Goal: Information Seeking & Learning: Learn about a topic

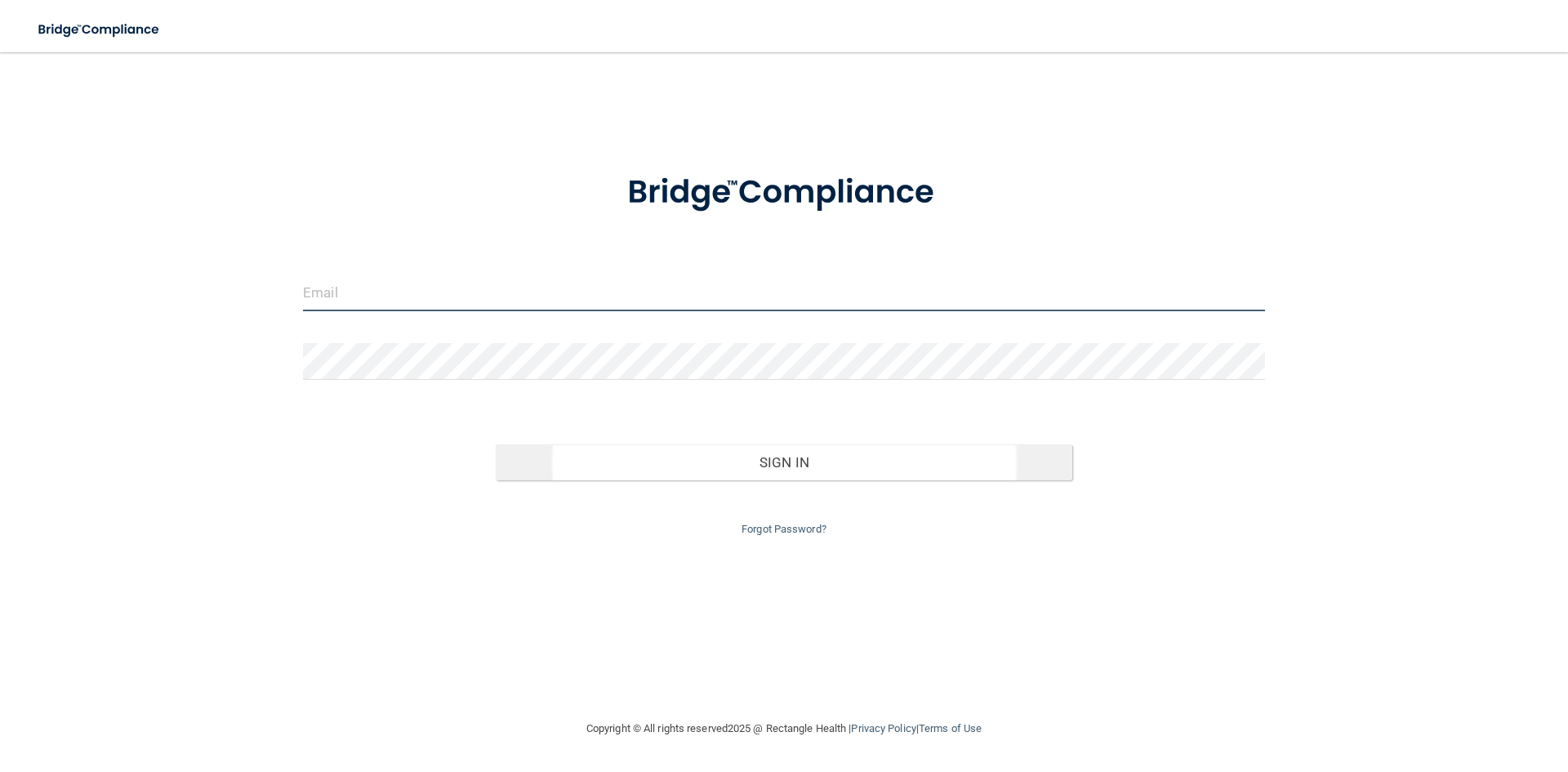
type input "[EMAIL_ADDRESS][DOMAIN_NAME]"
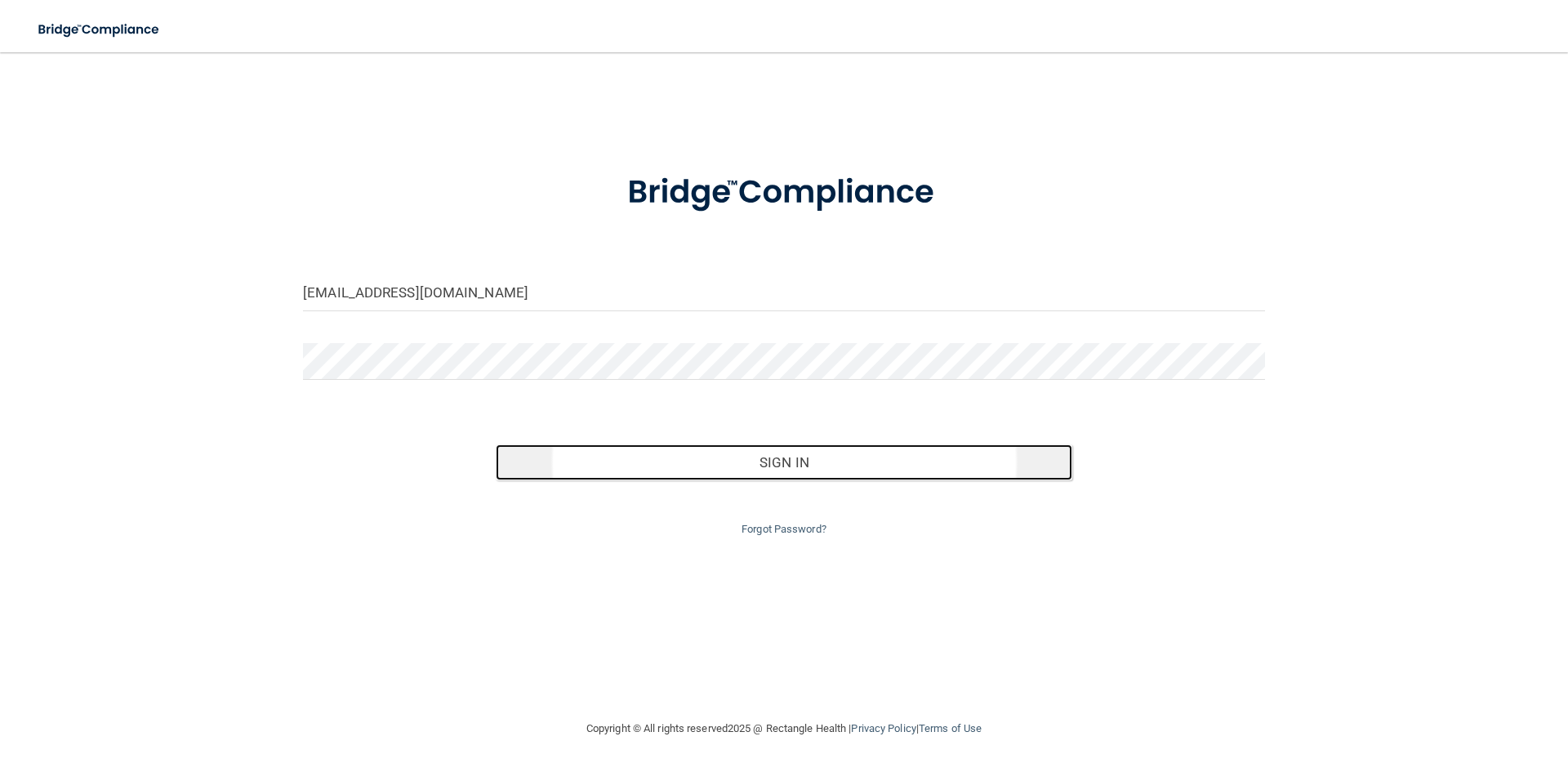
click at [789, 466] on button "Sign In" at bounding box center [785, 462] width 577 height 36
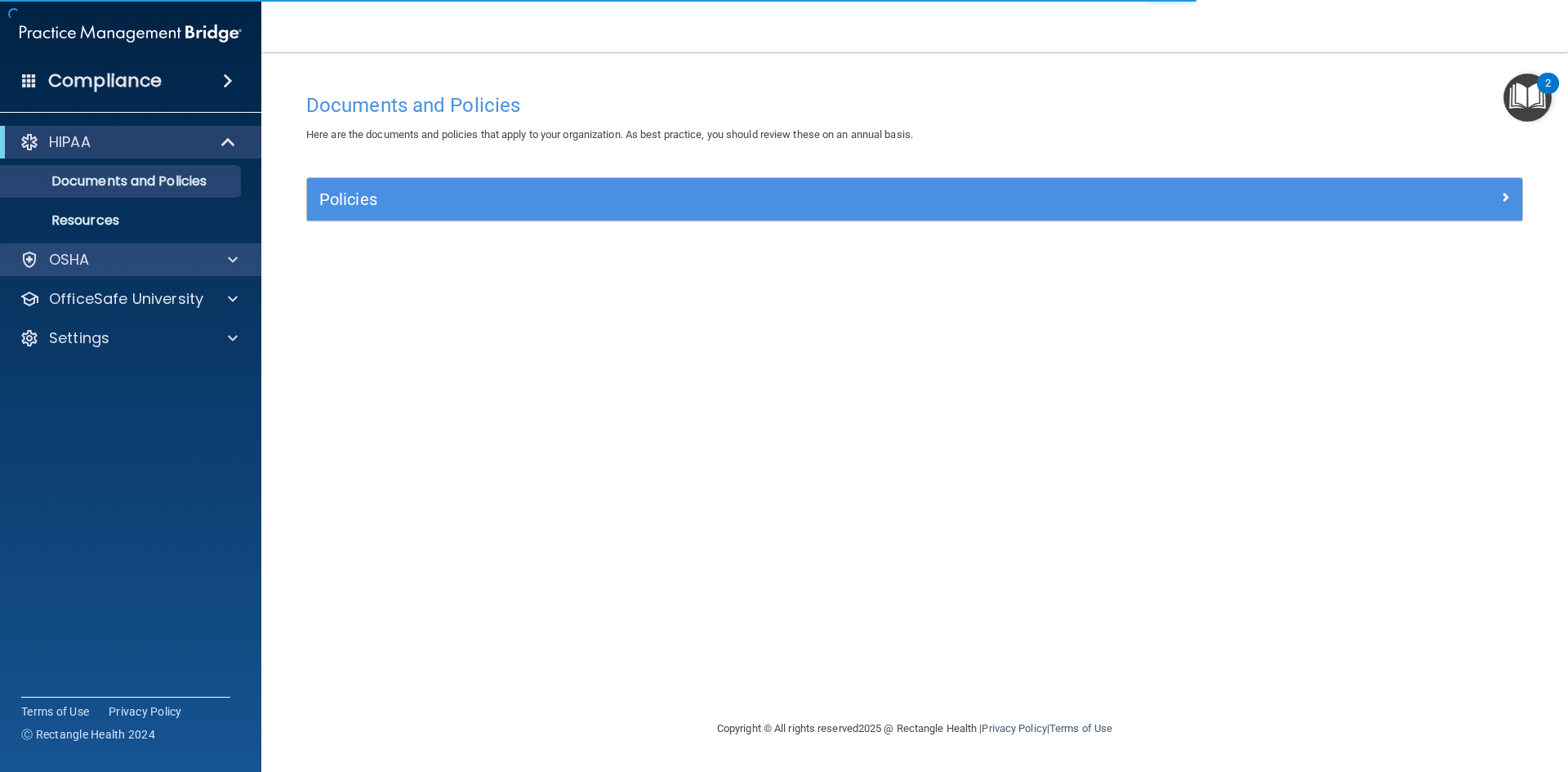
click at [236, 272] on div "OSHA" at bounding box center [131, 260] width 262 height 32
click at [236, 266] on span at bounding box center [232, 260] width 9 height 20
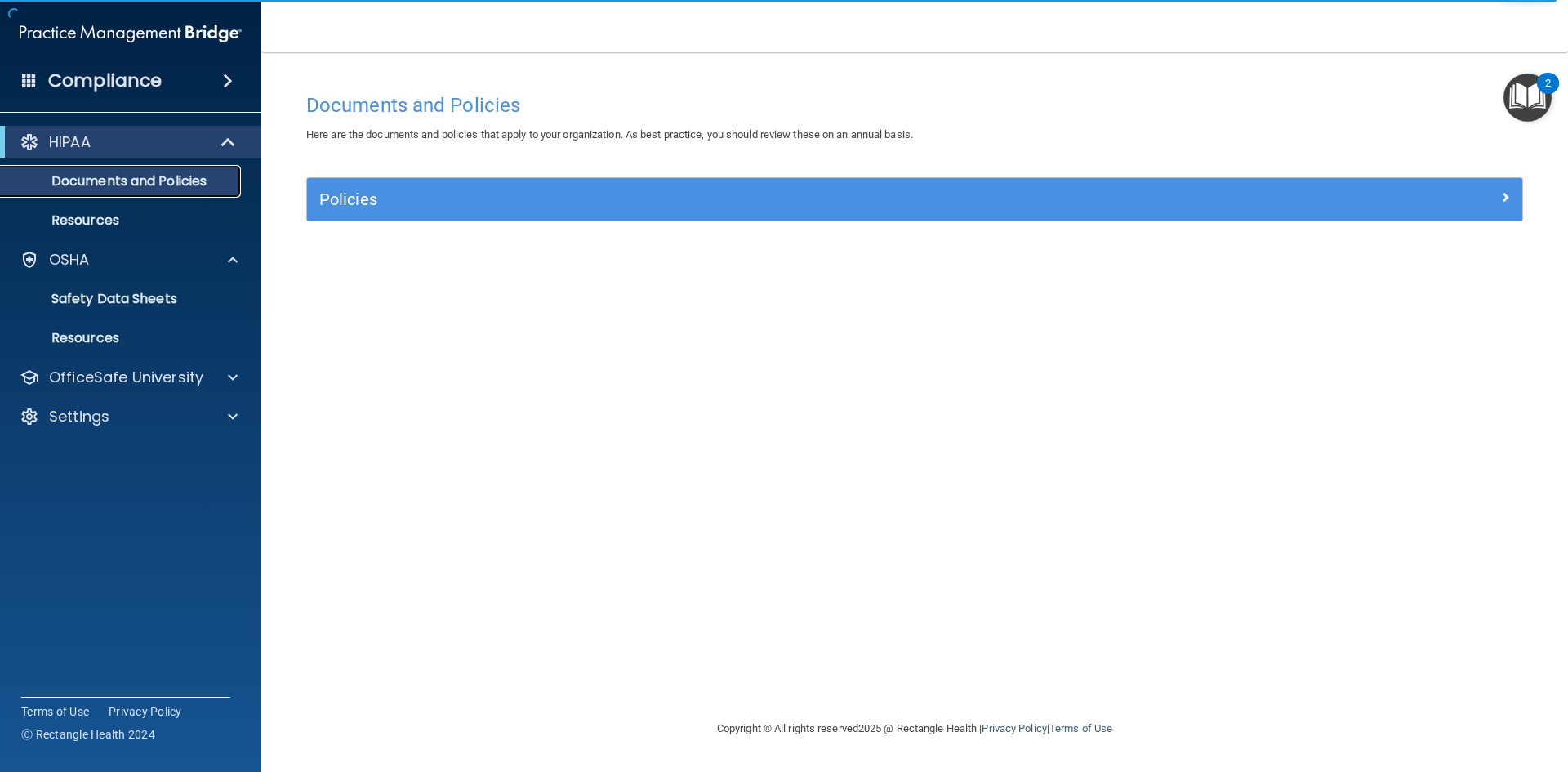
click at [184, 186] on p "Documents and Policies" at bounding box center [121, 181] width 223 height 16
click at [192, 153] on div "HIPAA" at bounding box center [131, 142] width 261 height 32
click at [248, 140] on div at bounding box center [229, 142] width 40 height 20
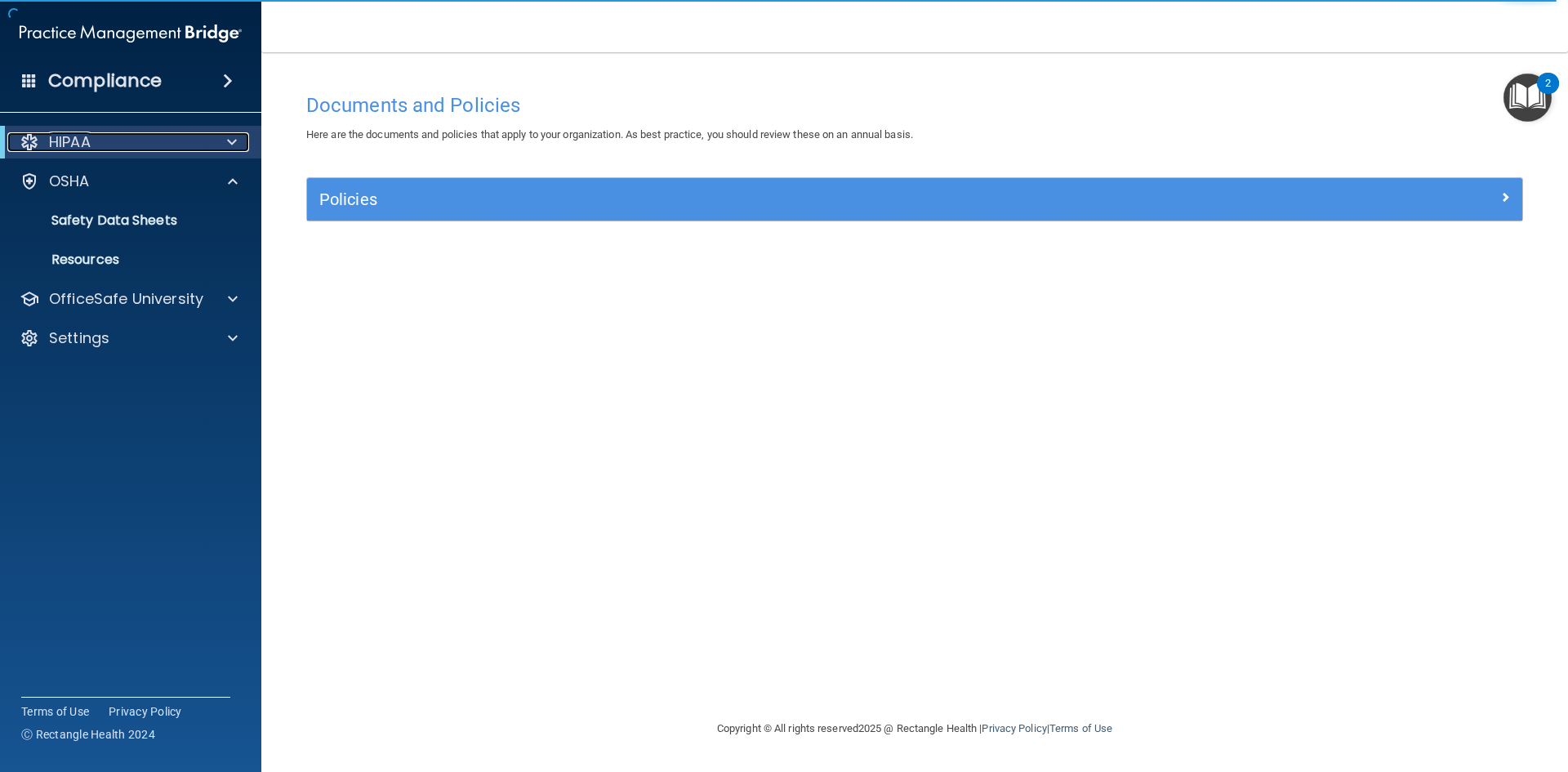
click at [243, 143] on div at bounding box center [229, 142] width 40 height 20
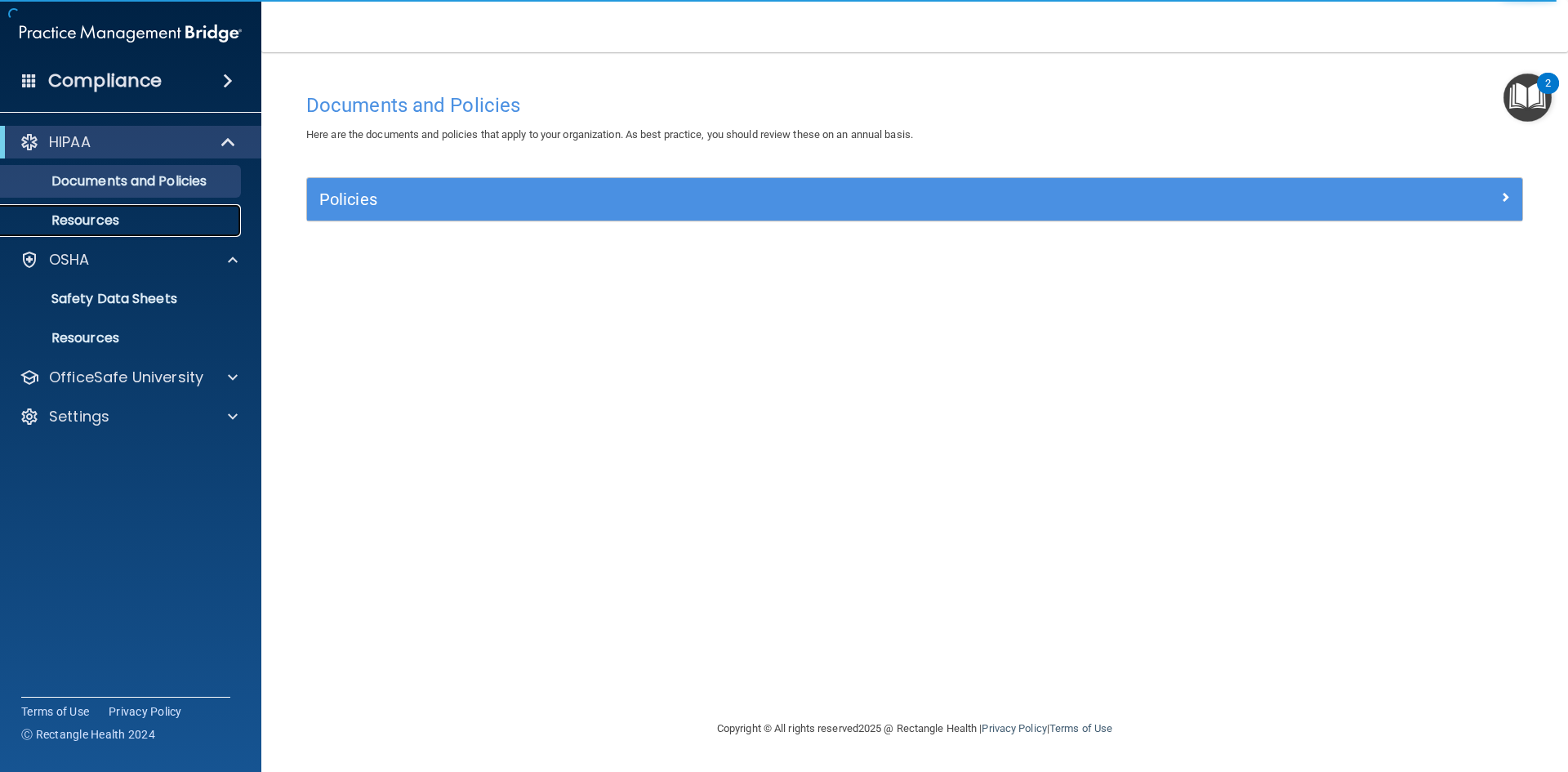
click at [153, 232] on link "Resources" at bounding box center [112, 220] width 257 height 32
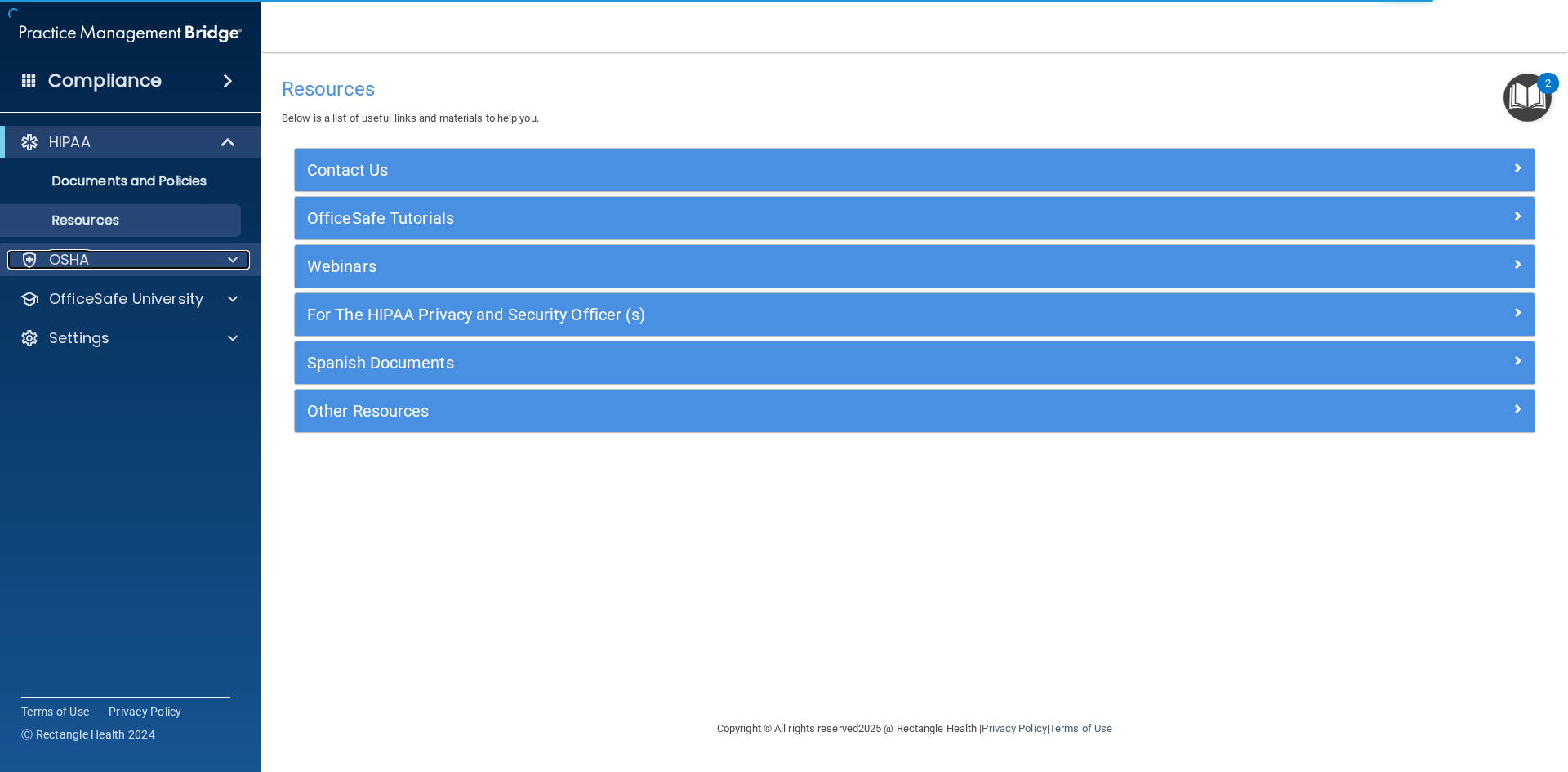
click at [109, 259] on div "OSHA" at bounding box center [108, 260] width 202 height 20
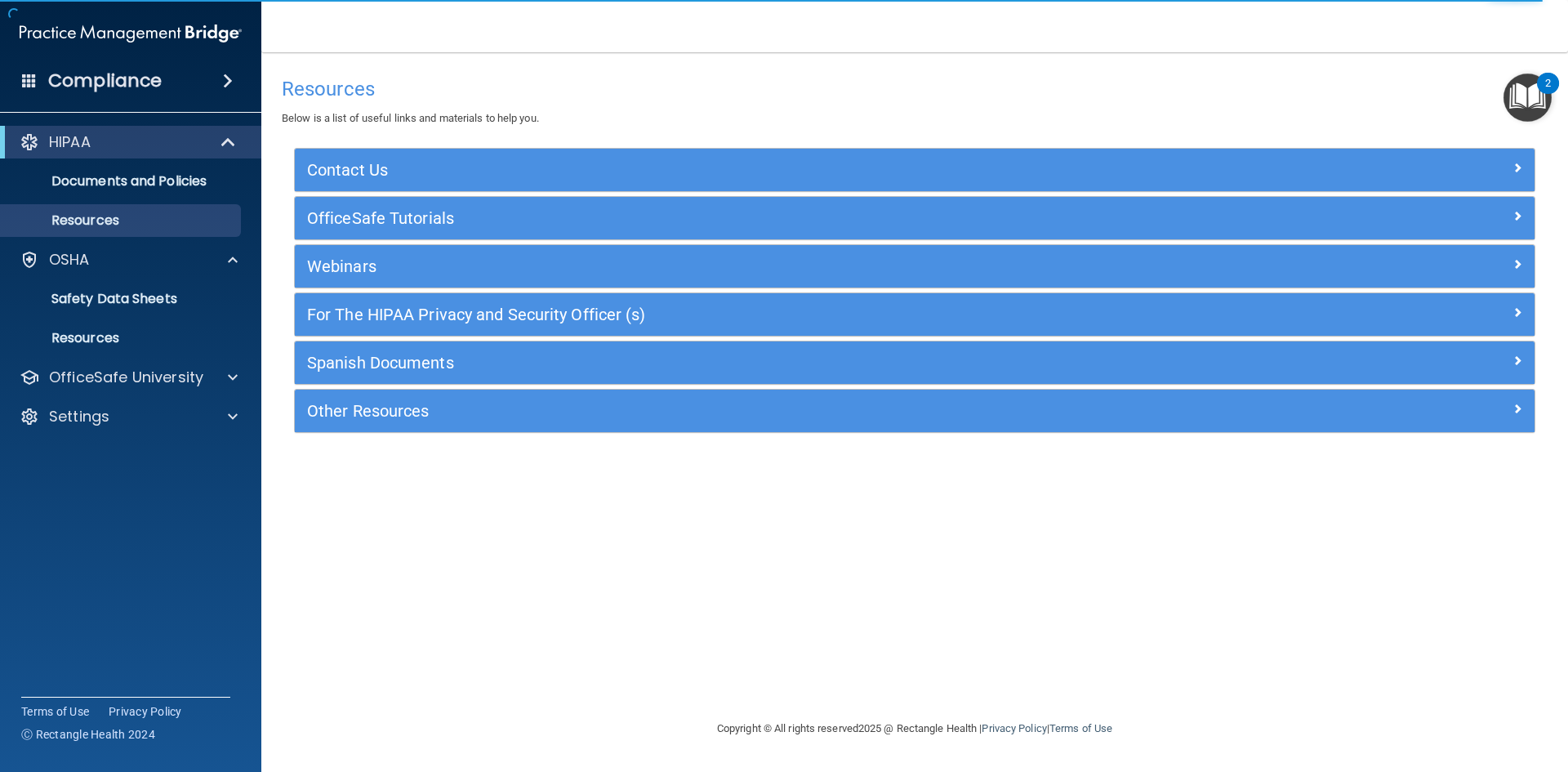
click at [225, 73] on span at bounding box center [227, 80] width 9 height 20
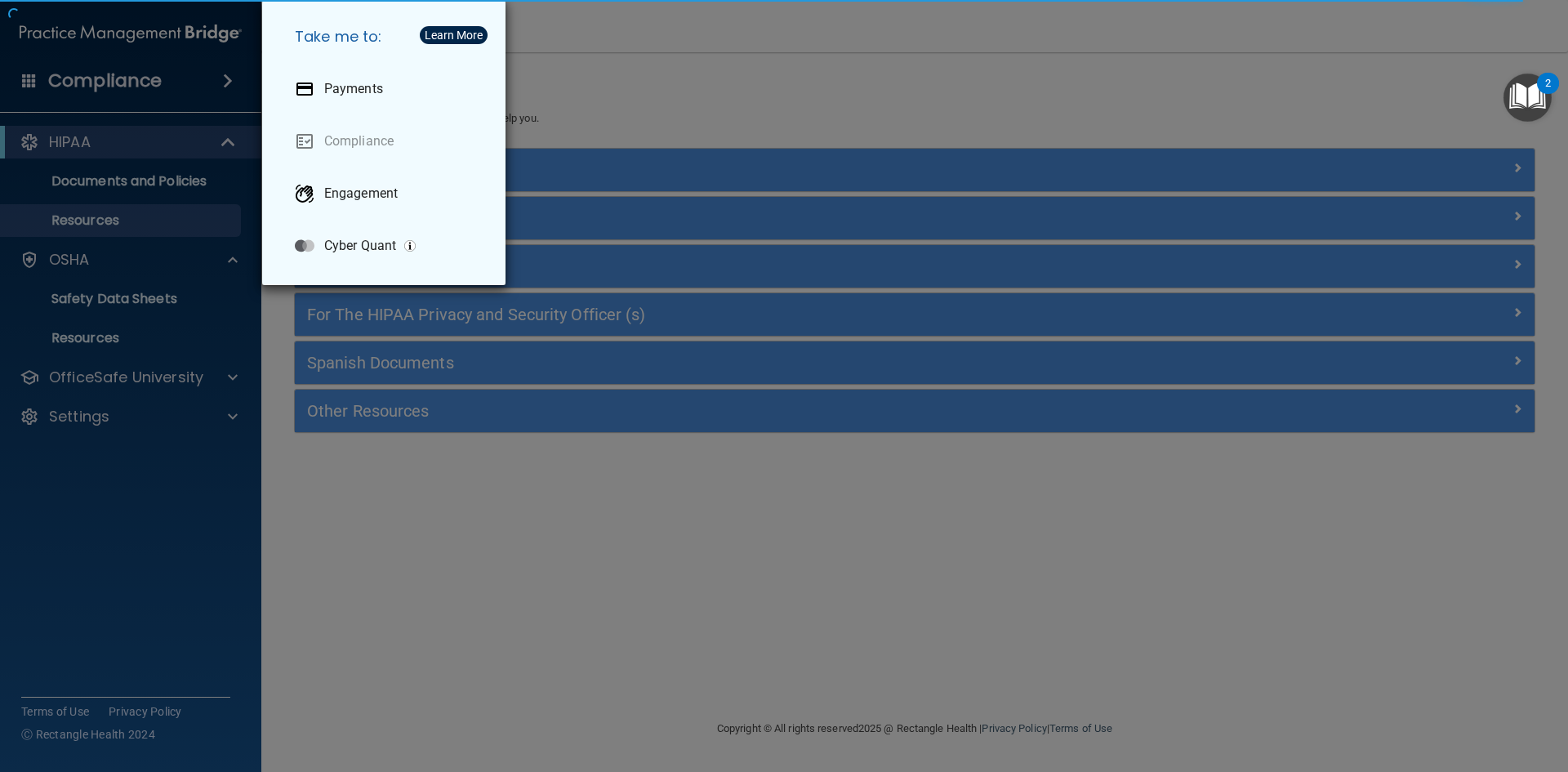
click at [20, 87] on div "Take me to: Payments Compliance Engagement Cyber Quant" at bounding box center [784, 386] width 1568 height 772
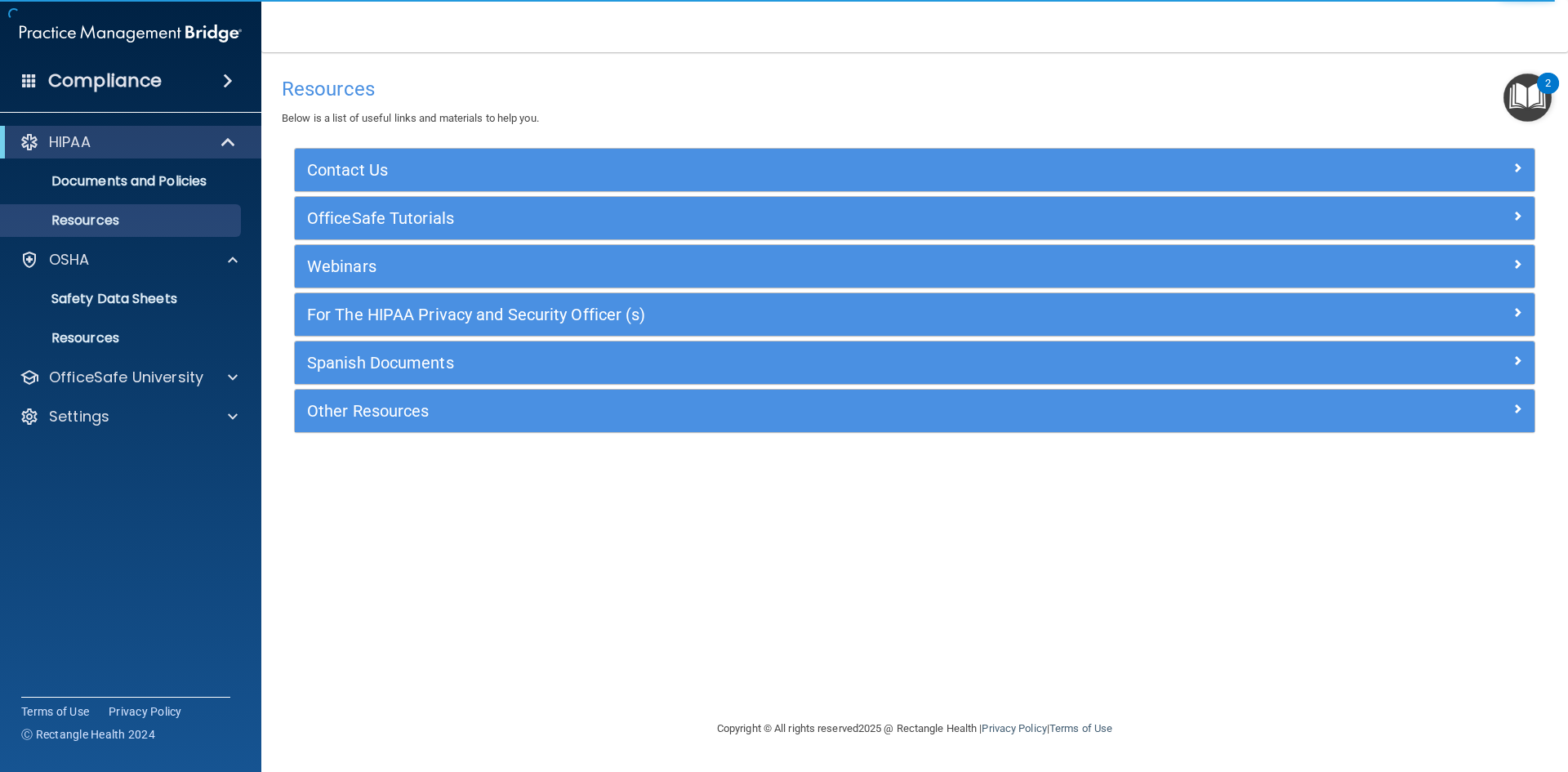
click at [26, 84] on span at bounding box center [29, 79] width 15 height 15
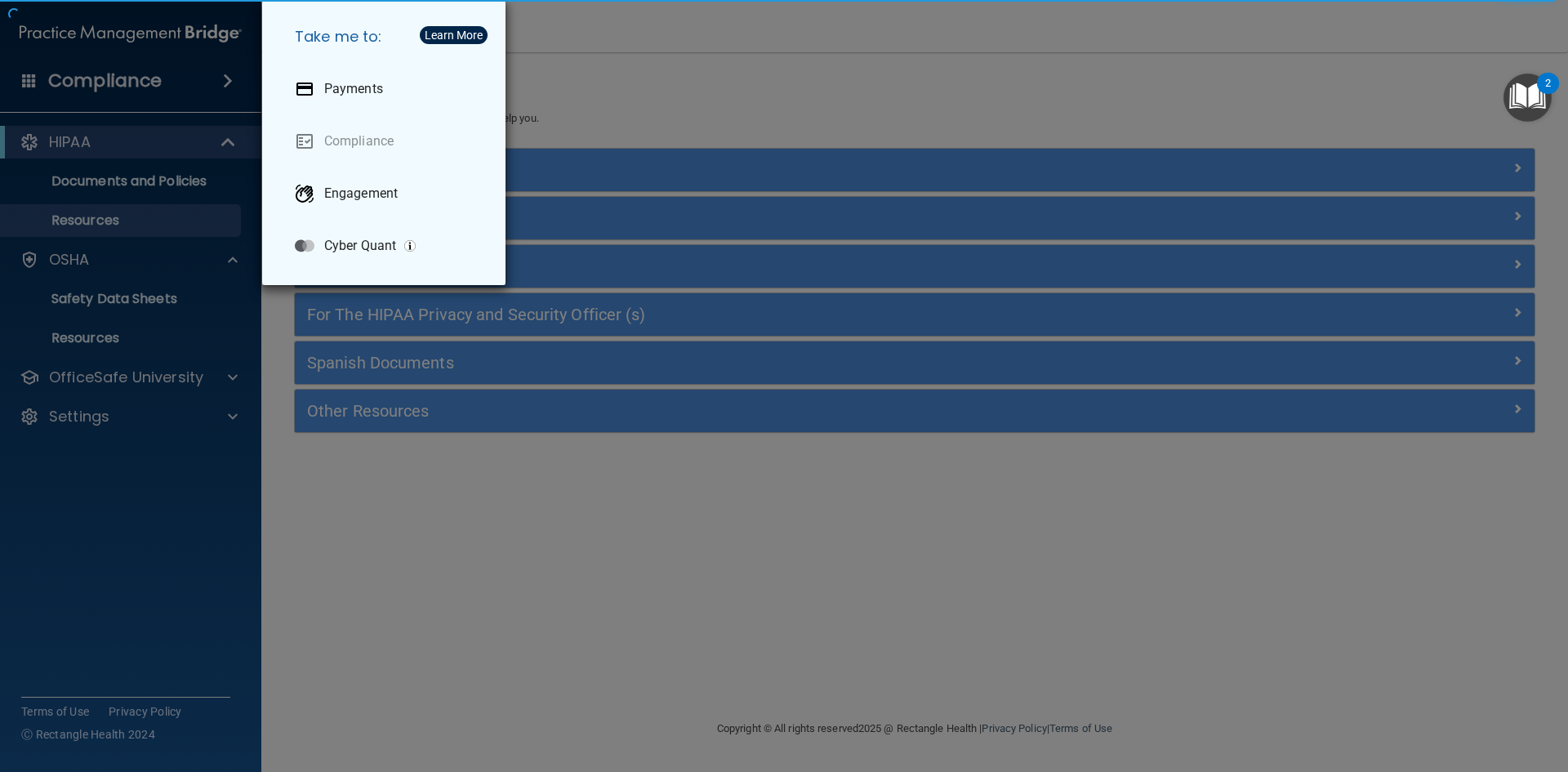
click at [223, 528] on div "Take me to: Payments Compliance Engagement Cyber Quant" at bounding box center [784, 386] width 1568 height 772
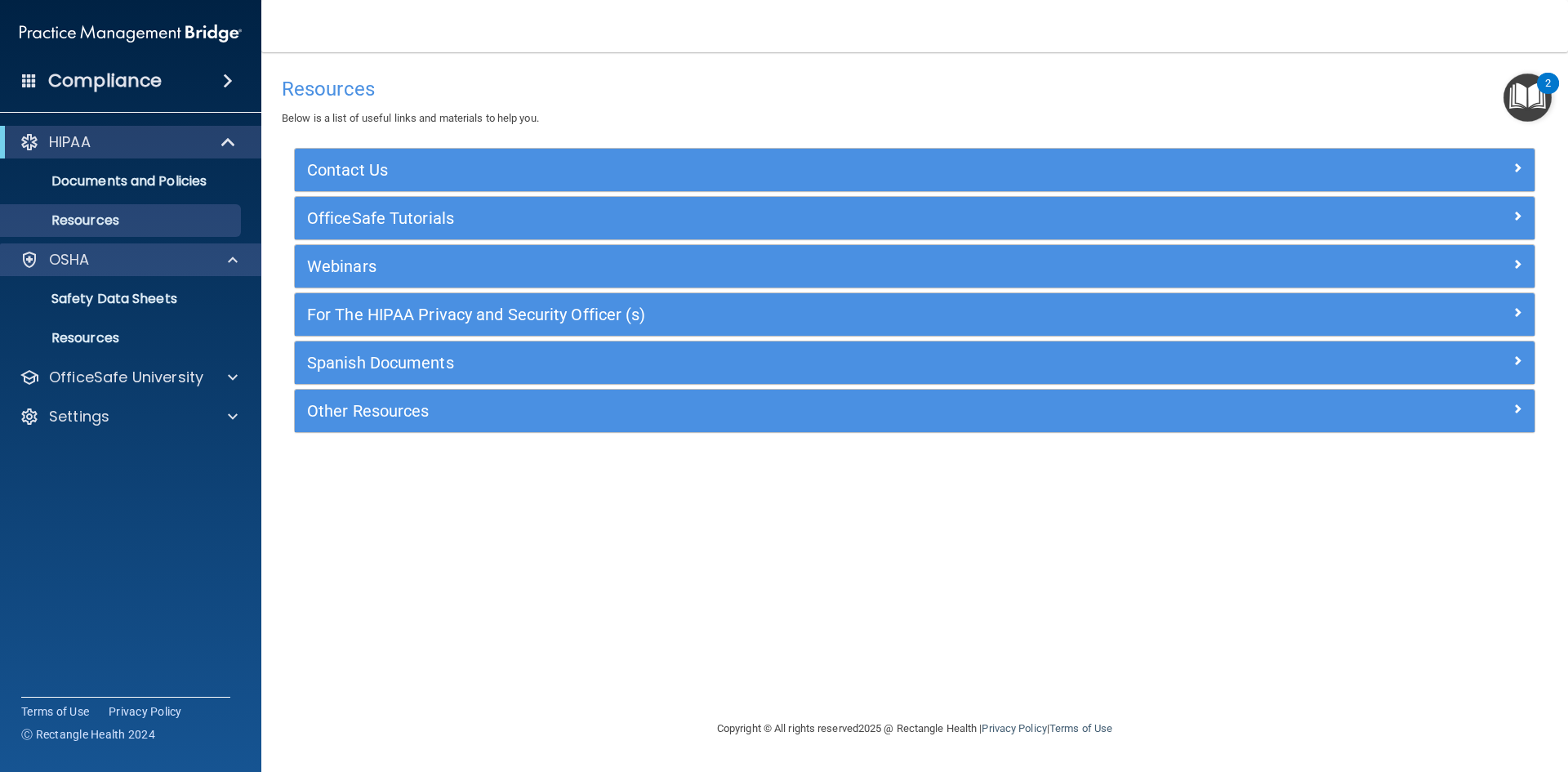
click at [110, 272] on div "OSHA" at bounding box center [131, 260] width 262 height 32
click at [211, 256] on div at bounding box center [231, 260] width 41 height 20
click at [209, 357] on div "HIPAA Documents and Policies Report an Incident Business Associates Emergency P…" at bounding box center [131, 283] width 262 height 327
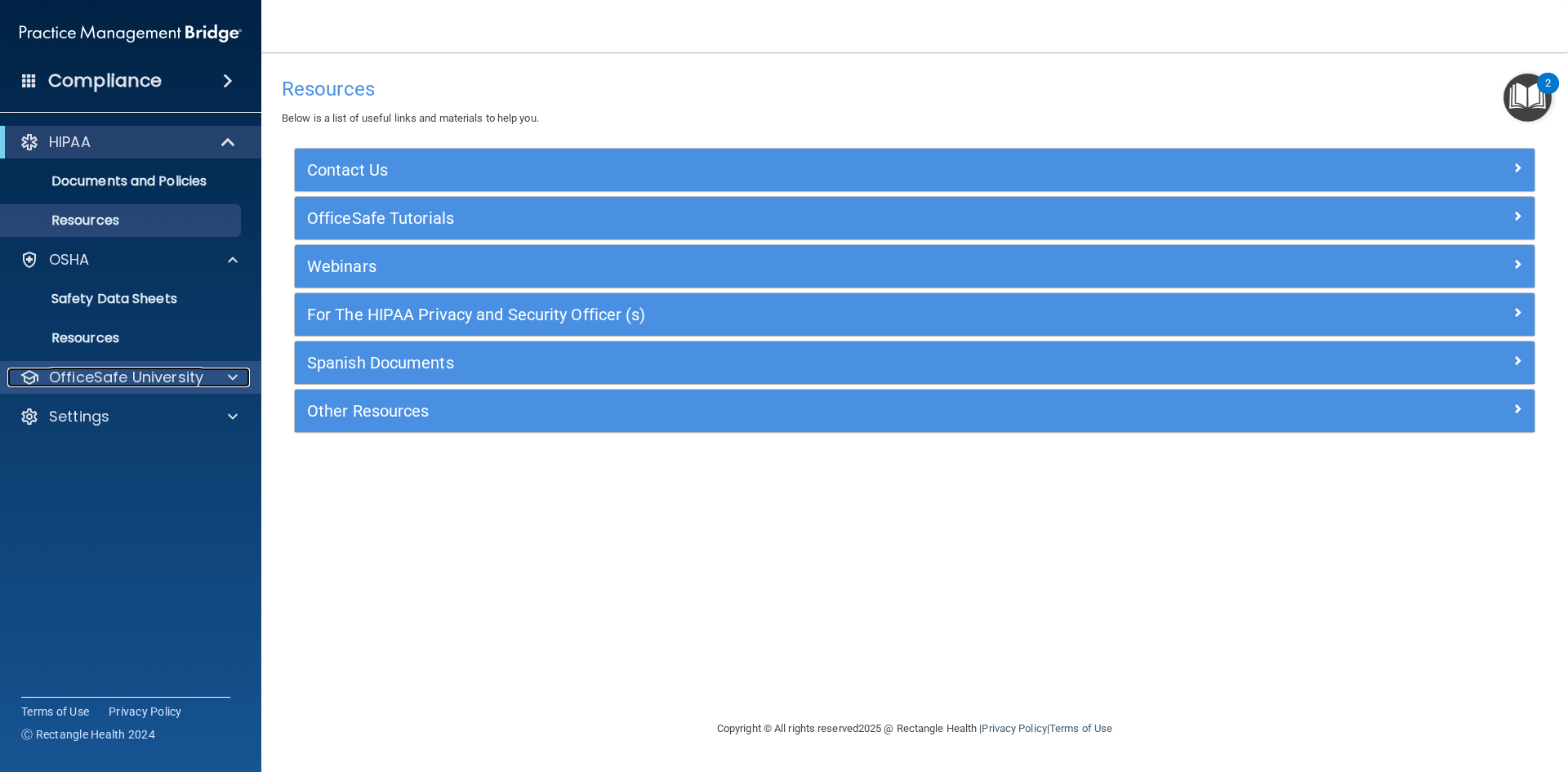
click at [67, 377] on p "OfficeSafe University" at bounding box center [126, 377] width 155 height 20
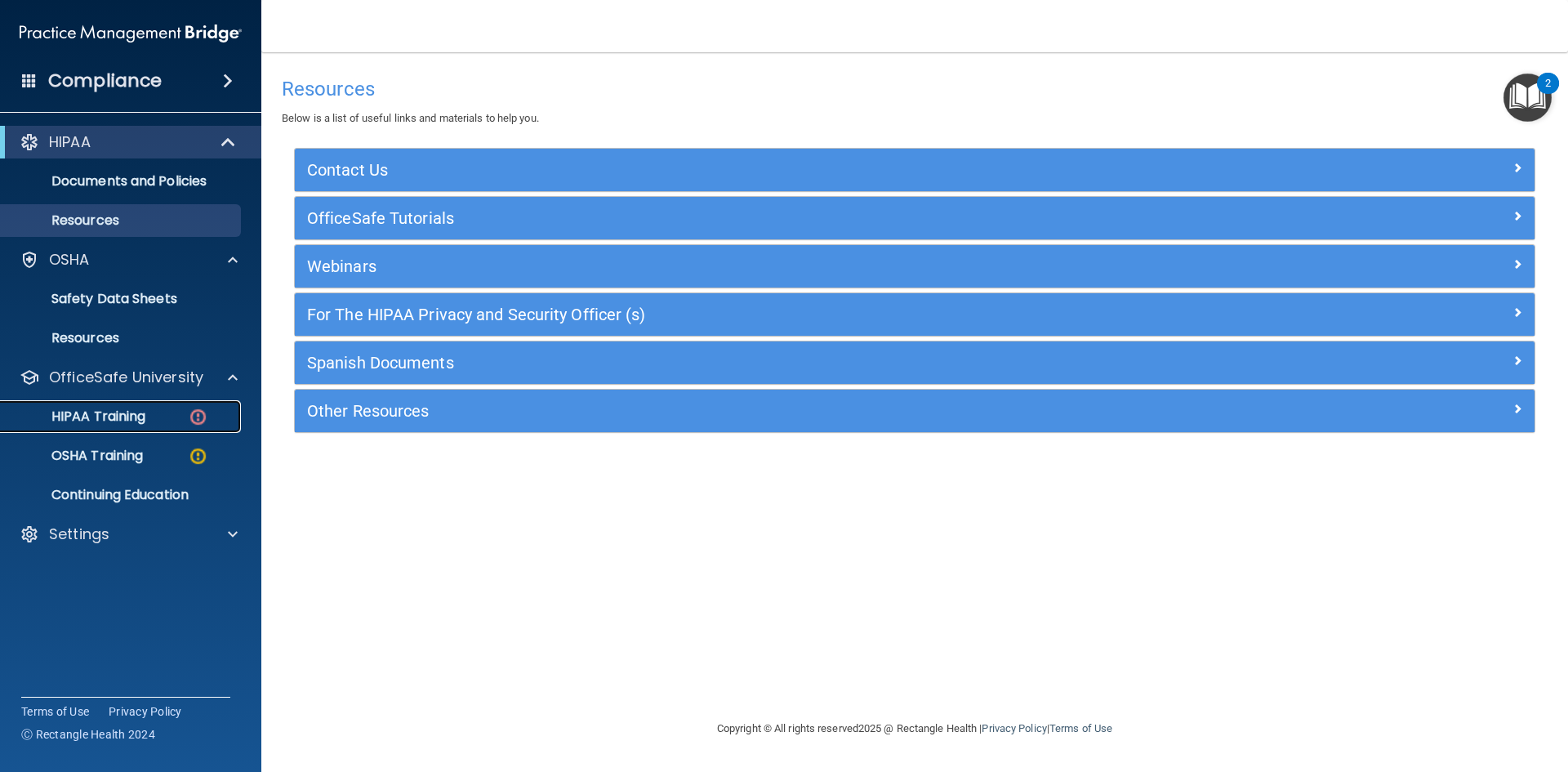
click at [109, 418] on p "HIPAA Training" at bounding box center [78, 416] width 135 height 16
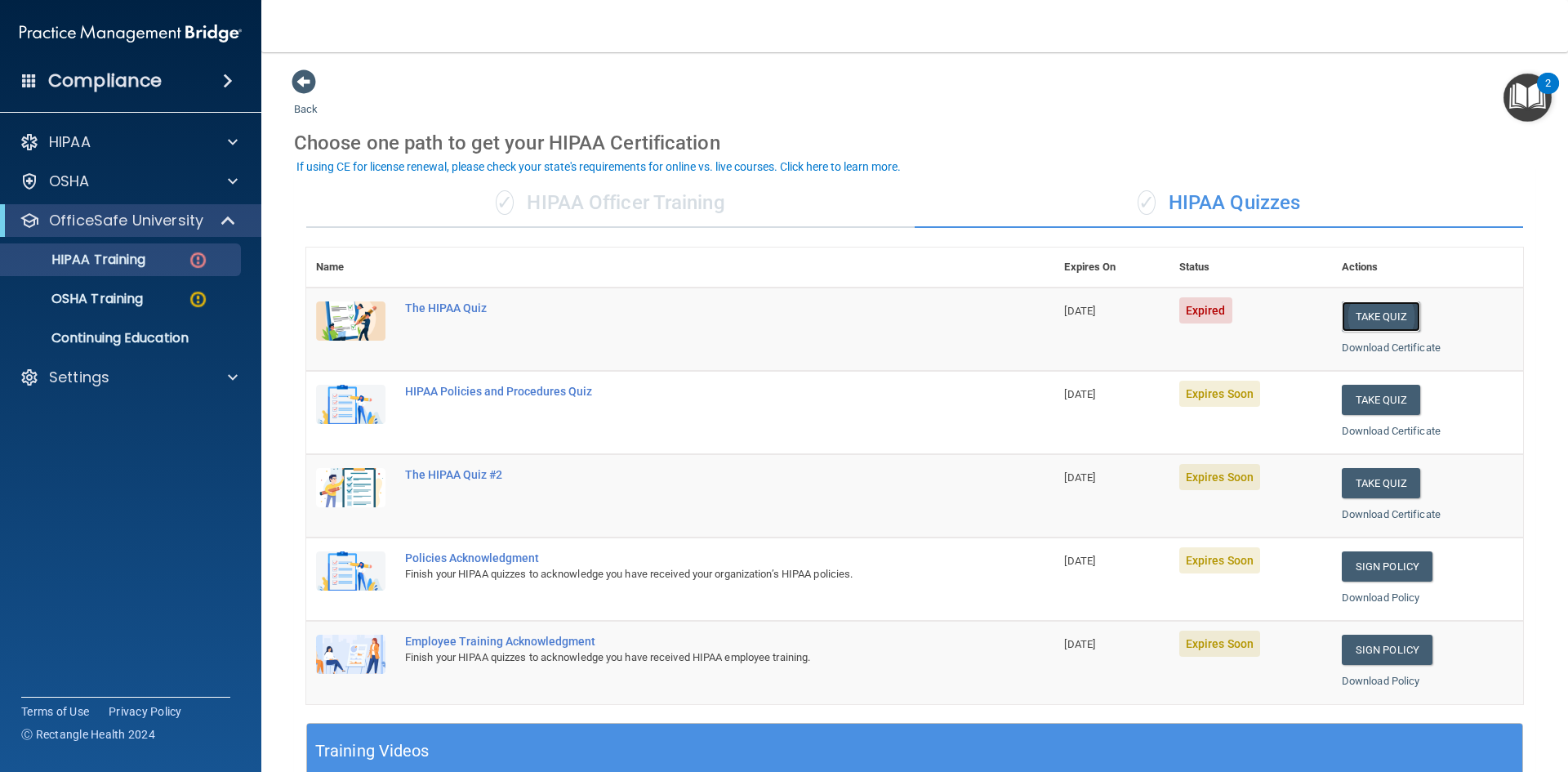
click at [1358, 305] on button "Take Quiz" at bounding box center [1381, 316] width 79 height 30
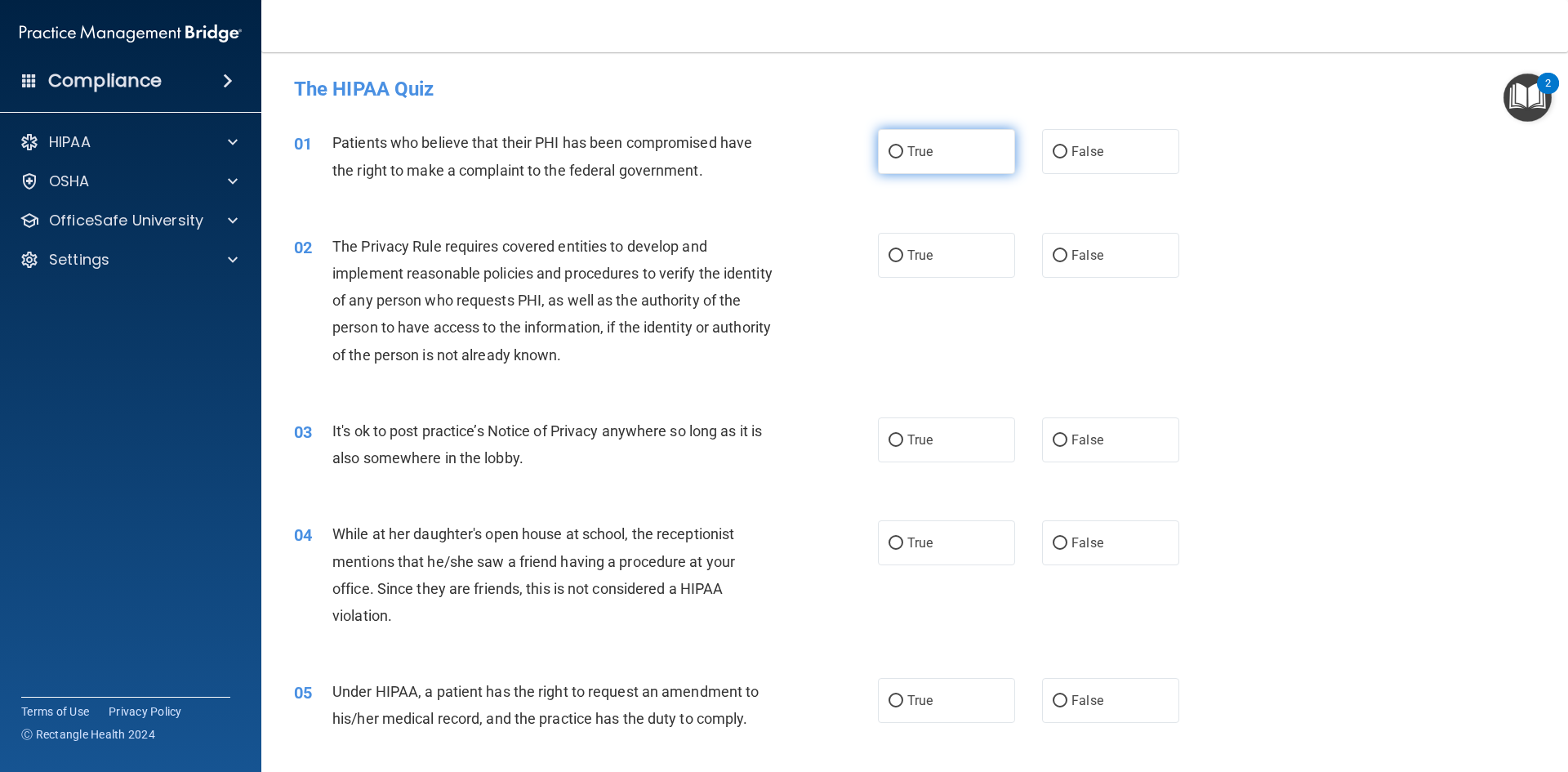
click at [912, 159] on span "True" at bounding box center [921, 151] width 26 height 15
click at [904, 159] on input "True" at bounding box center [896, 152] width 15 height 12
radio input "true"
click at [889, 250] on input "True" at bounding box center [896, 256] width 15 height 12
radio input "true"
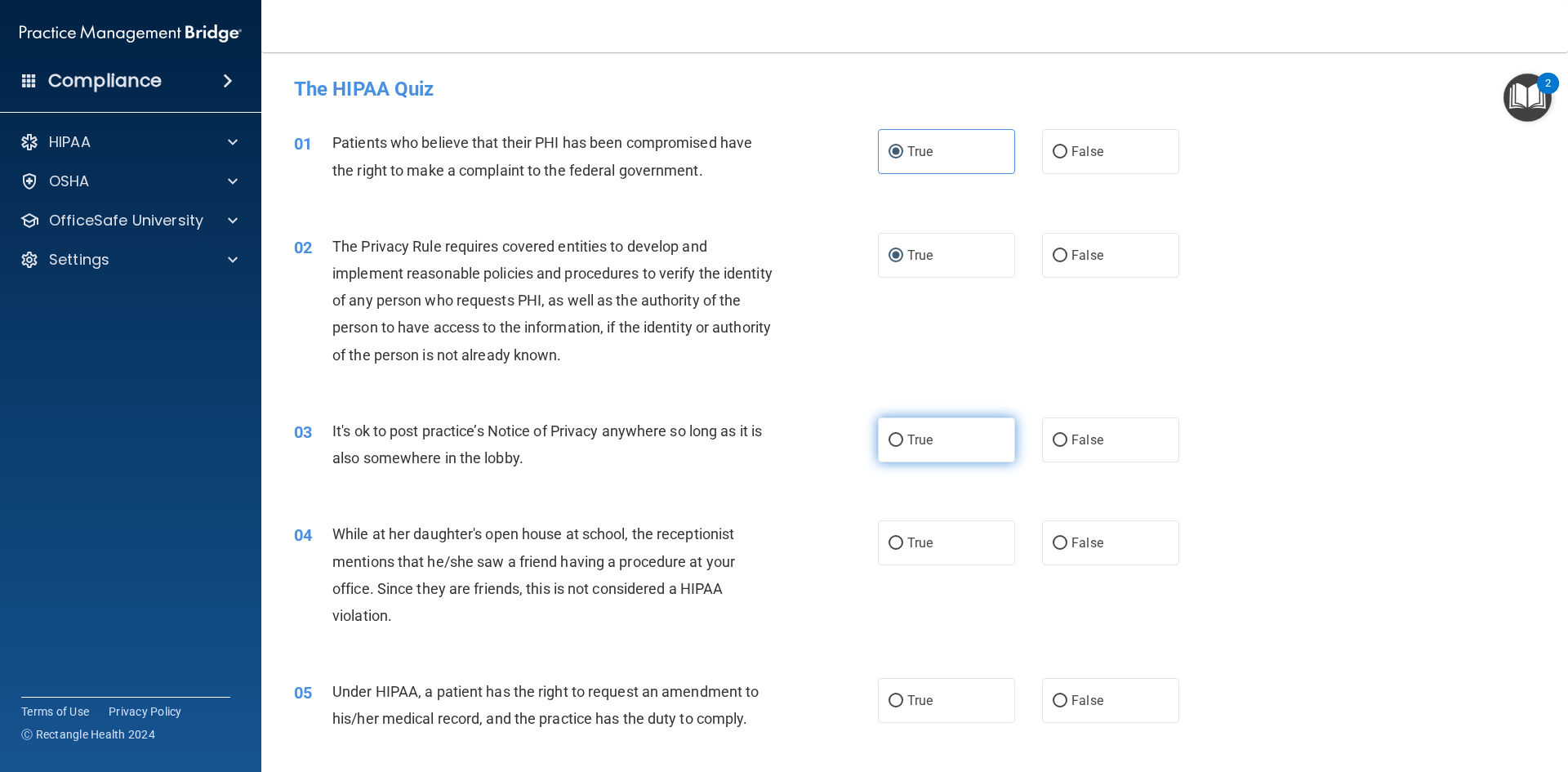
click at [916, 452] on label "True" at bounding box center [946, 440] width 137 height 45
click at [904, 447] on input "True" at bounding box center [896, 441] width 15 height 12
radio input "true"
click at [1054, 533] on label "False" at bounding box center [1110, 542] width 137 height 45
click at [1054, 537] on input "False" at bounding box center [1060, 543] width 15 height 12
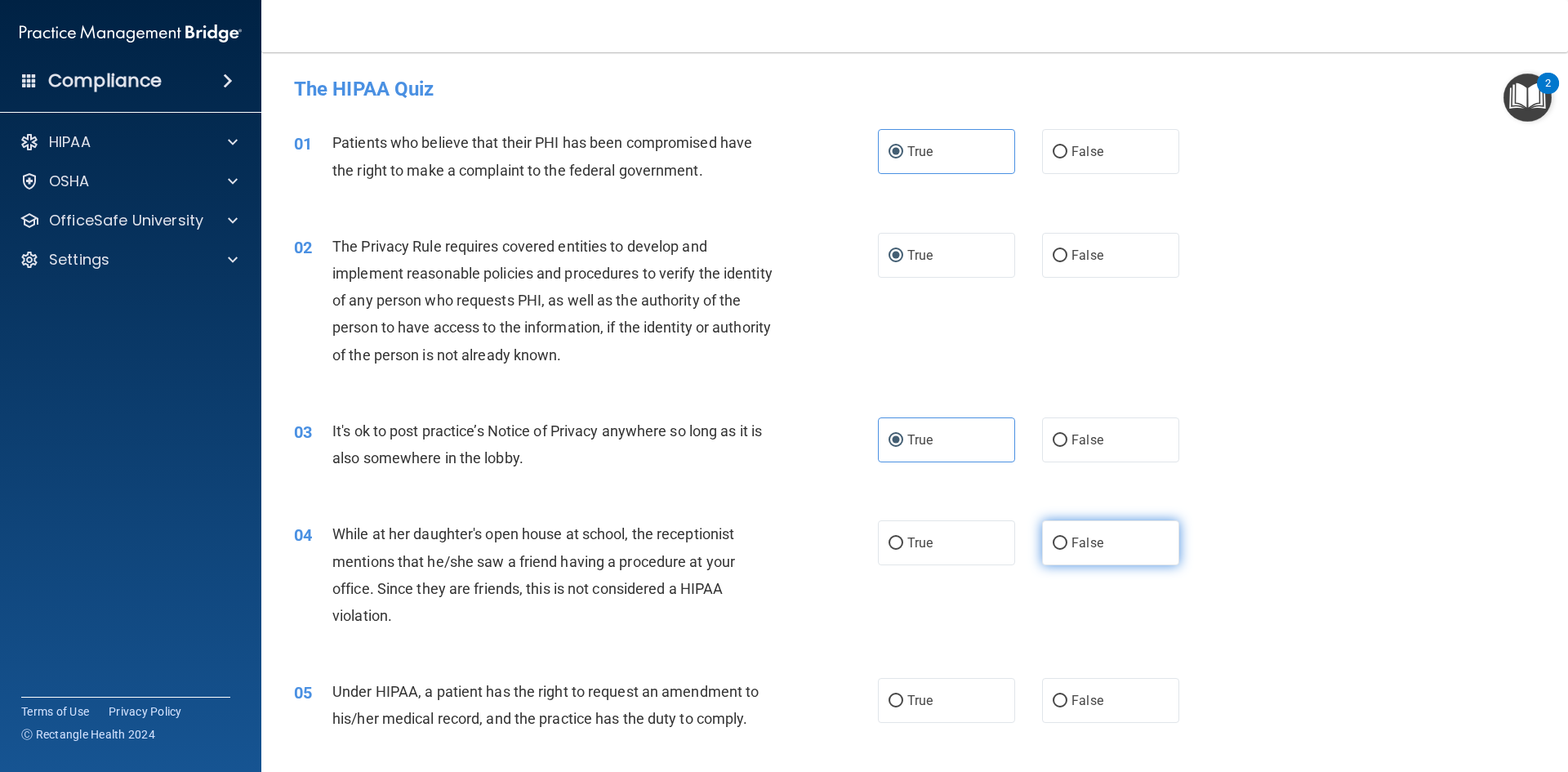
radio input "true"
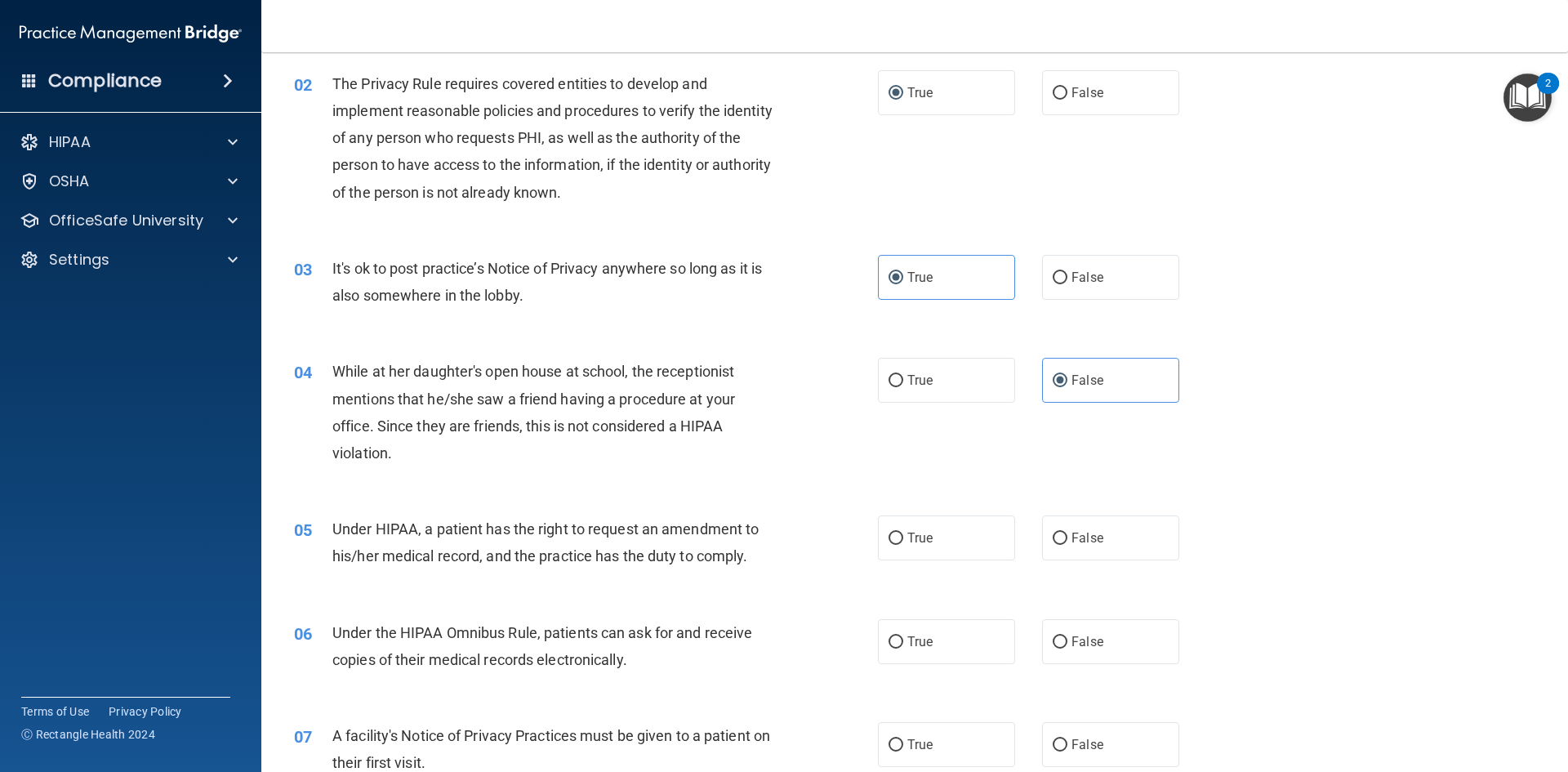
scroll to position [163, 0]
click at [921, 529] on label "True" at bounding box center [946, 537] width 137 height 45
click at [904, 532] on input "True" at bounding box center [896, 538] width 15 height 12
radio input "true"
click at [961, 635] on label "True" at bounding box center [946, 640] width 137 height 45
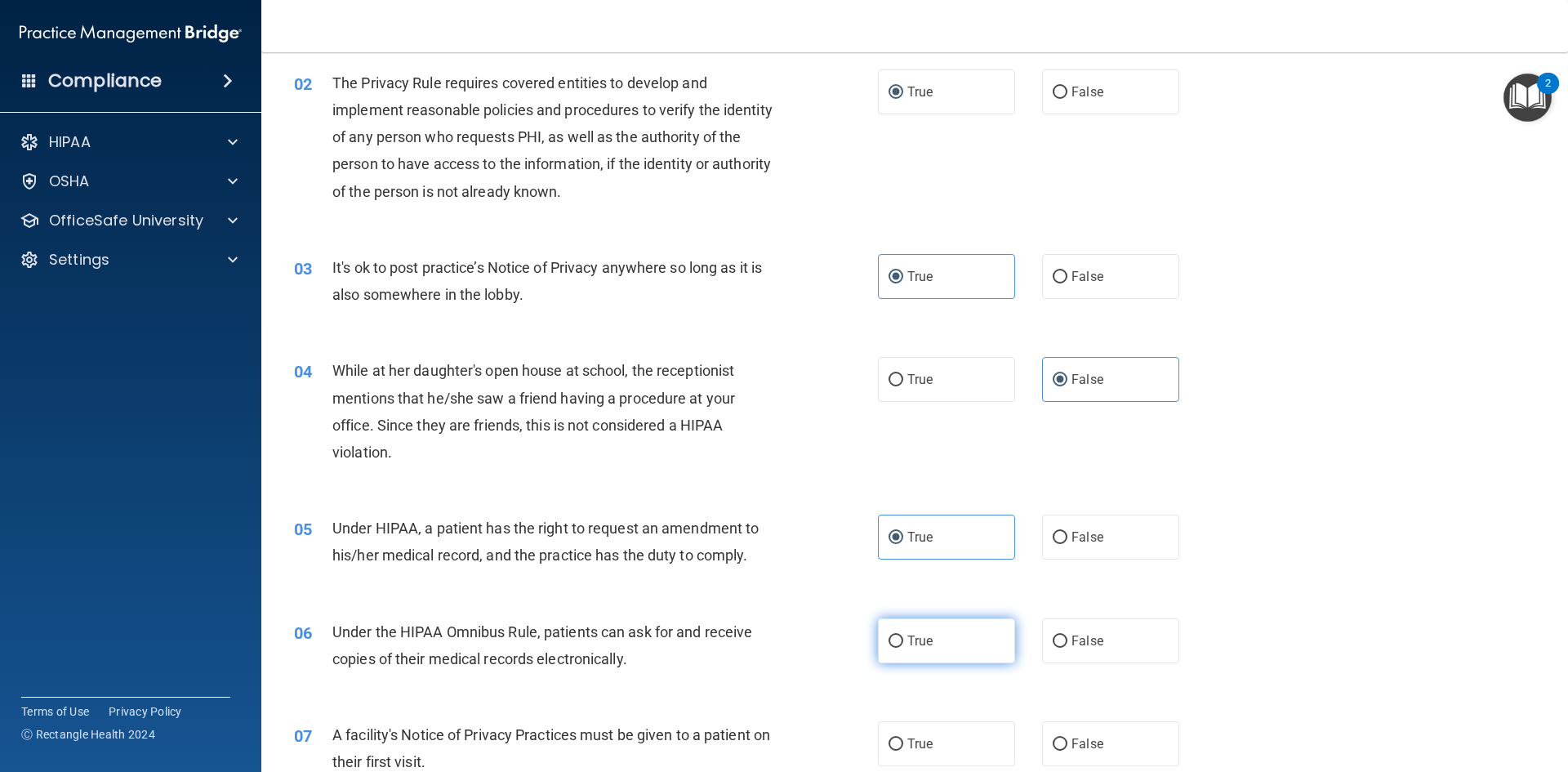
click at [904, 635] on input "True" at bounding box center [896, 641] width 15 height 12
radio input "true"
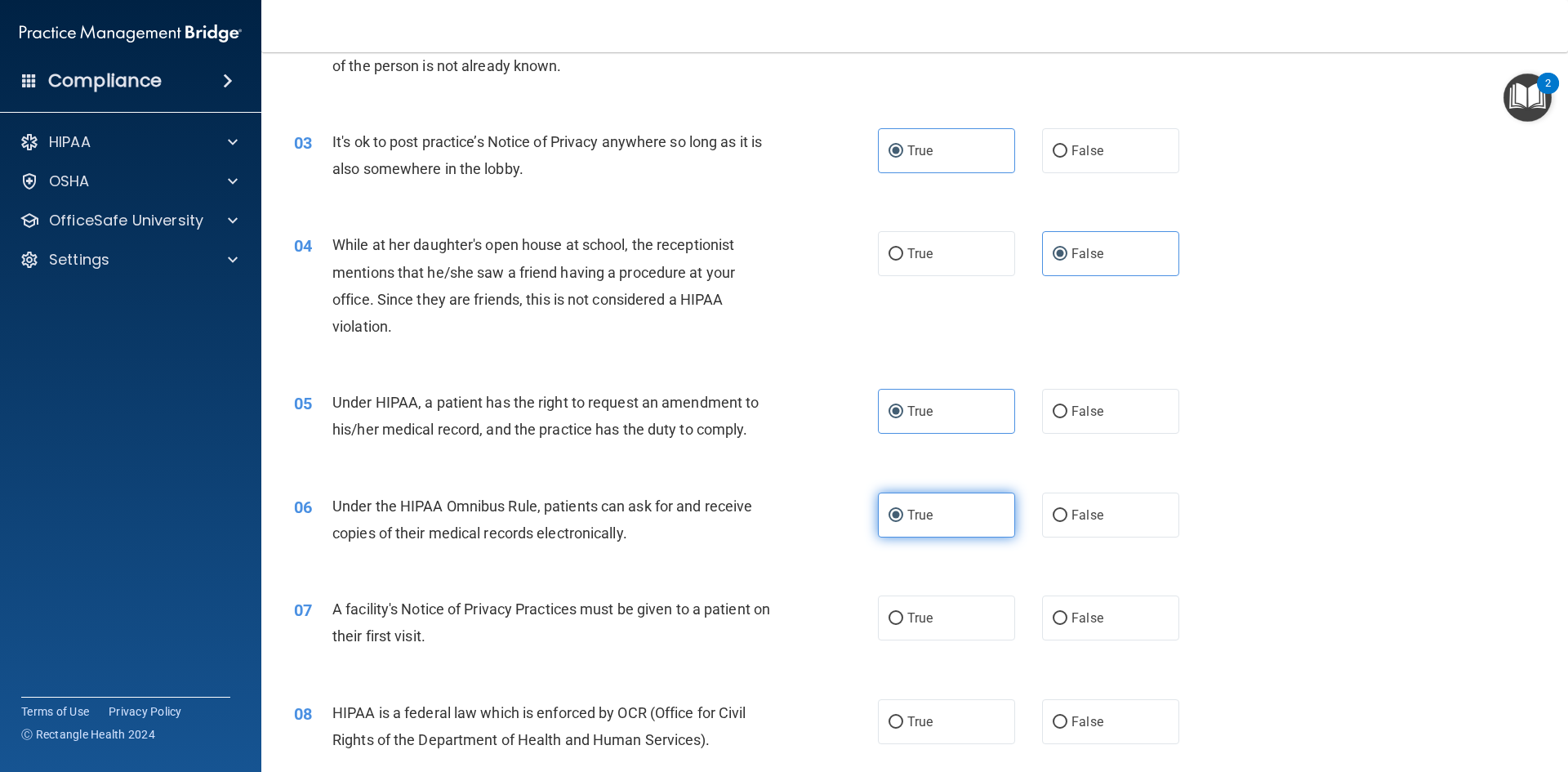
scroll to position [408, 0]
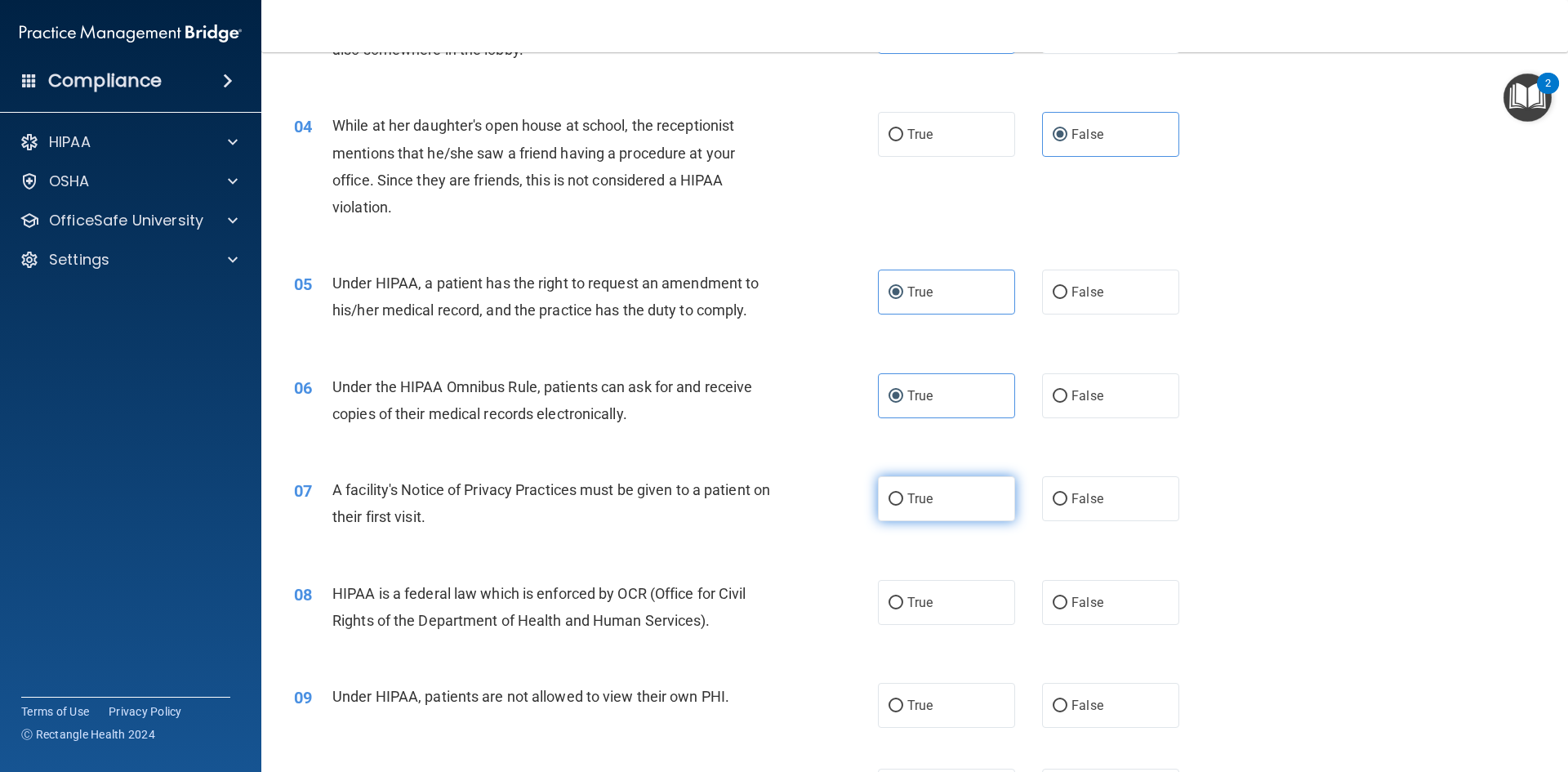
click at [899, 493] on label "True" at bounding box center [946, 499] width 137 height 45
click at [899, 494] on input "True" at bounding box center [896, 500] width 15 height 12
radio input "true"
drag, startPoint x: 968, startPoint y: 588, endPoint x: 958, endPoint y: 588, distance: 10.0
click at [965, 588] on label "True" at bounding box center [946, 602] width 137 height 45
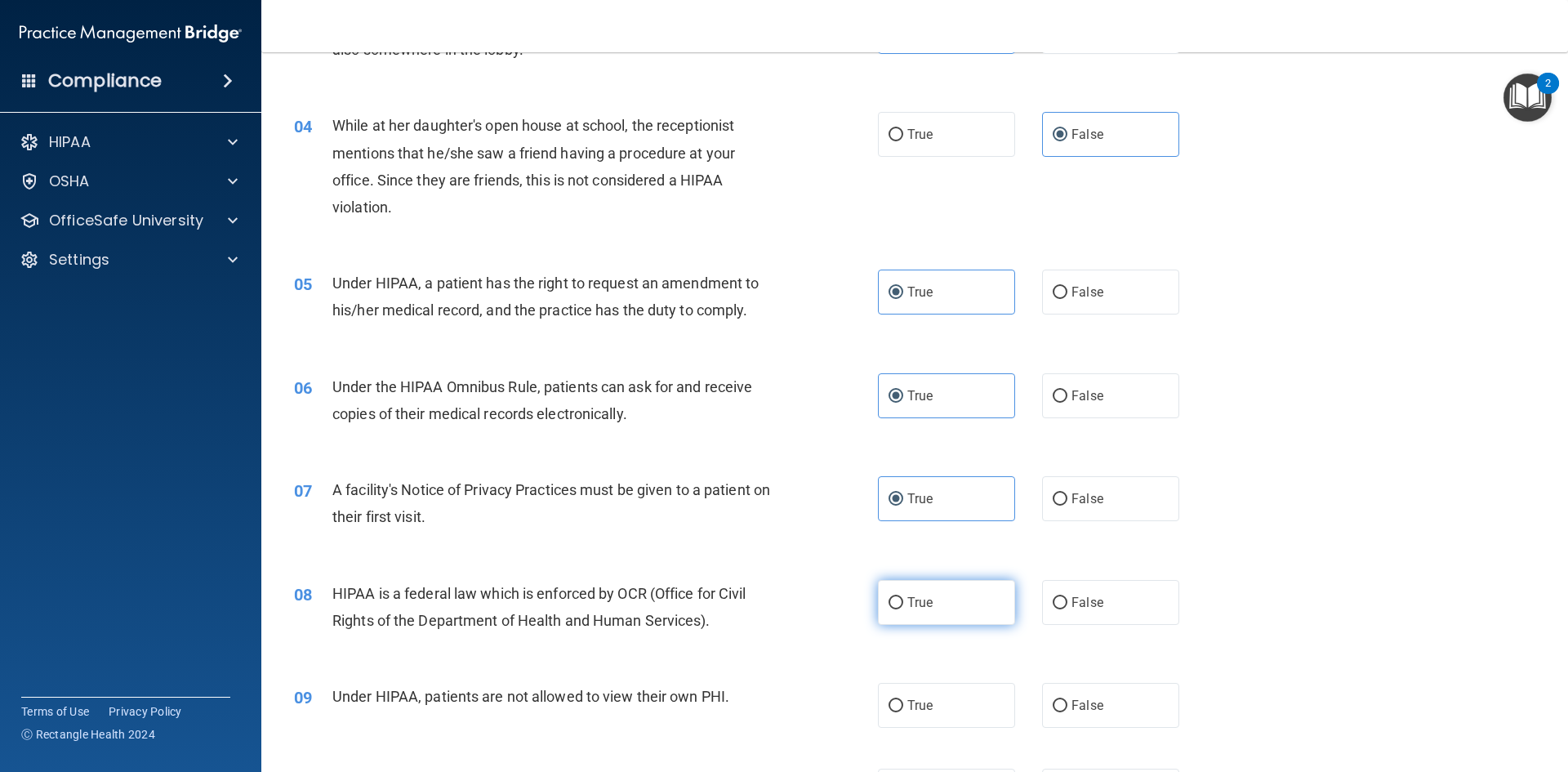
click at [904, 597] on input "True" at bounding box center [896, 603] width 15 height 12
radio input "true"
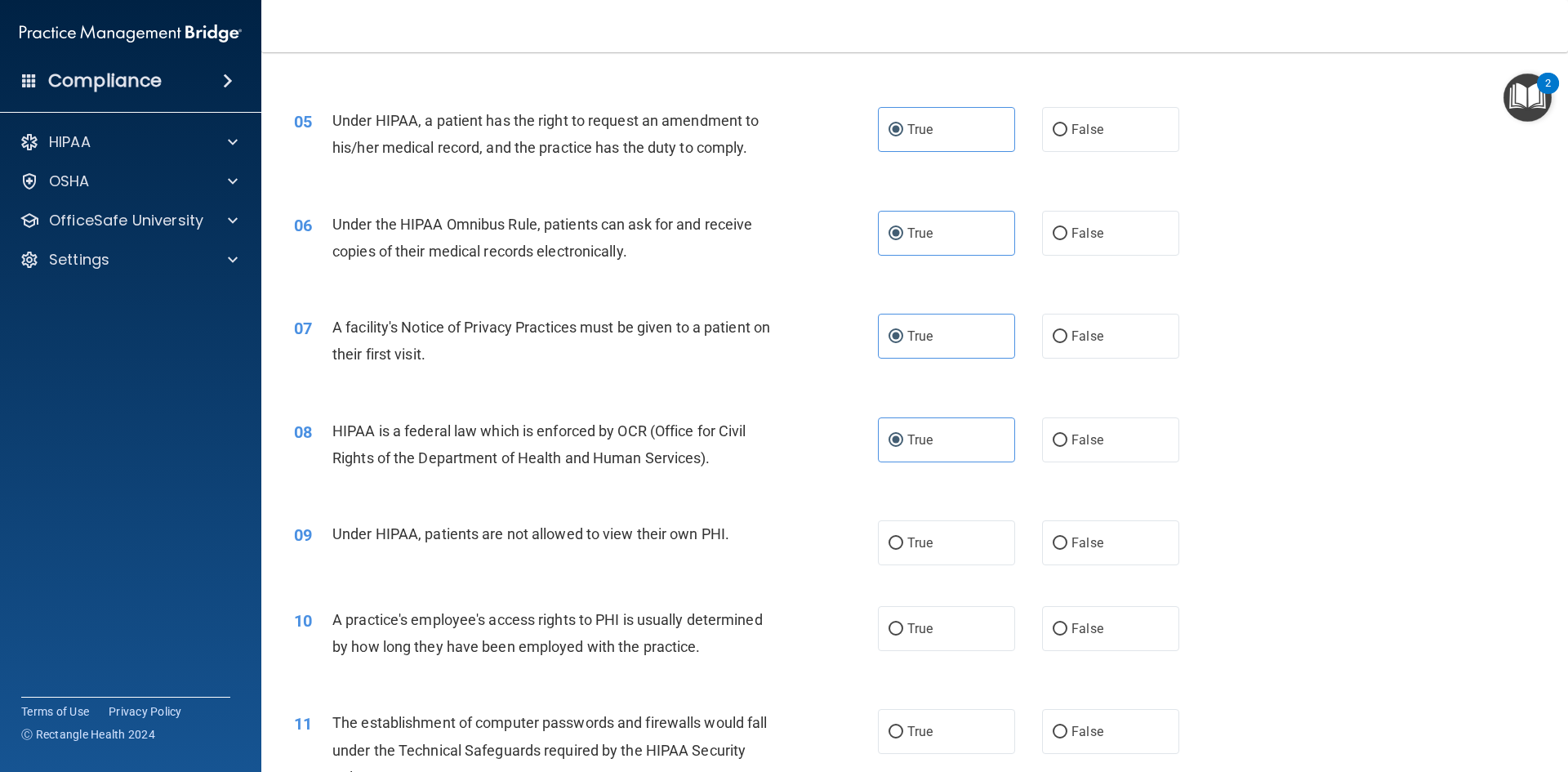
scroll to position [571, 0]
click at [1120, 551] on label "False" at bounding box center [1110, 541] width 137 height 45
click at [1068, 549] on input "False" at bounding box center [1060, 542] width 15 height 12
radio input "true"
click at [1097, 619] on label "False" at bounding box center [1110, 628] width 137 height 45
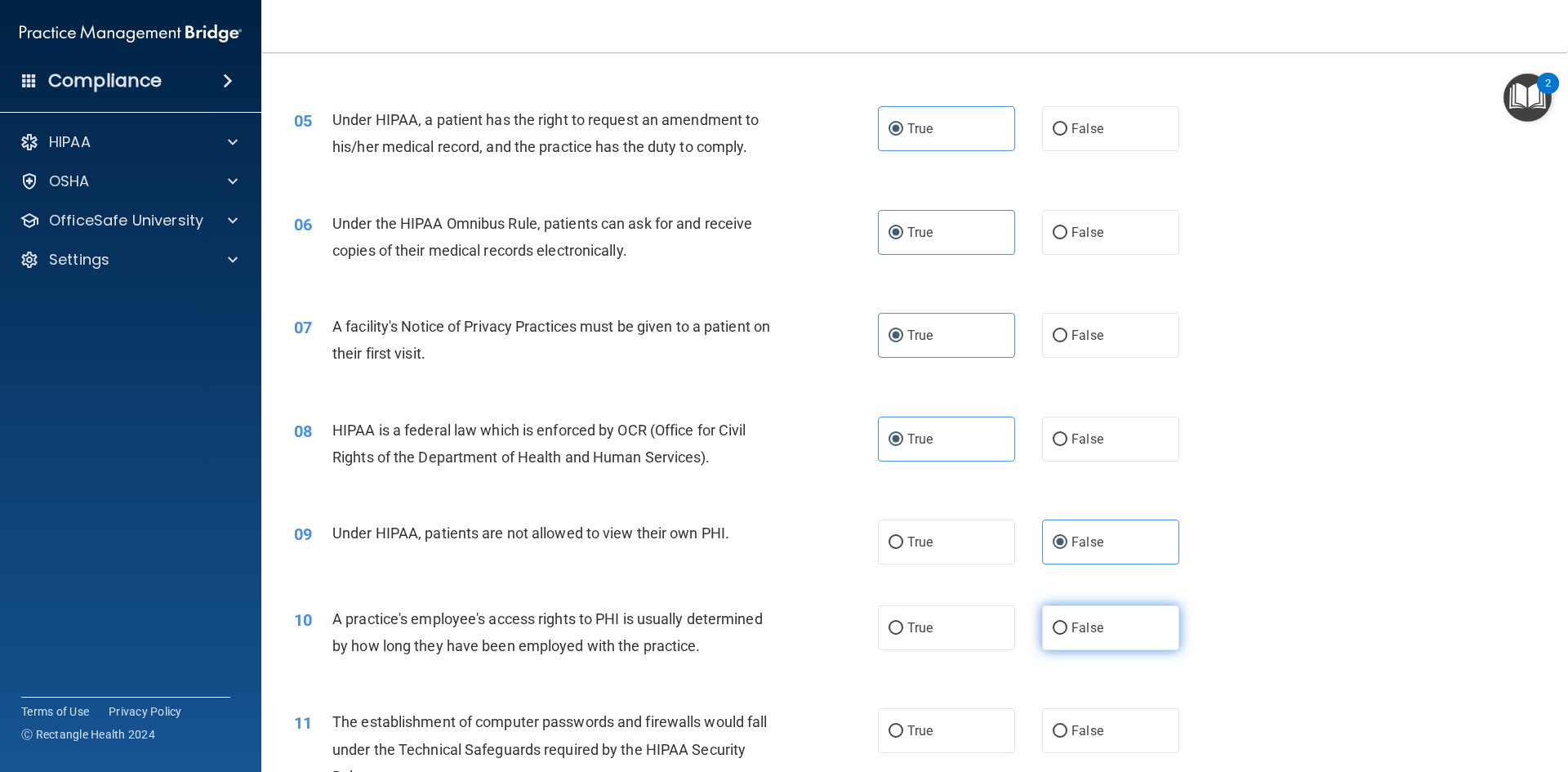
click at [1068, 623] on input "False" at bounding box center [1060, 629] width 15 height 12
radio input "true"
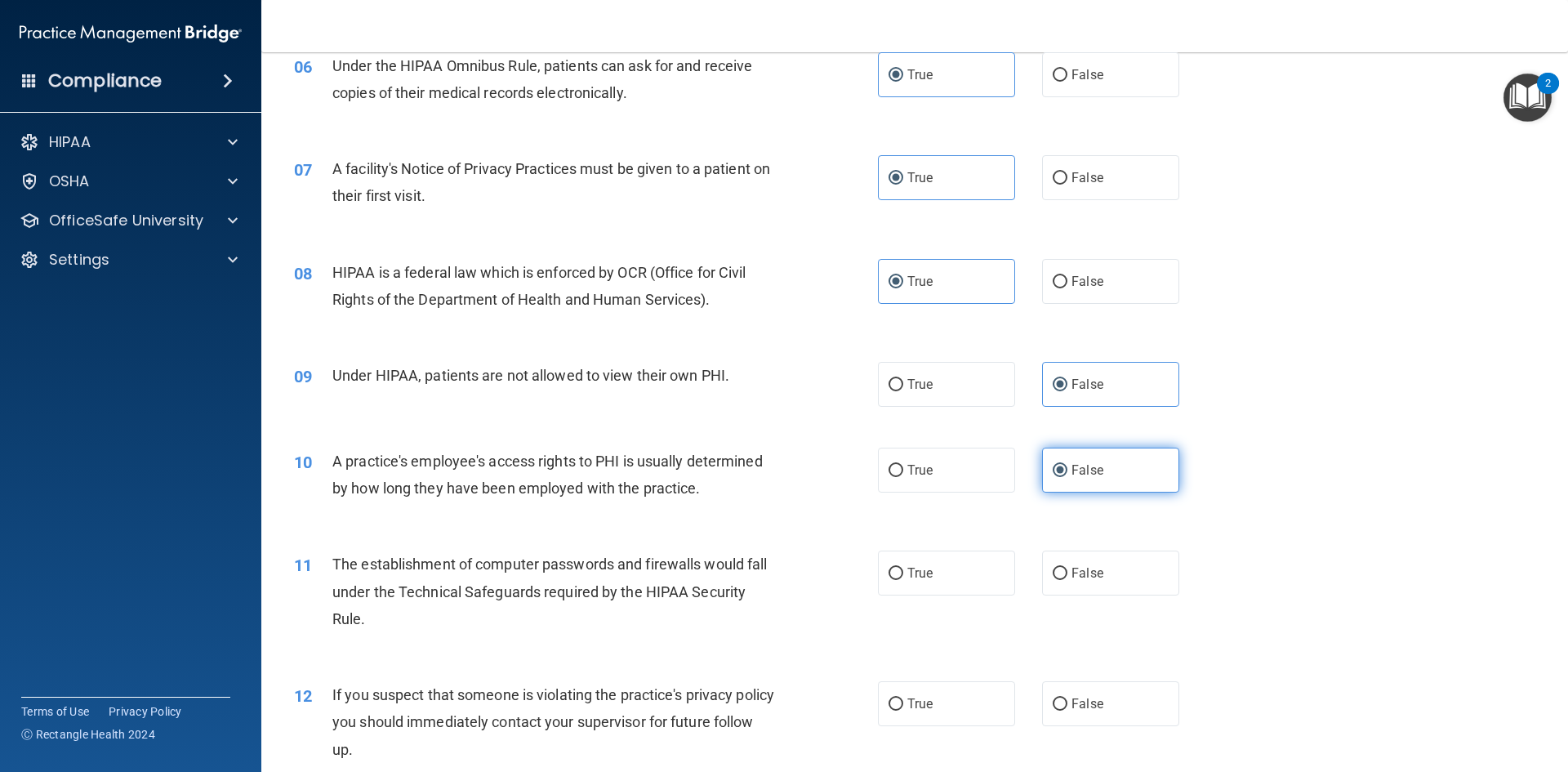
scroll to position [735, 0]
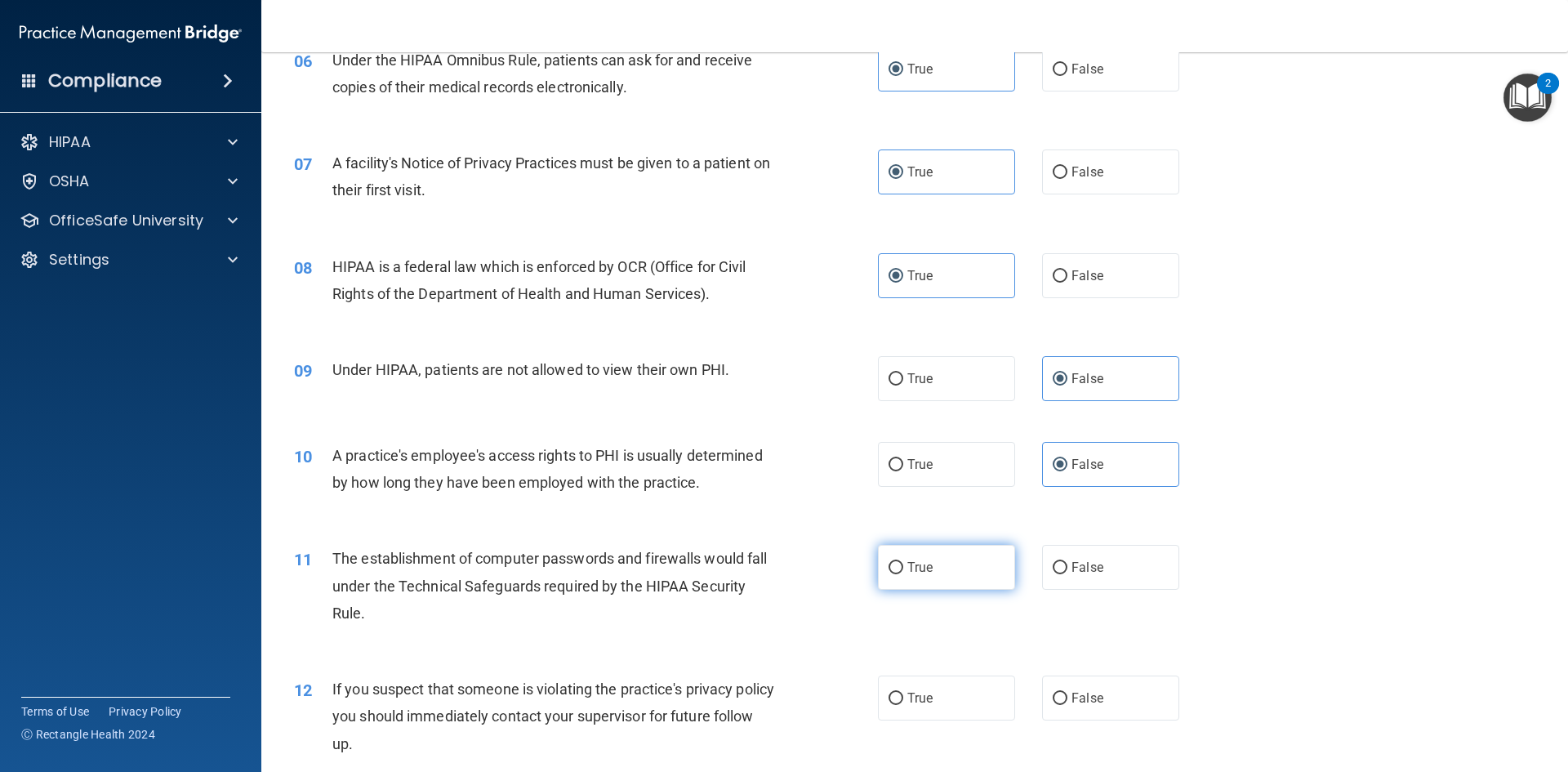
click at [962, 576] on label "True" at bounding box center [946, 567] width 137 height 45
click at [904, 574] on input "True" at bounding box center [896, 568] width 15 height 12
radio input "true"
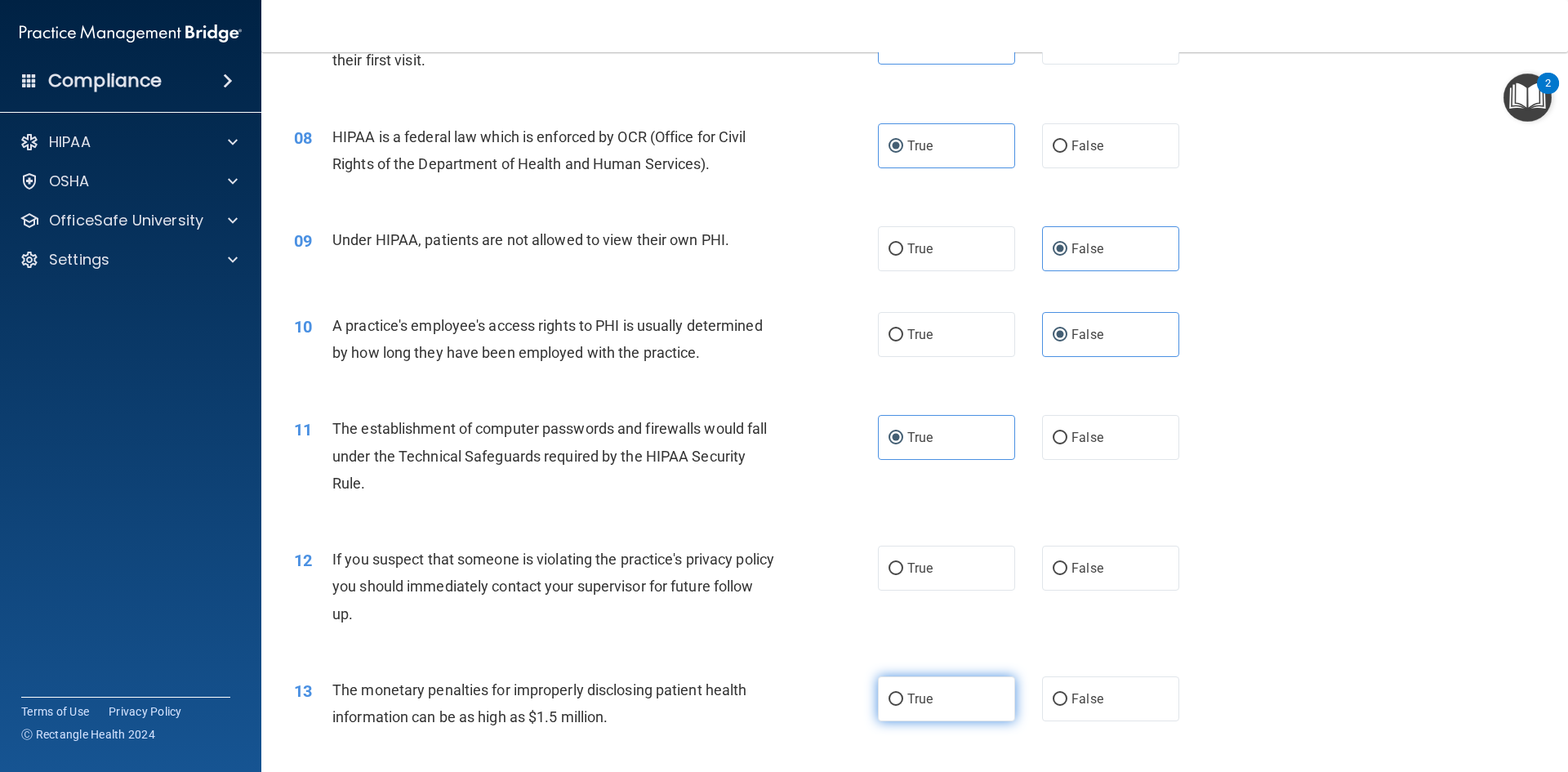
scroll to position [980, 0]
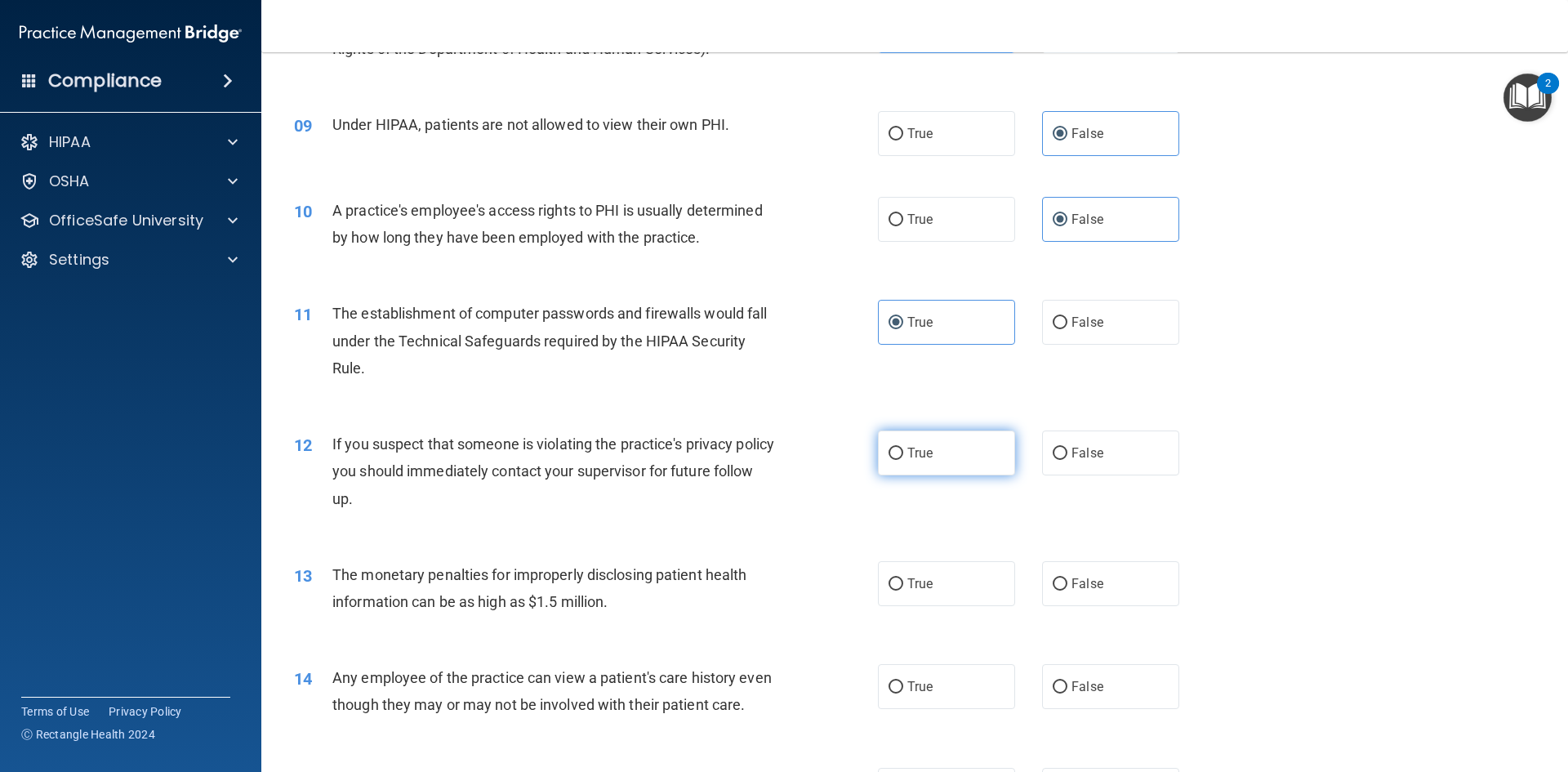
click at [937, 455] on label "True" at bounding box center [946, 453] width 137 height 45
click at [904, 455] on input "True" at bounding box center [896, 453] width 15 height 12
radio input "true"
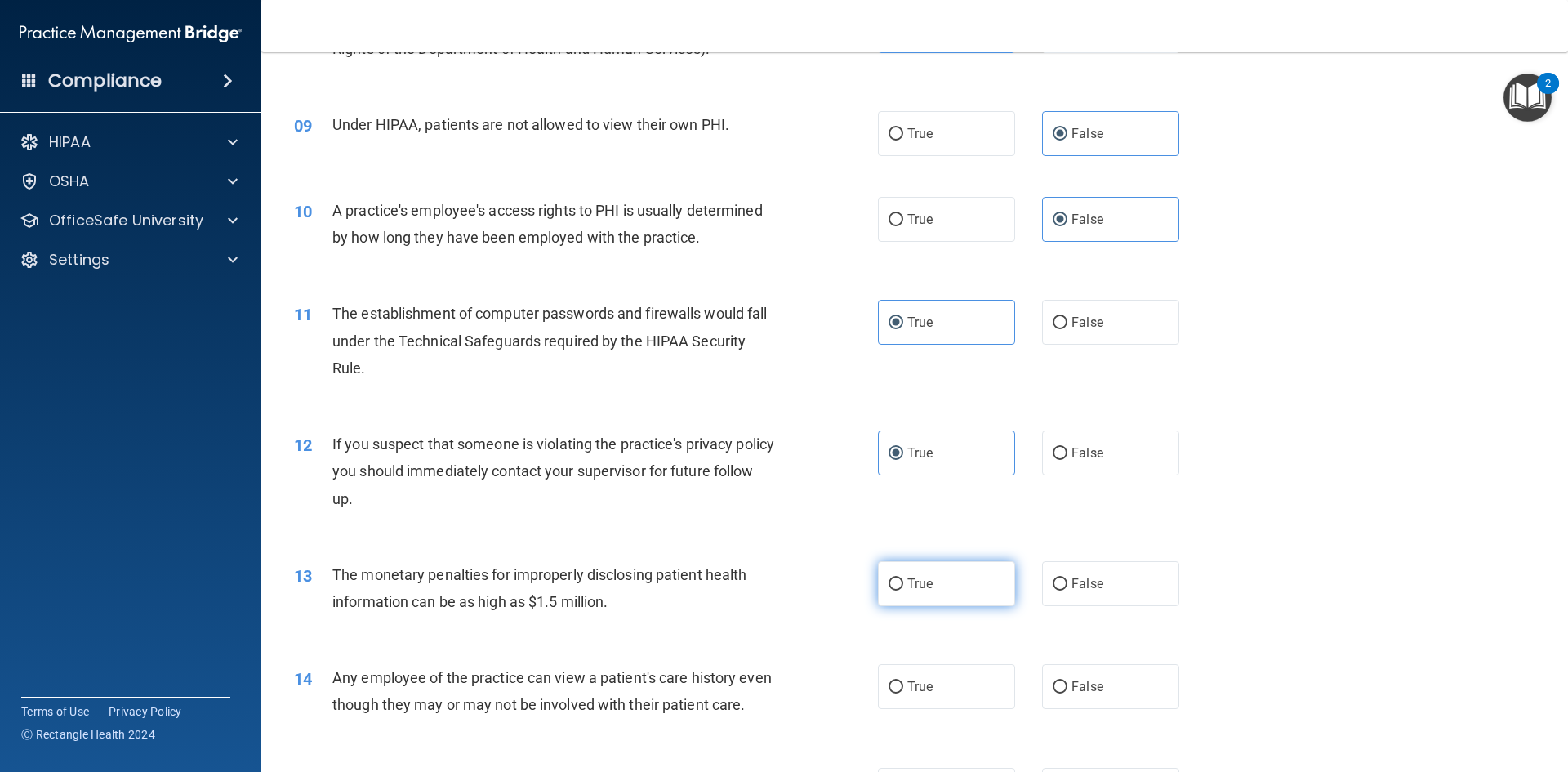
click at [924, 587] on span "True" at bounding box center [921, 583] width 26 height 15
click at [904, 587] on input "True" at bounding box center [896, 584] width 15 height 12
radio input "true"
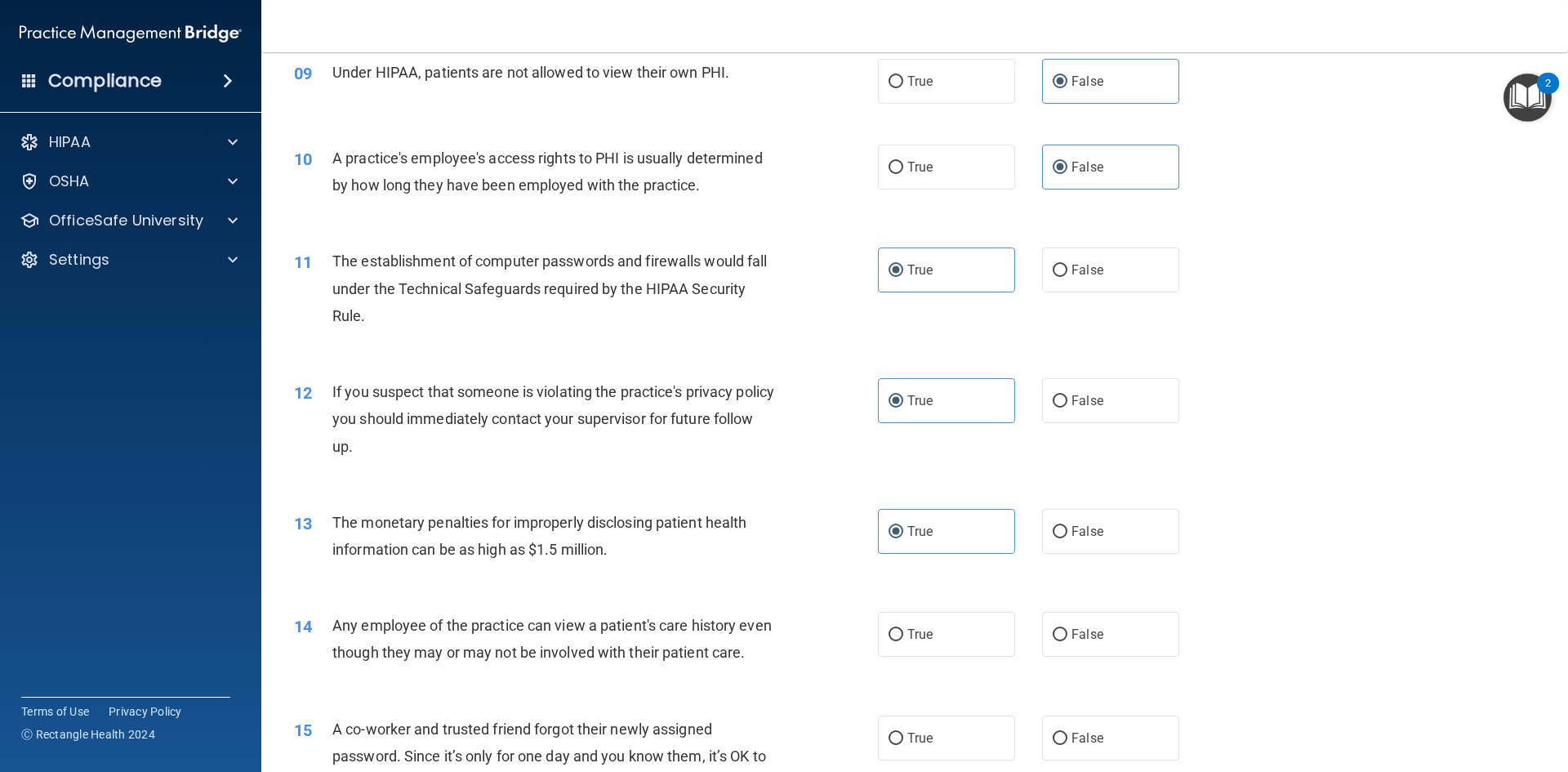
scroll to position [1062, 0]
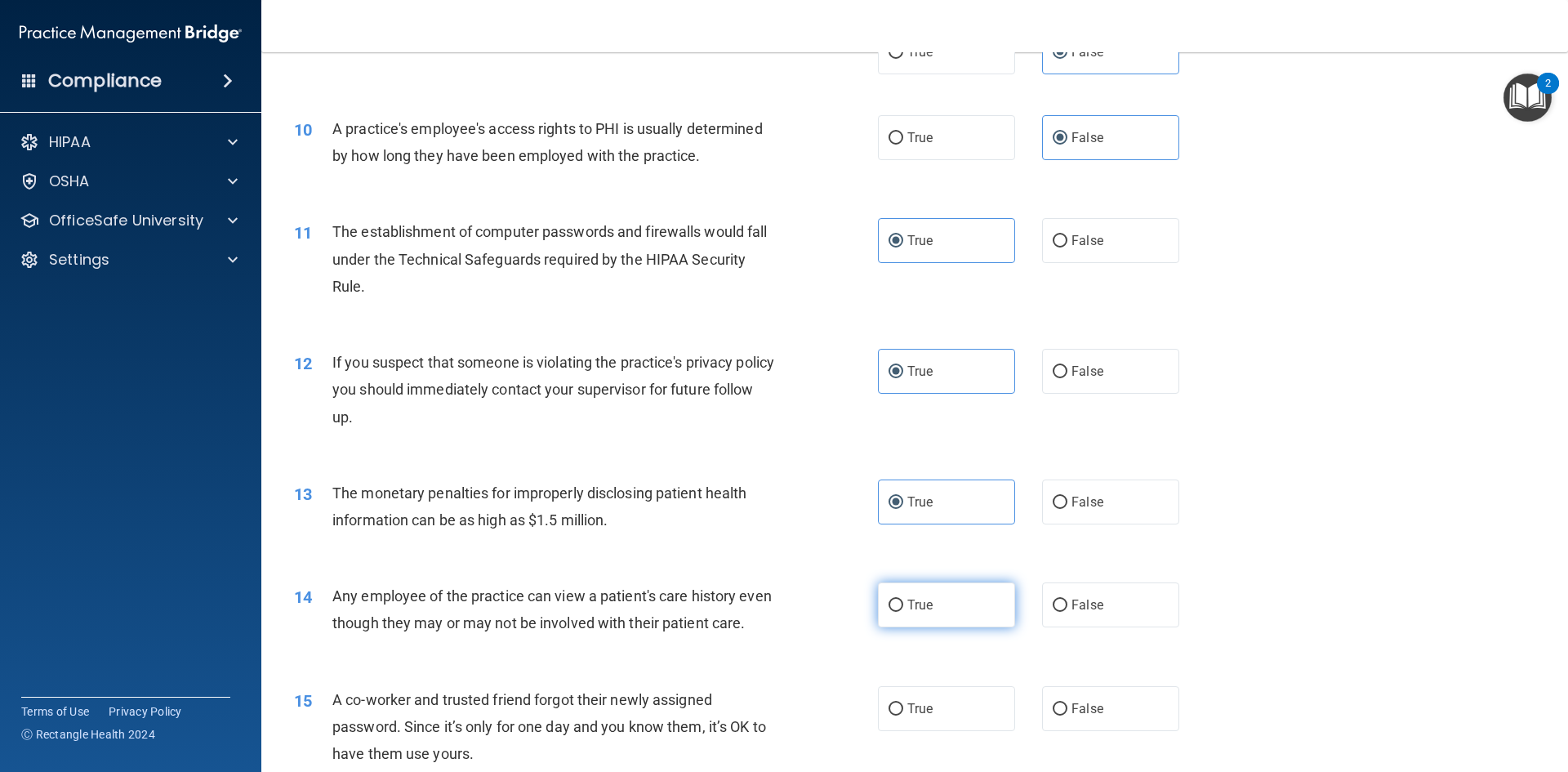
click at [940, 612] on label "True" at bounding box center [946, 605] width 137 height 45
click at [904, 611] on input "True" at bounding box center [896, 605] width 15 height 12
radio input "true"
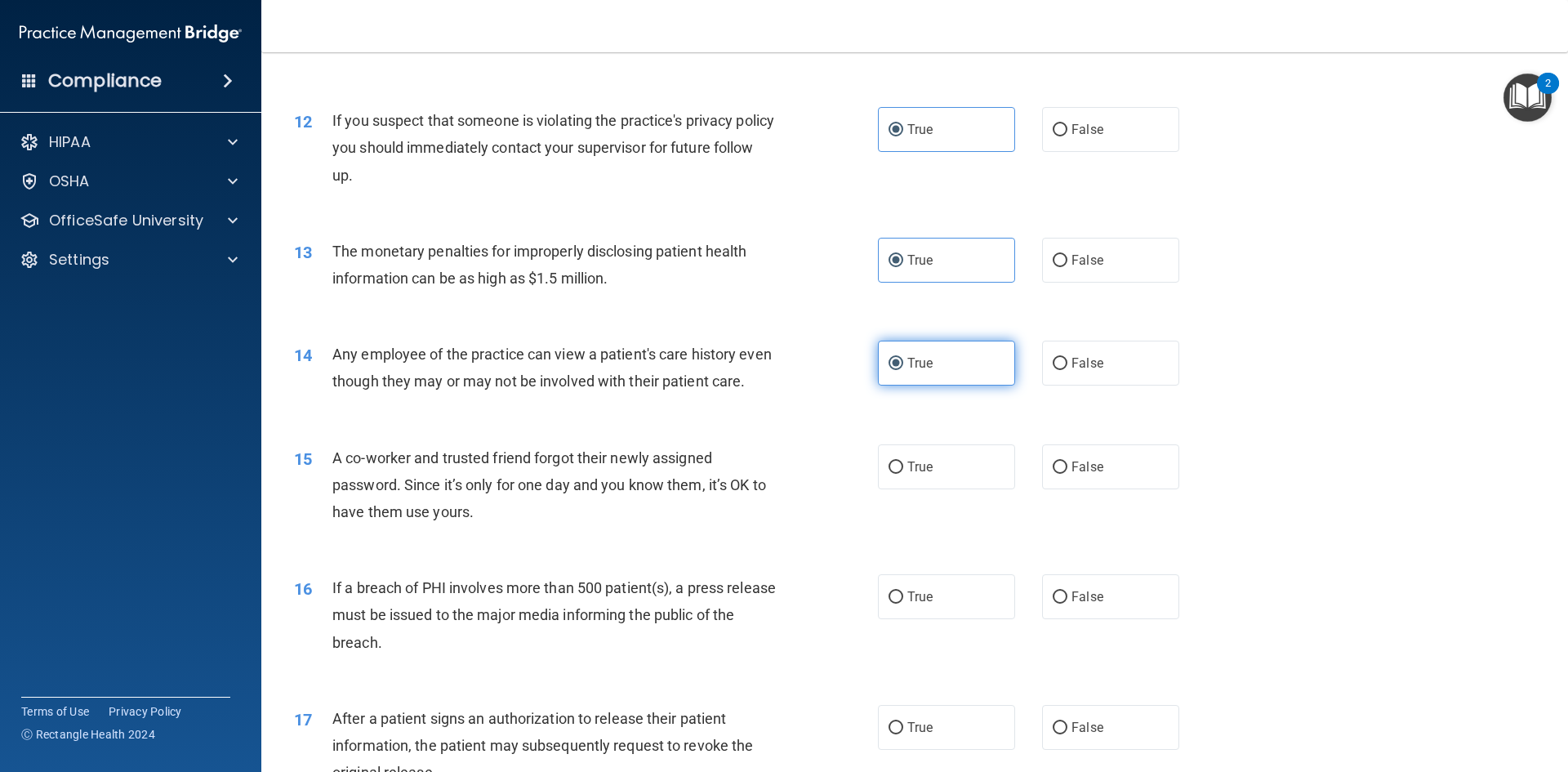
scroll to position [1307, 0]
drag, startPoint x: 1098, startPoint y: 488, endPoint x: 1085, endPoint y: 490, distance: 13.2
click at [1100, 486] on label "False" at bounding box center [1110, 463] width 137 height 45
click at [1068, 471] on input "False" at bounding box center [1060, 465] width 15 height 12
radio input "true"
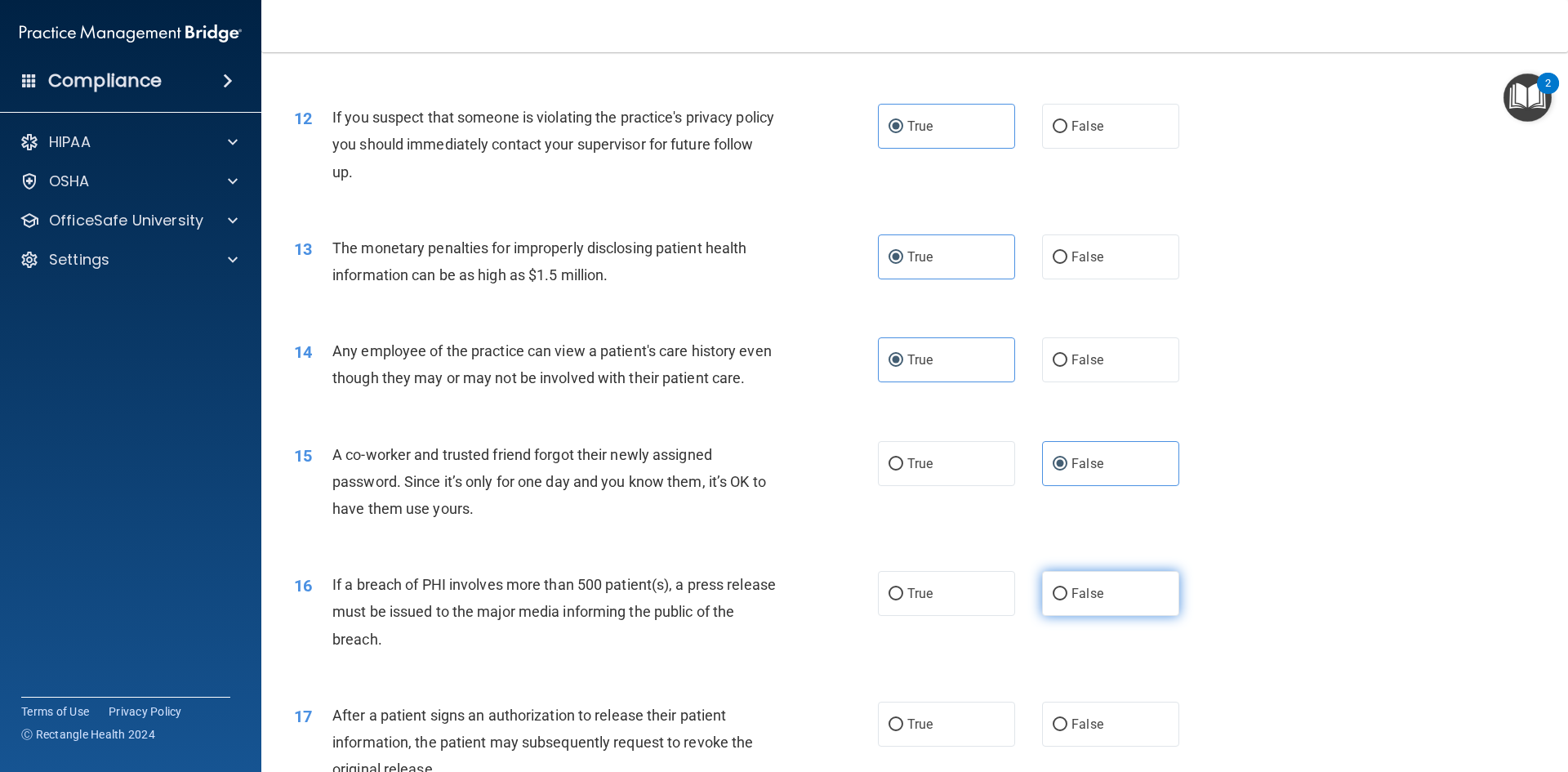
click at [1127, 609] on label "False" at bounding box center [1110, 593] width 137 height 45
click at [1068, 600] on input "False" at bounding box center [1060, 594] width 15 height 12
radio input "true"
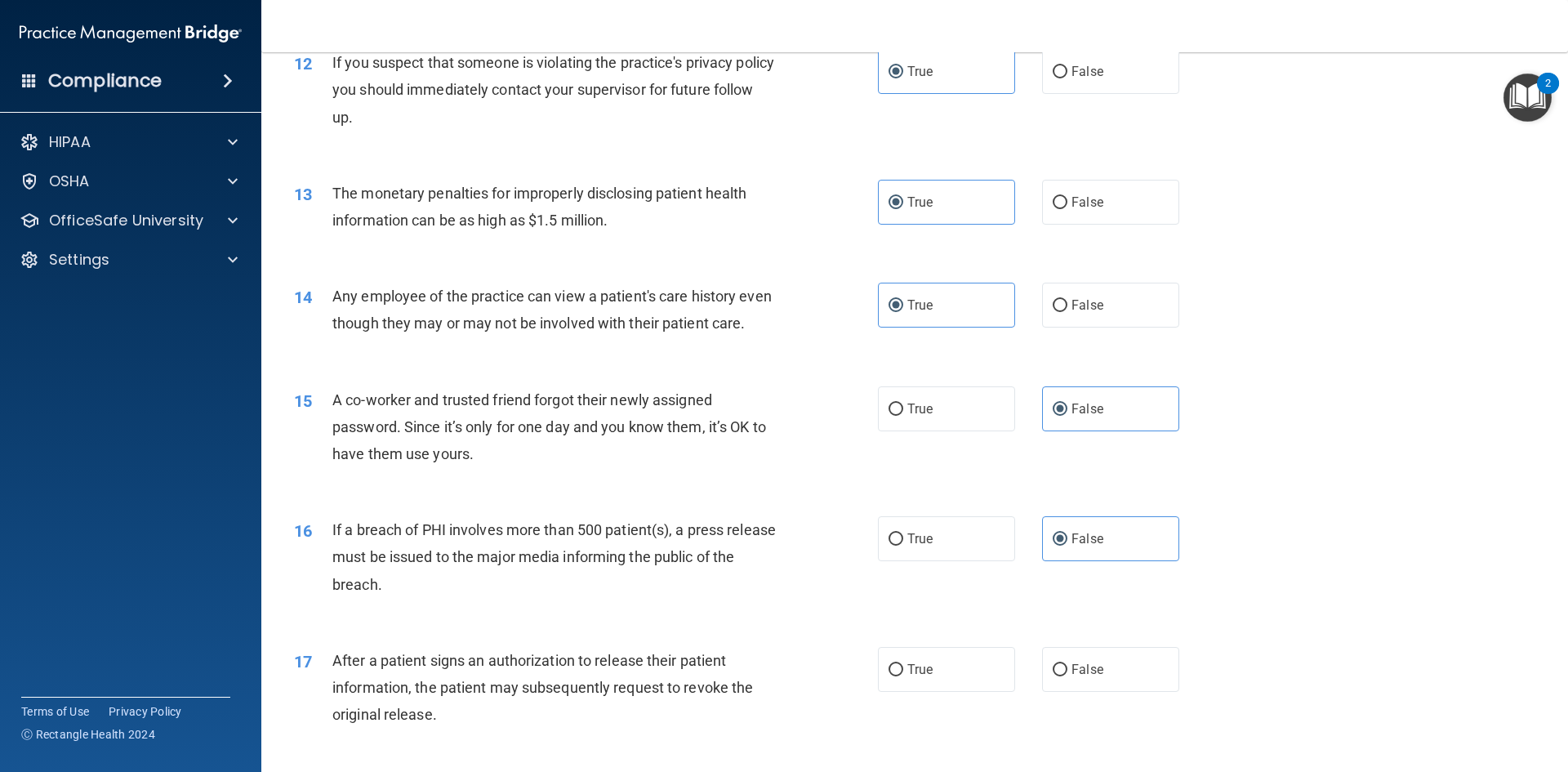
scroll to position [1634, 0]
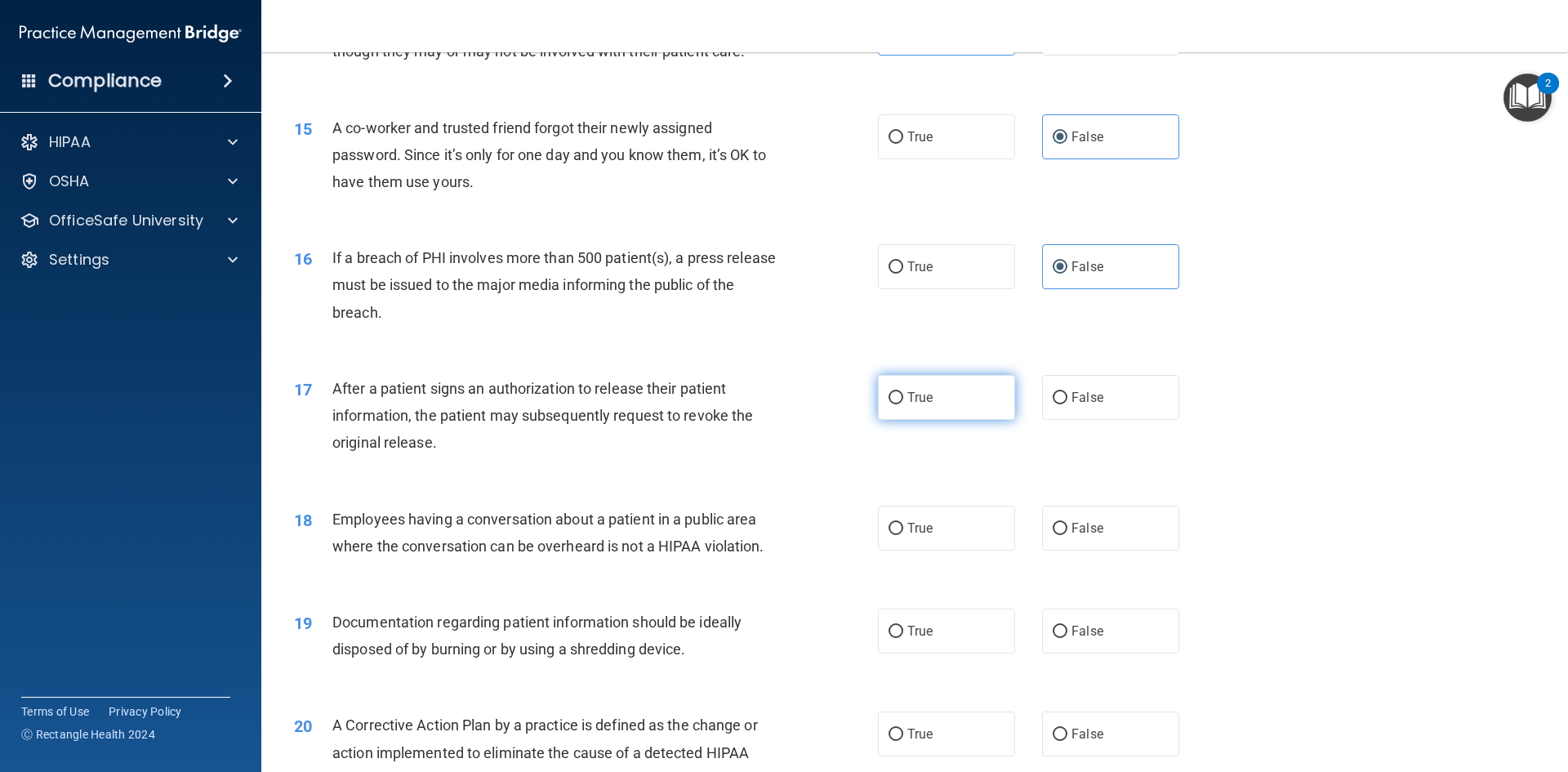
click at [893, 404] on input "True" at bounding box center [896, 398] width 15 height 12
radio input "true"
click at [1097, 551] on label "False" at bounding box center [1110, 528] width 137 height 45
click at [1068, 535] on input "False" at bounding box center [1060, 529] width 15 height 12
radio input "true"
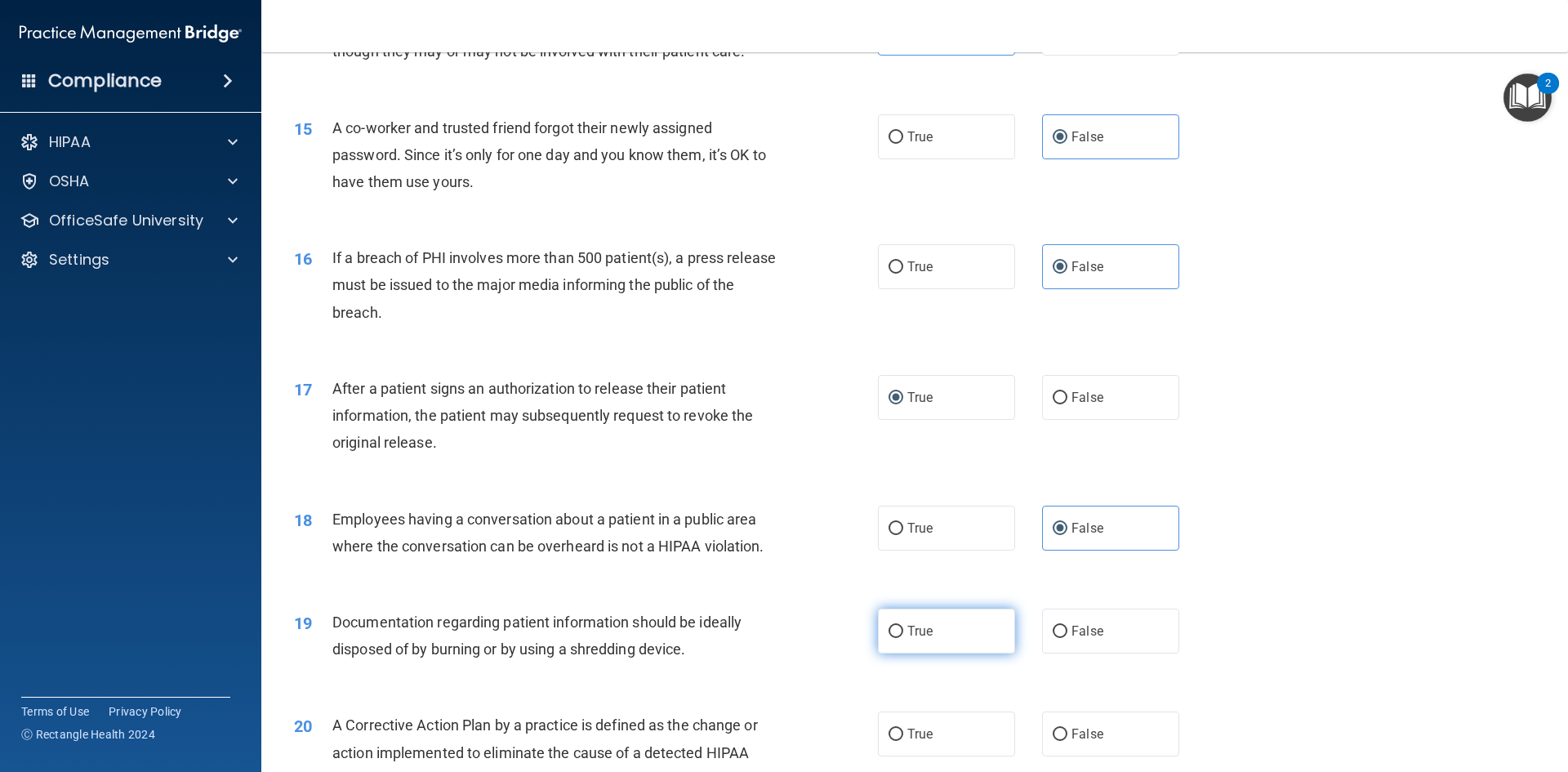
click at [918, 639] on span "True" at bounding box center [921, 631] width 26 height 15
click at [904, 638] on input "True" at bounding box center [896, 632] width 15 height 12
radio input "true"
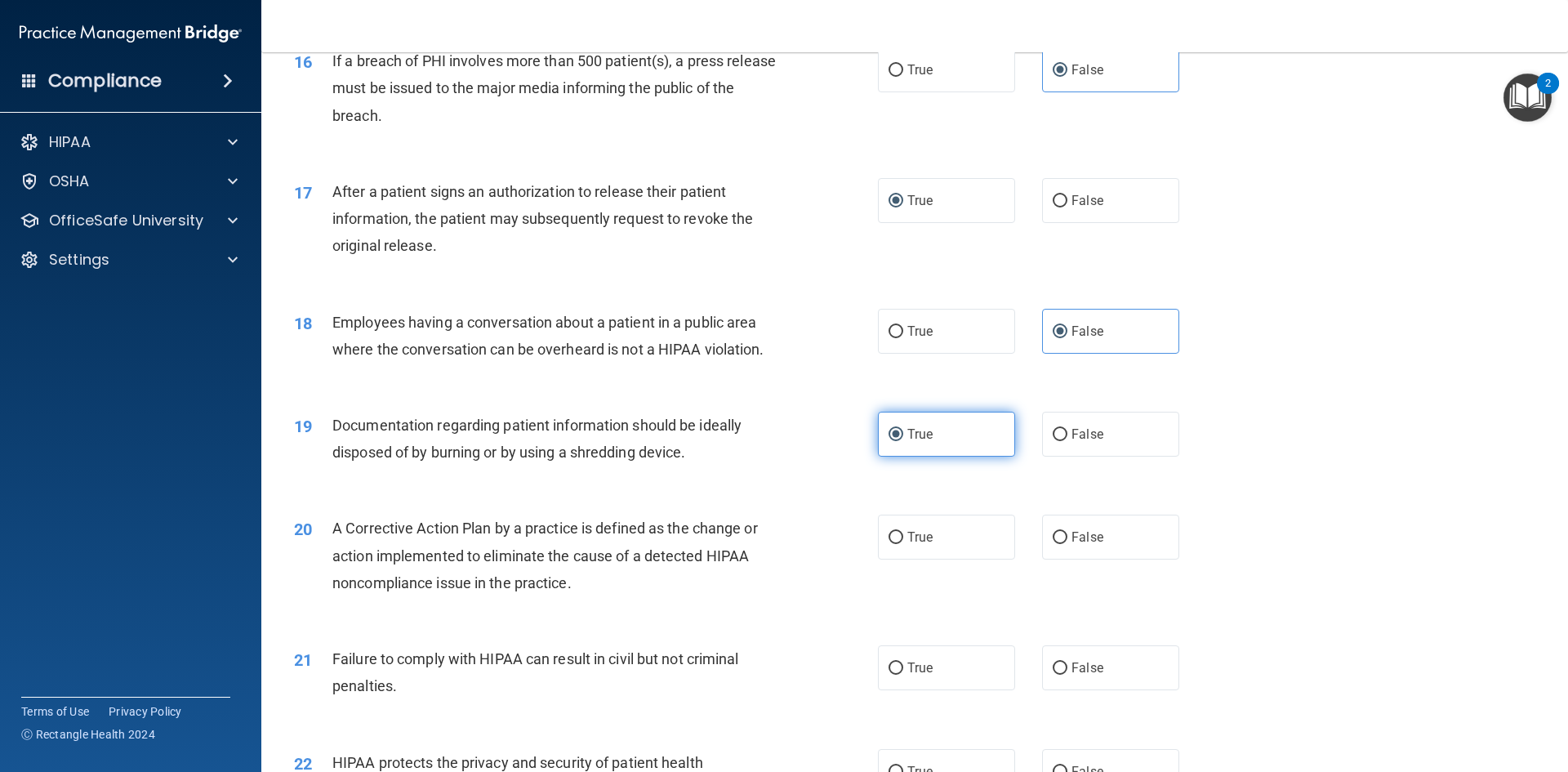
scroll to position [1960, 0]
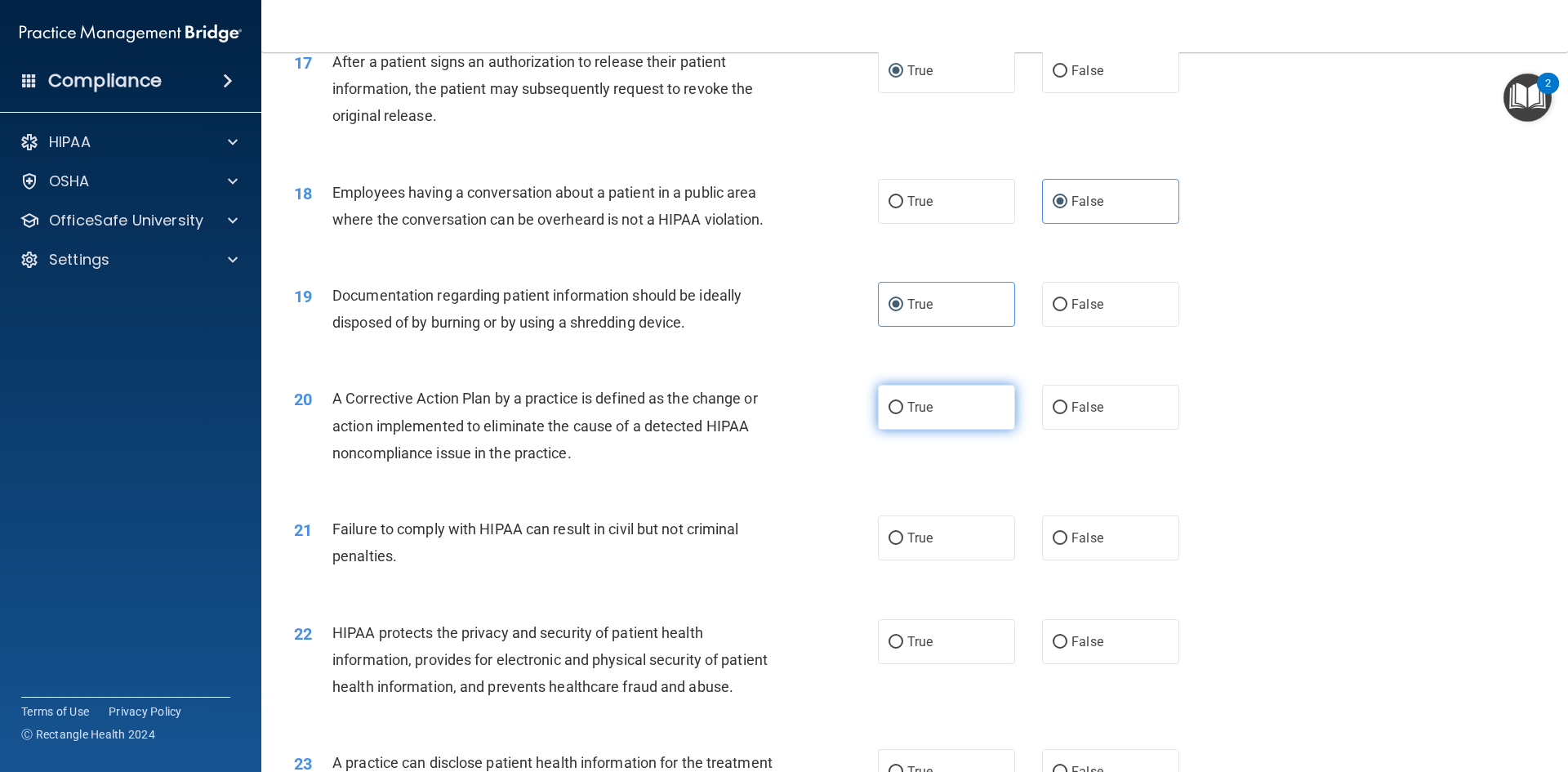
click at [892, 424] on label "True" at bounding box center [946, 406] width 137 height 45
click at [892, 414] on input "True" at bounding box center [896, 408] width 15 height 12
radio input "true"
click at [1117, 560] on label "False" at bounding box center [1110, 537] width 137 height 45
click at [1068, 545] on input "False" at bounding box center [1060, 539] width 15 height 12
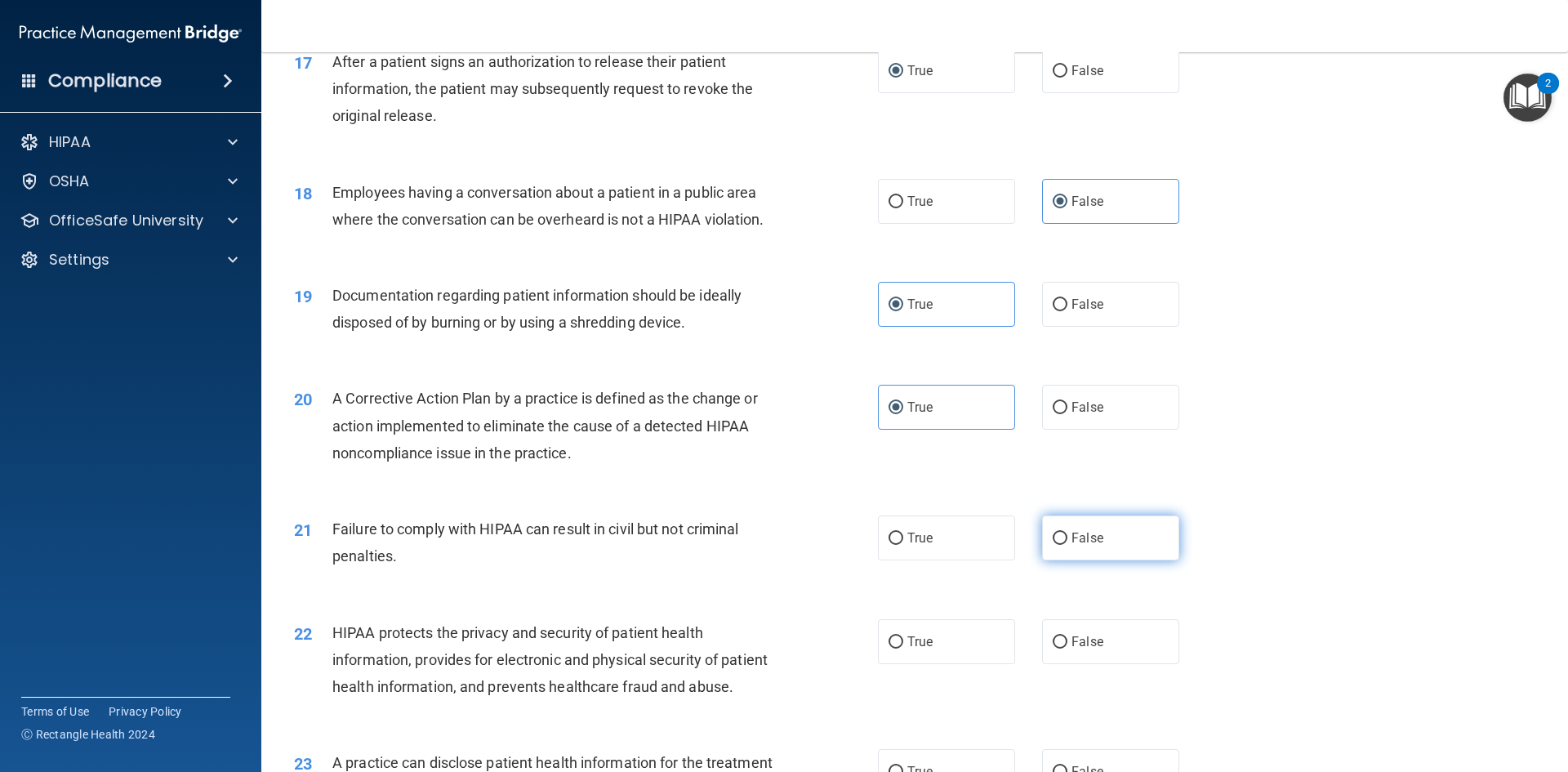
radio input "true"
click at [949, 560] on label "True" at bounding box center [946, 537] width 137 height 45
click at [904, 545] on input "True" at bounding box center [896, 539] width 15 height 12
radio input "true"
radio input "false"
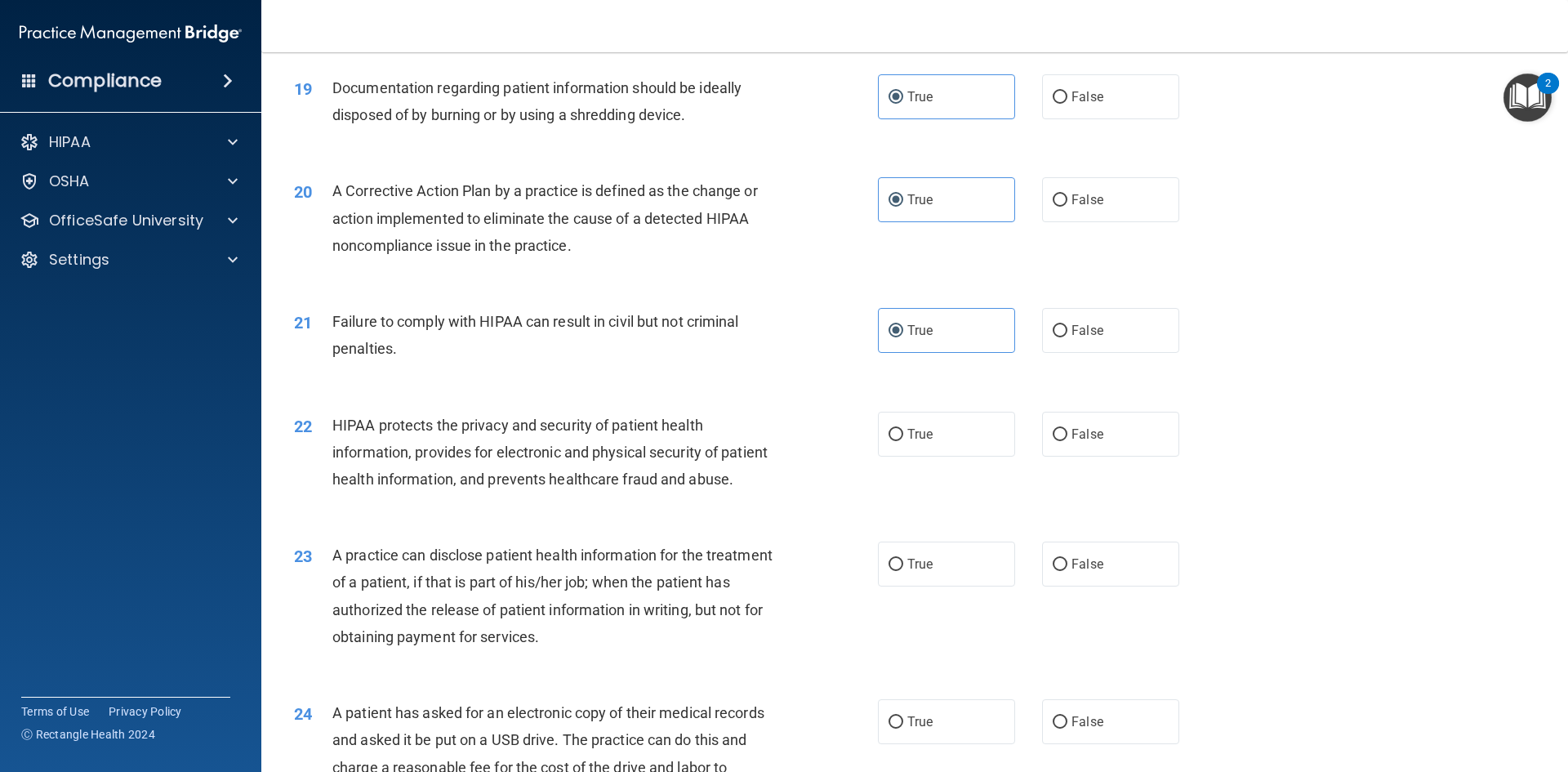
scroll to position [2205, 0]
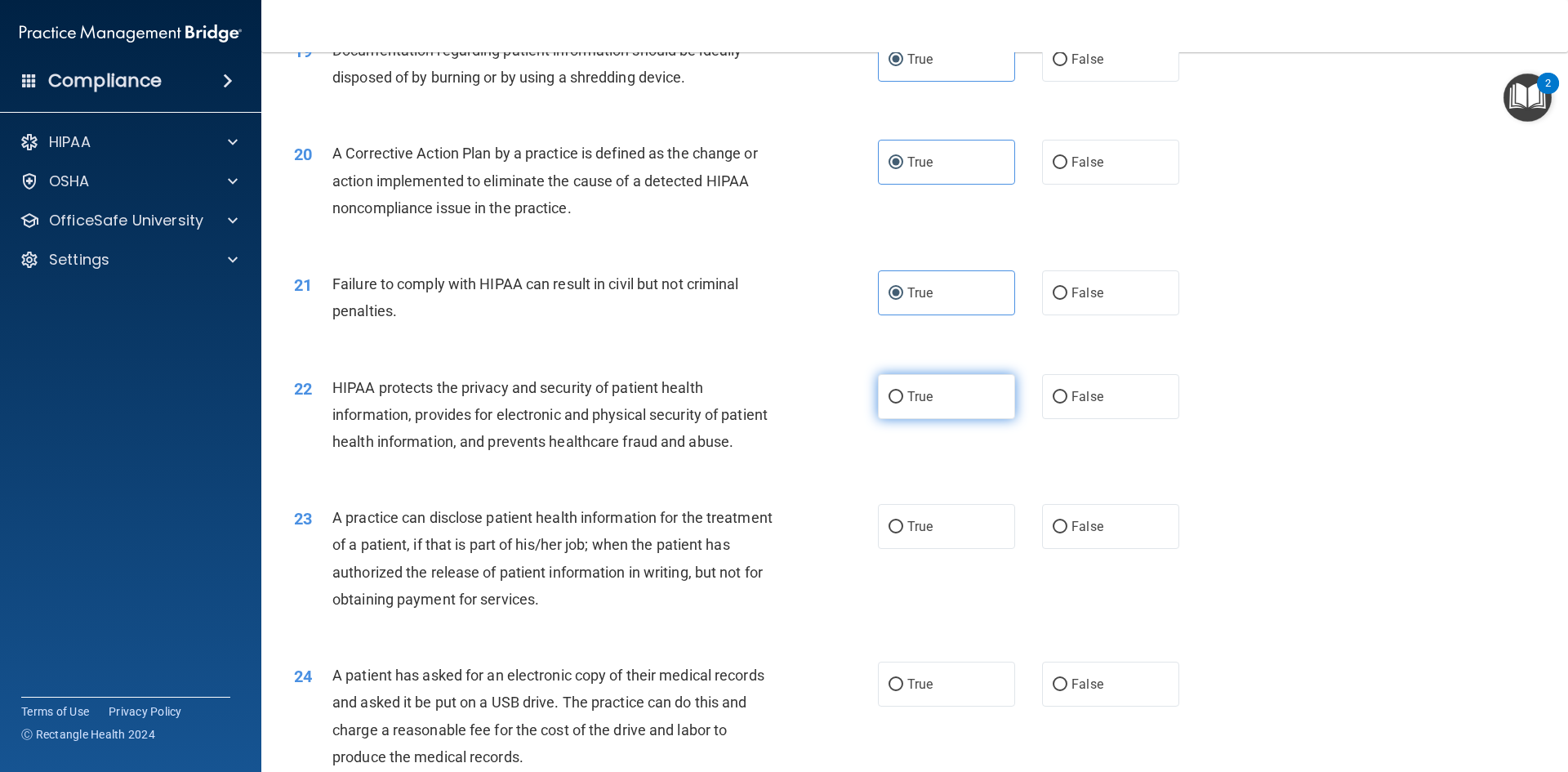
click at [908, 404] on span "True" at bounding box center [921, 396] width 26 height 15
click at [904, 403] on input "True" at bounding box center [896, 397] width 15 height 12
radio input "true"
drag, startPoint x: 906, startPoint y: 586, endPoint x: 892, endPoint y: 586, distance: 14.0
click at [908, 534] on span "True" at bounding box center [921, 526] width 26 height 15
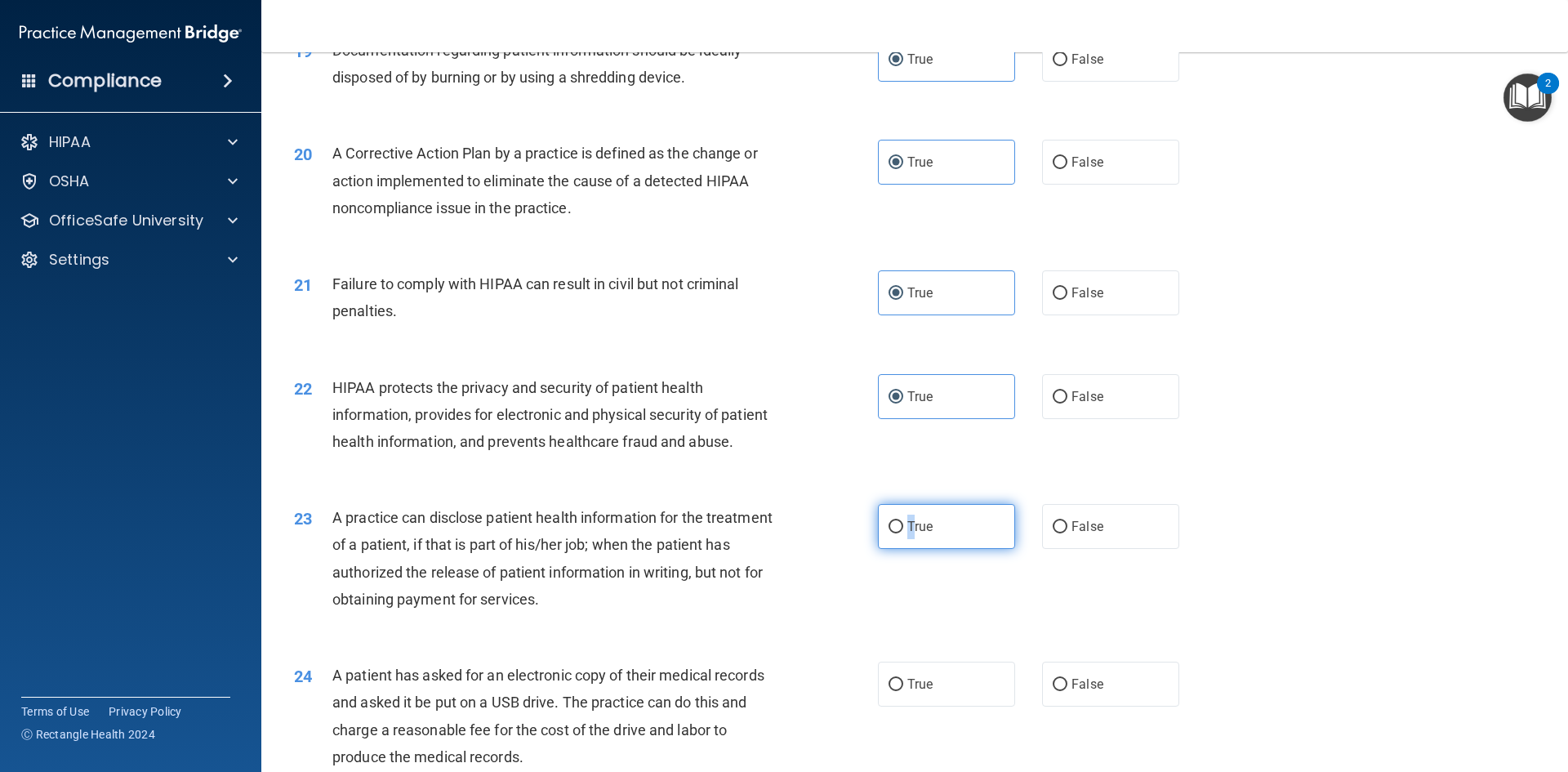
click at [897, 549] on label "True" at bounding box center [946, 526] width 137 height 45
click at [897, 533] on input "True" at bounding box center [896, 527] width 15 height 12
radio input "true"
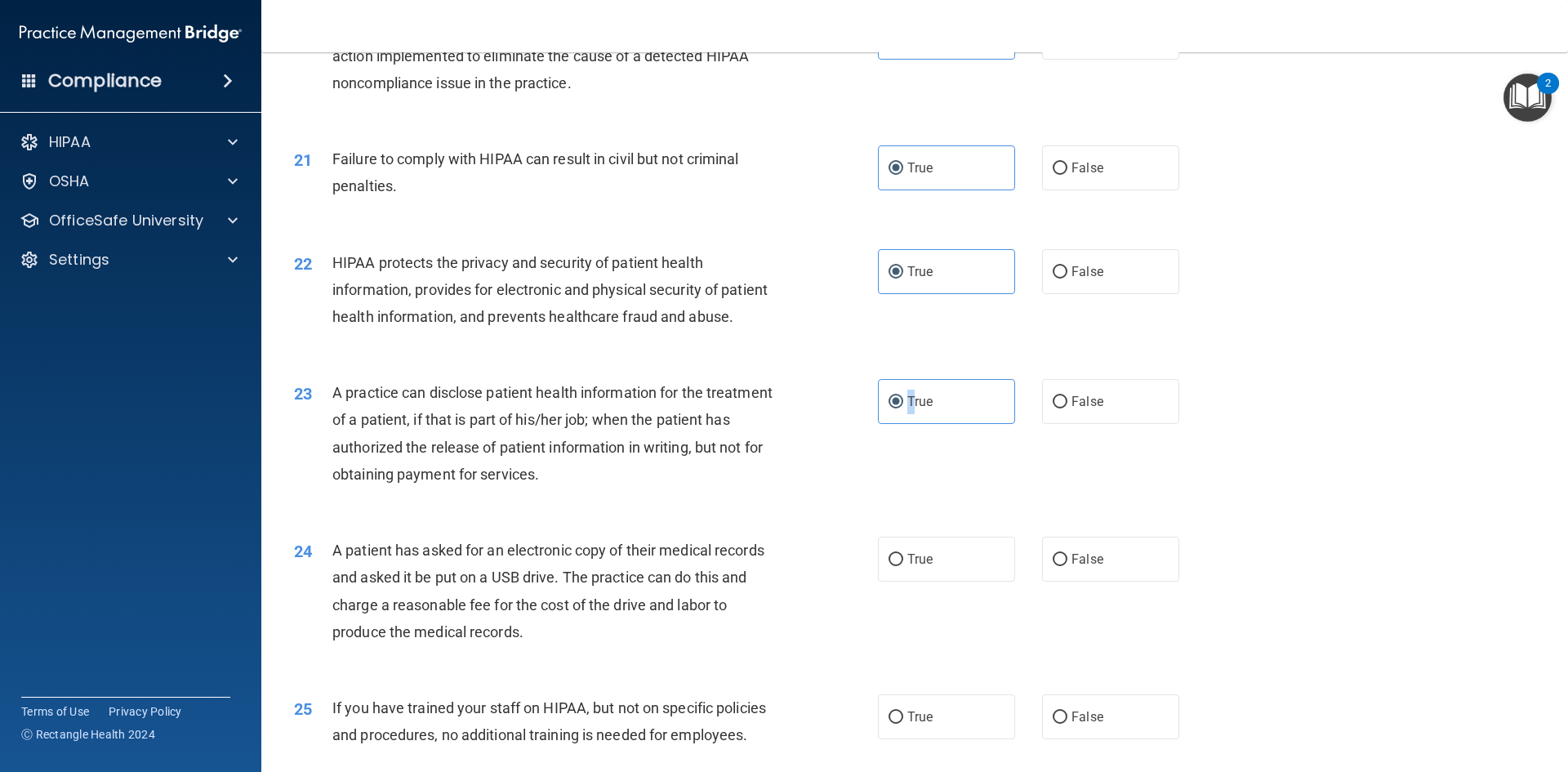
scroll to position [2359, 0]
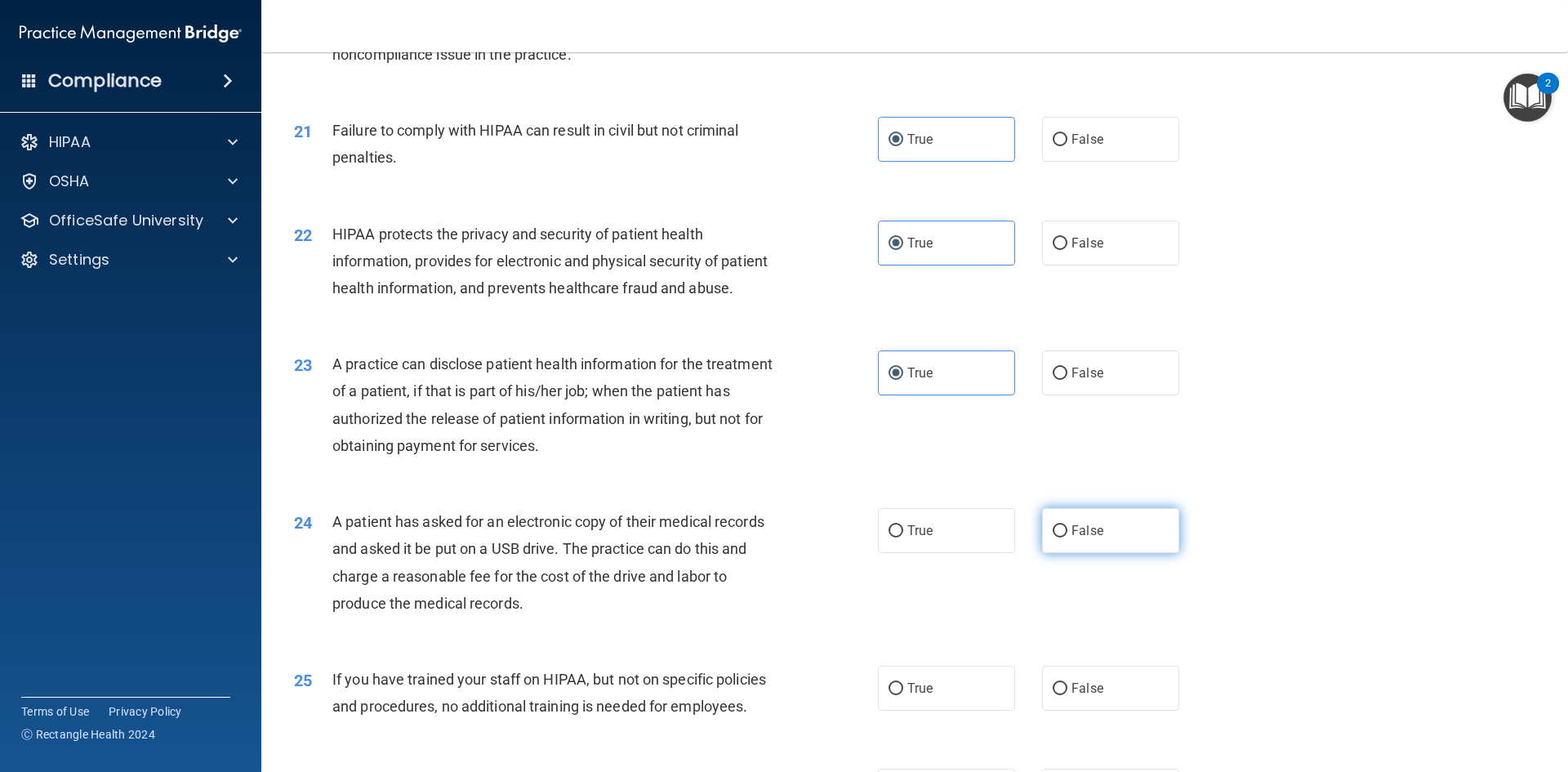
click at [1095, 553] on label "False" at bounding box center [1110, 530] width 137 height 45
click at [1068, 537] on input "False" at bounding box center [1060, 531] width 15 height 12
radio input "true"
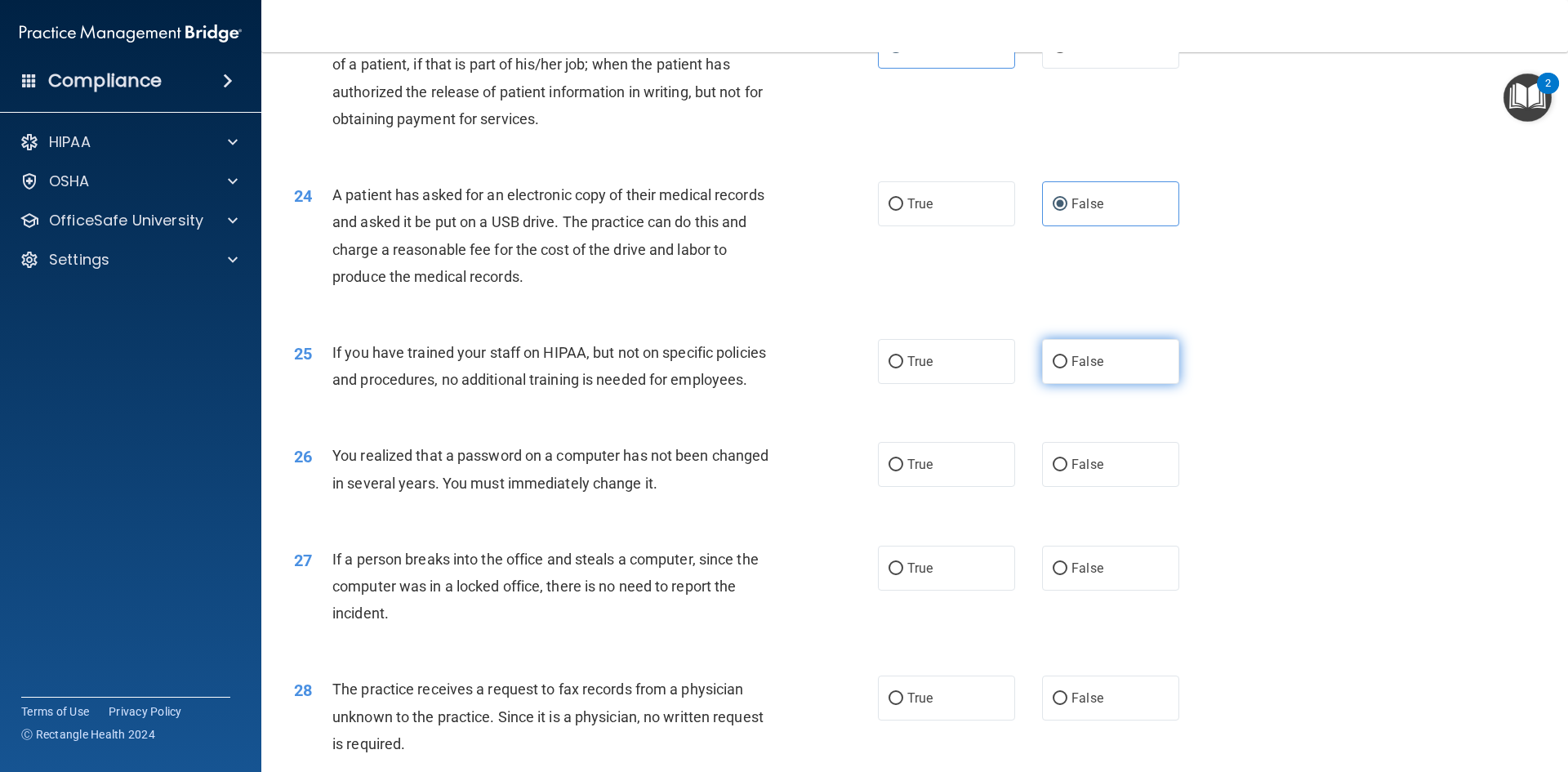
click at [1069, 383] on label "False" at bounding box center [1110, 361] width 137 height 45
click at [1068, 368] on input "False" at bounding box center [1060, 362] width 15 height 12
radio input "true"
click at [975, 487] on label "True" at bounding box center [946, 464] width 137 height 45
click at [904, 471] on input "True" at bounding box center [896, 465] width 15 height 12
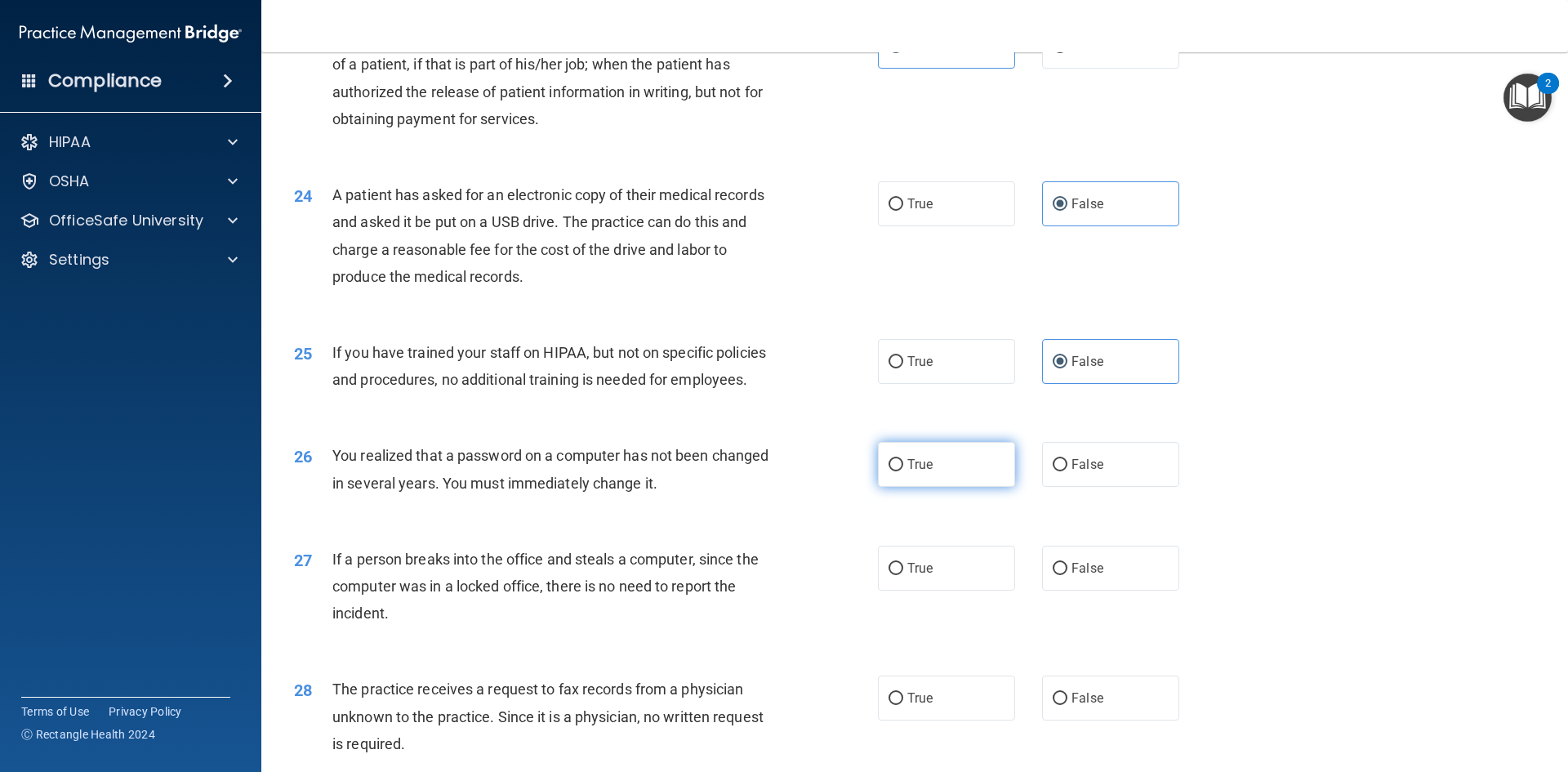
radio input "true"
click at [960, 487] on label "True" at bounding box center [946, 464] width 137 height 45
click at [904, 471] on input "True" at bounding box center [896, 465] width 15 height 12
click at [1097, 590] on label "False" at bounding box center [1110, 568] width 137 height 45
click at [1068, 575] on input "False" at bounding box center [1060, 569] width 15 height 12
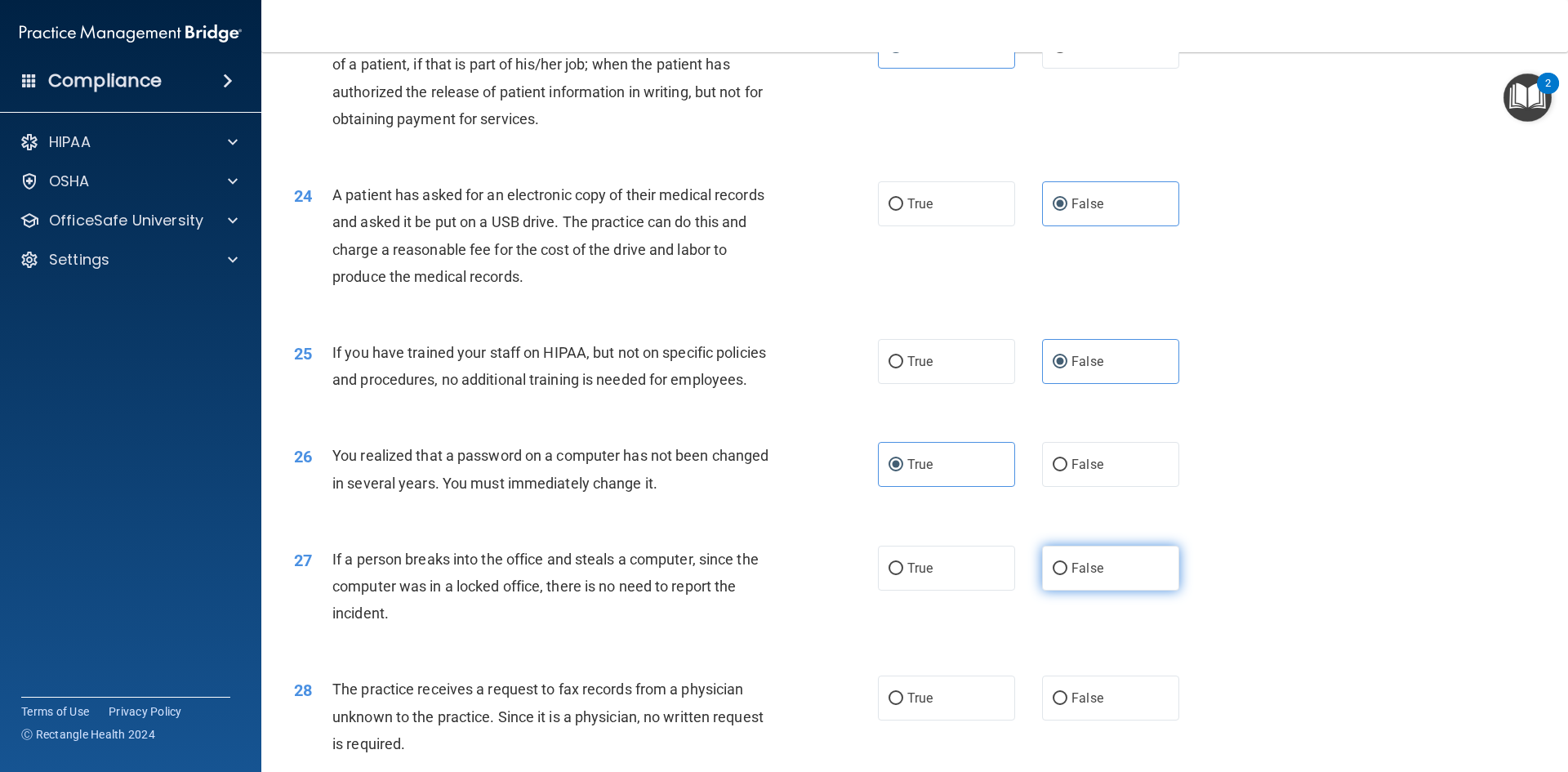
radio input "true"
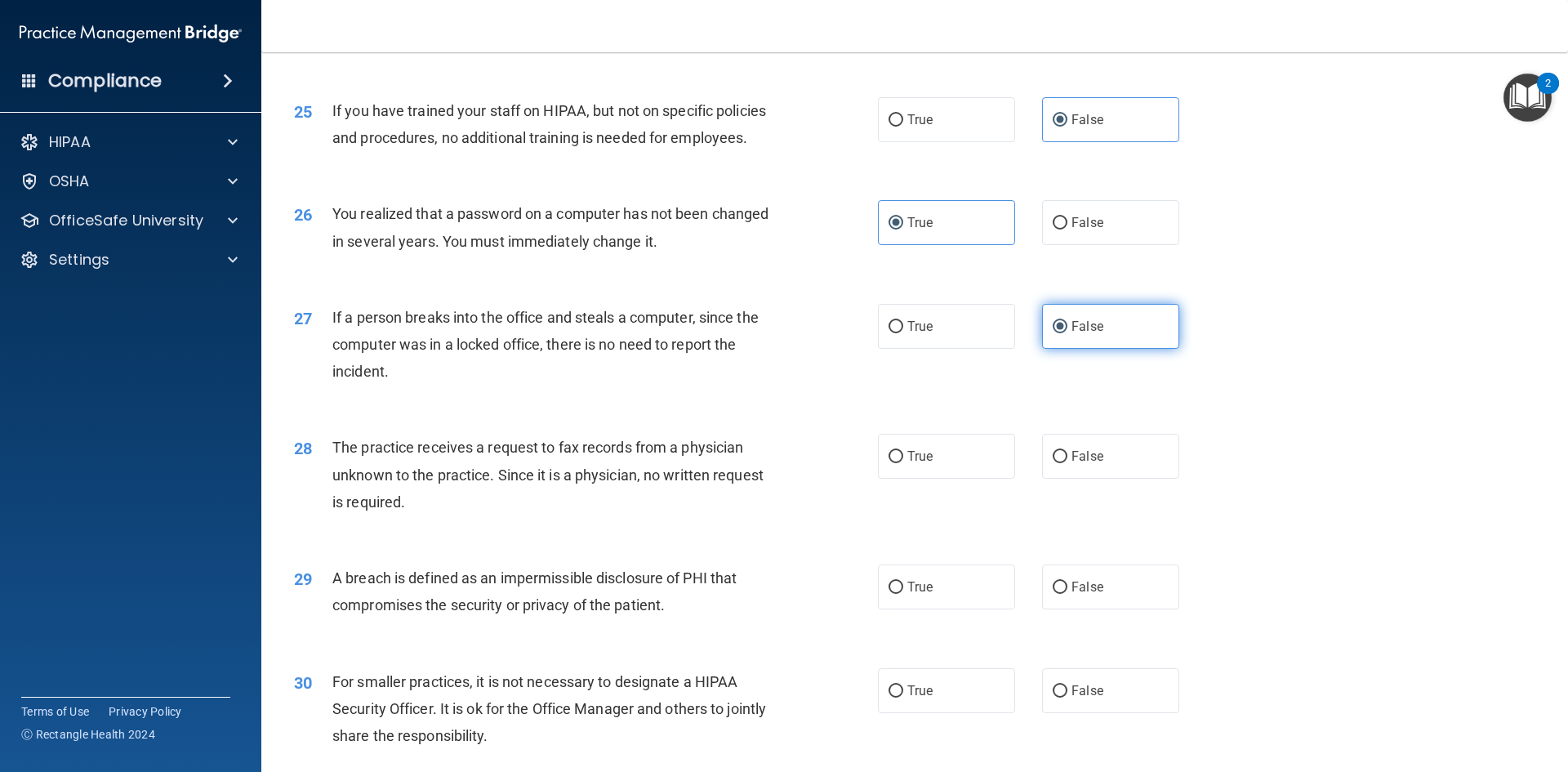
scroll to position [2930, 0]
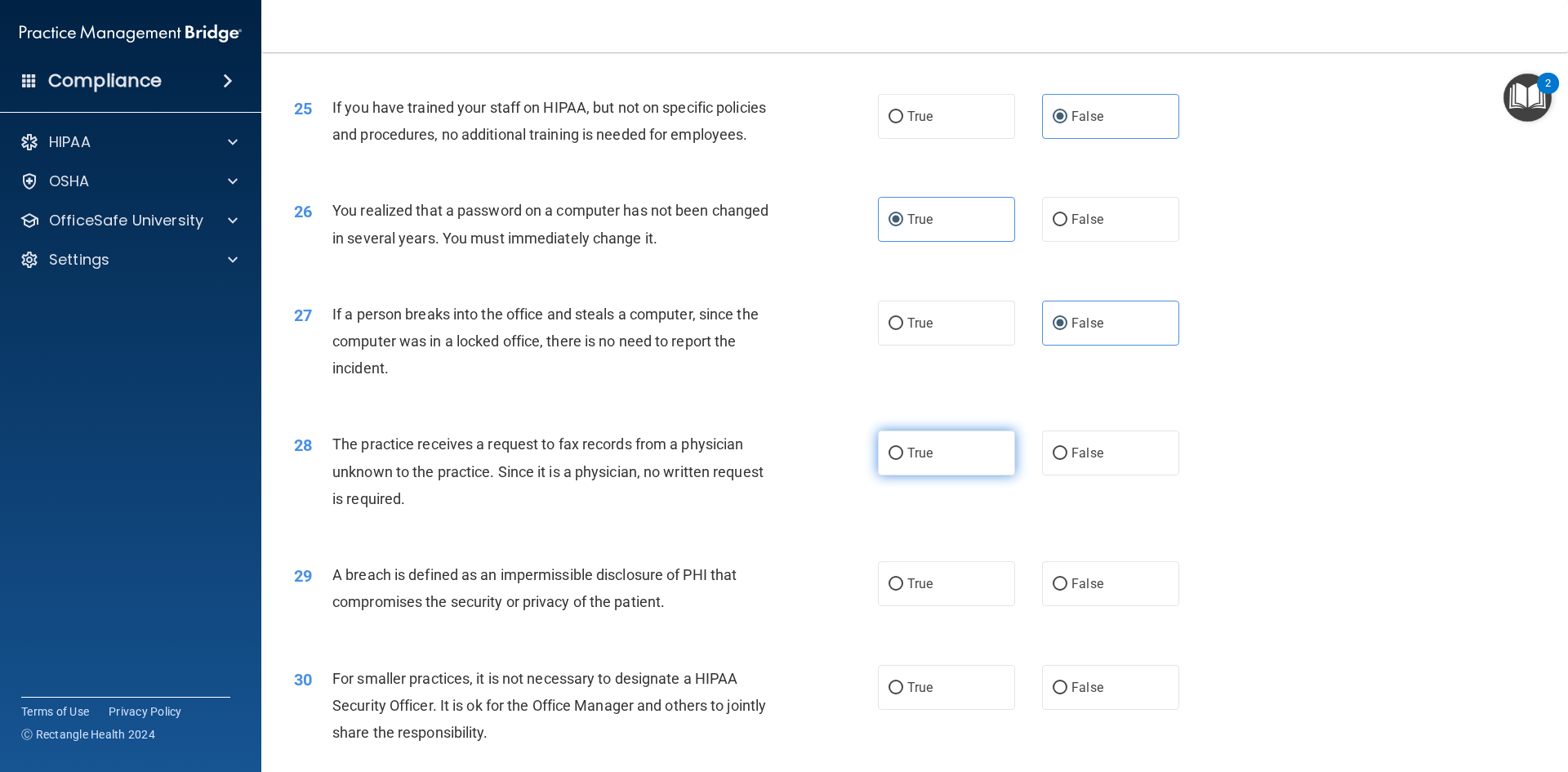
click at [921, 476] on label "True" at bounding box center [946, 453] width 137 height 45
click at [904, 459] on input "True" at bounding box center [896, 453] width 15 height 12
radio input "true"
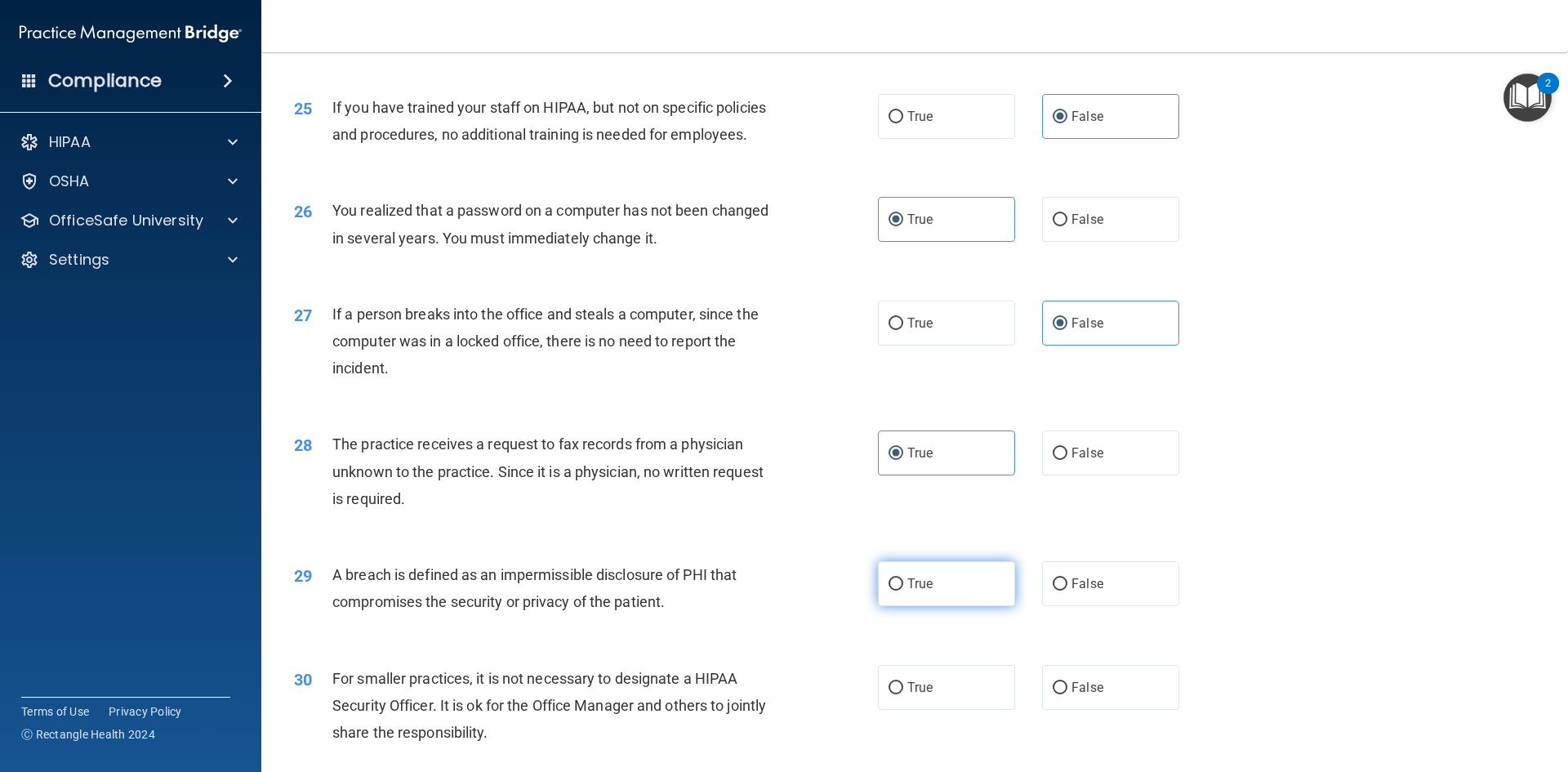
click at [911, 606] on label "True" at bounding box center [946, 583] width 137 height 45
click at [904, 590] on input "True" at bounding box center [896, 584] width 15 height 12
radio input "true"
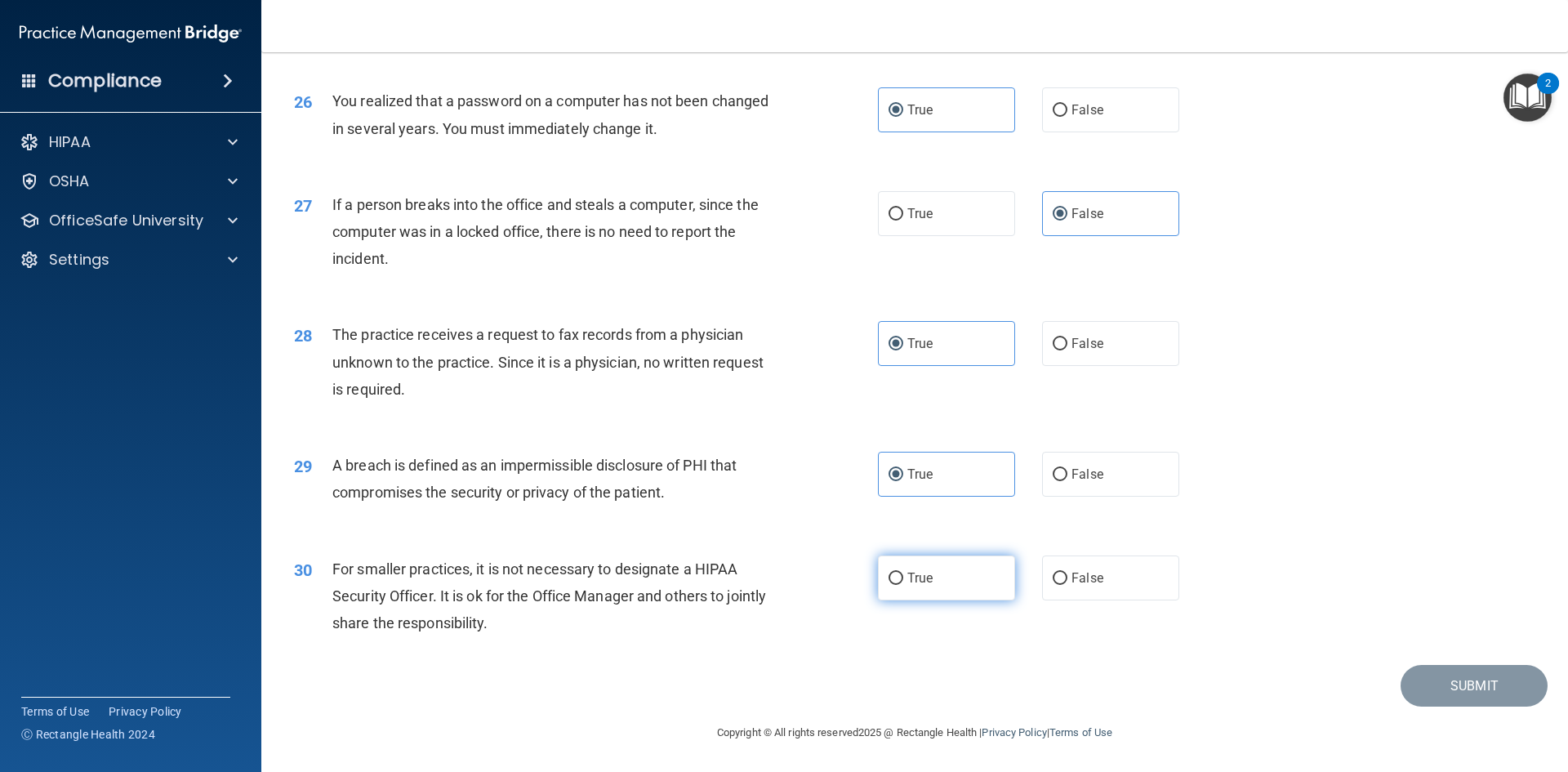
click at [924, 589] on label "True" at bounding box center [946, 577] width 137 height 45
click at [904, 585] on input "True" at bounding box center [896, 578] width 15 height 12
radio input "true"
click at [1454, 343] on div "28 The practice receives a request to fax records from a physician unknown to t…" at bounding box center [915, 366] width 1266 height 131
click at [1421, 683] on button "Submit" at bounding box center [1474, 685] width 147 height 42
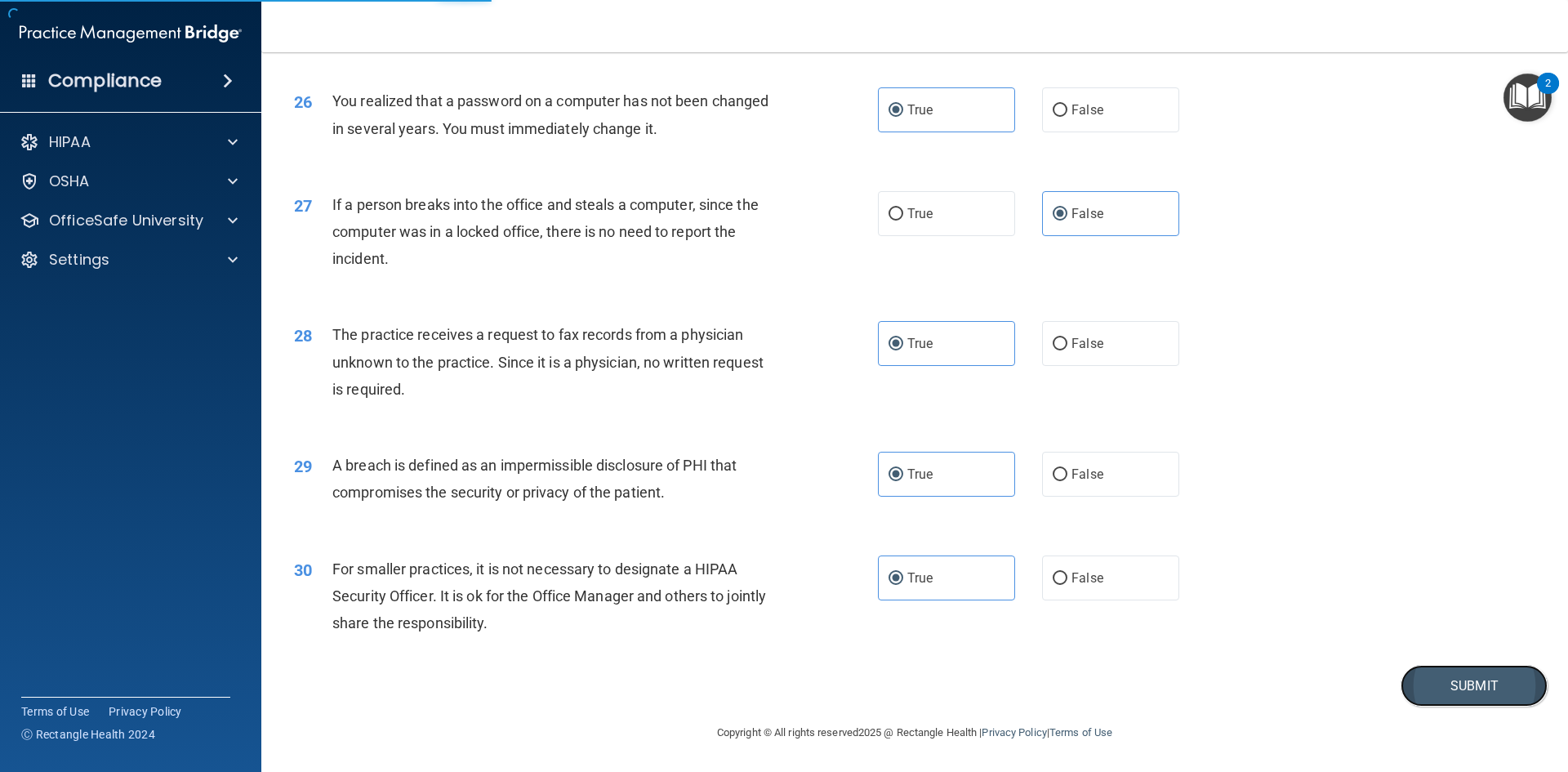
click at [1450, 670] on button "Submit" at bounding box center [1474, 685] width 147 height 42
click at [1448, 677] on button "Submit" at bounding box center [1474, 685] width 147 height 42
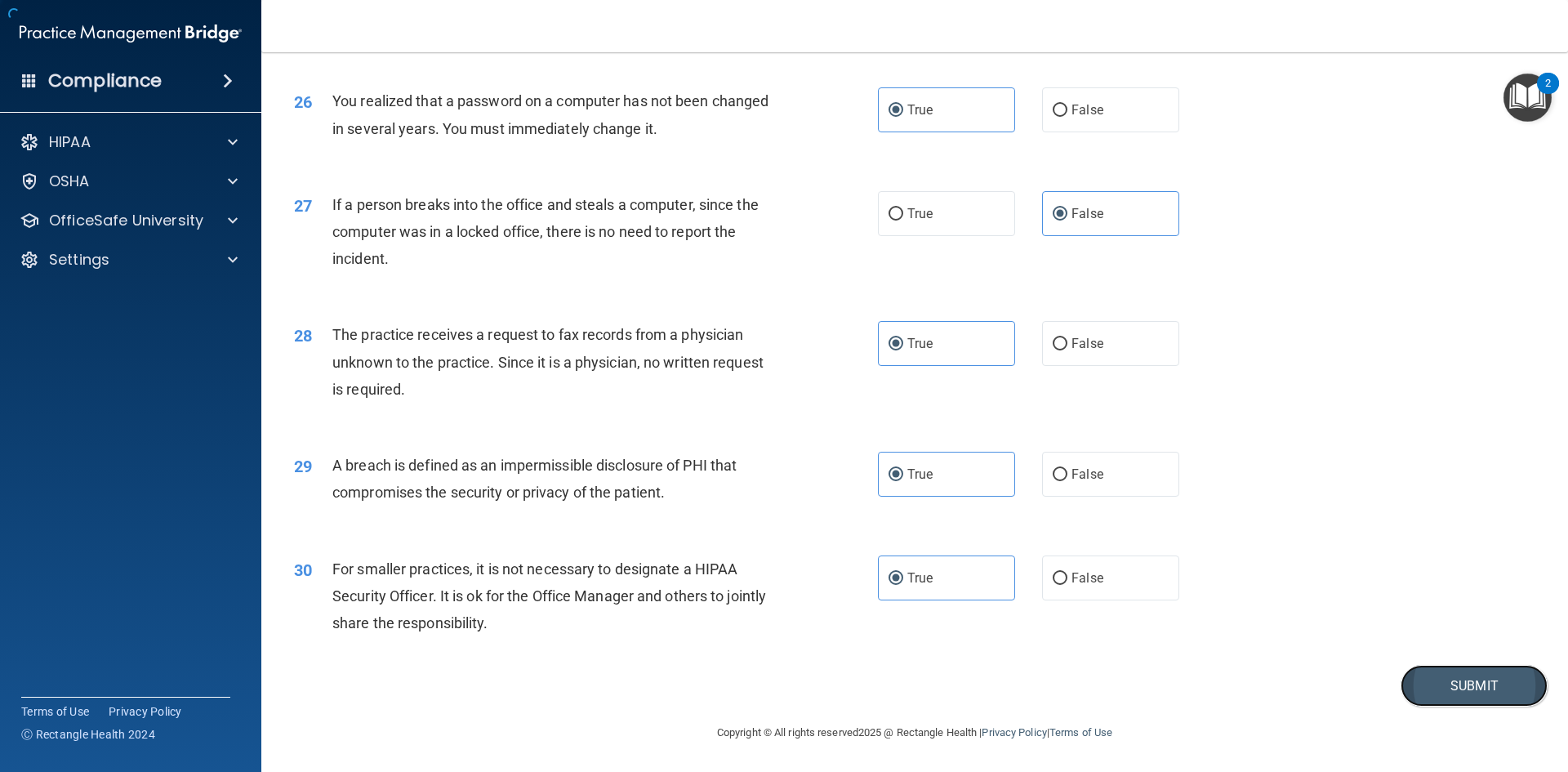
click at [1448, 677] on button "Submit" at bounding box center [1474, 685] width 147 height 42
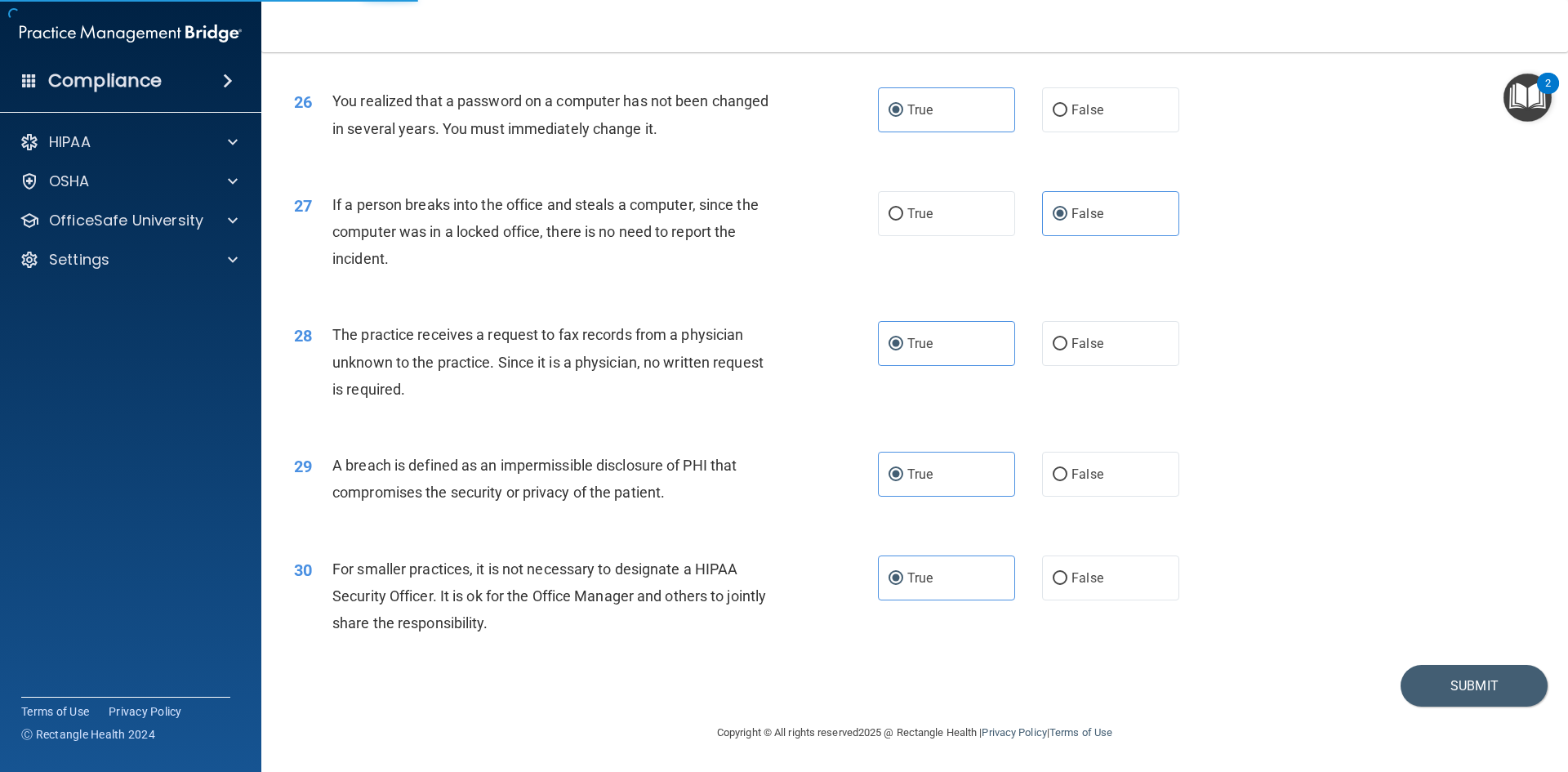
click at [1360, 664] on div "30 For smaller practices, it is not necessary to designate a HIPAA Security Off…" at bounding box center [915, 599] width 1266 height 131
click at [1402, 678] on button "Submit" at bounding box center [1474, 685] width 147 height 42
click at [1403, 679] on button "Submit" at bounding box center [1474, 685] width 147 height 42
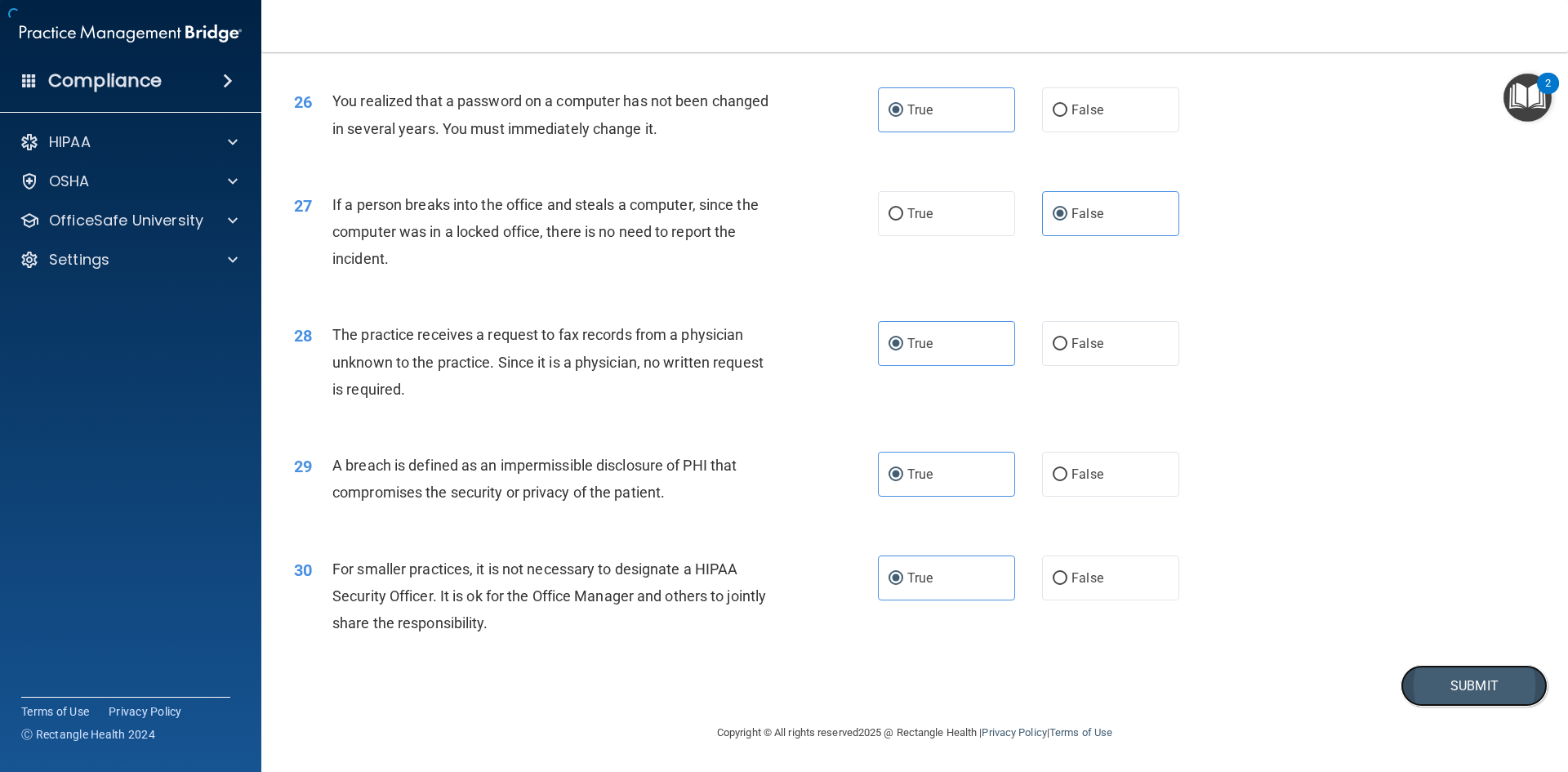
click at [1403, 679] on button "Submit" at bounding box center [1474, 685] width 147 height 42
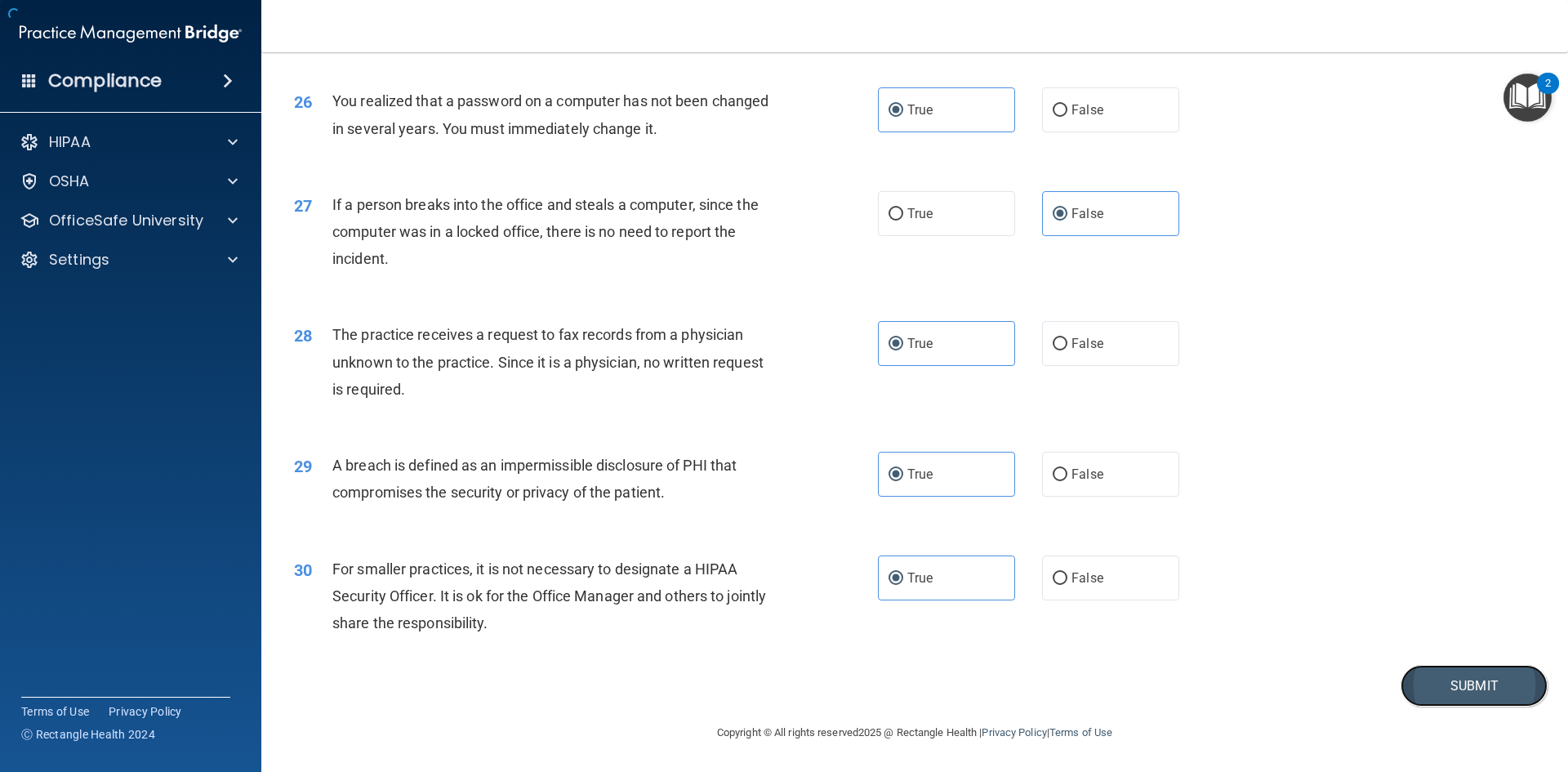
click at [1403, 679] on button "Submit" at bounding box center [1474, 685] width 147 height 42
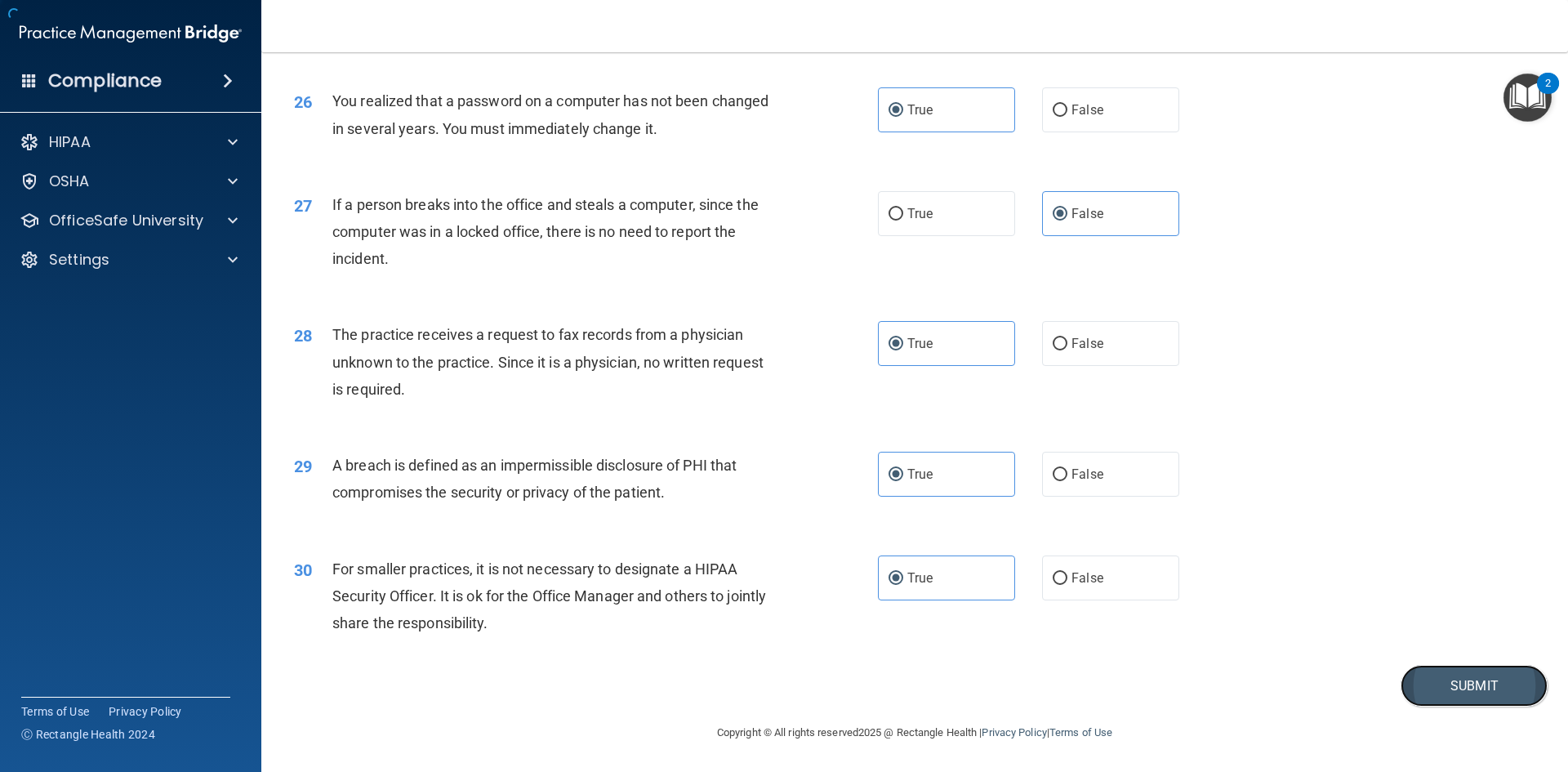
click at [1403, 679] on button "Submit" at bounding box center [1474, 685] width 147 height 42
click at [1404, 679] on button "Submit" at bounding box center [1474, 685] width 147 height 42
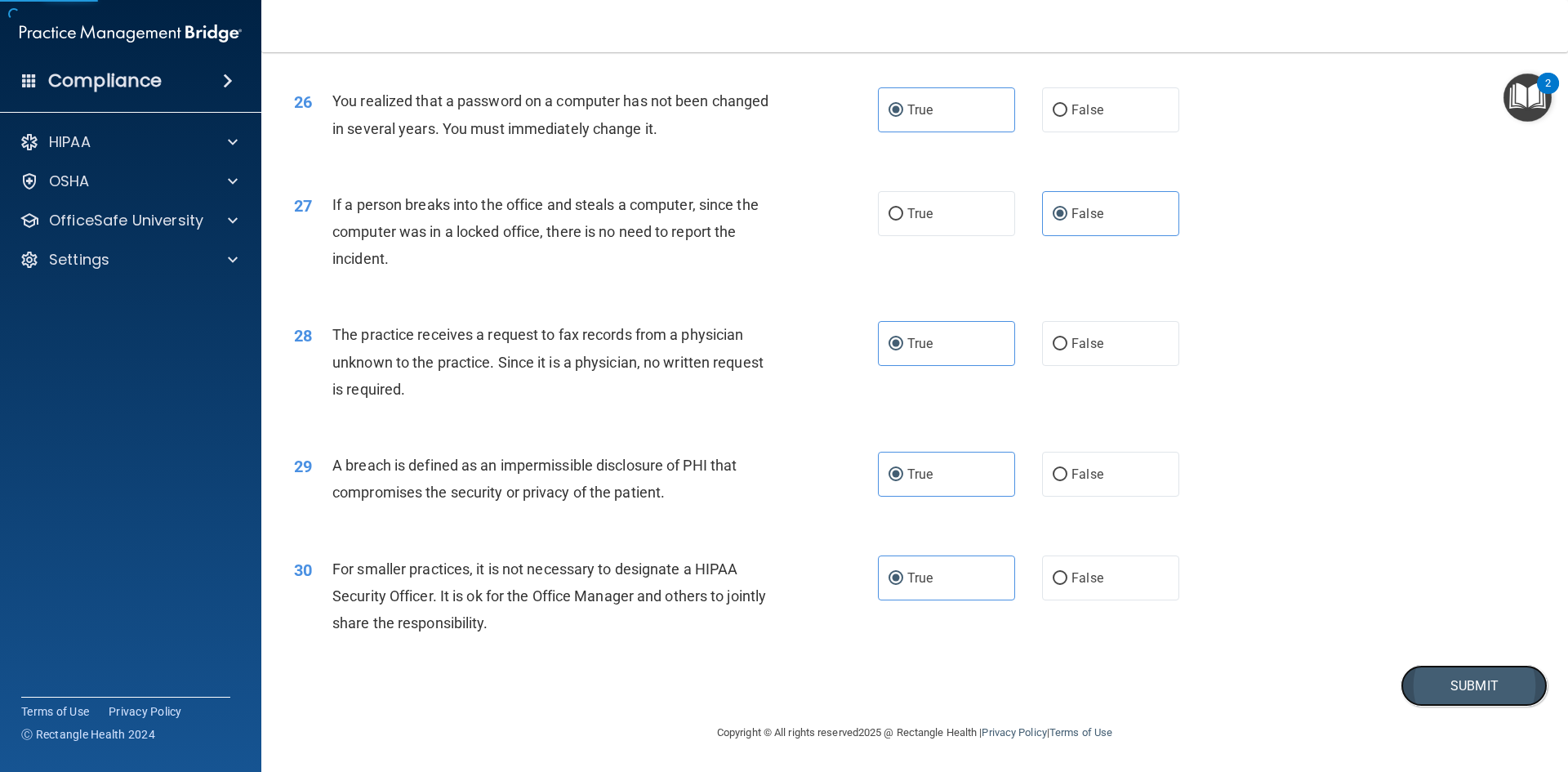
click at [1404, 679] on button "Submit" at bounding box center [1474, 685] width 147 height 42
click at [1405, 679] on button "Submit" at bounding box center [1474, 685] width 147 height 42
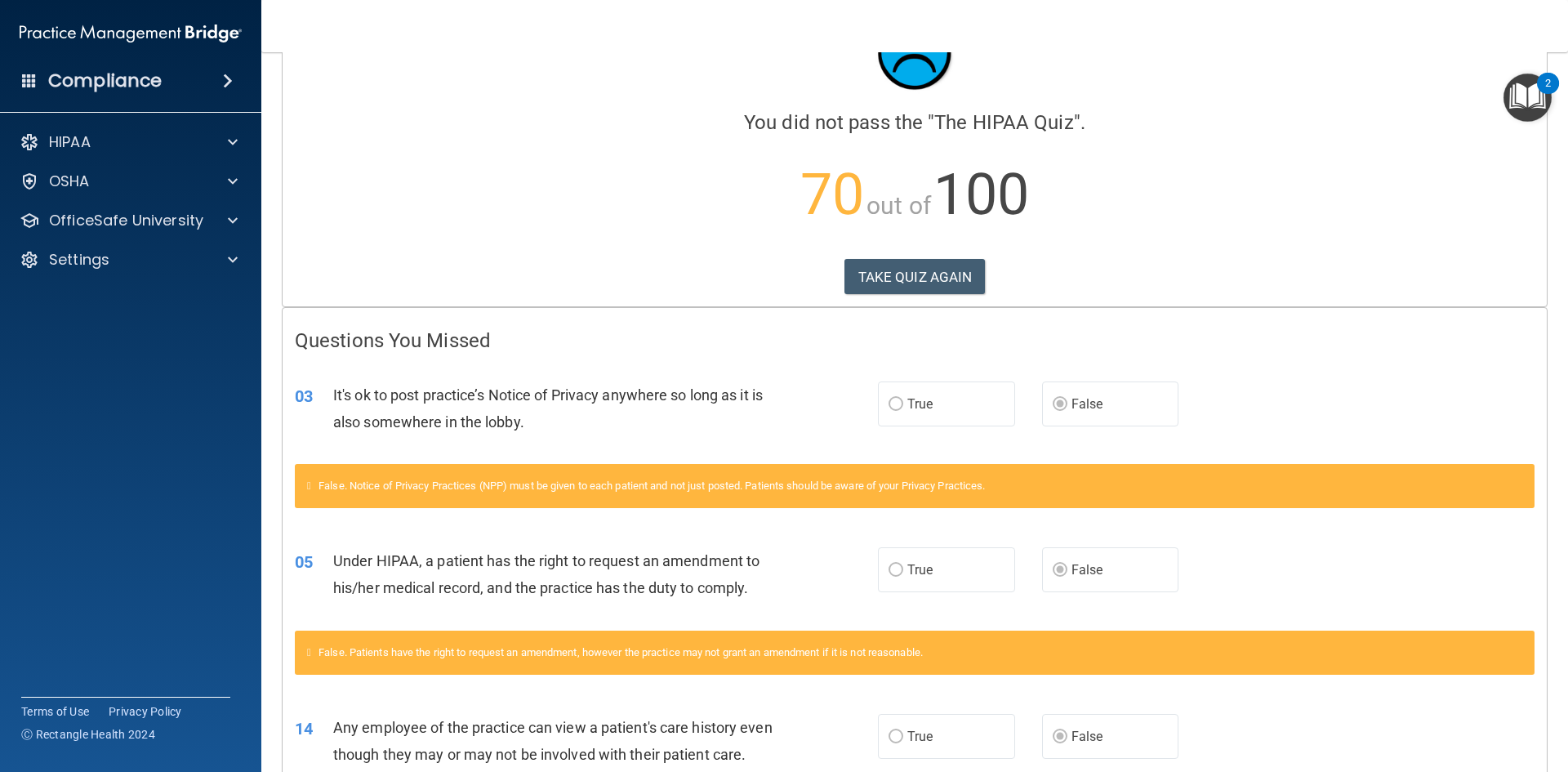
scroll to position [44, 0]
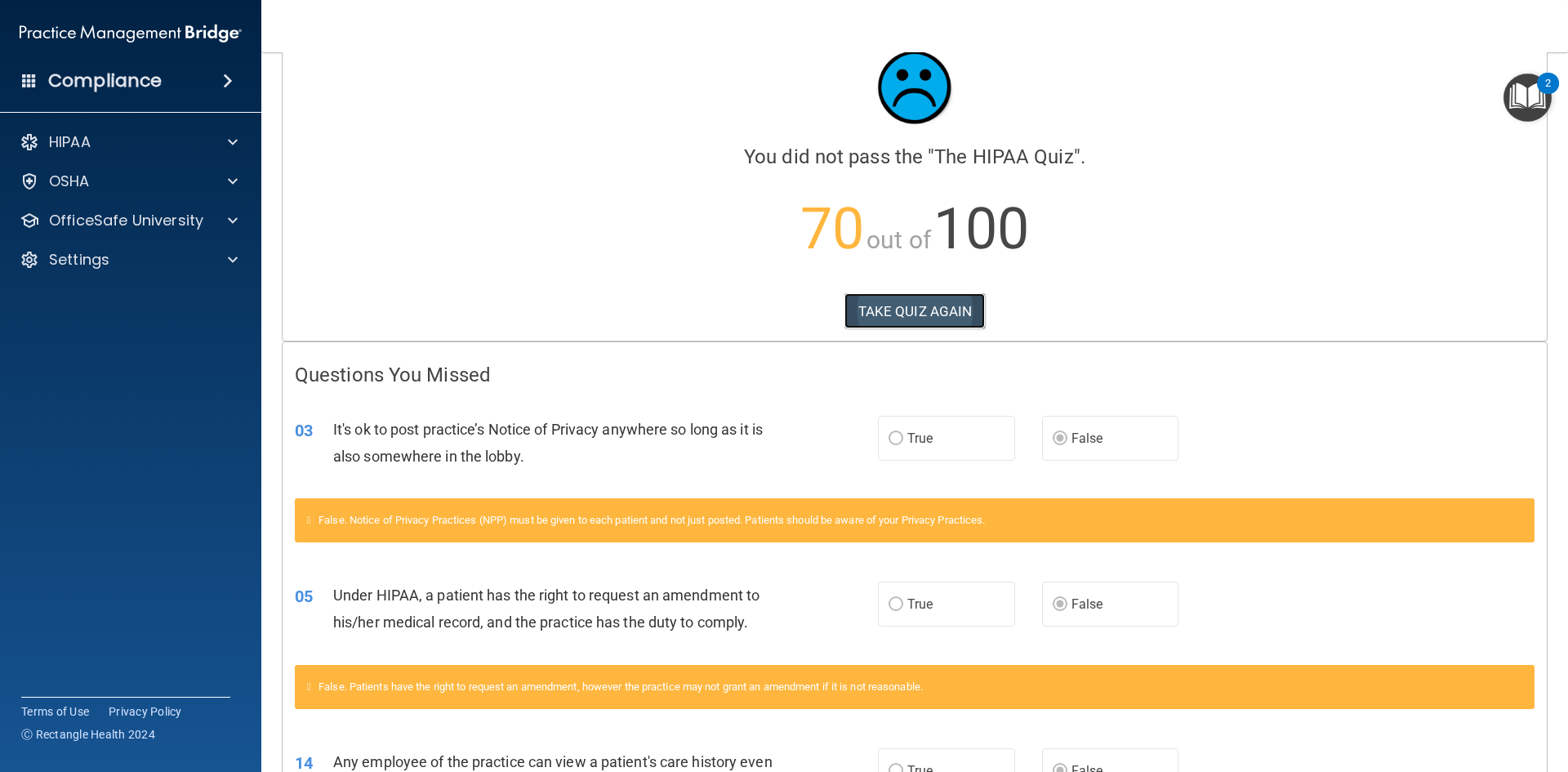
click at [865, 308] on button "TAKE QUIZ AGAIN" at bounding box center [915, 311] width 141 height 36
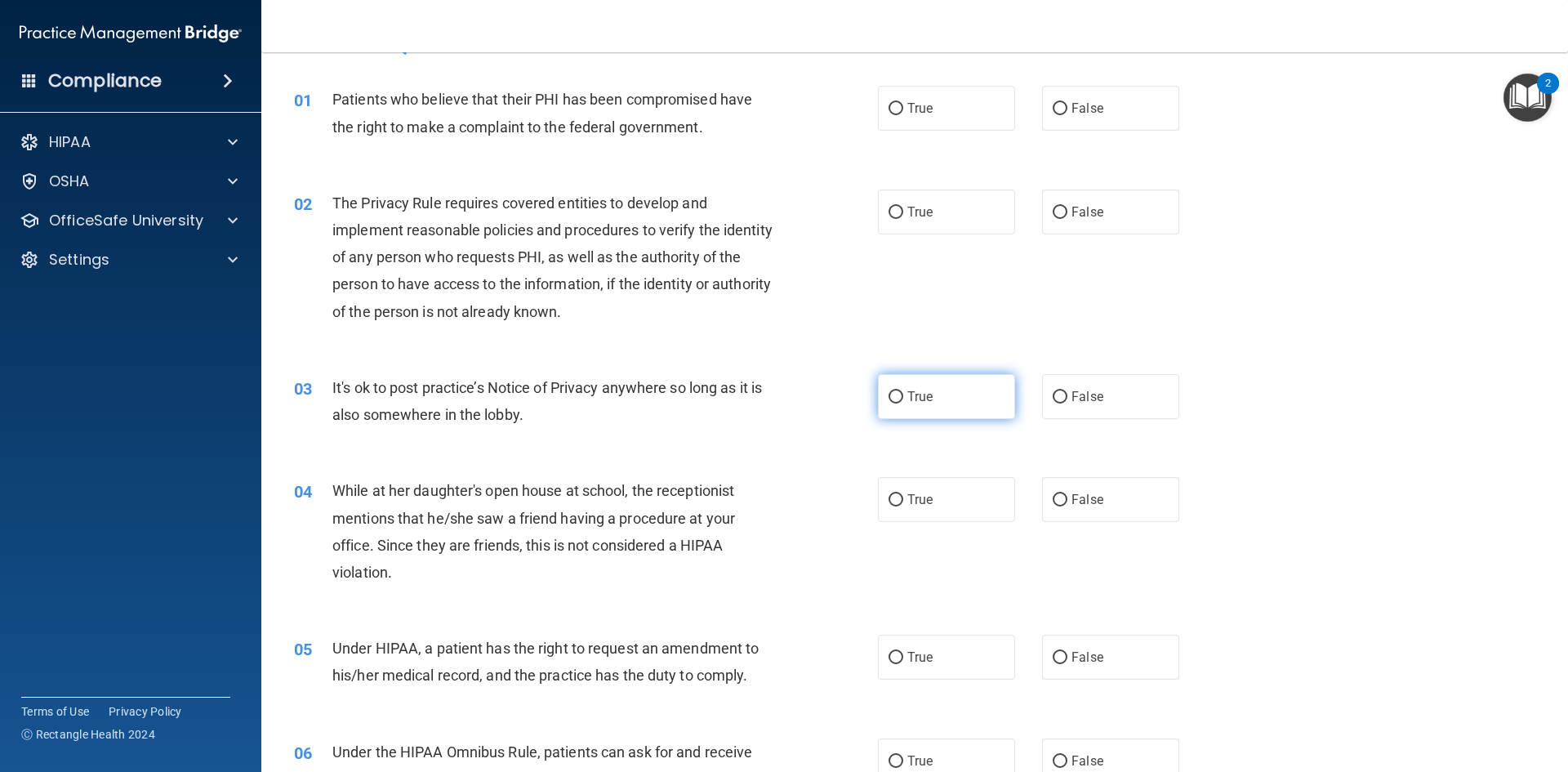
click at [915, 400] on span "True" at bounding box center [921, 396] width 26 height 15
click at [904, 400] on input "True" at bounding box center [896, 397] width 15 height 12
radio input "true"
click at [934, 664] on label "True" at bounding box center [946, 657] width 137 height 45
click at [904, 664] on input "True" at bounding box center [896, 658] width 15 height 12
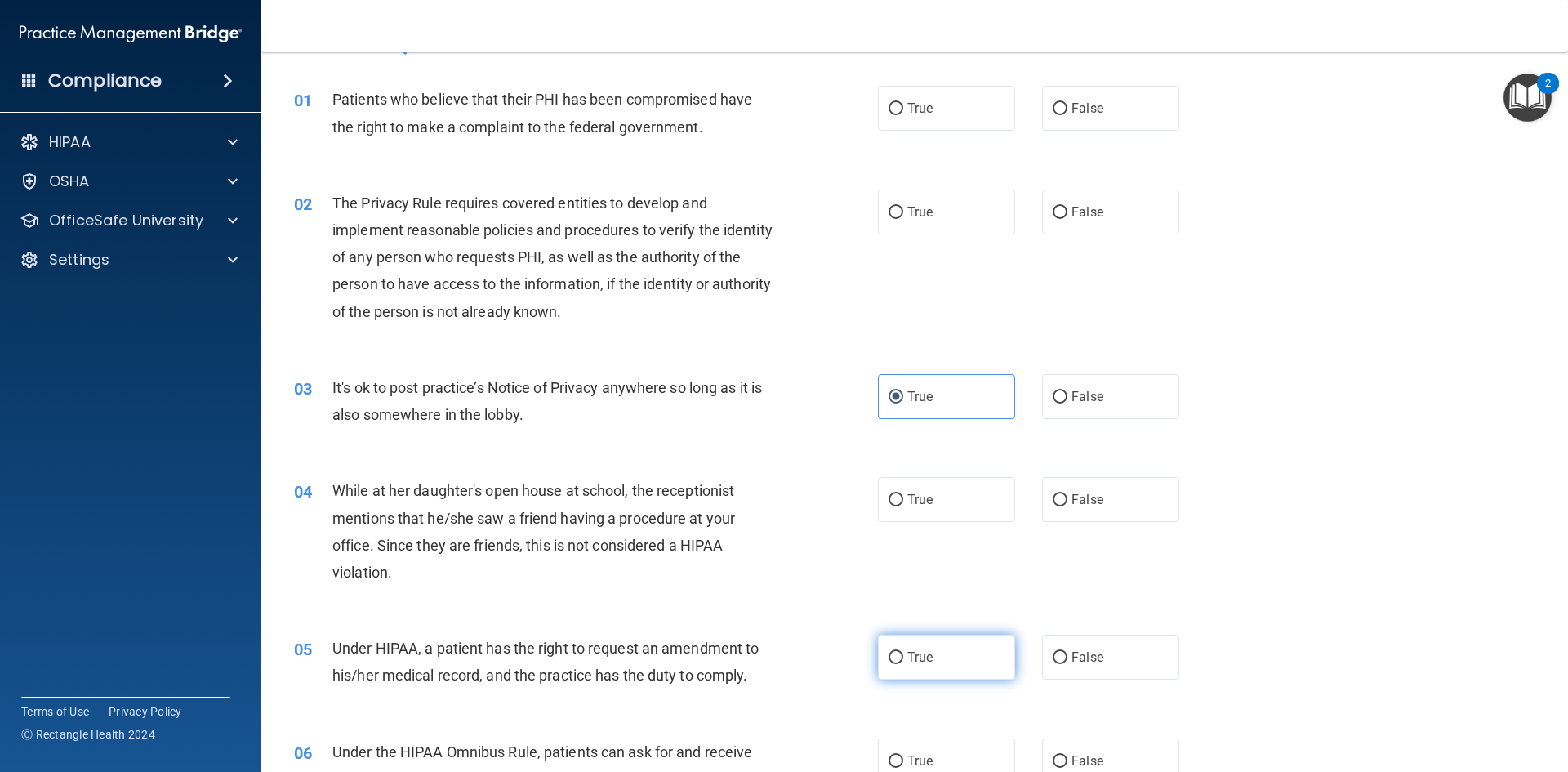
radio input "true"
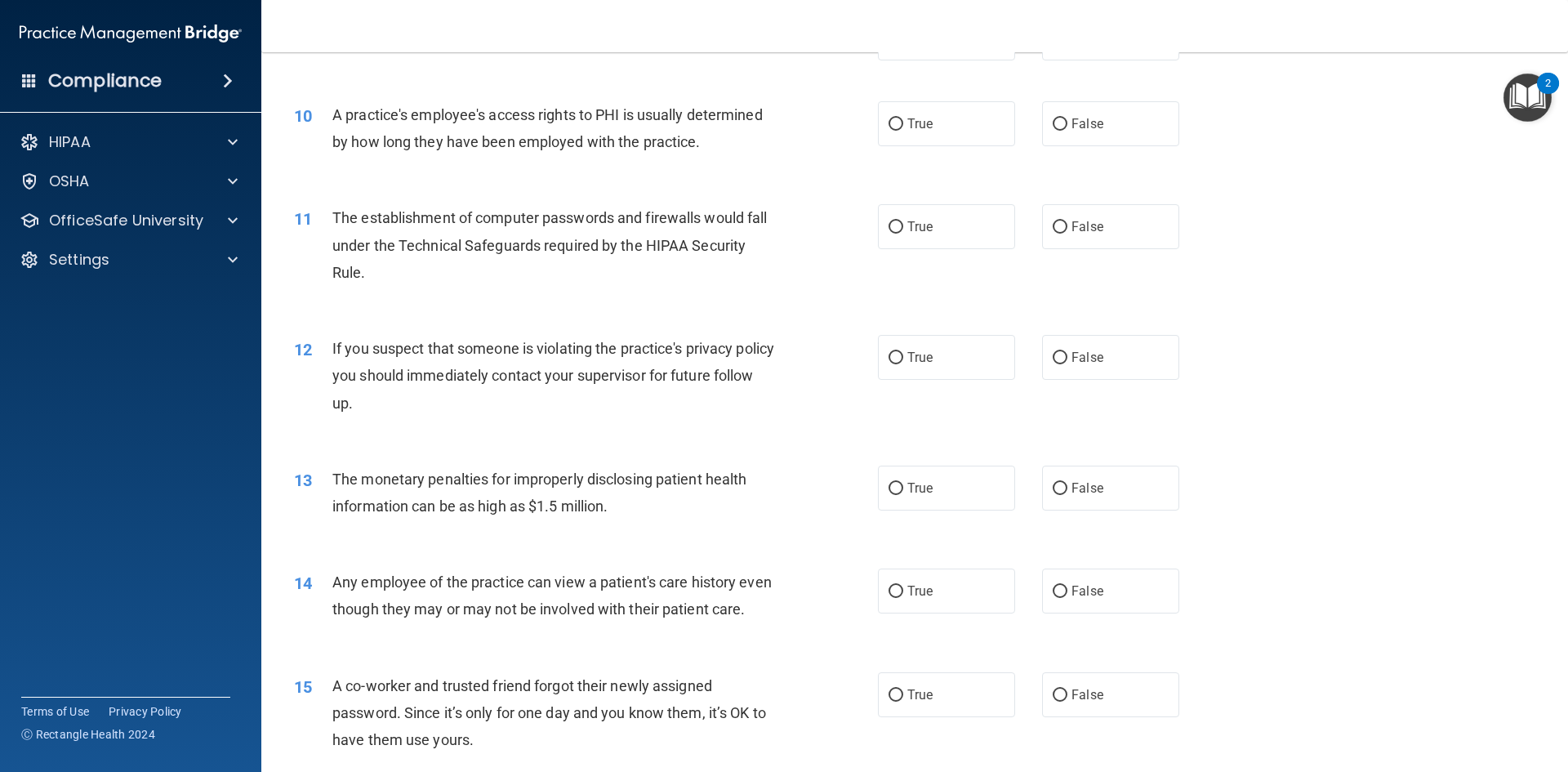
scroll to position [1105, 0]
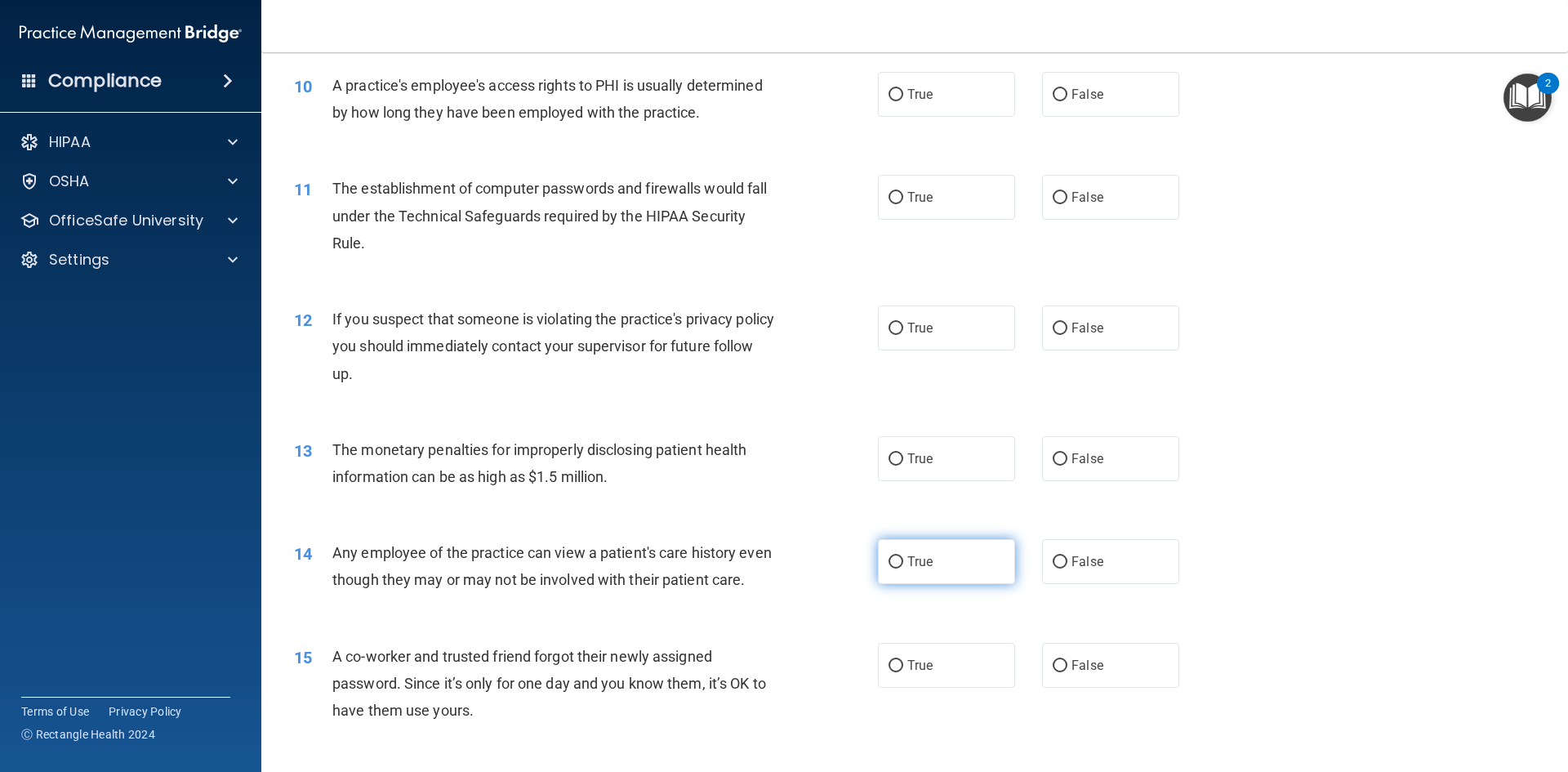
click at [956, 569] on label "True" at bounding box center [946, 561] width 137 height 45
click at [904, 569] on input "True" at bounding box center [896, 562] width 15 height 12
radio input "true"
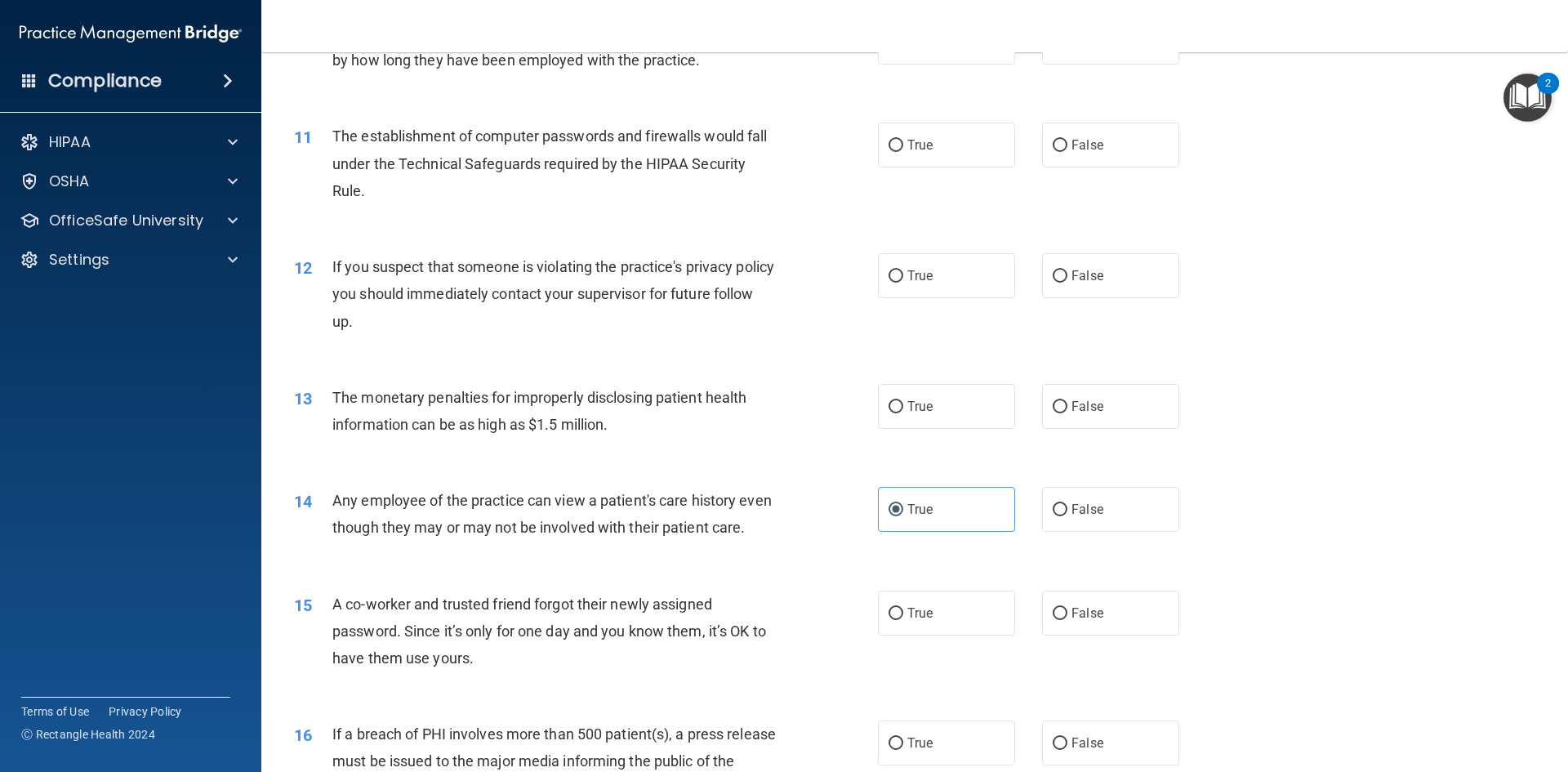
scroll to position [1187, 0]
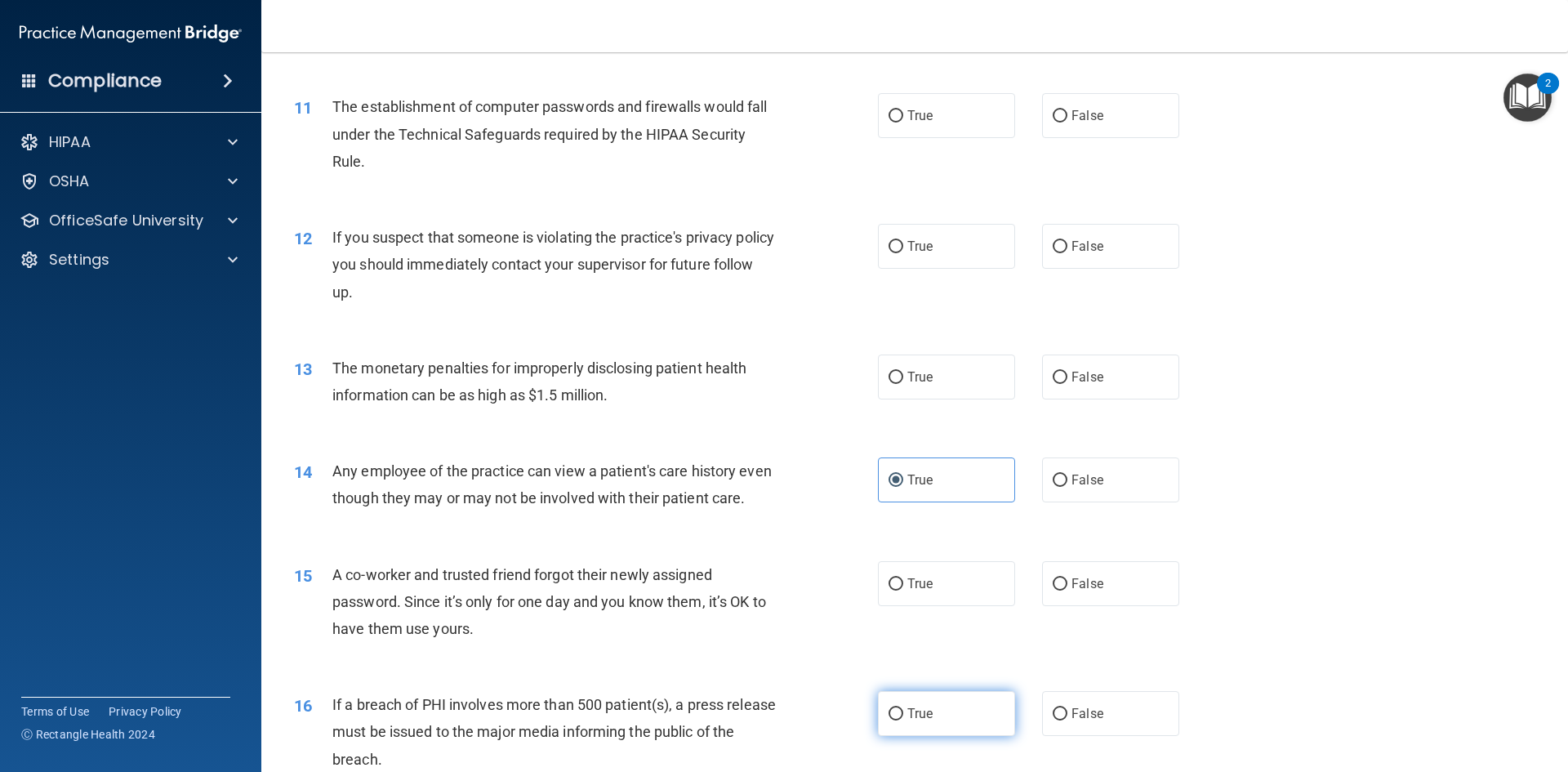
click at [941, 724] on label "True" at bounding box center [946, 713] width 137 height 45
click at [904, 721] on input "True" at bounding box center [896, 714] width 15 height 12
radio input "true"
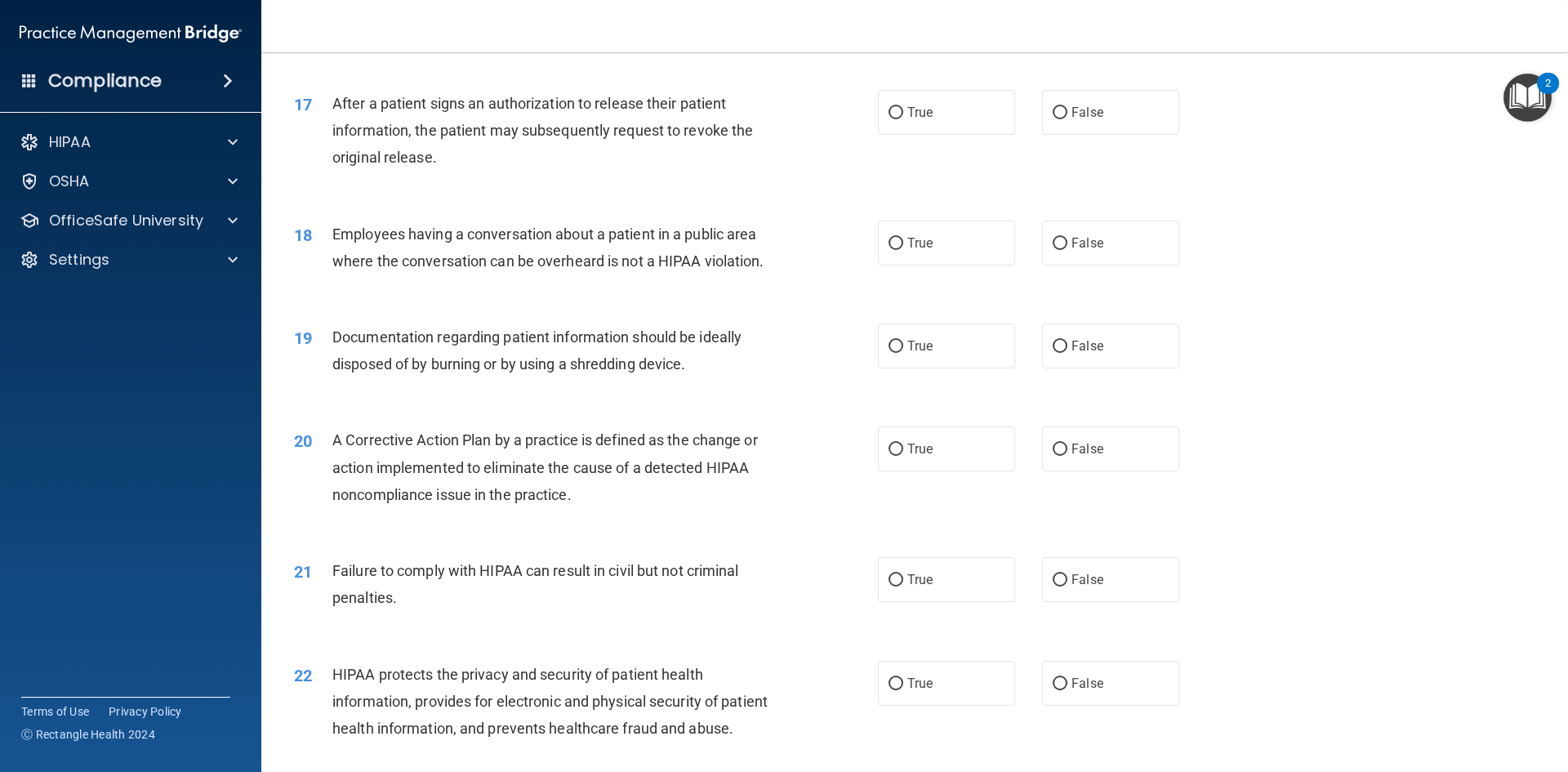
scroll to position [1921, 0]
click at [917, 599] on label "True" at bounding box center [946, 576] width 137 height 45
click at [904, 583] on input "True" at bounding box center [896, 576] width 15 height 12
radio input "true"
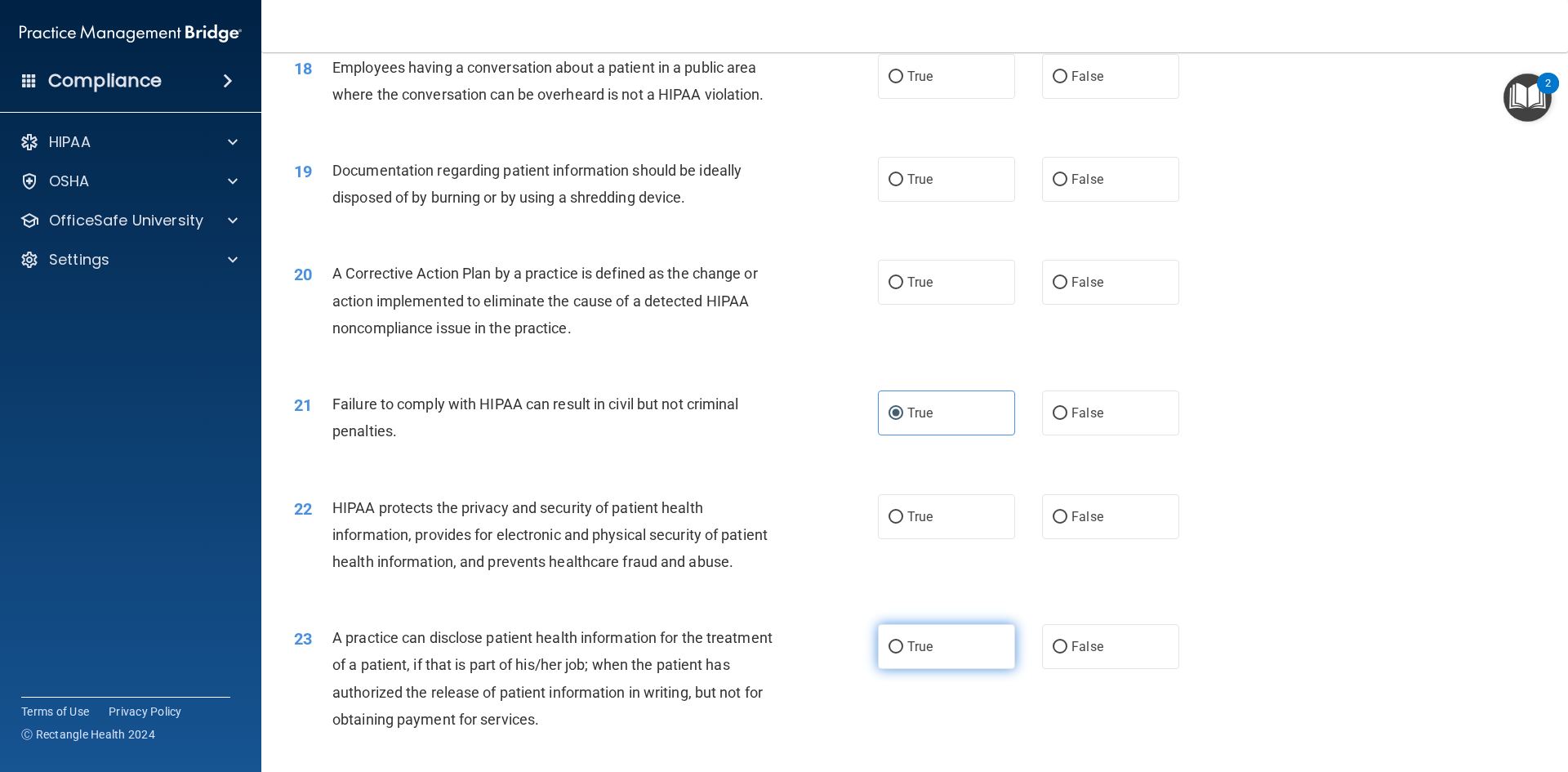
click at [955, 669] on label "True" at bounding box center [946, 646] width 137 height 45
click at [904, 653] on input "True" at bounding box center [896, 647] width 15 height 12
radio input "true"
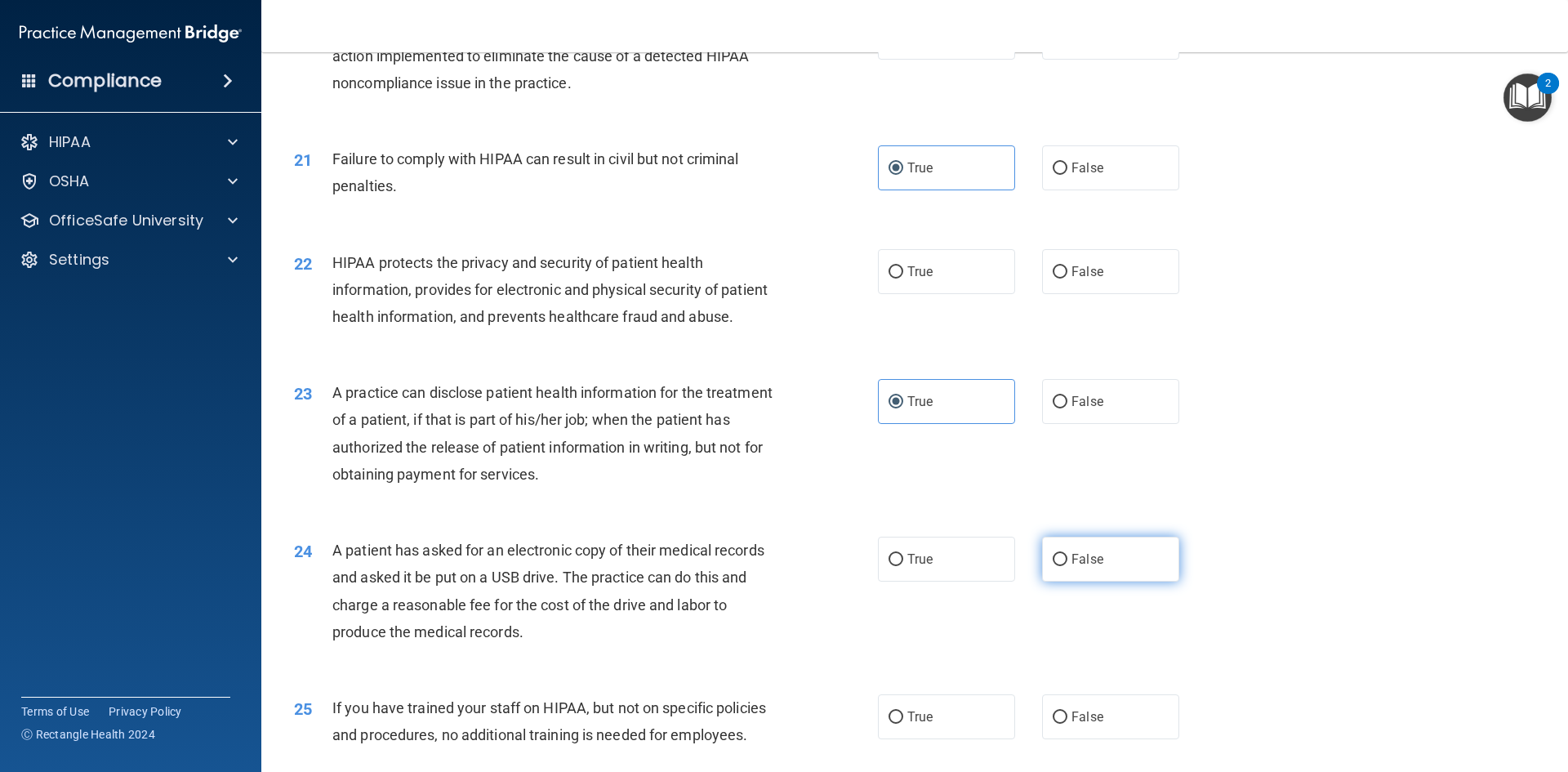
click at [1105, 582] on label "False" at bounding box center [1110, 559] width 137 height 45
click at [1068, 566] on input "False" at bounding box center [1060, 559] width 15 height 12
radio input "true"
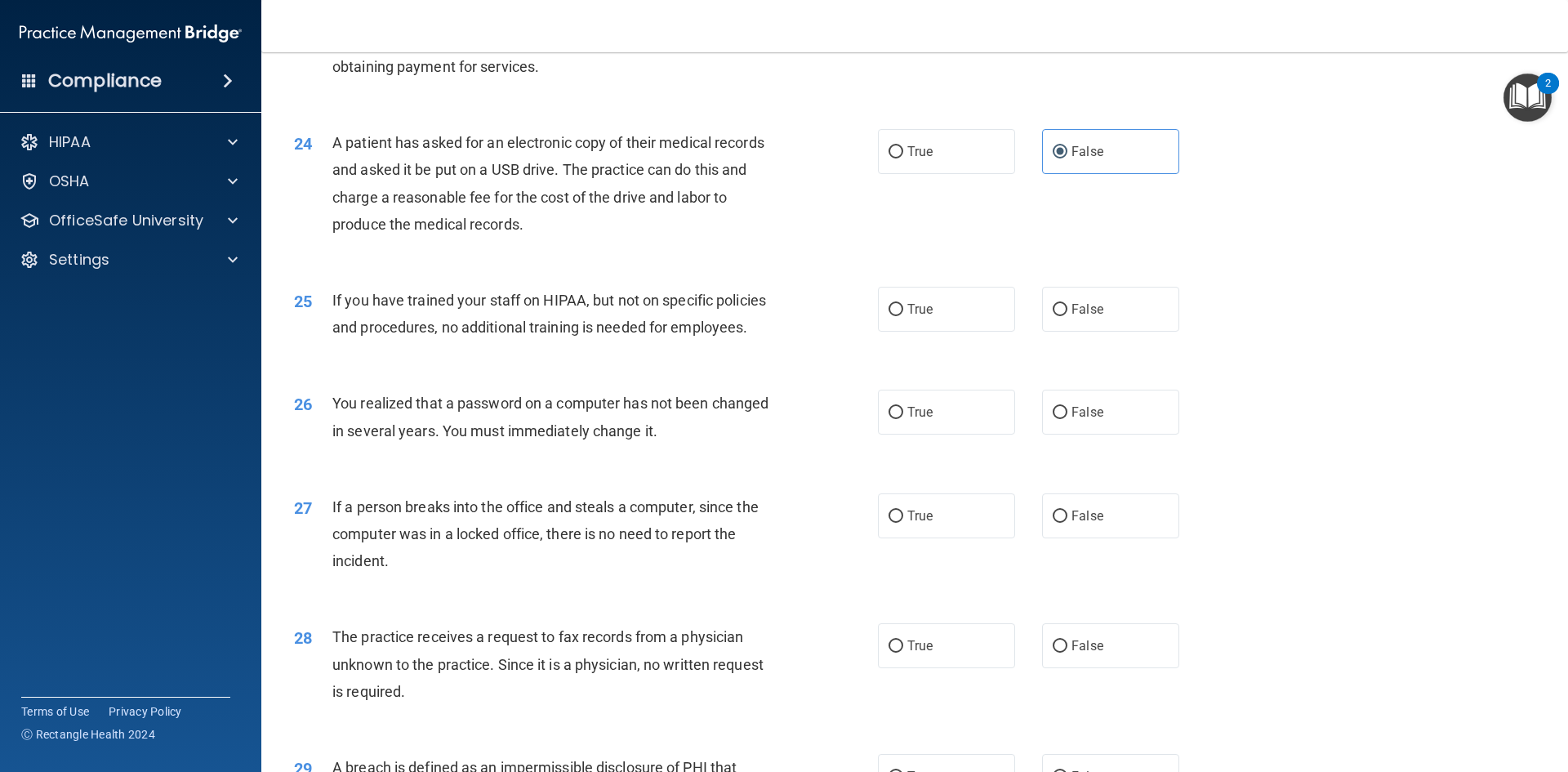
scroll to position [2739, 0]
click at [940, 537] on label "True" at bounding box center [946, 515] width 137 height 45
click at [904, 522] on input "True" at bounding box center [896, 516] width 15 height 12
radio input "true"
click at [978, 537] on label "True" at bounding box center [946, 515] width 137 height 45
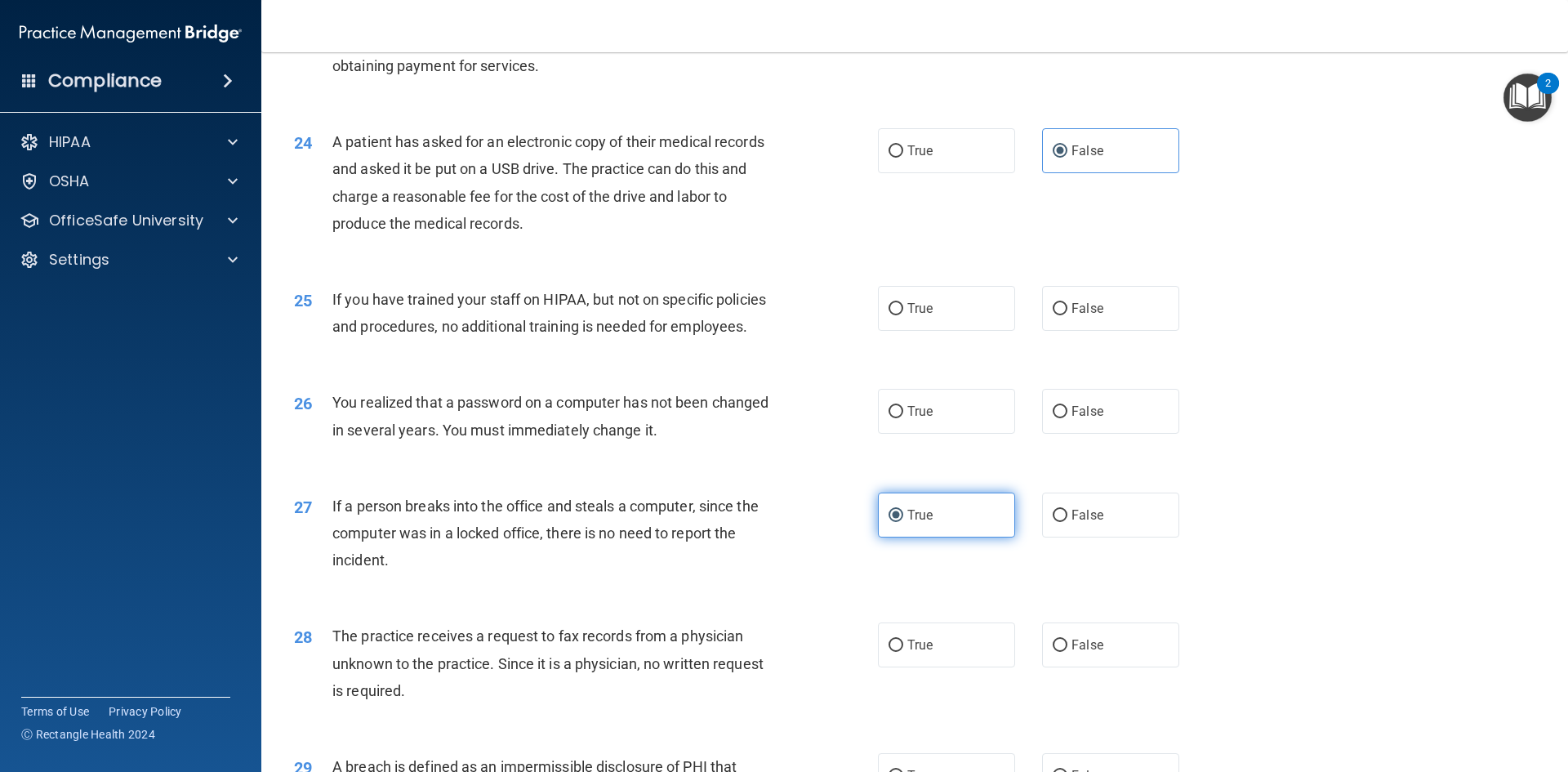
click at [904, 522] on input "True" at bounding box center [896, 516] width 15 height 12
click at [941, 537] on label "True" at bounding box center [946, 515] width 137 height 45
click at [904, 522] on input "True" at bounding box center [896, 516] width 15 height 12
click at [1069, 537] on label "False" at bounding box center [1110, 515] width 137 height 45
click at [1068, 522] on input "False" at bounding box center [1060, 516] width 15 height 12
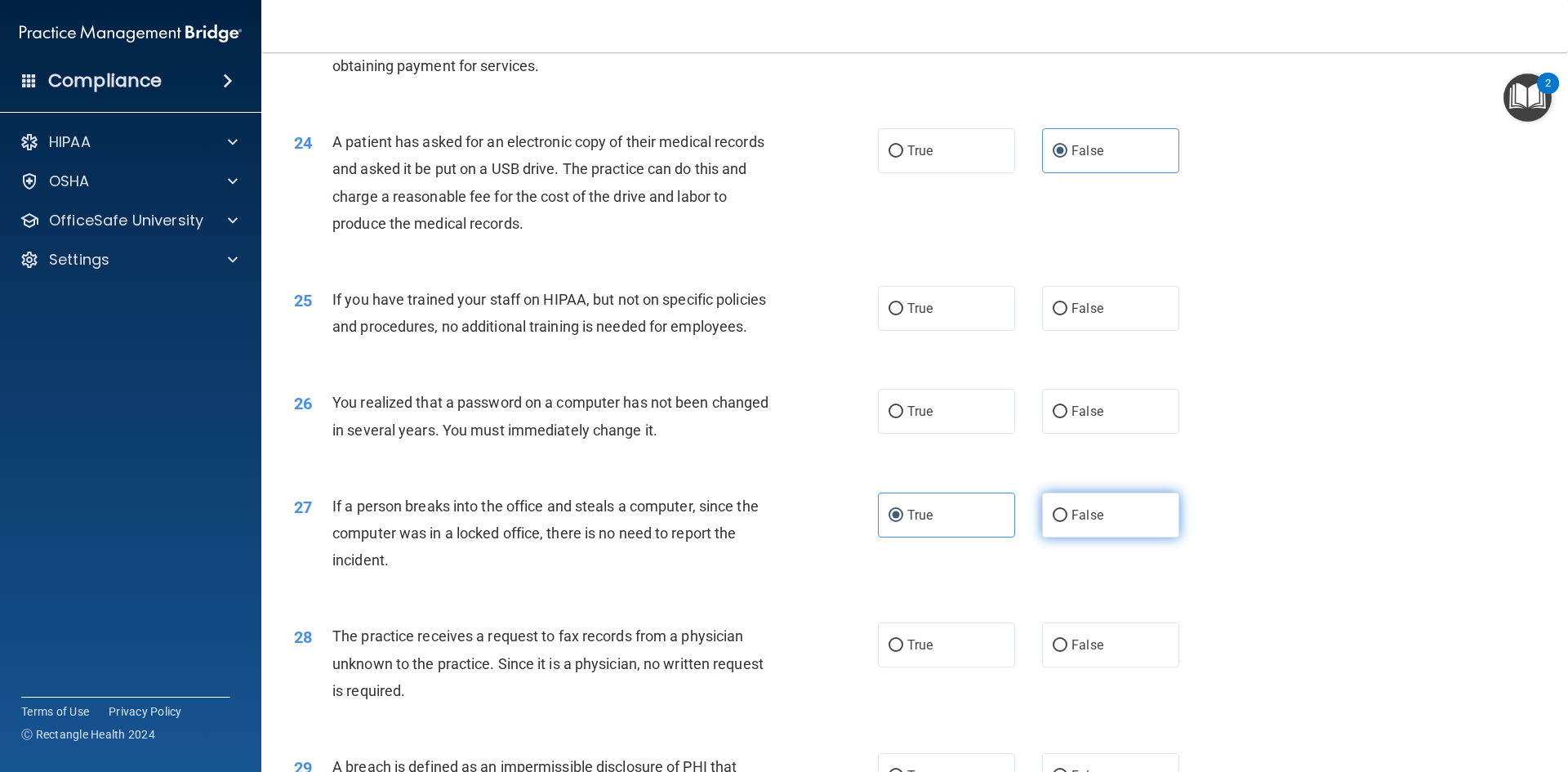
radio input "true"
radio input "false"
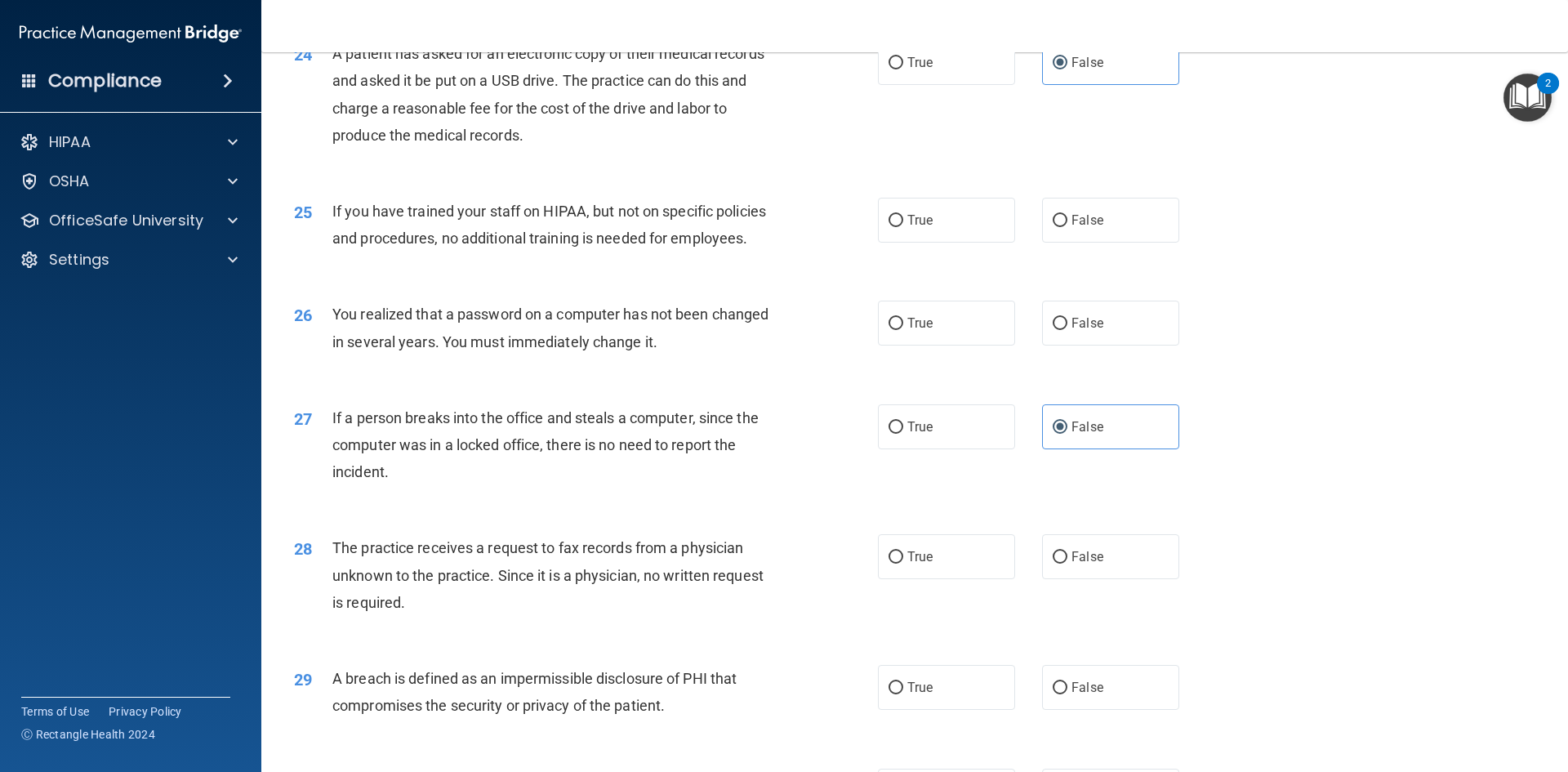
scroll to position [2984, 0]
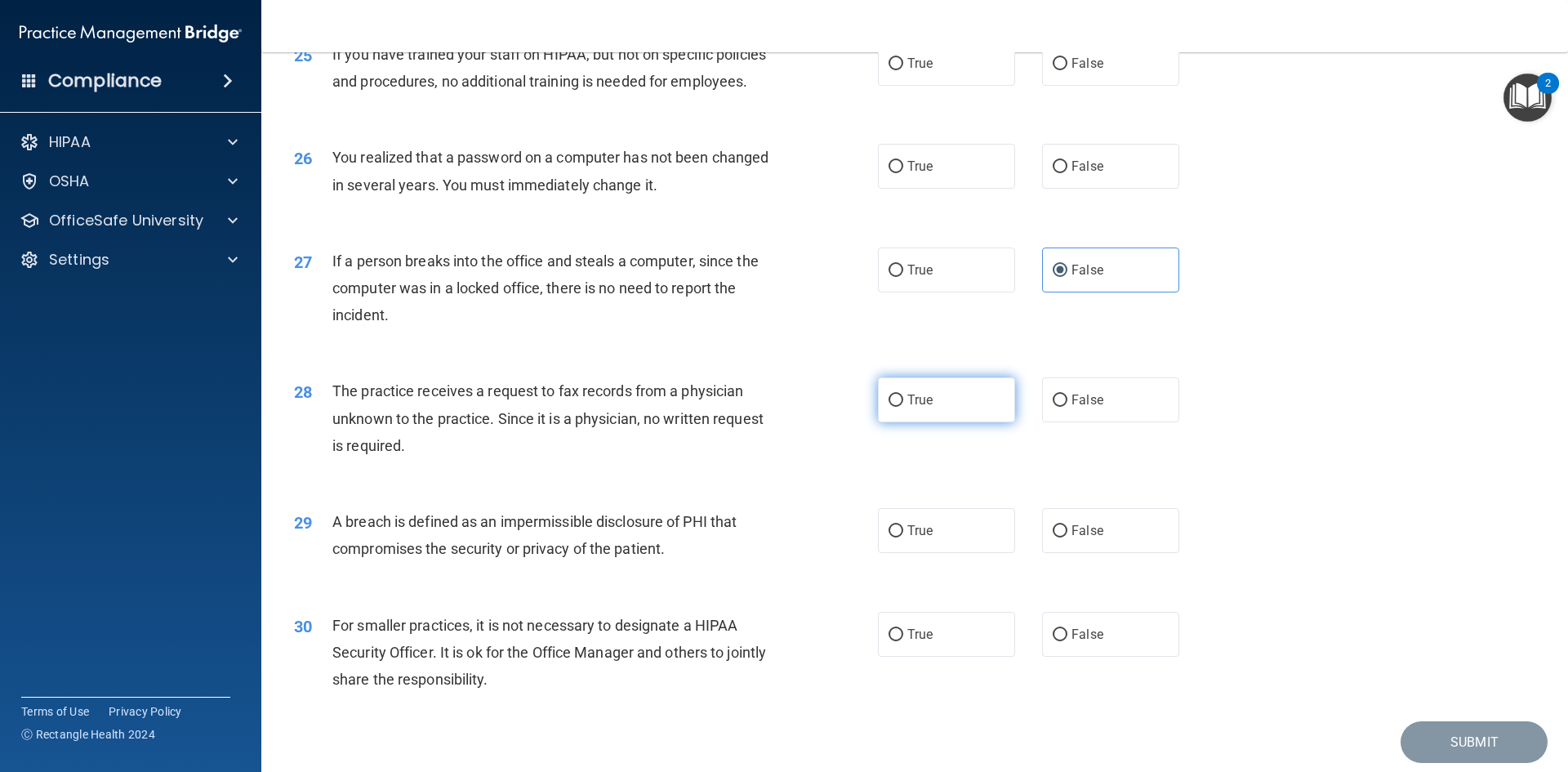
click at [928, 422] on label "True" at bounding box center [946, 400] width 137 height 45
click at [904, 406] on input "True" at bounding box center [896, 401] width 15 height 12
radio input "true"
click at [925, 657] on label "True" at bounding box center [946, 634] width 137 height 45
click at [904, 641] on input "True" at bounding box center [896, 635] width 15 height 12
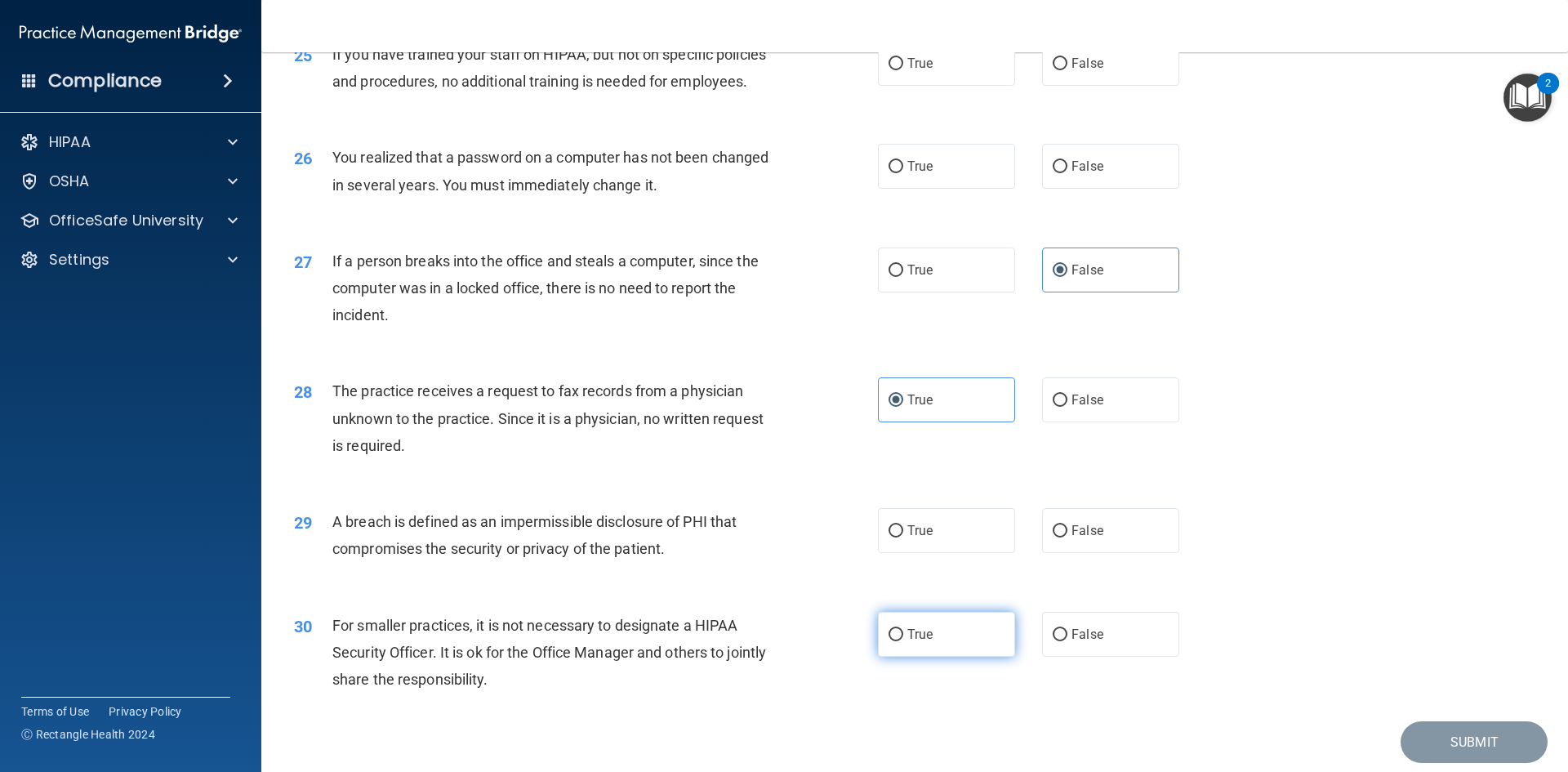
radio input "true"
click at [889, 537] on input "True" at bounding box center [896, 531] width 15 height 12
radio input "true"
click at [921, 174] on span "True" at bounding box center [921, 167] width 26 height 15
click at [904, 173] on input "True" at bounding box center [896, 167] width 15 height 12
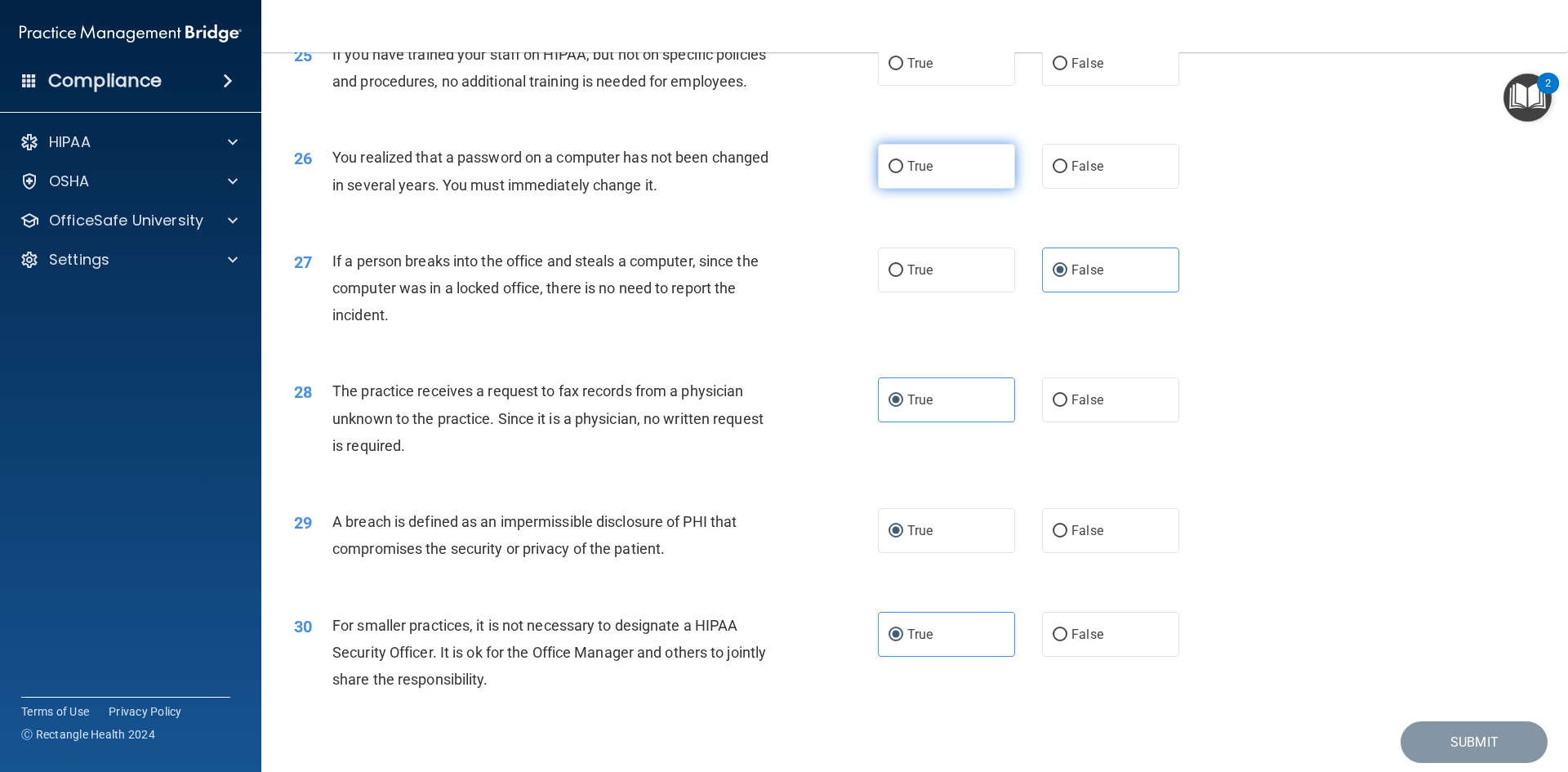
radio input "true"
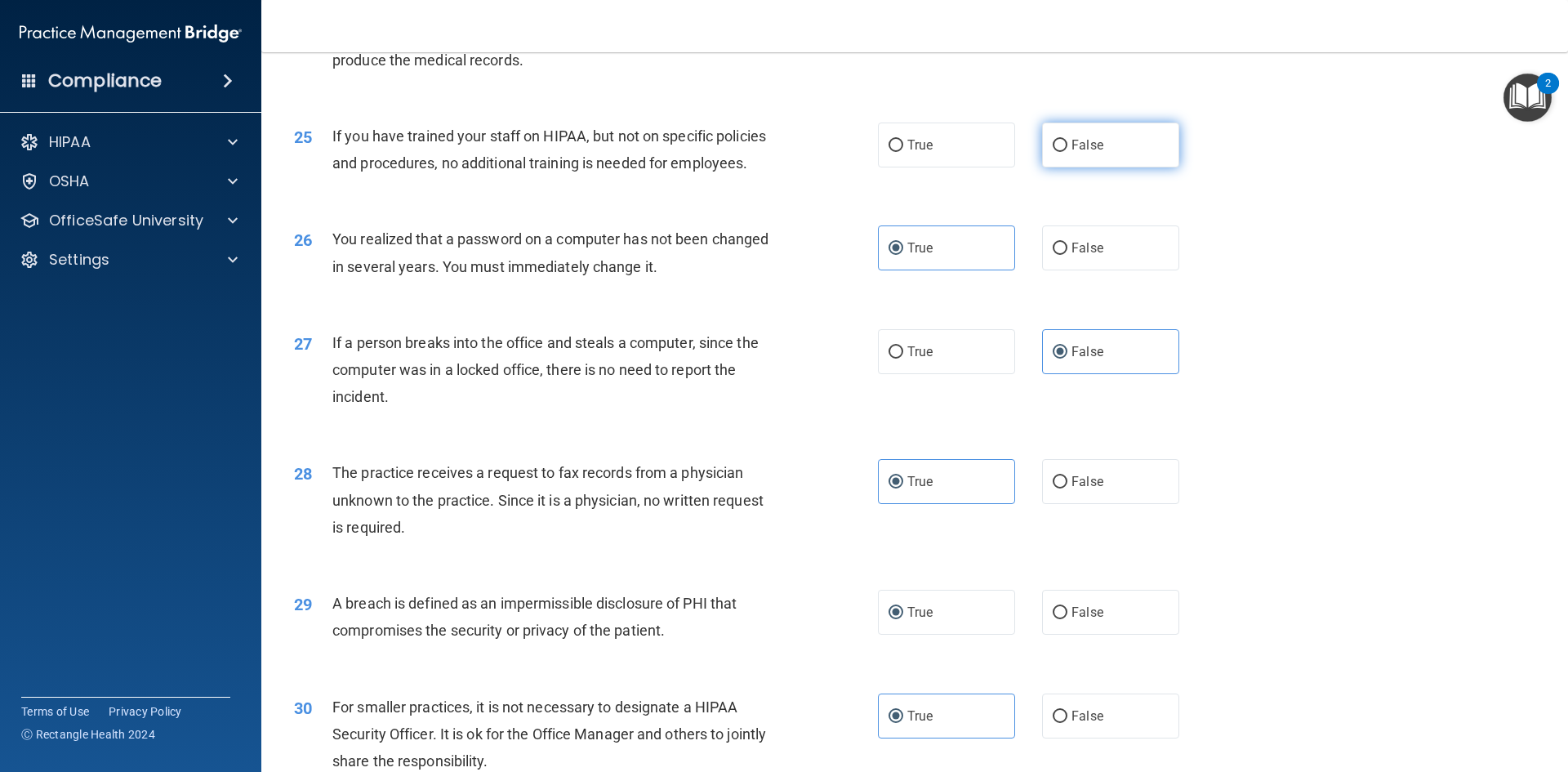
click at [1060, 167] on label "False" at bounding box center [1110, 144] width 137 height 45
click at [1060, 152] on input "False" at bounding box center [1060, 146] width 15 height 12
radio input "true"
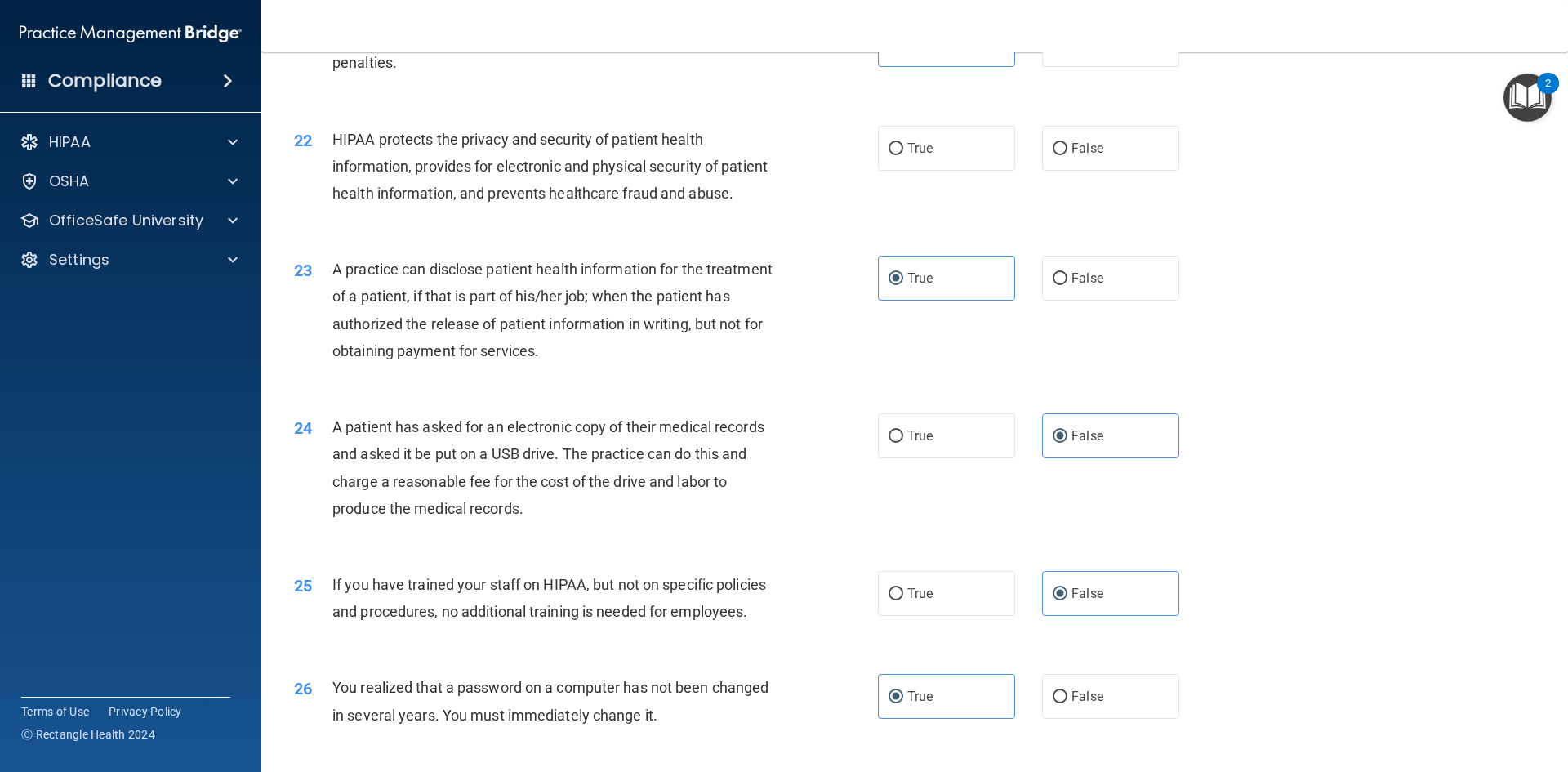
scroll to position [2412, 0]
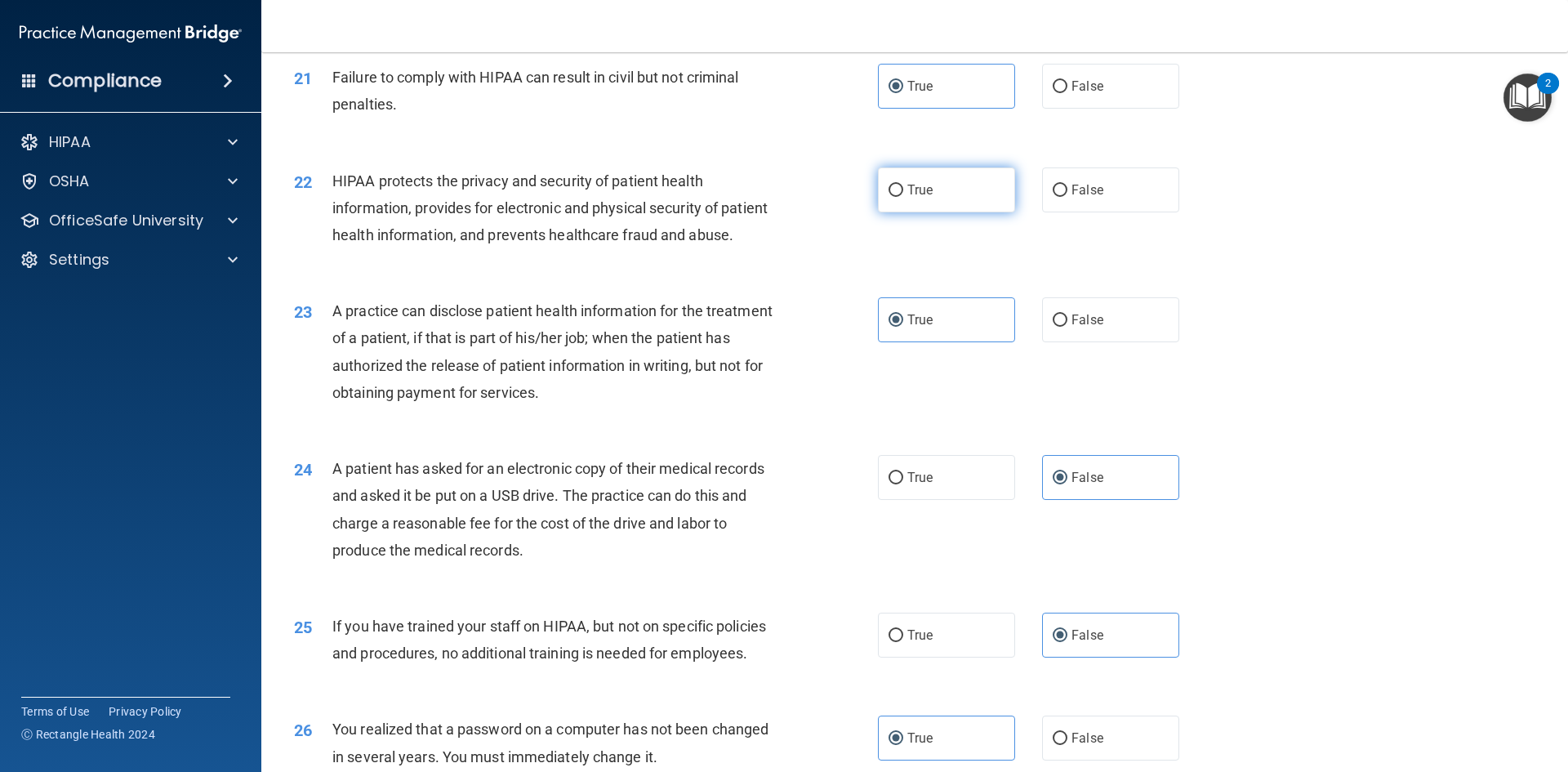
click at [921, 208] on label "True" at bounding box center [946, 190] width 137 height 45
click at [904, 196] on input "True" at bounding box center [896, 190] width 15 height 12
radio input "true"
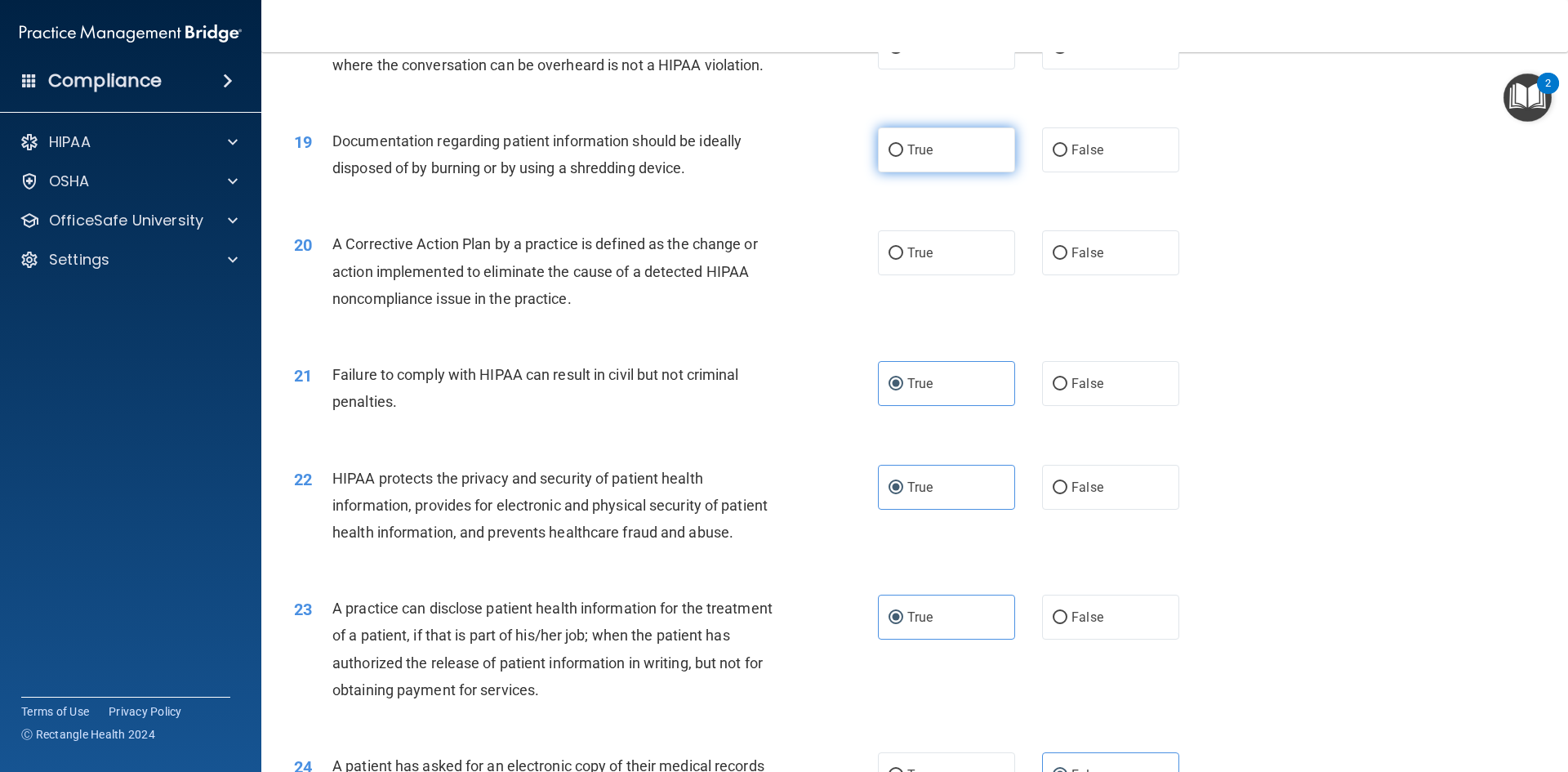
scroll to position [2085, 0]
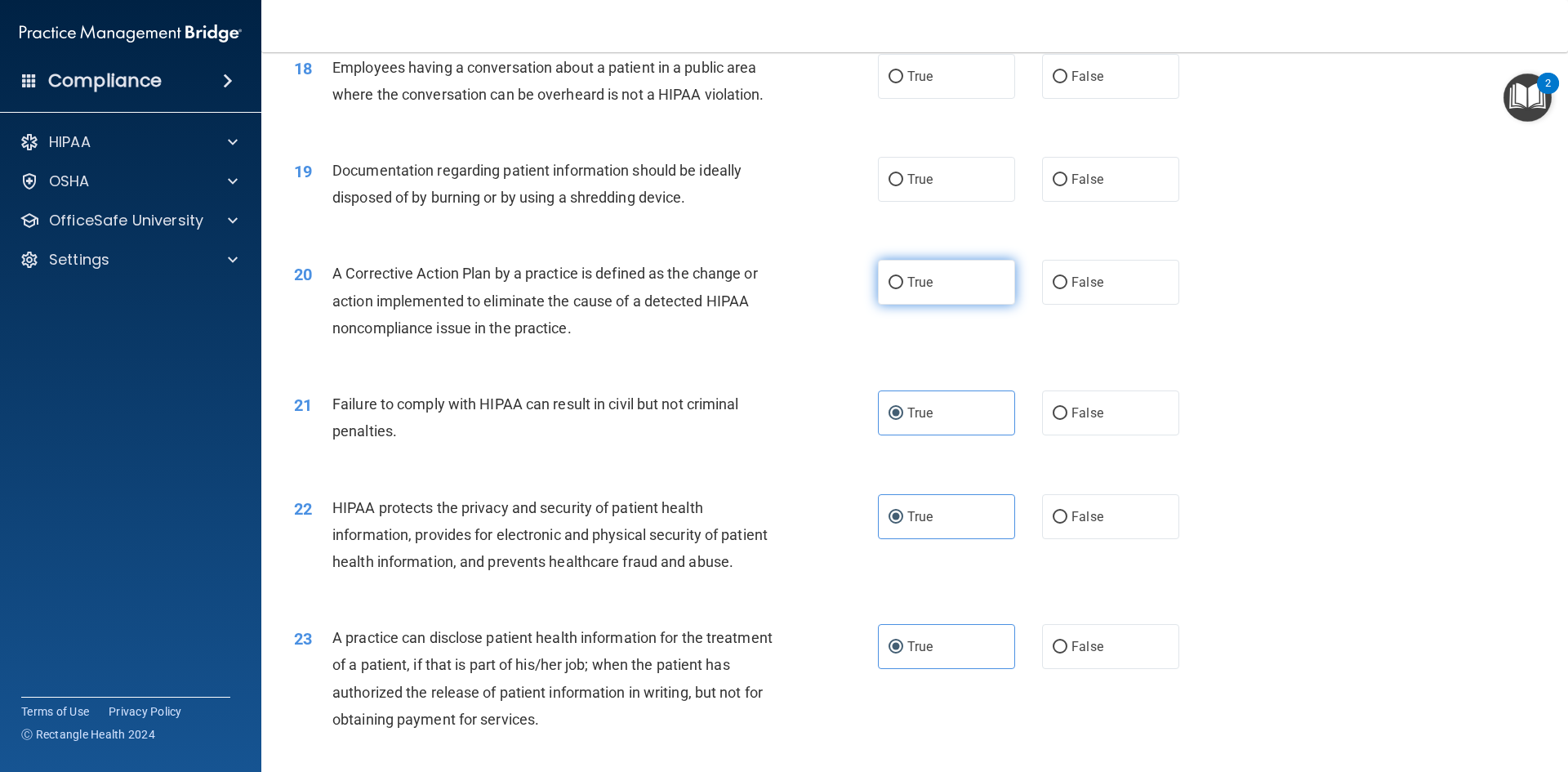
click at [933, 305] on label "True" at bounding box center [946, 282] width 137 height 45
click at [904, 290] on input "True" at bounding box center [896, 283] width 15 height 12
radio input "true"
click at [941, 202] on label "True" at bounding box center [946, 179] width 137 height 45
click at [904, 186] on input "True" at bounding box center [896, 180] width 15 height 12
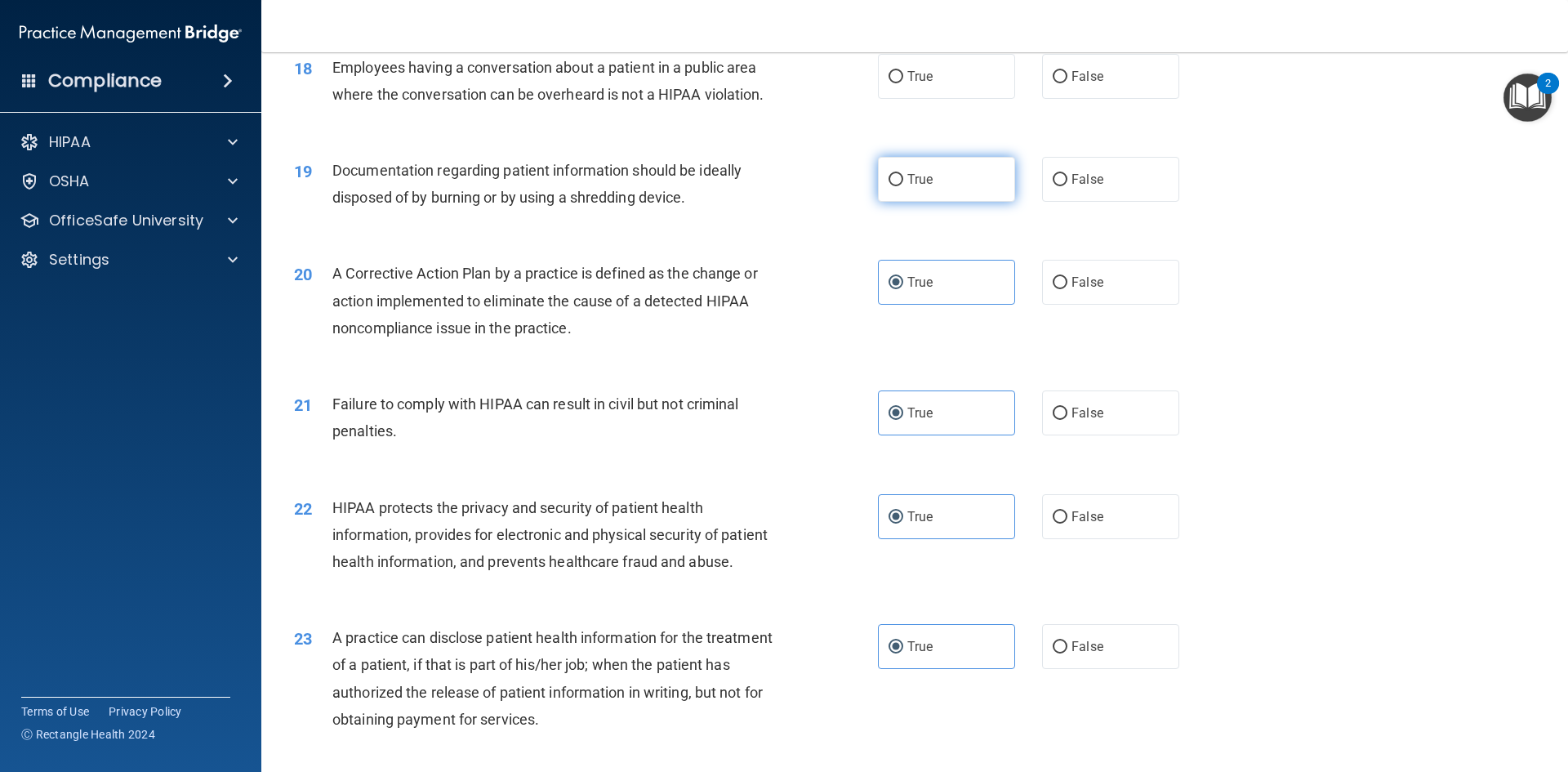
radio input "true"
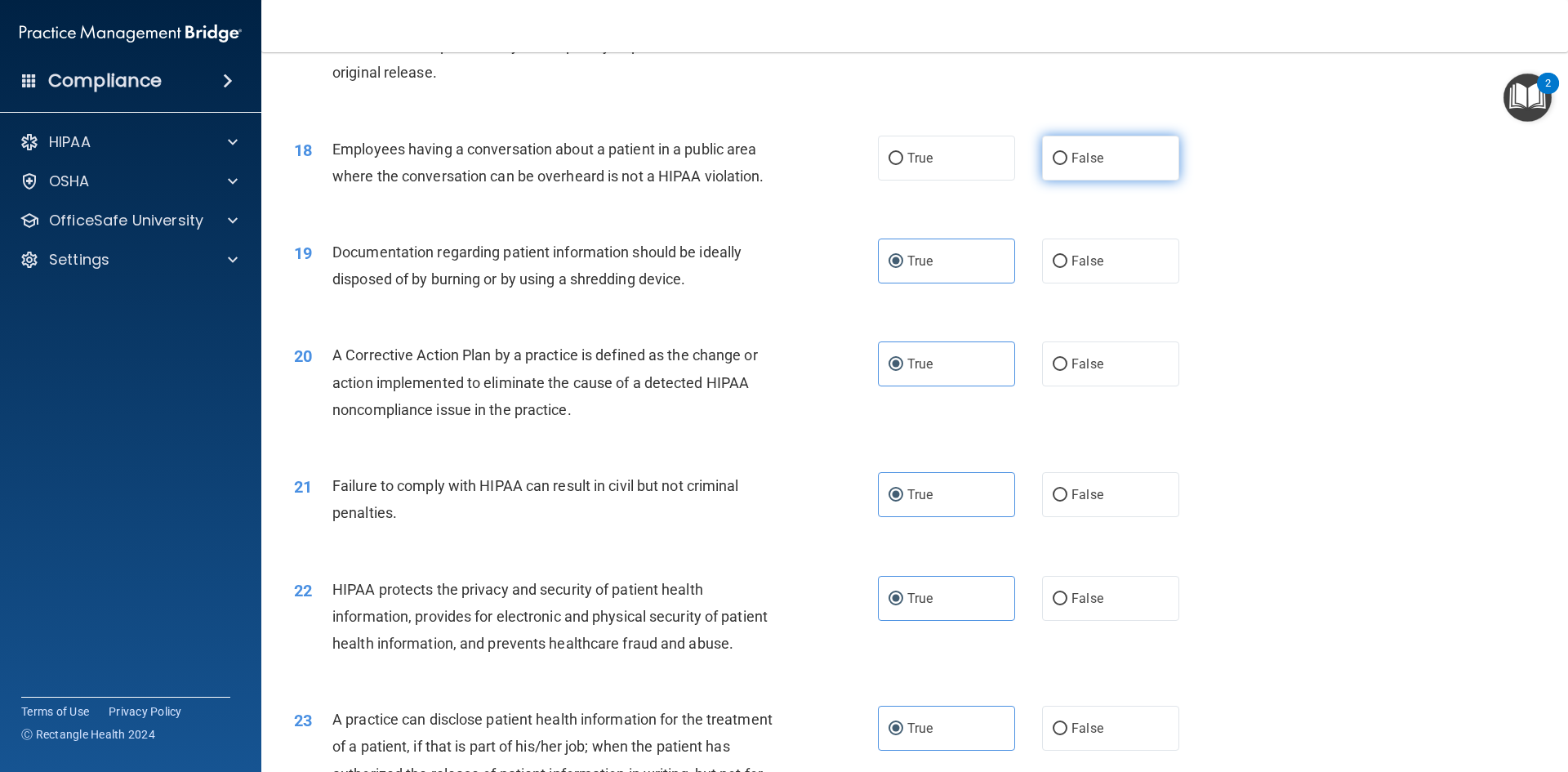
click at [1053, 165] on input "False" at bounding box center [1060, 159] width 15 height 12
radio input "true"
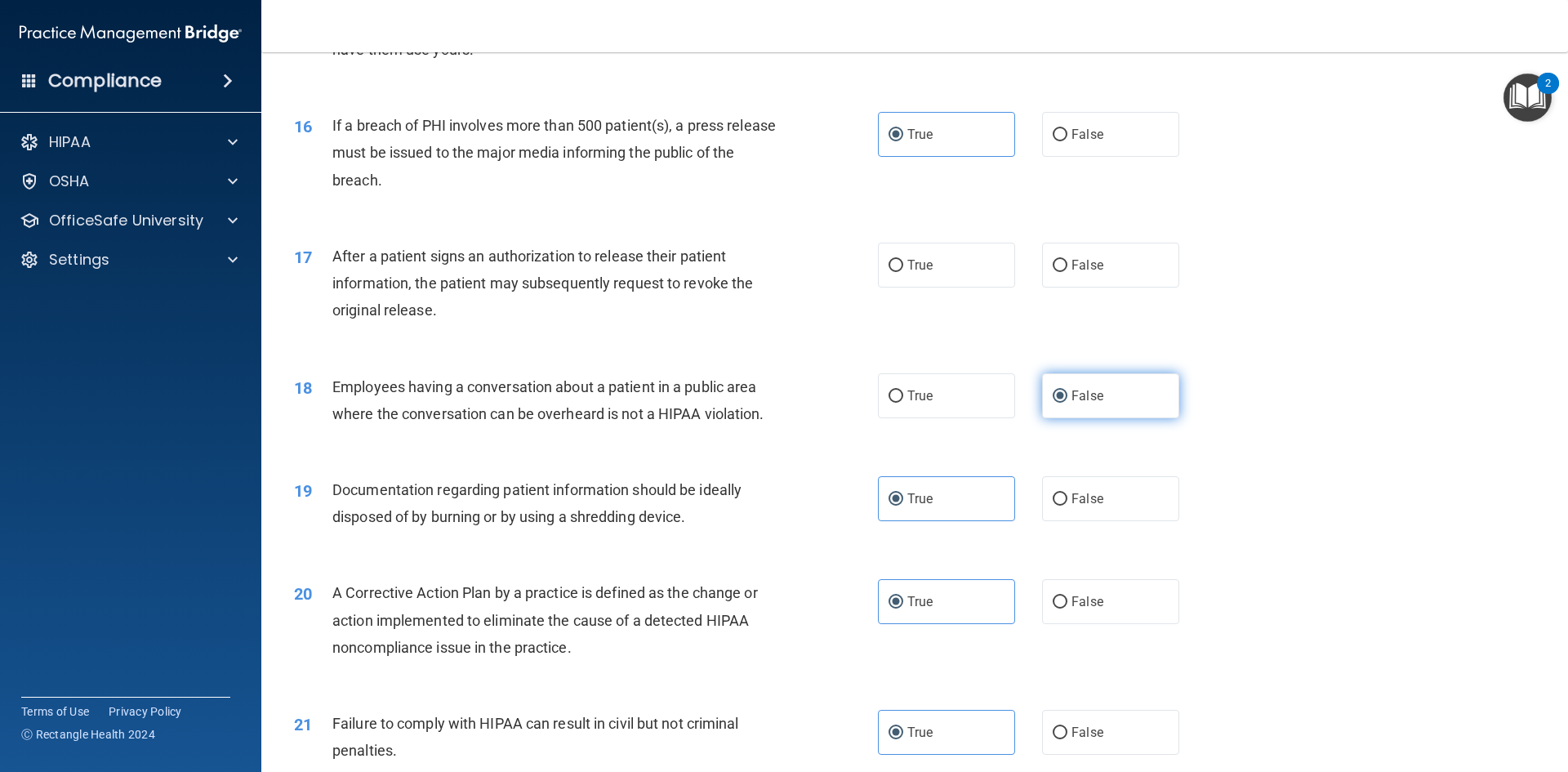
scroll to position [1758, 0]
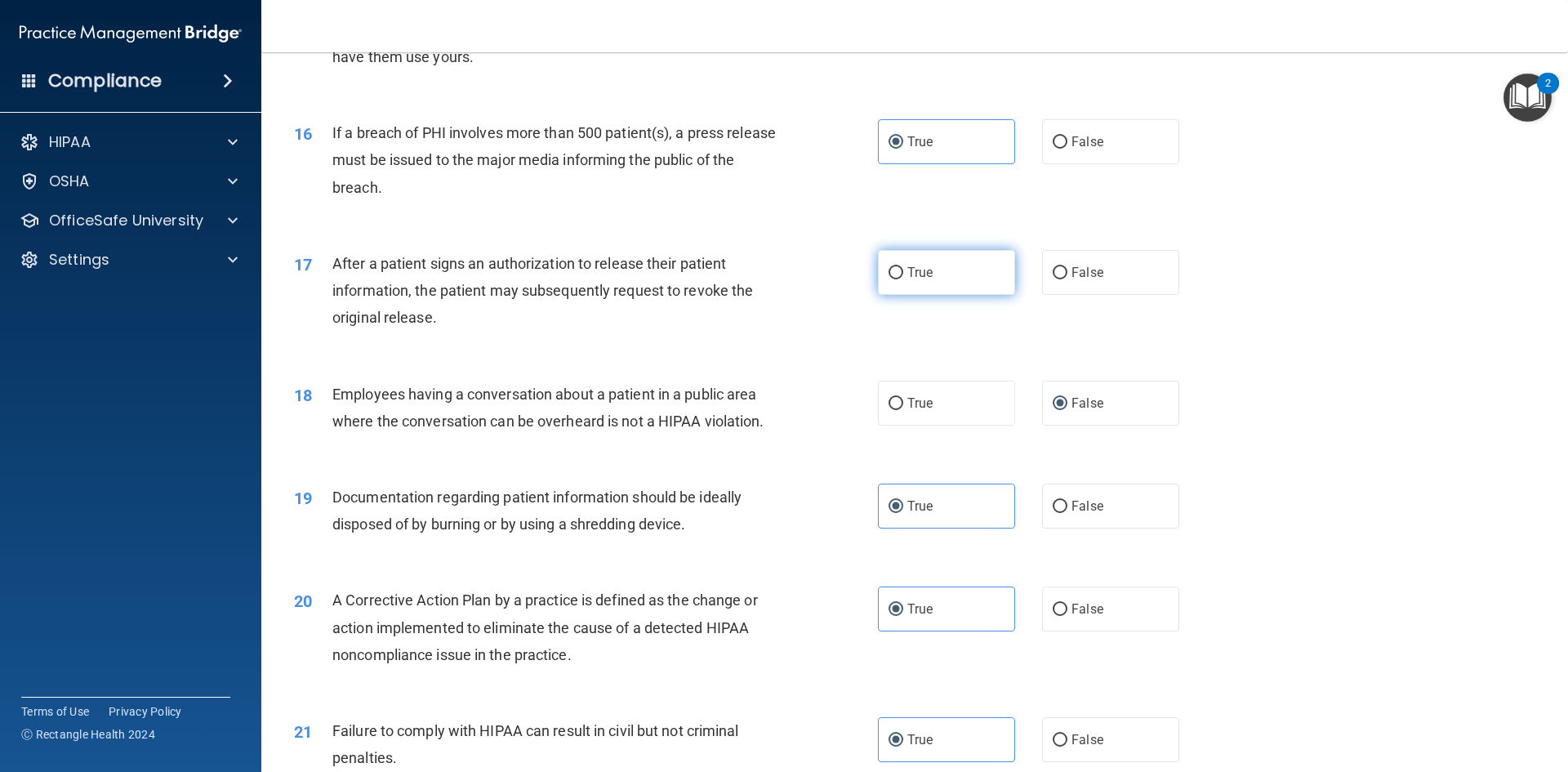
click at [974, 295] on label "True" at bounding box center [946, 272] width 137 height 45
click at [904, 279] on input "True" at bounding box center [896, 273] width 15 height 12
radio input "true"
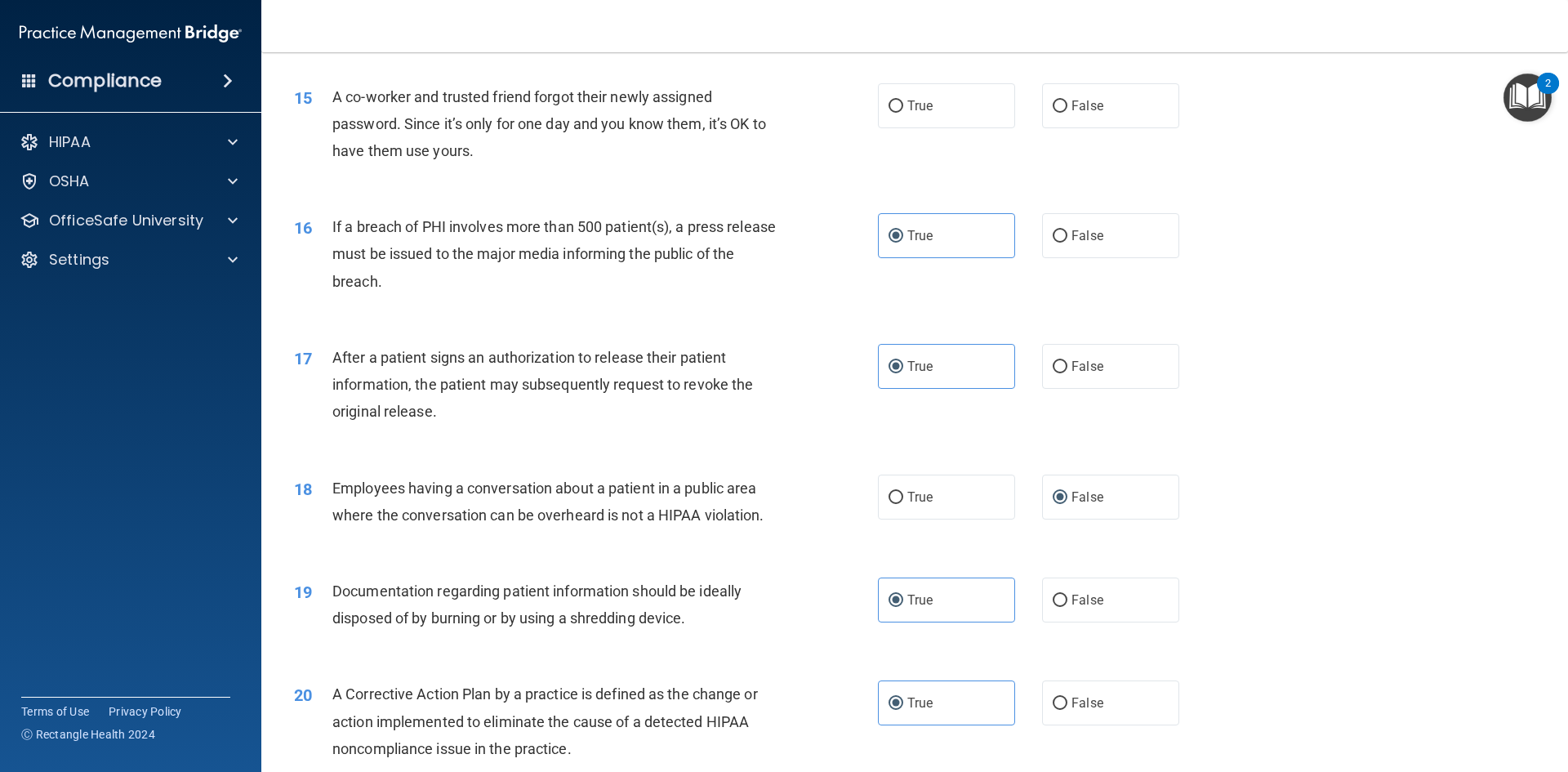
scroll to position [1513, 0]
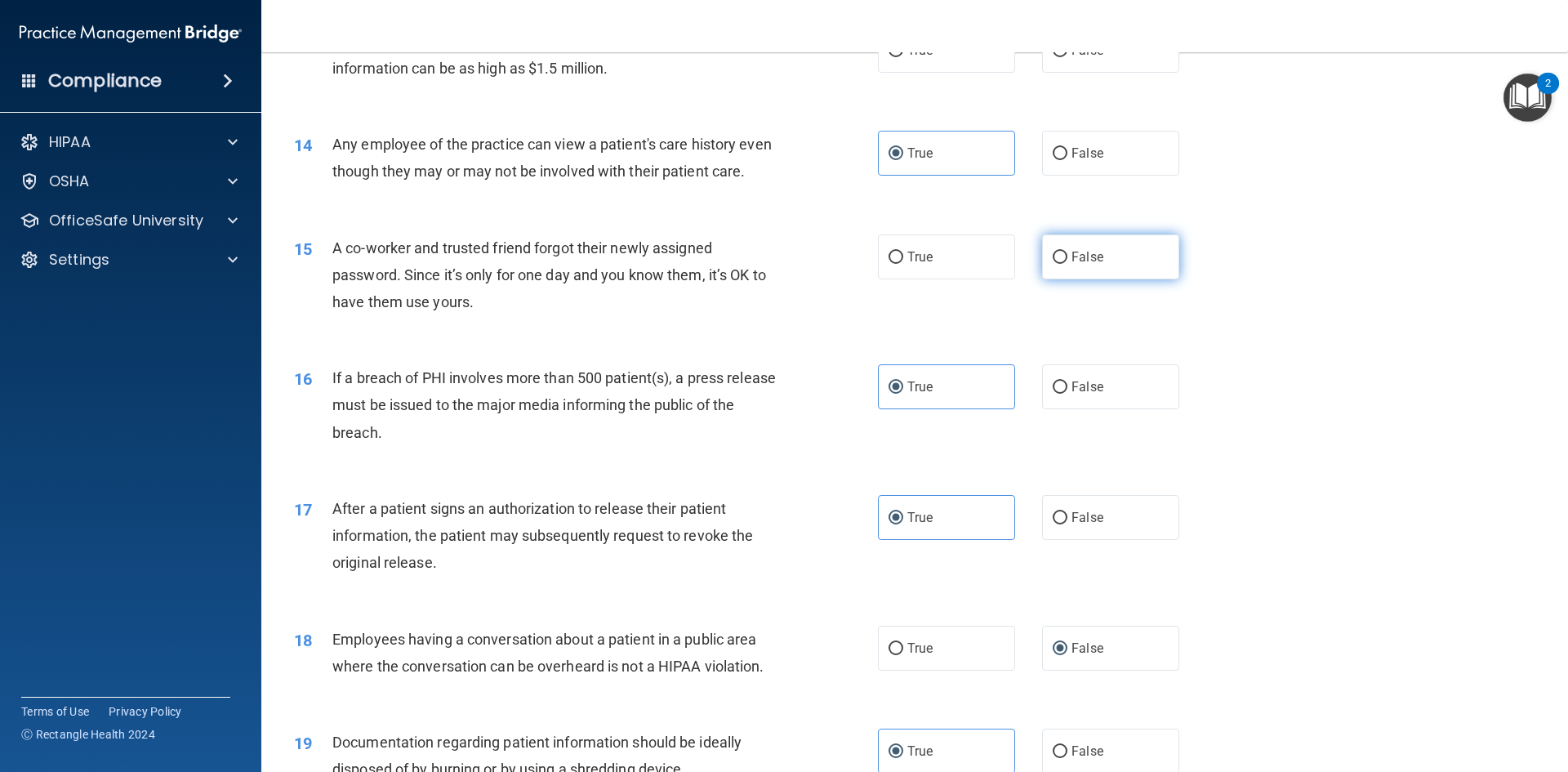
click at [1082, 279] on label "False" at bounding box center [1110, 256] width 137 height 45
click at [1068, 264] on input "False" at bounding box center [1060, 258] width 15 height 12
radio input "true"
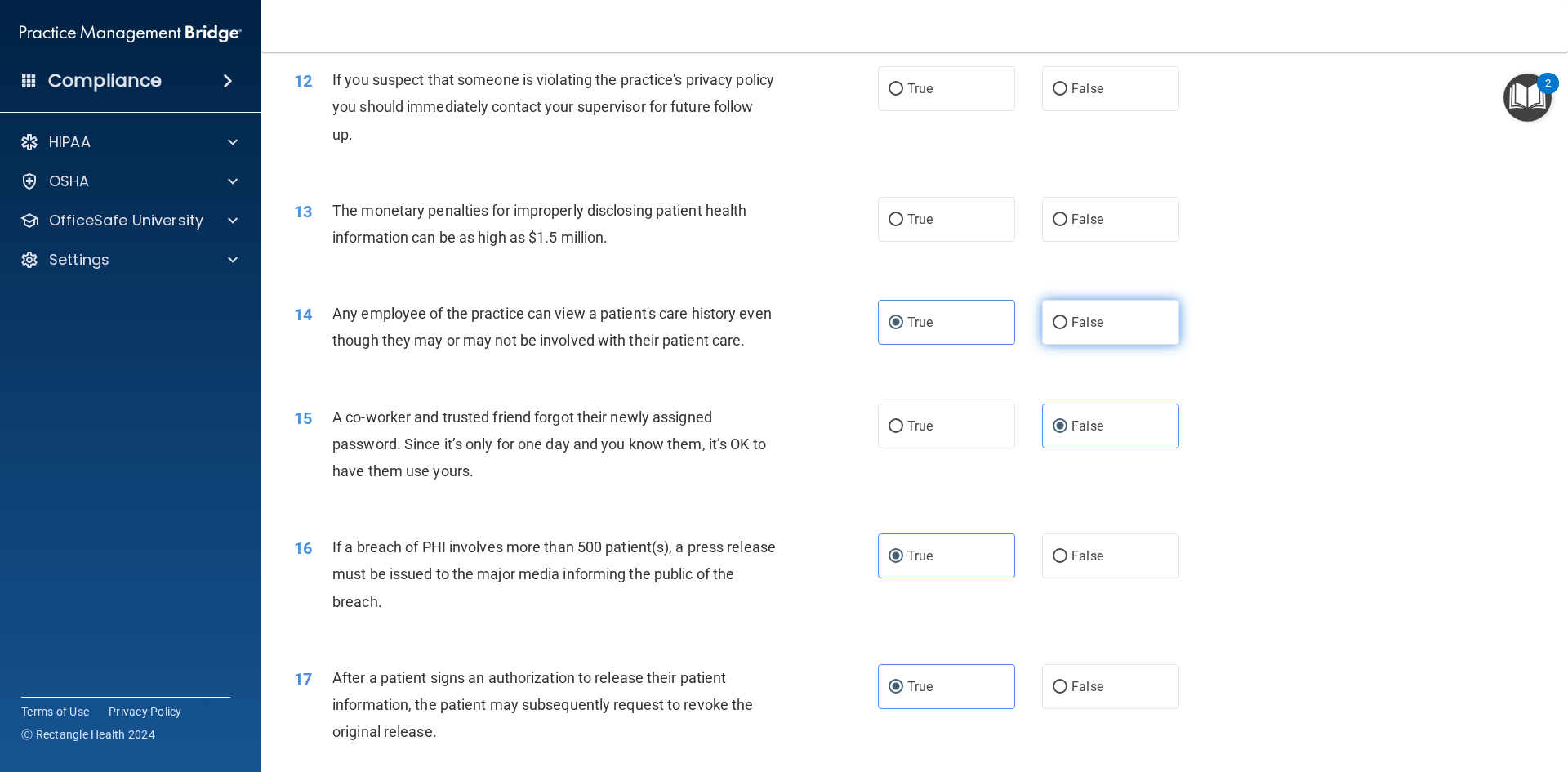
scroll to position [1268, 0]
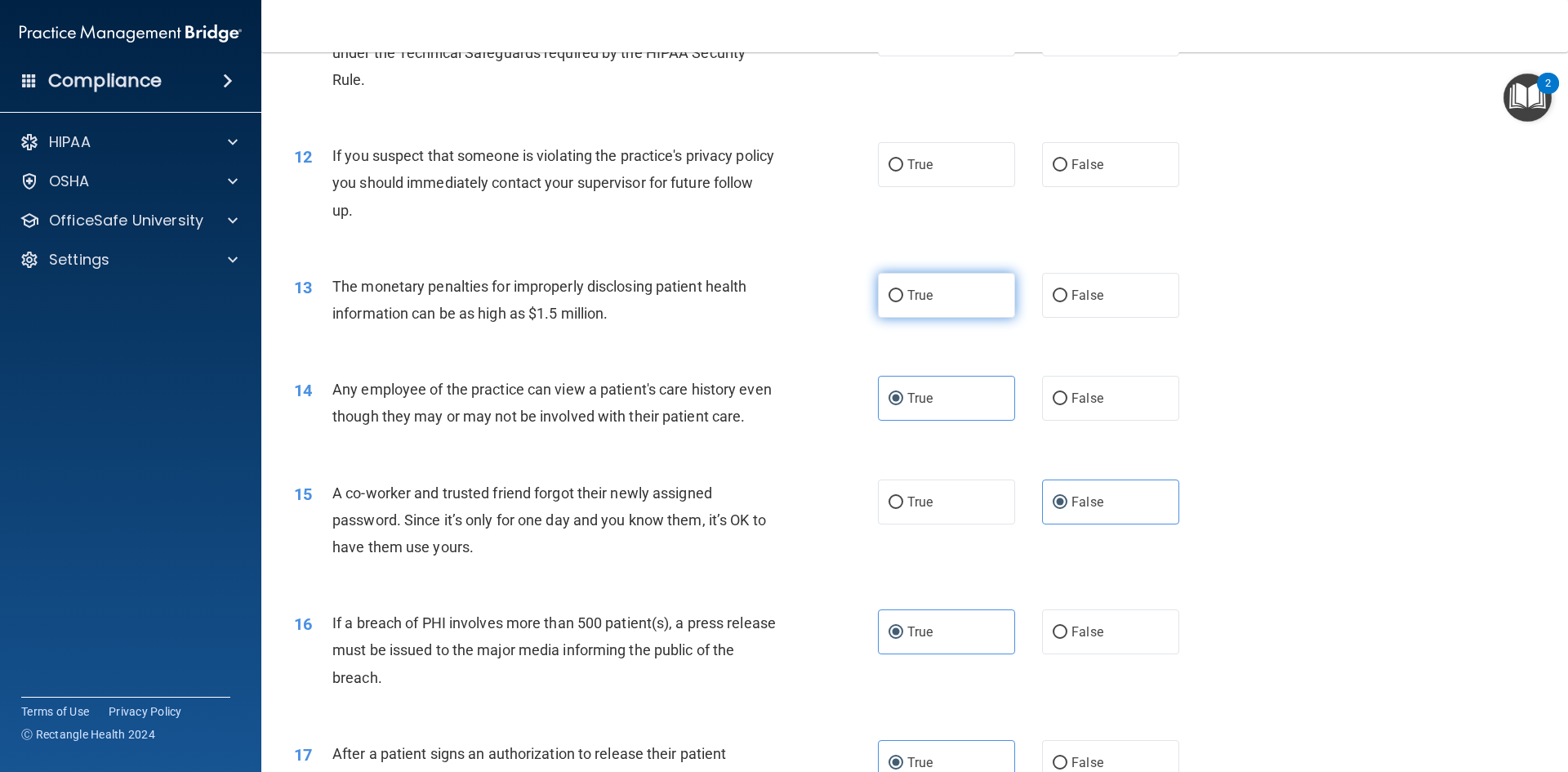
click at [883, 313] on label "True" at bounding box center [946, 295] width 137 height 45
click at [889, 302] on input "True" at bounding box center [896, 296] width 15 height 12
radio input "true"
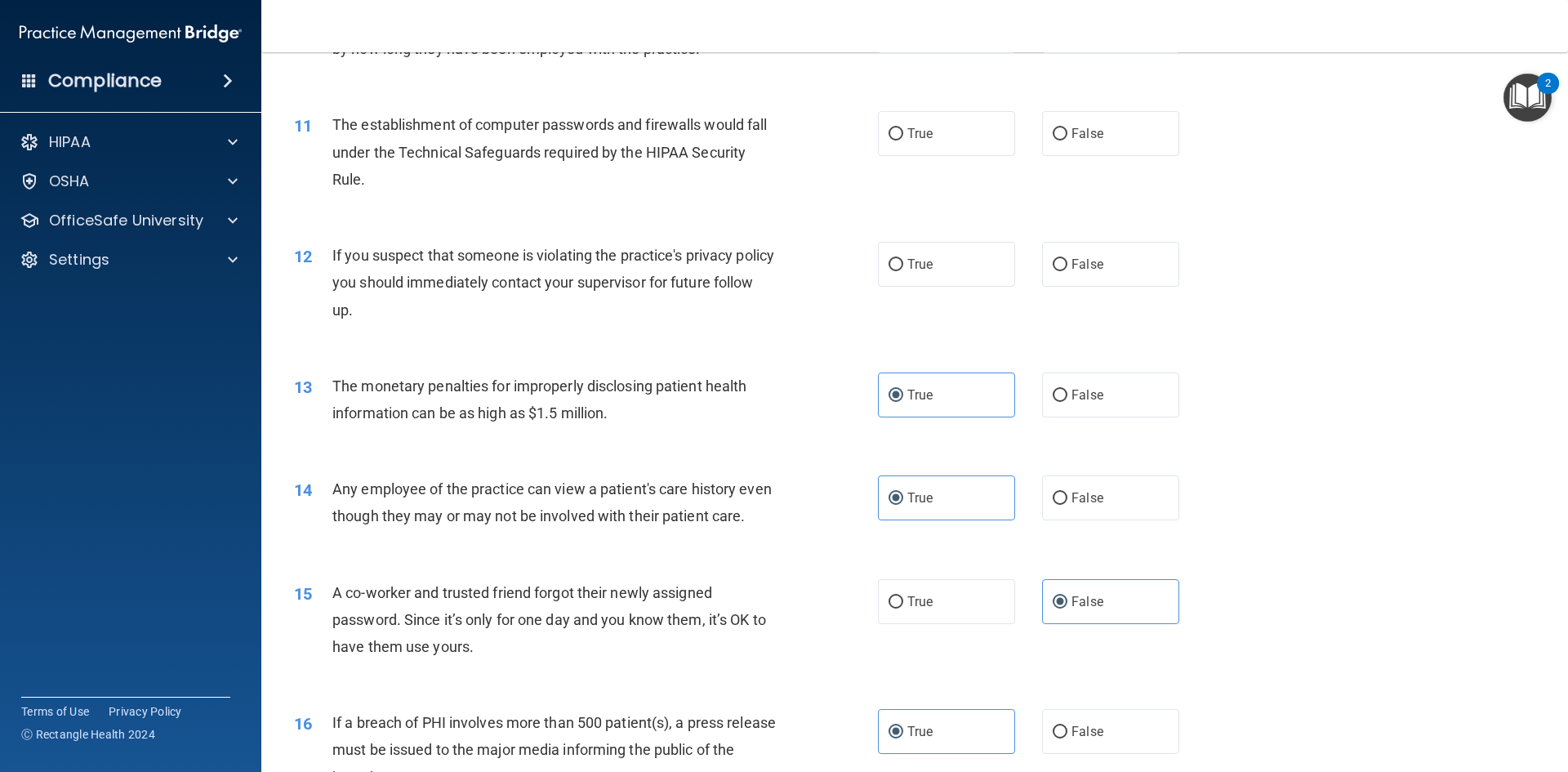
scroll to position [1105, 0]
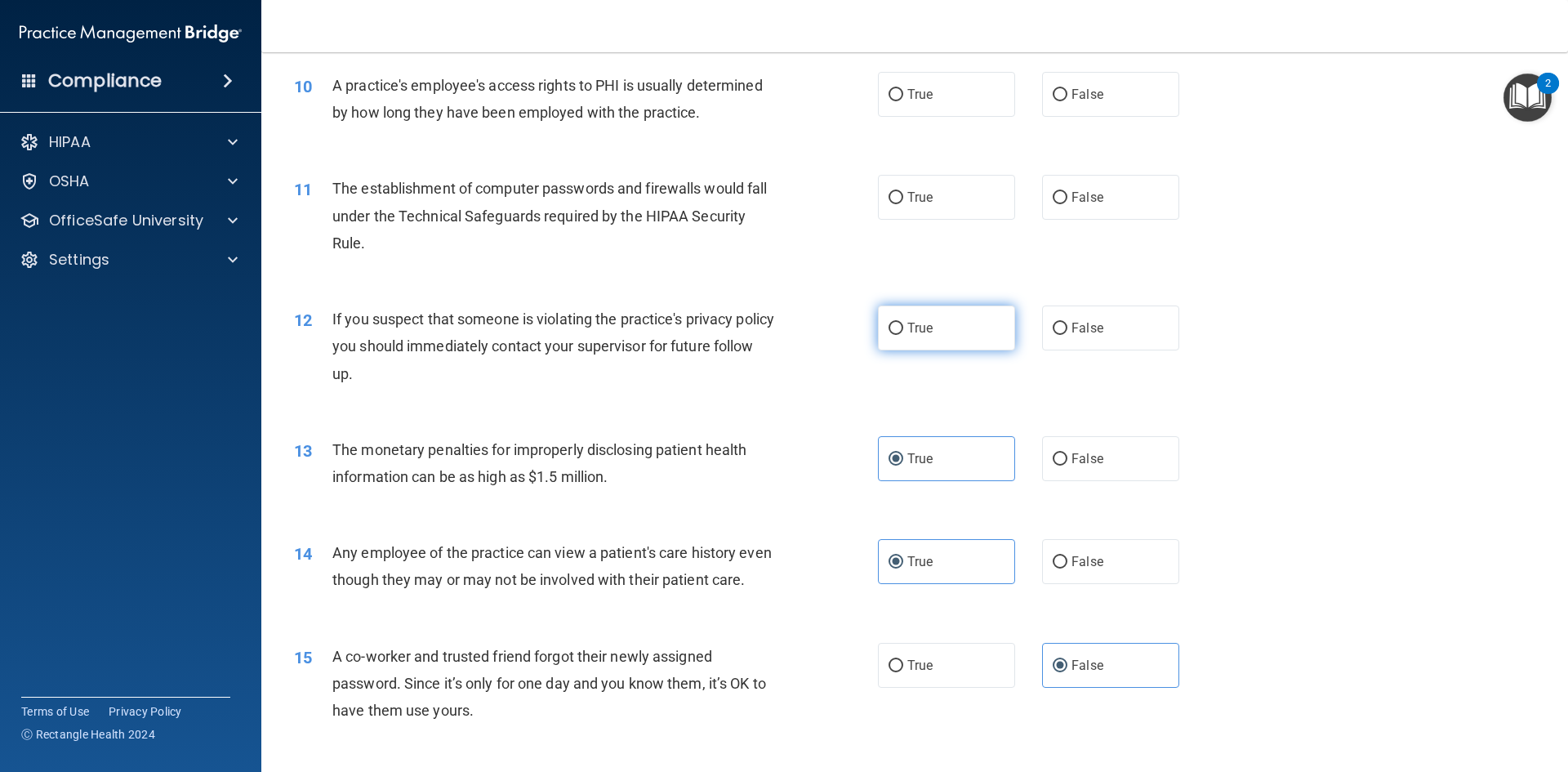
click at [978, 340] on label "True" at bounding box center [946, 328] width 137 height 45
click at [904, 335] on input "True" at bounding box center [896, 329] width 15 height 12
radio input "true"
click at [919, 190] on span "True" at bounding box center [921, 197] width 26 height 15
click at [904, 192] on input "True" at bounding box center [896, 198] width 15 height 12
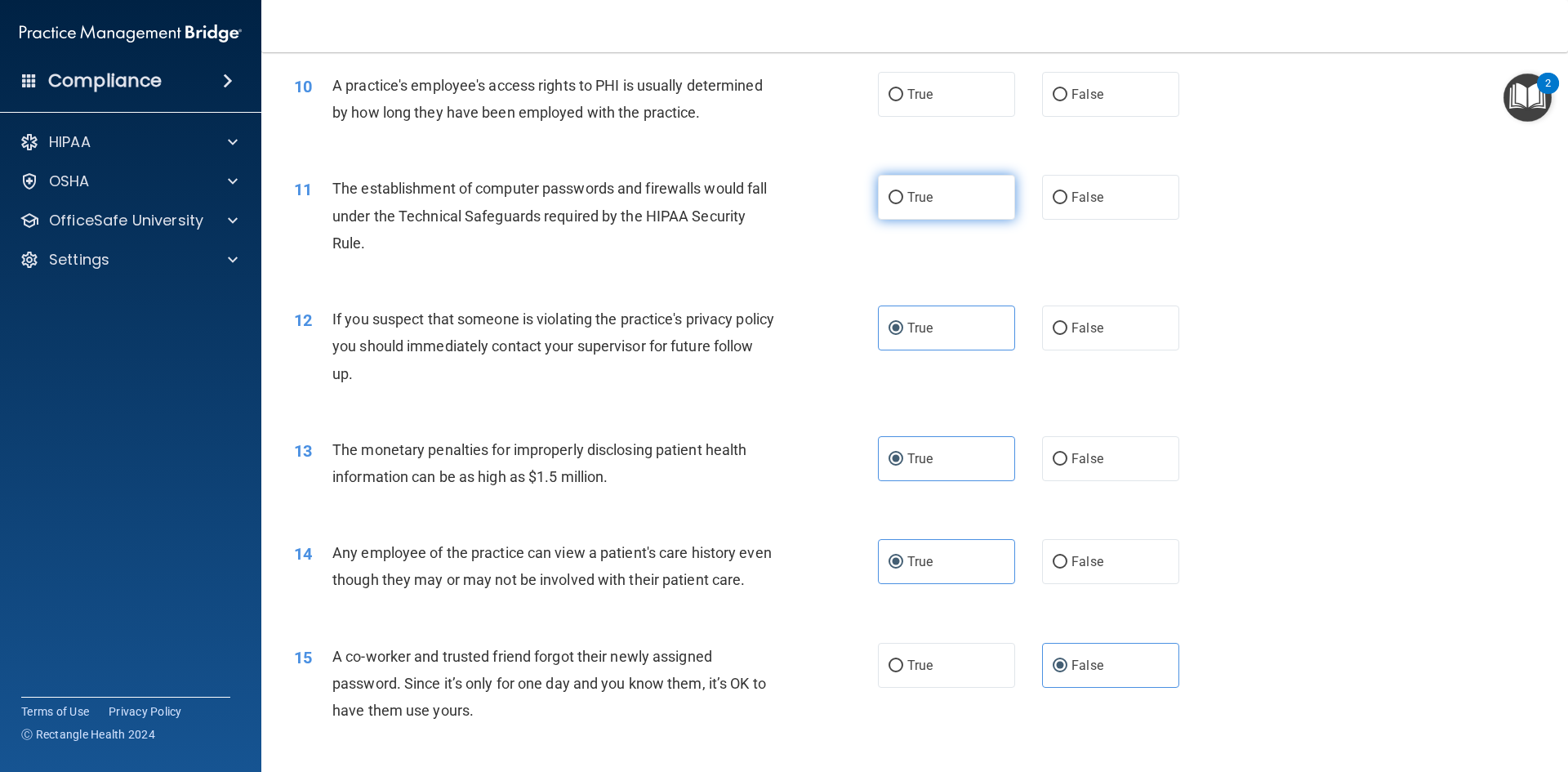
radio input "true"
click at [1090, 113] on label "False" at bounding box center [1110, 94] width 137 height 45
click at [1068, 102] on input "False" at bounding box center [1060, 95] width 15 height 12
radio input "true"
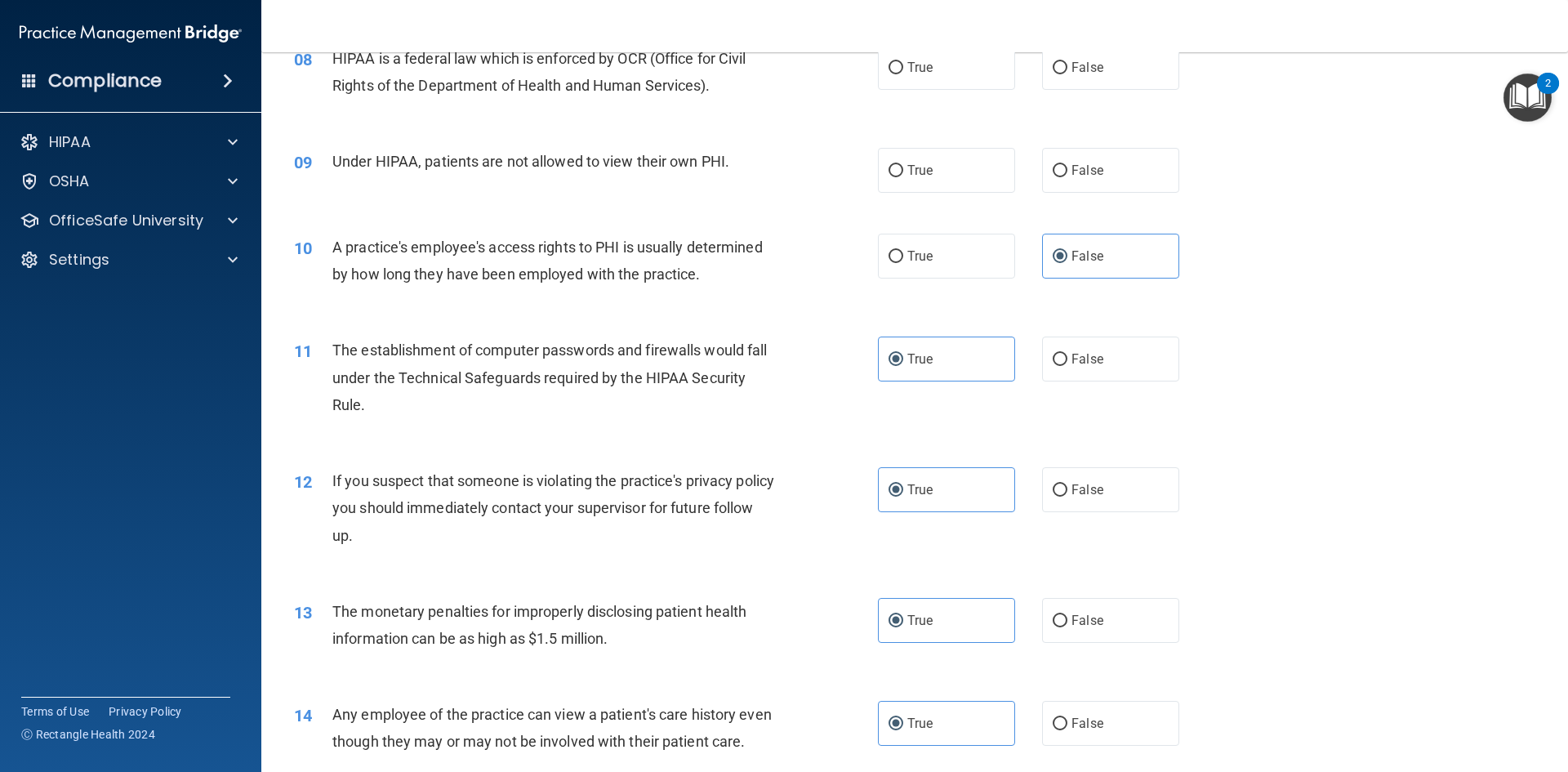
scroll to position [942, 0]
click at [881, 175] on label "True" at bounding box center [946, 172] width 137 height 45
click at [889, 175] on input "True" at bounding box center [896, 173] width 15 height 12
radio input "true"
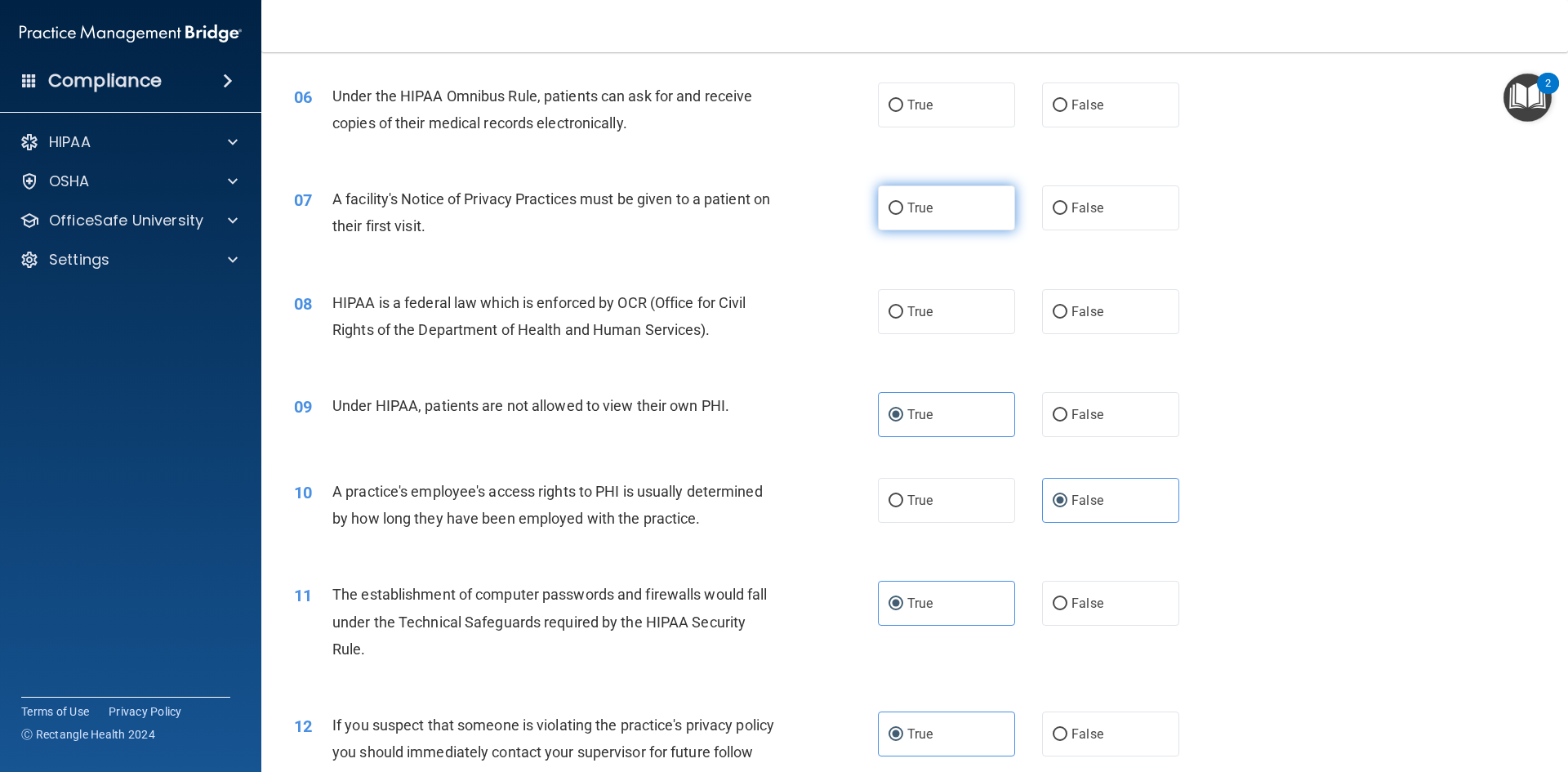
scroll to position [697, 0]
click at [982, 301] on label "True" at bounding box center [946, 313] width 137 height 45
click at [904, 309] on input "True" at bounding box center [896, 315] width 15 height 12
radio input "true"
click at [962, 213] on label "True" at bounding box center [946, 210] width 137 height 45
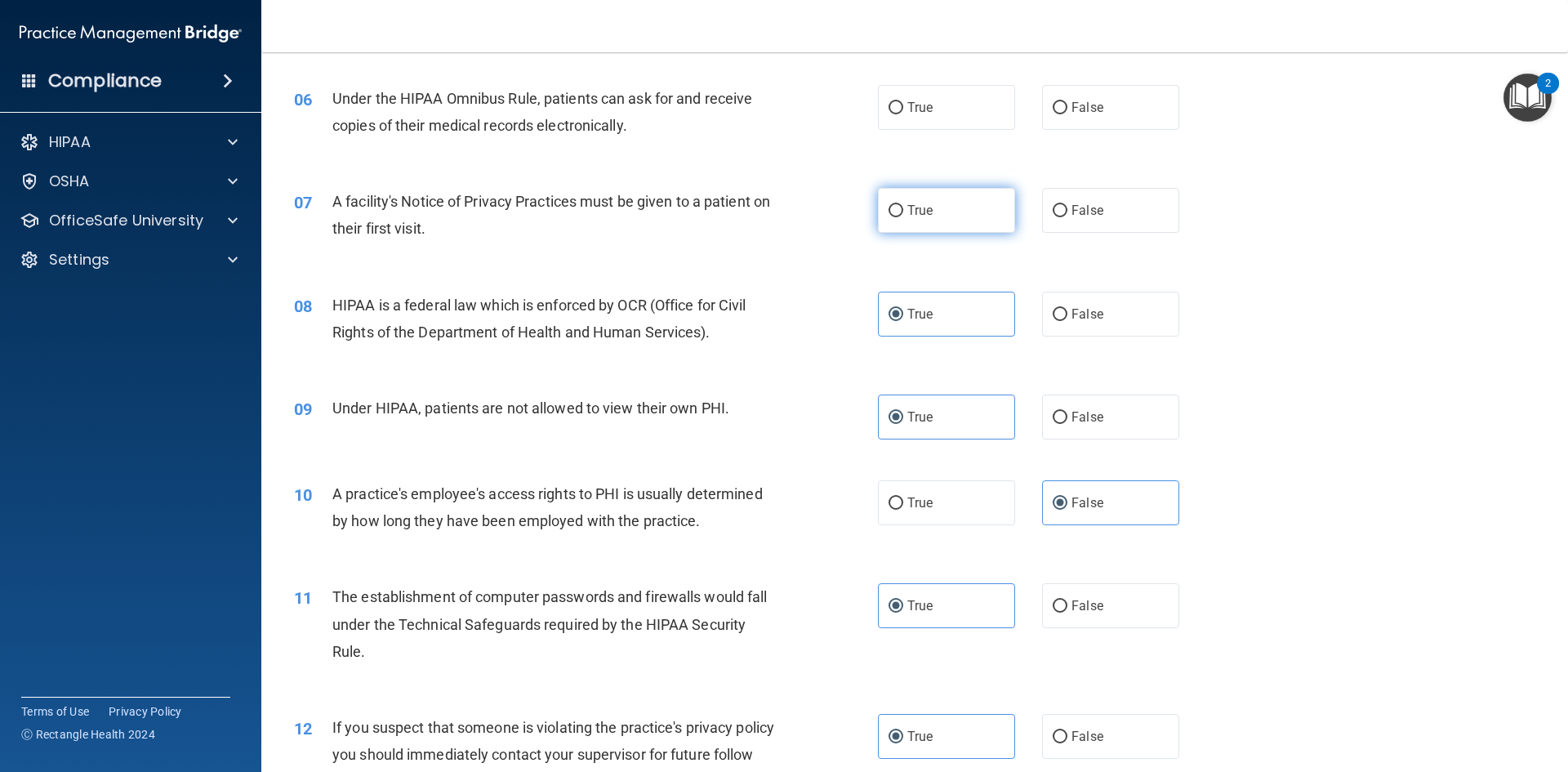
click at [904, 213] on input "True" at bounding box center [896, 211] width 15 height 12
radio input "true"
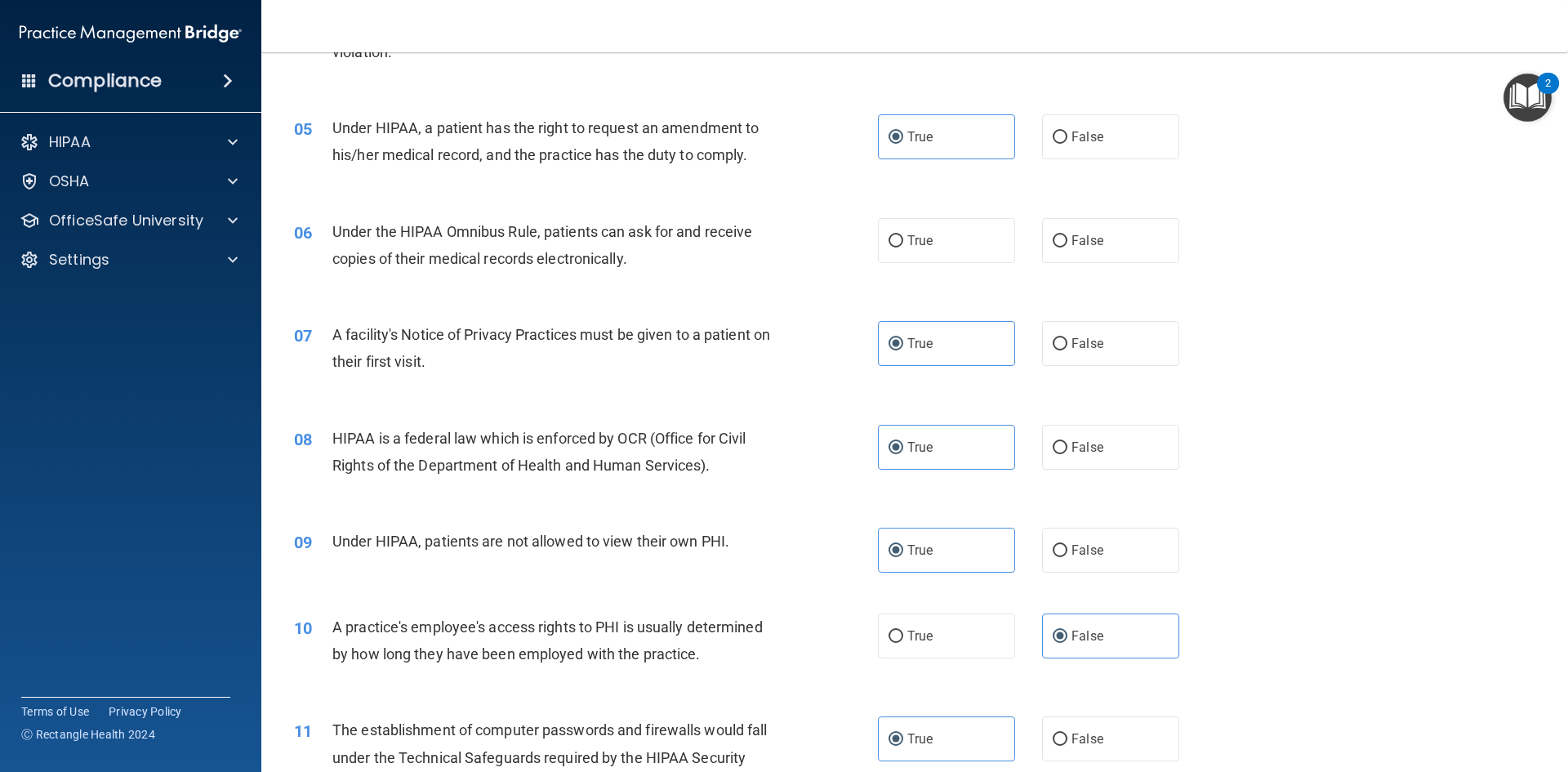
scroll to position [533, 0]
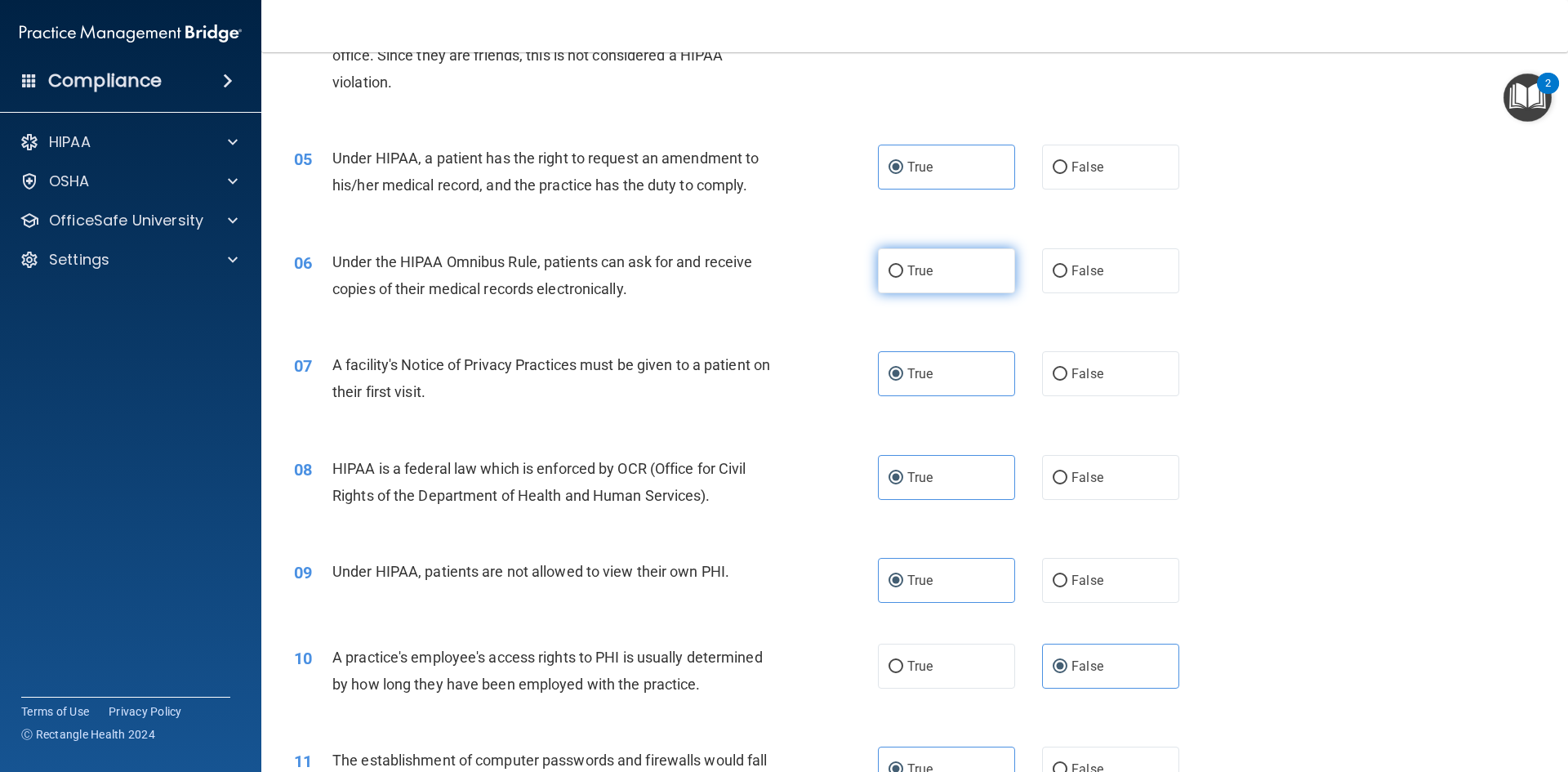
click at [914, 254] on label "True" at bounding box center [946, 271] width 137 height 45
click at [904, 266] on input "True" at bounding box center [896, 272] width 15 height 12
radio input "true"
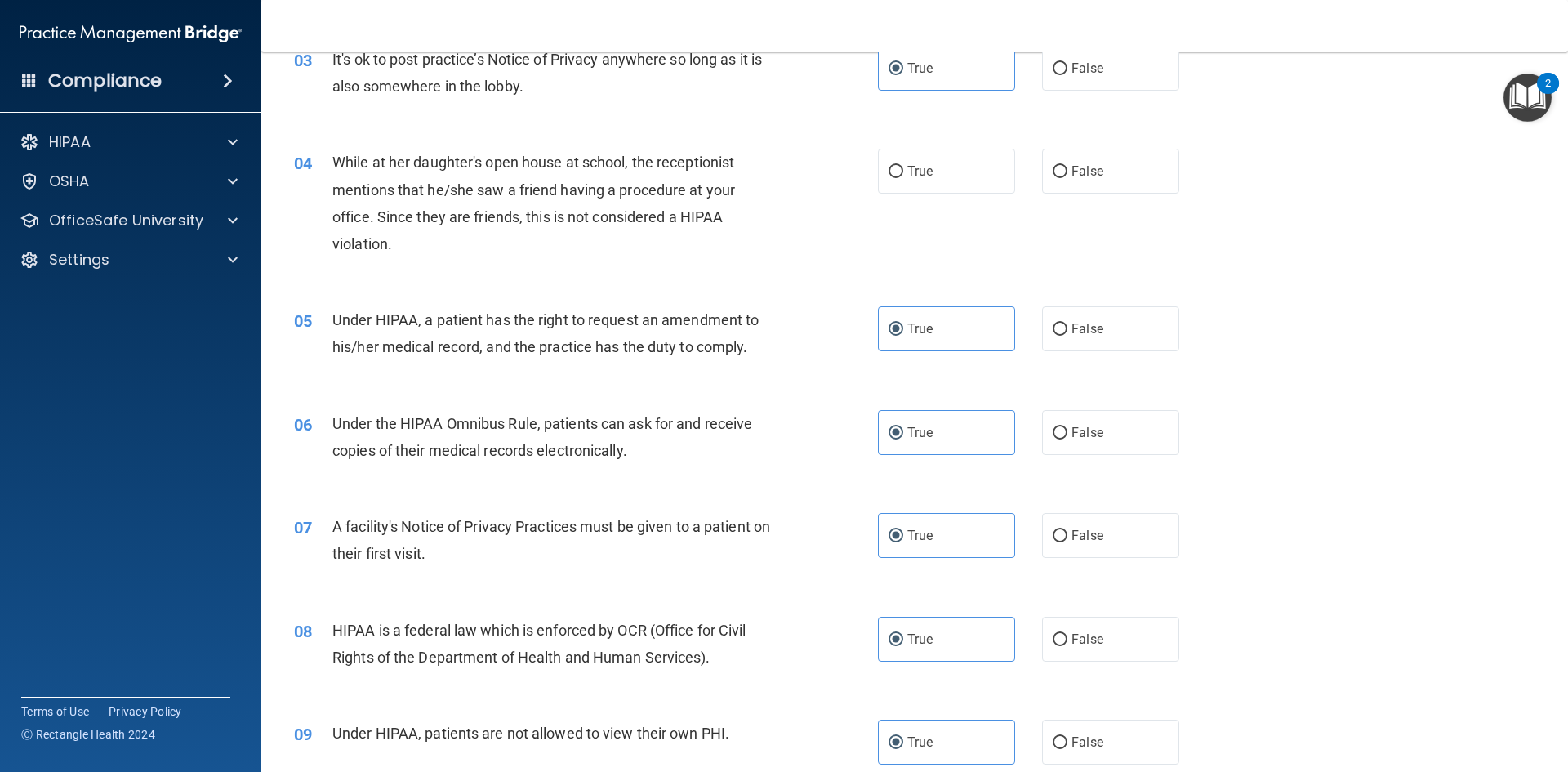
scroll to position [370, 0]
click at [1050, 201] on div "04 While at her daughter's open house at school, the receptionist mentions that…" at bounding box center [915, 208] width 1266 height 158
click at [1053, 185] on label "False" at bounding box center [1110, 173] width 137 height 45
click at [1053, 179] on input "False" at bounding box center [1060, 173] width 15 height 12
radio input "true"
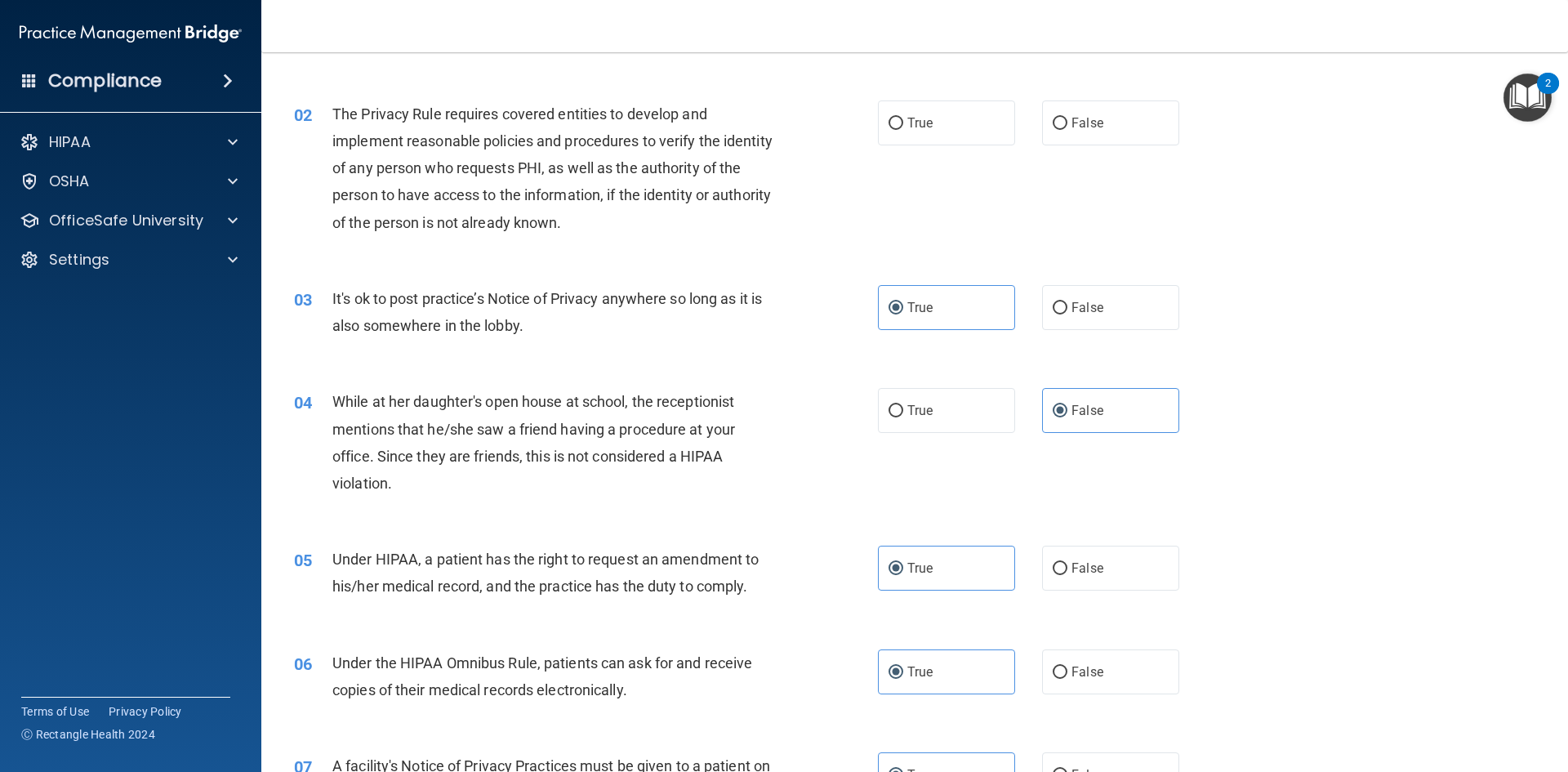
scroll to position [125, 0]
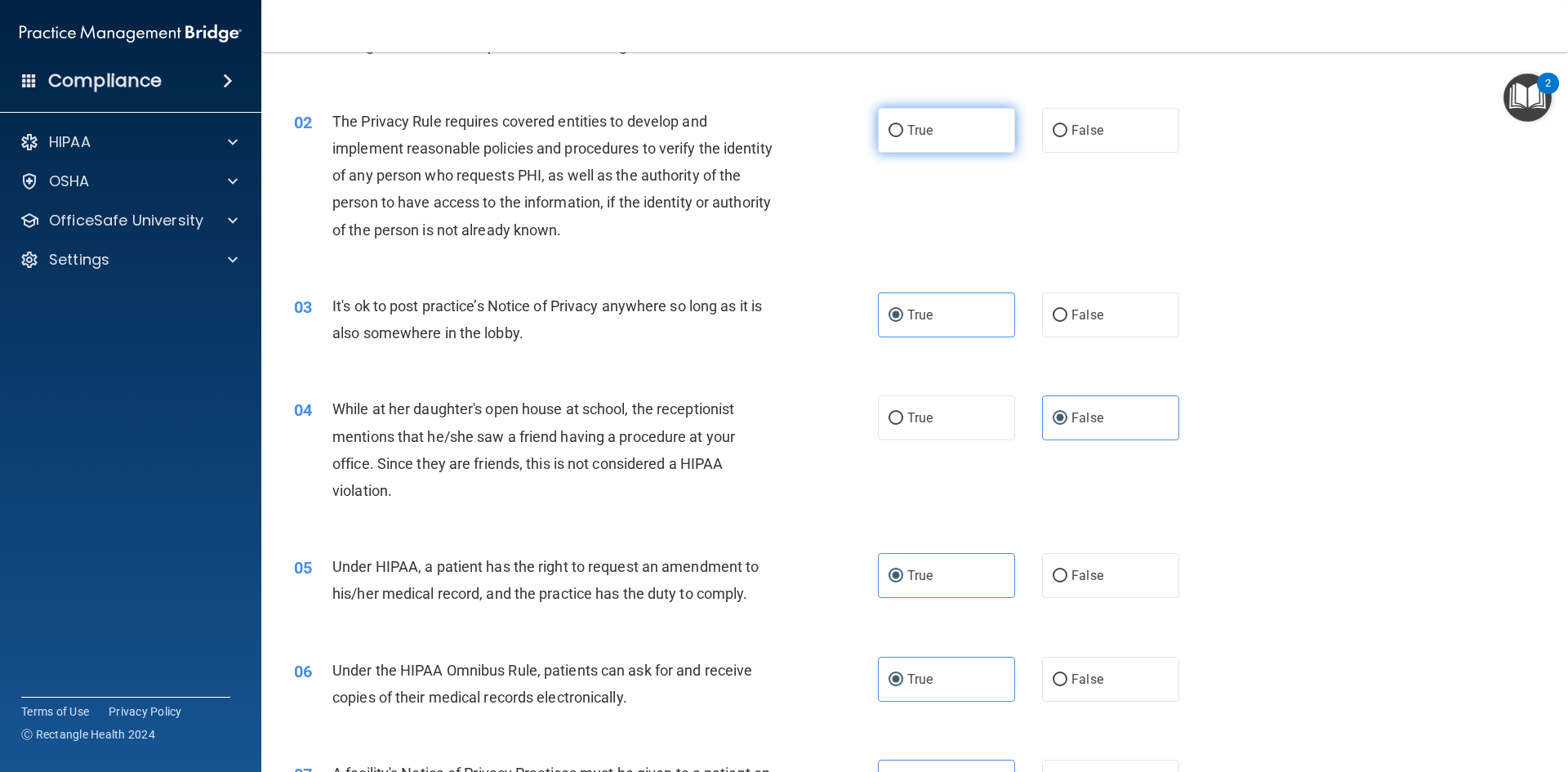
click at [941, 128] on label "True" at bounding box center [946, 130] width 137 height 45
click at [904, 128] on input "True" at bounding box center [896, 131] width 15 height 12
radio input "true"
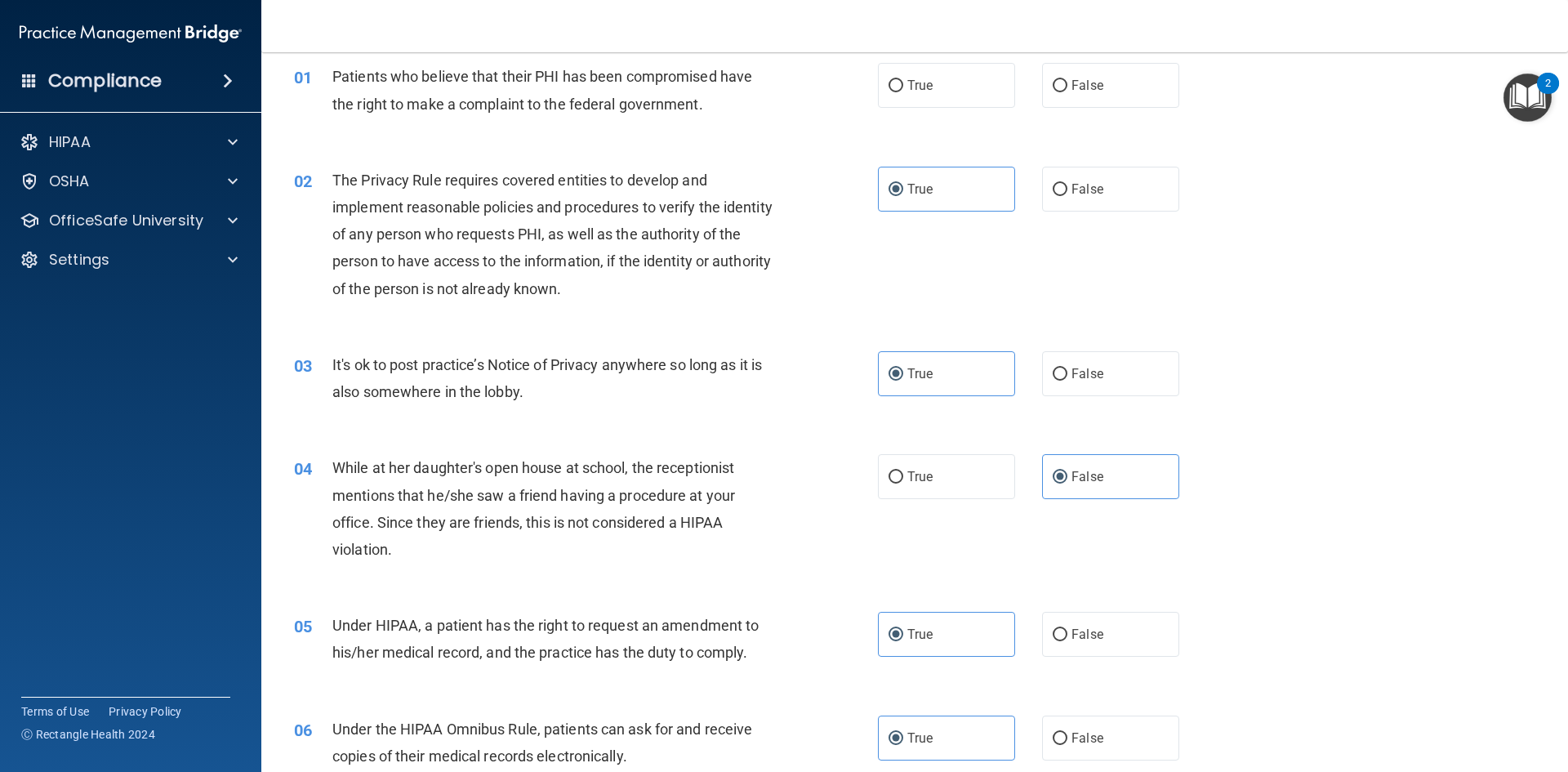
scroll to position [0, 0]
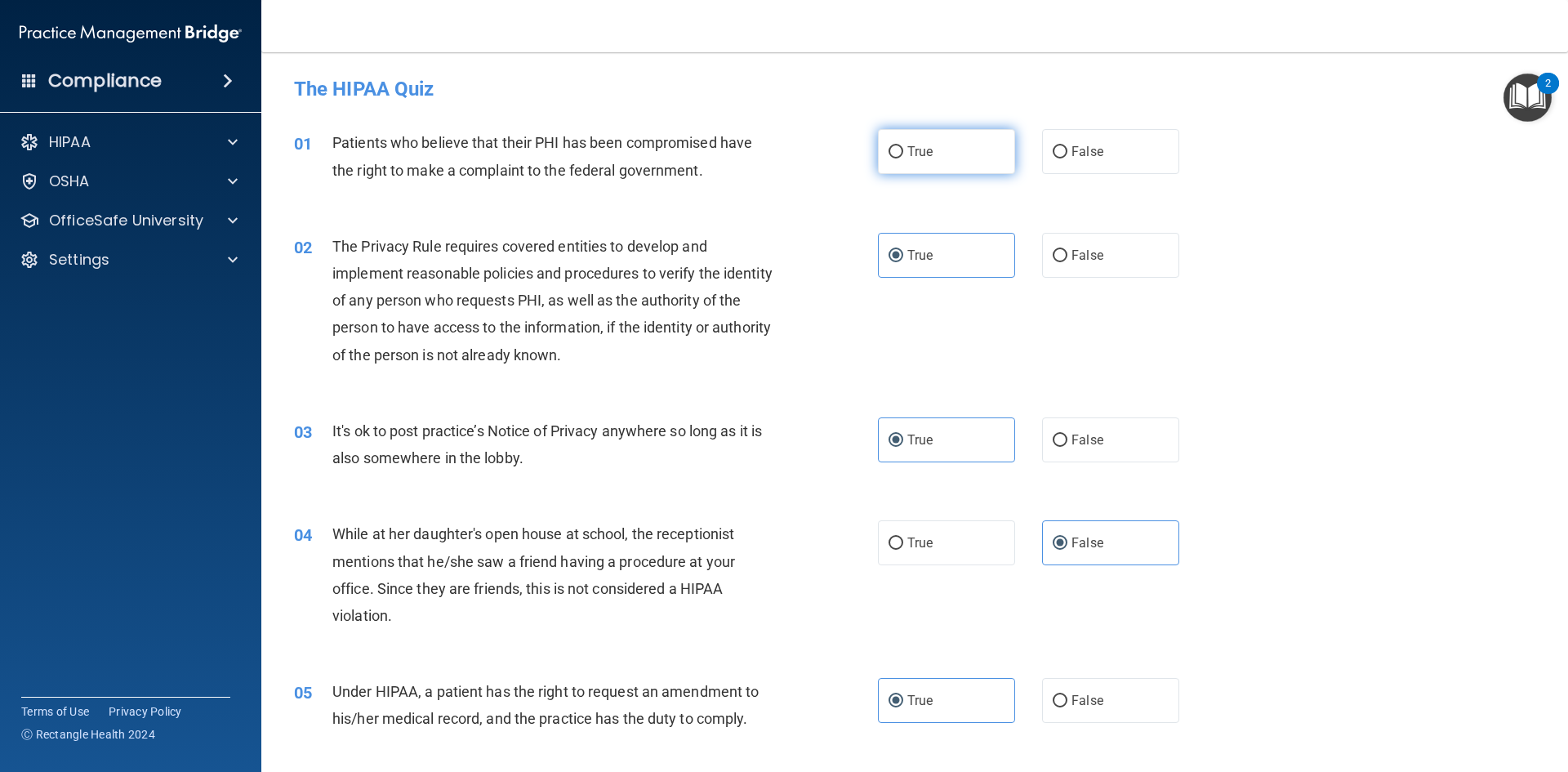
click at [943, 165] on label "True" at bounding box center [946, 151] width 137 height 45
click at [904, 159] on input "True" at bounding box center [896, 152] width 15 height 12
radio input "true"
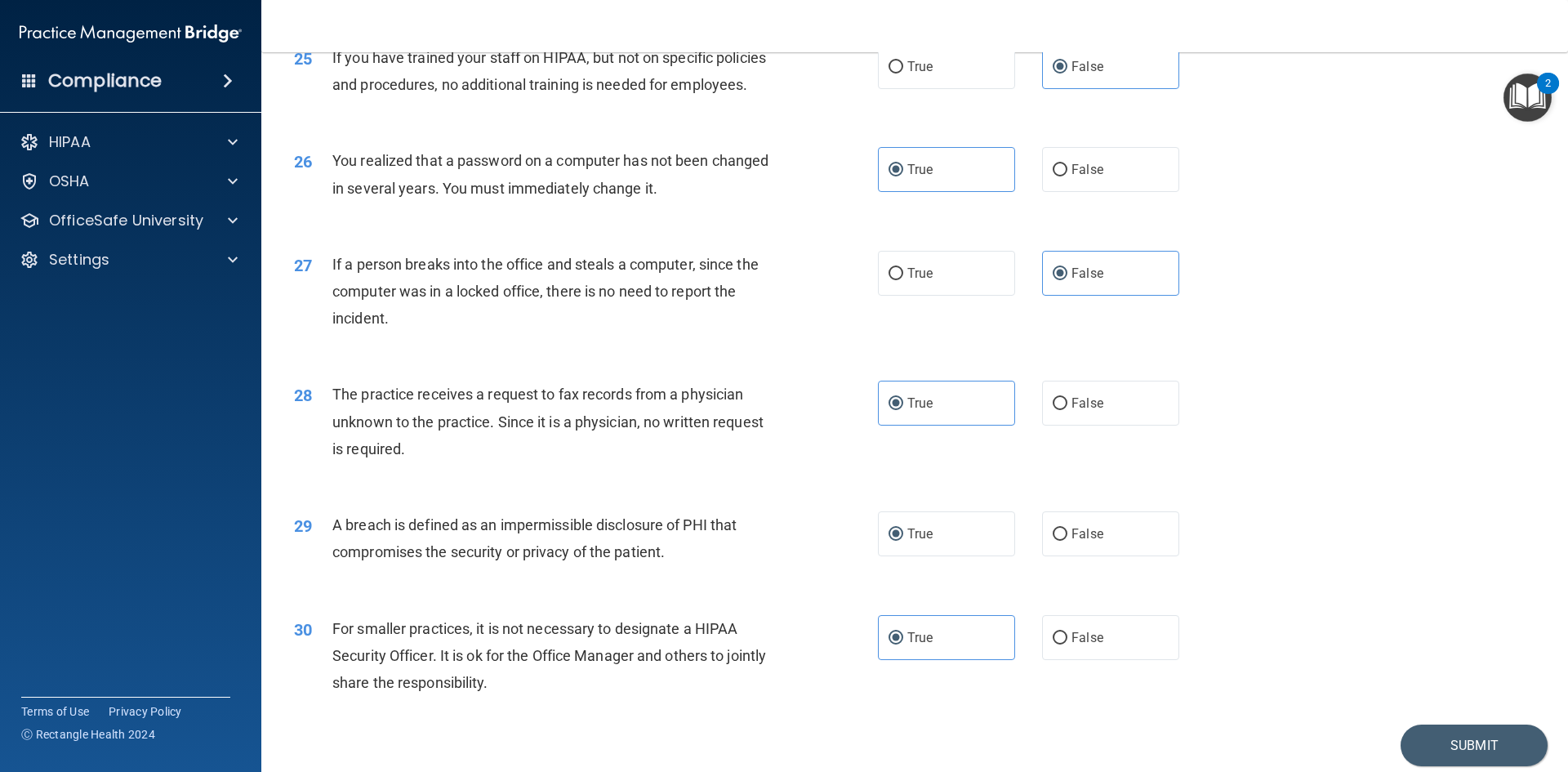
scroll to position [3094, 0]
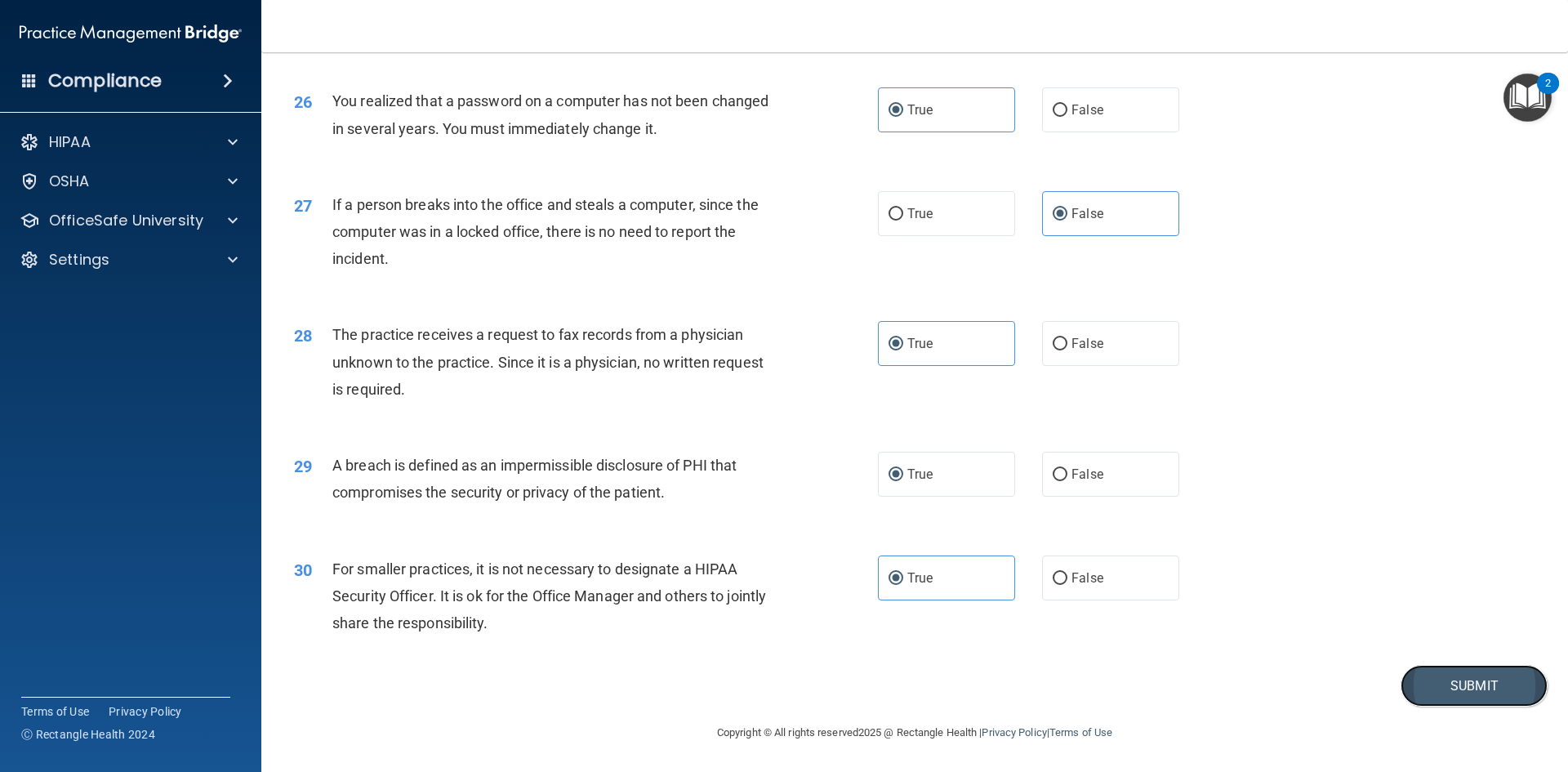
click at [1418, 687] on button "Submit" at bounding box center [1474, 685] width 147 height 42
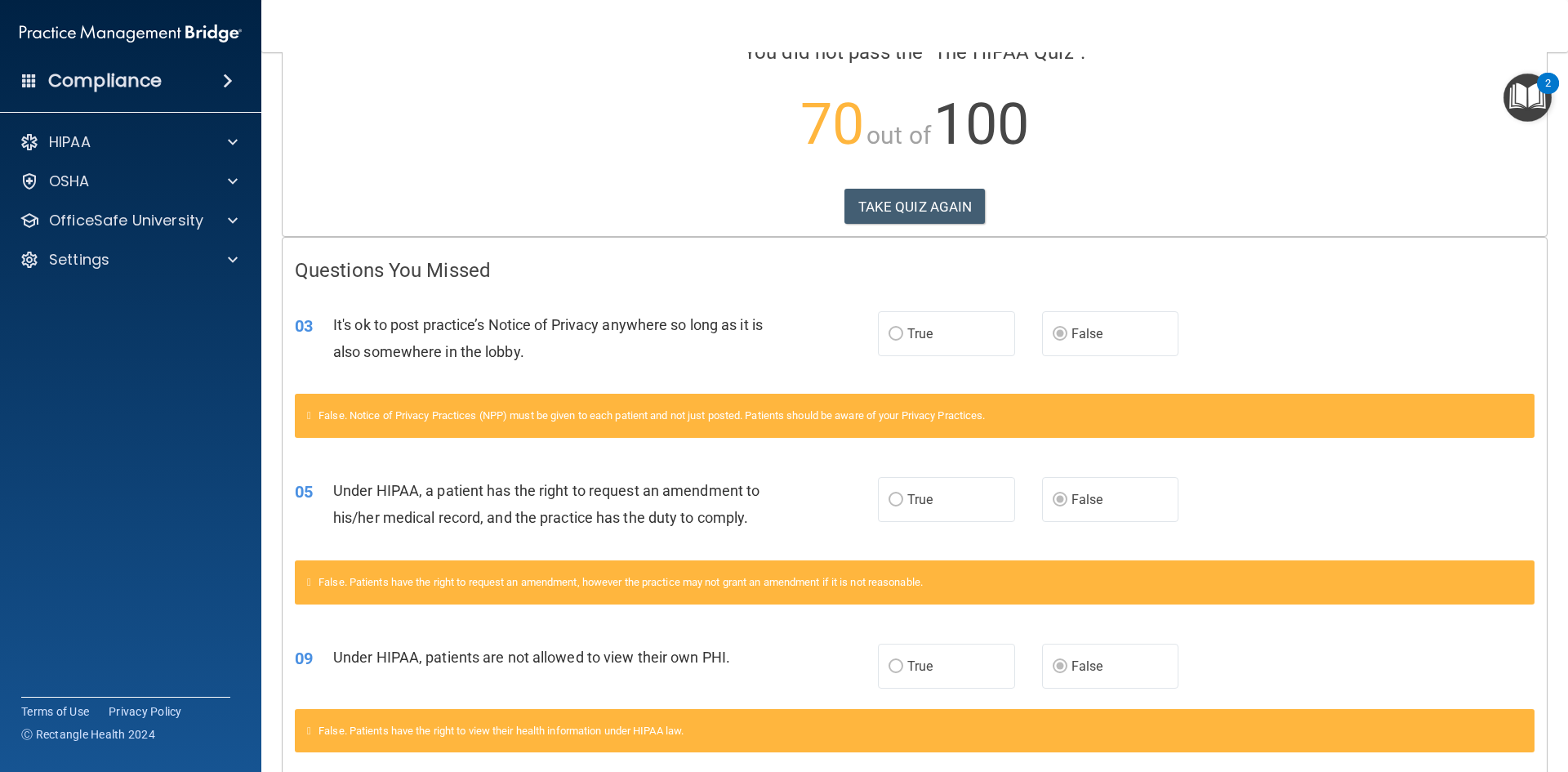
scroll to position [106, 0]
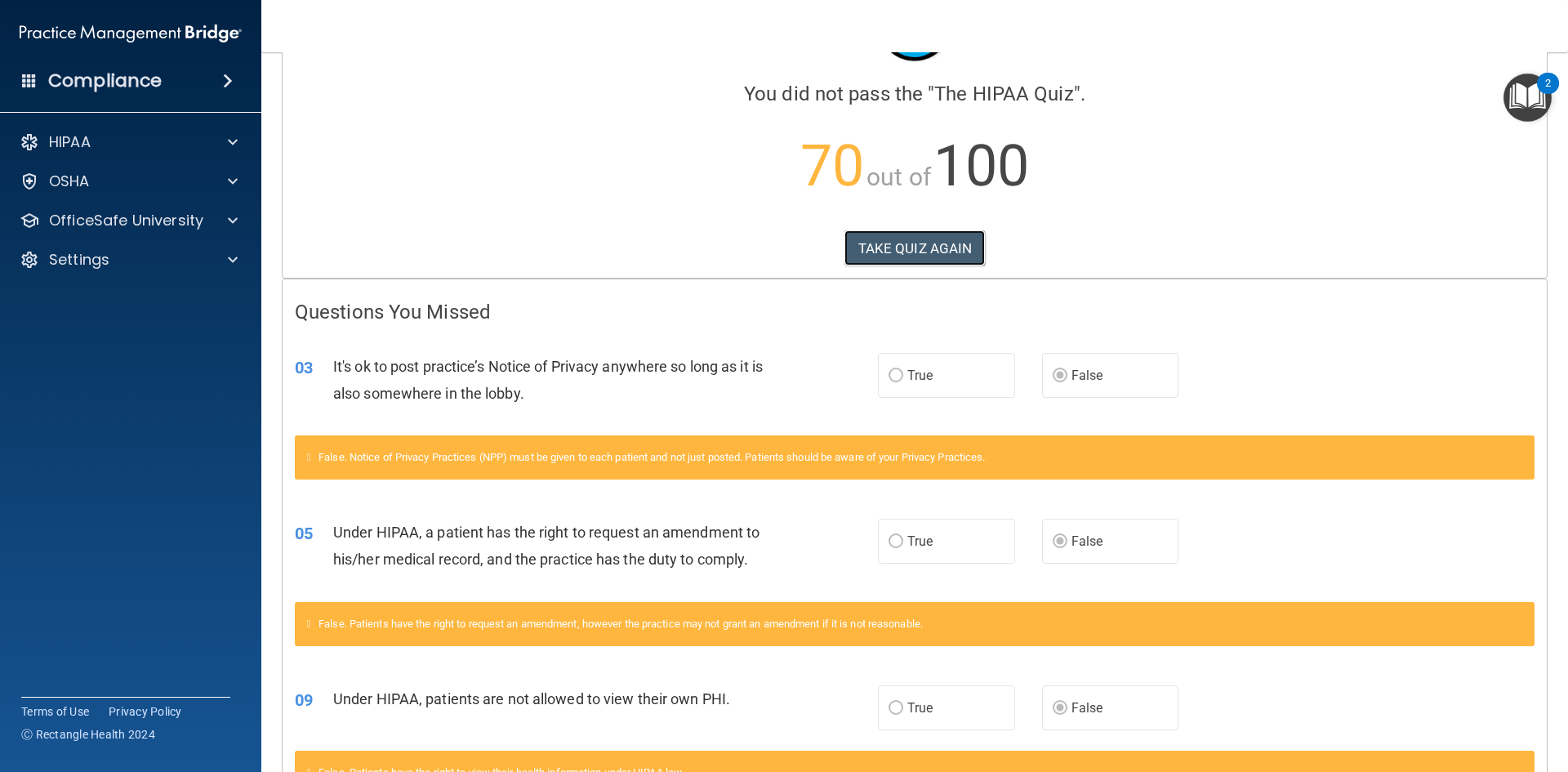
drag, startPoint x: 953, startPoint y: 251, endPoint x: 799, endPoint y: 290, distance: 158.9
click at [952, 251] on button "TAKE QUIZ AGAIN" at bounding box center [915, 249] width 141 height 36
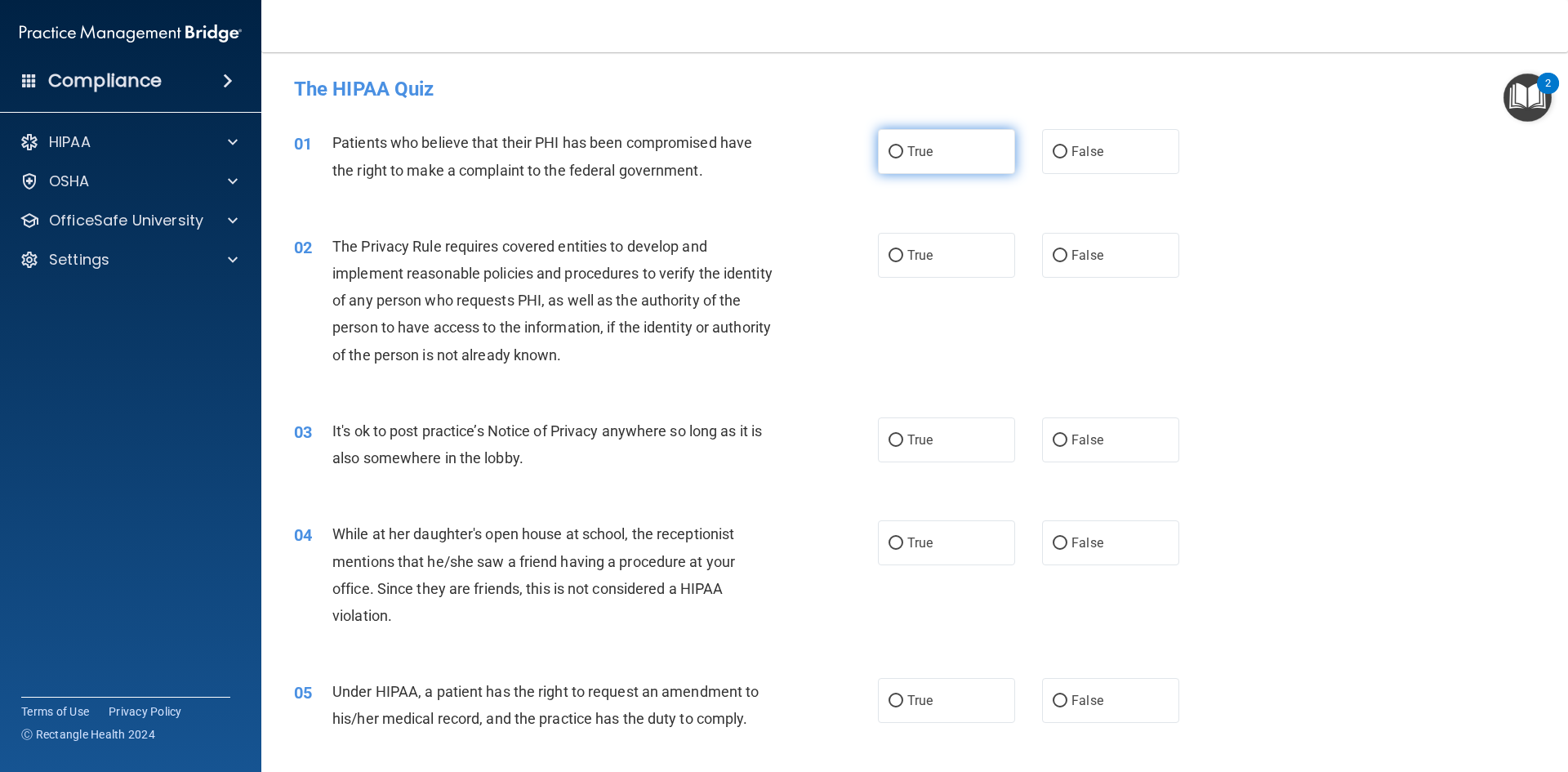
click at [974, 167] on label "True" at bounding box center [946, 151] width 137 height 45
click at [904, 159] on input "True" at bounding box center [896, 152] width 15 height 12
radio input "true"
click at [933, 251] on label "True" at bounding box center [946, 255] width 137 height 45
click at [904, 251] on input "True" at bounding box center [896, 256] width 15 height 12
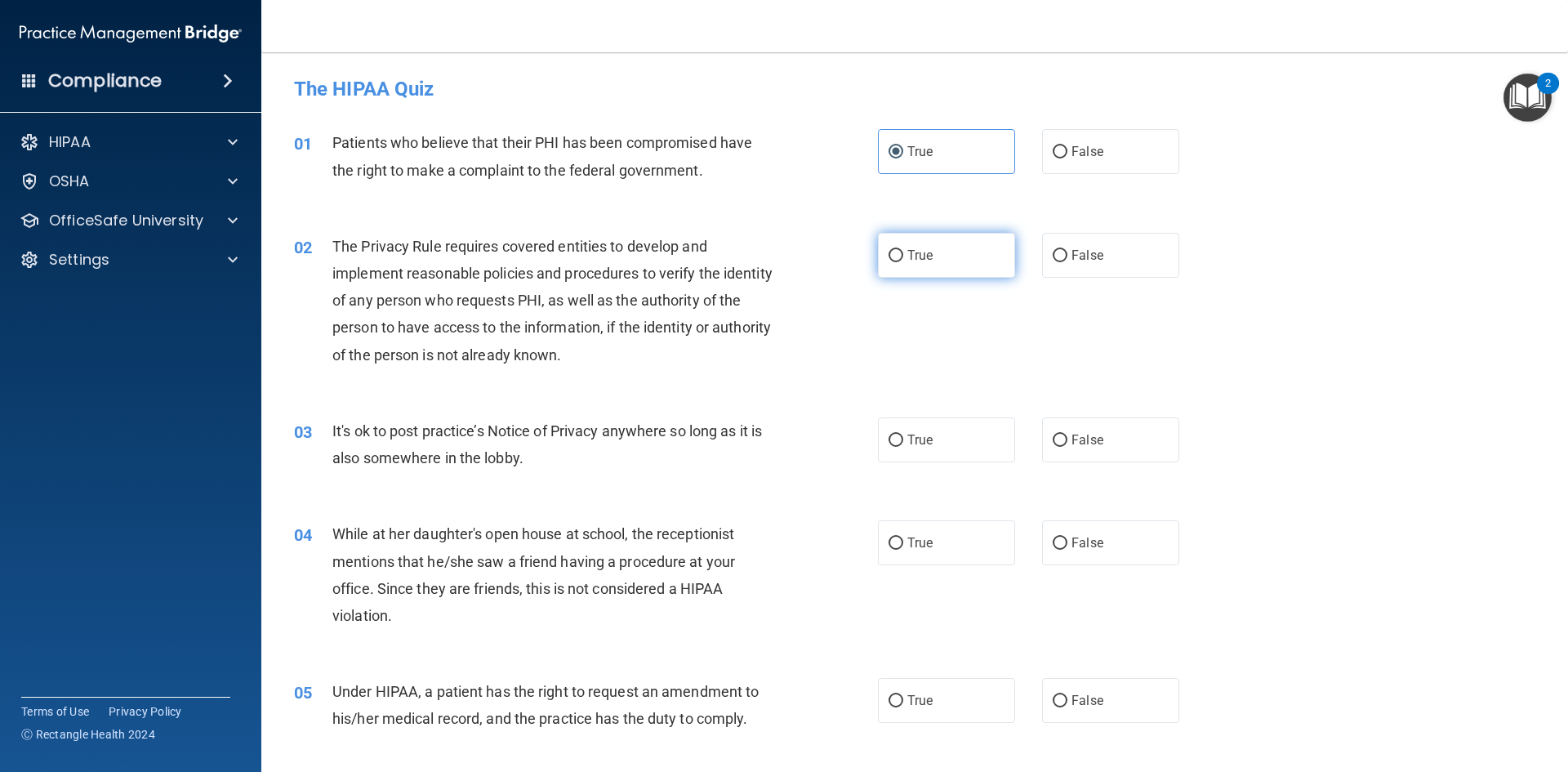
radio input "true"
click at [1081, 466] on div "03 It's ok to post practice’s Notice of Privacy anywhere so long as it is also …" at bounding box center [915, 448] width 1266 height 103
click at [1084, 459] on label "False" at bounding box center [1110, 440] width 137 height 45
click at [1068, 447] on input "False" at bounding box center [1060, 441] width 15 height 12
radio input "true"
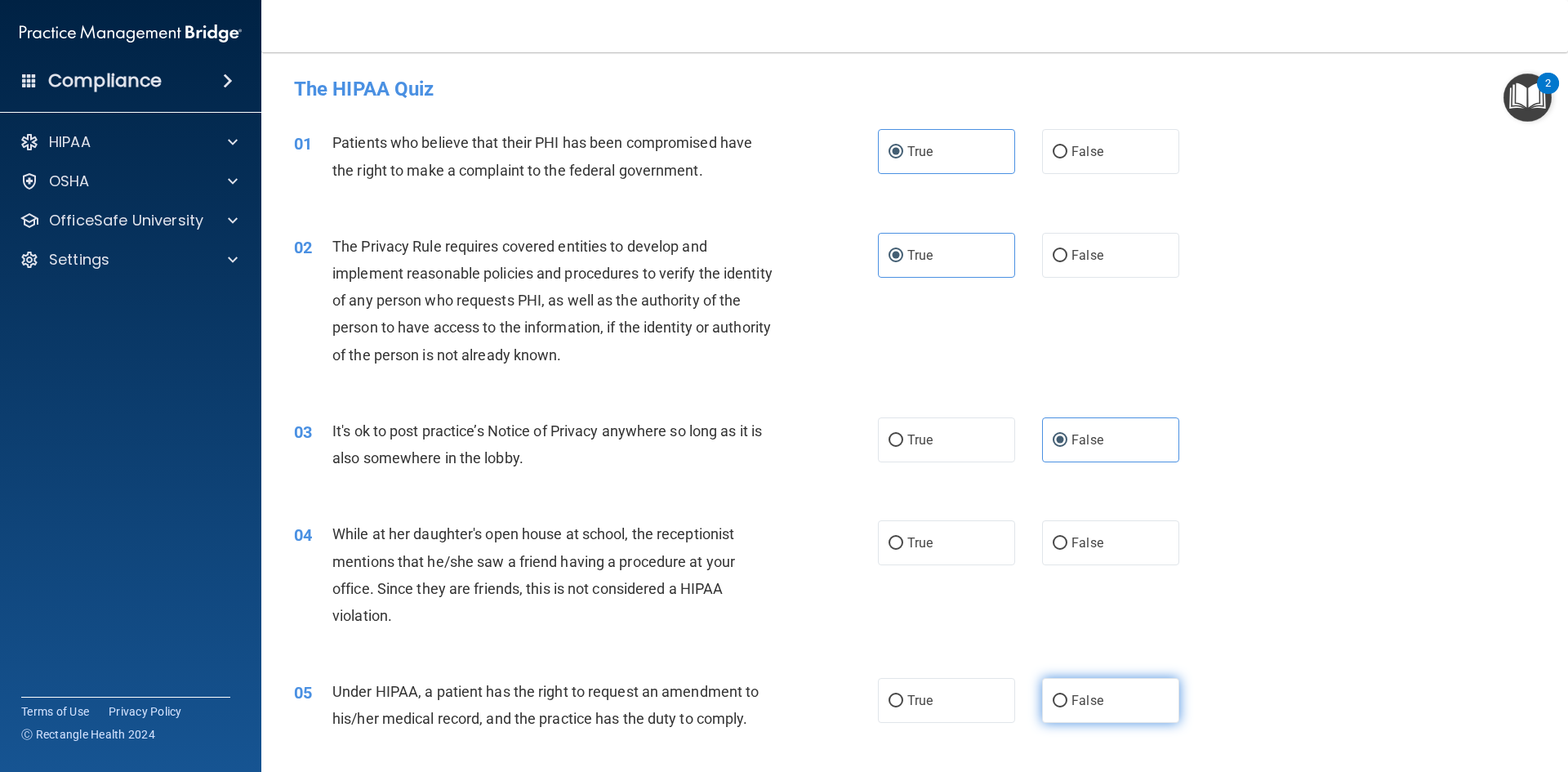
click at [1062, 711] on label "False" at bounding box center [1110, 700] width 137 height 45
click at [1062, 707] on input "False" at bounding box center [1060, 701] width 15 height 12
radio input "true"
click at [1057, 548] on input "False" at bounding box center [1060, 543] width 15 height 12
radio input "true"
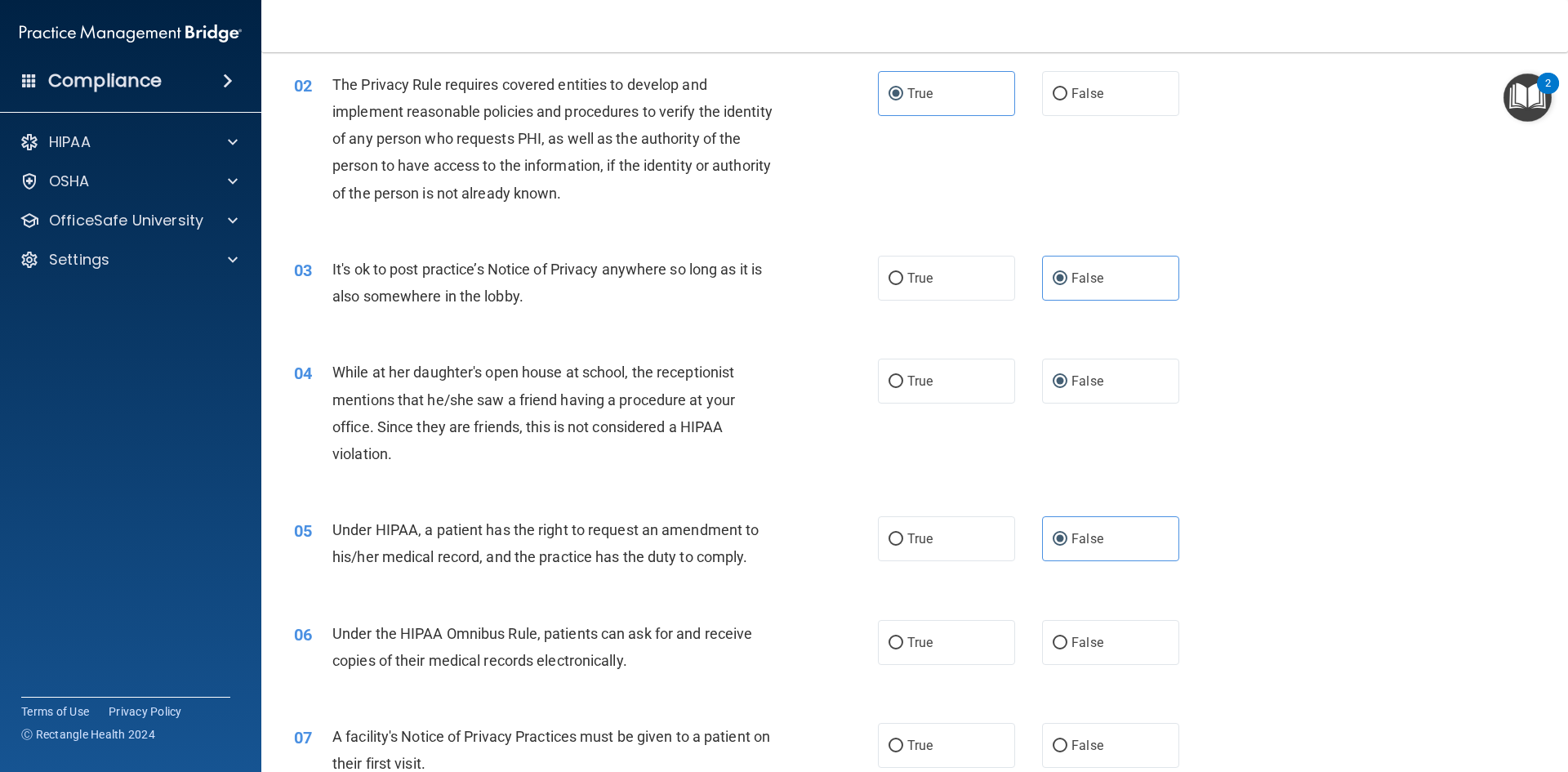
scroll to position [163, 0]
click at [945, 629] on label "True" at bounding box center [946, 640] width 137 height 45
click at [904, 635] on input "True" at bounding box center [896, 641] width 15 height 12
radio input "true"
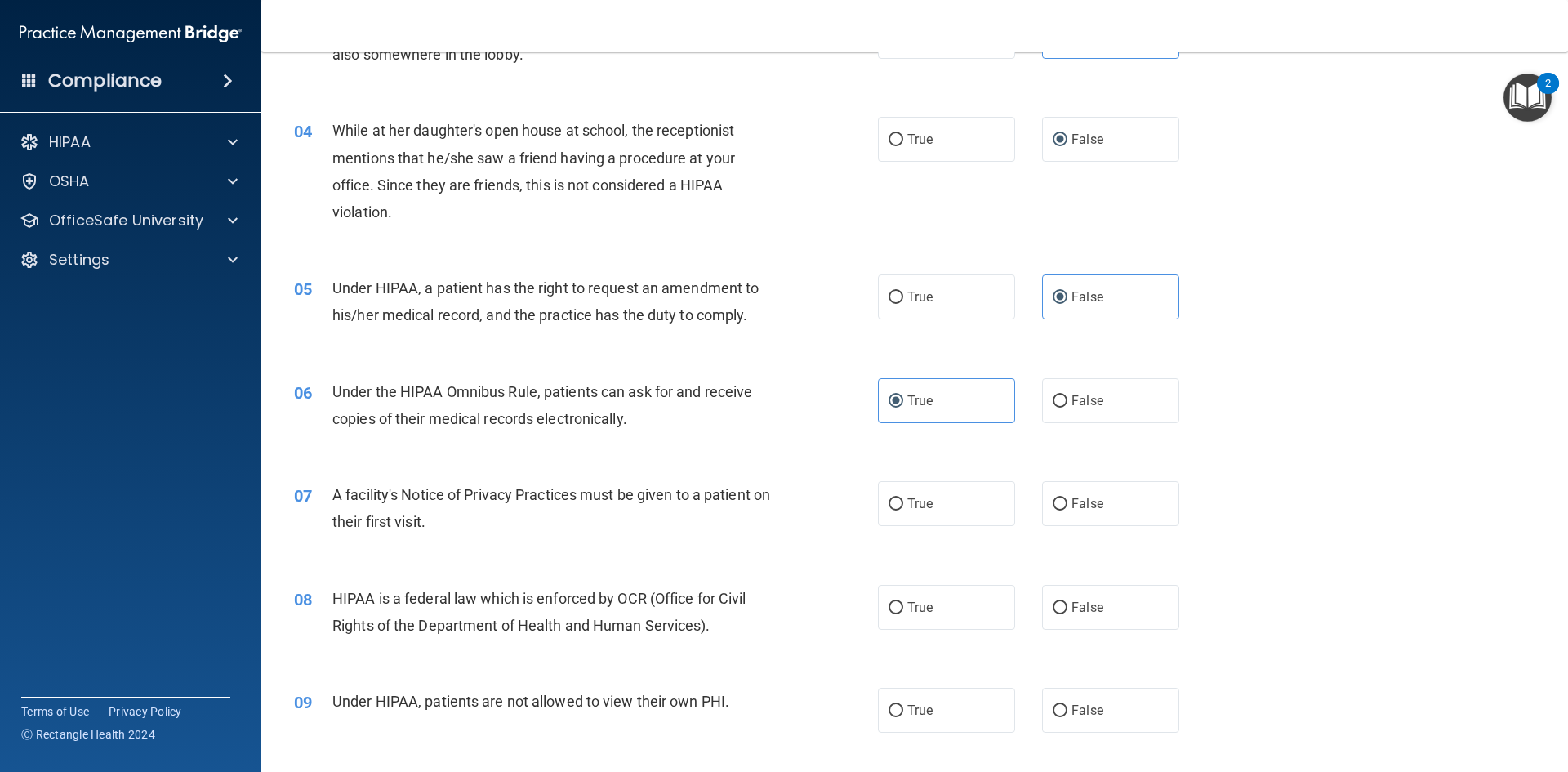
scroll to position [408, 0]
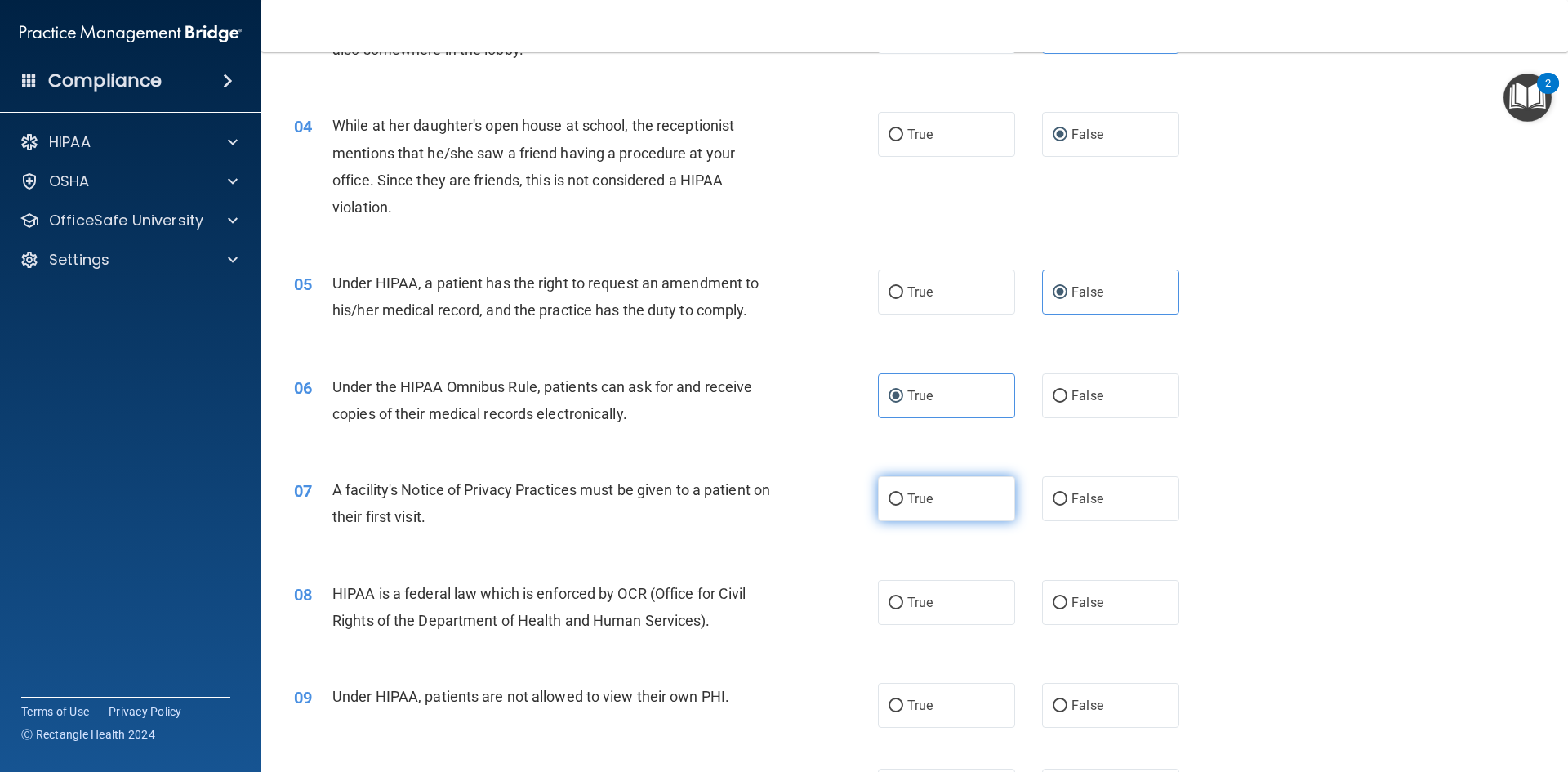
click at [947, 496] on label "True" at bounding box center [946, 499] width 137 height 45
click at [904, 496] on input "True" at bounding box center [896, 500] width 15 height 12
radio input "true"
click at [933, 599] on label "True" at bounding box center [946, 602] width 137 height 45
click at [904, 599] on input "True" at bounding box center [896, 603] width 15 height 12
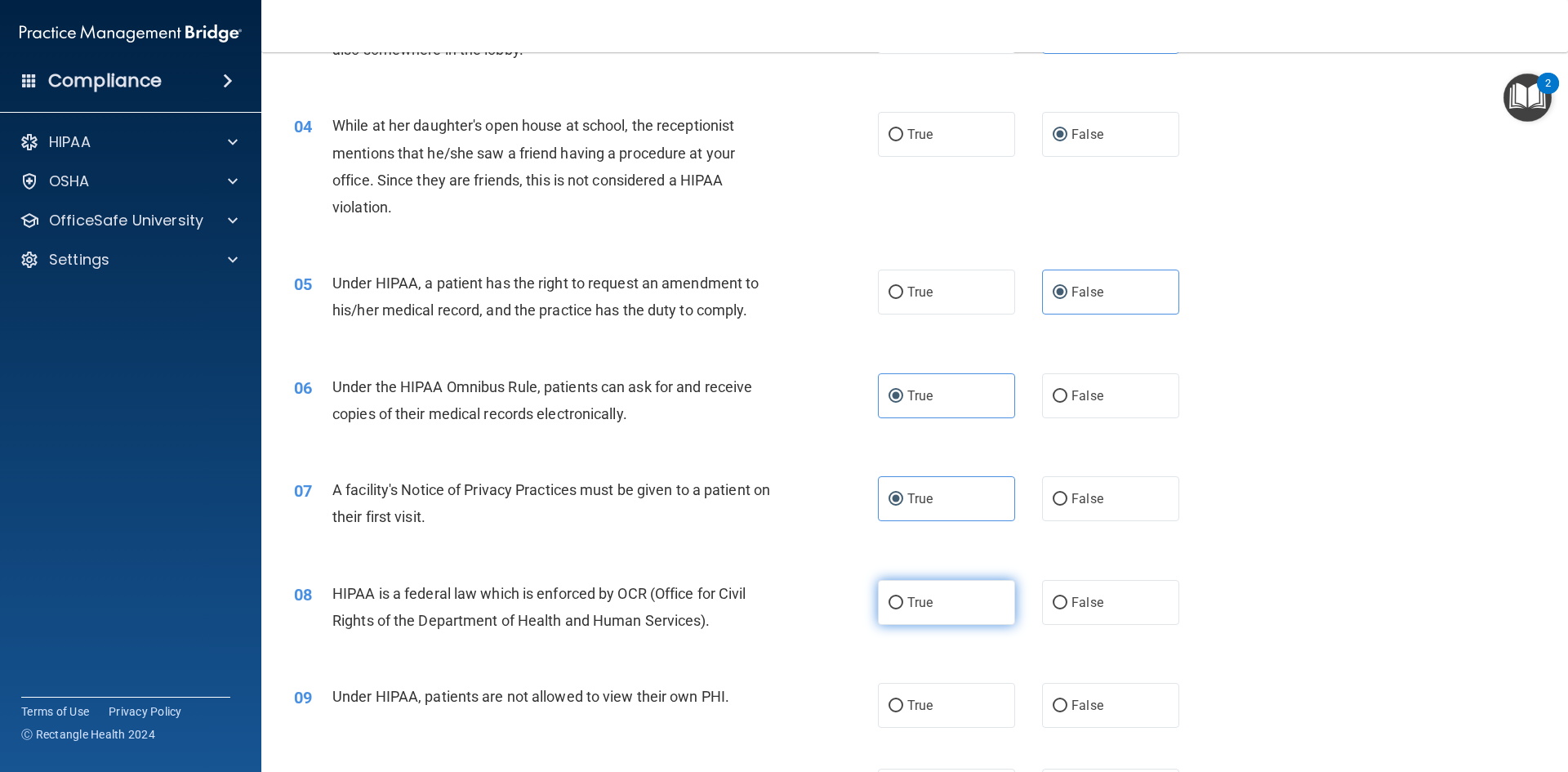
radio input "true"
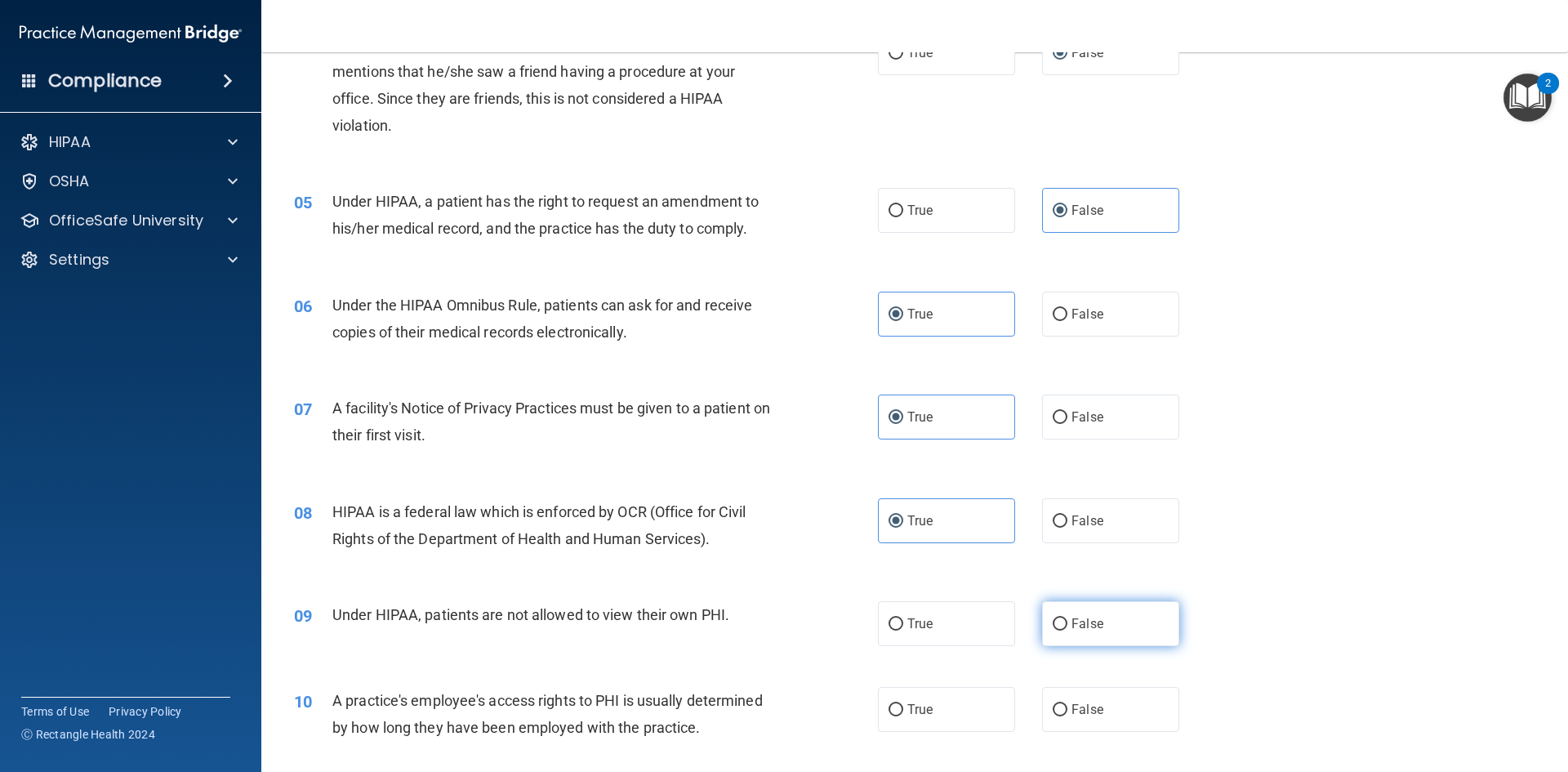
click at [1143, 631] on label "False" at bounding box center [1110, 623] width 137 height 45
click at [1068, 630] on input "False" at bounding box center [1060, 624] width 15 height 12
radio input "true"
click at [1051, 718] on label "False" at bounding box center [1110, 709] width 137 height 45
click at [1053, 716] on input "False" at bounding box center [1060, 710] width 15 height 12
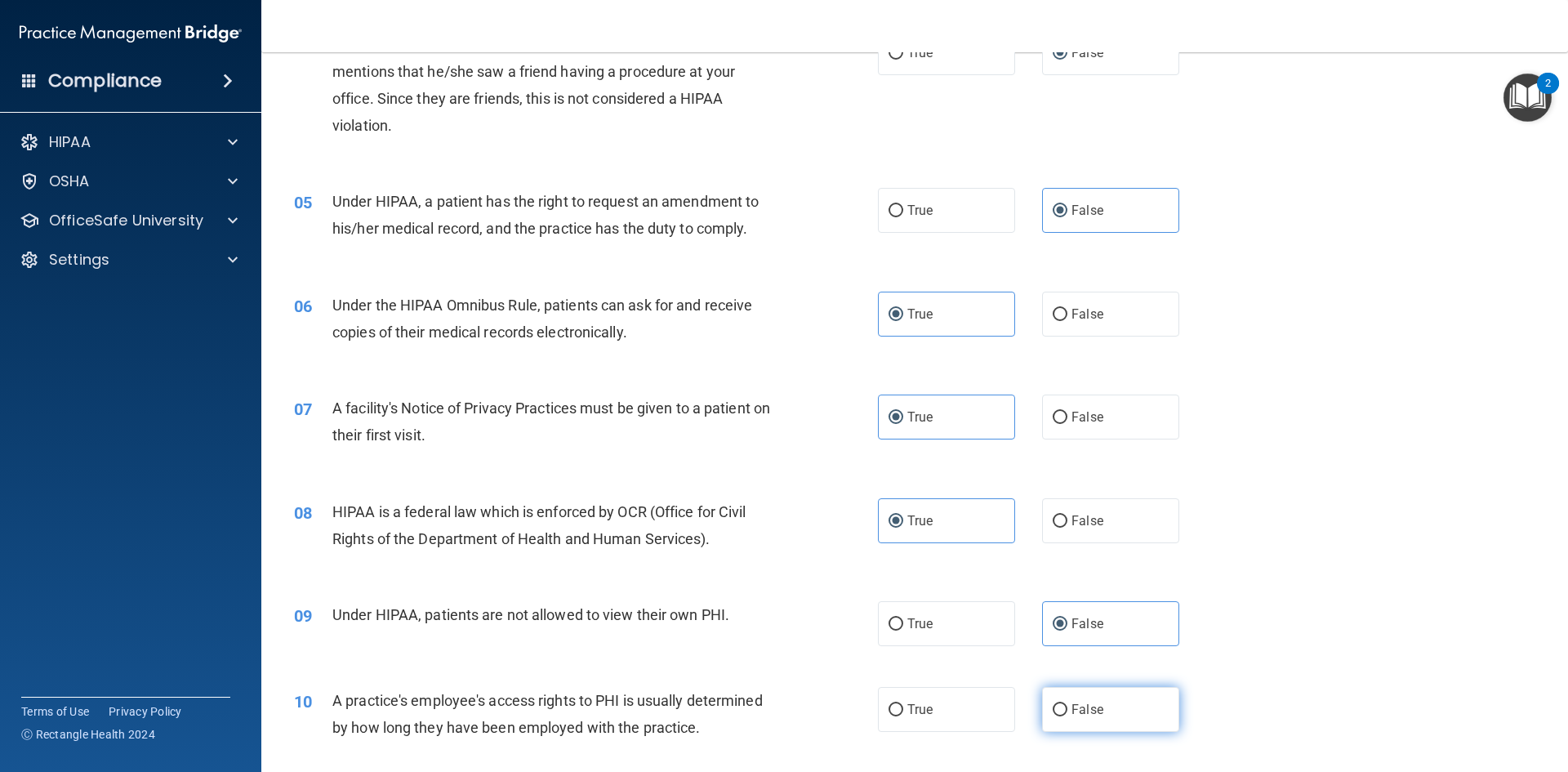
radio input "true"
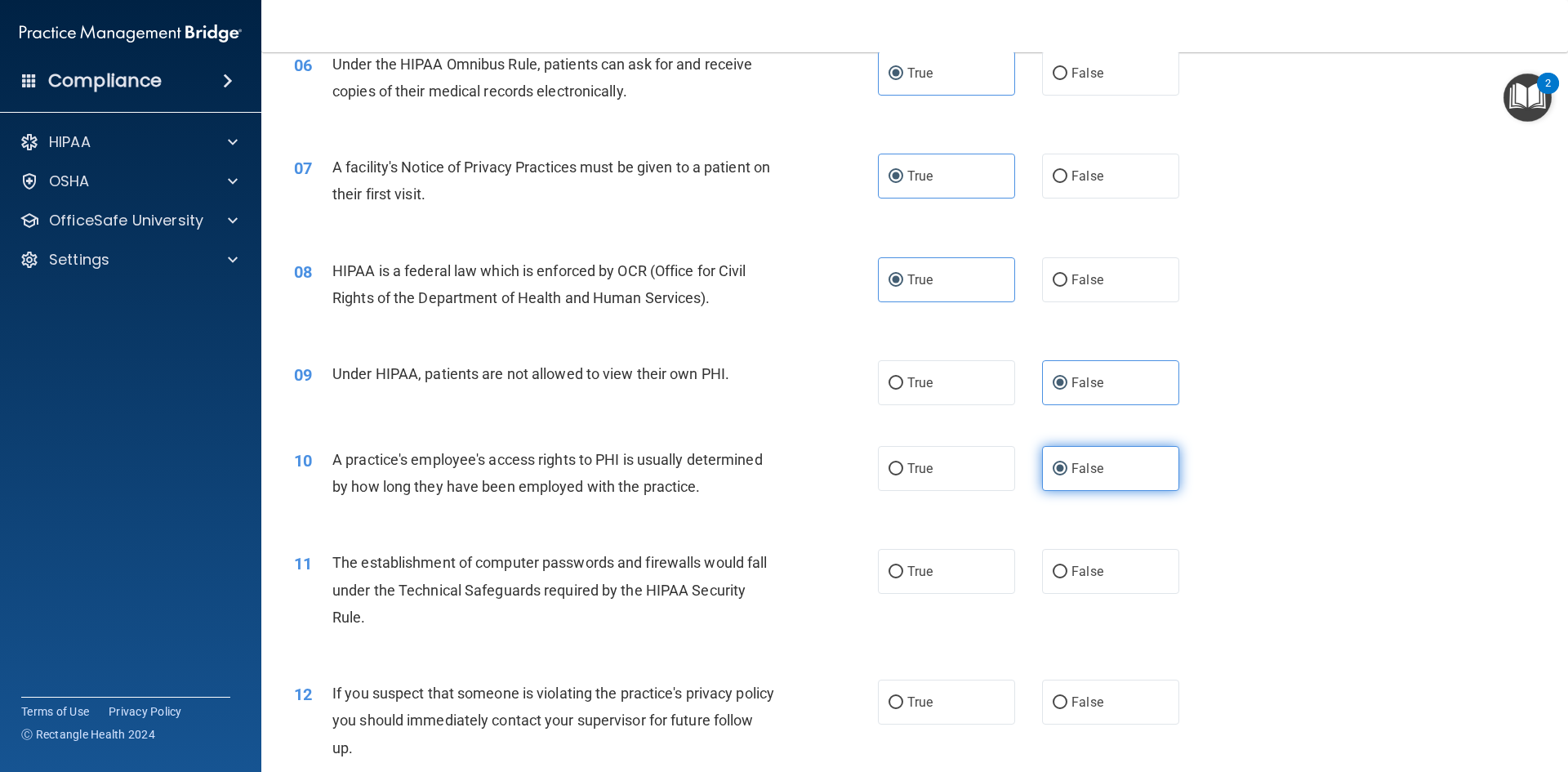
scroll to position [735, 0]
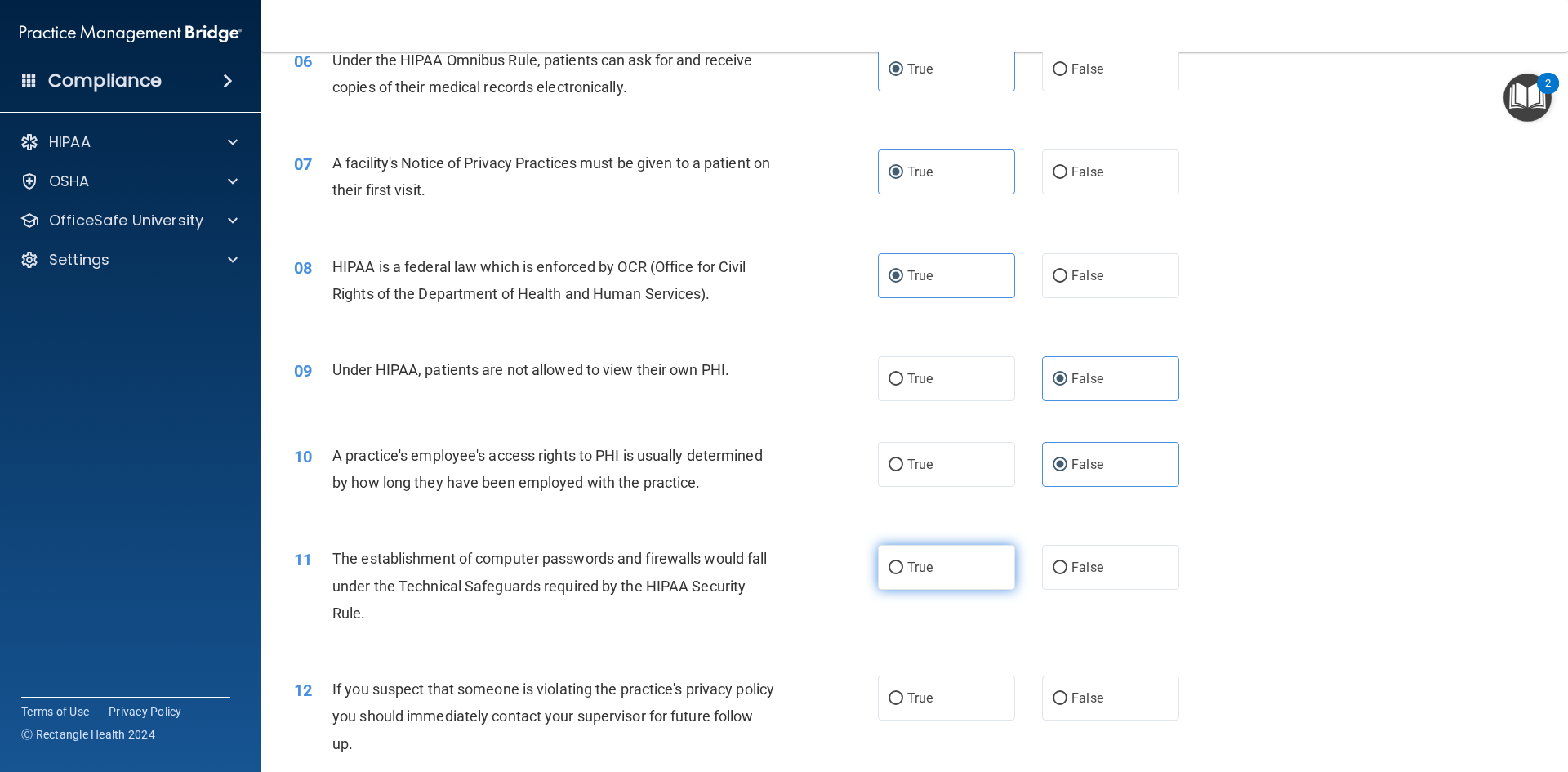
click at [926, 565] on span "True" at bounding box center [921, 567] width 26 height 15
click at [904, 565] on input "True" at bounding box center [896, 568] width 15 height 12
radio input "true"
click at [931, 694] on label "True" at bounding box center [946, 698] width 137 height 45
click at [904, 694] on input "True" at bounding box center [896, 699] width 15 height 12
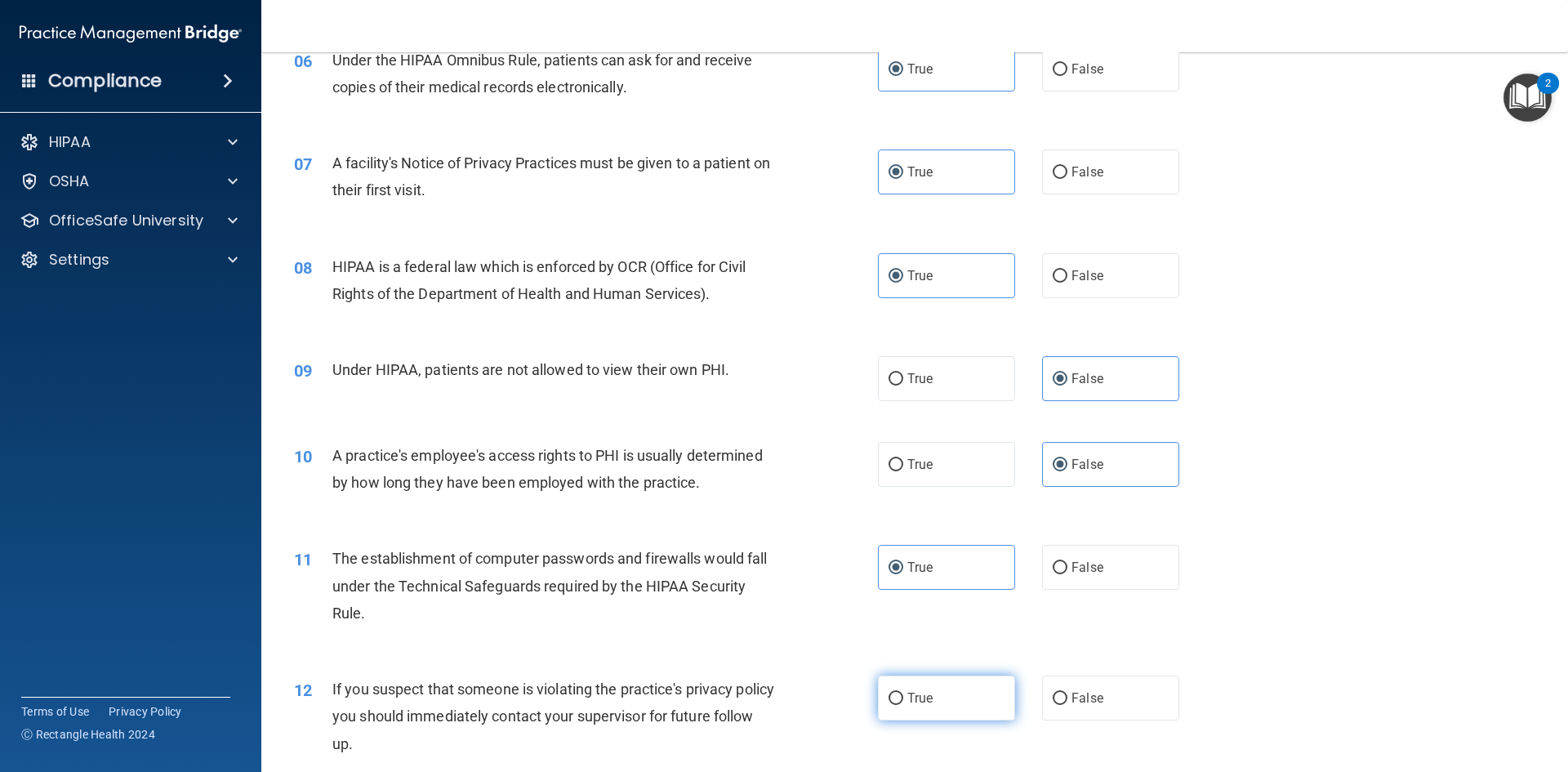
radio input "true"
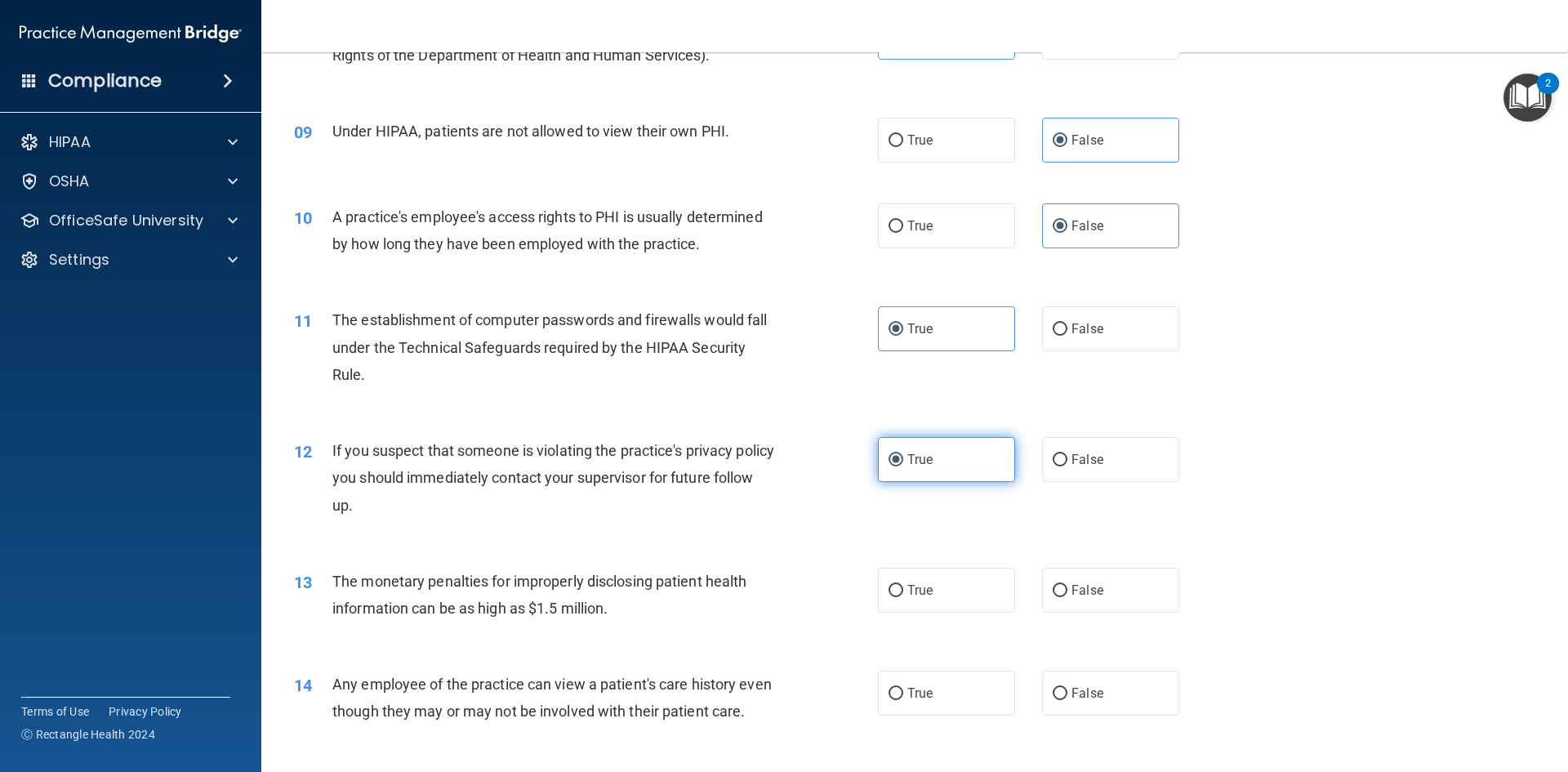
scroll to position [980, 0]
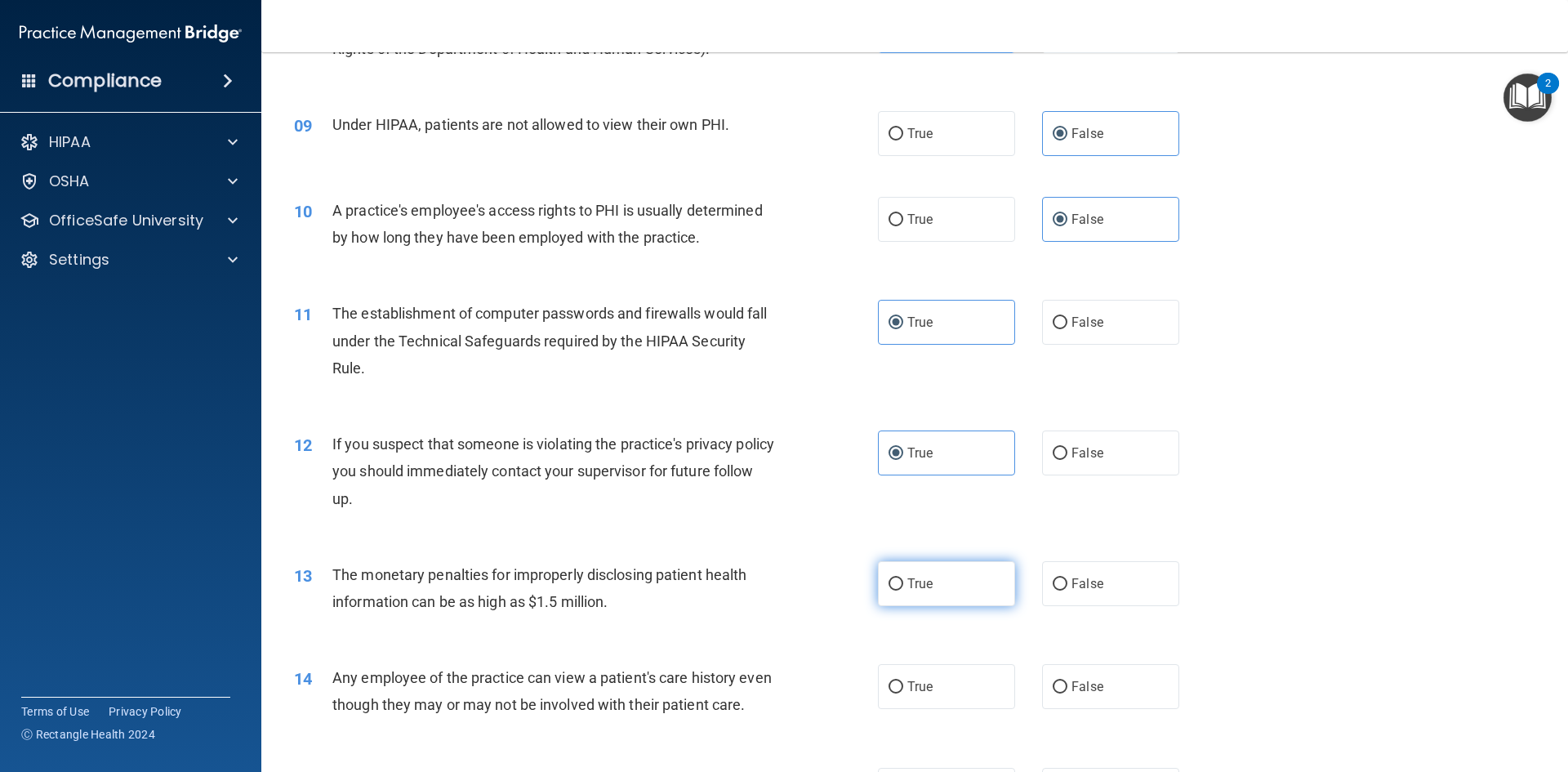
click at [952, 587] on label "True" at bounding box center [946, 583] width 137 height 45
click at [904, 587] on input "True" at bounding box center [896, 584] width 15 height 12
radio input "true"
click at [961, 676] on label "True" at bounding box center [946, 687] width 137 height 45
click at [904, 681] on input "True" at bounding box center [896, 687] width 15 height 12
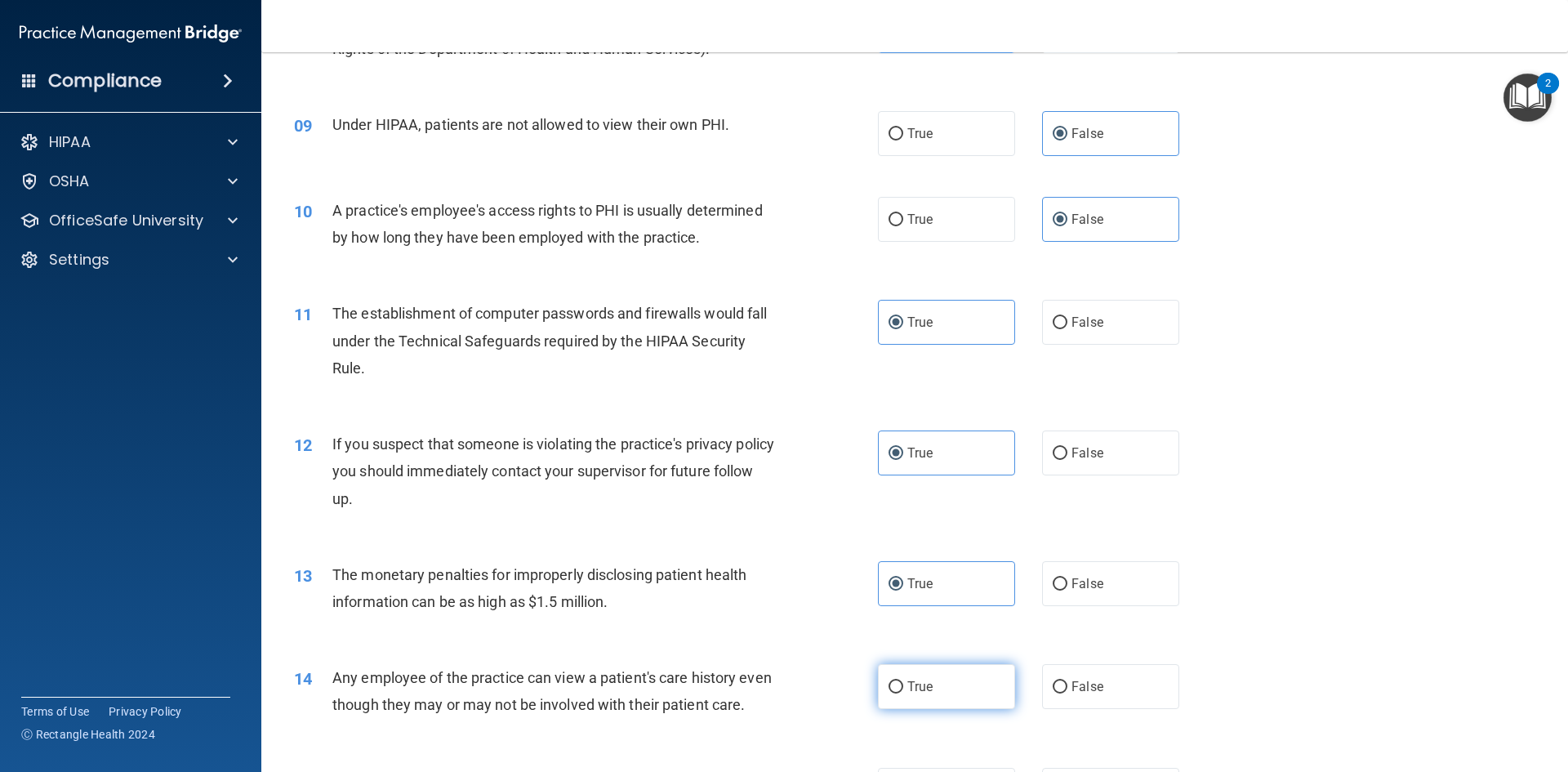
radio input "true"
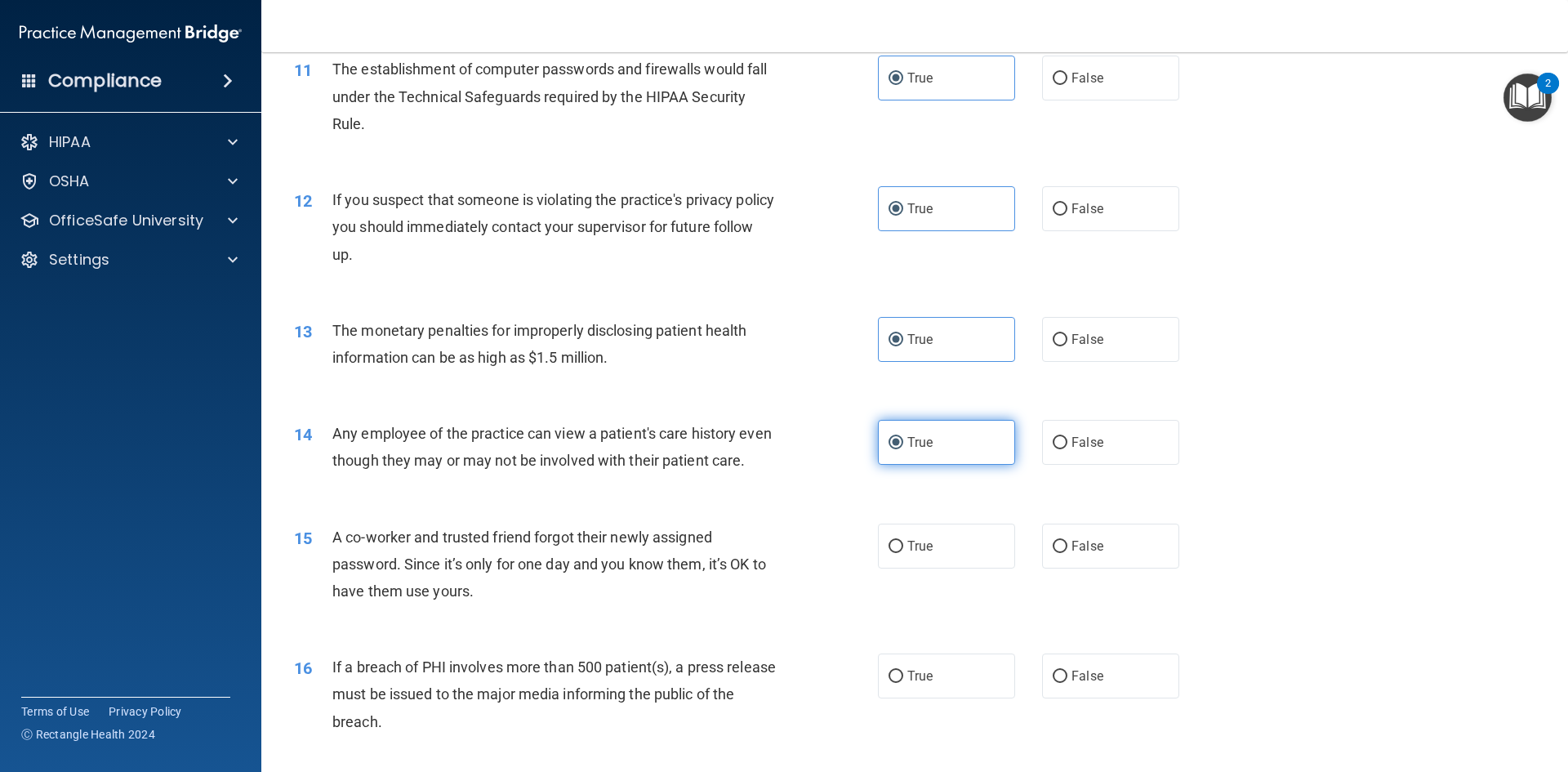
scroll to position [1225, 0]
click at [1103, 568] on label "False" at bounding box center [1110, 545] width 137 height 45
click at [1068, 552] on input "False" at bounding box center [1060, 546] width 15 height 12
radio input "true"
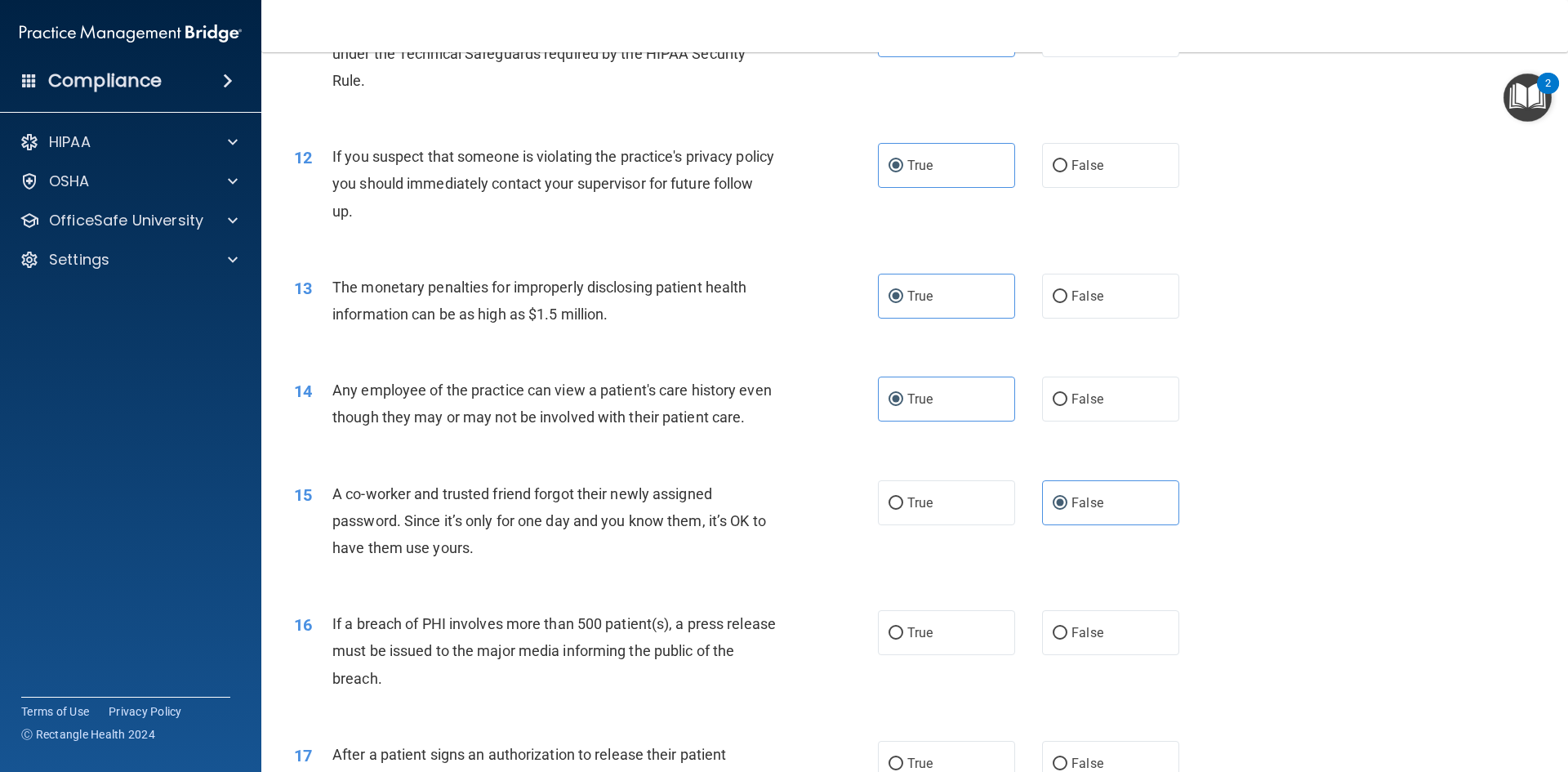
scroll to position [1307, 0]
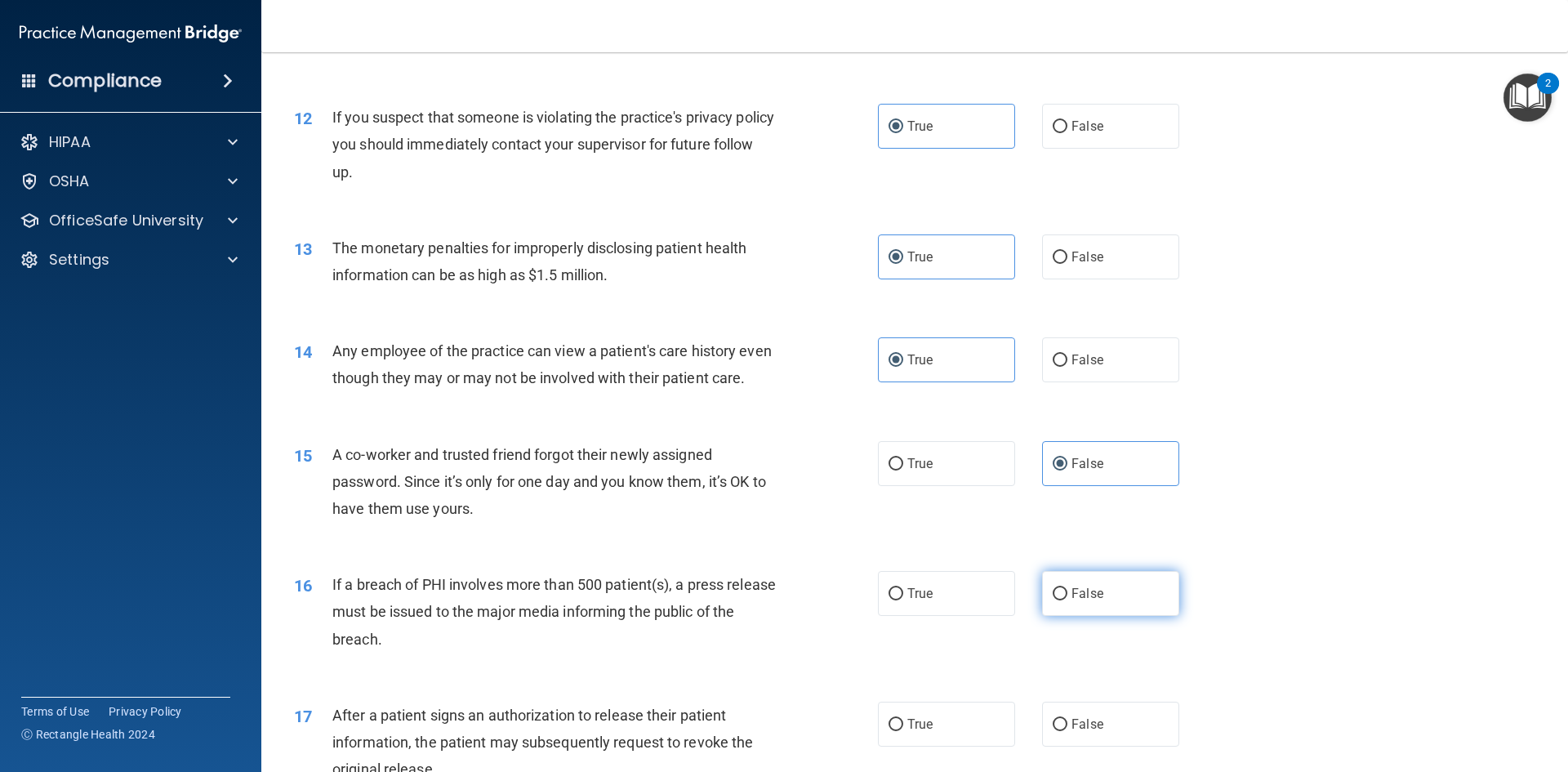
click at [1053, 600] on input "False" at bounding box center [1060, 594] width 15 height 12
radio input "true"
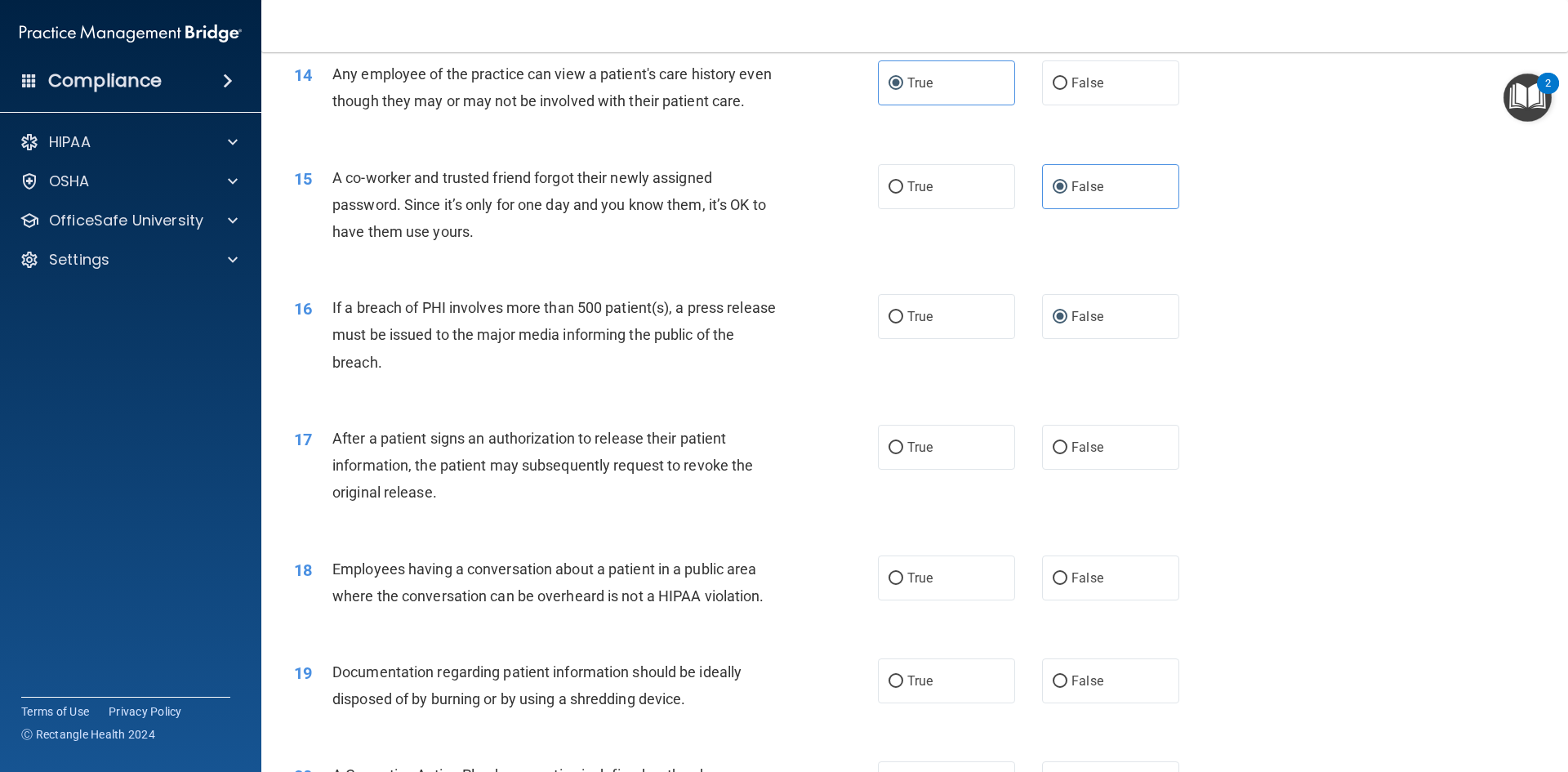
scroll to position [1634, 0]
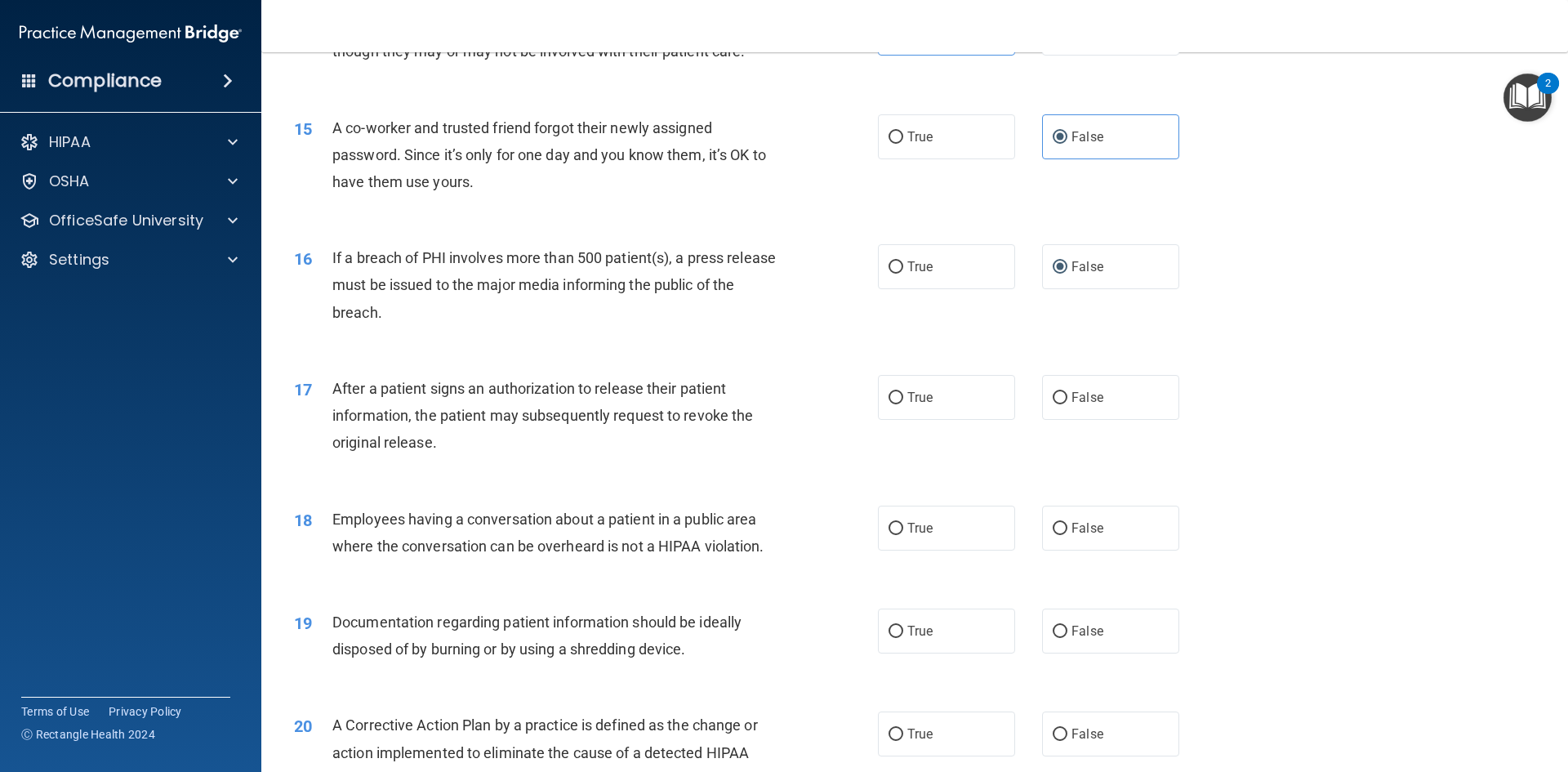
click at [912, 447] on div "17 After a patient signs an authorization to release their patient information,…" at bounding box center [915, 419] width 1266 height 131
click at [922, 405] on span "True" at bounding box center [921, 397] width 26 height 15
click at [904, 404] on input "True" at bounding box center [896, 398] width 15 height 12
radio input "true"
click at [1130, 551] on label "False" at bounding box center [1110, 528] width 137 height 45
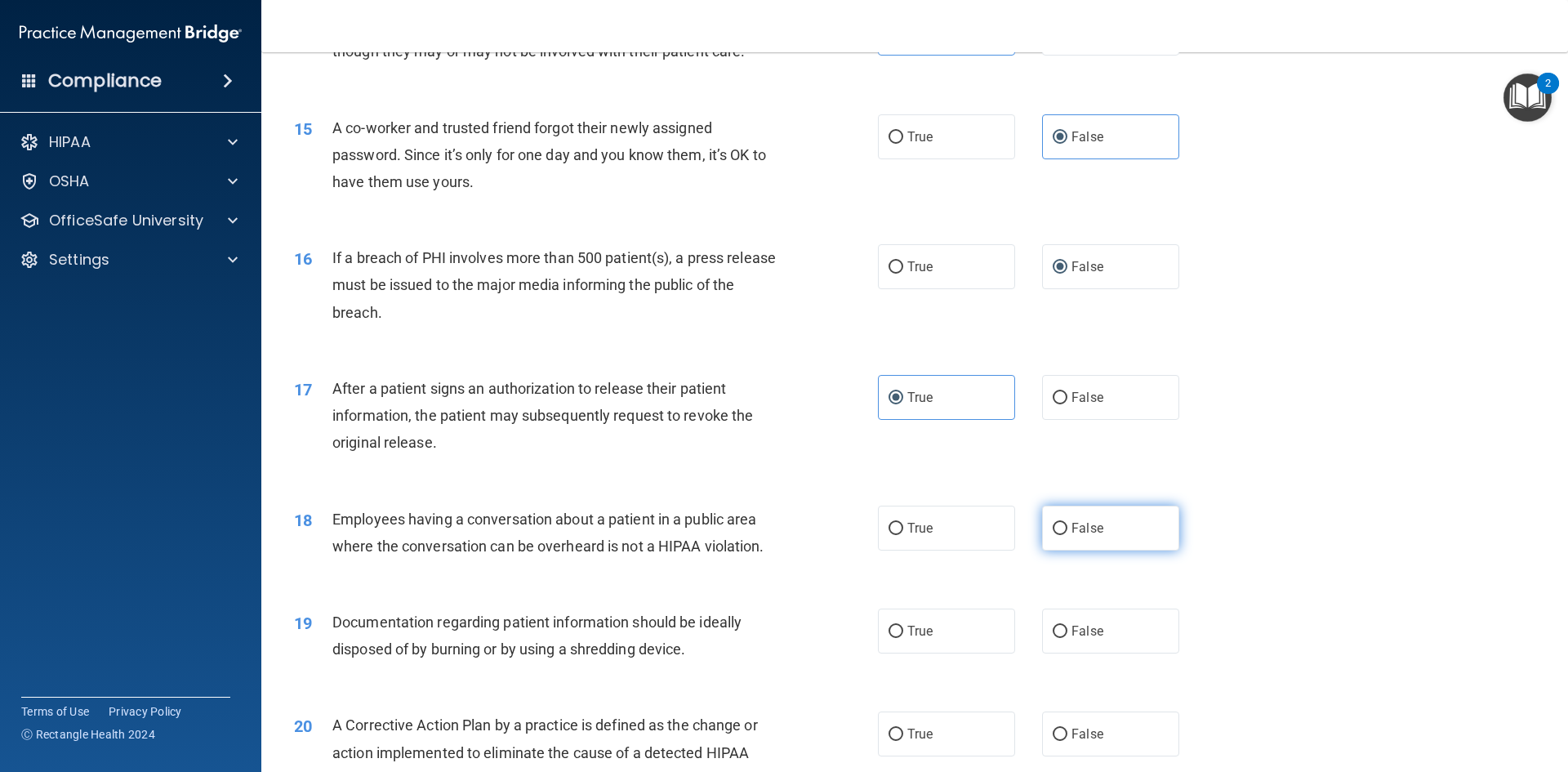
click at [1068, 535] on input "False" at bounding box center [1060, 529] width 15 height 12
radio input "true"
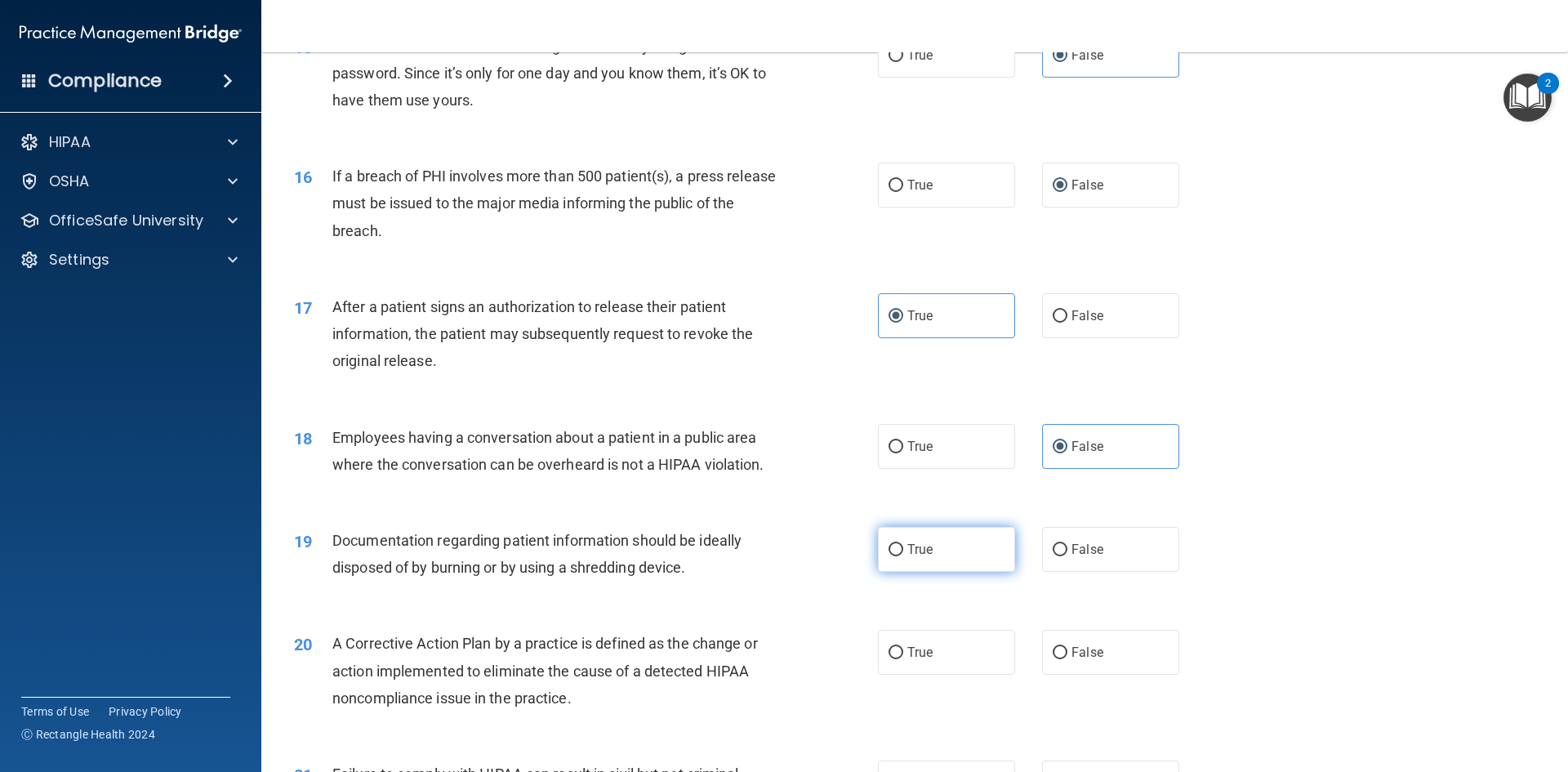
click at [903, 571] on label "True" at bounding box center [946, 549] width 137 height 45
click at [903, 556] on input "True" at bounding box center [896, 550] width 15 height 12
radio input "true"
drag, startPoint x: 948, startPoint y: 678, endPoint x: 917, endPoint y: 693, distance: 34.4
click at [946, 675] on label "True" at bounding box center [946, 652] width 137 height 45
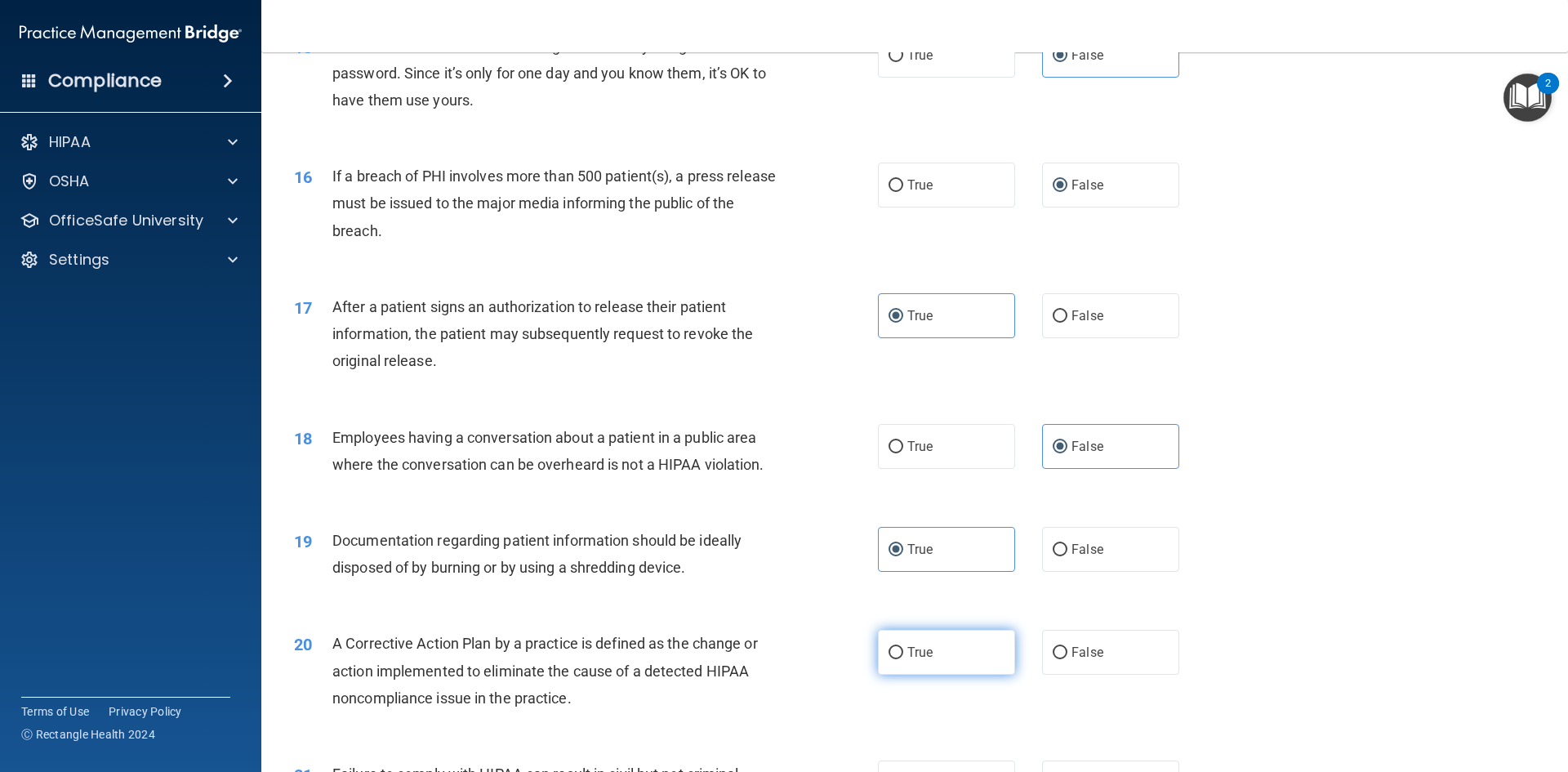
click at [904, 659] on input "True" at bounding box center [896, 652] width 15 height 12
radio input "true"
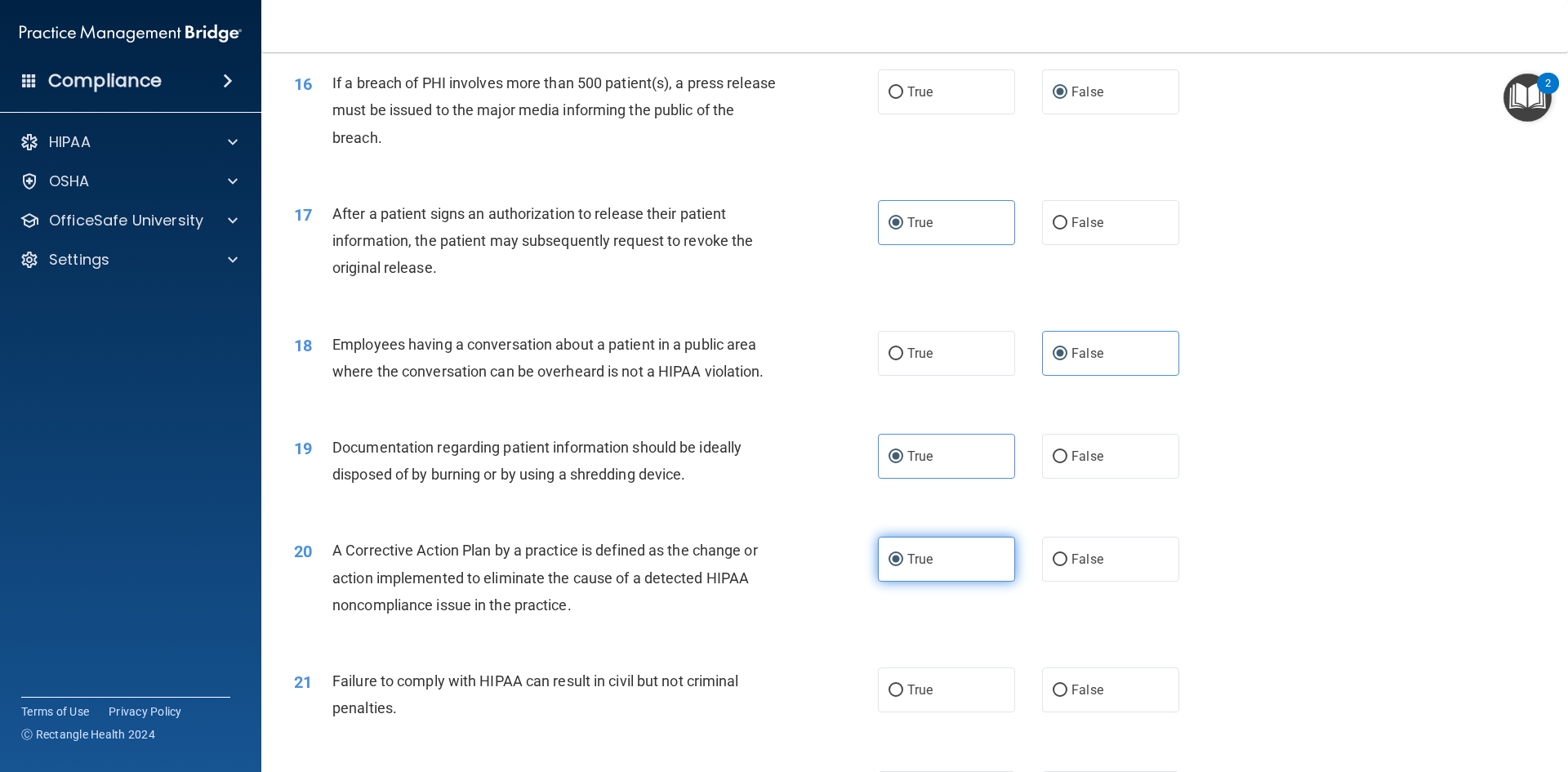
scroll to position [1960, 0]
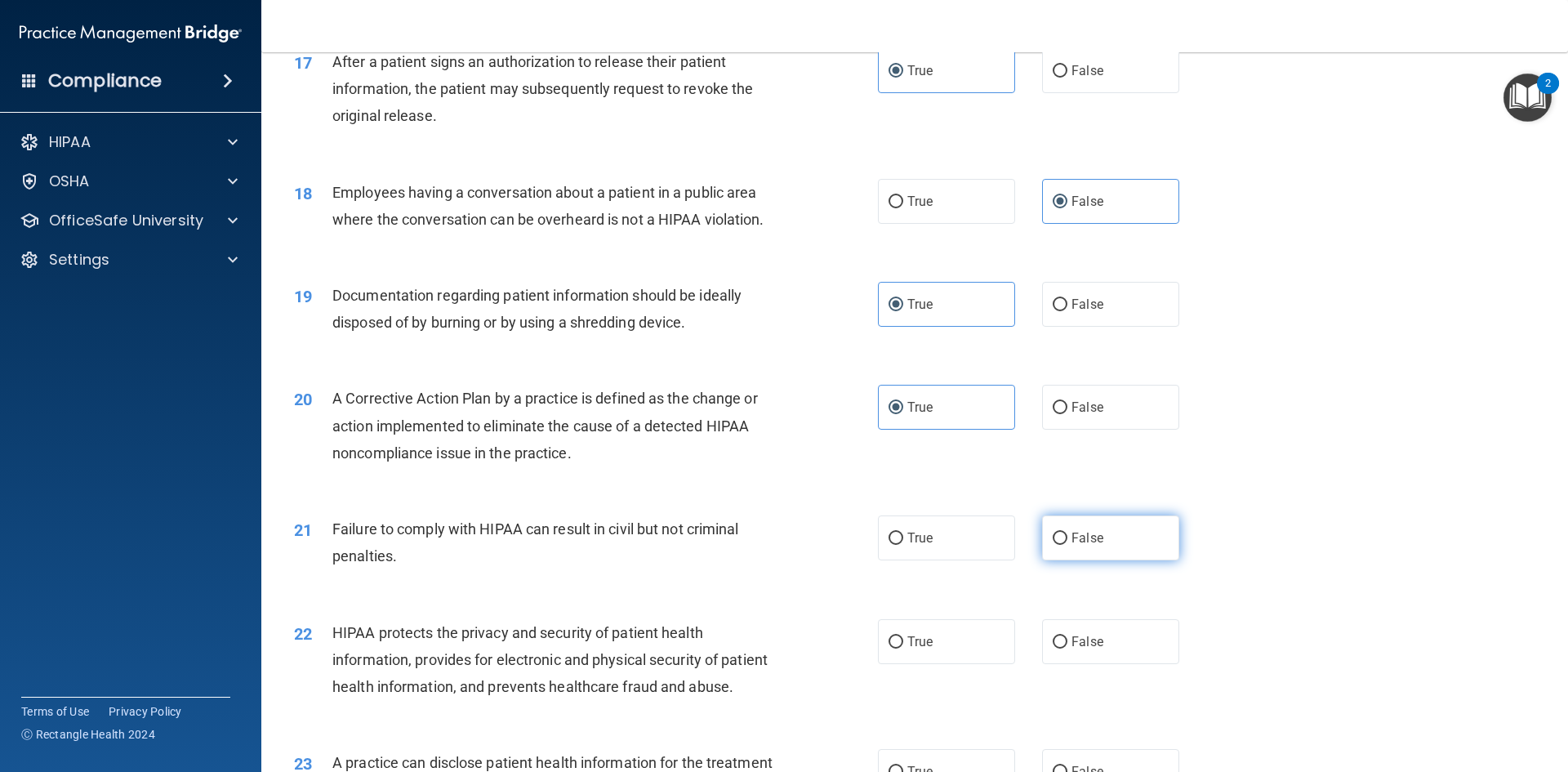
click at [1146, 560] on label "False" at bounding box center [1110, 537] width 137 height 45
click at [1068, 545] on input "False" at bounding box center [1060, 539] width 15 height 12
radio input "true"
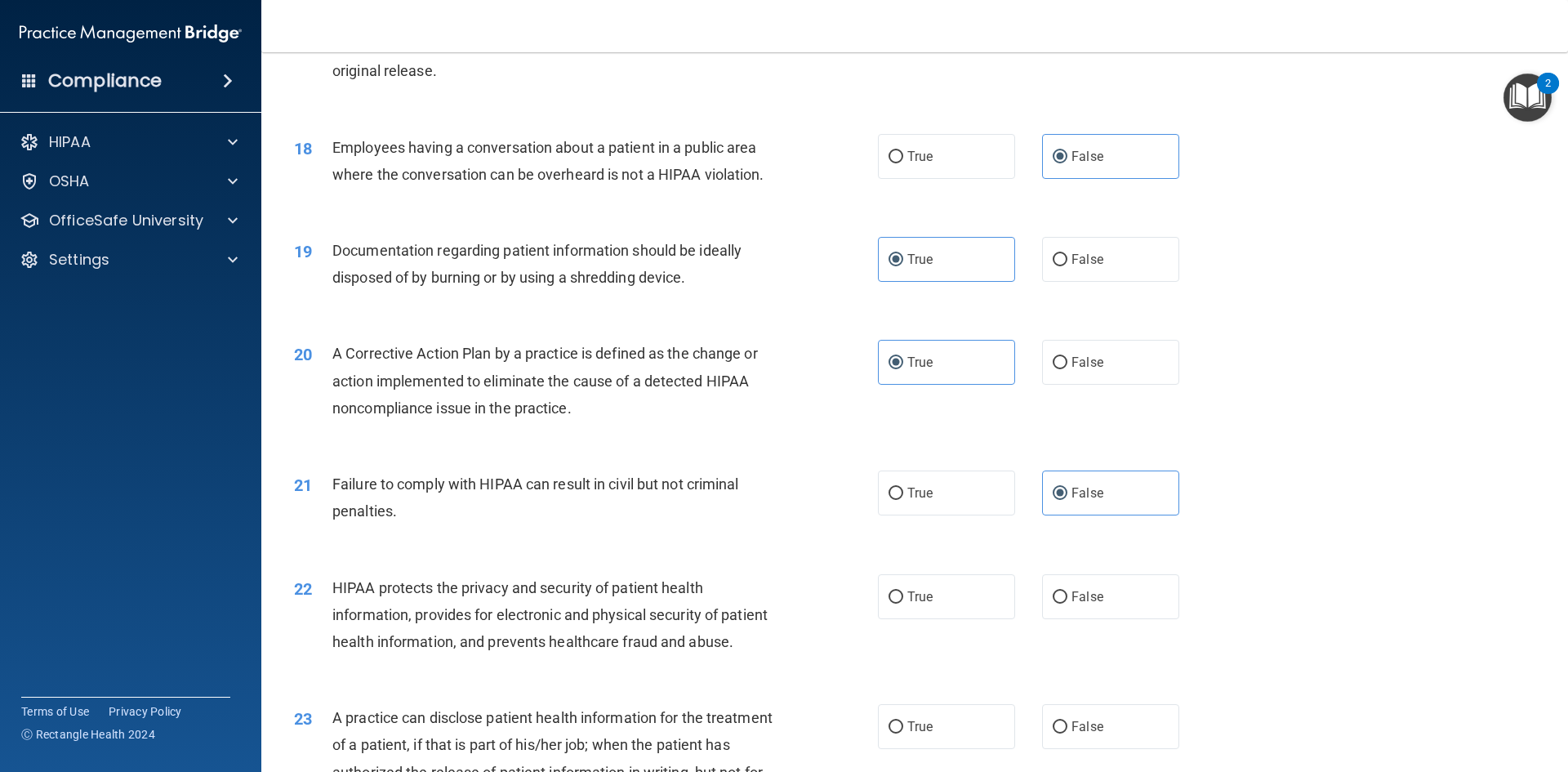
scroll to position [2042, 0]
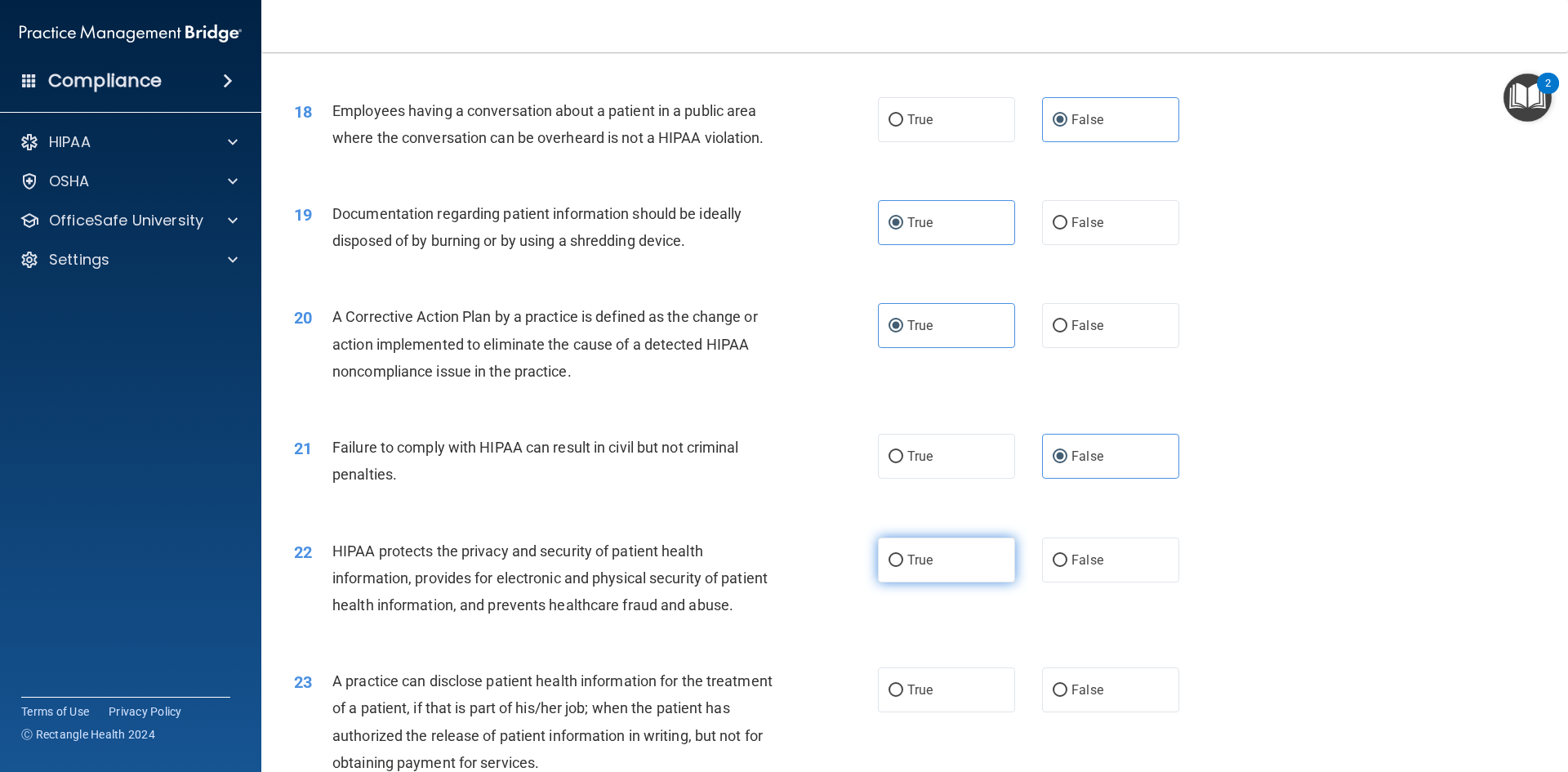
click at [948, 582] on label "True" at bounding box center [946, 559] width 137 height 45
click at [904, 567] on input "True" at bounding box center [896, 560] width 15 height 12
radio input "true"
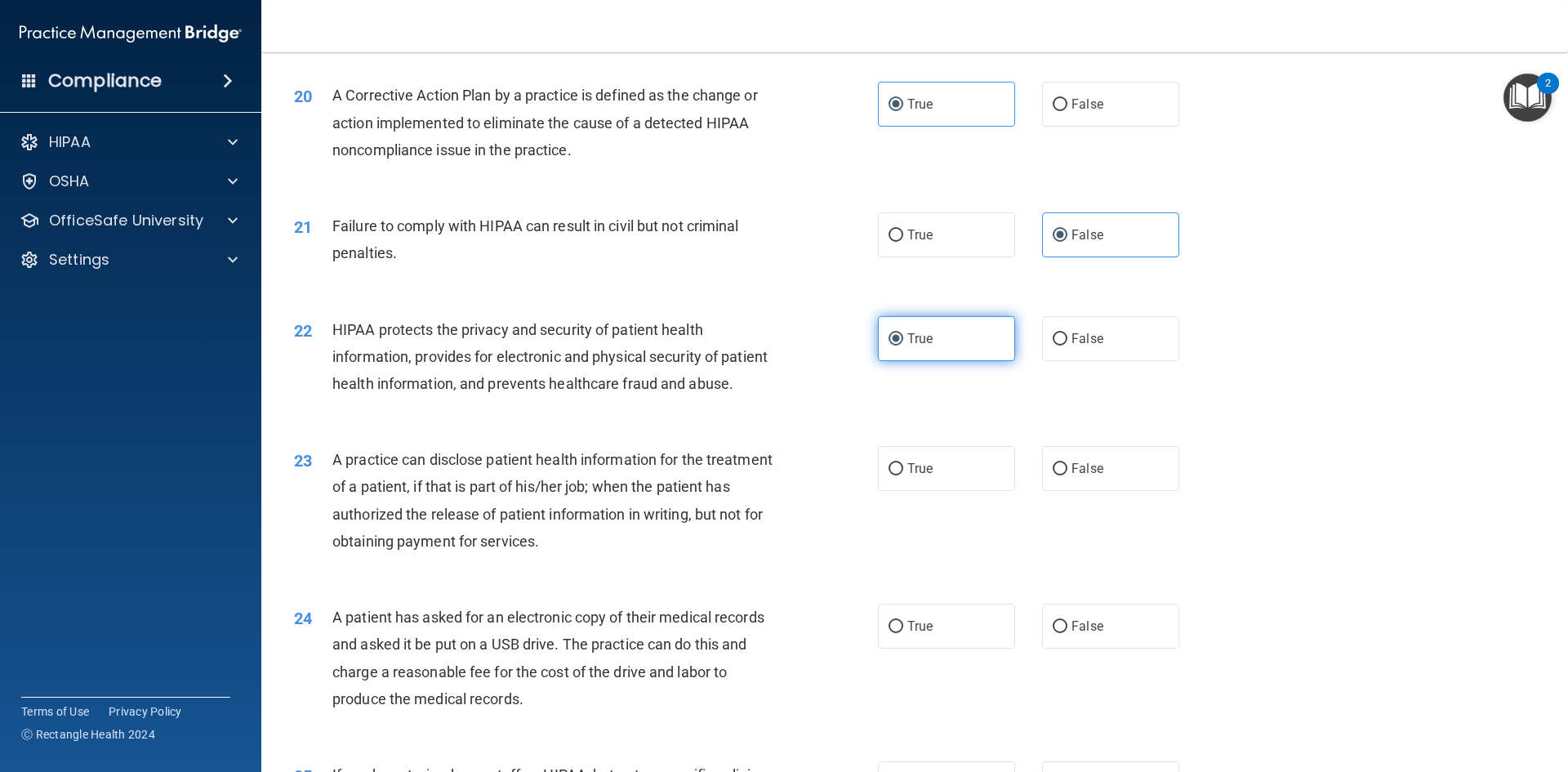
scroll to position [2287, 0]
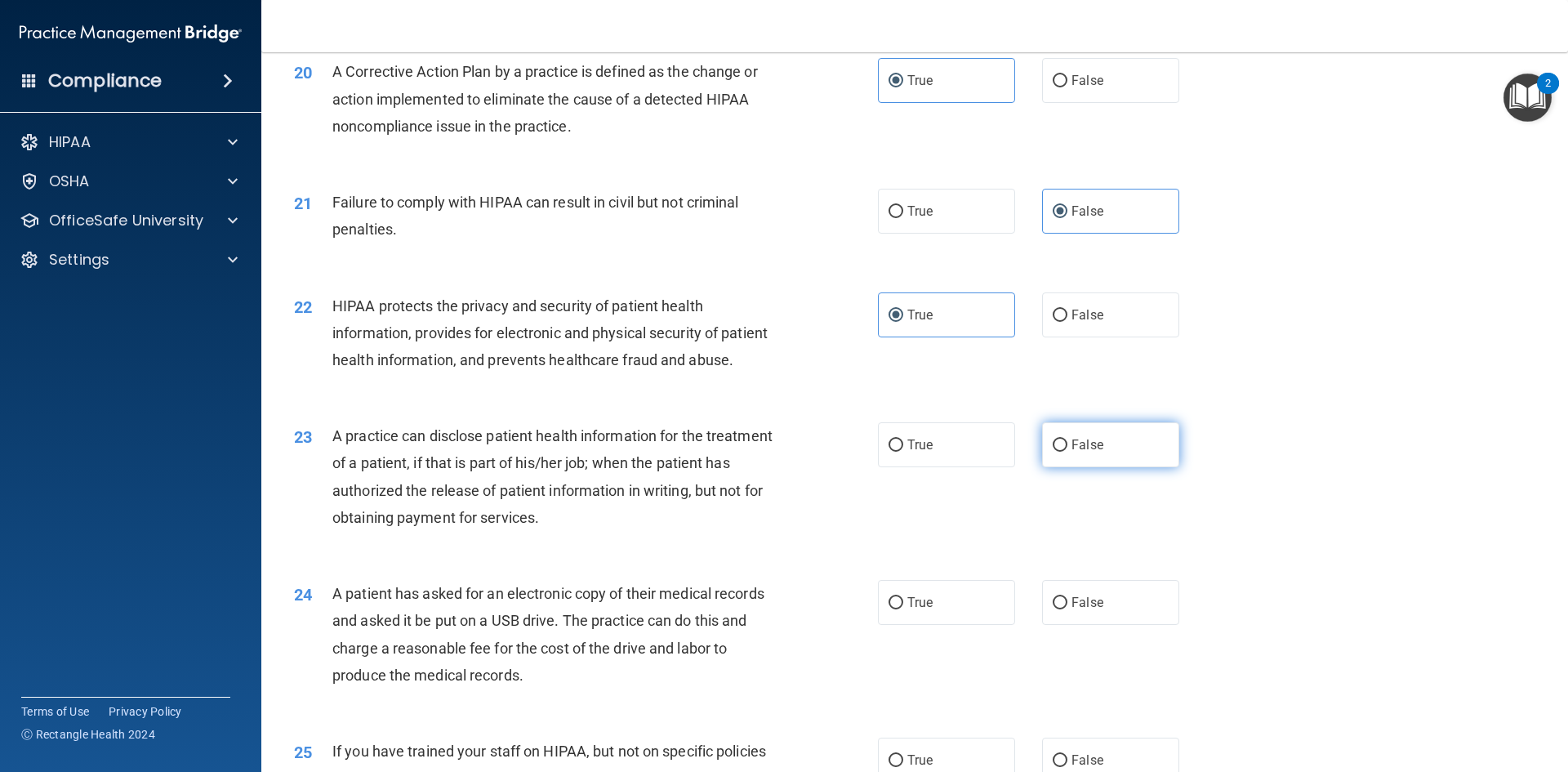
click at [1144, 467] on label "False" at bounding box center [1110, 444] width 137 height 45
click at [1068, 452] on input "False" at bounding box center [1060, 446] width 15 height 12
radio input "true"
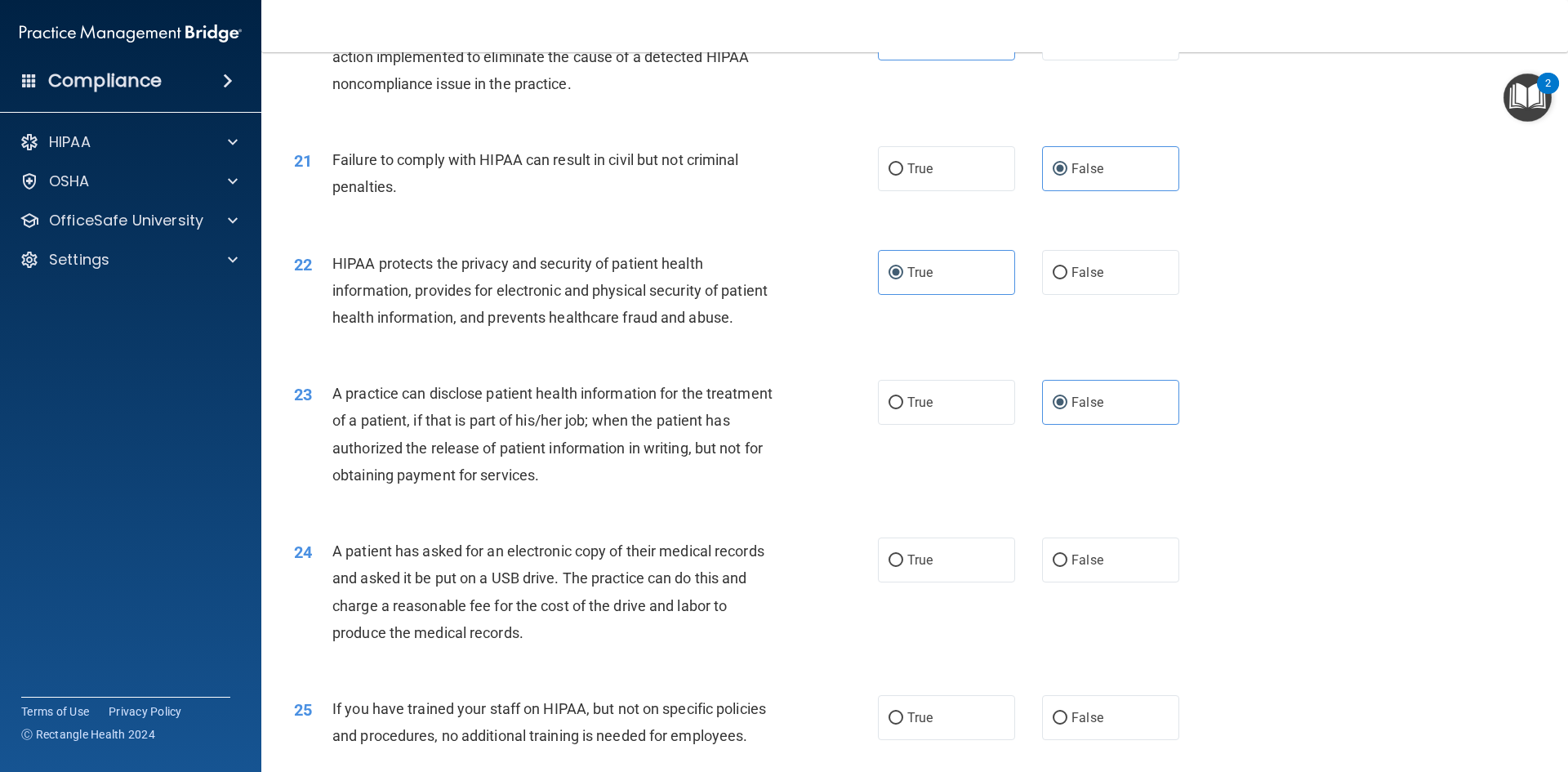
scroll to position [2368, 0]
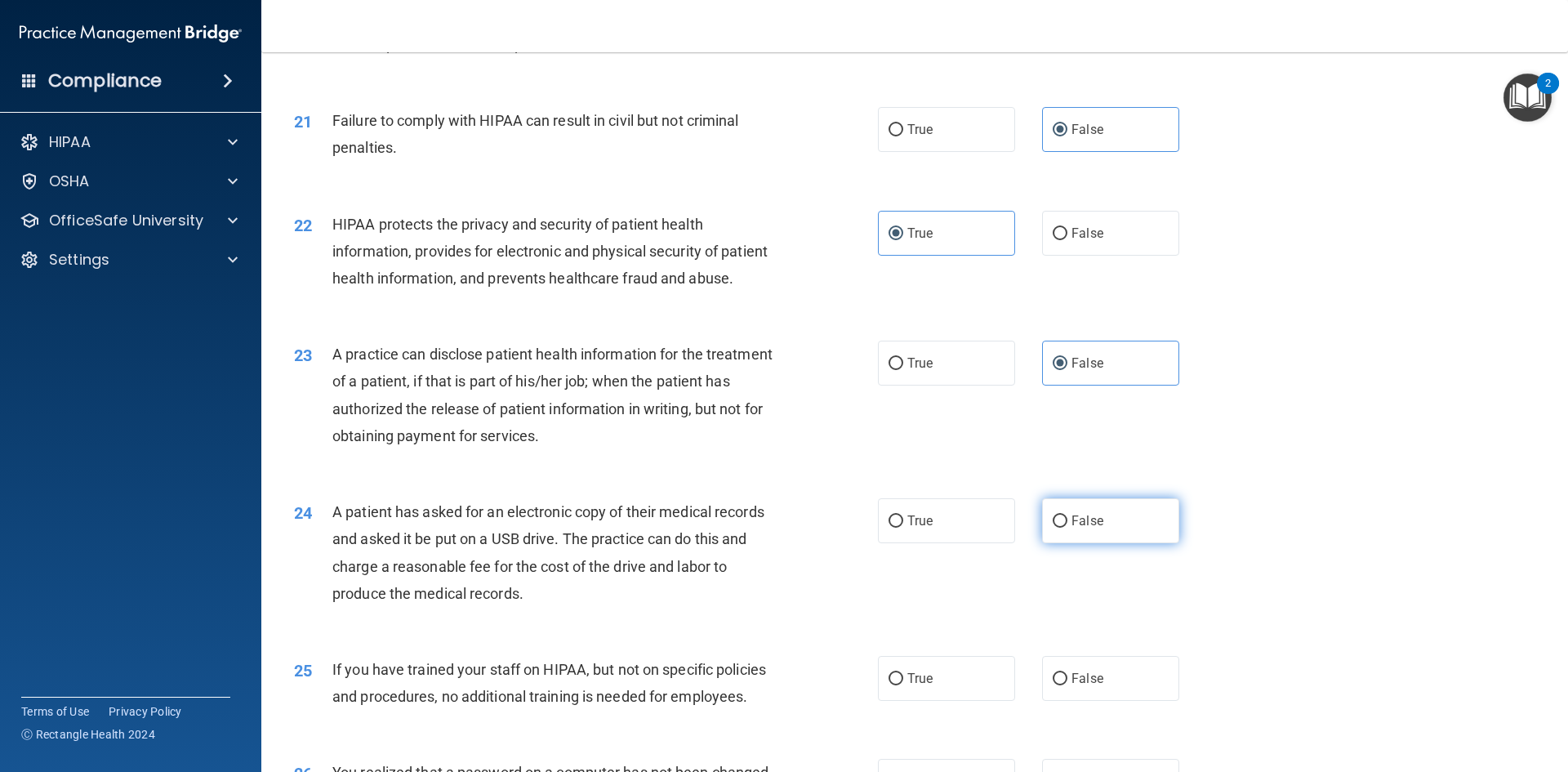
click at [1063, 543] on label "False" at bounding box center [1110, 520] width 137 height 45
click at [1063, 528] on input "False" at bounding box center [1060, 521] width 15 height 12
radio input "true"
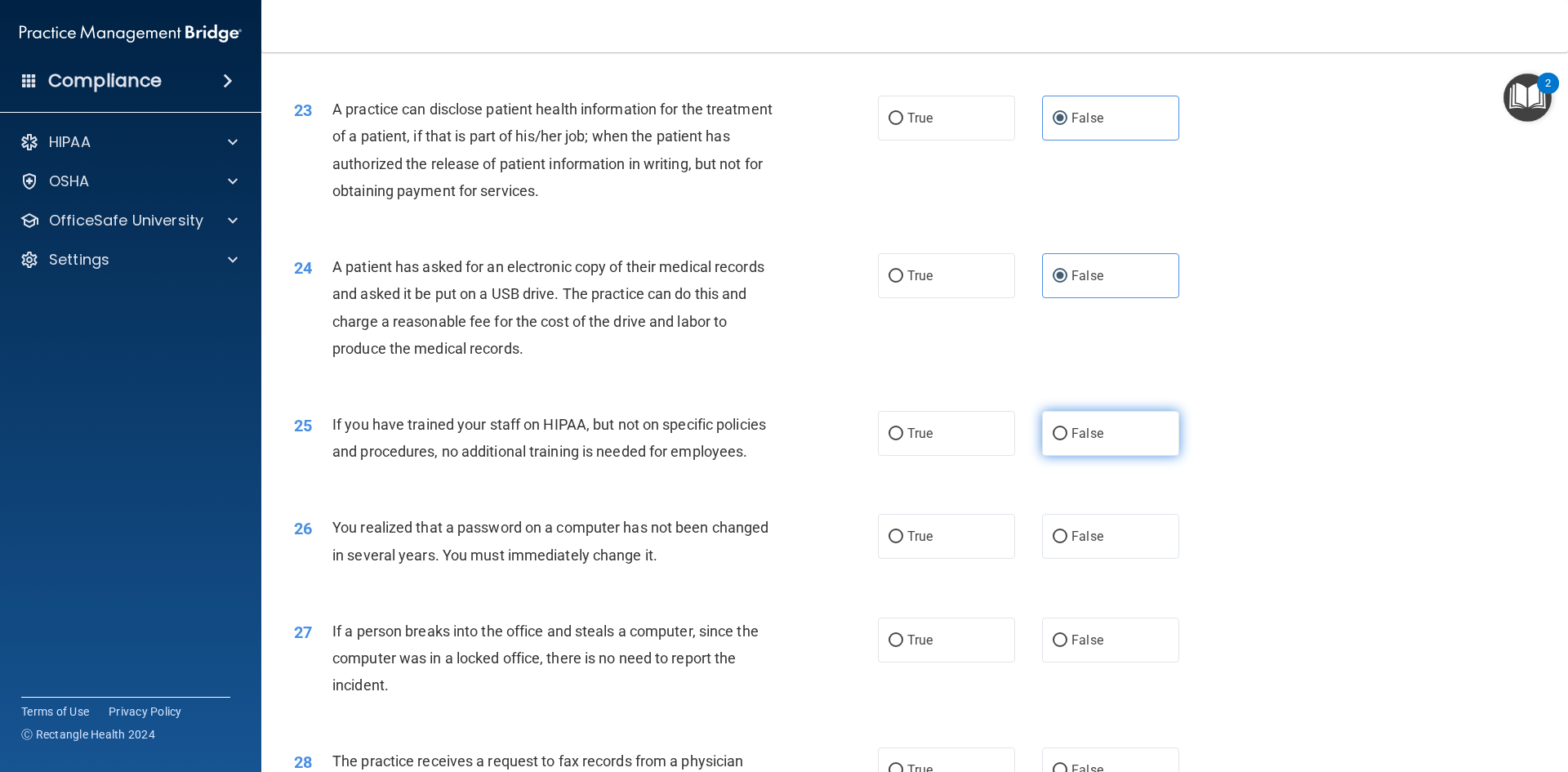
click at [1077, 456] on label "False" at bounding box center [1110, 433] width 137 height 45
click at [1068, 440] on input "False" at bounding box center [1060, 434] width 15 height 12
radio input "true"
click at [957, 559] on label "True" at bounding box center [946, 536] width 137 height 45
click at [904, 543] on input "True" at bounding box center [896, 537] width 15 height 12
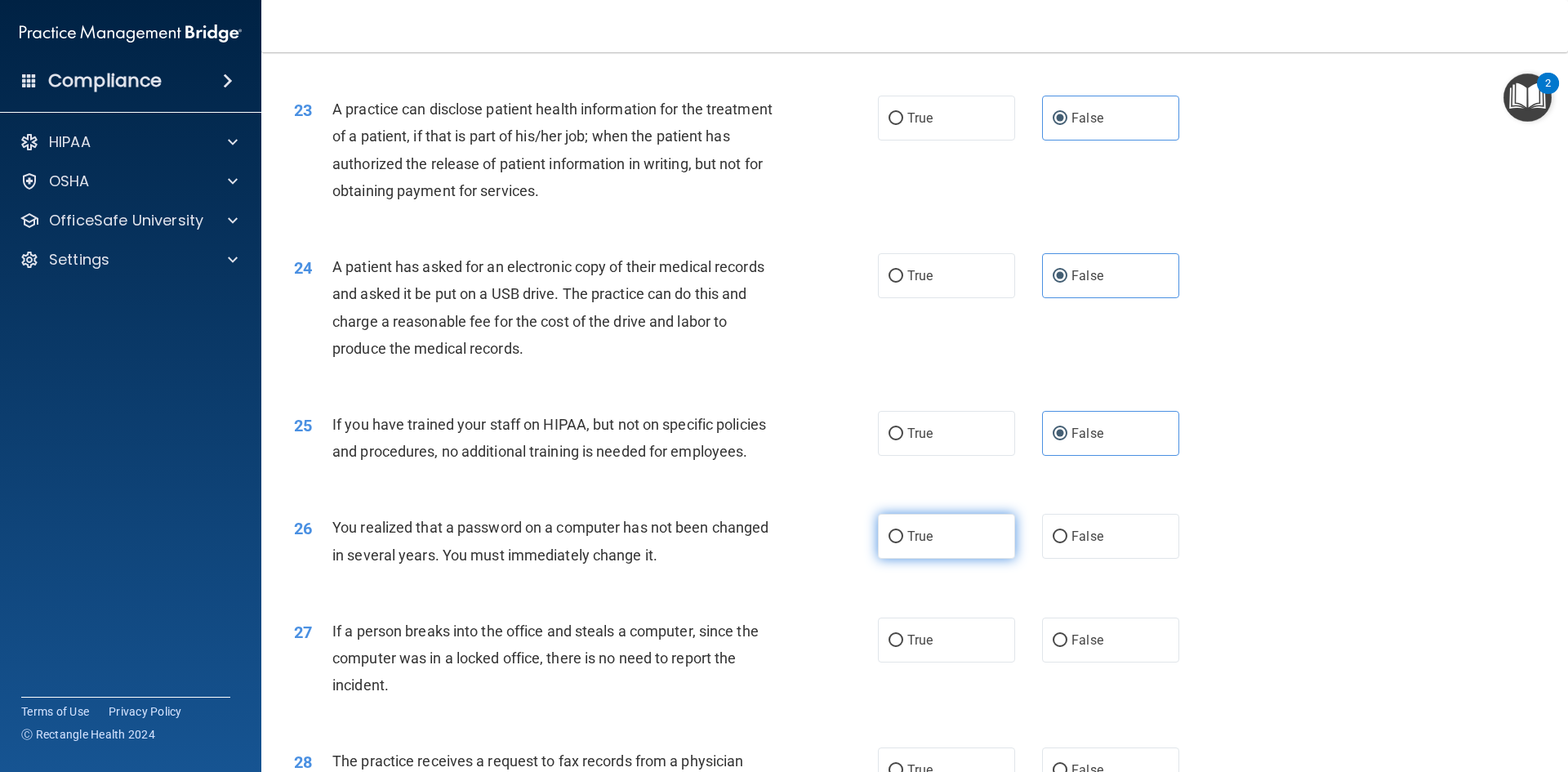
radio input "true"
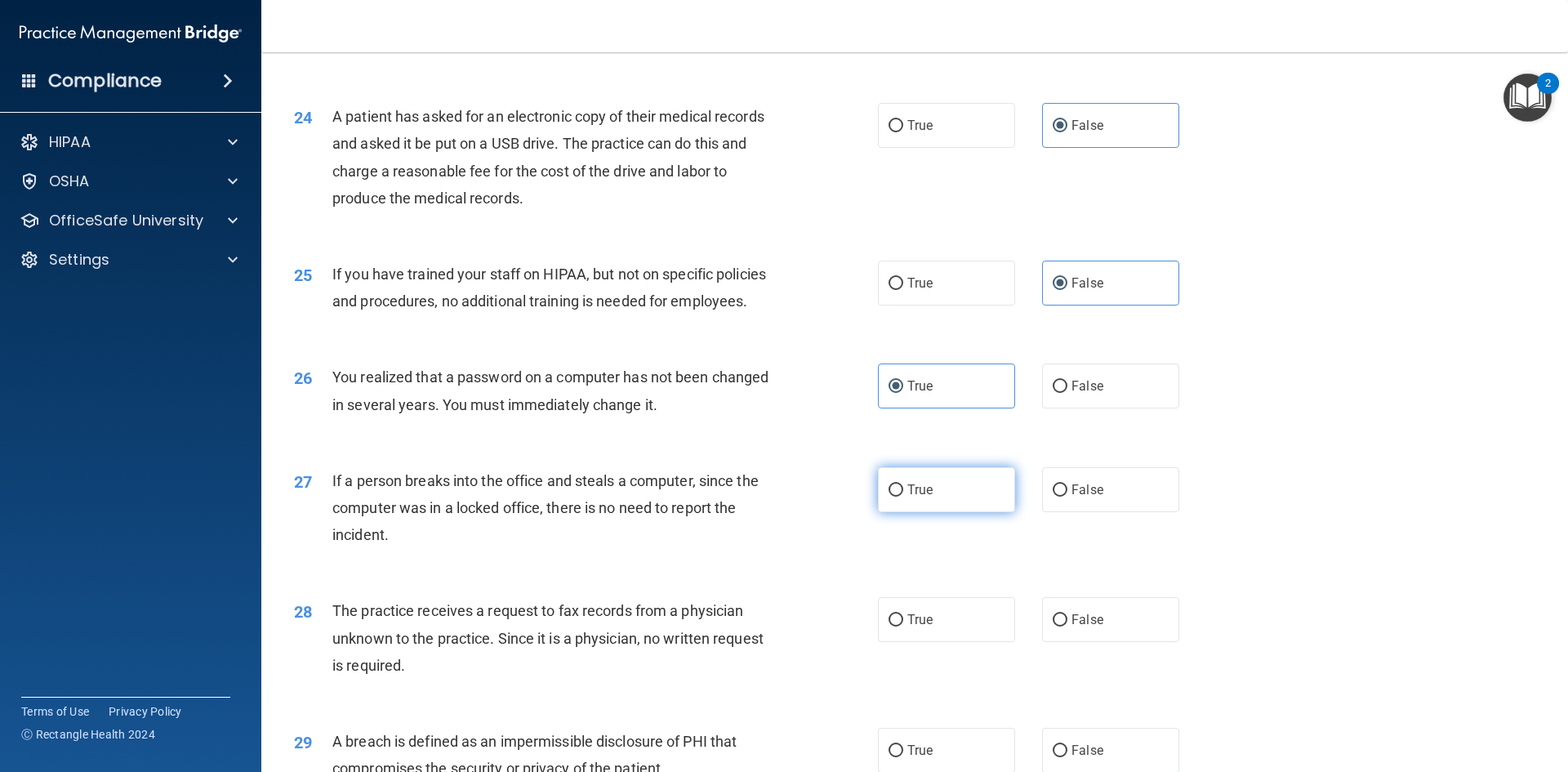
scroll to position [2777, 0]
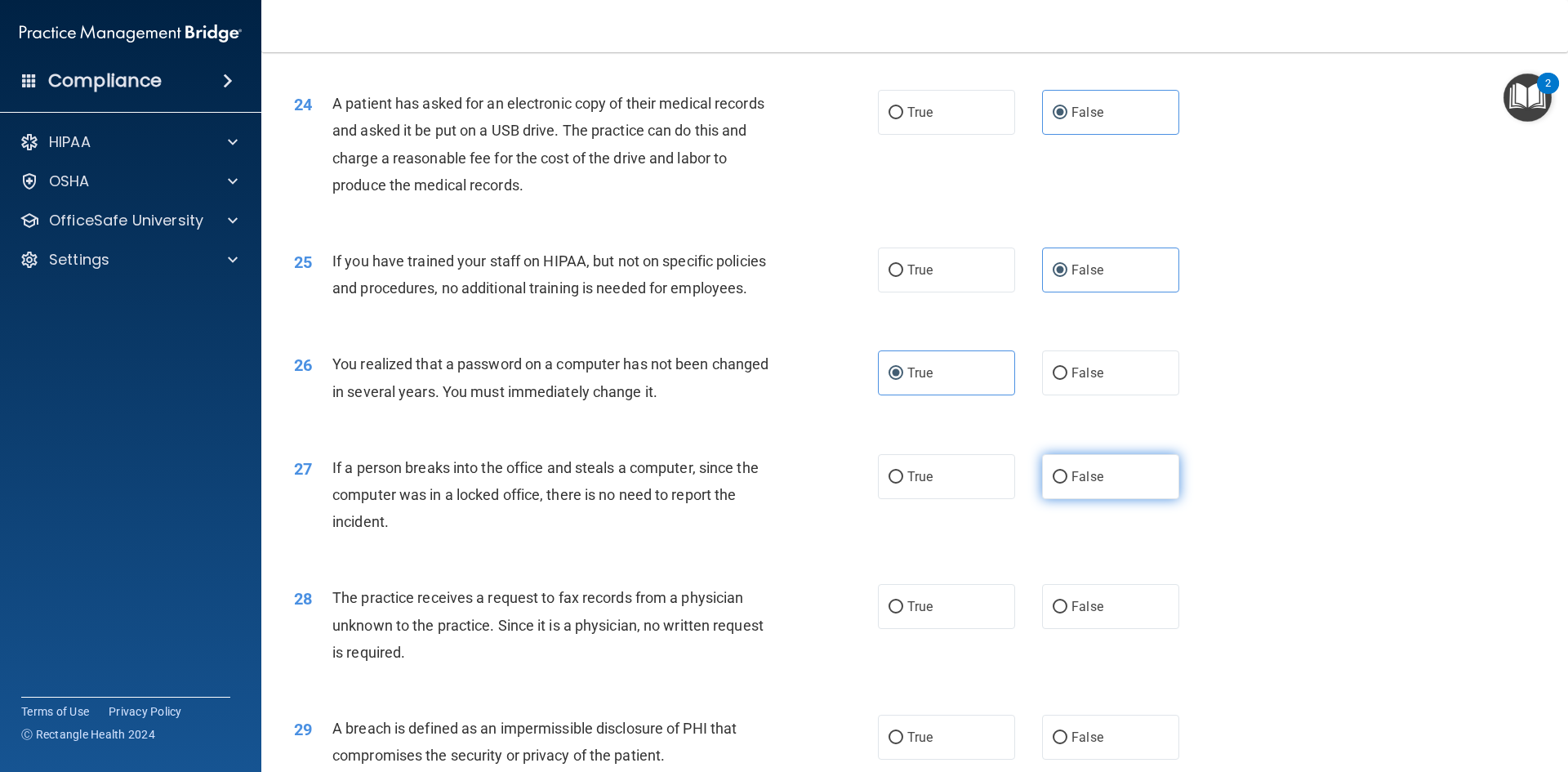
click at [1120, 499] on label "False" at bounding box center [1110, 477] width 137 height 45
click at [1068, 483] on input "False" at bounding box center [1060, 477] width 15 height 12
radio input "true"
click at [1144, 629] on label "False" at bounding box center [1110, 606] width 137 height 45
click at [1068, 613] on input "False" at bounding box center [1060, 607] width 15 height 12
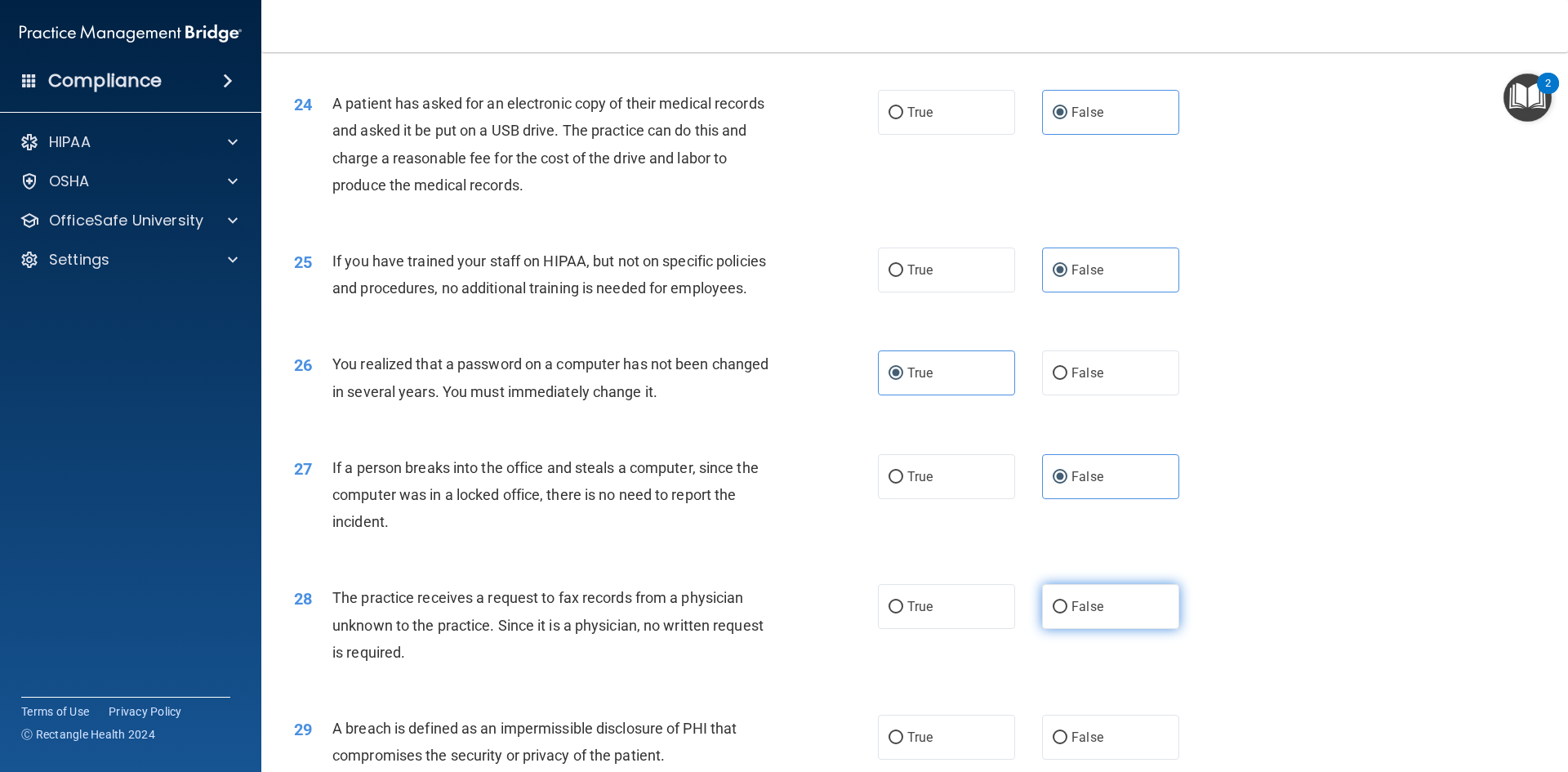
radio input "true"
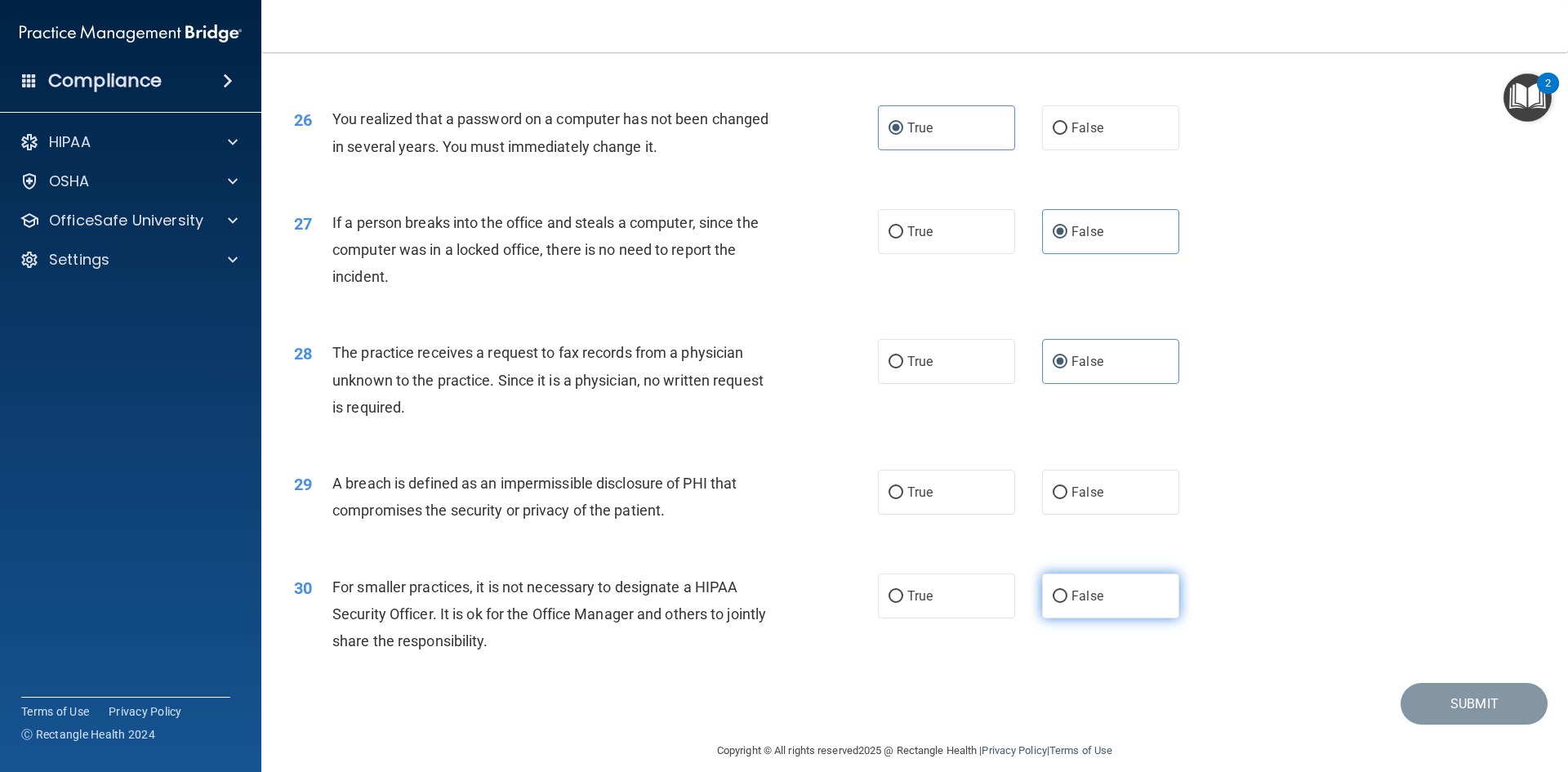
click at [1115, 618] on label "False" at bounding box center [1110, 595] width 137 height 45
click at [1068, 603] on input "False" at bounding box center [1060, 596] width 15 height 12
radio input "true"
click at [908, 500] on span "True" at bounding box center [921, 492] width 26 height 15
click at [904, 499] on input "True" at bounding box center [896, 493] width 15 height 12
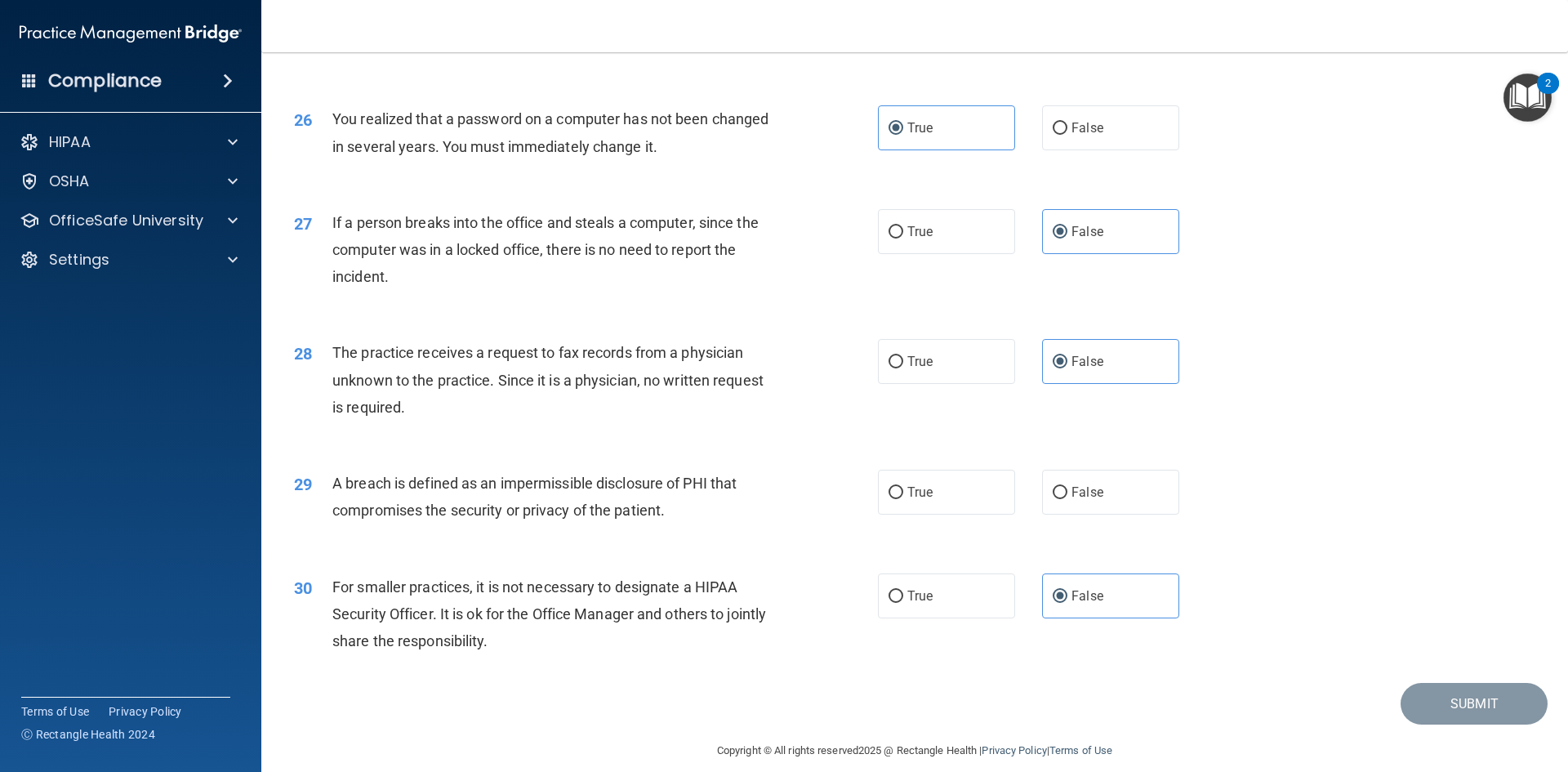
radio input "true"
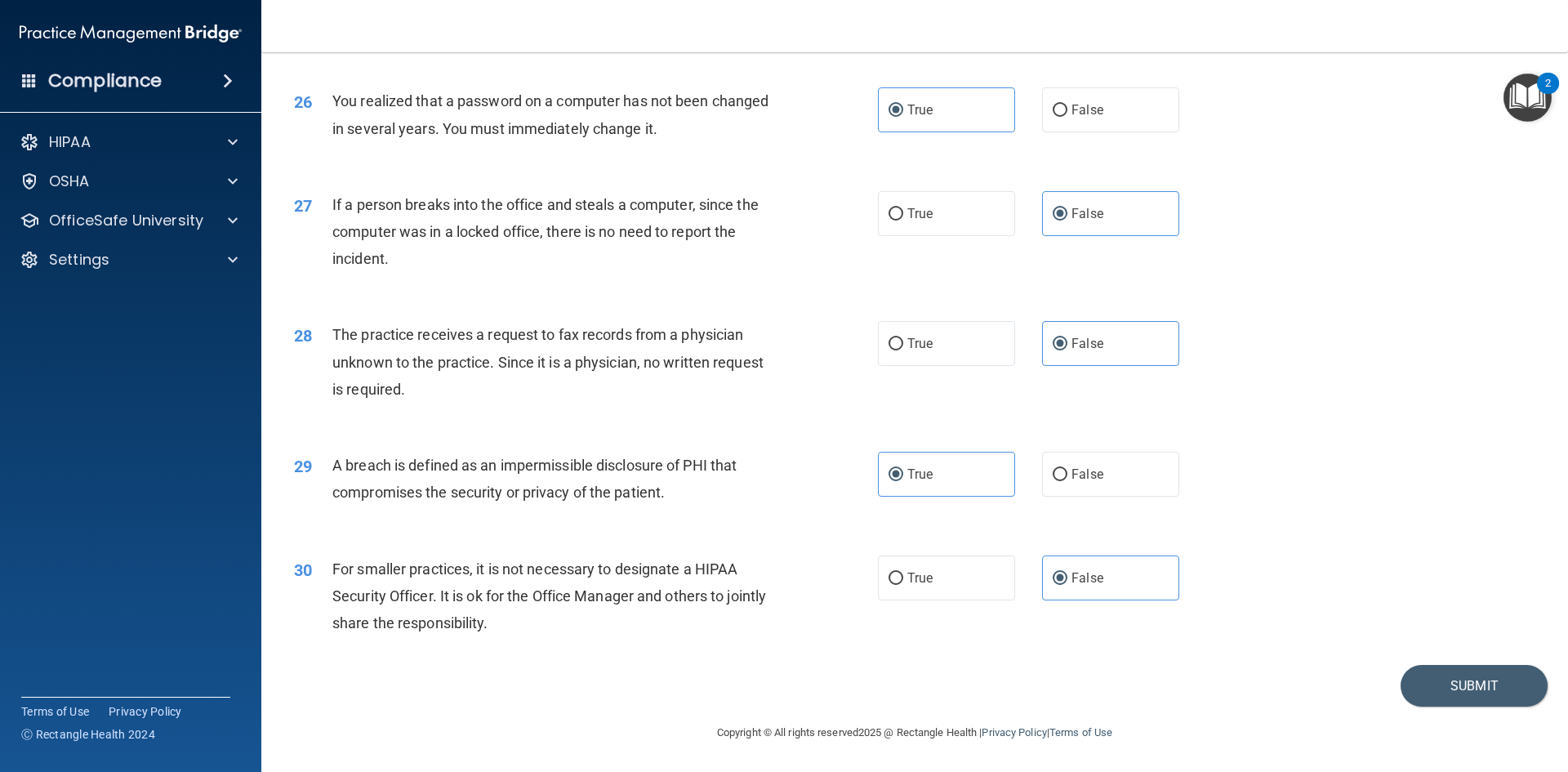
scroll to position [3094, 0]
click at [1431, 681] on button "Submit" at bounding box center [1474, 685] width 147 height 42
click at [1448, 670] on button "Submit" at bounding box center [1474, 685] width 147 height 42
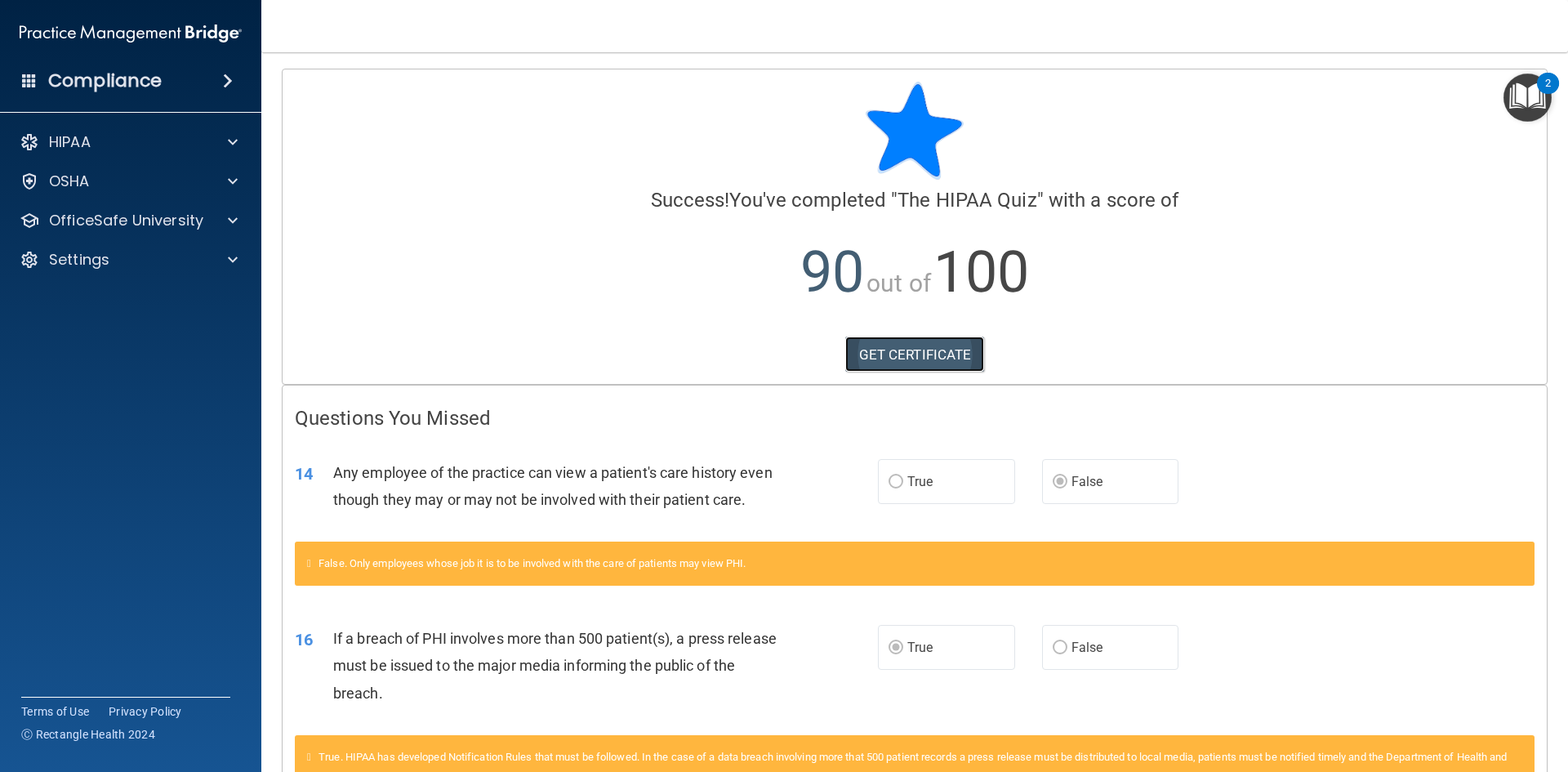
click at [925, 339] on link "GET CERTIFICATE" at bounding box center [916, 354] width 140 height 36
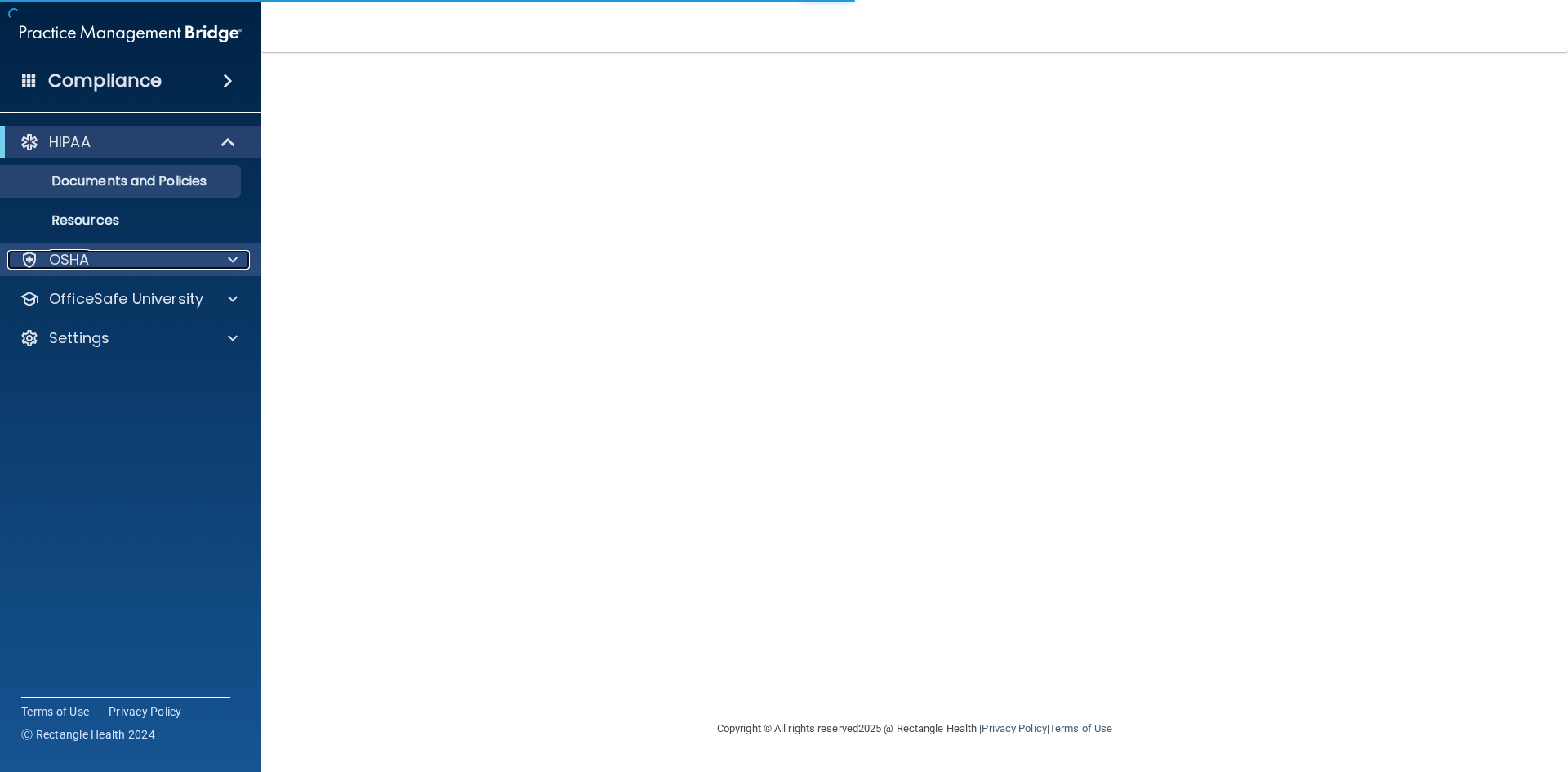
click at [107, 266] on div "OSHA" at bounding box center [108, 260] width 202 height 20
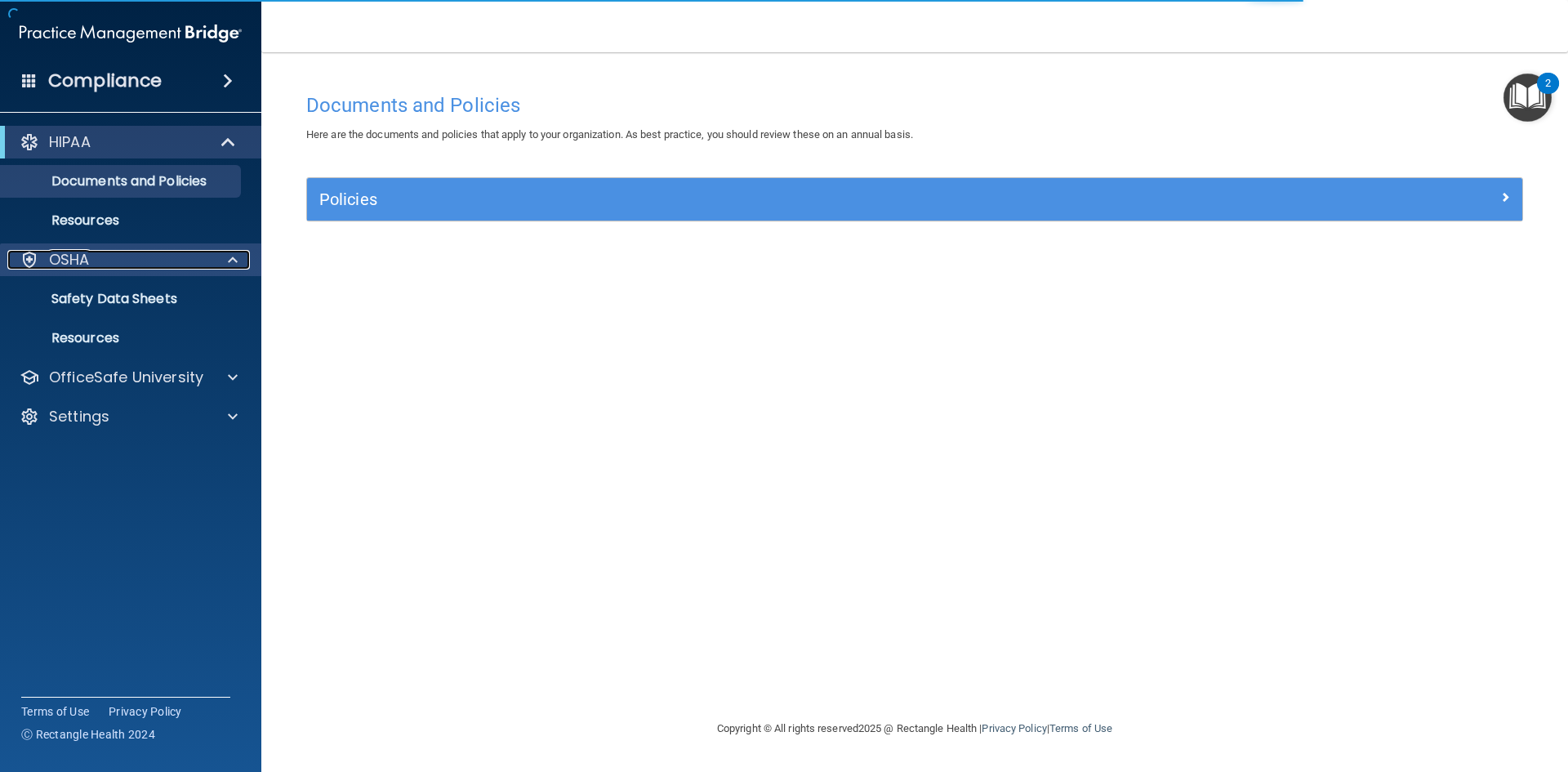
click at [216, 268] on div at bounding box center [231, 260] width 41 height 20
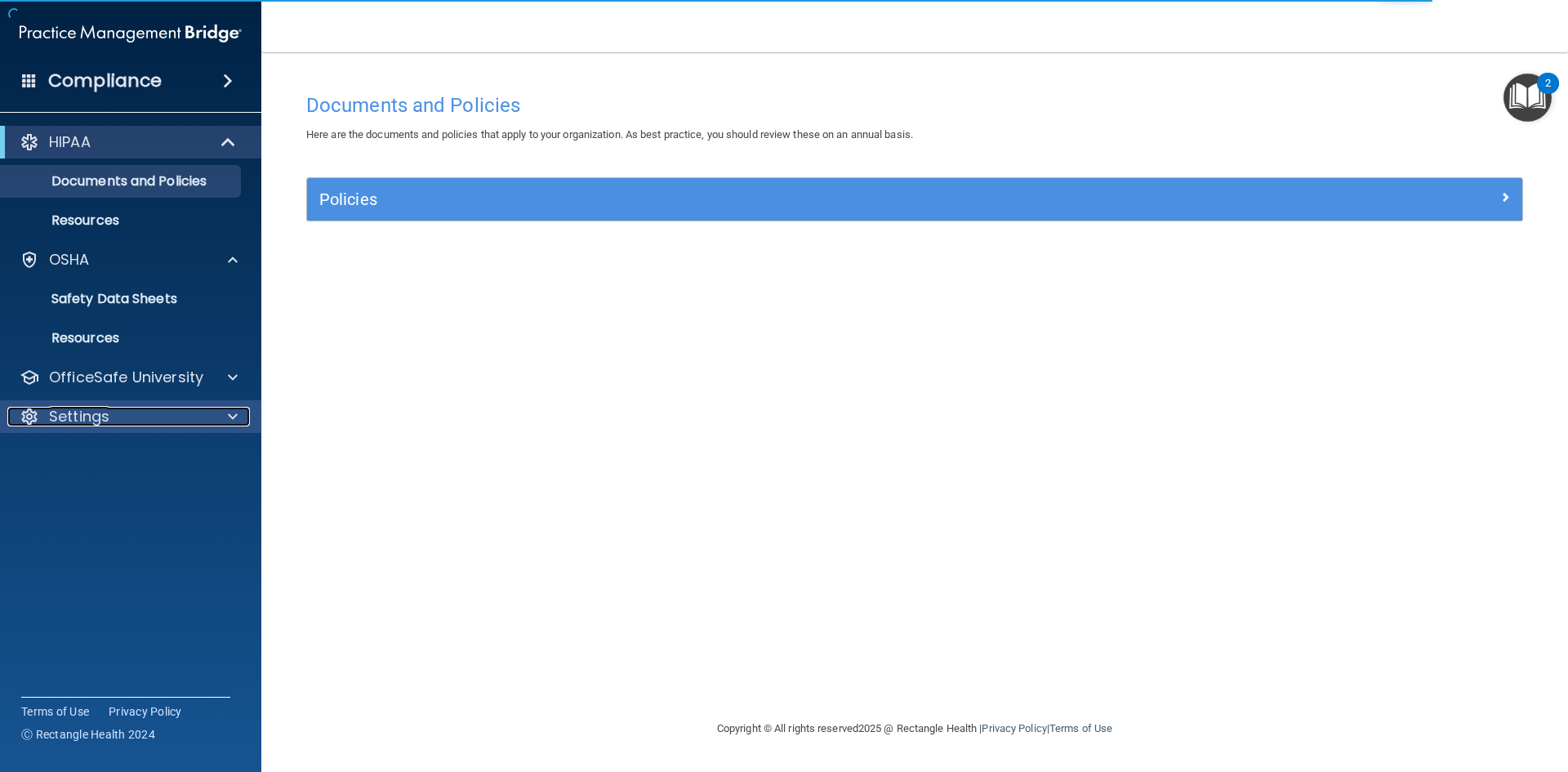
click at [213, 406] on div at bounding box center [231, 416] width 41 height 20
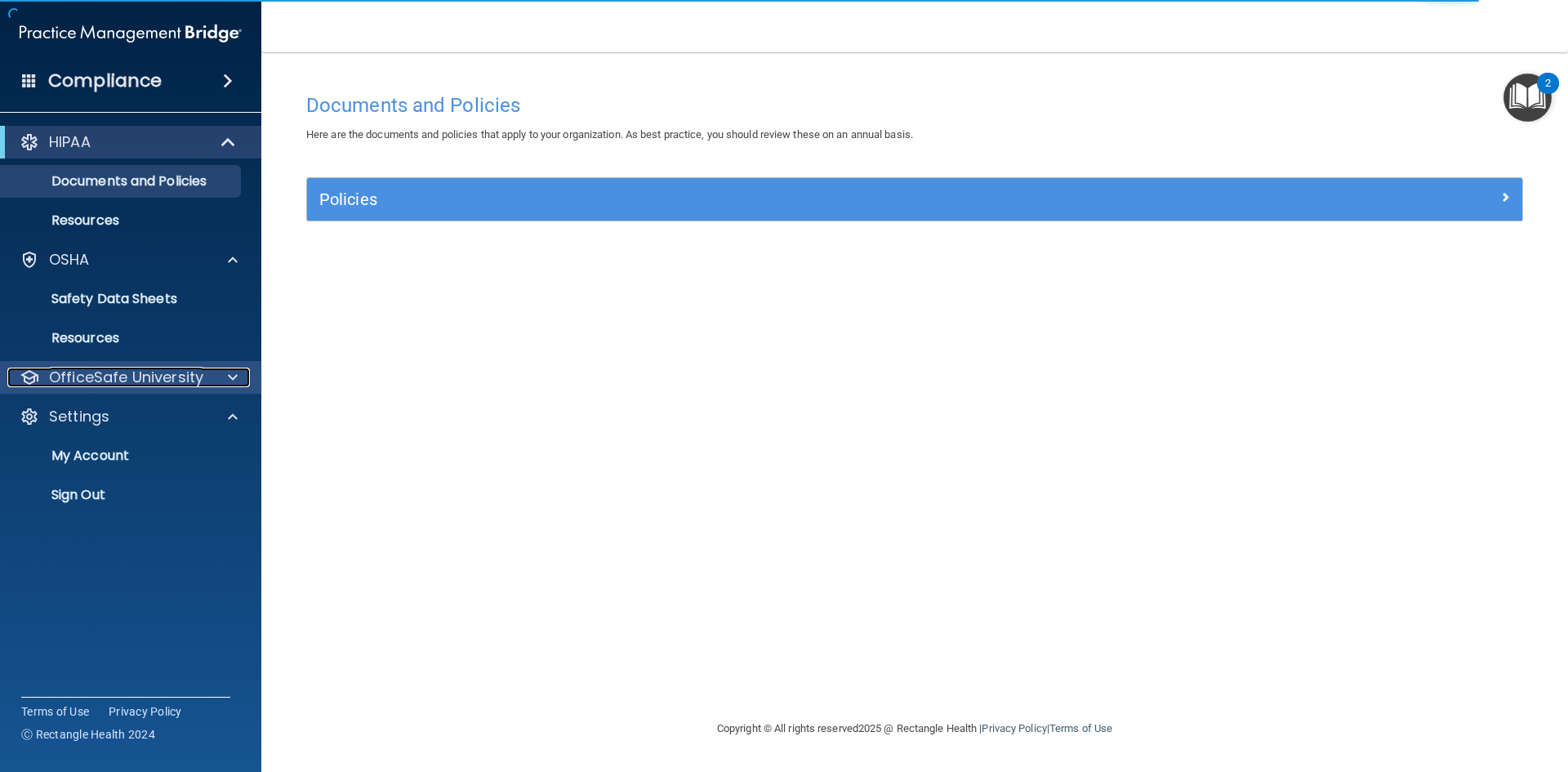
click at [196, 374] on p "OfficeSafe University" at bounding box center [126, 377] width 155 height 20
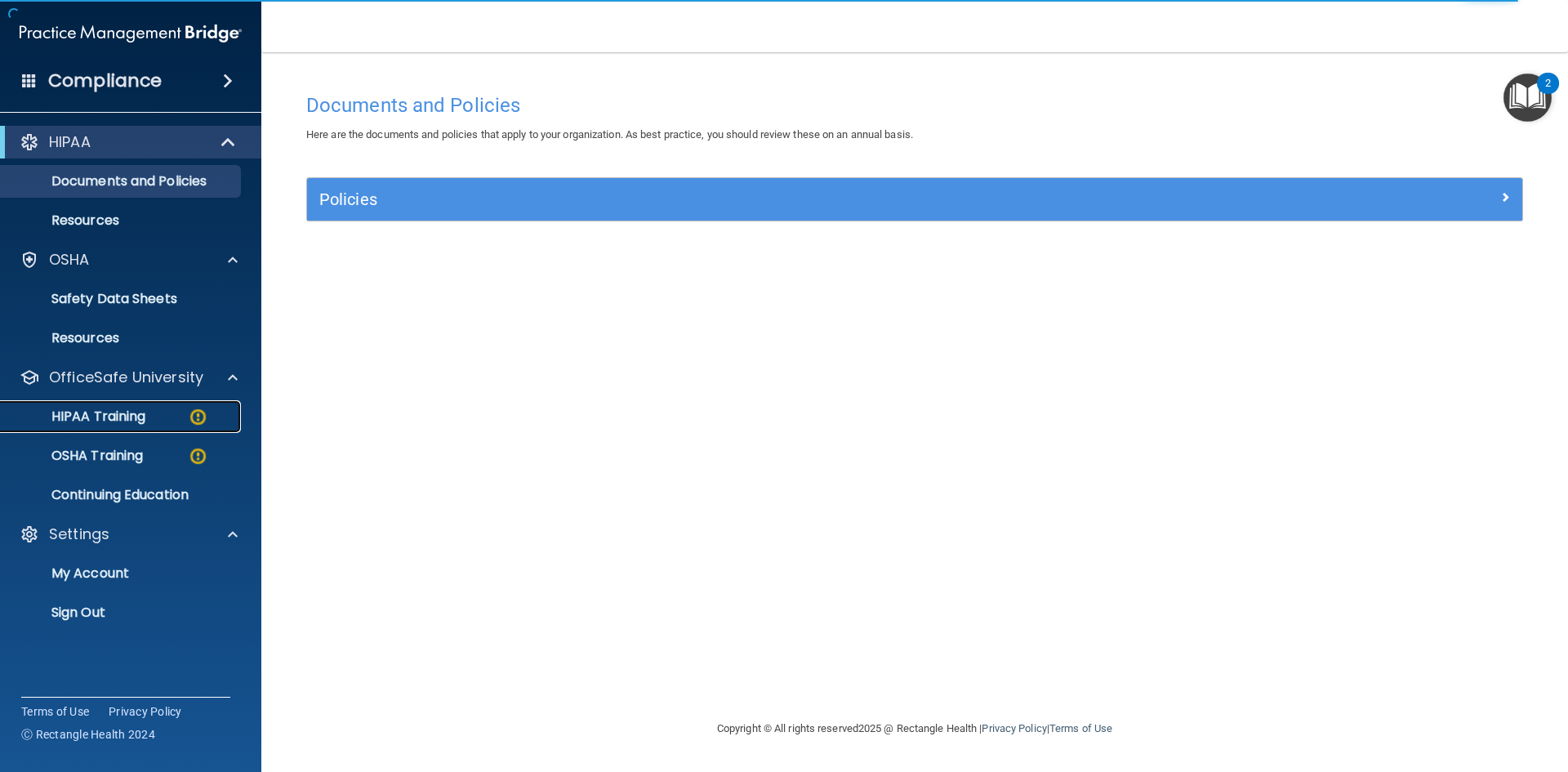
click at [193, 415] on img at bounding box center [198, 417] width 20 height 20
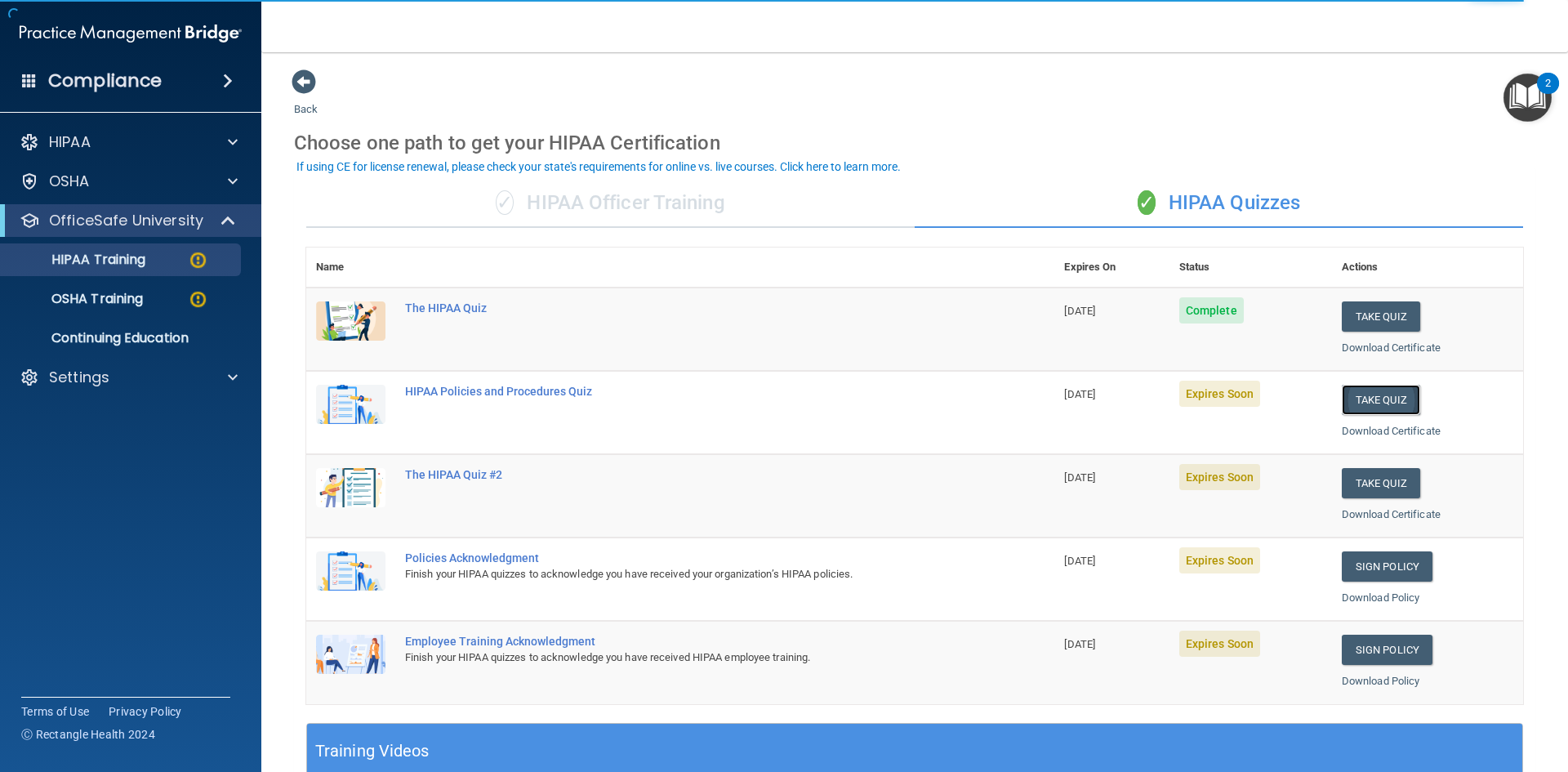
click at [1367, 389] on button "Take Quiz" at bounding box center [1381, 399] width 79 height 30
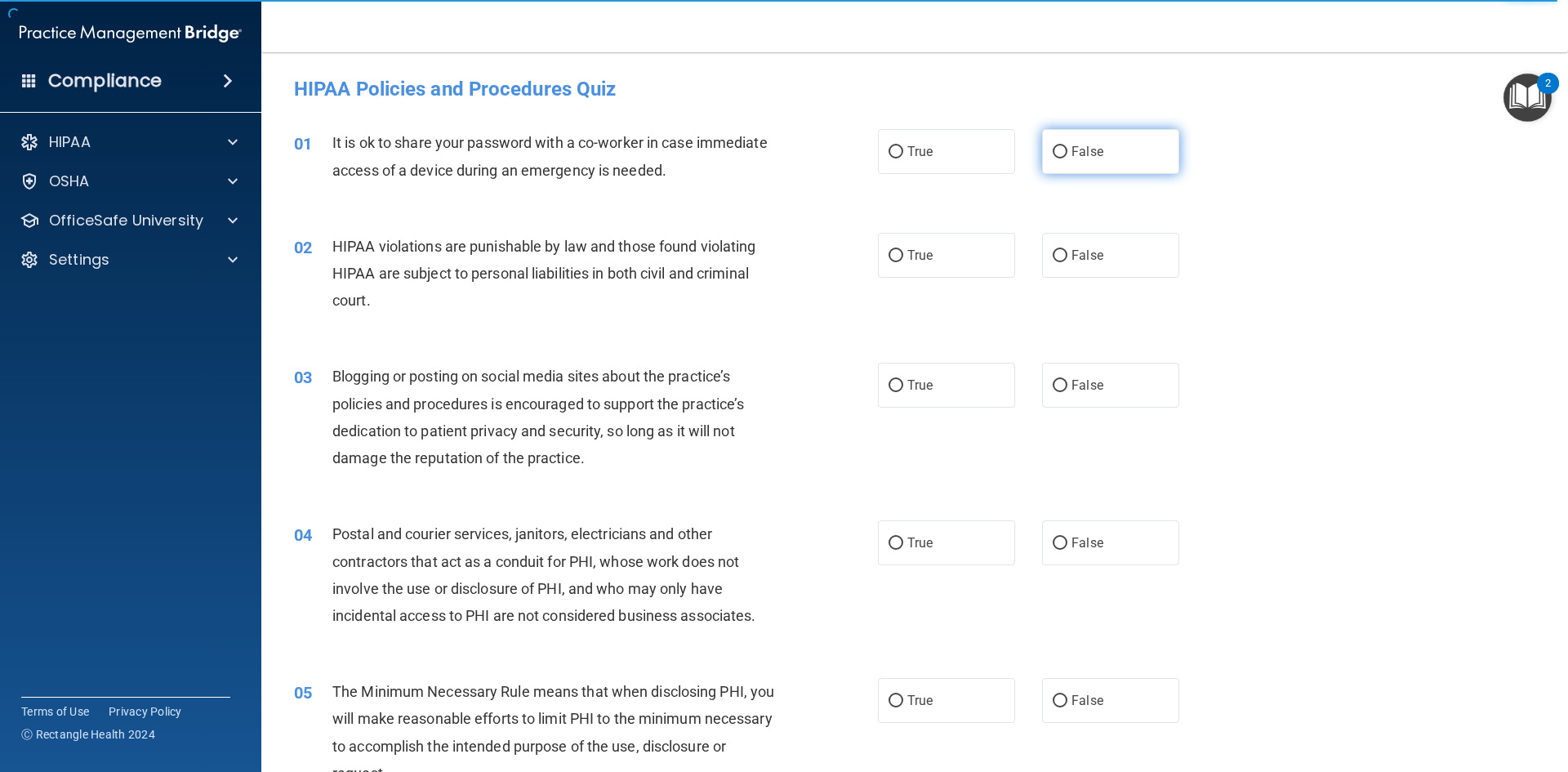
click at [1053, 163] on label "False" at bounding box center [1110, 151] width 137 height 45
click at [1053, 159] on input "False" at bounding box center [1060, 152] width 15 height 12
radio input "true"
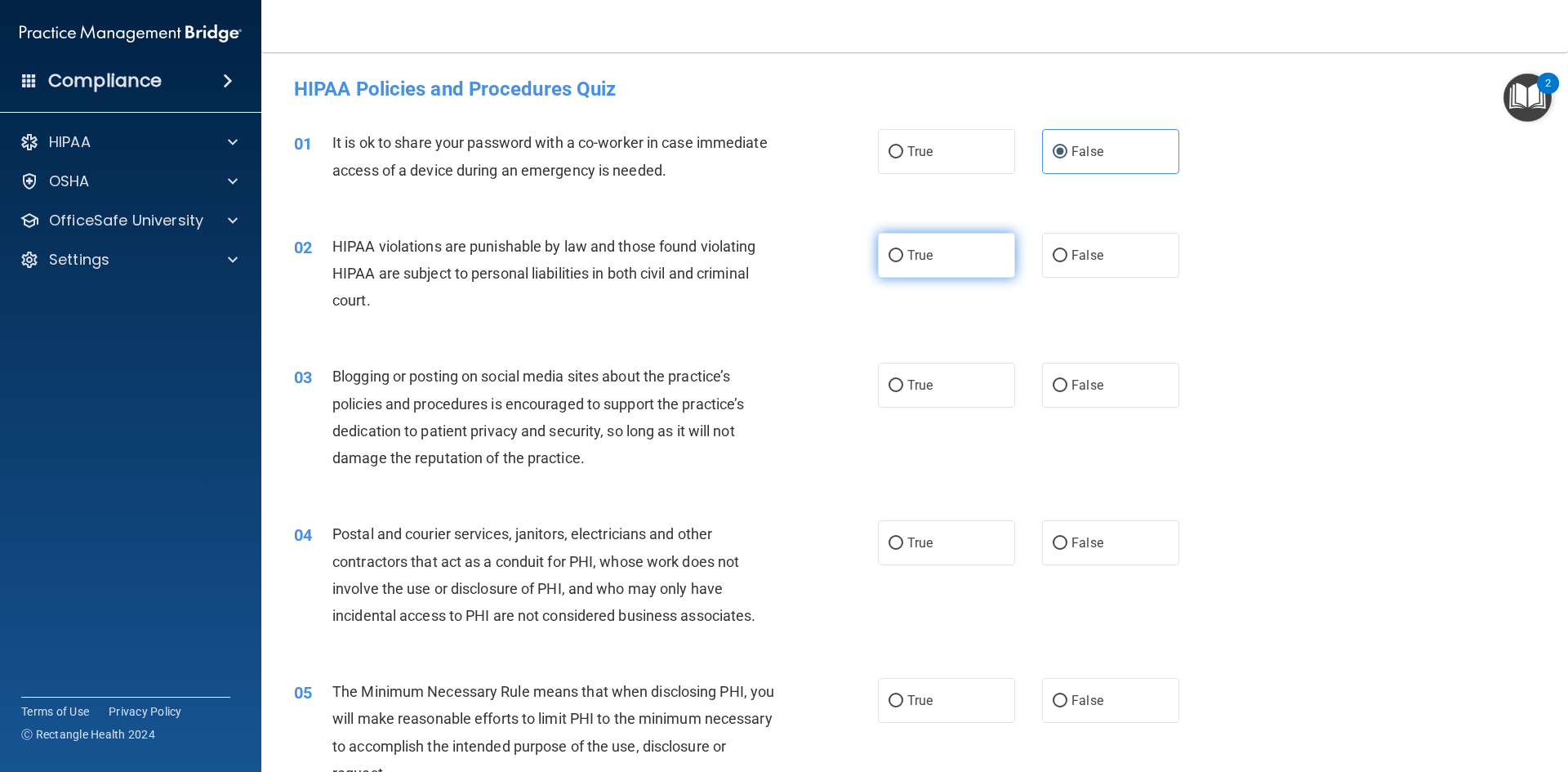
click at [916, 267] on label "True" at bounding box center [946, 255] width 137 height 45
click at [904, 262] on input "True" at bounding box center [896, 256] width 15 height 12
radio input "true"
click at [1068, 395] on label "False" at bounding box center [1110, 385] width 137 height 45
click at [1068, 392] on input "False" at bounding box center [1060, 386] width 15 height 12
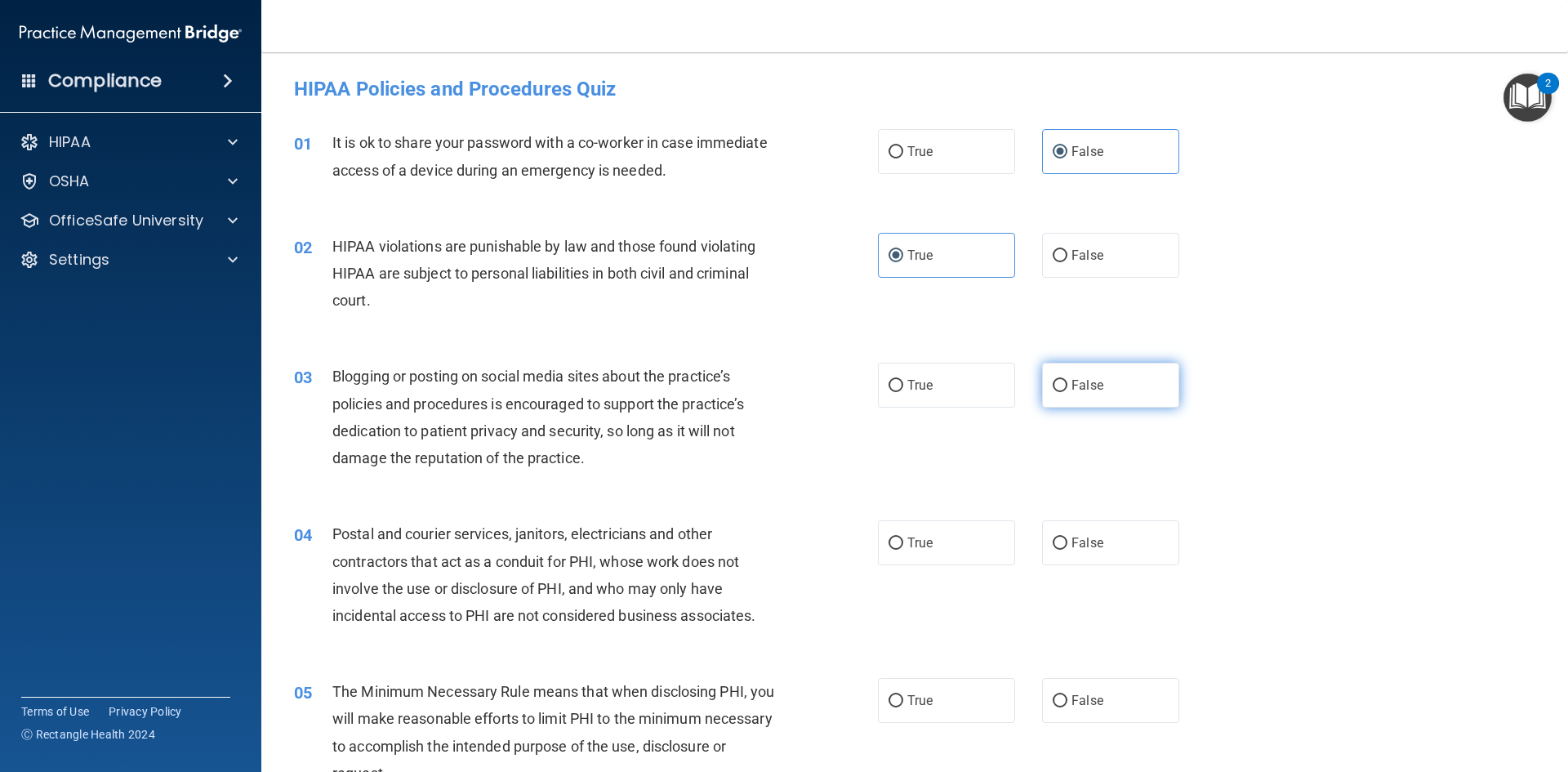
radio input "true"
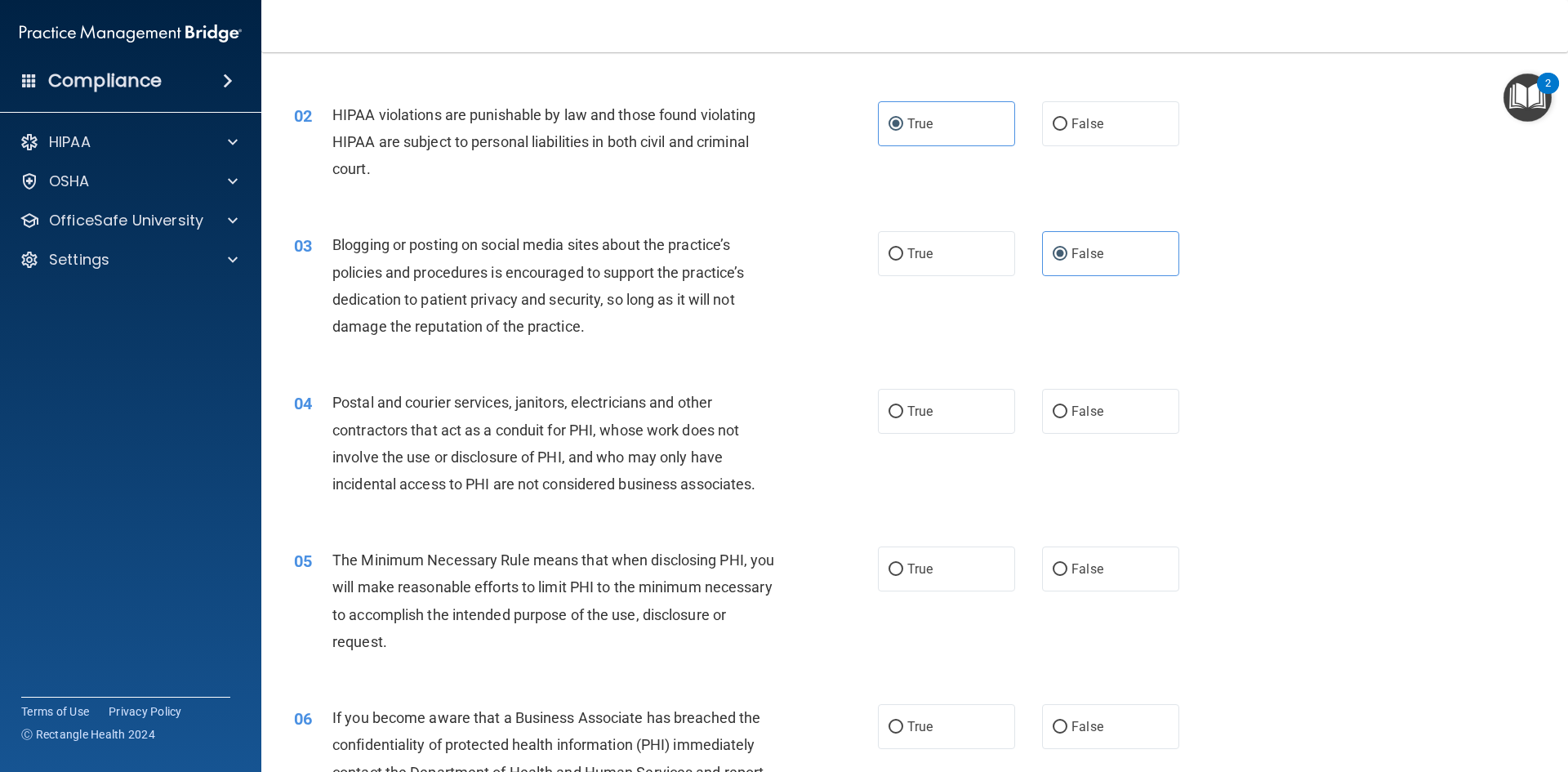
scroll to position [163, 0]
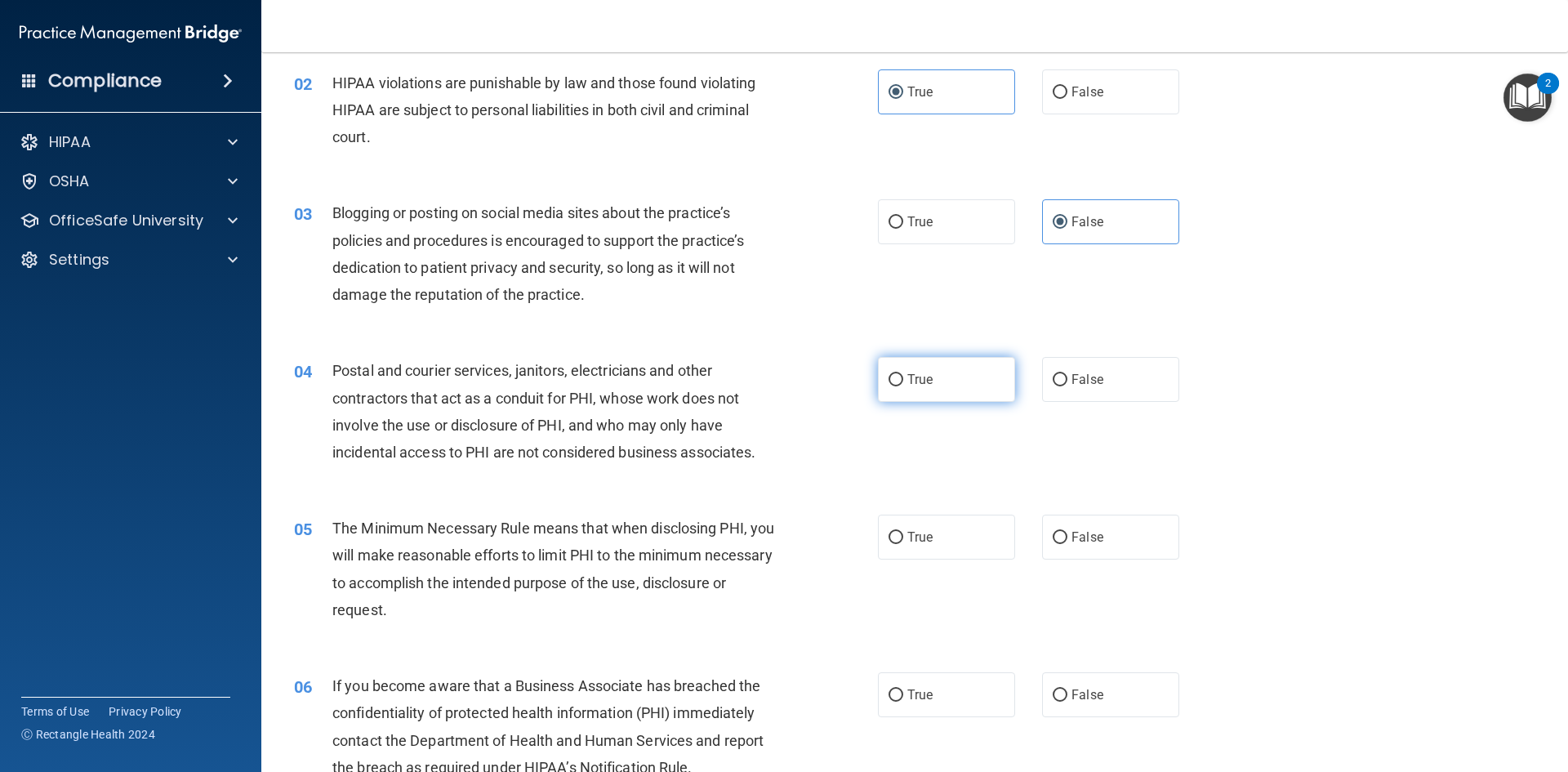
click at [914, 380] on span "True" at bounding box center [921, 379] width 26 height 15
click at [904, 380] on input "True" at bounding box center [896, 380] width 15 height 12
radio input "true"
click at [931, 534] on label "True" at bounding box center [946, 537] width 137 height 45
click at [904, 534] on input "True" at bounding box center [896, 538] width 15 height 12
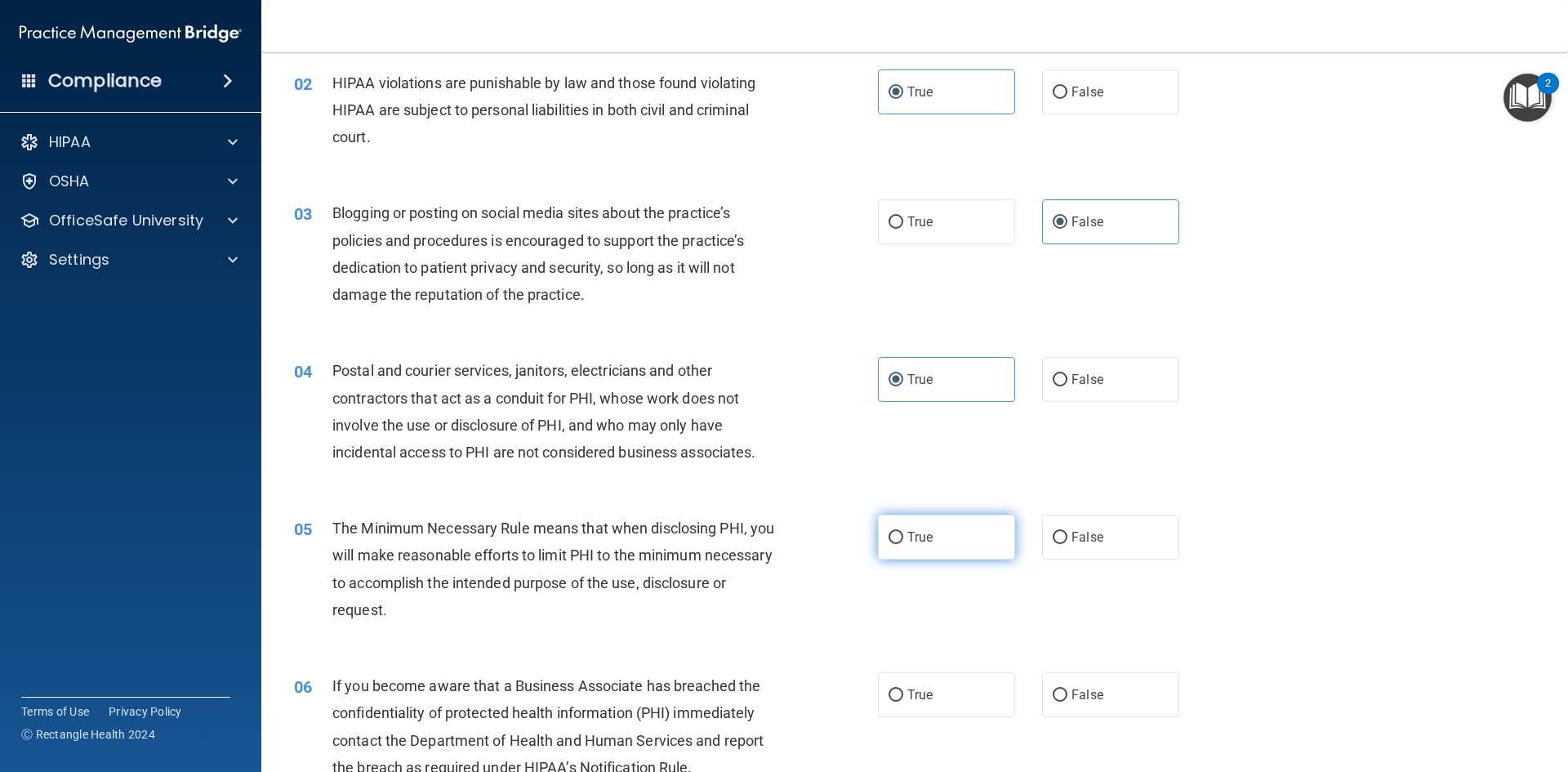
radio input "true"
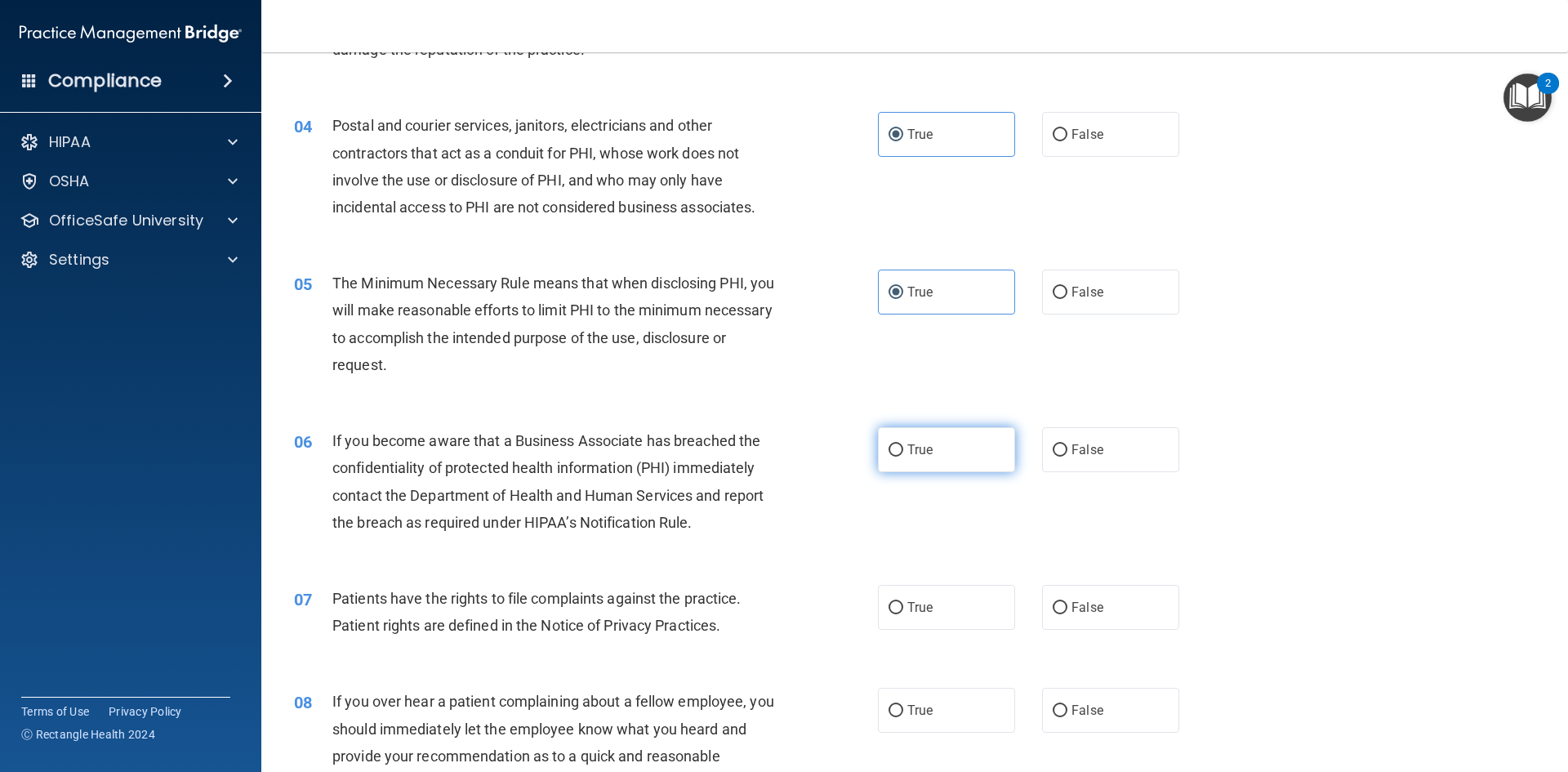
click at [932, 440] on label "True" at bounding box center [946, 449] width 137 height 45
click at [904, 444] on input "True" at bounding box center [896, 450] width 15 height 12
radio input "true"
click at [940, 611] on label "True" at bounding box center [946, 607] width 137 height 45
click at [904, 611] on input "True" at bounding box center [896, 608] width 15 height 12
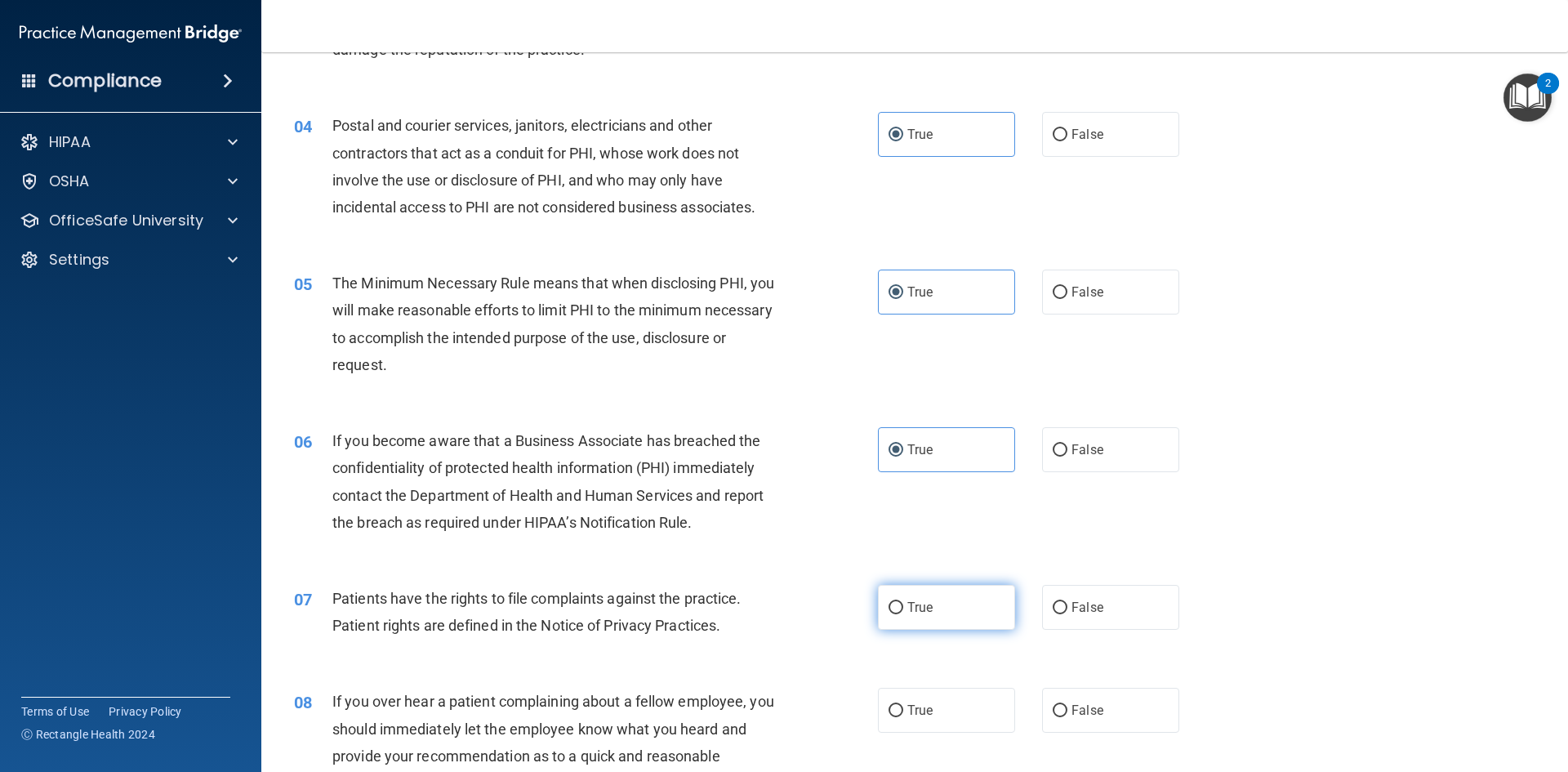
radio input "true"
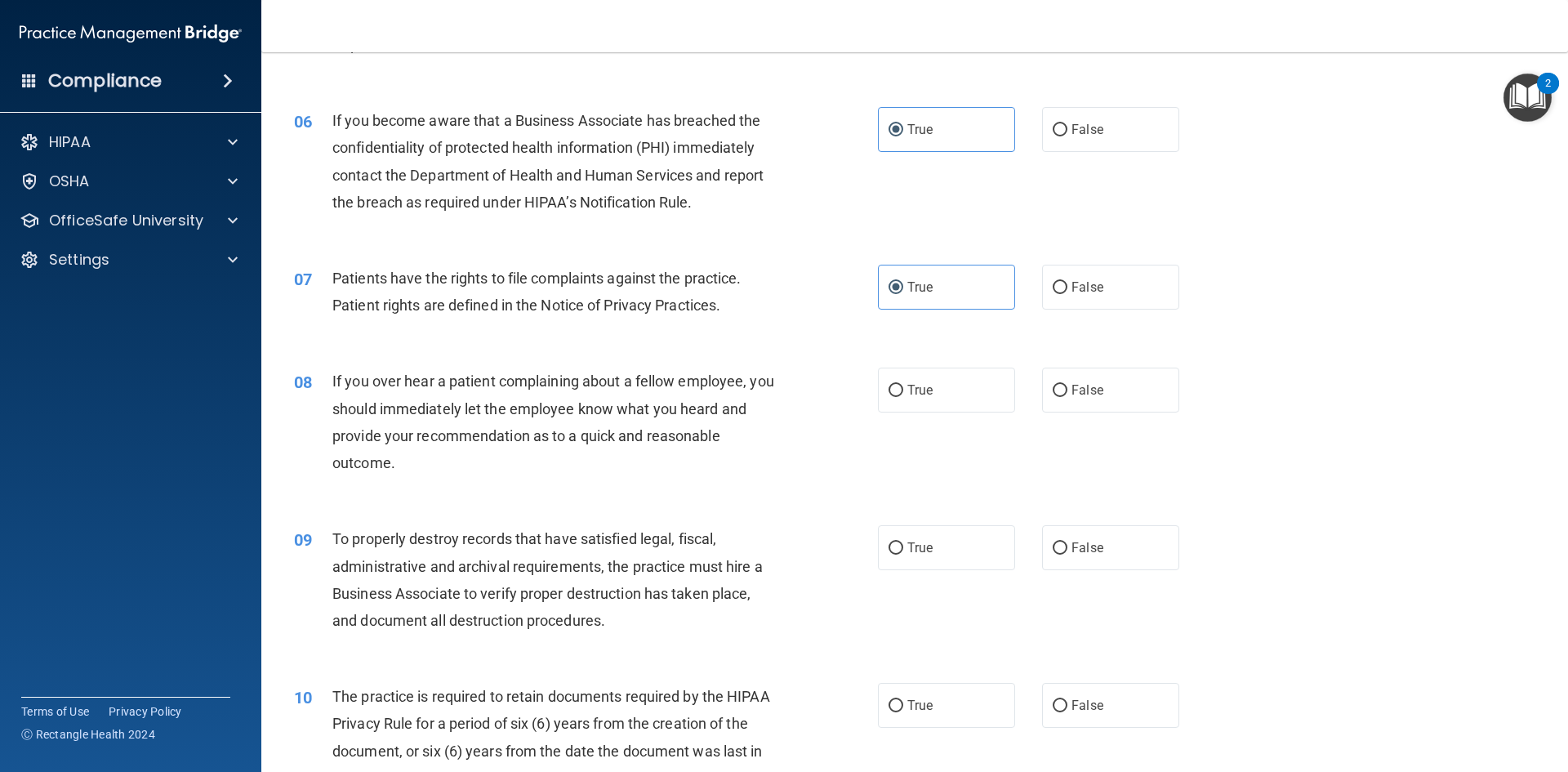
scroll to position [735, 0]
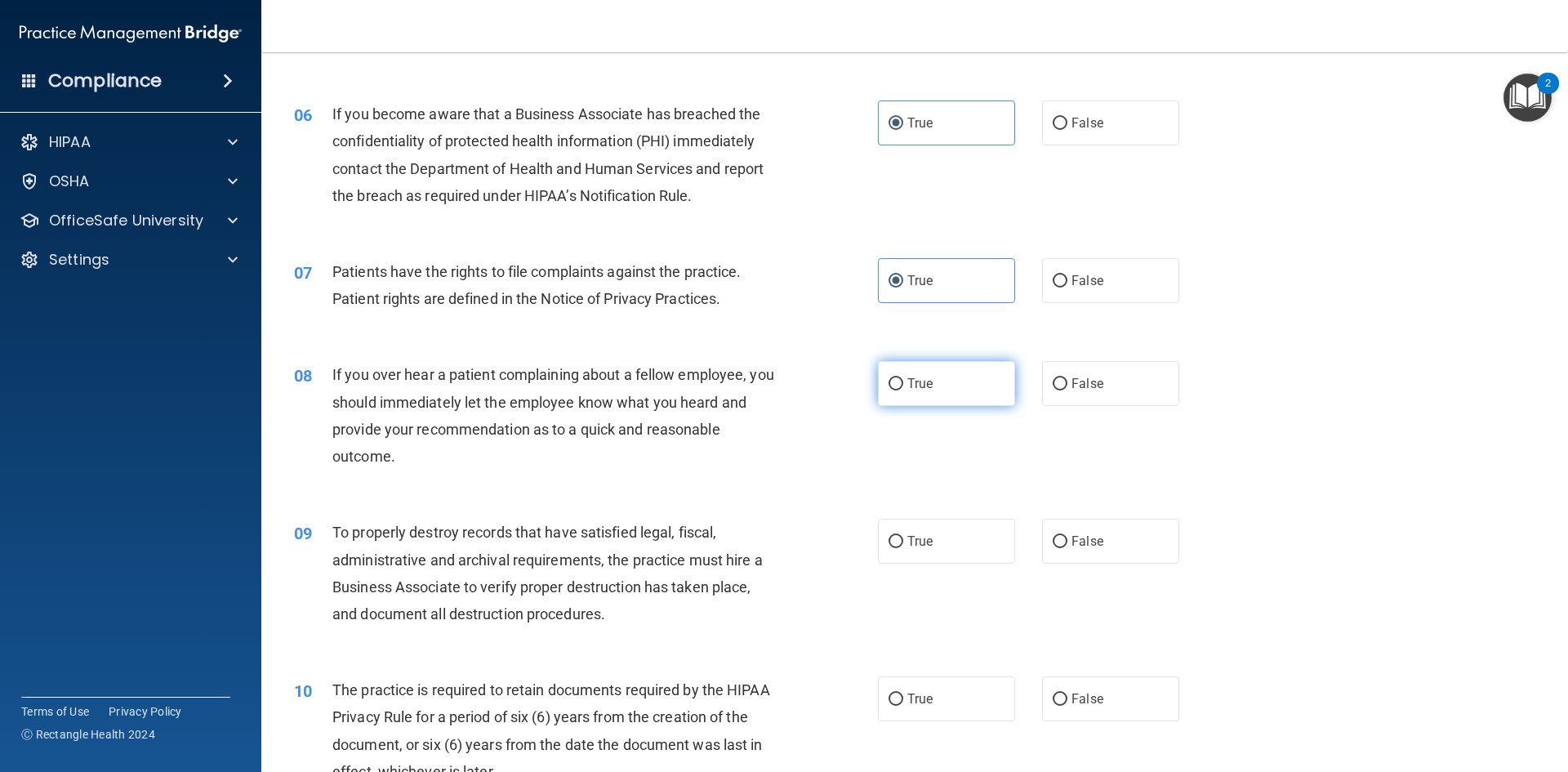
click at [949, 390] on label "True" at bounding box center [946, 383] width 137 height 45
click at [904, 390] on input "True" at bounding box center [896, 384] width 15 height 12
radio input "true"
click at [917, 533] on label "True" at bounding box center [946, 541] width 137 height 45
click at [904, 535] on input "True" at bounding box center [896, 541] width 15 height 12
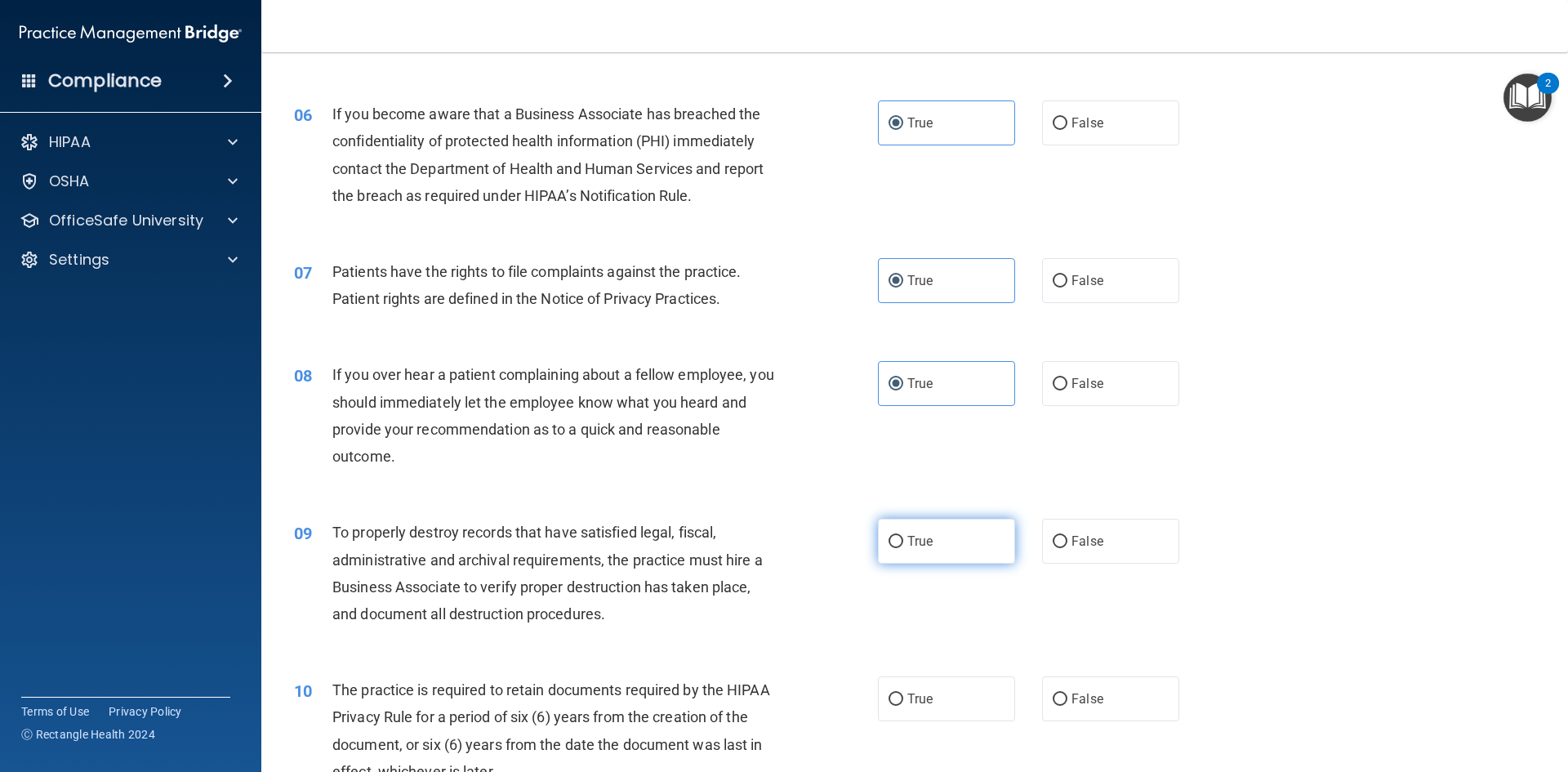
radio input "true"
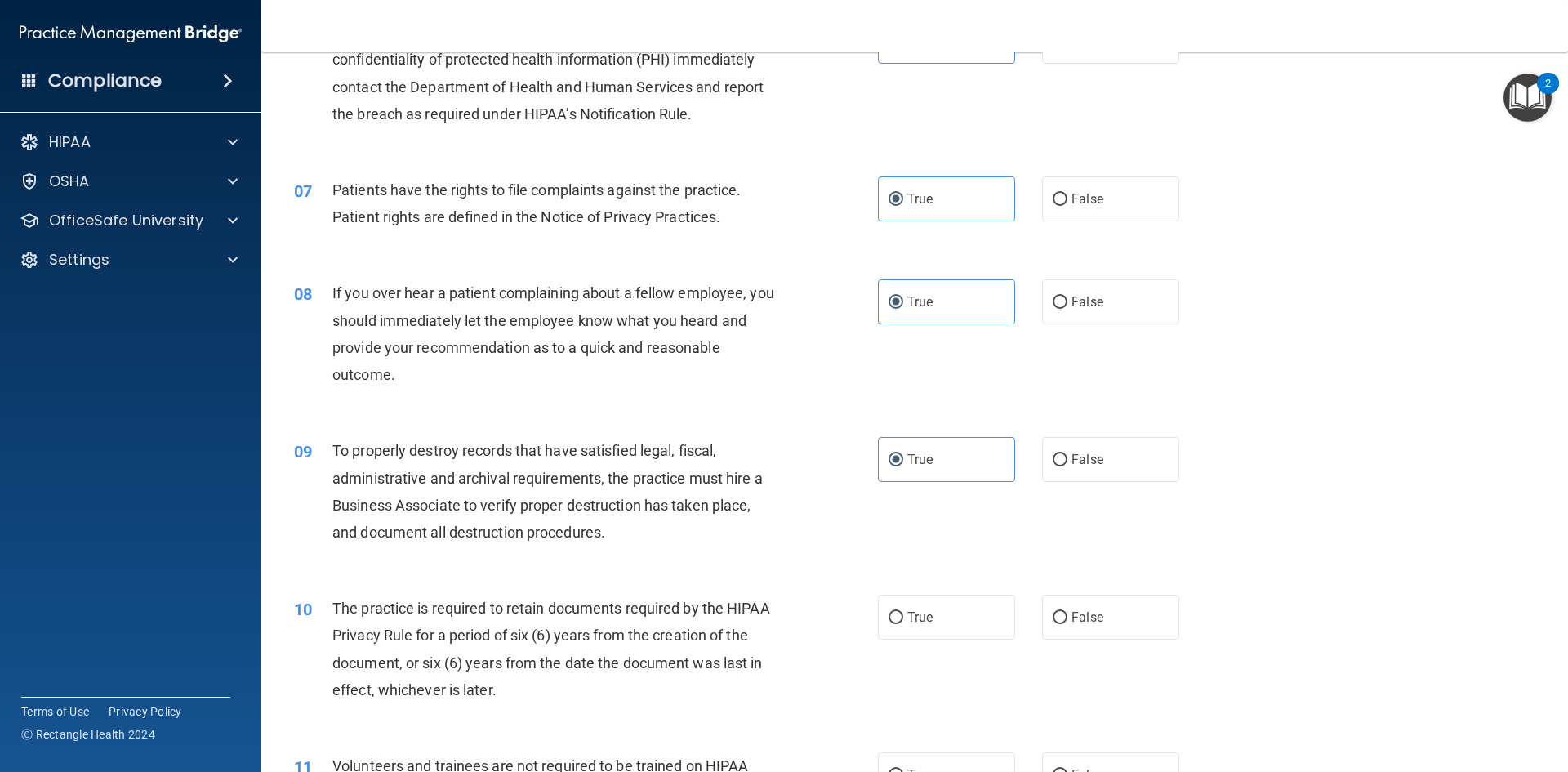
scroll to position [1143, 0]
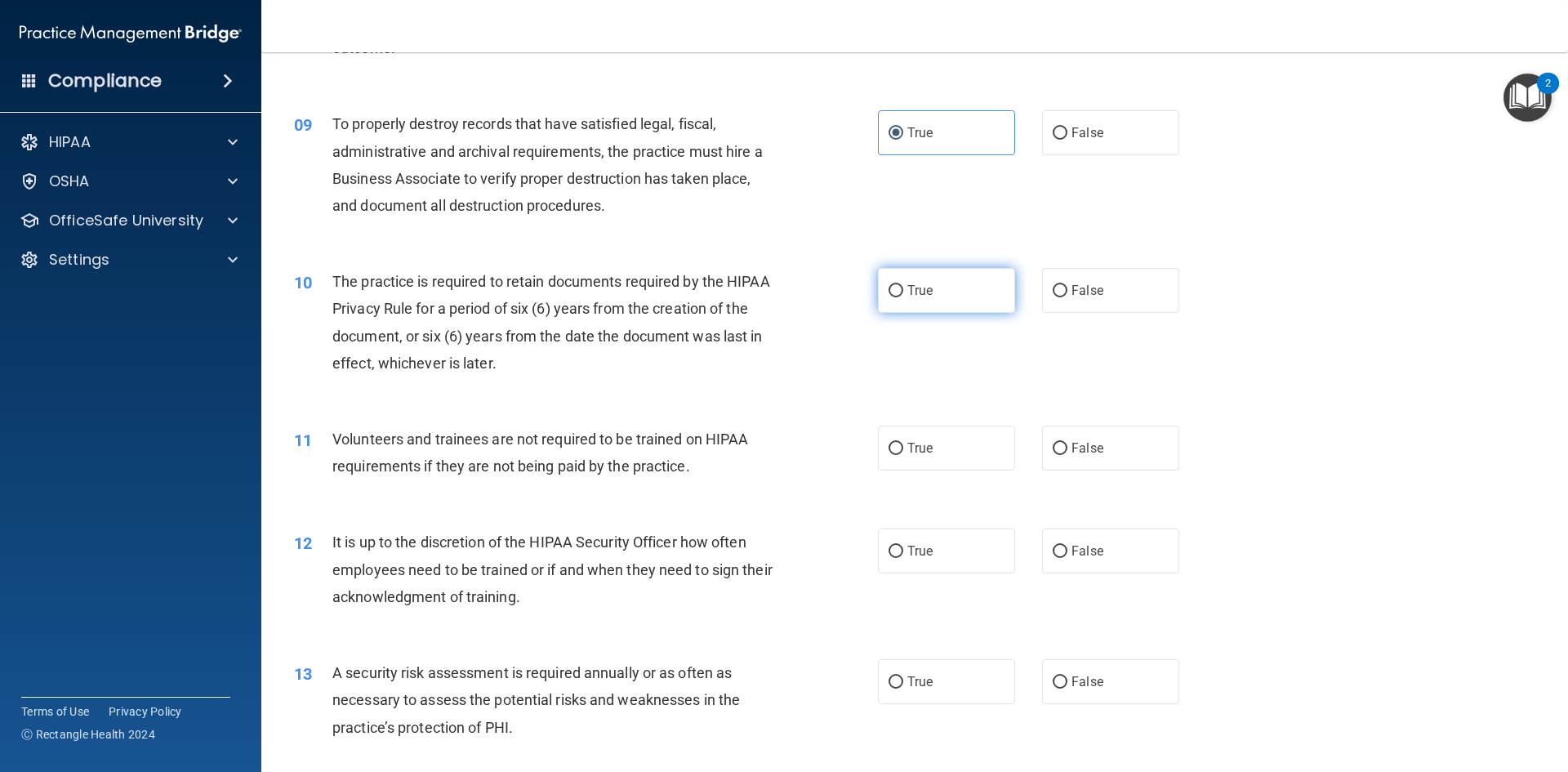
click at [929, 291] on label "True" at bounding box center [946, 290] width 137 height 45
click at [904, 291] on input "True" at bounding box center [896, 291] width 15 height 12
radio input "true"
click at [1103, 457] on label "False" at bounding box center [1110, 447] width 137 height 45
click at [1068, 455] on input "False" at bounding box center [1060, 448] width 15 height 12
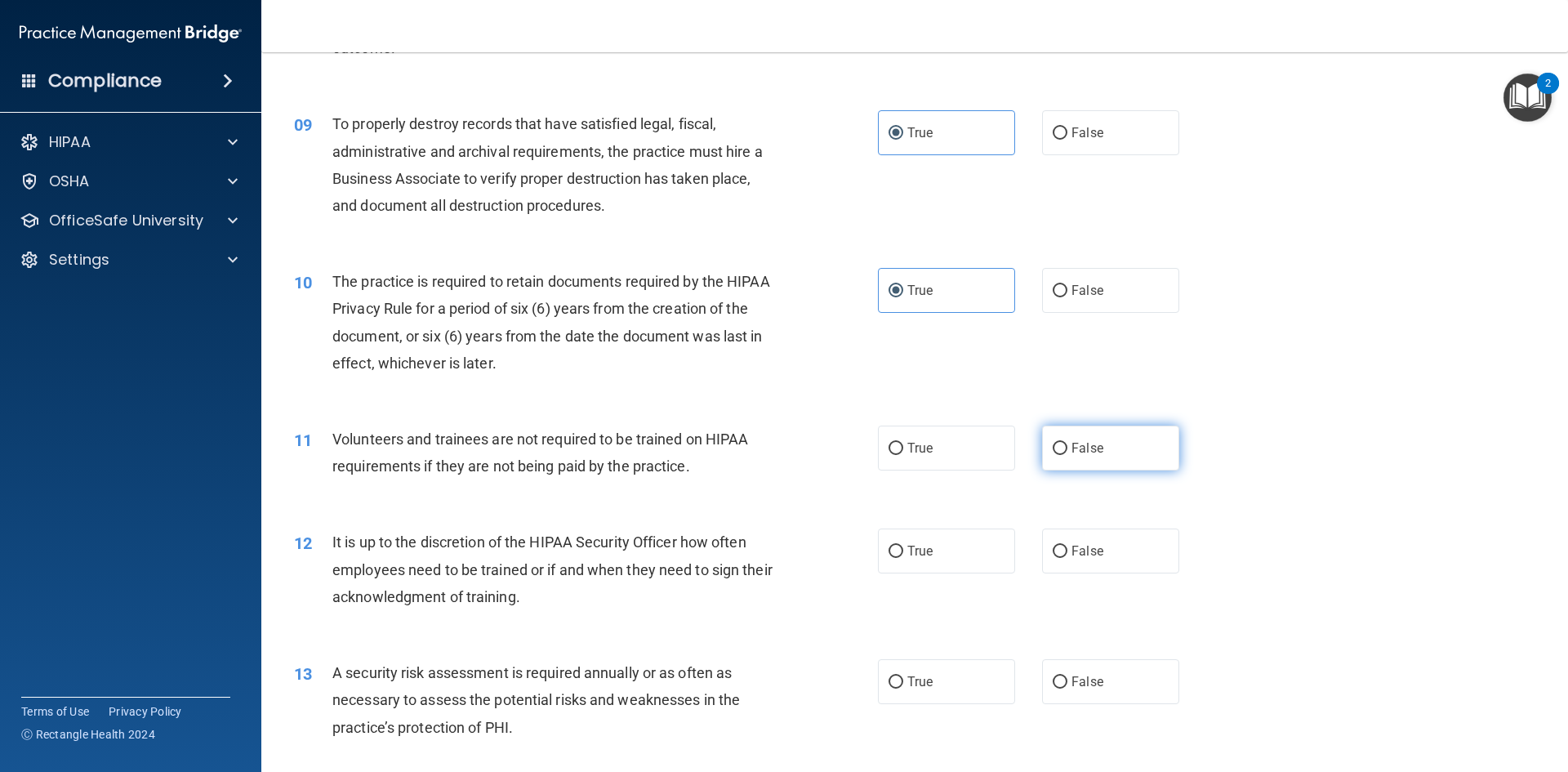
radio input "true"
click at [968, 541] on label "True" at bounding box center [946, 551] width 137 height 45
click at [904, 546] on input "True" at bounding box center [896, 552] width 15 height 12
radio input "true"
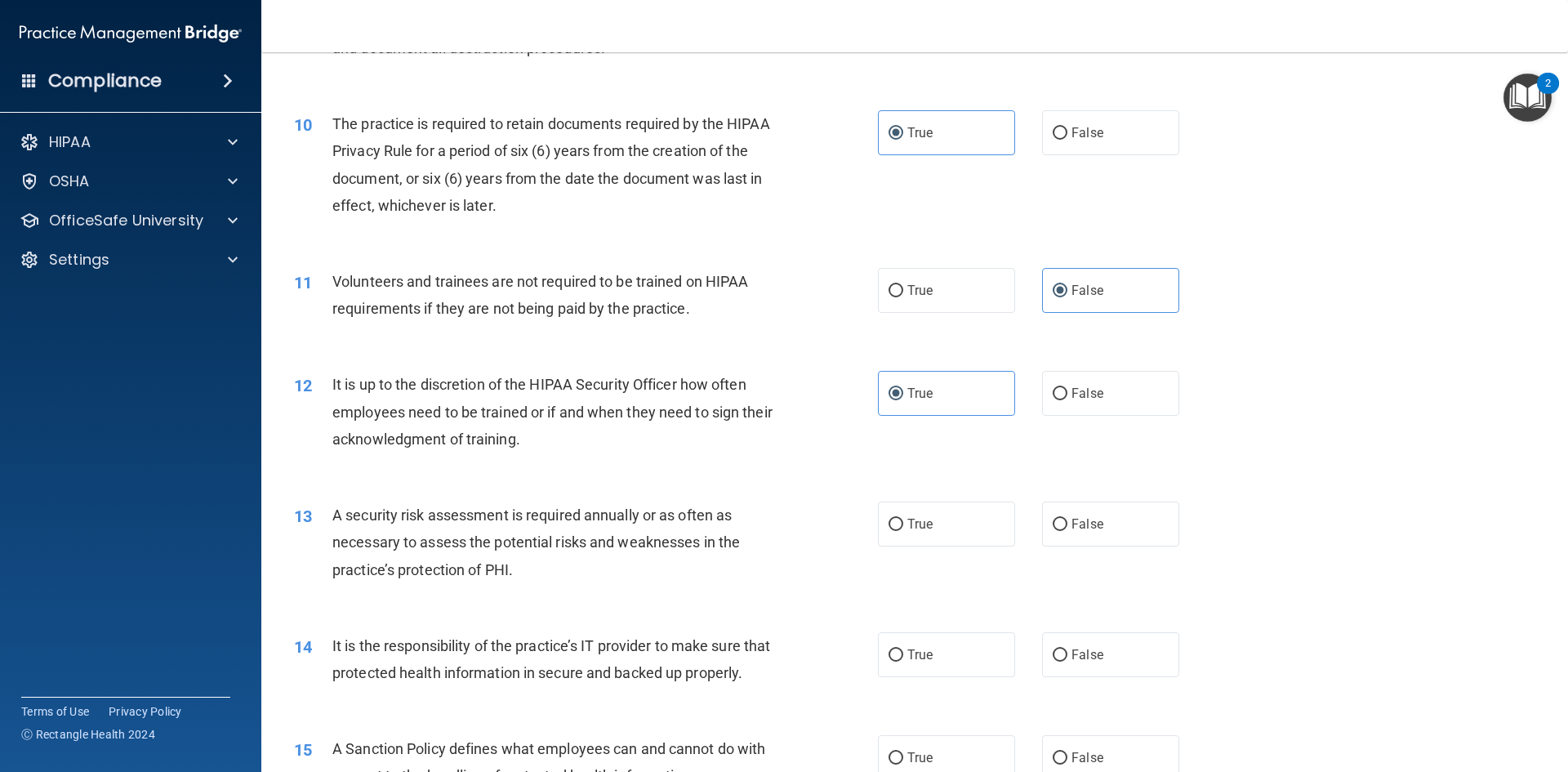
scroll to position [1307, 0]
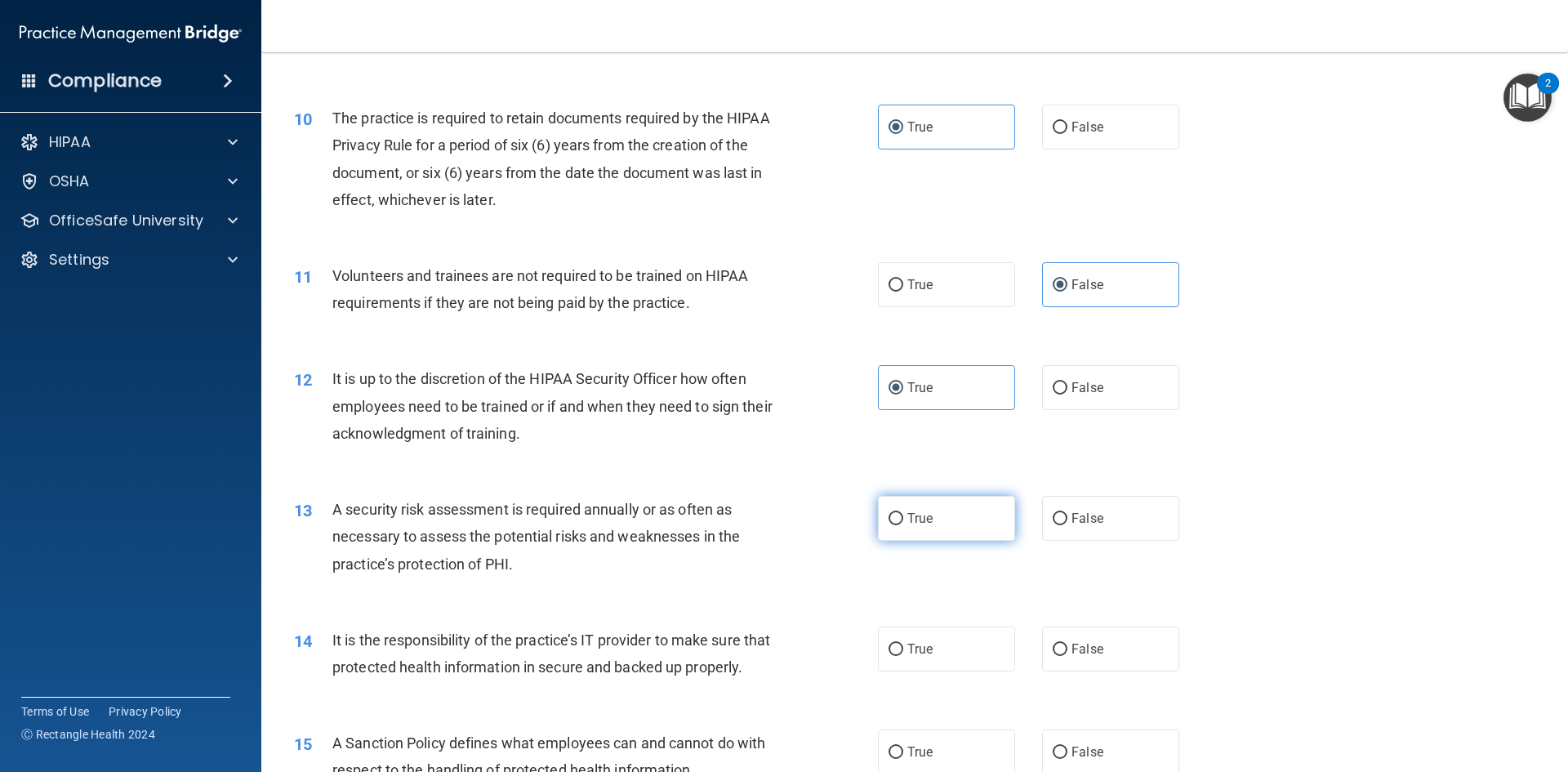
click at [890, 508] on label "True" at bounding box center [946, 518] width 137 height 45
click at [890, 513] on input "True" at bounding box center [896, 519] width 15 height 12
radio input "true"
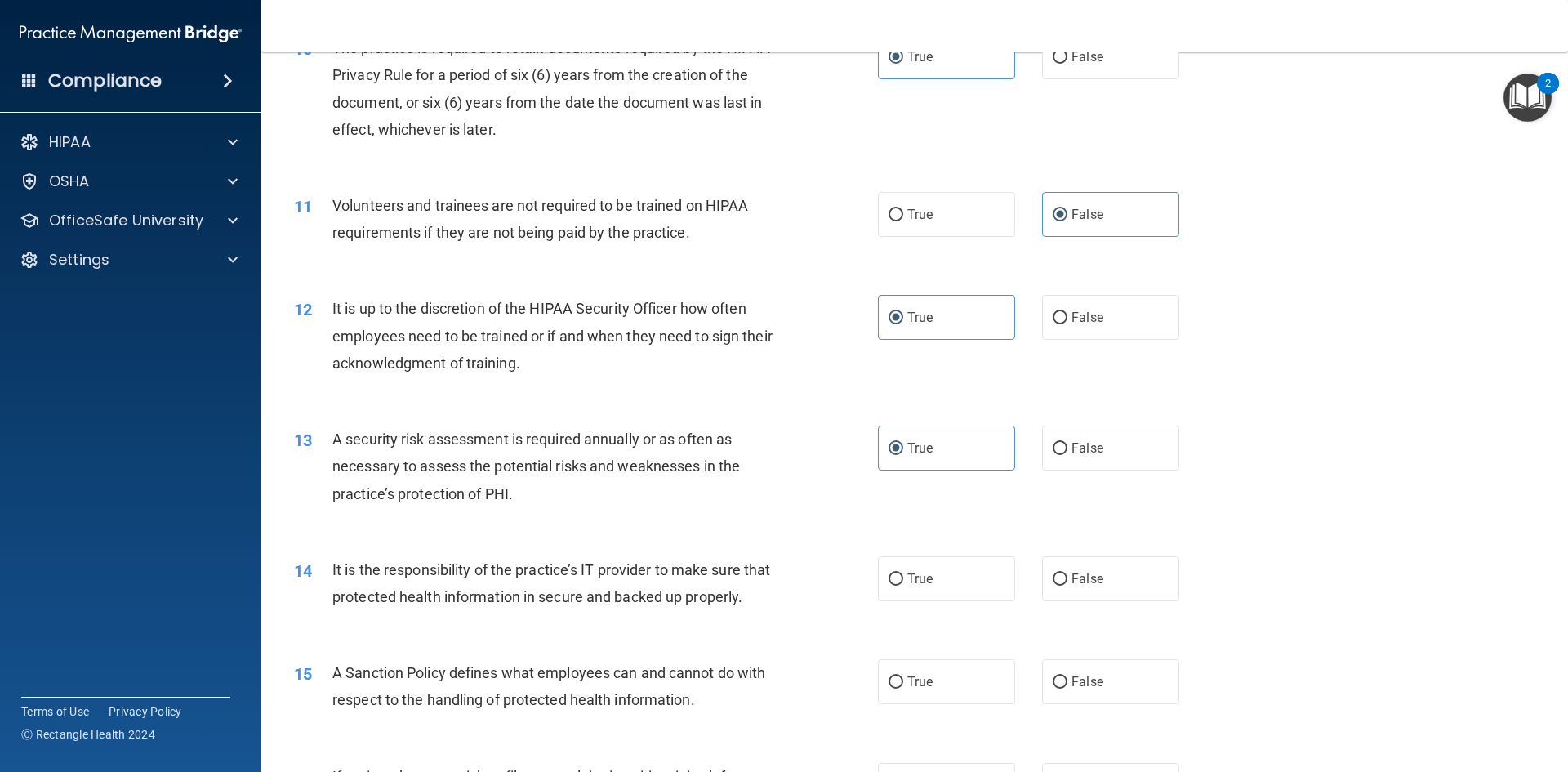
scroll to position [1470, 0]
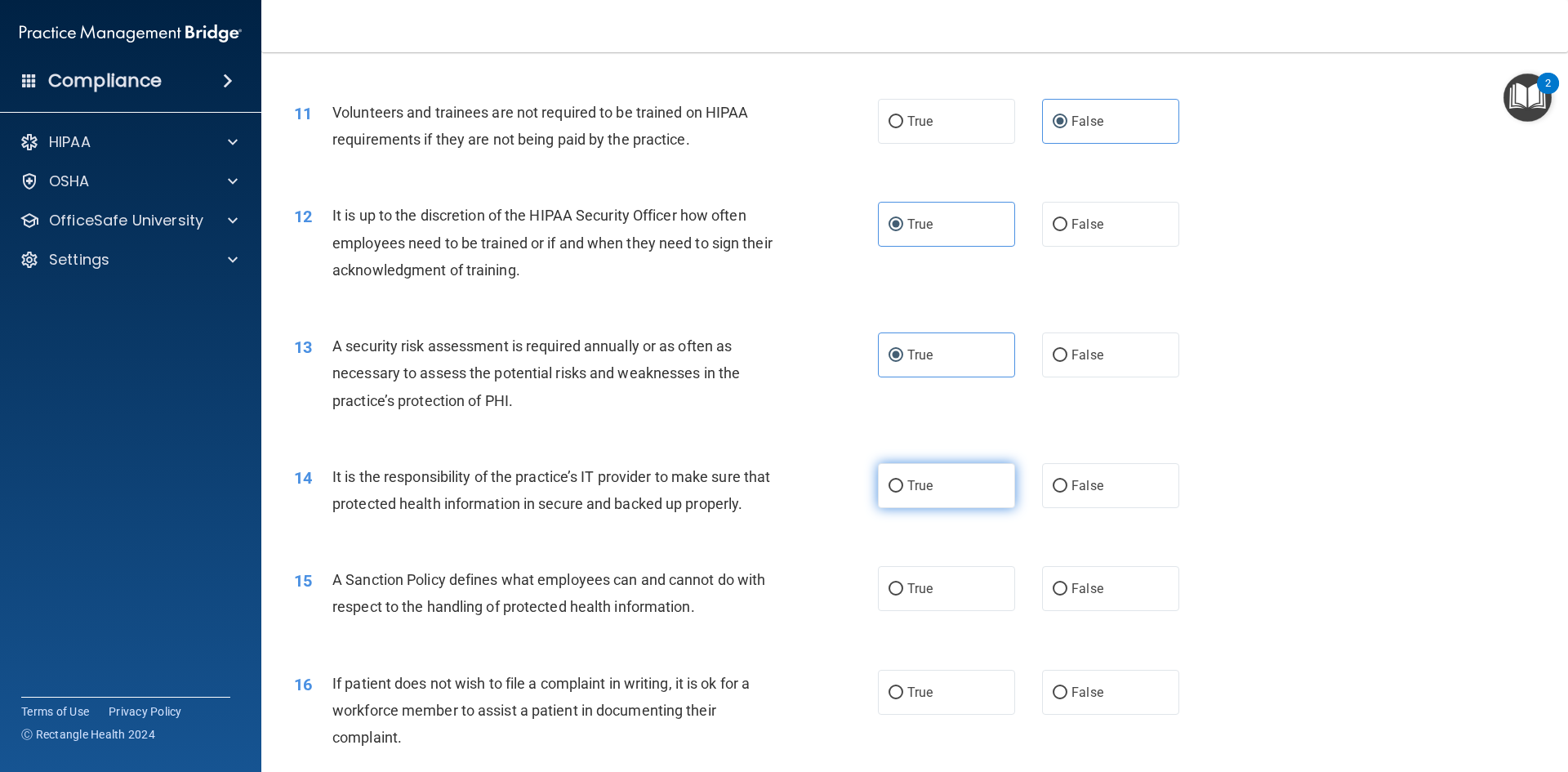
click at [949, 477] on label "True" at bounding box center [946, 485] width 137 height 45
click at [904, 480] on input "True" at bounding box center [896, 486] width 15 height 12
radio input "true"
click at [943, 611] on label "True" at bounding box center [946, 588] width 137 height 45
click at [904, 595] on input "True" at bounding box center [896, 589] width 15 height 12
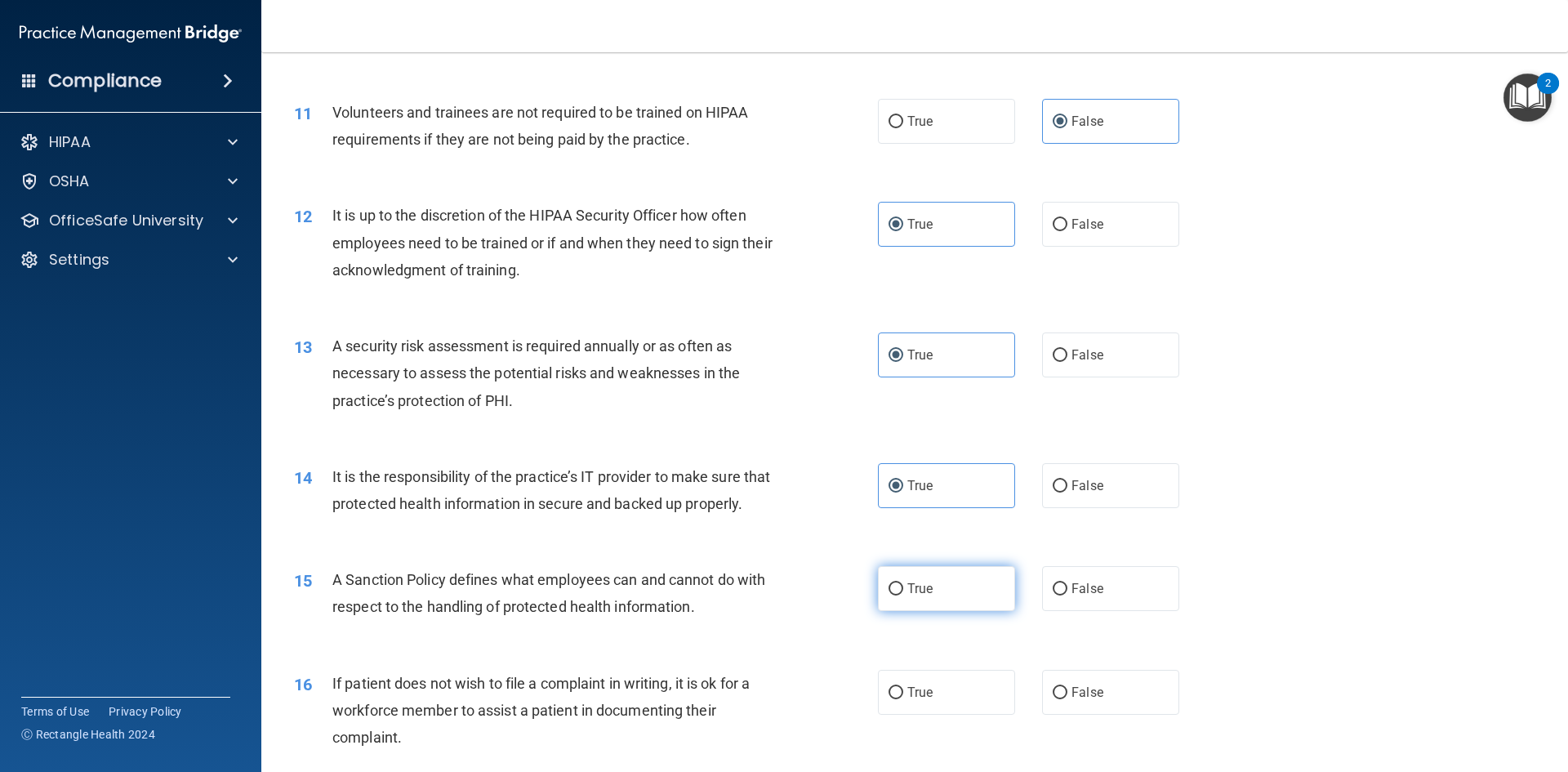
radio input "true"
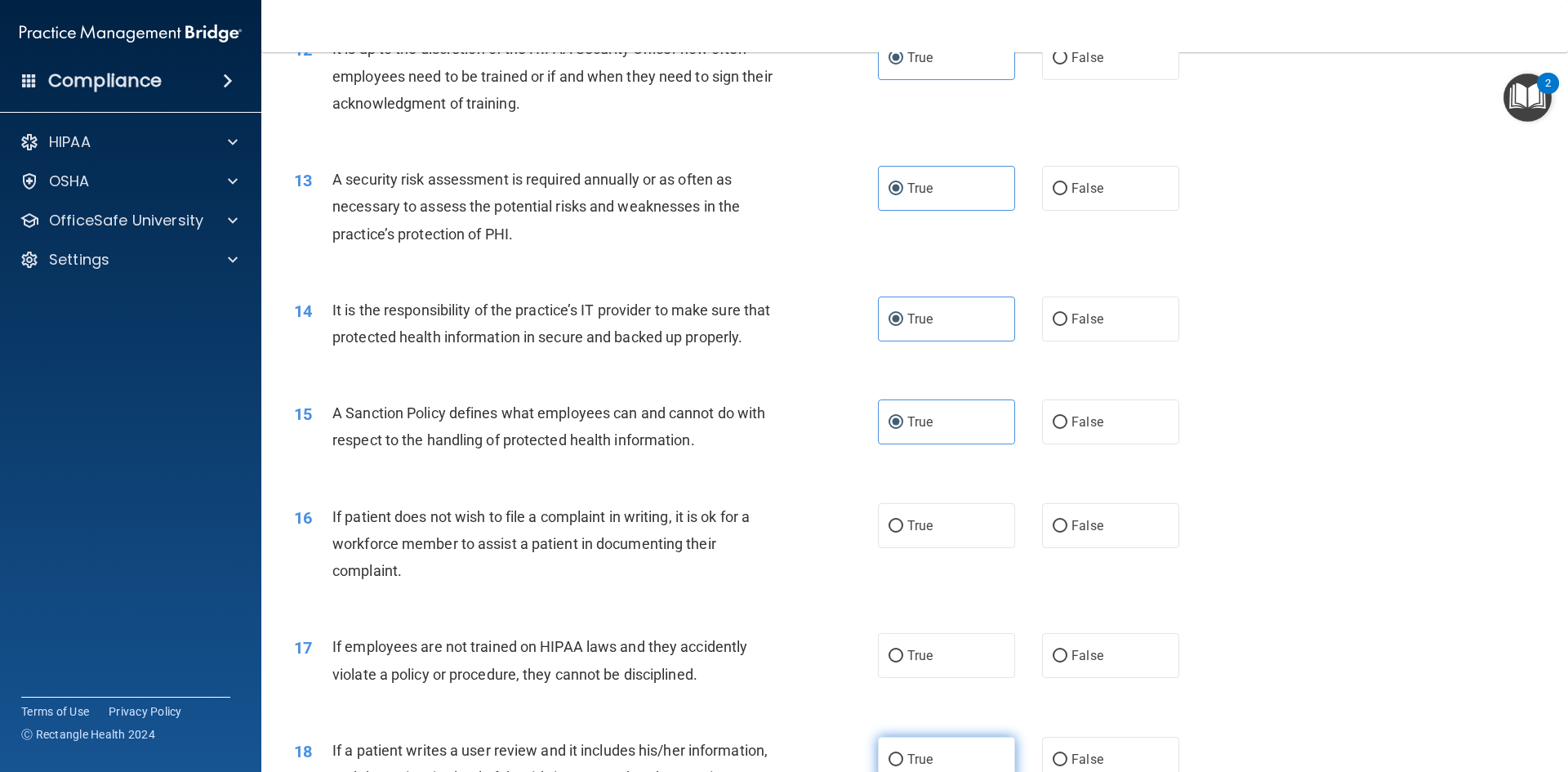
scroll to position [1797, 0]
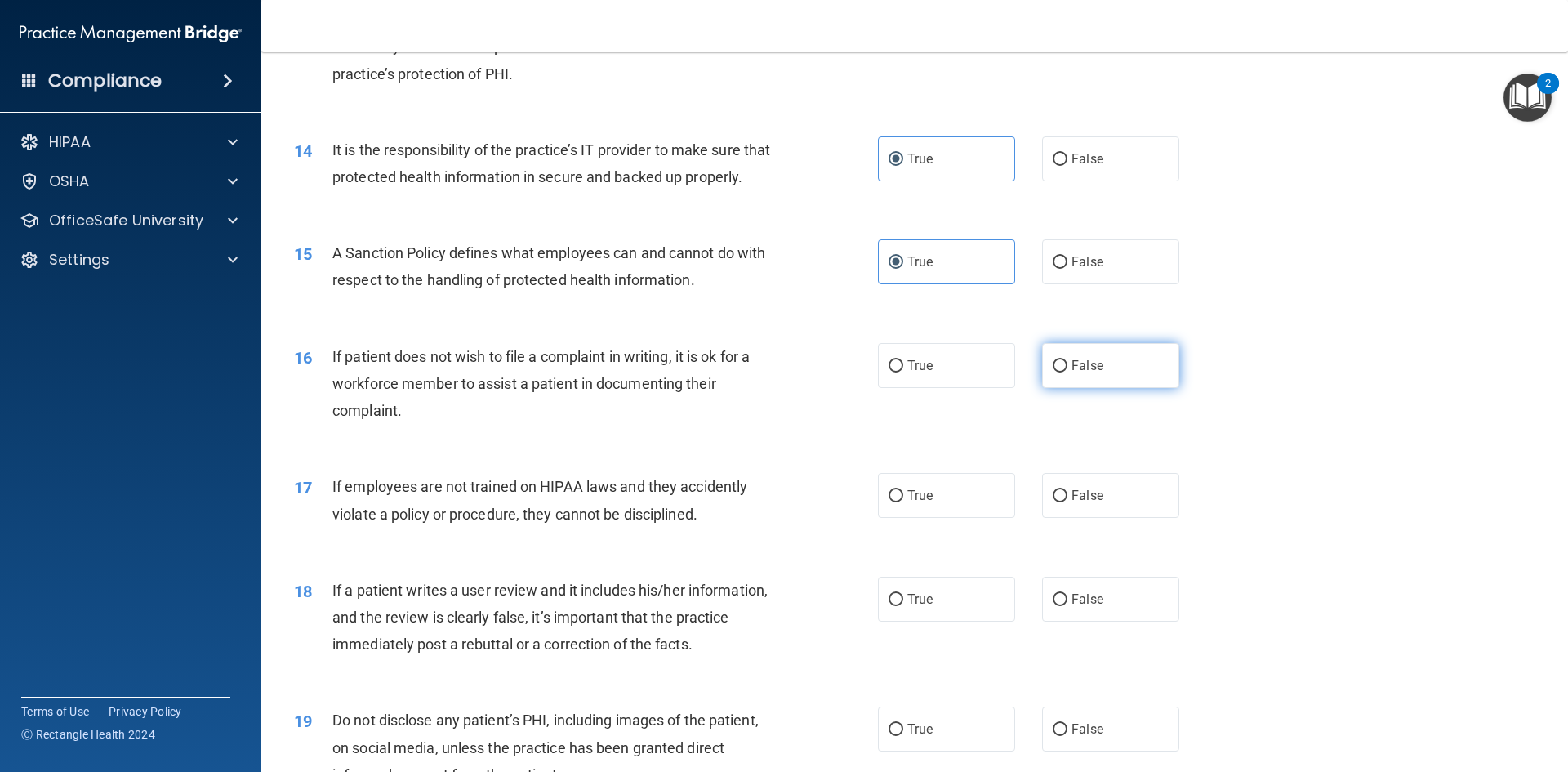
click at [1083, 373] on span "False" at bounding box center [1087, 366] width 32 height 15
click at [1068, 372] on input "False" at bounding box center [1060, 366] width 15 height 12
radio input "true"
click at [1130, 518] on label "False" at bounding box center [1110, 495] width 137 height 45
click at [1068, 502] on input "False" at bounding box center [1060, 496] width 15 height 12
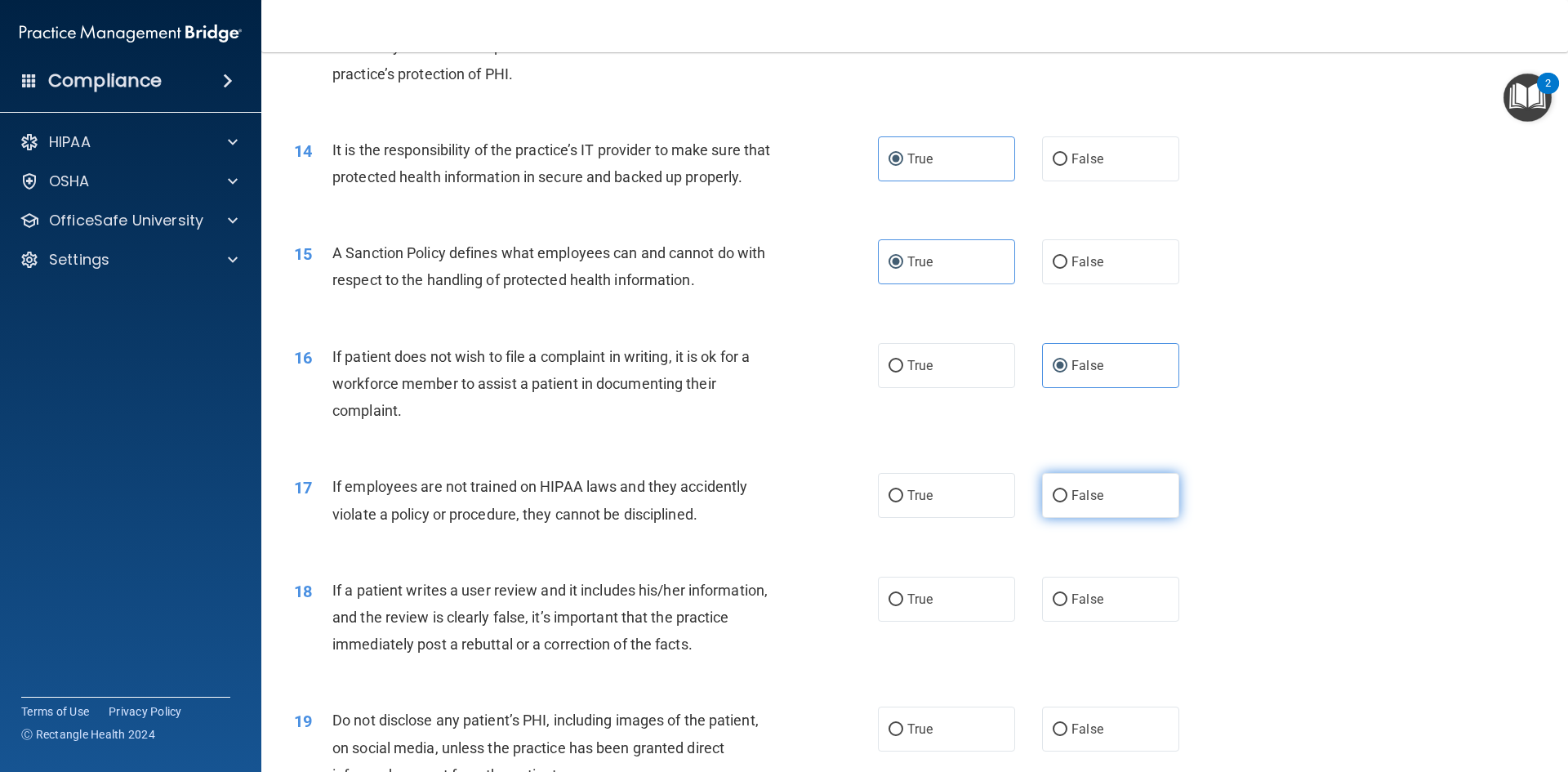
radio input "true"
click at [962, 518] on label "True" at bounding box center [946, 495] width 137 height 45
click at [904, 502] on input "True" at bounding box center [896, 496] width 15 height 12
radio input "true"
radio input "false"
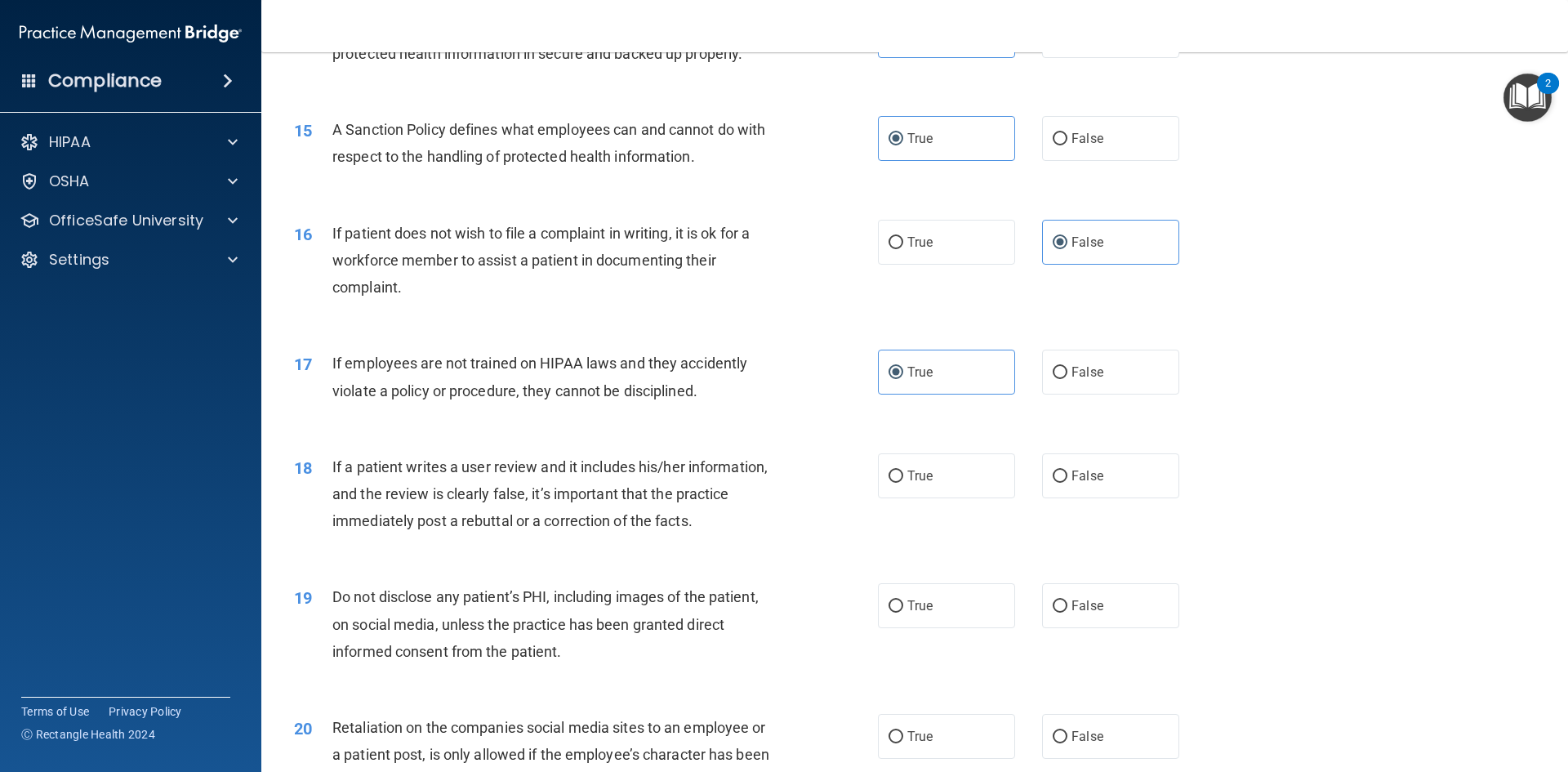
scroll to position [1960, 0]
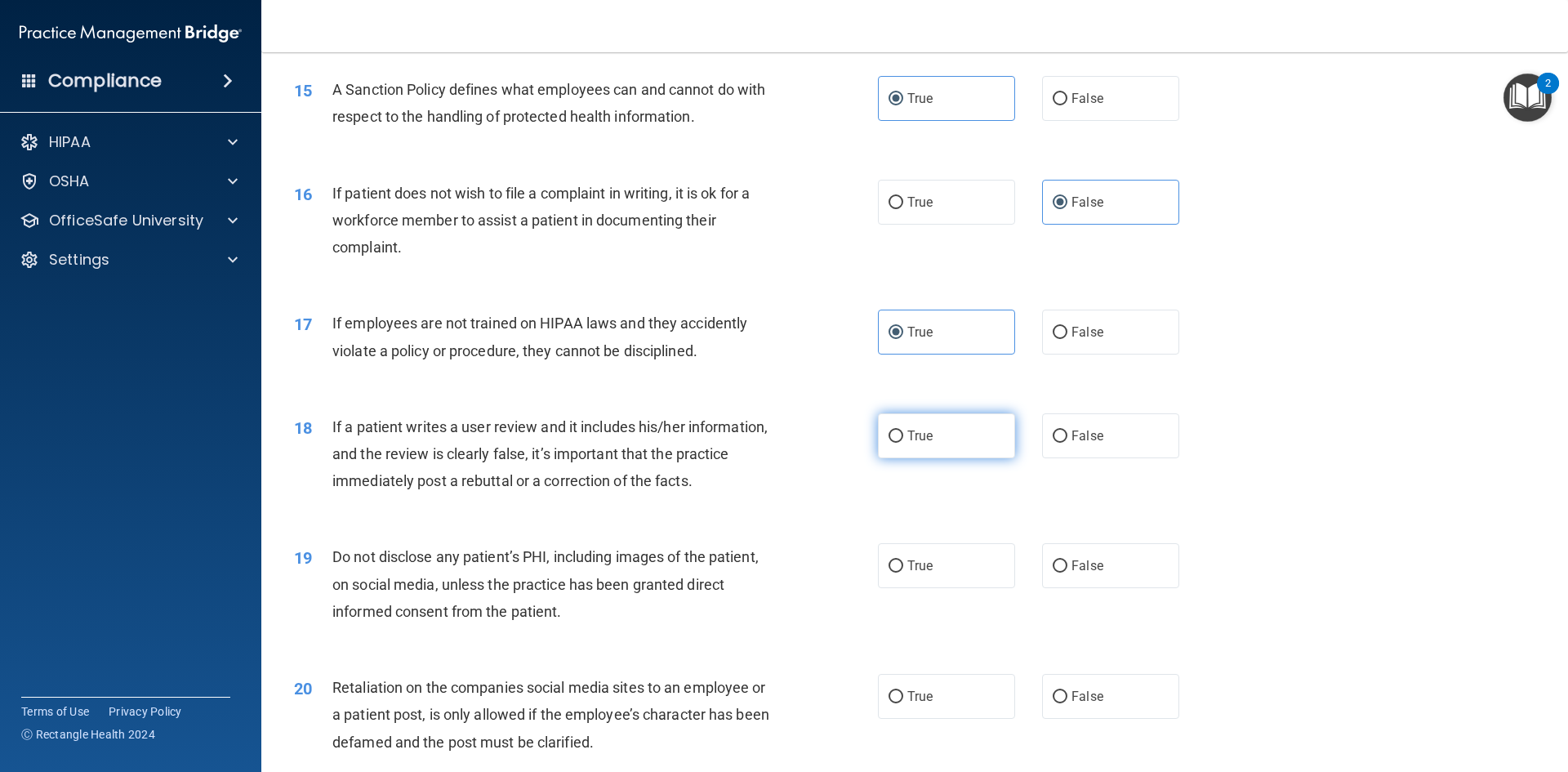
click at [891, 459] on label "True" at bounding box center [946, 436] width 137 height 45
click at [891, 442] on input "True" at bounding box center [896, 436] width 15 height 12
radio input "true"
click at [938, 588] on label "True" at bounding box center [946, 565] width 137 height 45
click at [904, 572] on input "True" at bounding box center [896, 566] width 15 height 12
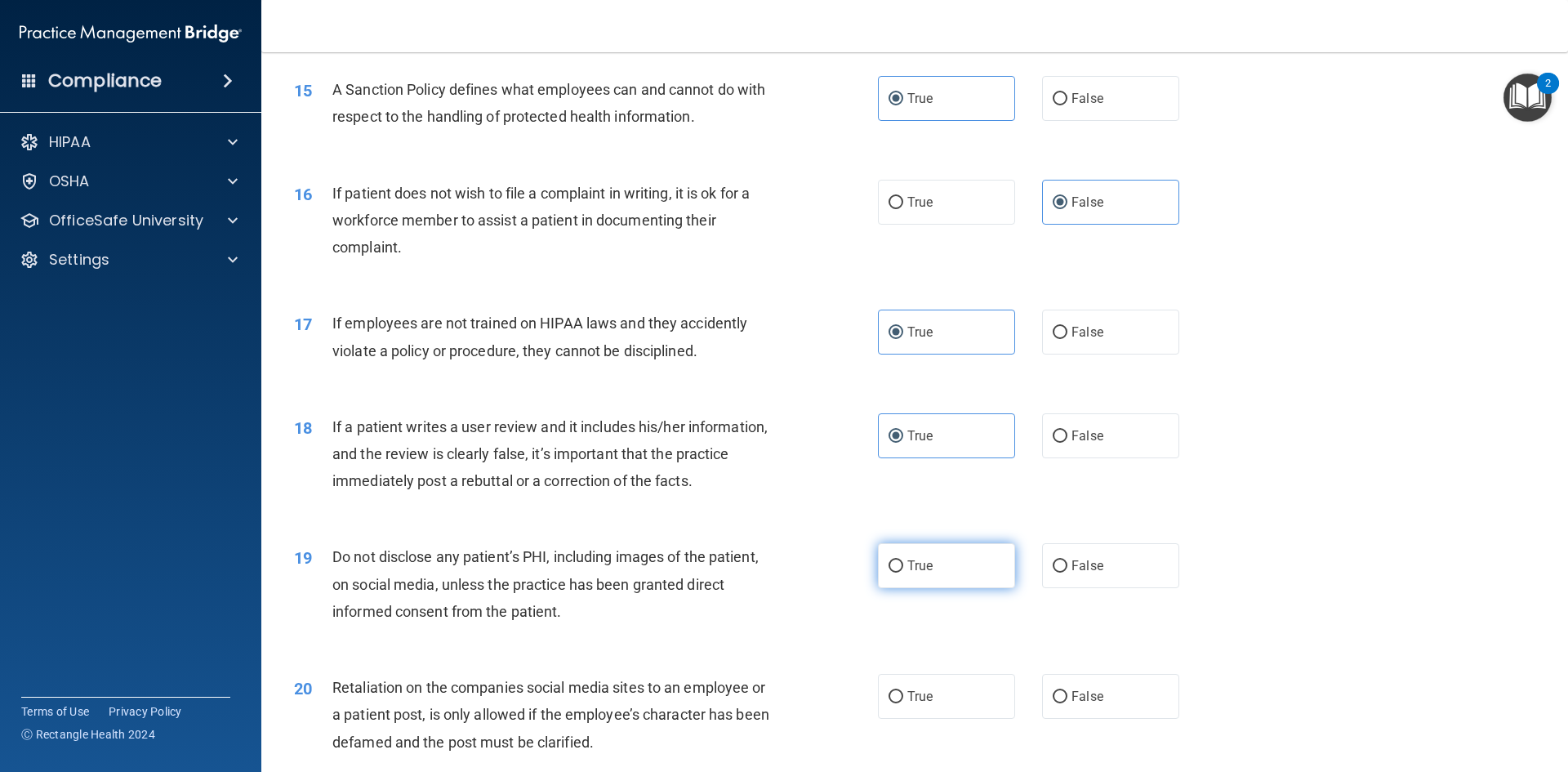
radio input "true"
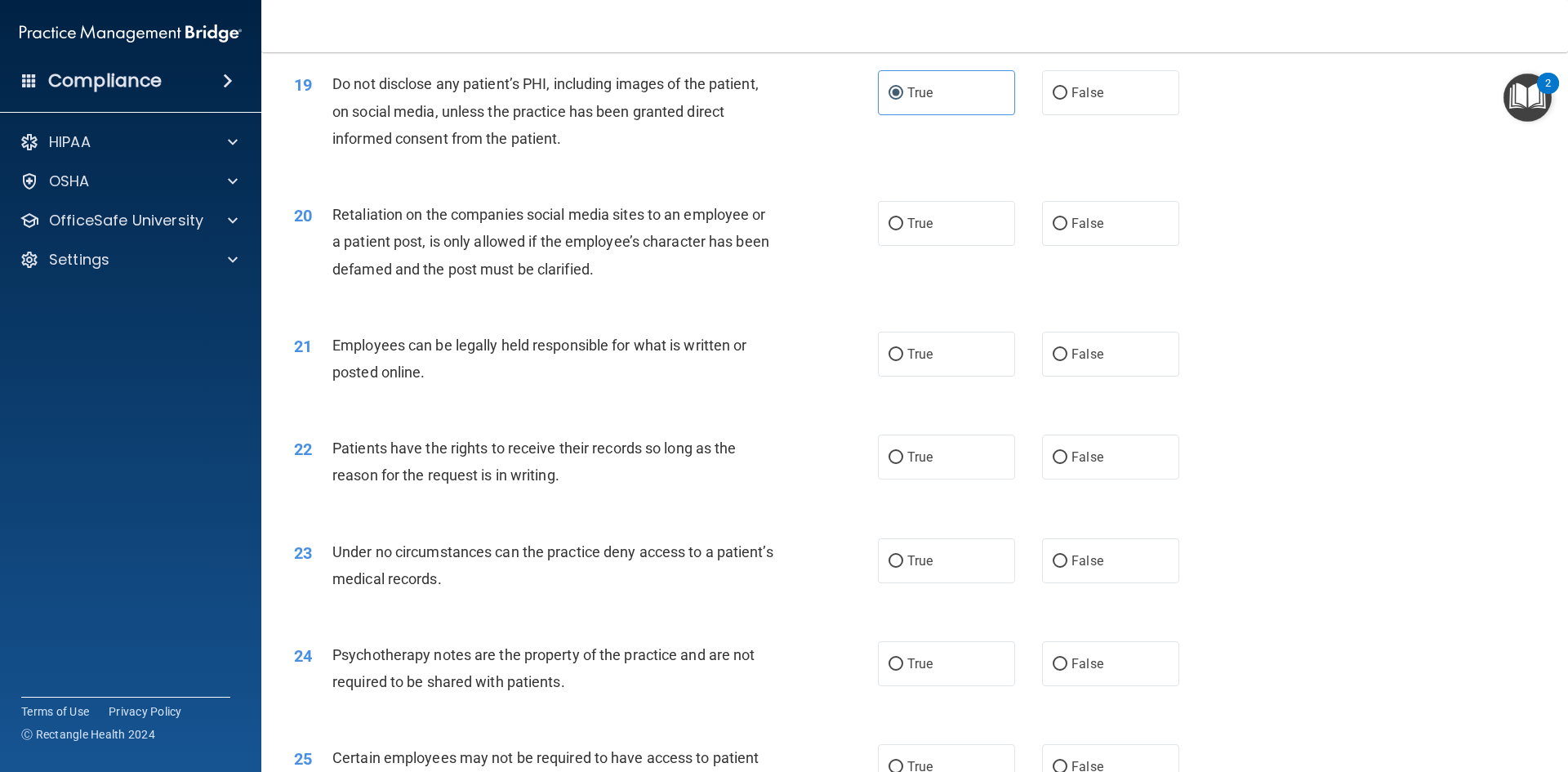
scroll to position [2266, 0]
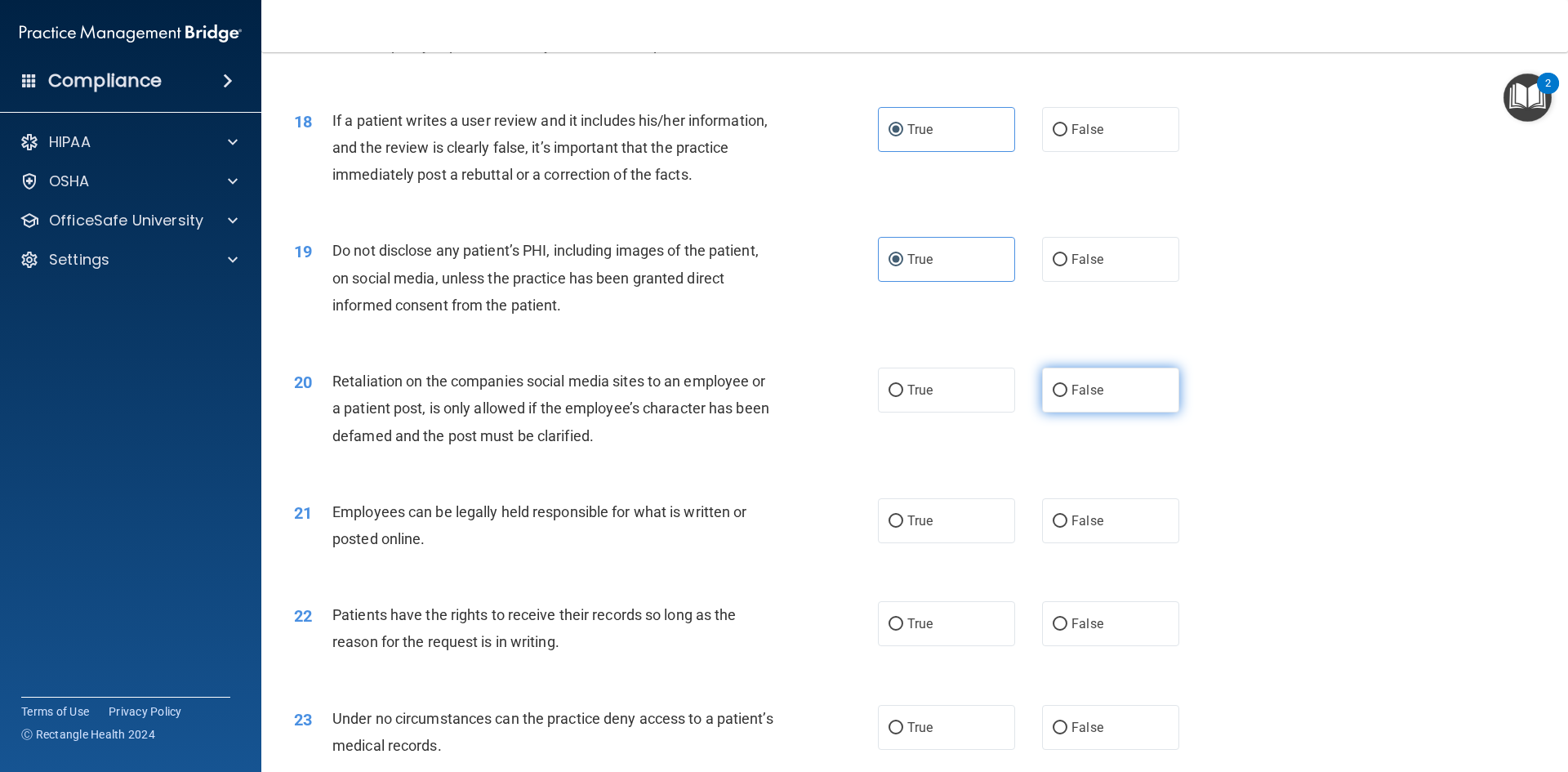
click at [1081, 398] on span "False" at bounding box center [1087, 390] width 32 height 15
click at [1068, 397] on input "False" at bounding box center [1060, 390] width 15 height 12
radio input "true"
click at [954, 543] on label "True" at bounding box center [946, 520] width 137 height 45
click at [904, 528] on input "True" at bounding box center [896, 521] width 15 height 12
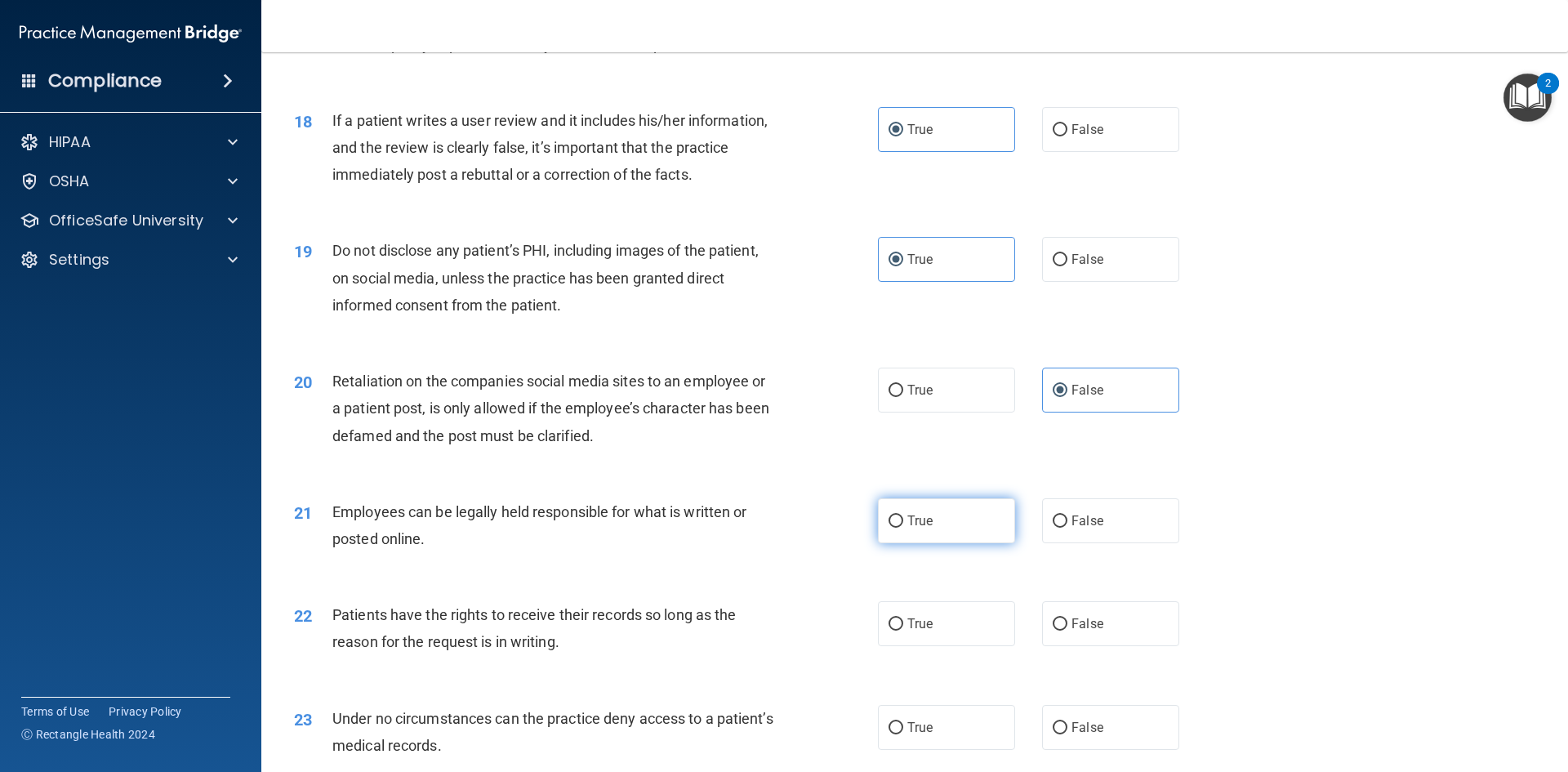
radio input "true"
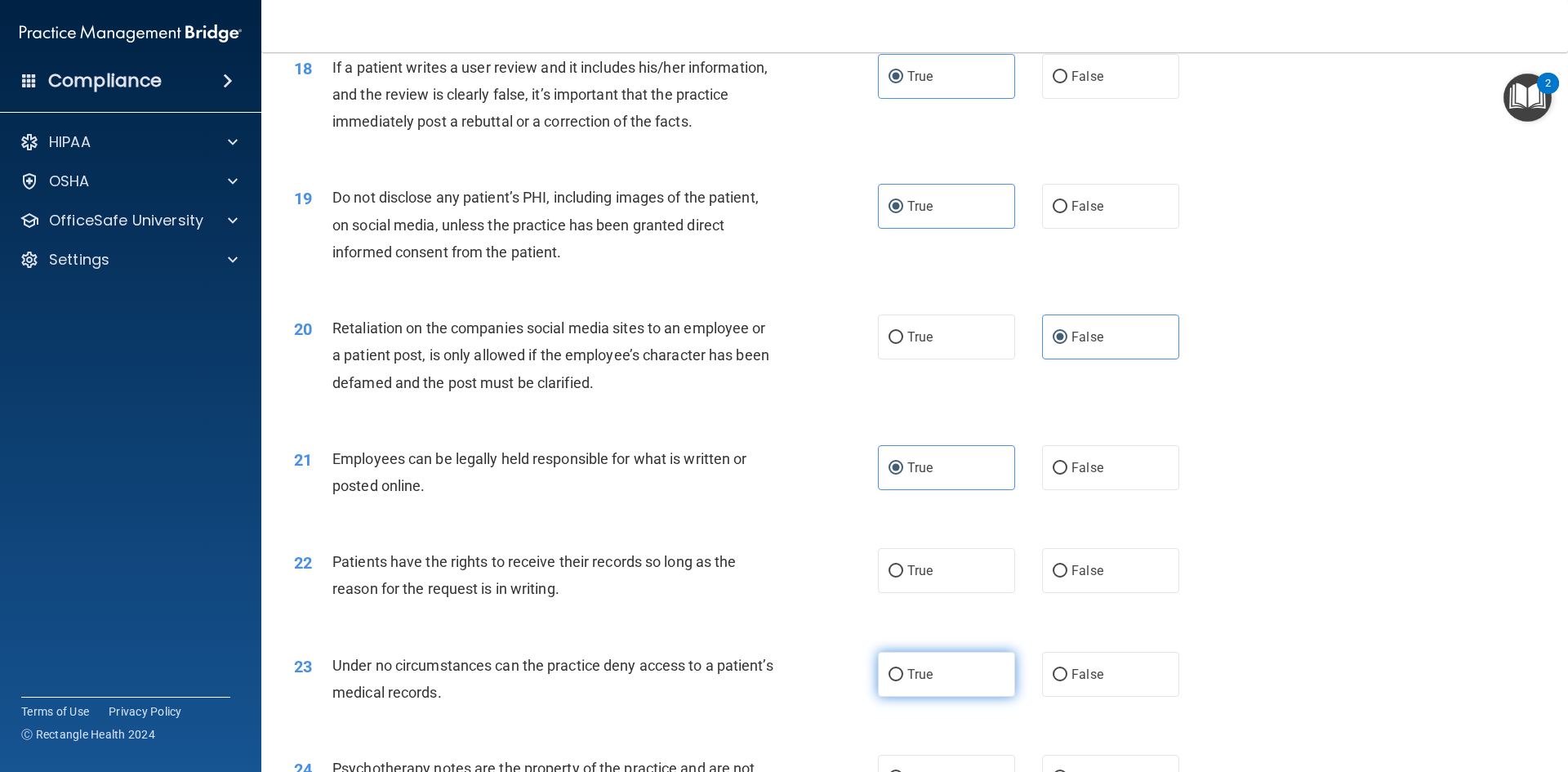
scroll to position [2348, 0]
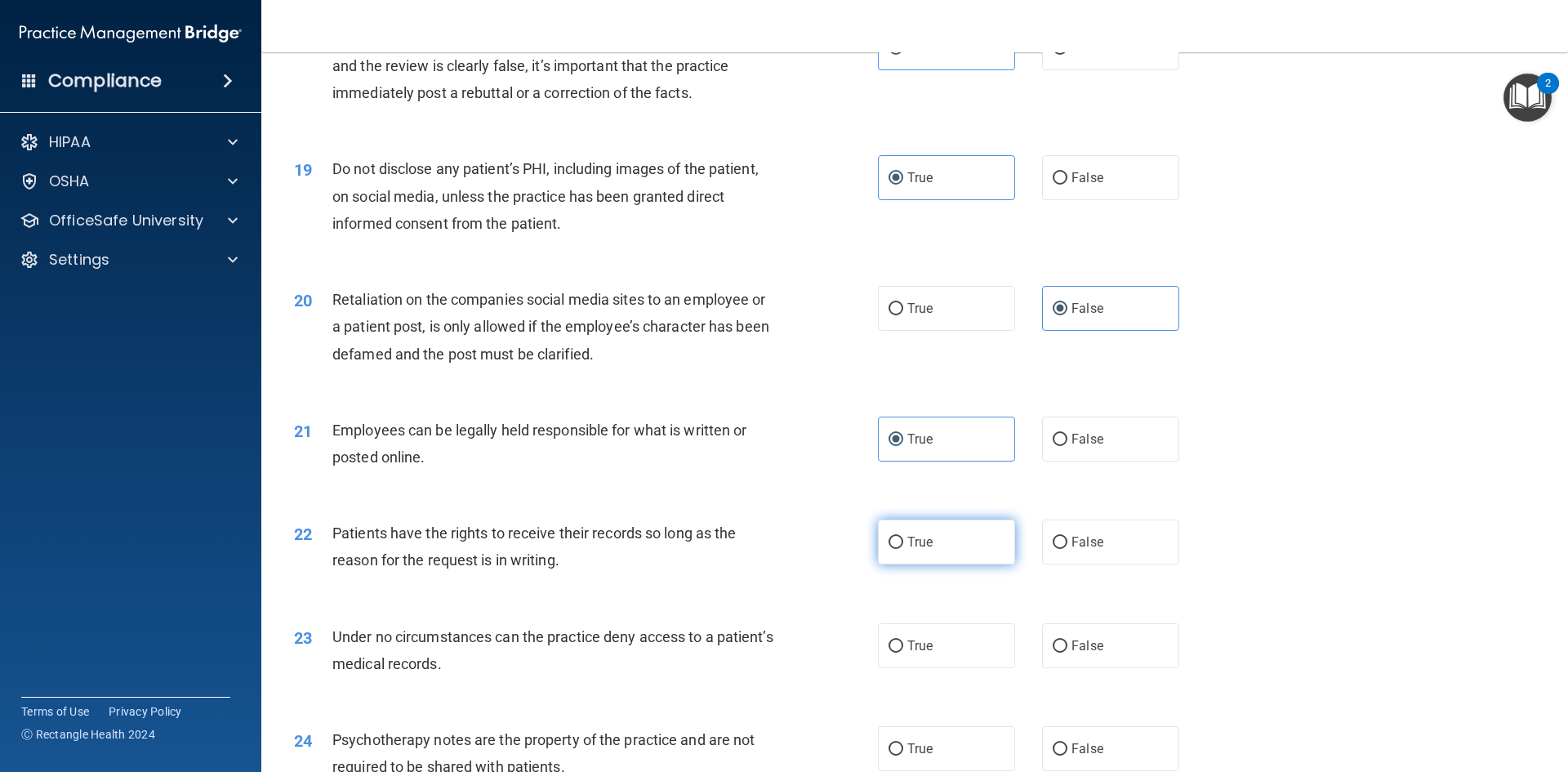
click at [982, 564] on label "True" at bounding box center [946, 541] width 137 height 45
click at [904, 549] on input "True" at bounding box center [896, 542] width 15 height 12
radio input "true"
click at [1073, 668] on label "False" at bounding box center [1110, 646] width 137 height 45
click at [1068, 652] on input "False" at bounding box center [1060, 646] width 15 height 12
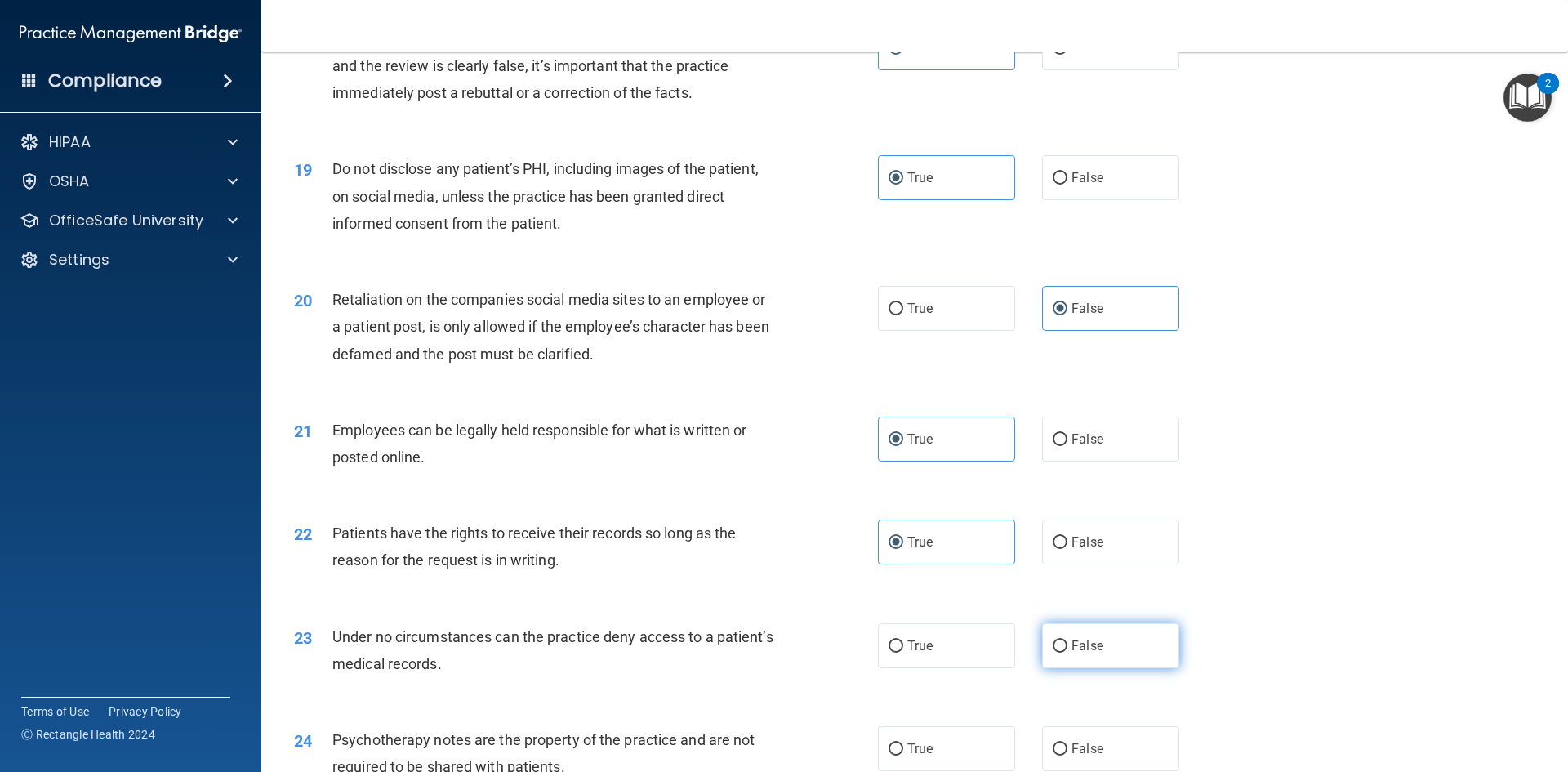
radio input "true"
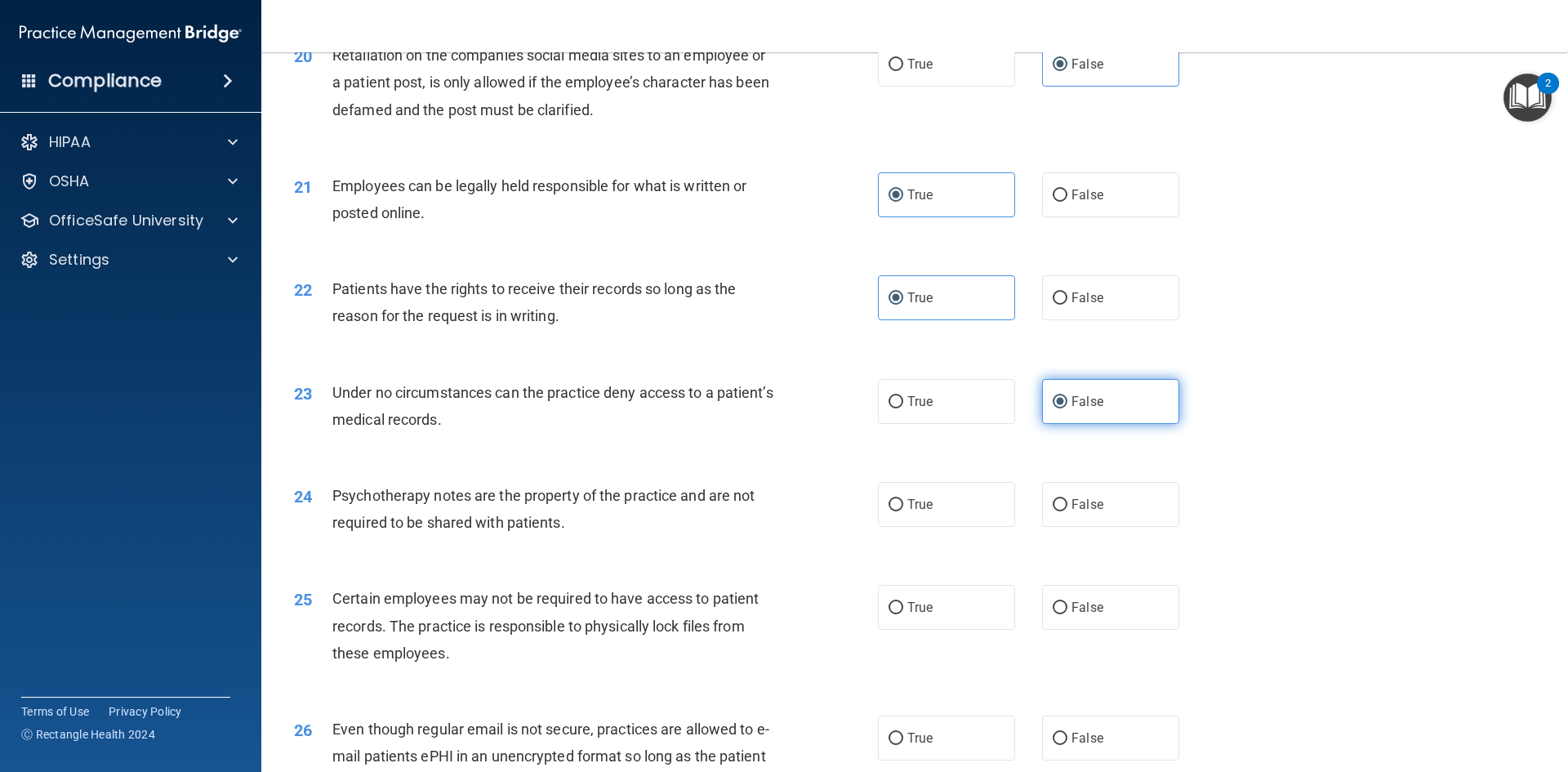
scroll to position [2593, 0]
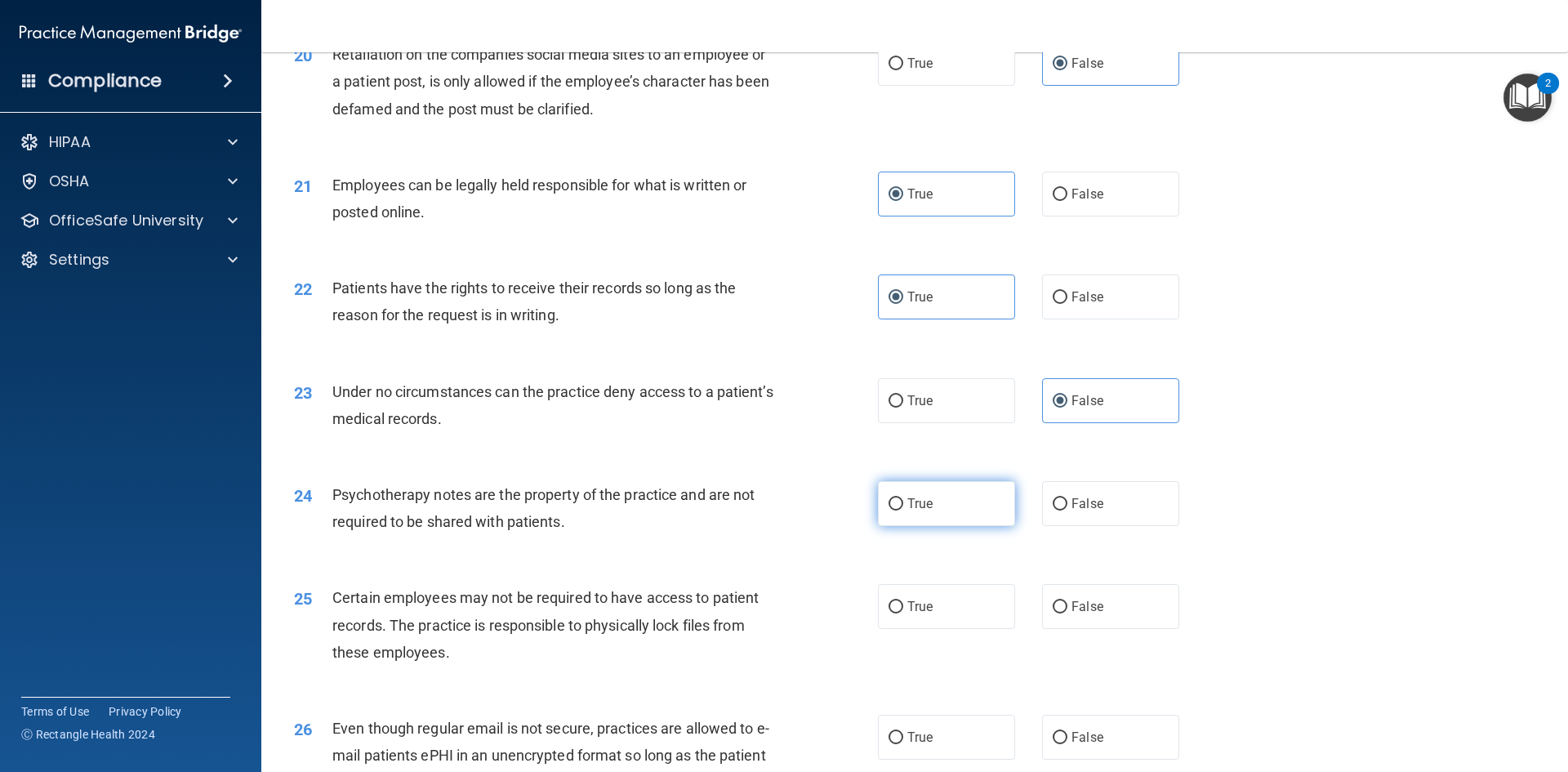
click at [982, 526] on label "True" at bounding box center [946, 503] width 137 height 45
click at [904, 511] on input "True" at bounding box center [896, 504] width 15 height 12
radio input "true"
click at [1092, 629] on label "False" at bounding box center [1110, 606] width 137 height 45
click at [1068, 613] on input "False" at bounding box center [1060, 607] width 15 height 12
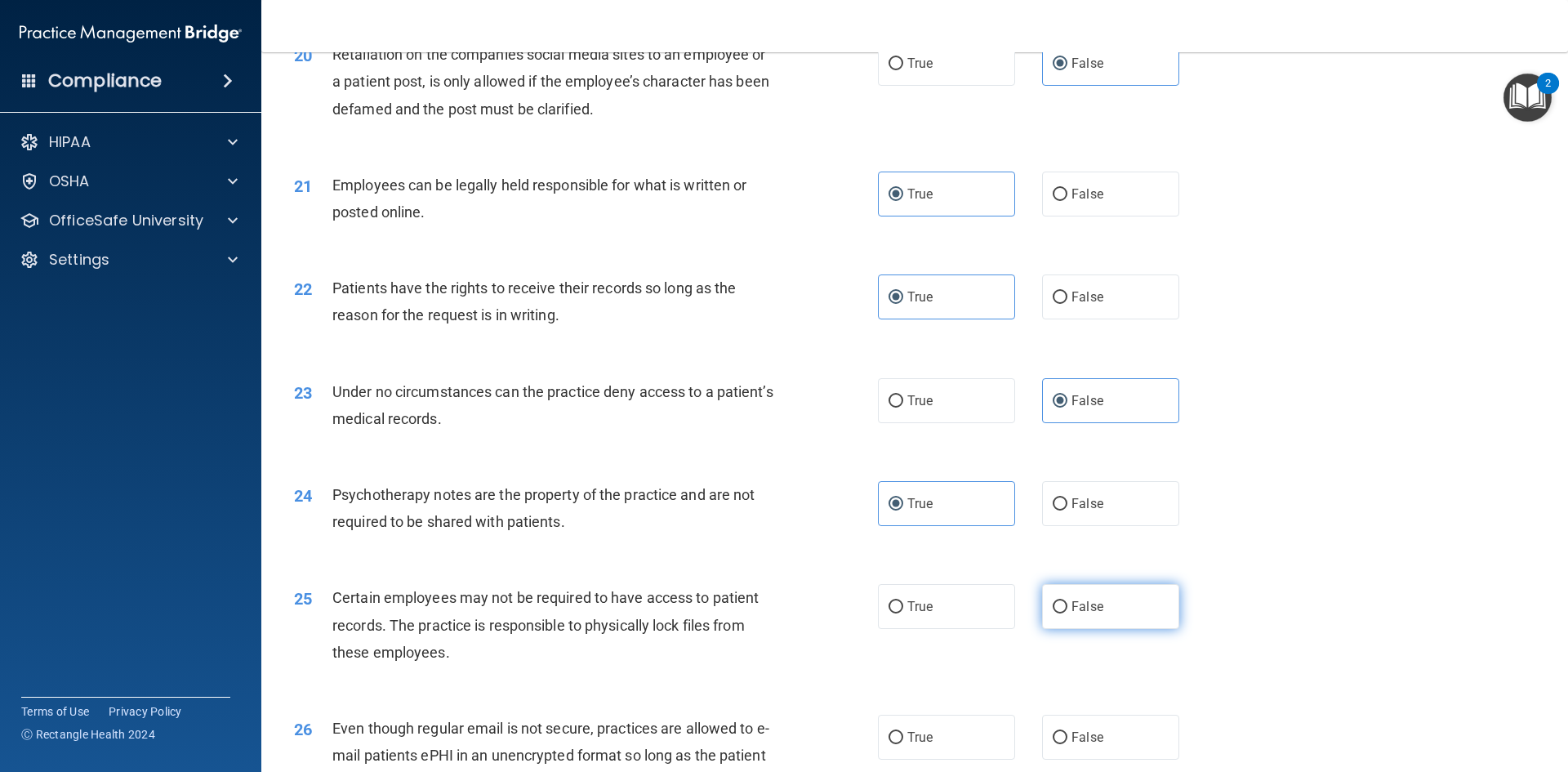
radio input "true"
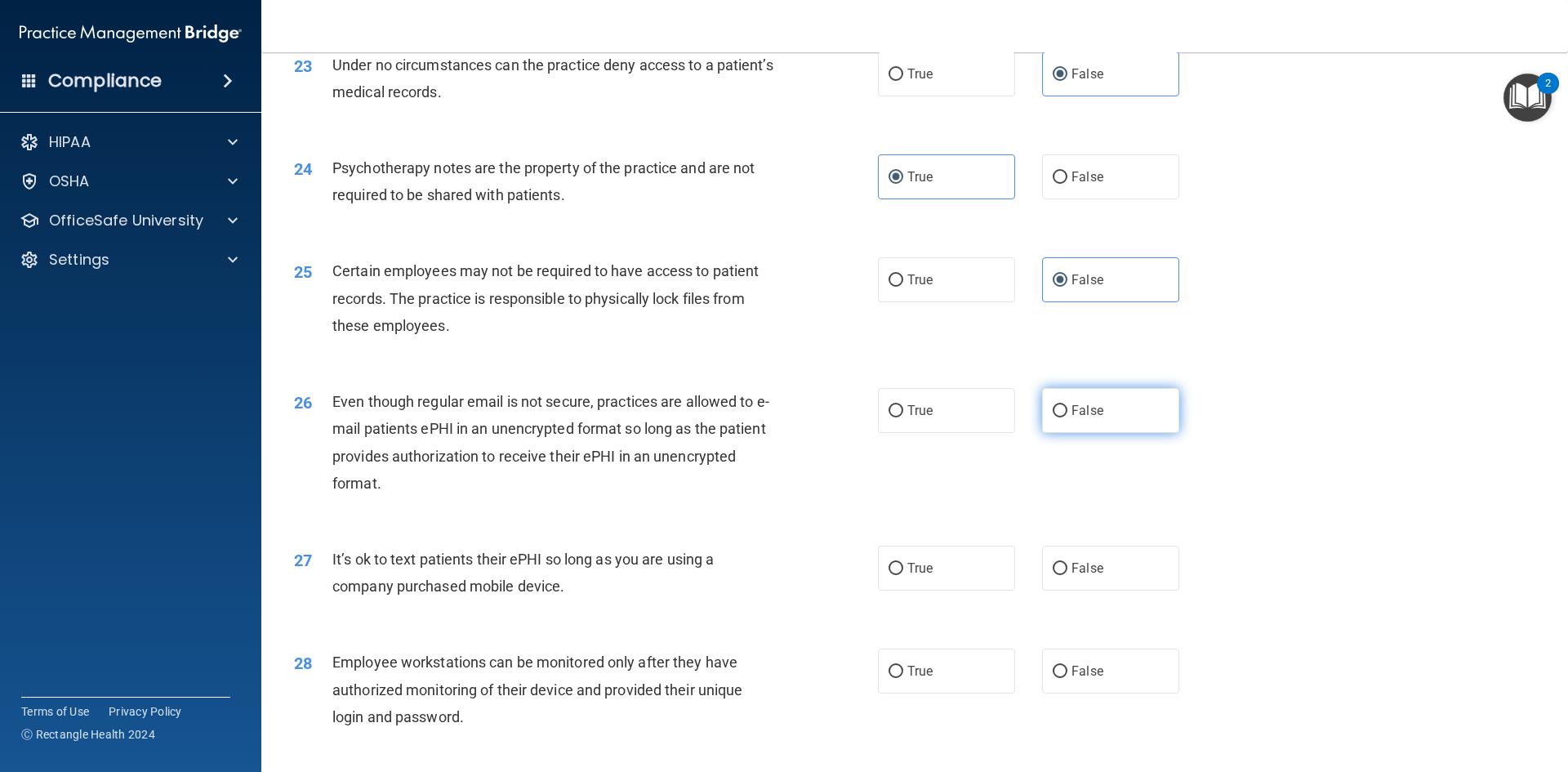
click at [1057, 429] on label "False" at bounding box center [1110, 410] width 137 height 45
click at [1057, 418] on input "False" at bounding box center [1060, 411] width 15 height 12
radio input "true"
click at [923, 576] on span "True" at bounding box center [921, 568] width 26 height 15
click at [904, 575] on input "True" at bounding box center [896, 569] width 15 height 12
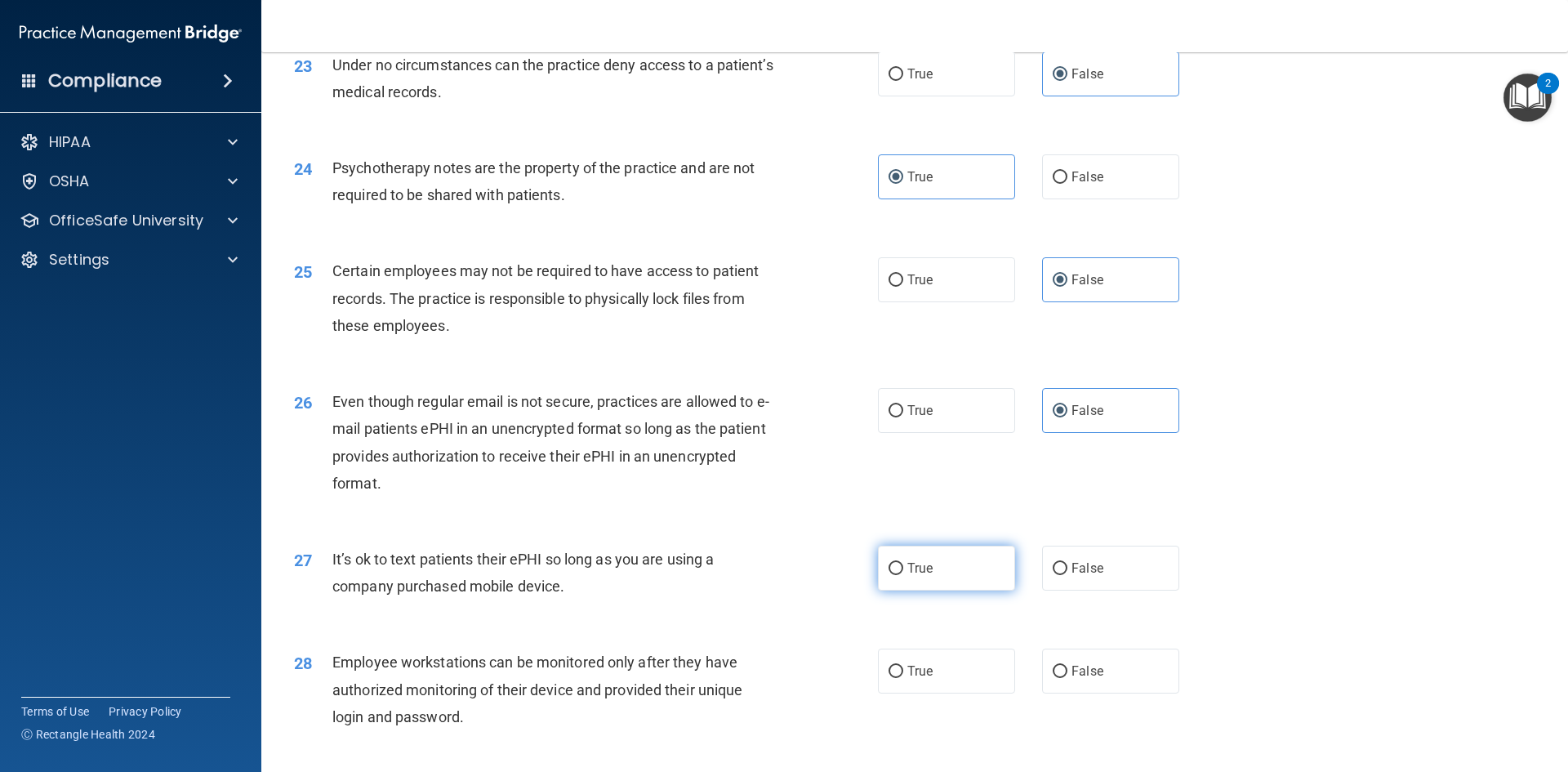
radio input "true"
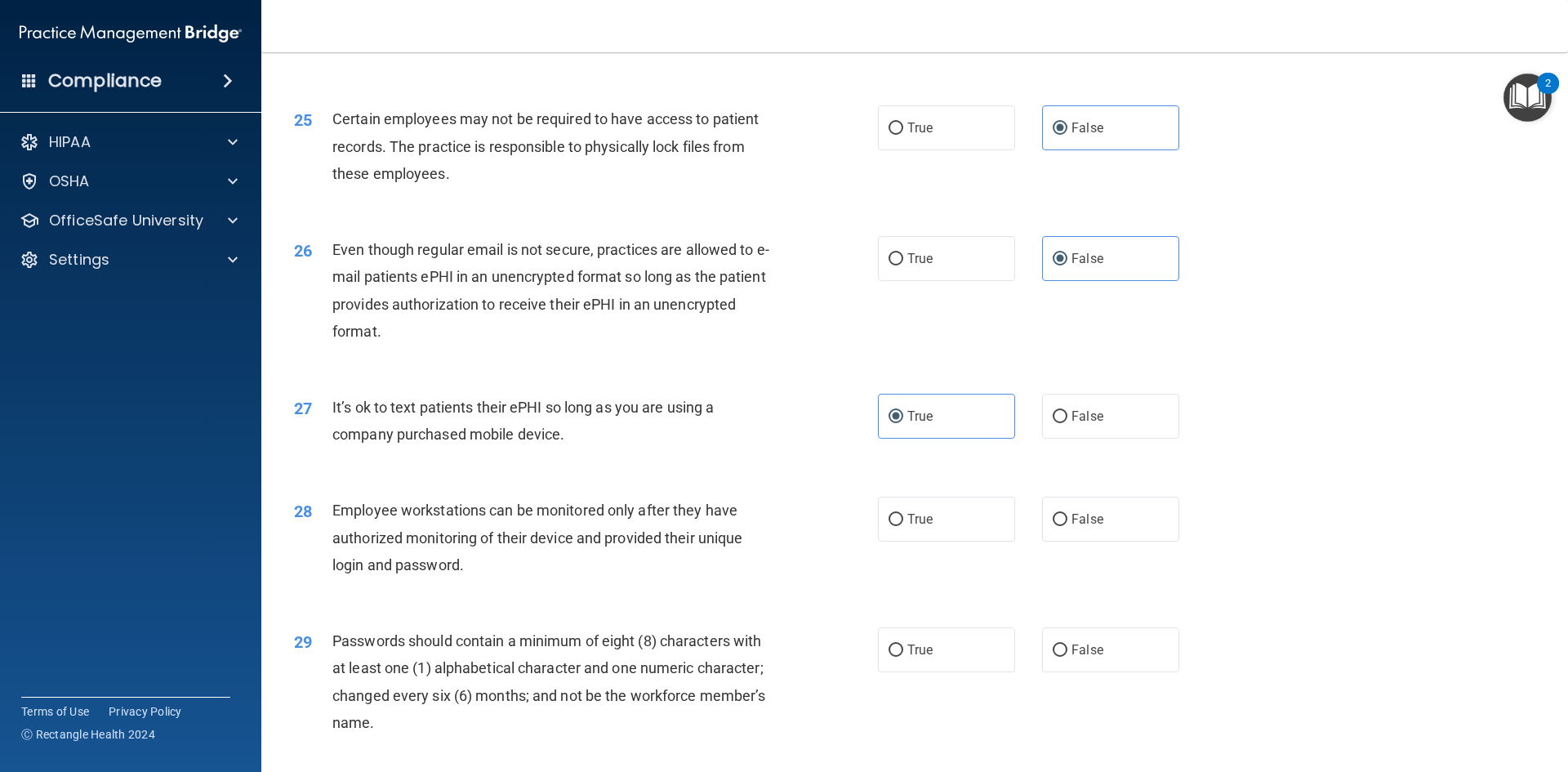
scroll to position [3083, 0]
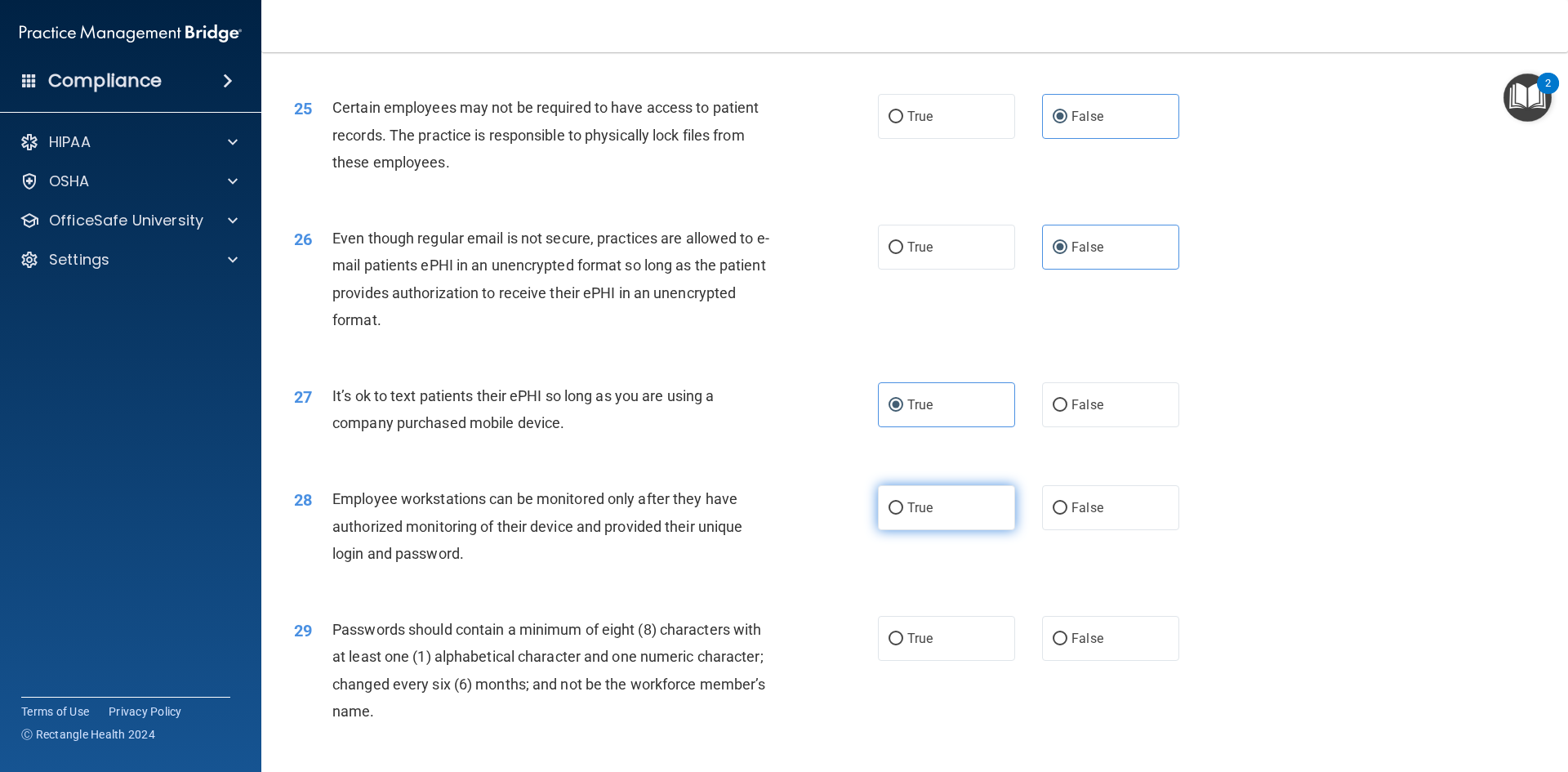
click at [896, 515] on input "True" at bounding box center [896, 508] width 15 height 12
radio input "true"
click at [898, 661] on label "True" at bounding box center [946, 638] width 137 height 45
click at [898, 646] on input "True" at bounding box center [896, 639] width 15 height 12
radio input "true"
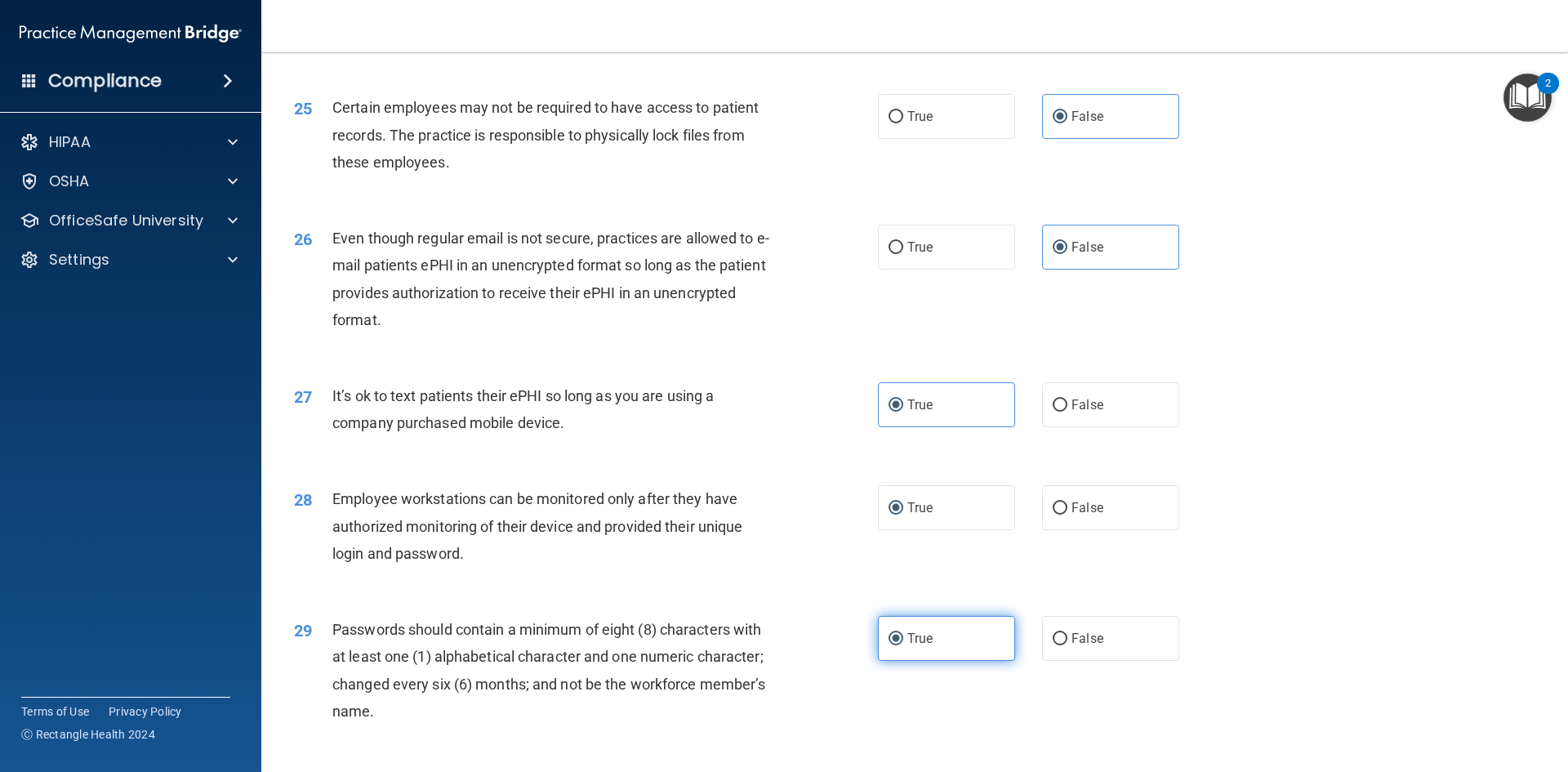
scroll to position [3328, 0]
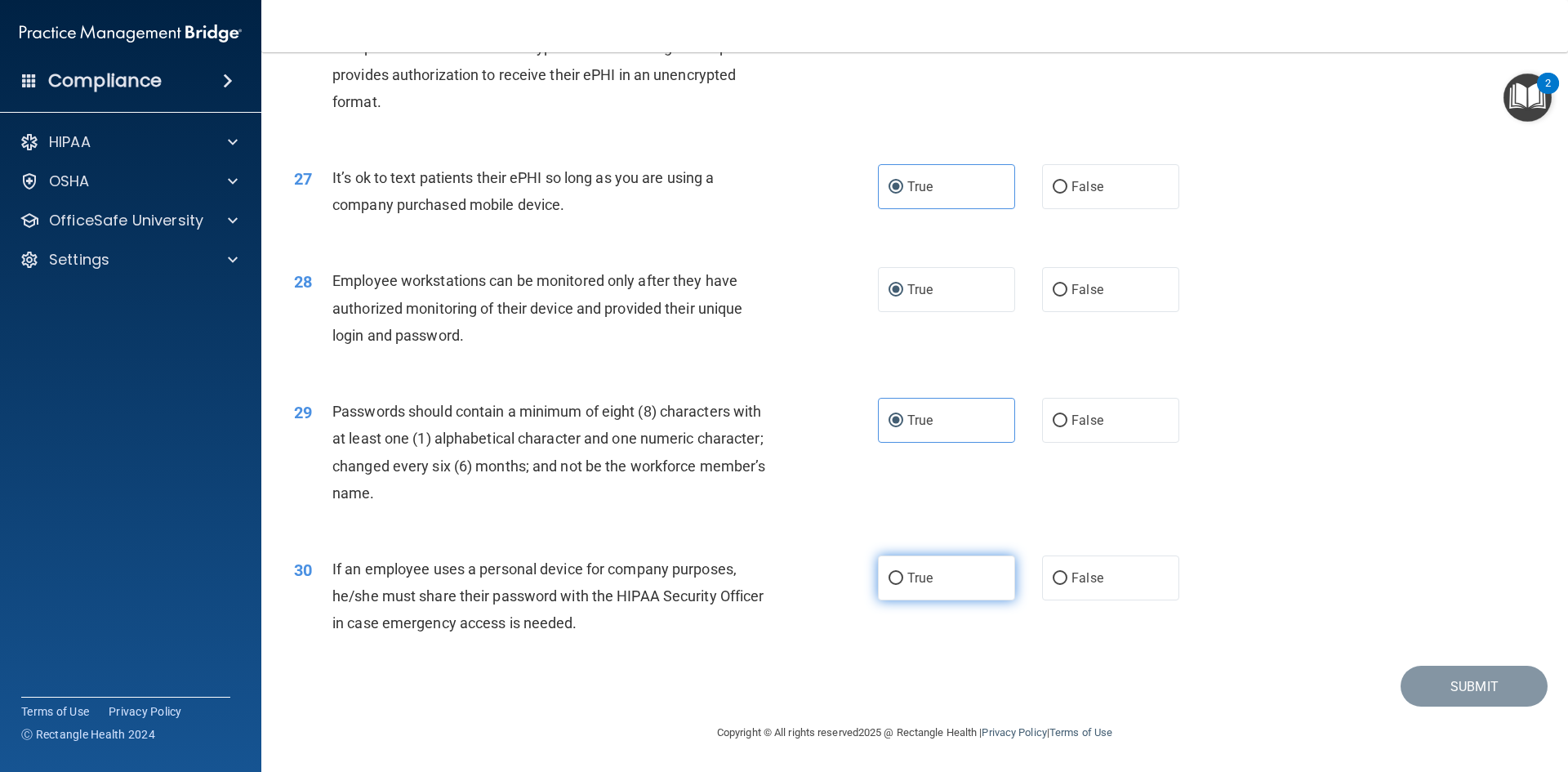
click at [945, 585] on label "True" at bounding box center [946, 577] width 137 height 45
click at [904, 585] on input "True" at bounding box center [896, 578] width 15 height 12
radio input "true"
click at [1449, 705] on button "Submit" at bounding box center [1474, 686] width 147 height 42
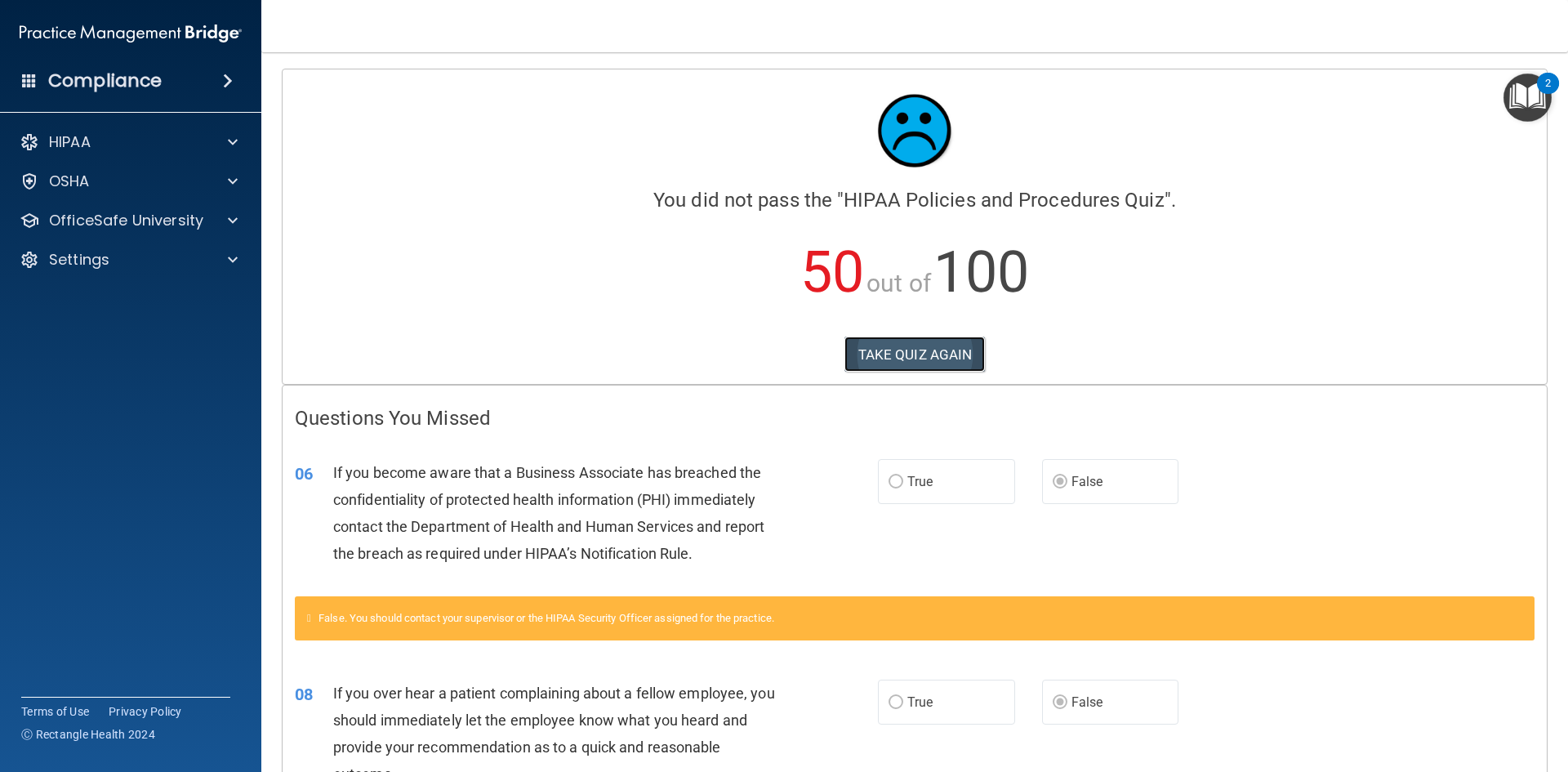
click at [912, 359] on button "TAKE QUIZ AGAIN" at bounding box center [915, 354] width 141 height 36
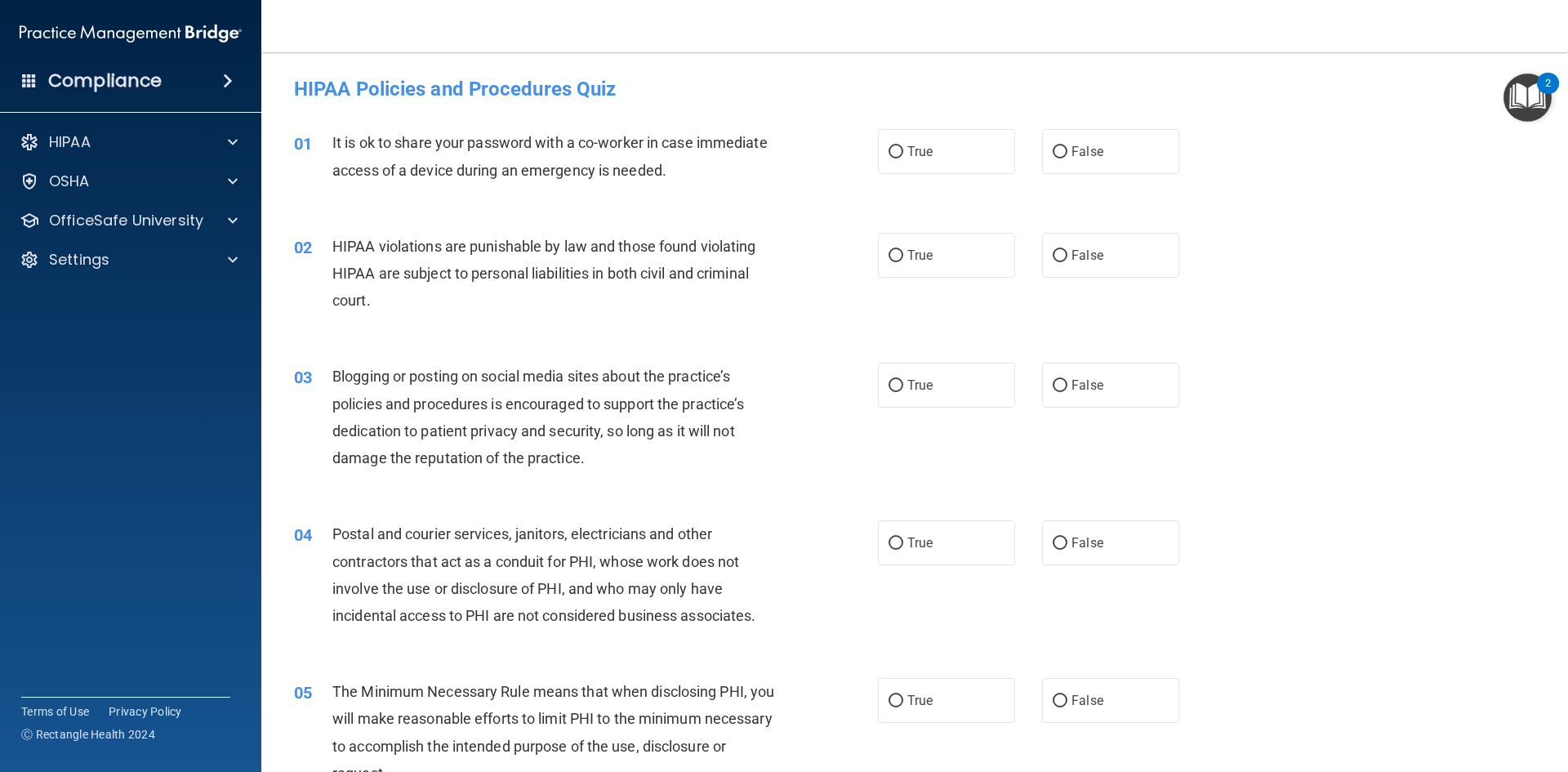
click at [1111, 183] on div "01 It is ok to share your password with a co-worker in case immediate access of…" at bounding box center [915, 160] width 1266 height 103
click at [1111, 164] on label "False" at bounding box center [1110, 151] width 137 height 45
click at [1068, 159] on input "False" at bounding box center [1060, 152] width 15 height 12
radio input "true"
click at [906, 262] on label "True" at bounding box center [946, 255] width 137 height 45
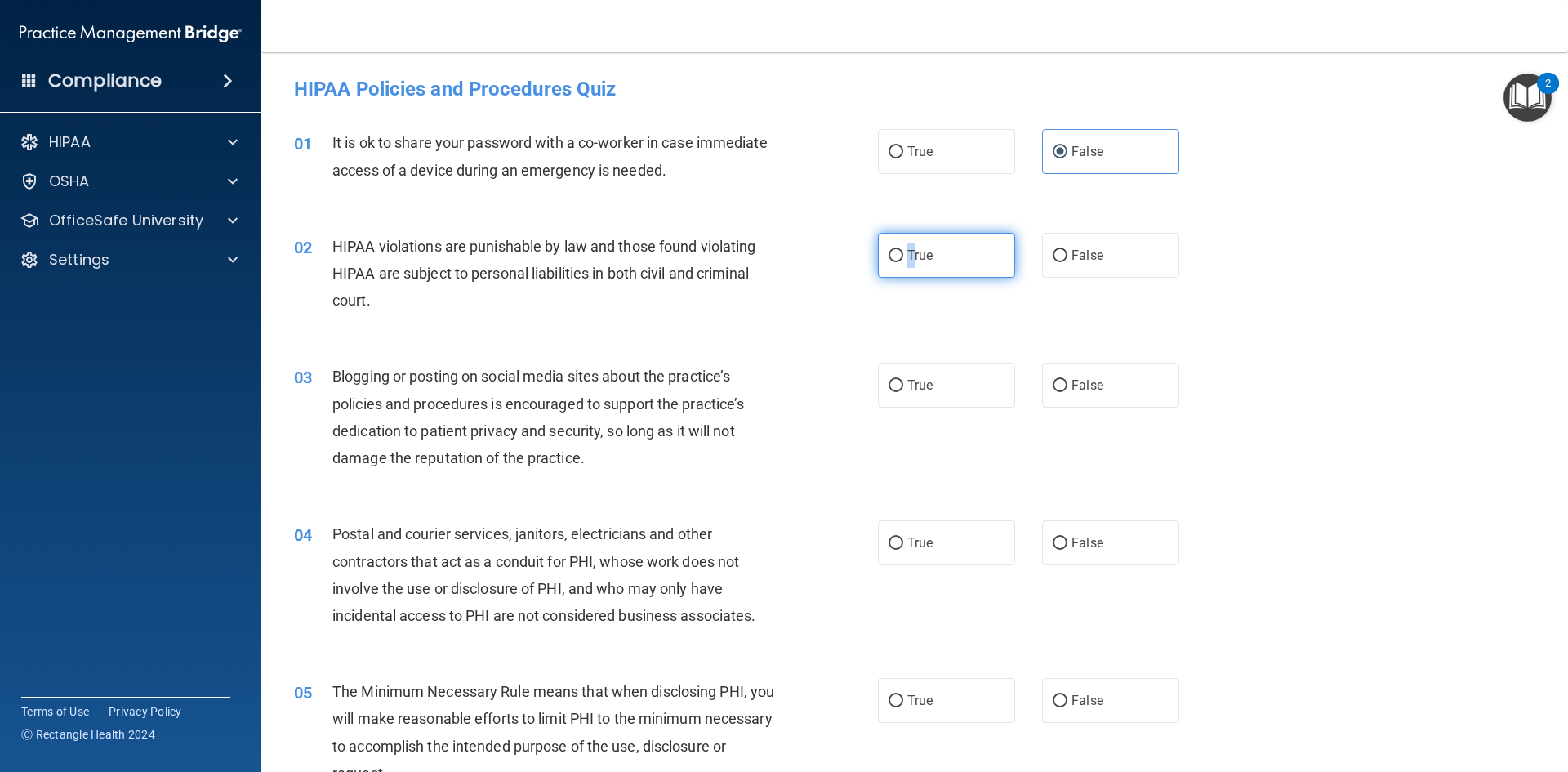
click at [897, 263] on label "True" at bounding box center [946, 255] width 137 height 45
click at [897, 262] on input "True" at bounding box center [896, 256] width 15 height 12
radio input "true"
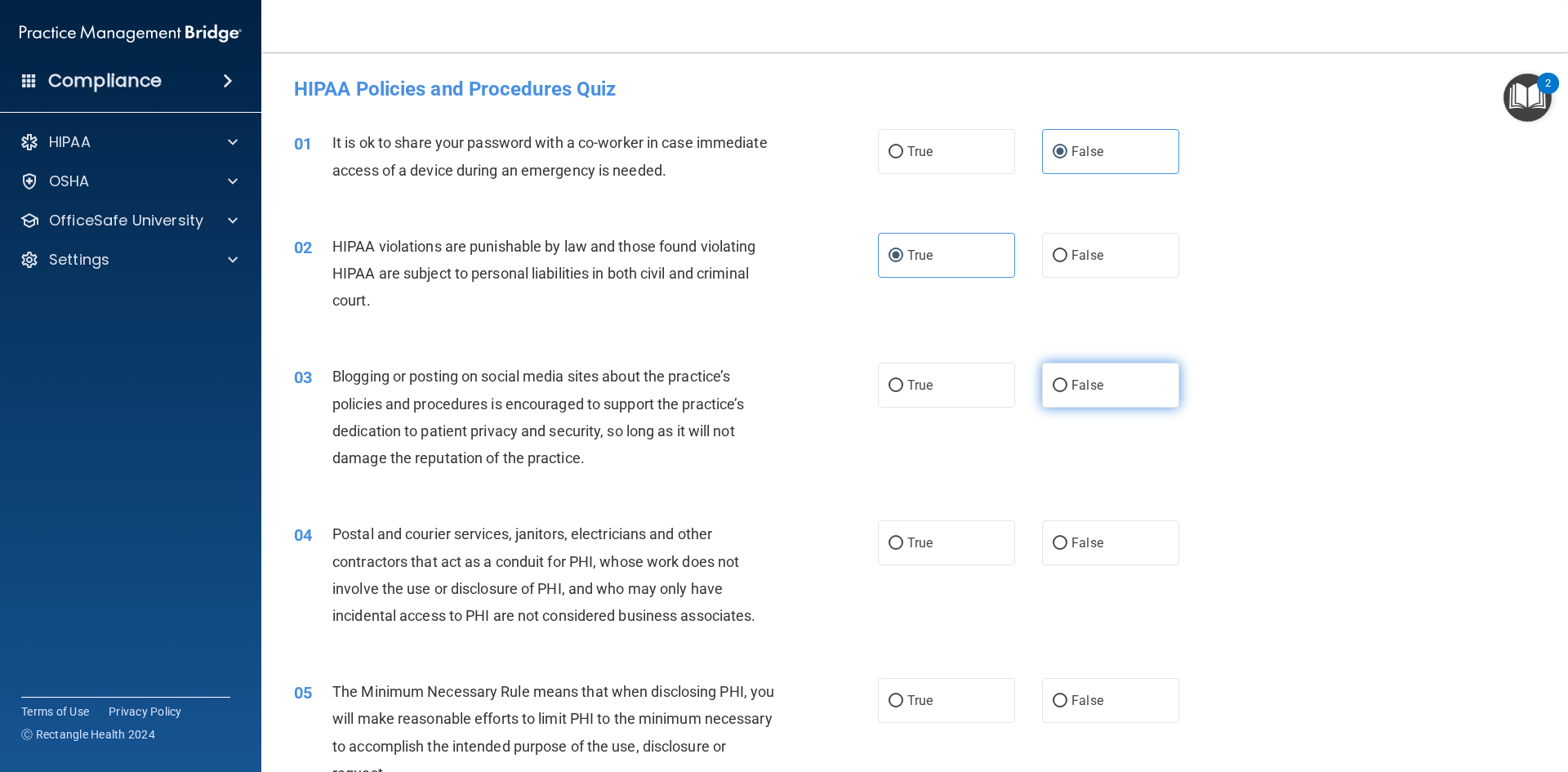
click at [1127, 403] on label "False" at bounding box center [1110, 385] width 137 height 45
click at [1068, 392] on input "False" at bounding box center [1060, 386] width 15 height 12
radio input "true"
click at [947, 537] on label "True" at bounding box center [946, 542] width 137 height 45
click at [904, 537] on input "True" at bounding box center [896, 543] width 15 height 12
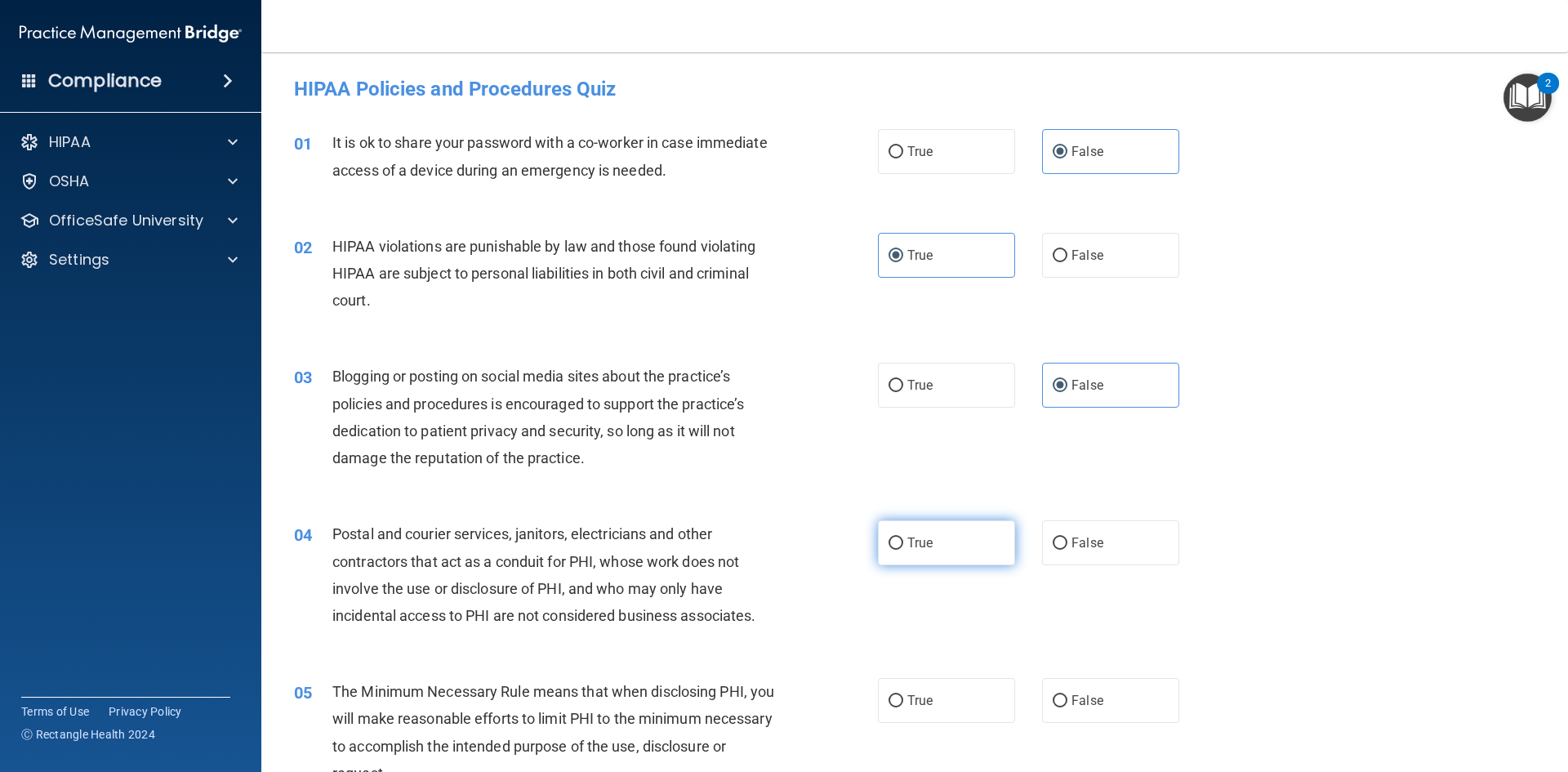
radio input "true"
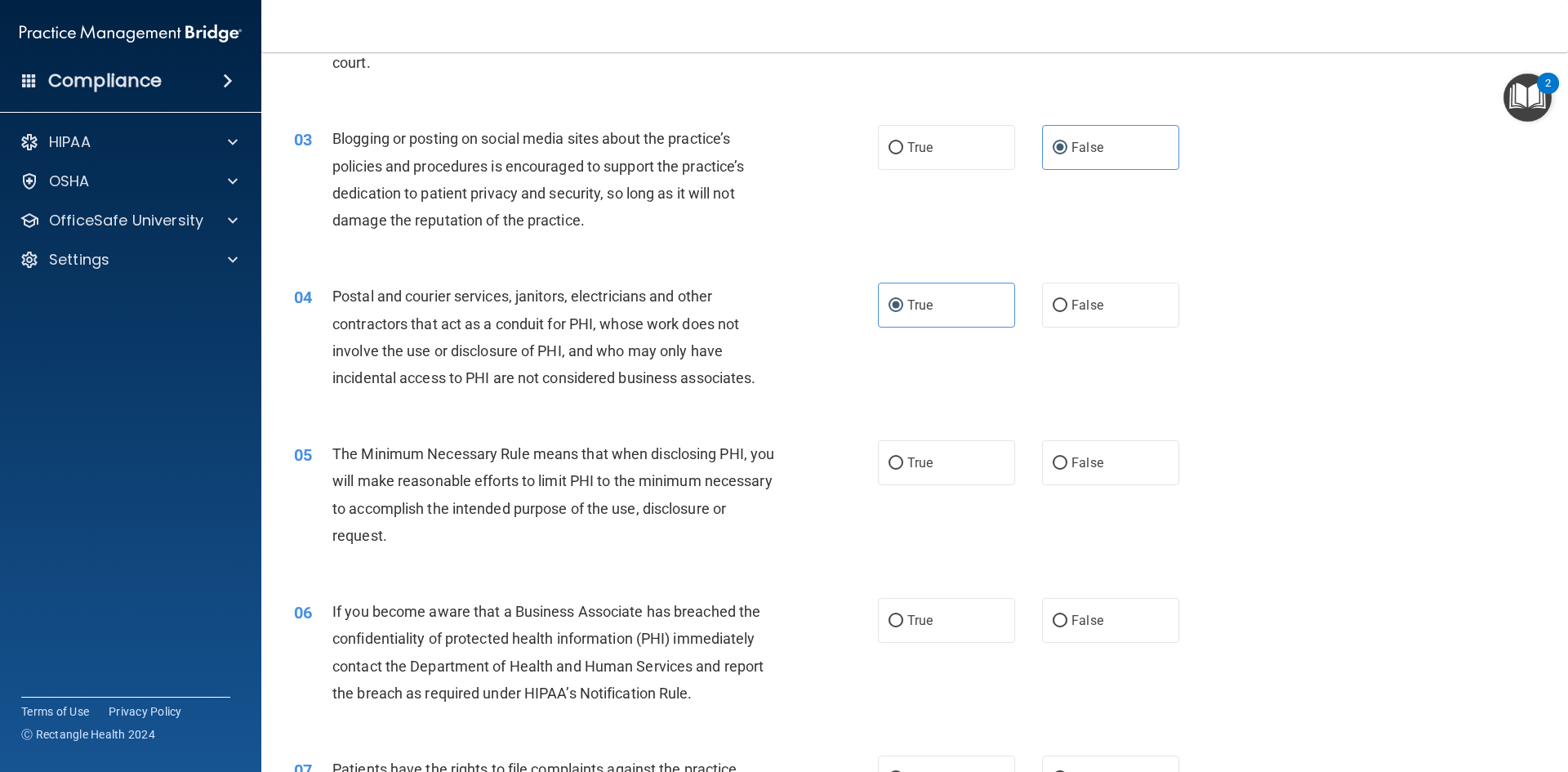
scroll to position [245, 0]
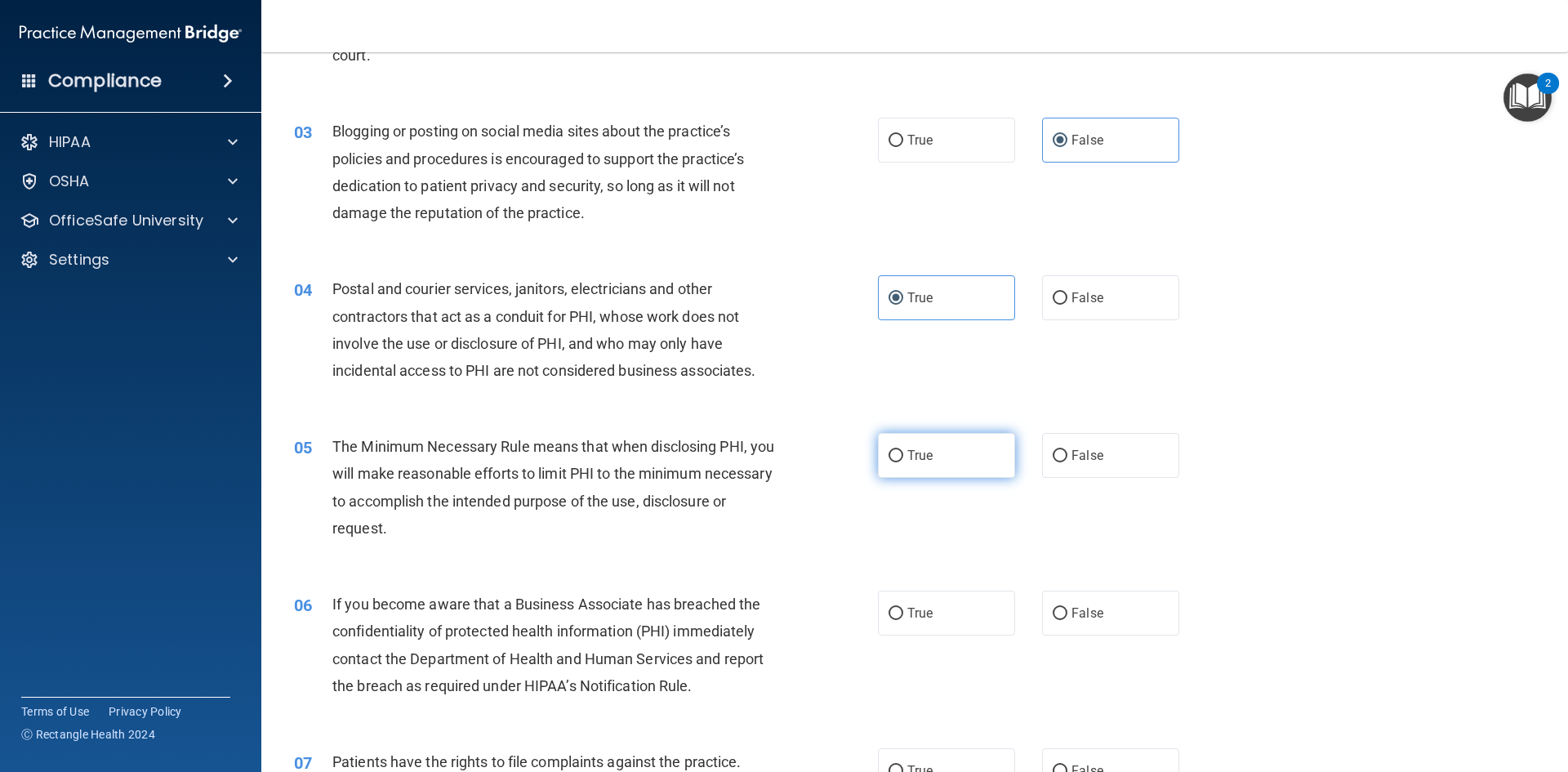
click at [917, 467] on label "True" at bounding box center [946, 455] width 137 height 45
click at [904, 462] on input "True" at bounding box center [896, 456] width 15 height 12
radio input "true"
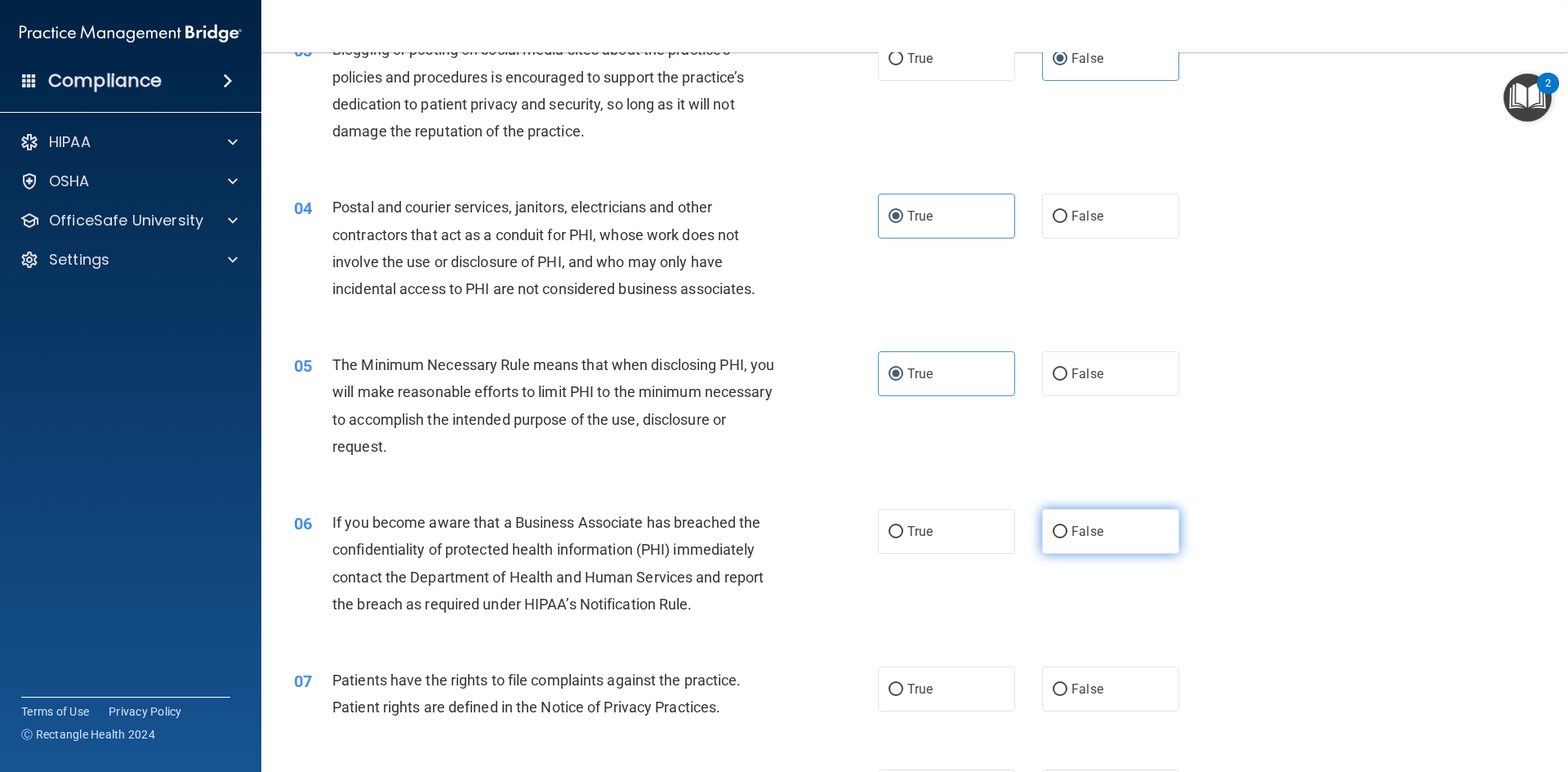
click at [1063, 537] on label "False" at bounding box center [1110, 531] width 137 height 45
click at [1063, 537] on input "False" at bounding box center [1060, 532] width 15 height 12
radio input "true"
click at [903, 700] on label "True" at bounding box center [946, 688] width 137 height 45
click at [903, 696] on input "True" at bounding box center [896, 689] width 15 height 12
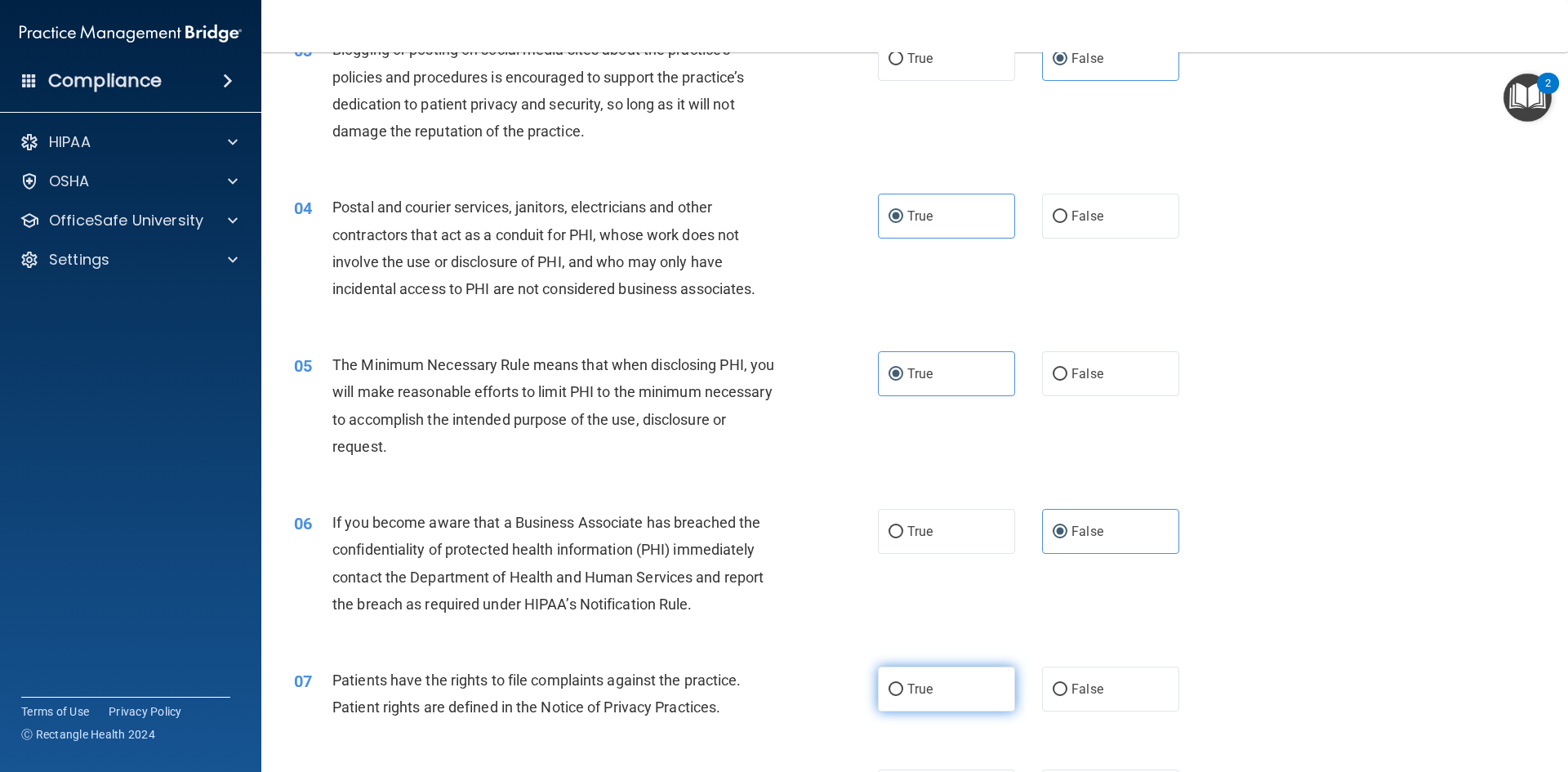
radio input "true"
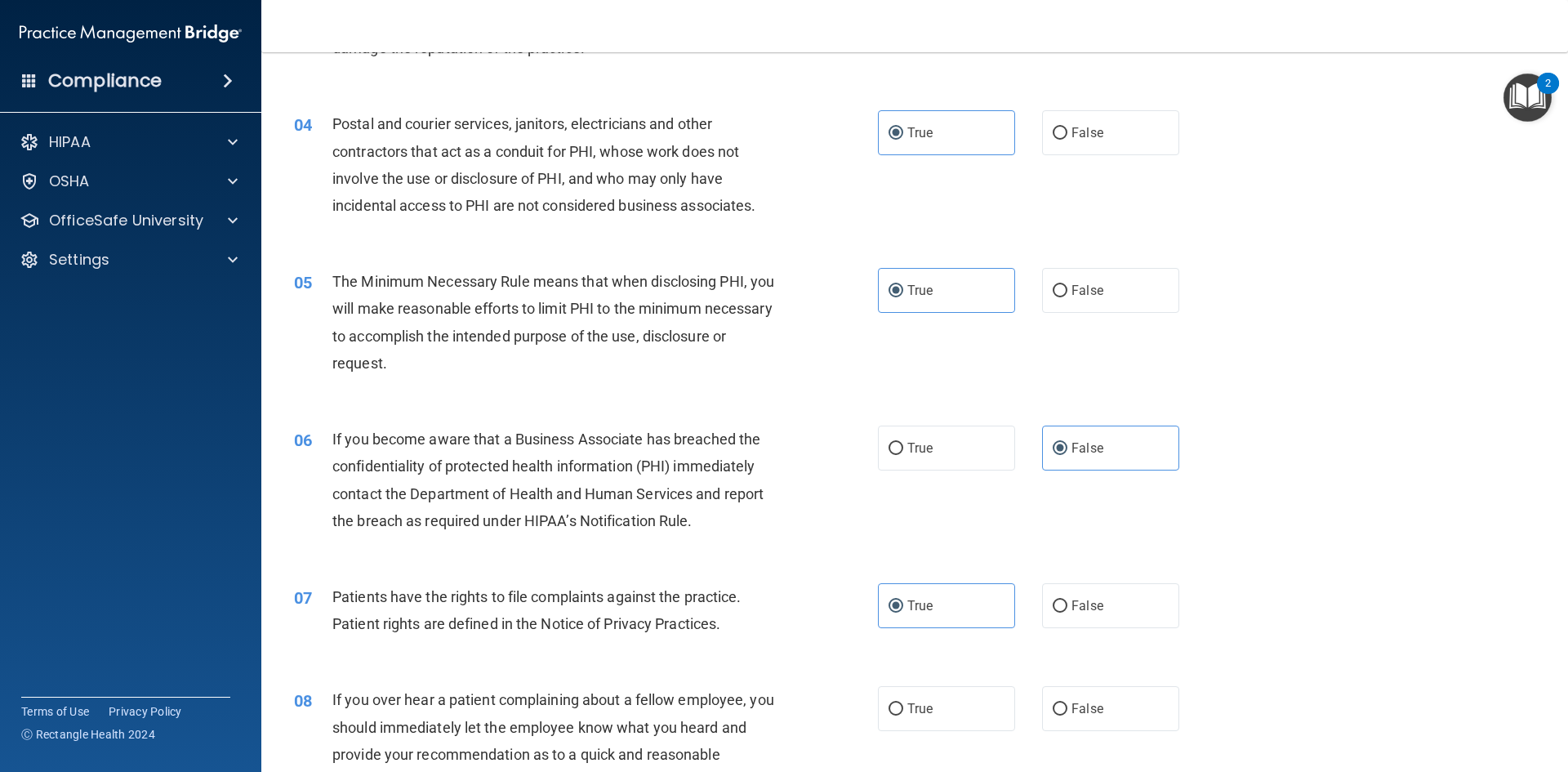
scroll to position [490, 0]
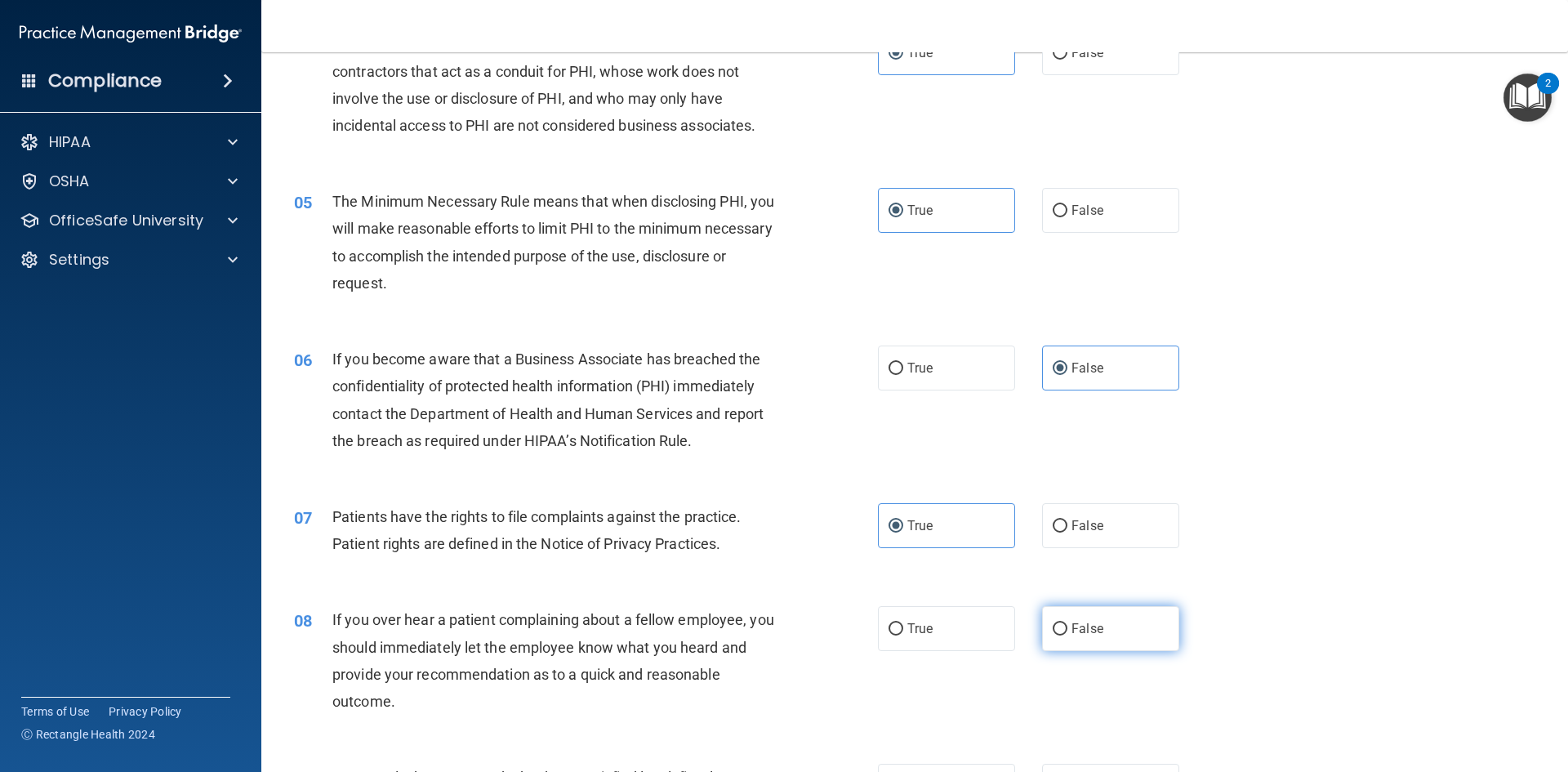
click at [1097, 634] on label "False" at bounding box center [1110, 629] width 137 height 45
click at [1068, 634] on input "False" at bounding box center [1060, 629] width 15 height 12
radio input "true"
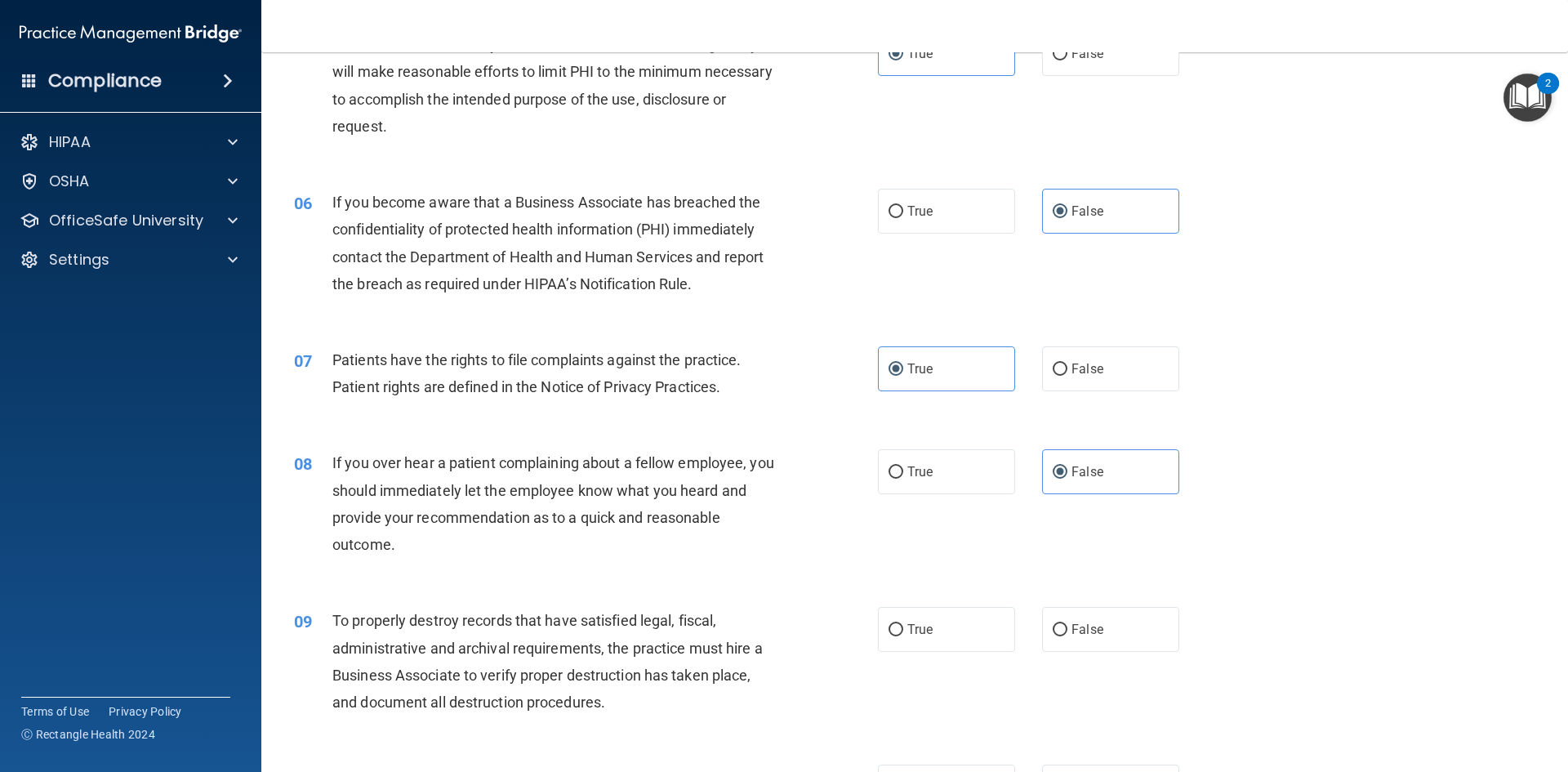
scroll to position [653, 0]
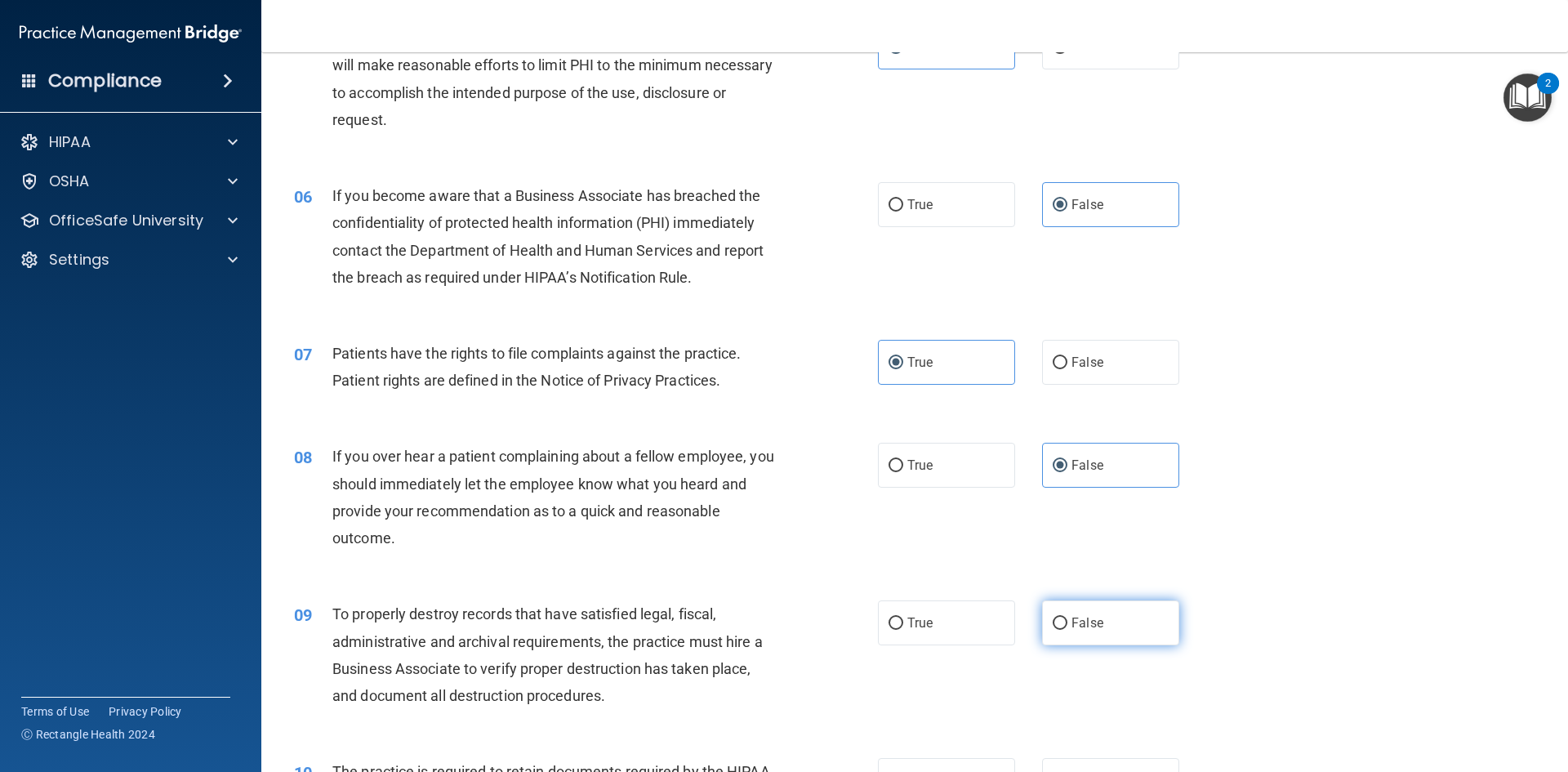
click at [1103, 608] on label "False" at bounding box center [1110, 623] width 137 height 45
click at [1068, 617] on input "False" at bounding box center [1060, 623] width 15 height 12
radio input "true"
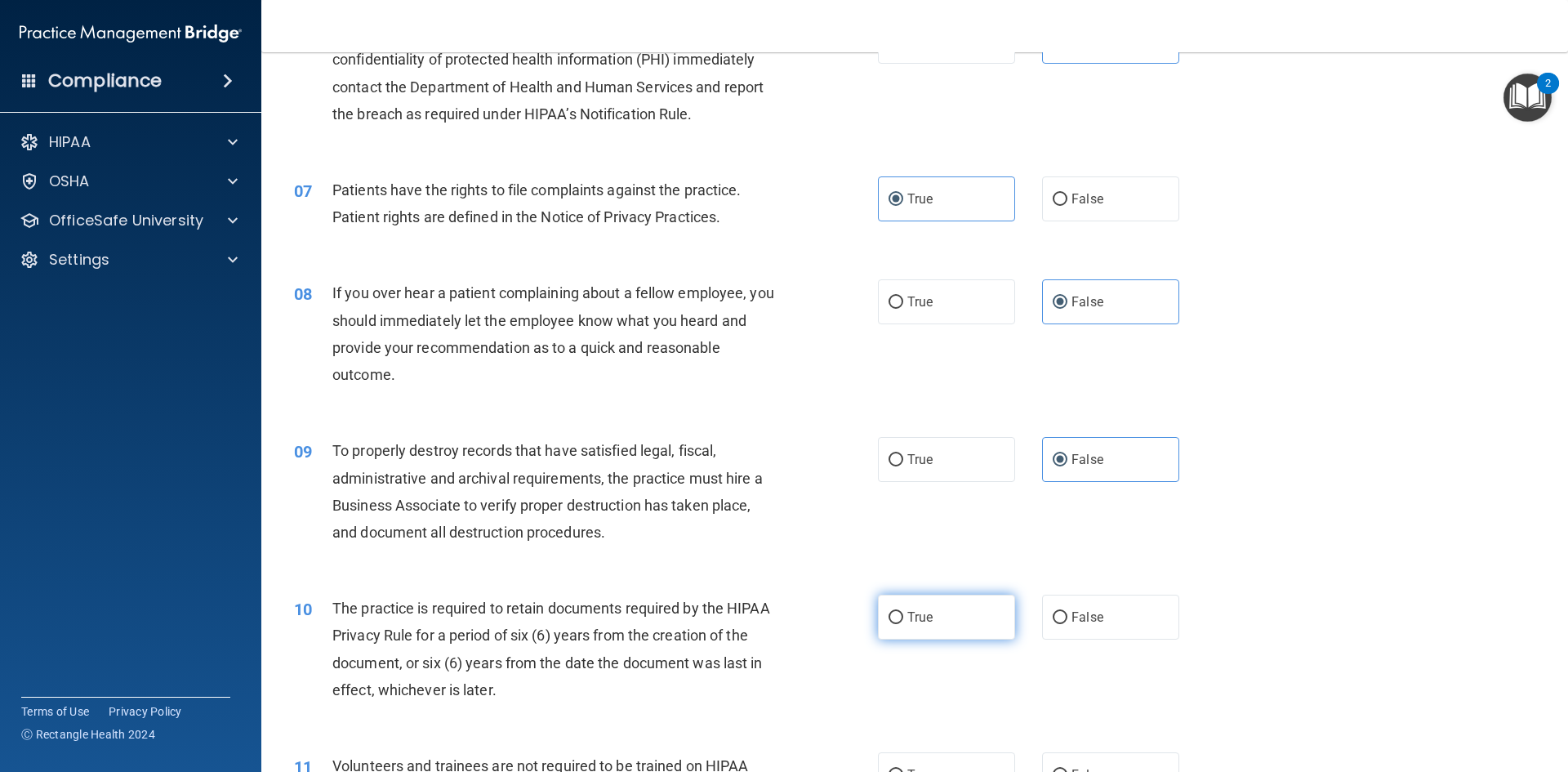
click at [920, 606] on label "True" at bounding box center [946, 617] width 137 height 45
click at [904, 611] on input "True" at bounding box center [896, 617] width 15 height 12
radio input "true"
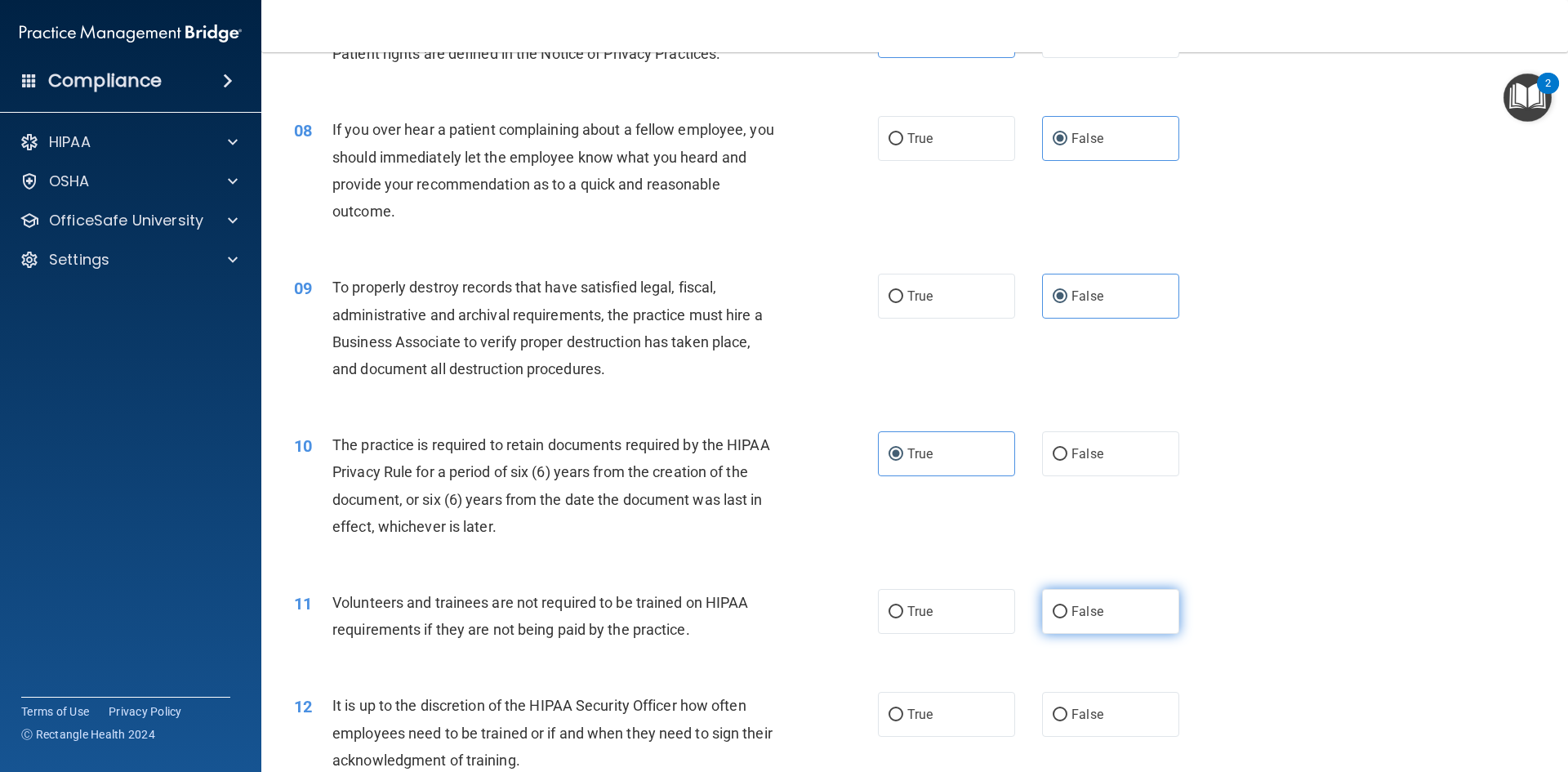
click at [1082, 621] on label "False" at bounding box center [1110, 611] width 137 height 45
click at [1068, 618] on input "False" at bounding box center [1060, 612] width 15 height 12
radio input "true"
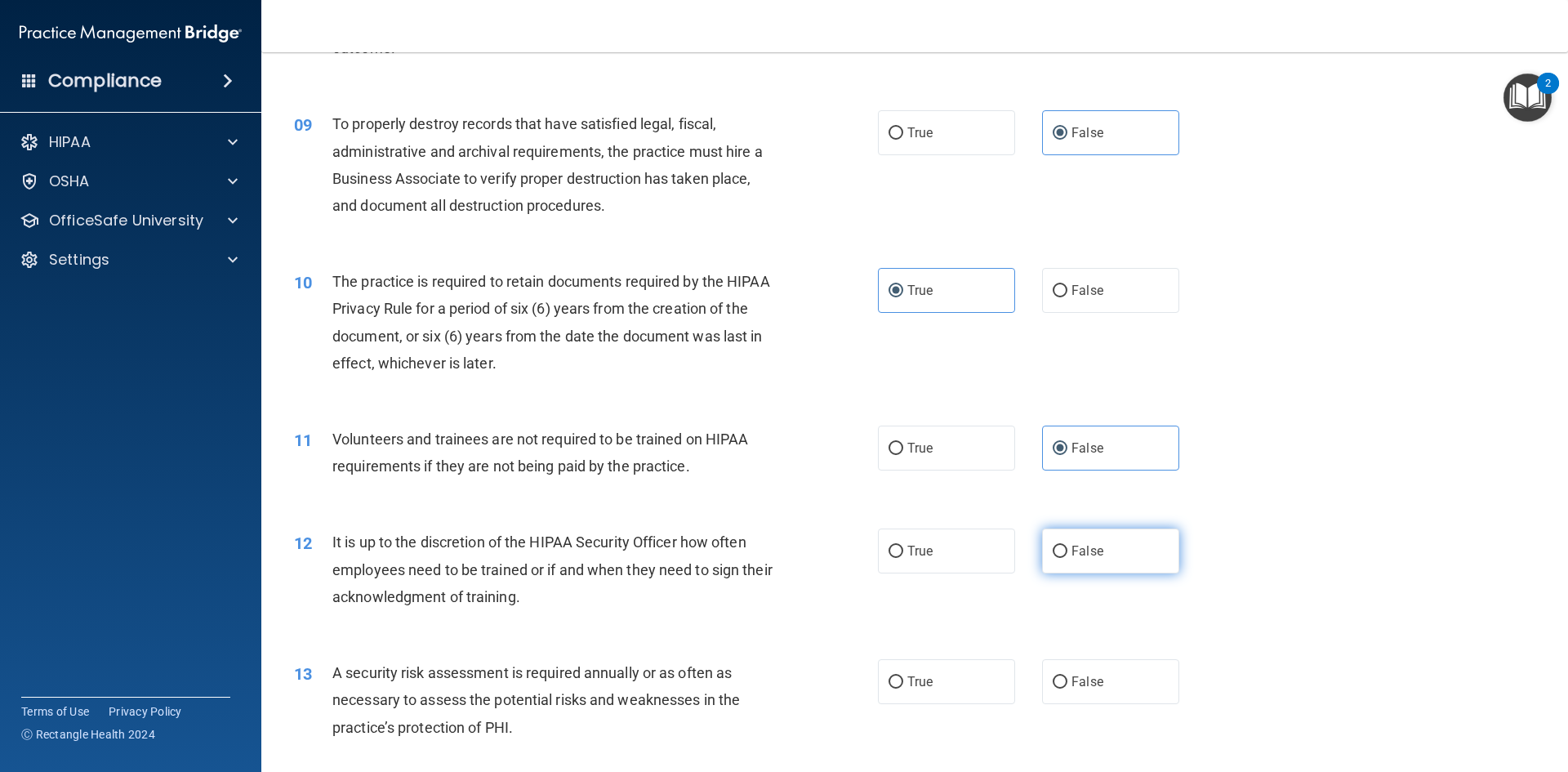
click at [1081, 547] on span "False" at bounding box center [1087, 551] width 32 height 15
click at [1068, 547] on input "False" at bounding box center [1060, 552] width 15 height 12
radio input "true"
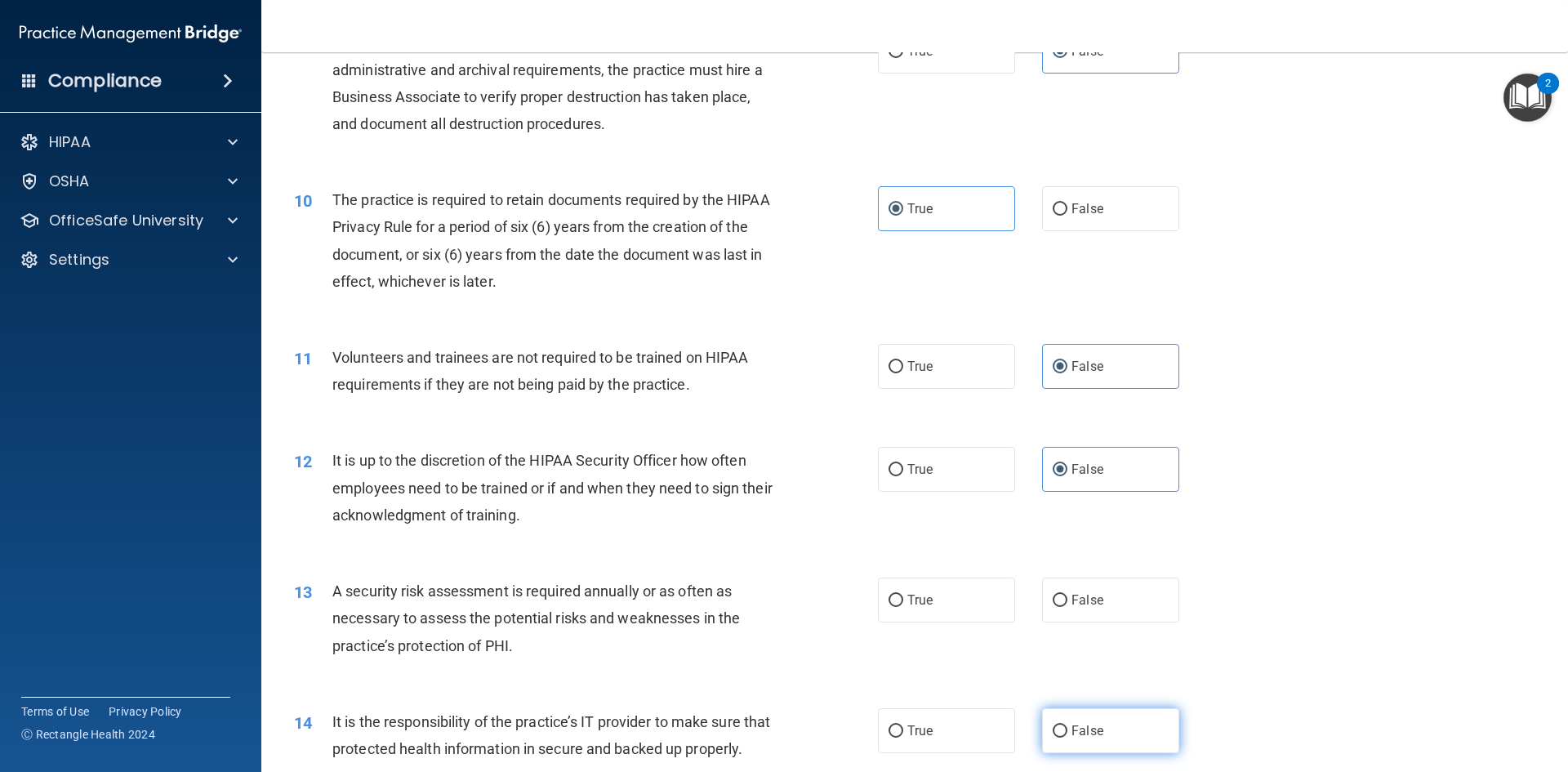
click at [1088, 737] on span "False" at bounding box center [1087, 730] width 32 height 15
click at [1068, 737] on input "False" at bounding box center [1060, 731] width 15 height 12
radio input "true"
click at [947, 609] on label "True" at bounding box center [946, 599] width 137 height 45
click at [904, 607] on input "True" at bounding box center [896, 600] width 15 height 12
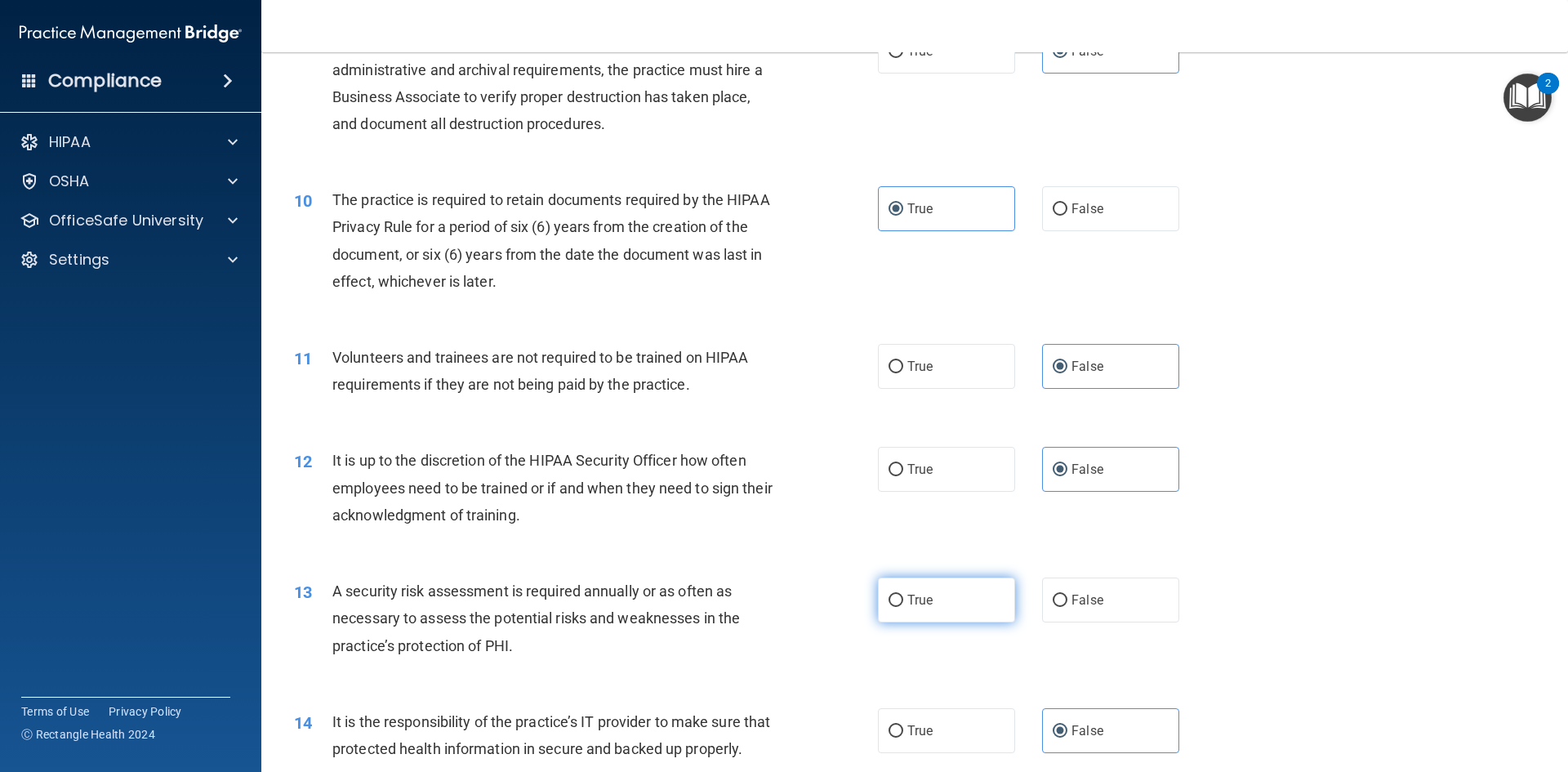
radio input "true"
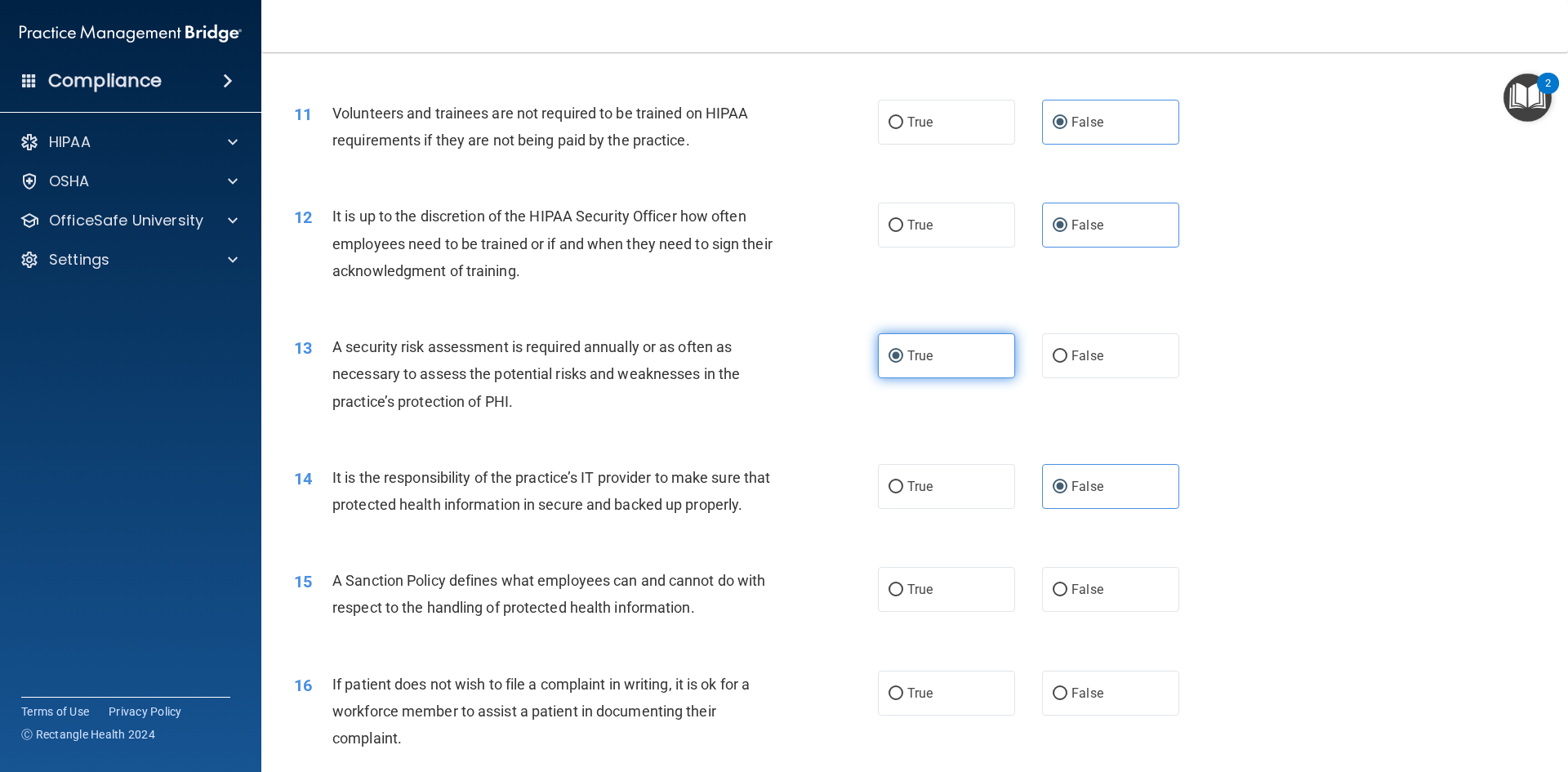
scroll to position [1470, 0]
click at [1063, 606] on label "False" at bounding box center [1110, 588] width 137 height 45
click at [1063, 595] on input "False" at bounding box center [1060, 589] width 15 height 12
radio input "true"
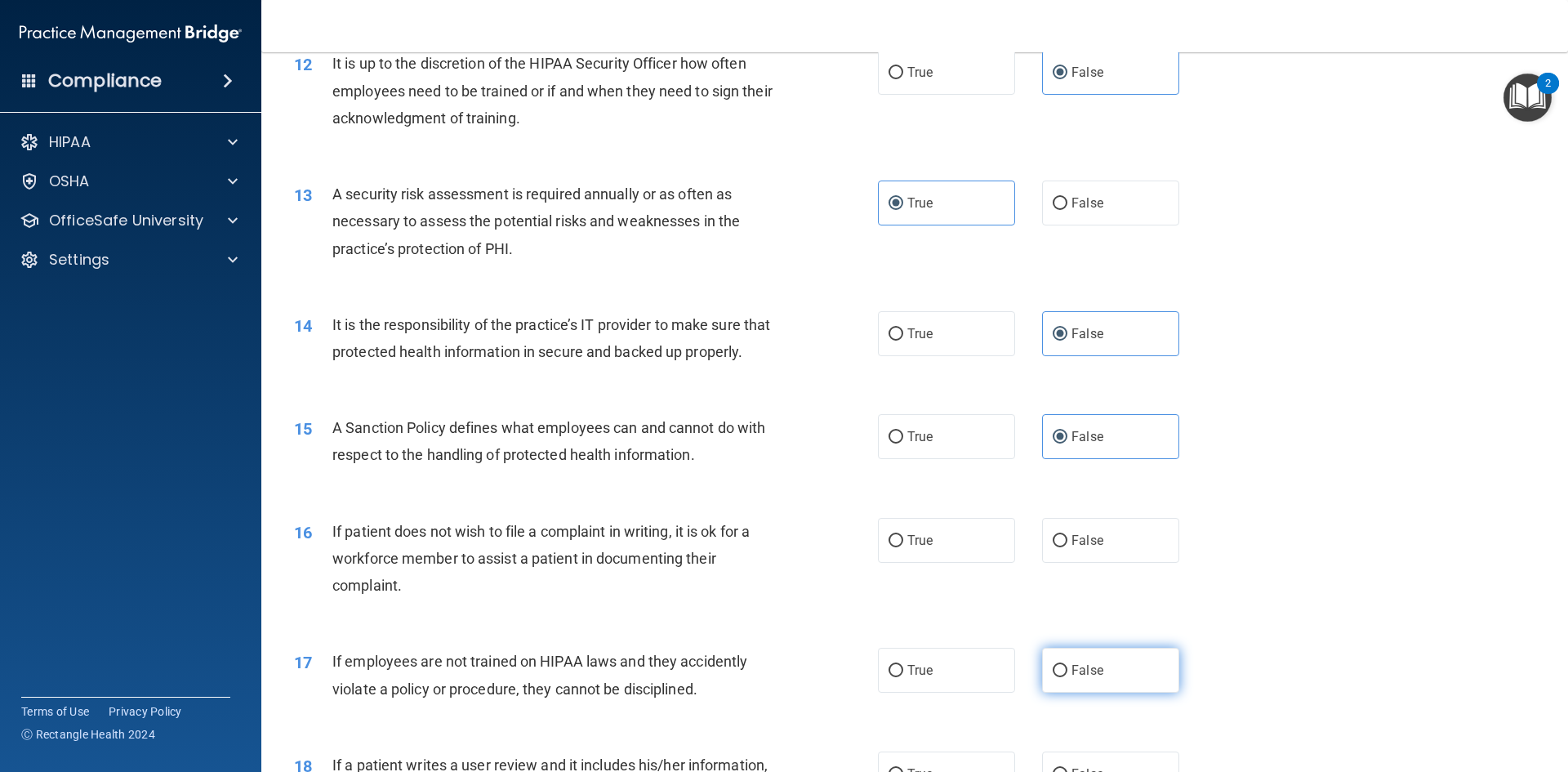
scroll to position [1634, 0]
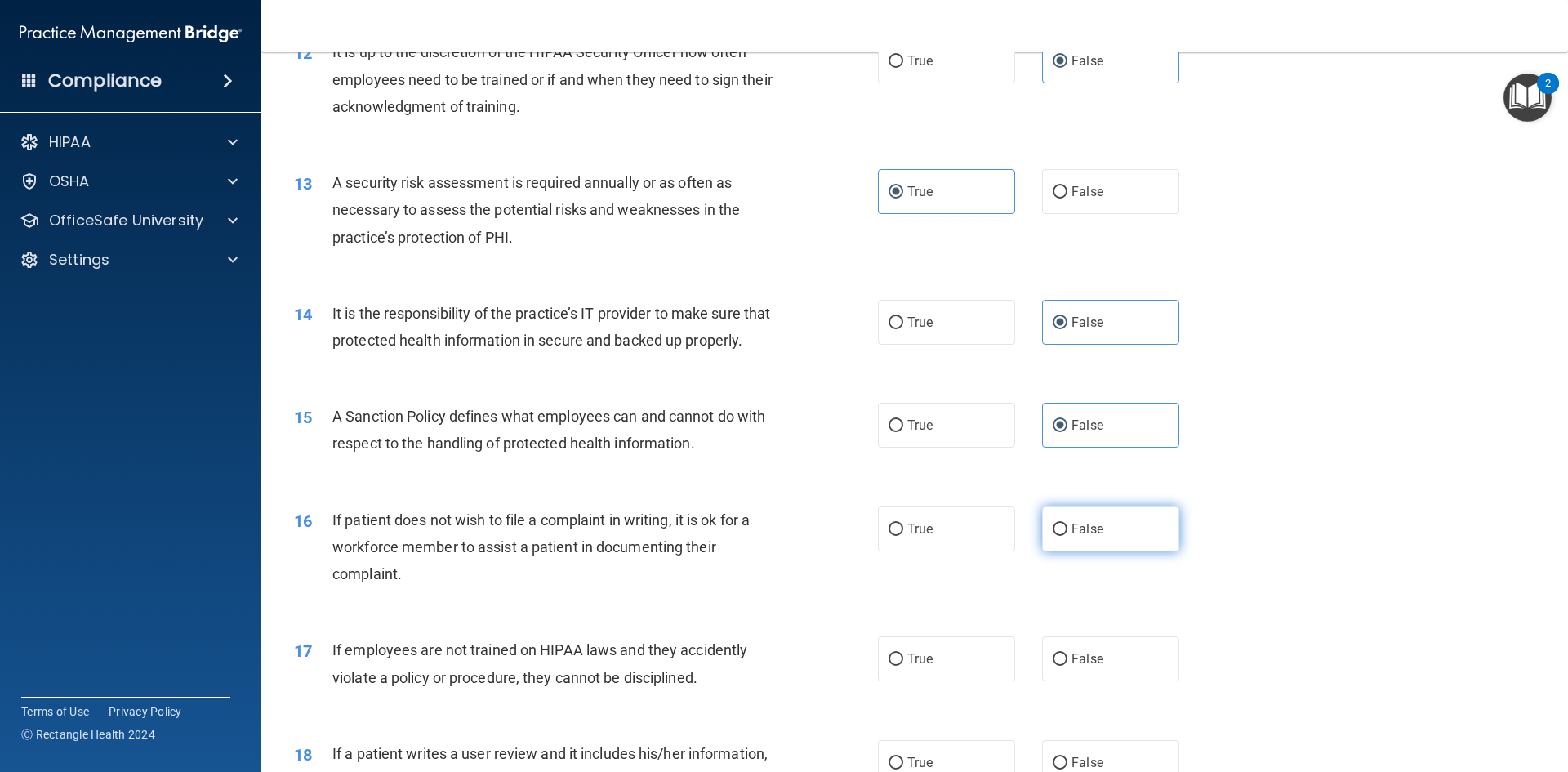
click at [1074, 552] on label "False" at bounding box center [1110, 529] width 137 height 45
click at [1068, 535] on input "False" at bounding box center [1060, 529] width 15 height 12
radio input "true"
click at [945, 552] on label "True" at bounding box center [946, 529] width 137 height 45
click at [904, 535] on input "True" at bounding box center [896, 529] width 15 height 12
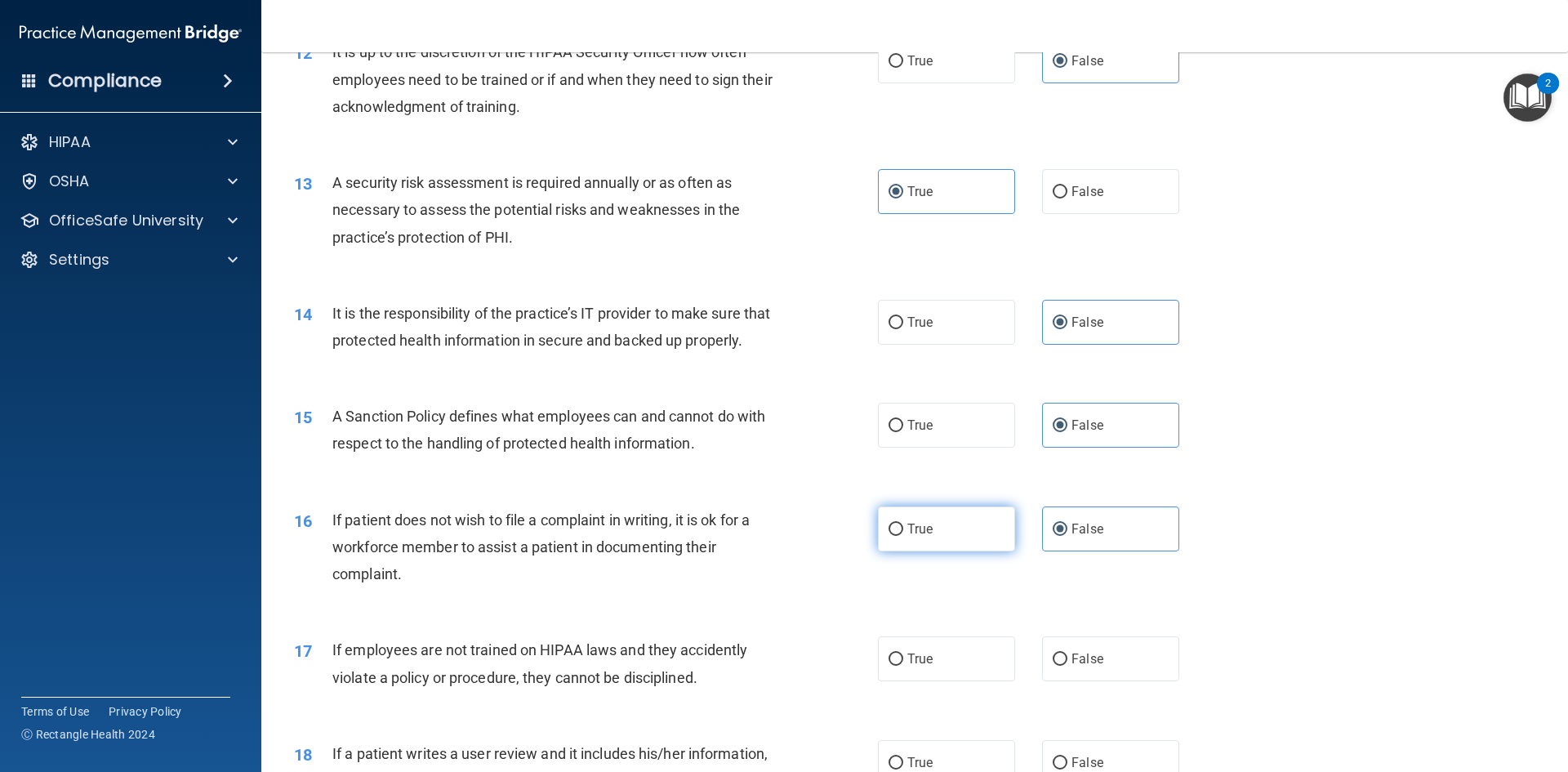
radio input "true"
radio input "false"
click at [1085, 666] on span "False" at bounding box center [1087, 658] width 32 height 15
click at [1068, 665] on input "False" at bounding box center [1060, 659] width 15 height 12
radio input "true"
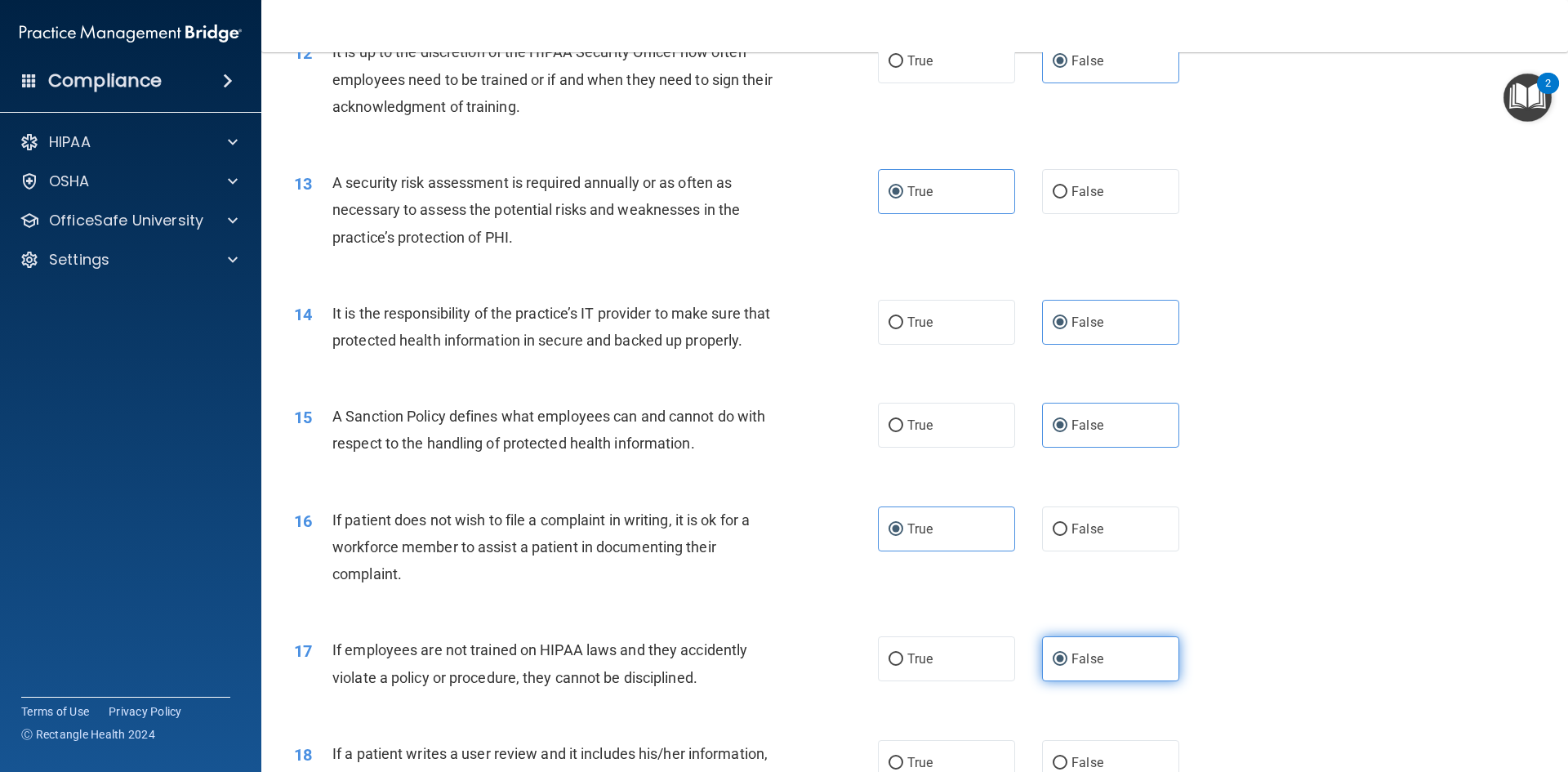
scroll to position [1879, 0]
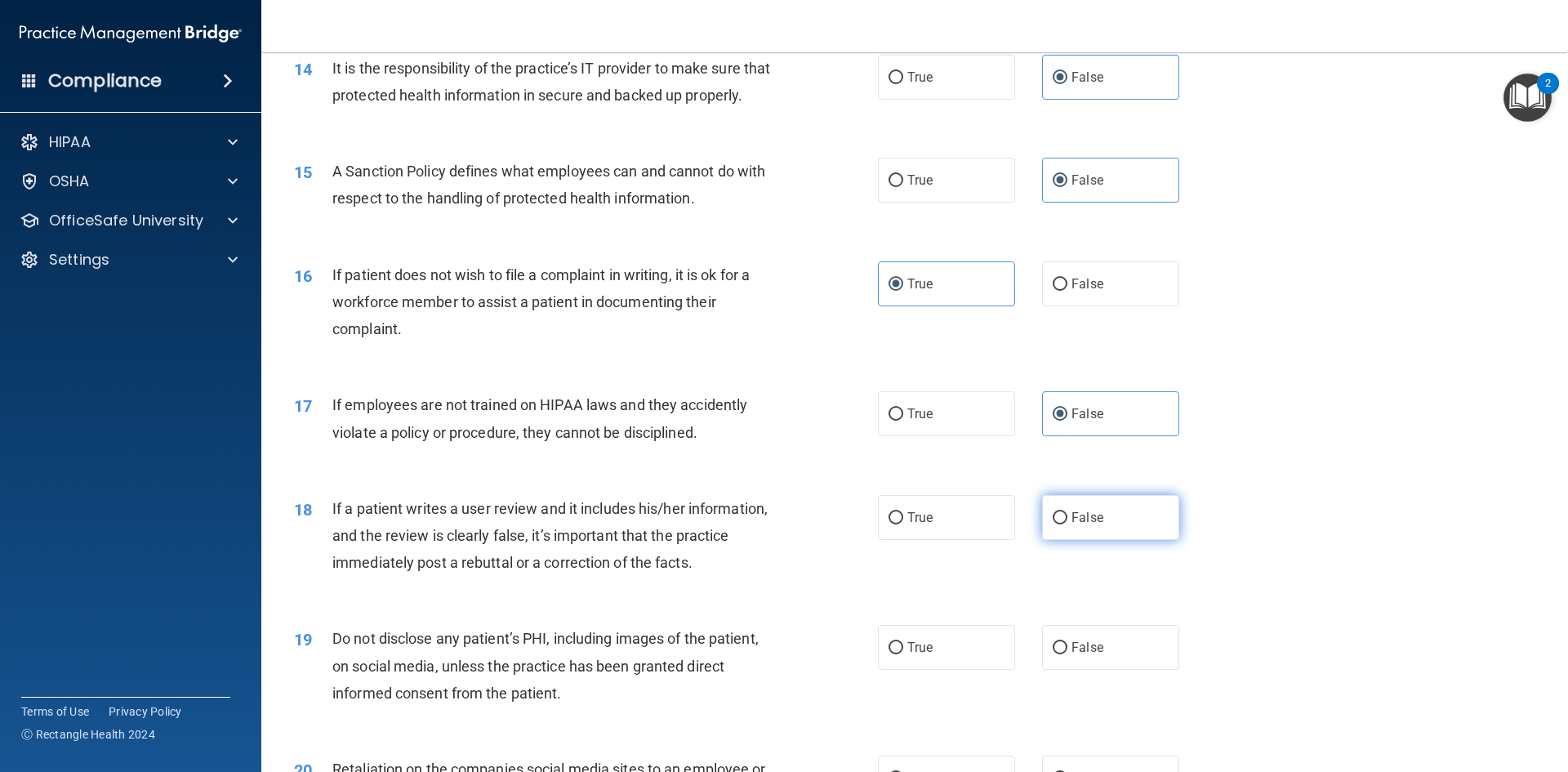
click at [1092, 525] on span "False" at bounding box center [1087, 518] width 32 height 15
click at [1080, 525] on span "False" at bounding box center [1087, 518] width 32 height 15
click at [1068, 524] on input "False" at bounding box center [1060, 518] width 15 height 12
radio input "true"
click at [939, 670] on label "True" at bounding box center [946, 647] width 137 height 45
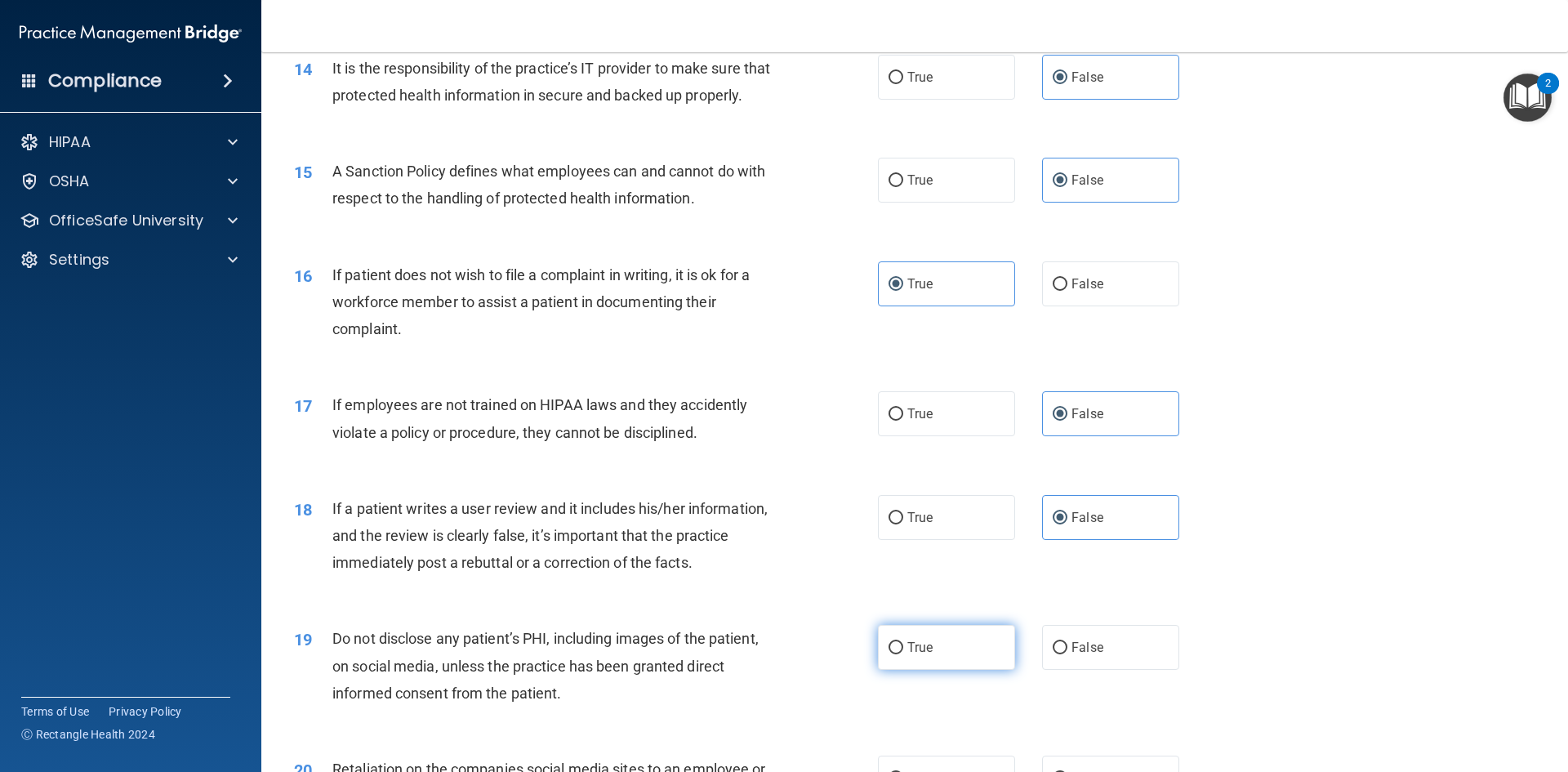
click at [904, 654] on input "True" at bounding box center [896, 648] width 15 height 12
radio input "true"
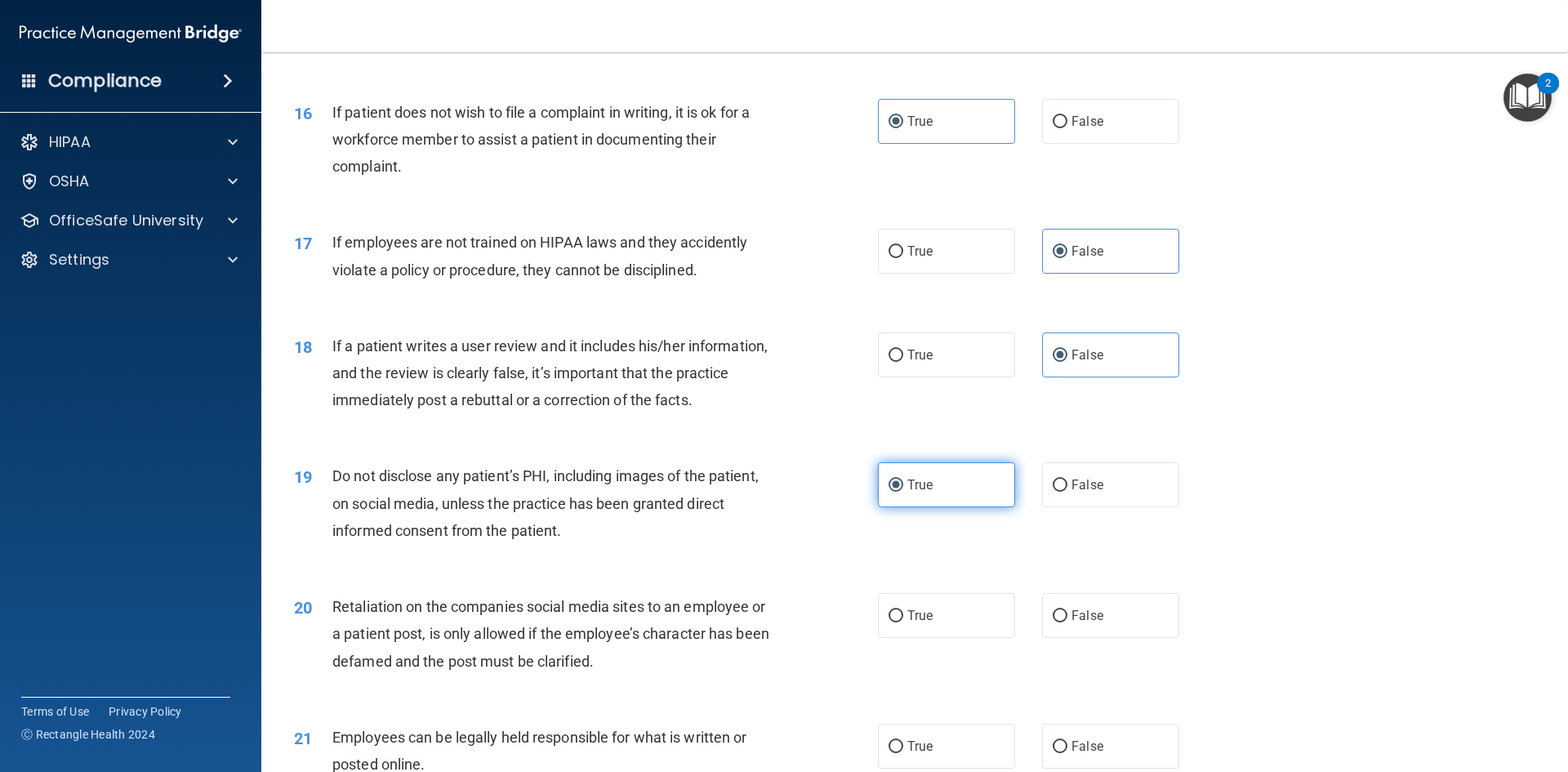
scroll to position [2042, 0]
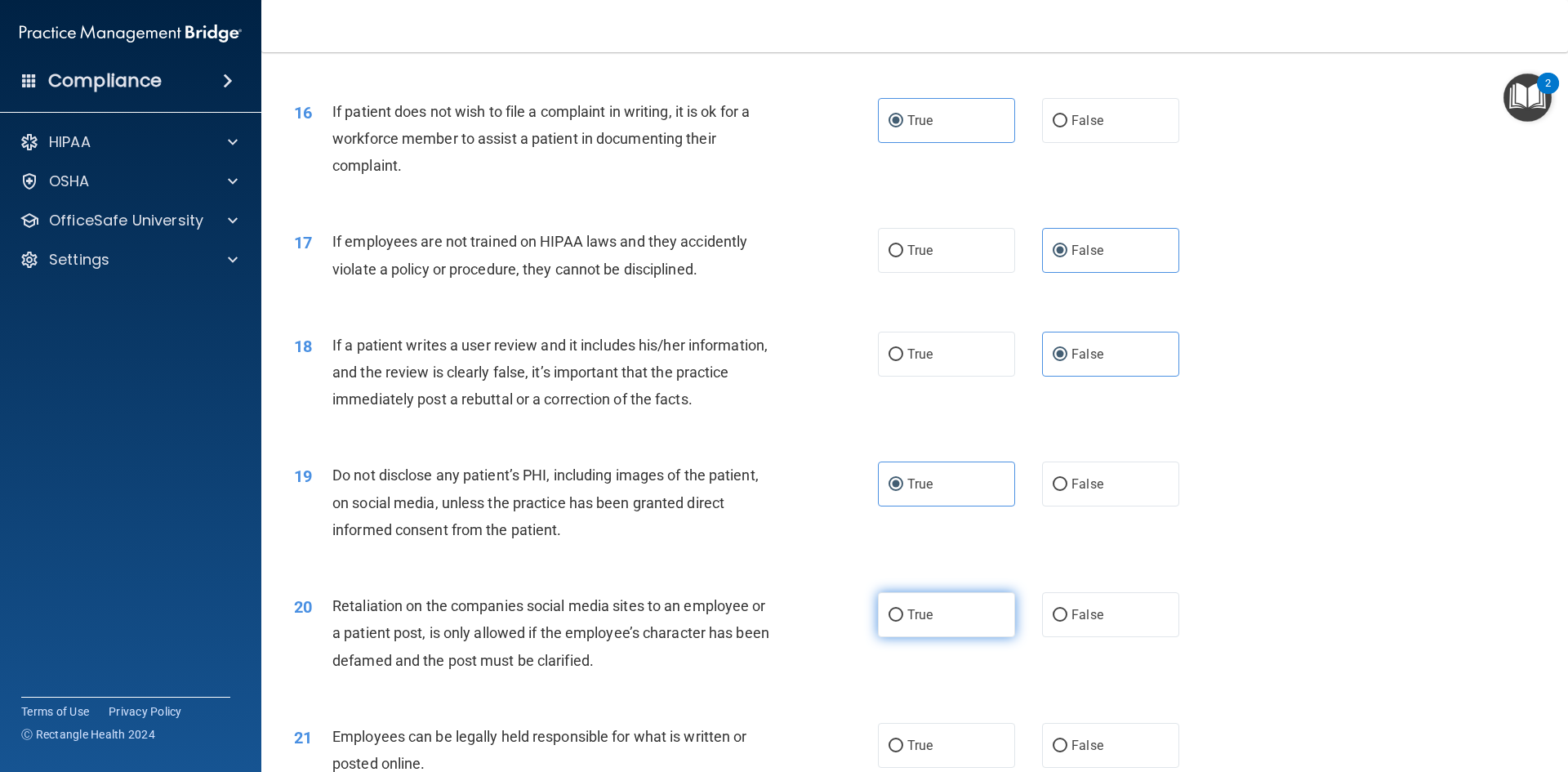
click at [920, 637] on label "True" at bounding box center [946, 614] width 137 height 45
click at [904, 622] on input "True" at bounding box center [896, 615] width 15 height 12
radio input "true"
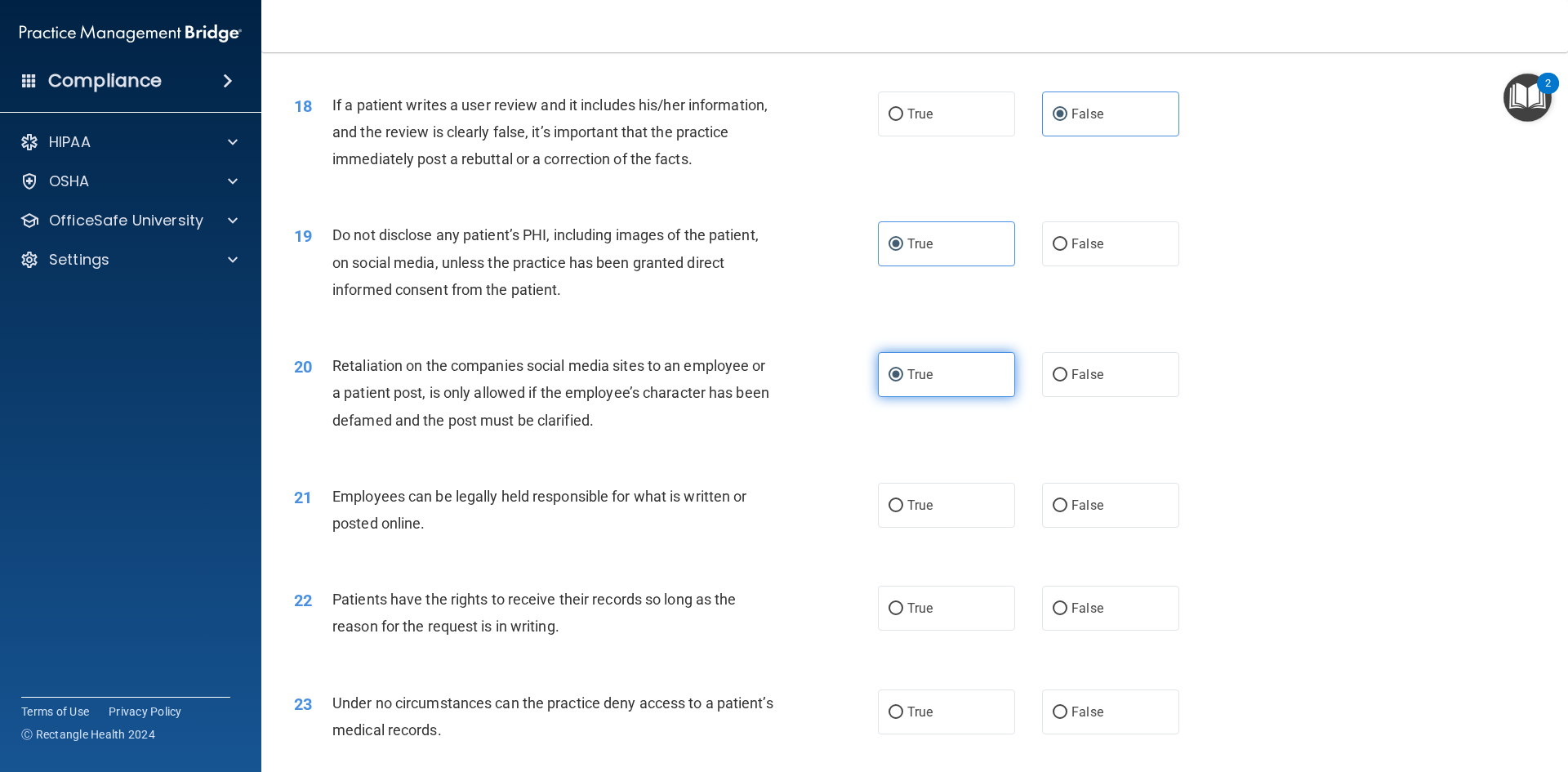
scroll to position [2287, 0]
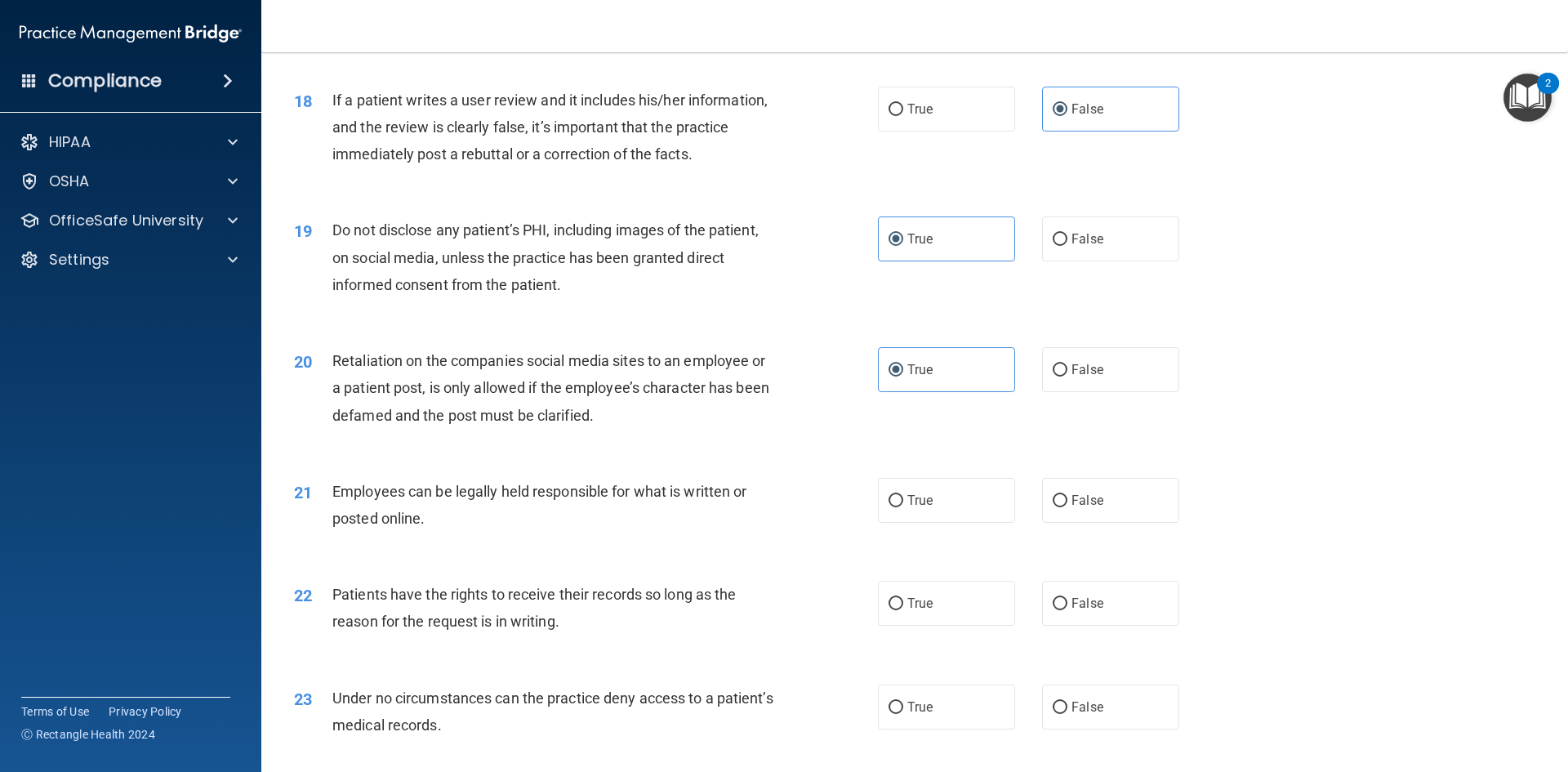
drag, startPoint x: 957, startPoint y: 535, endPoint x: 864, endPoint y: 553, distance: 94.7
click at [954, 523] on label "True" at bounding box center [946, 500] width 137 height 45
click at [904, 507] on input "True" at bounding box center [896, 501] width 15 height 12
radio input "true"
click at [1125, 626] on label "False" at bounding box center [1110, 603] width 137 height 45
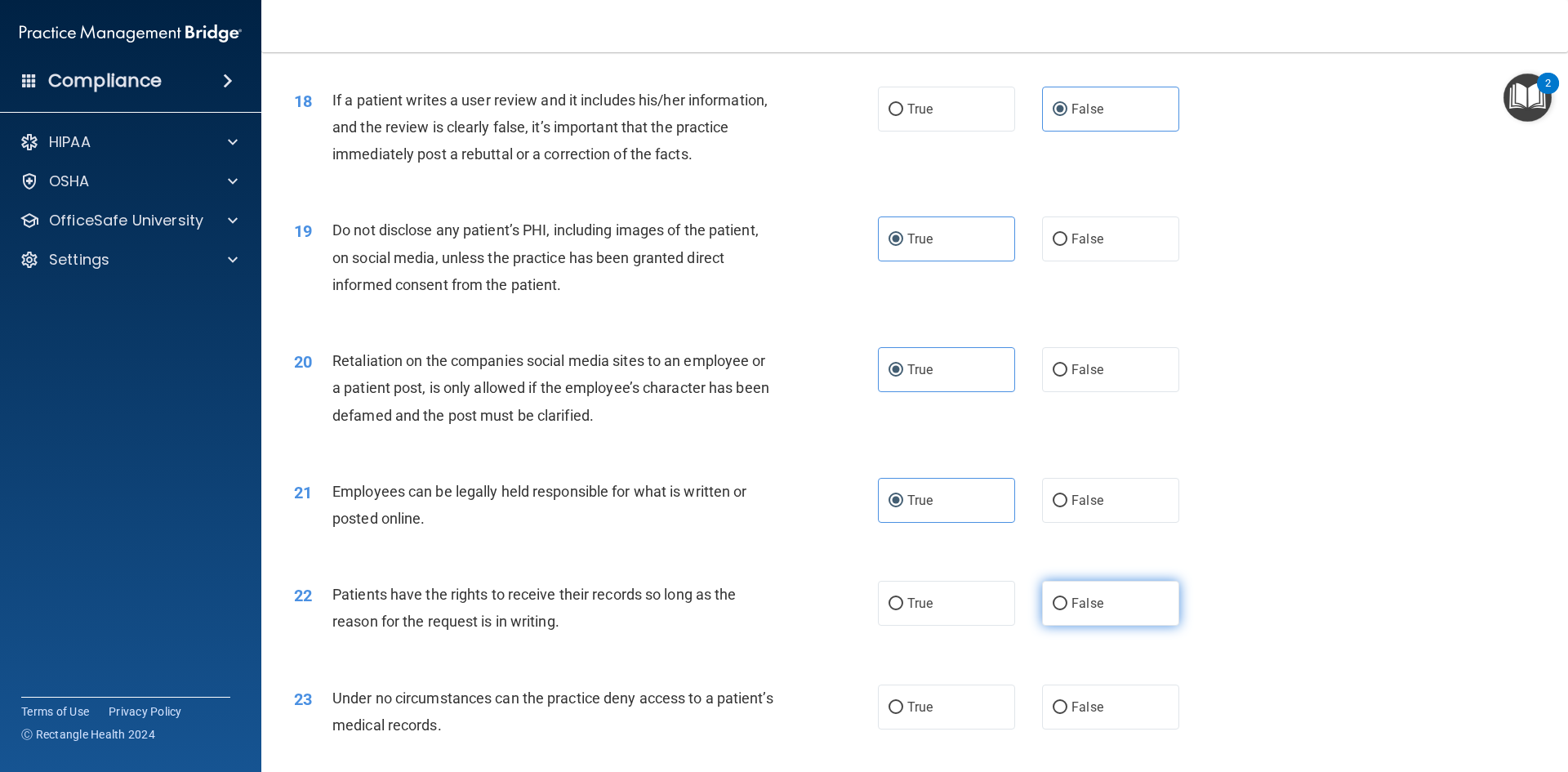
click at [1068, 610] on input "False" at bounding box center [1060, 604] width 15 height 12
radio input "true"
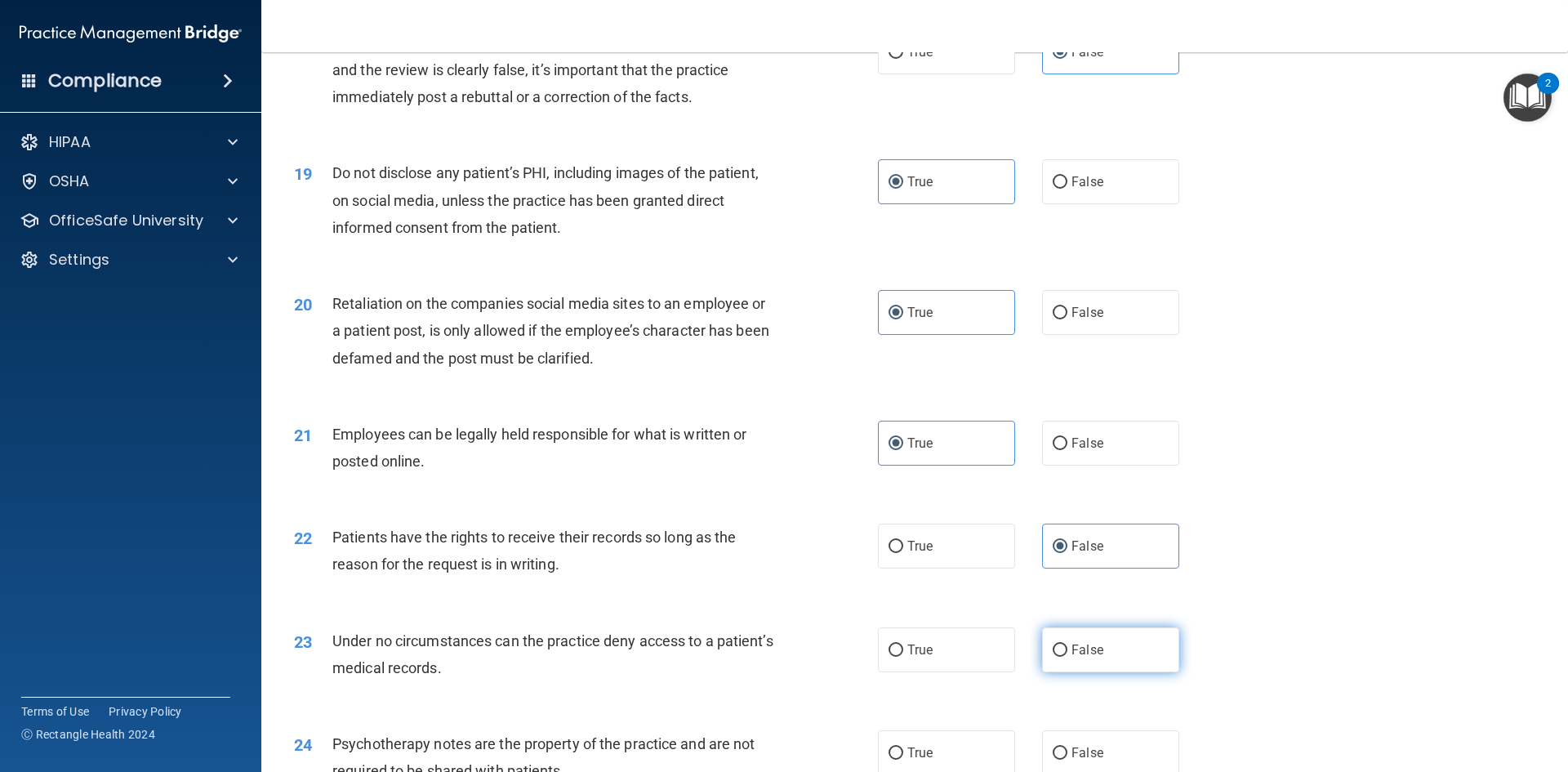
scroll to position [2450, 0]
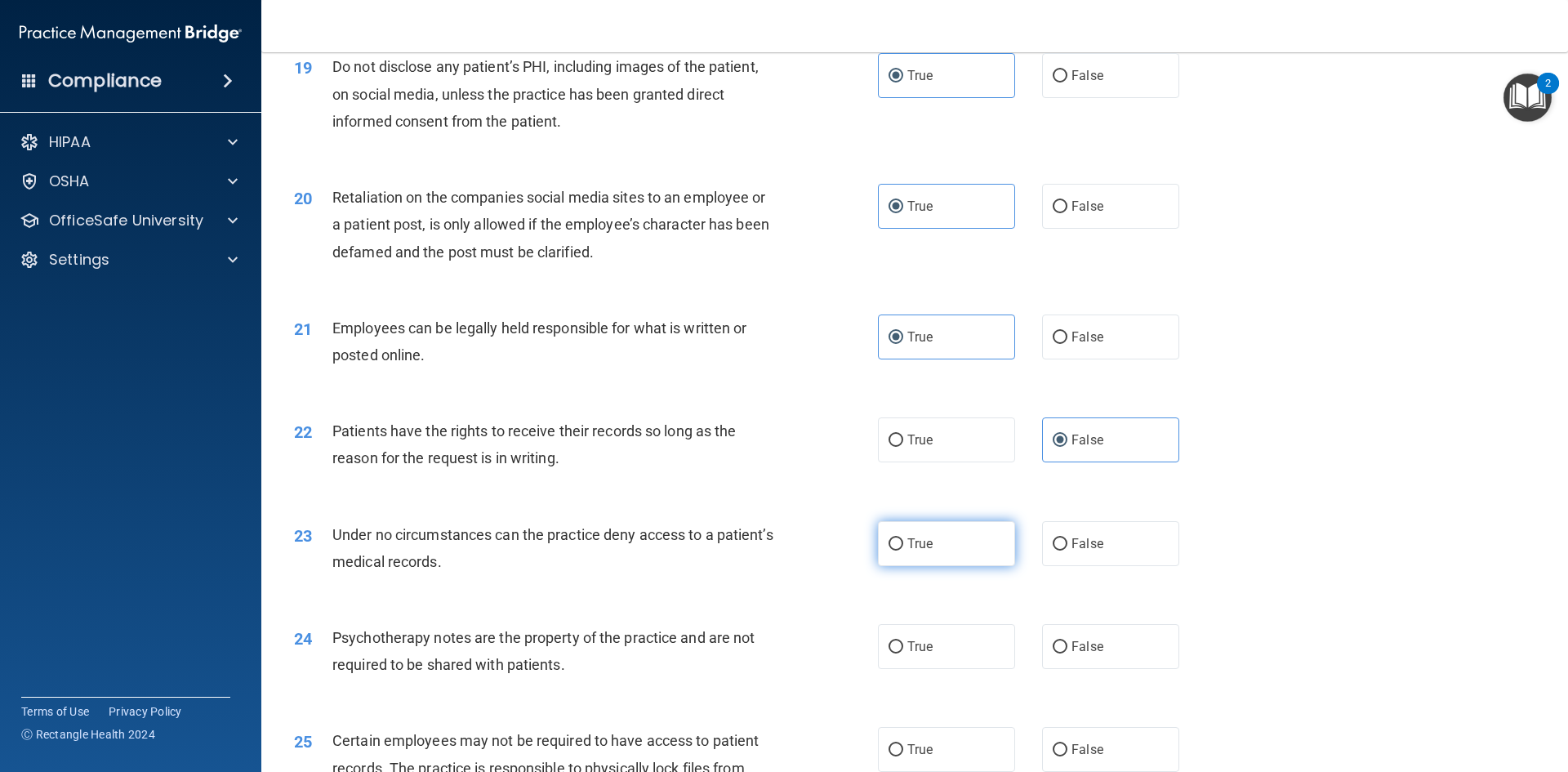
click at [983, 566] on label "True" at bounding box center [946, 543] width 137 height 45
click at [904, 551] on input "True" at bounding box center [896, 544] width 15 height 12
radio input "true"
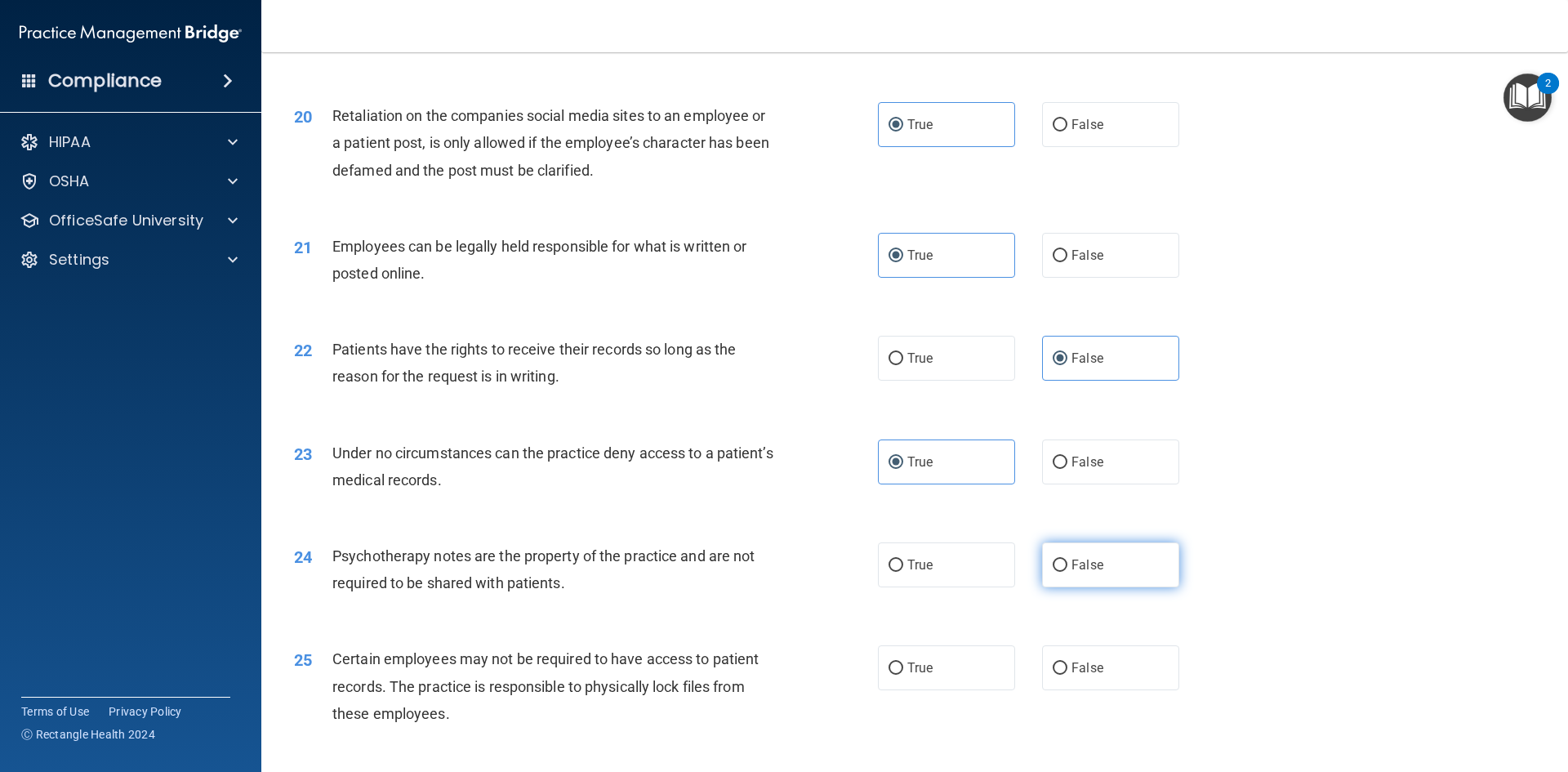
click at [1152, 588] on label "False" at bounding box center [1110, 564] width 137 height 45
click at [1068, 571] on input "False" at bounding box center [1060, 565] width 15 height 12
radio input "true"
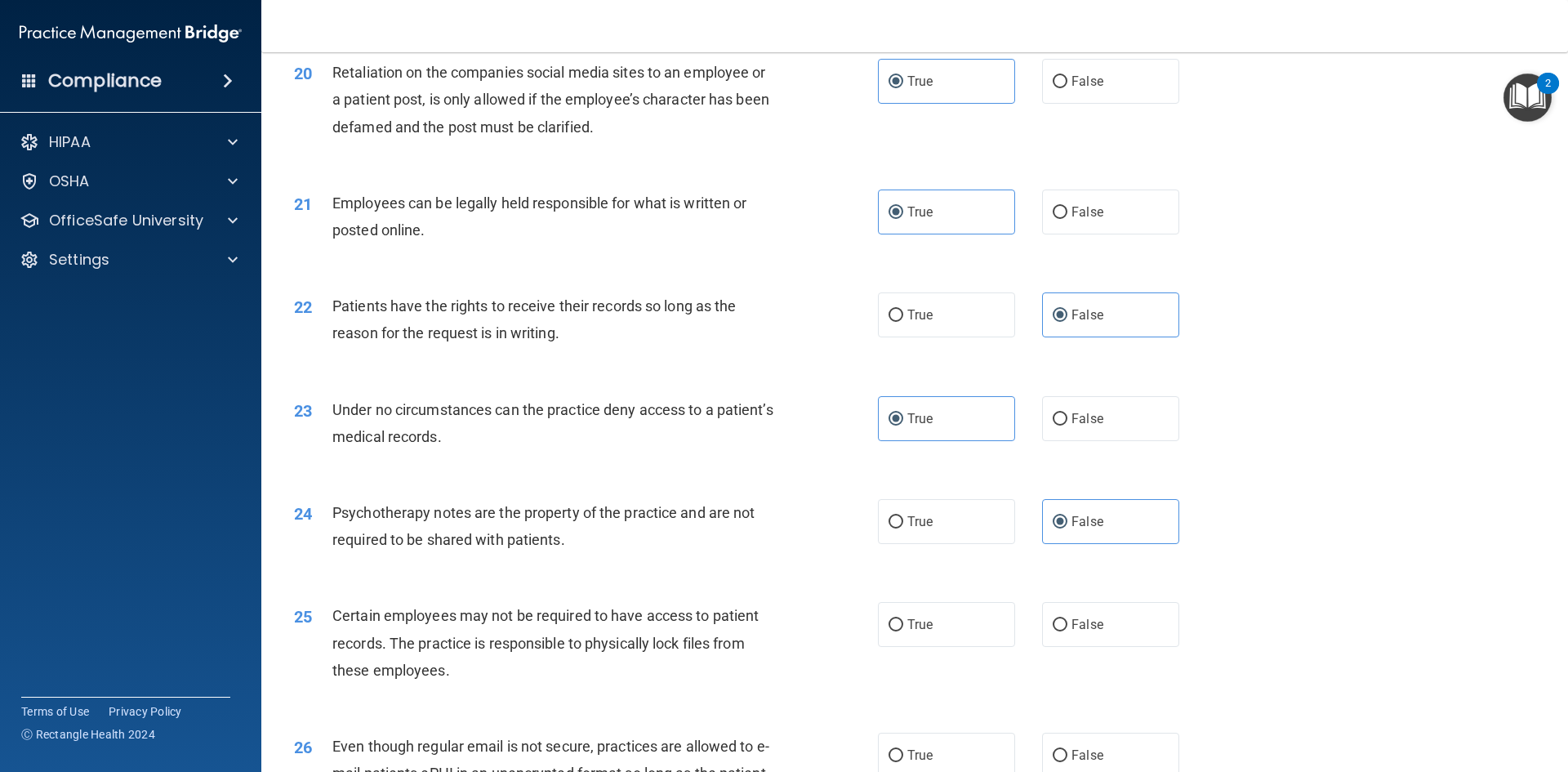
scroll to position [2613, 0]
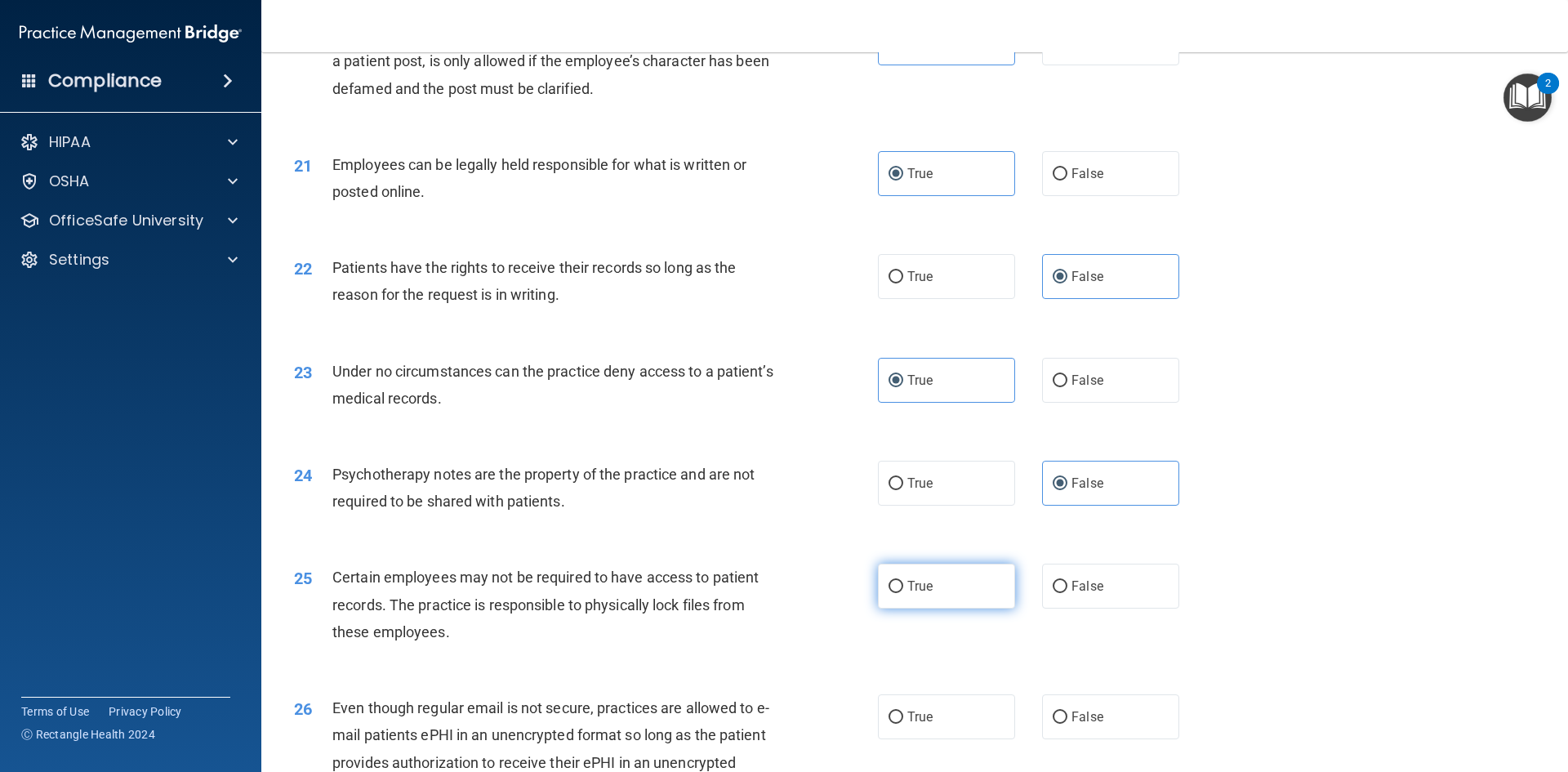
click at [938, 608] on label "True" at bounding box center [946, 586] width 137 height 45
click at [904, 593] on input "True" at bounding box center [896, 587] width 15 height 12
radio input "true"
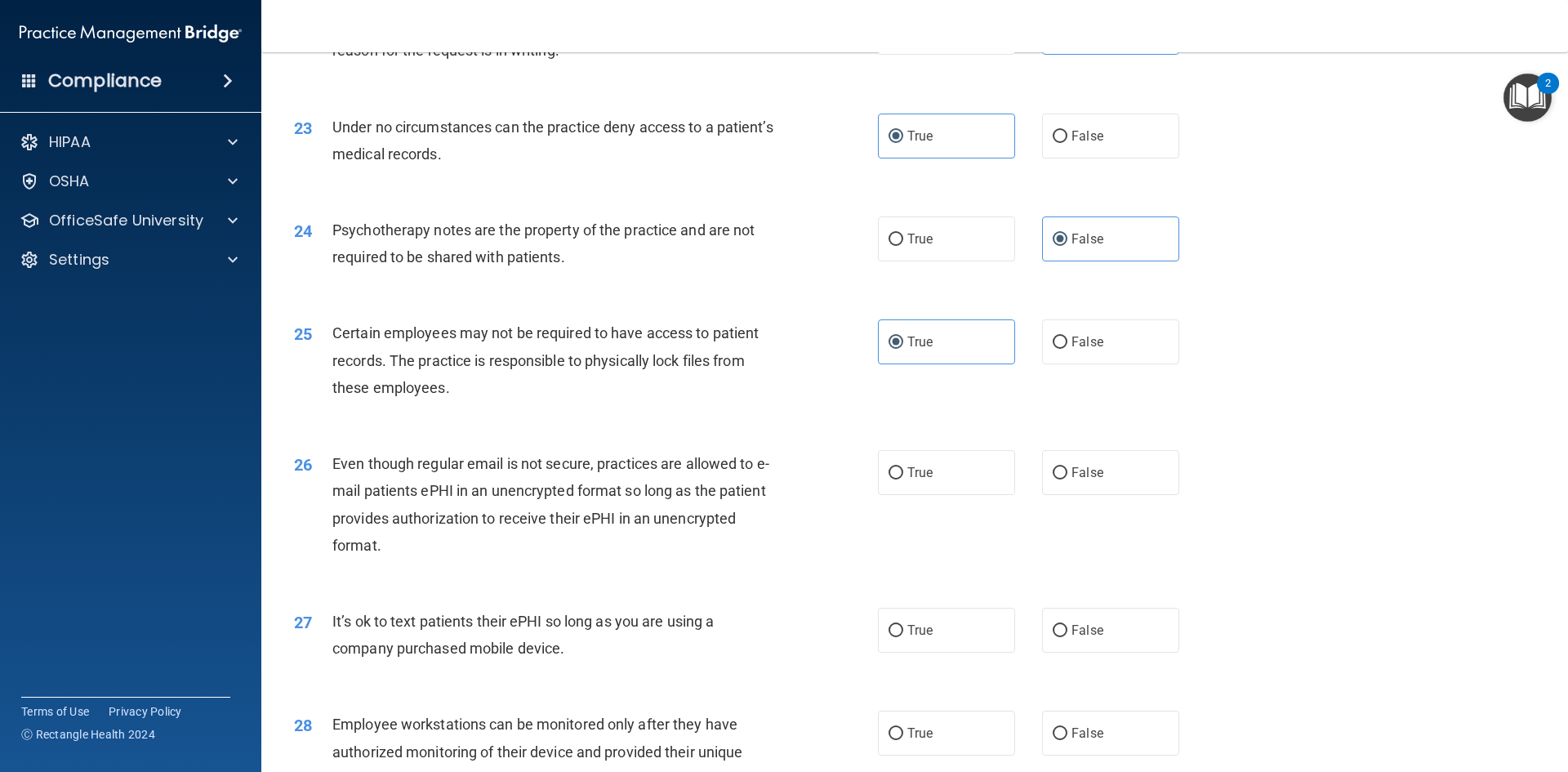
scroll to position [2858, 0]
click at [1095, 479] on span "False" at bounding box center [1087, 471] width 32 height 15
click at [1068, 478] on input "False" at bounding box center [1060, 472] width 15 height 12
radio input "true"
click at [939, 652] on label "True" at bounding box center [946, 629] width 137 height 45
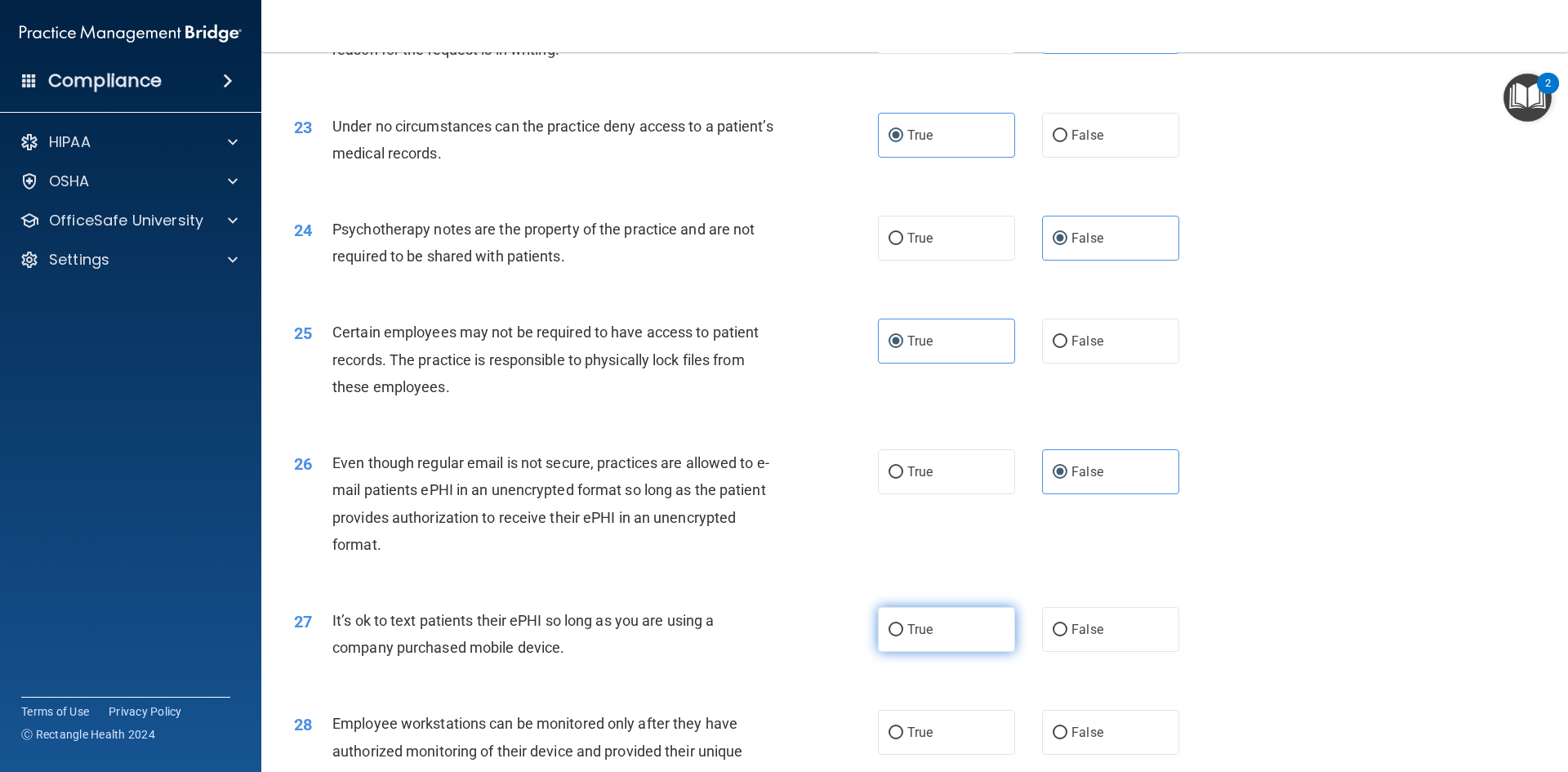
click at [904, 636] on input "True" at bounding box center [896, 630] width 15 height 12
radio input "true"
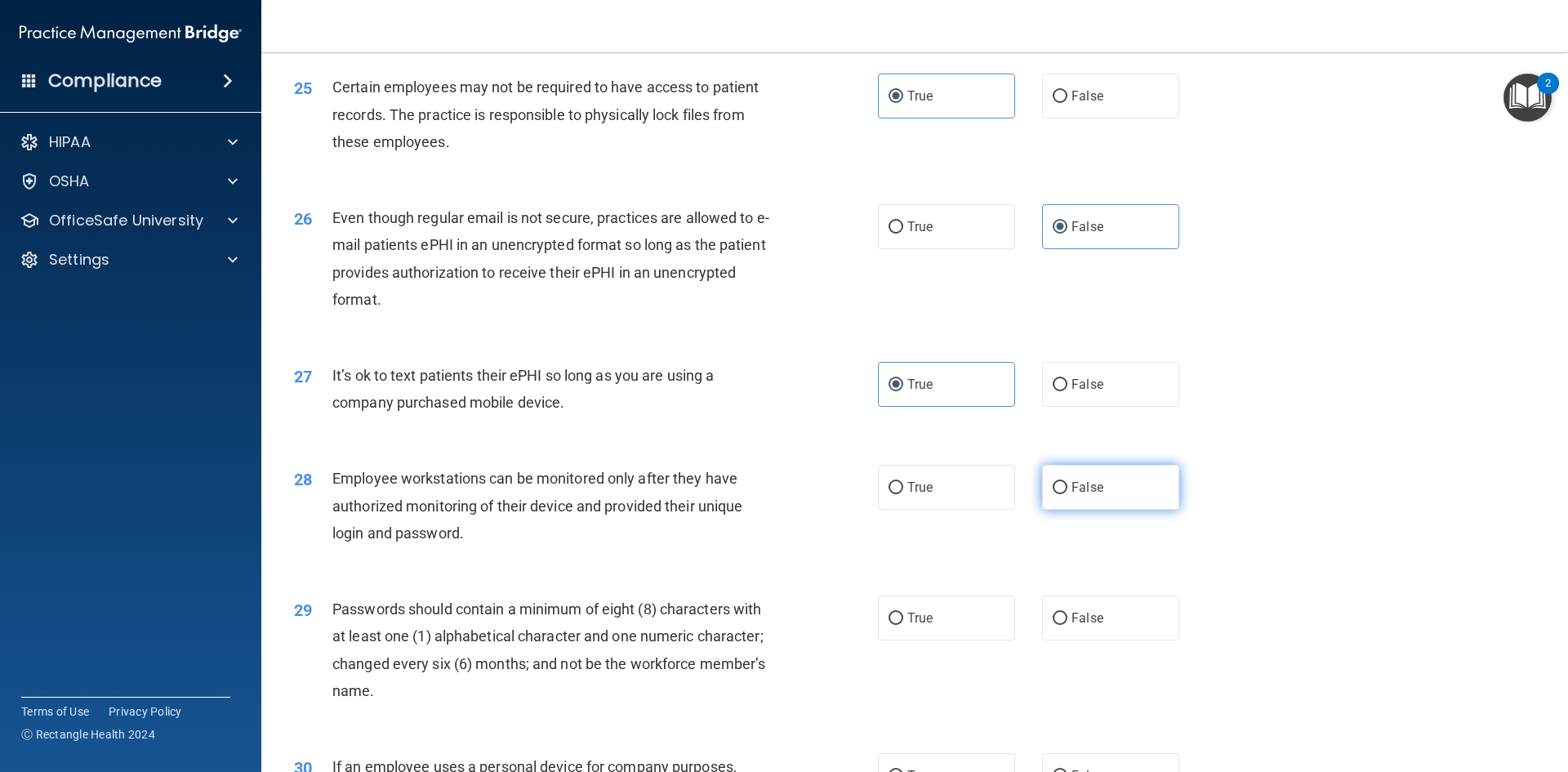
click at [1103, 510] on label "False" at bounding box center [1110, 487] width 137 height 45
click at [1068, 494] on input "False" at bounding box center [1060, 488] width 15 height 12
radio input "true"
click at [1114, 640] on label "False" at bounding box center [1110, 617] width 137 height 45
click at [1068, 625] on input "False" at bounding box center [1060, 618] width 15 height 12
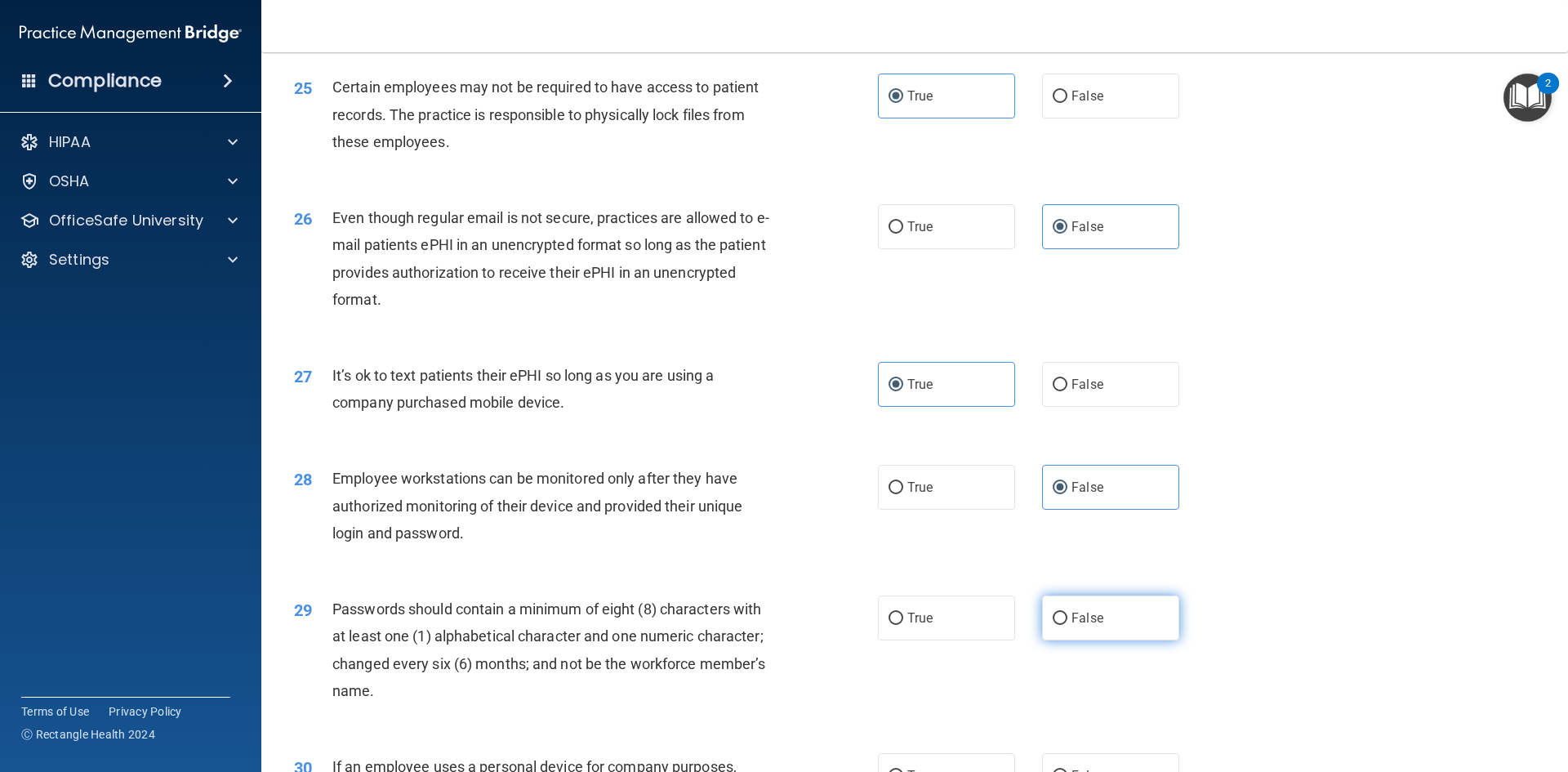
radio input "true"
click at [951, 640] on label "True" at bounding box center [946, 617] width 137 height 45
click at [904, 625] on input "True" at bounding box center [896, 618] width 15 height 12
radio input "true"
radio input "false"
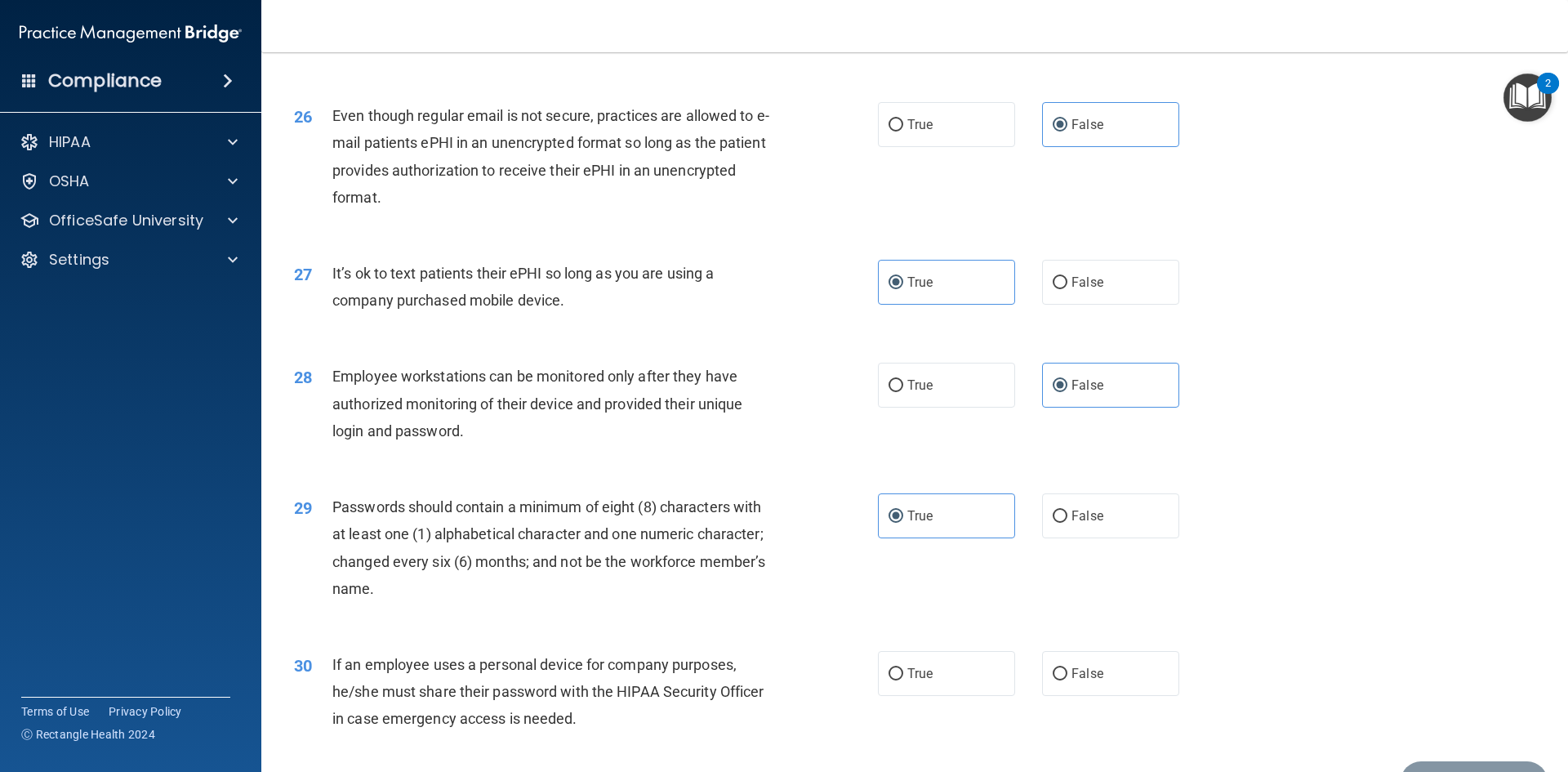
scroll to position [3328, 0]
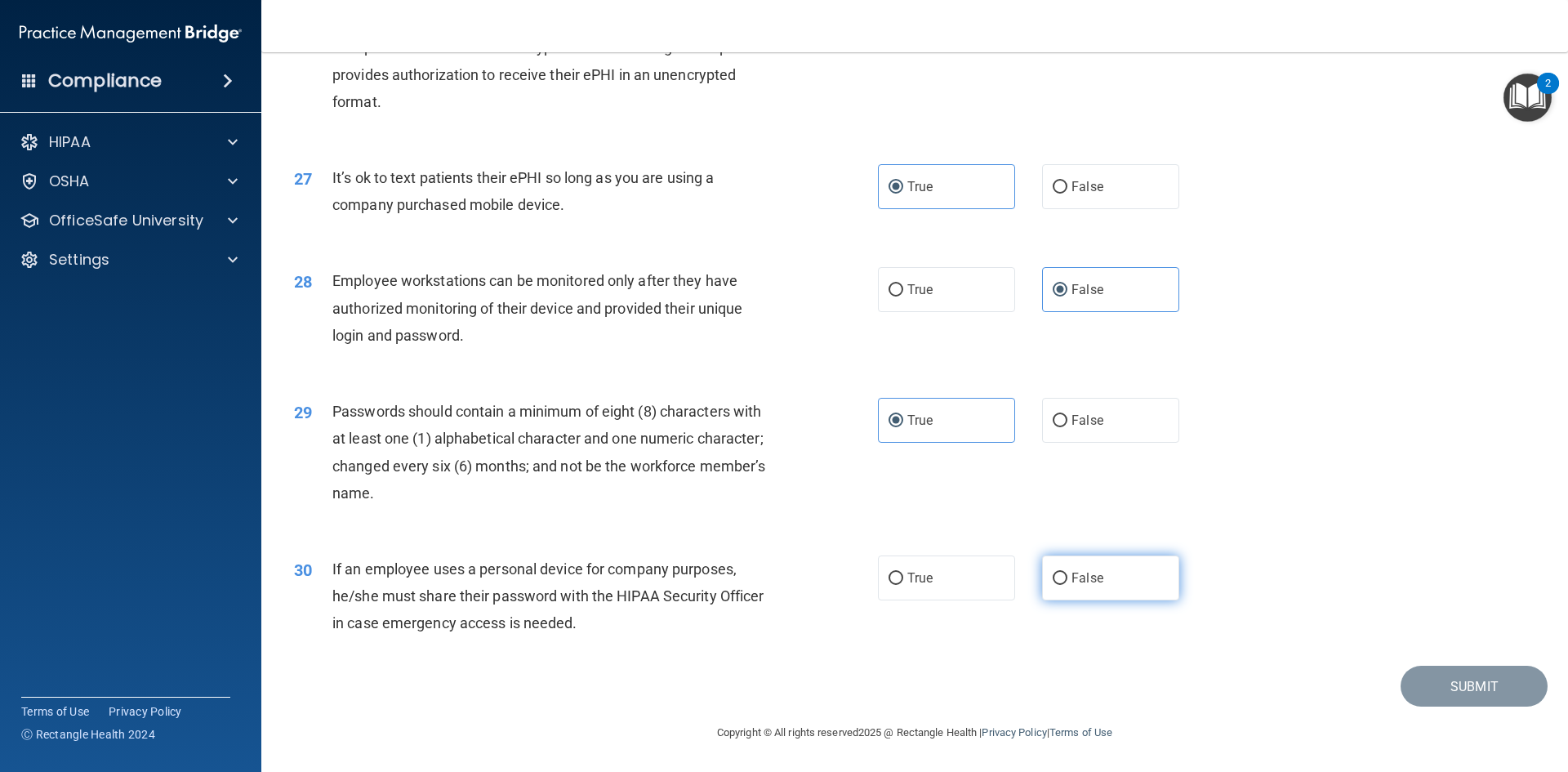
click at [1072, 571] on span "False" at bounding box center [1087, 578] width 32 height 15
click at [1068, 572] on input "False" at bounding box center [1060, 578] width 15 height 12
radio input "true"
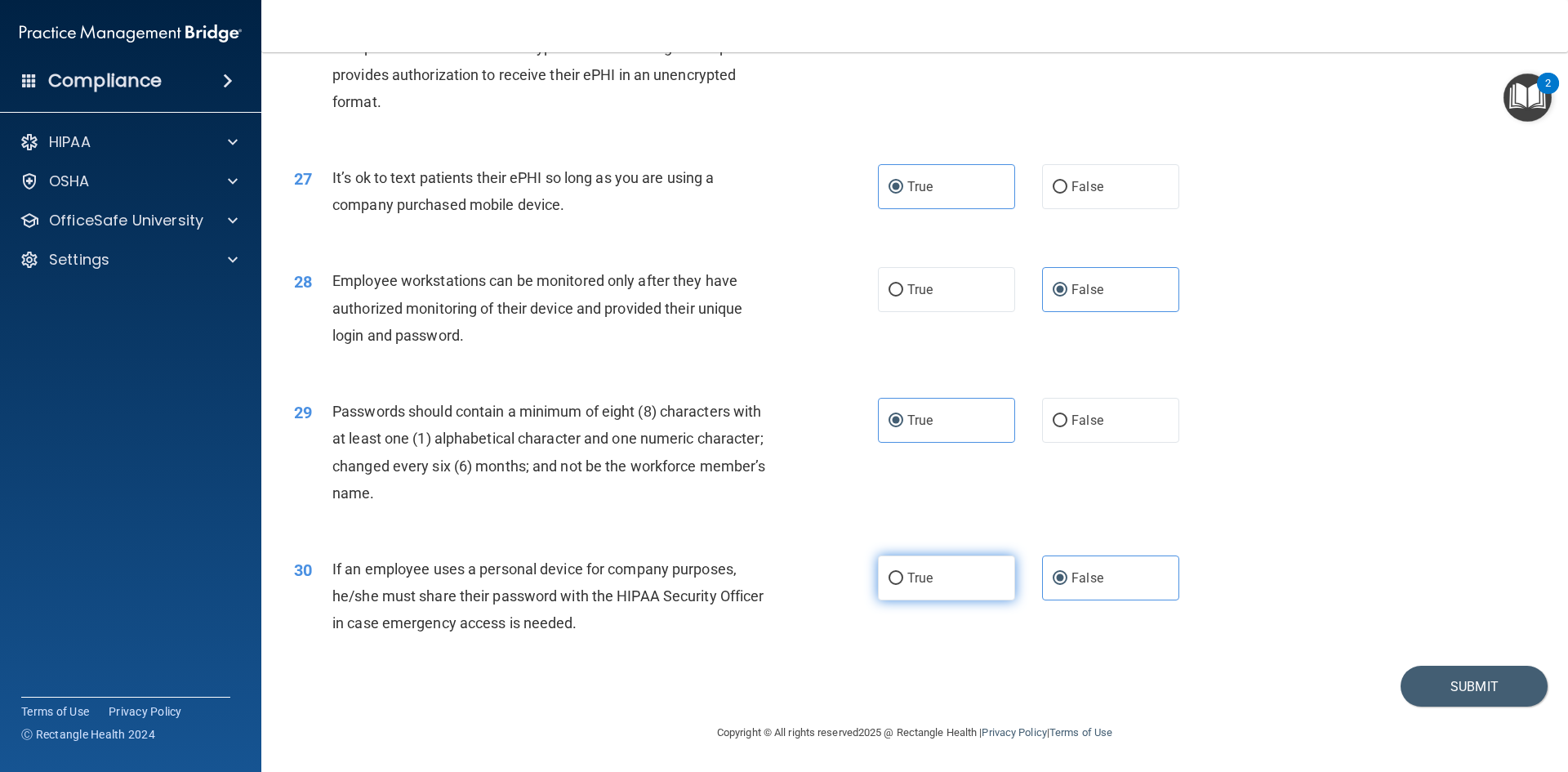
click at [903, 587] on label "True" at bounding box center [946, 577] width 137 height 45
click at [903, 585] on input "True" at bounding box center [896, 578] width 15 height 12
radio input "true"
radio input "false"
click at [1441, 695] on button "Submit" at bounding box center [1474, 686] width 147 height 42
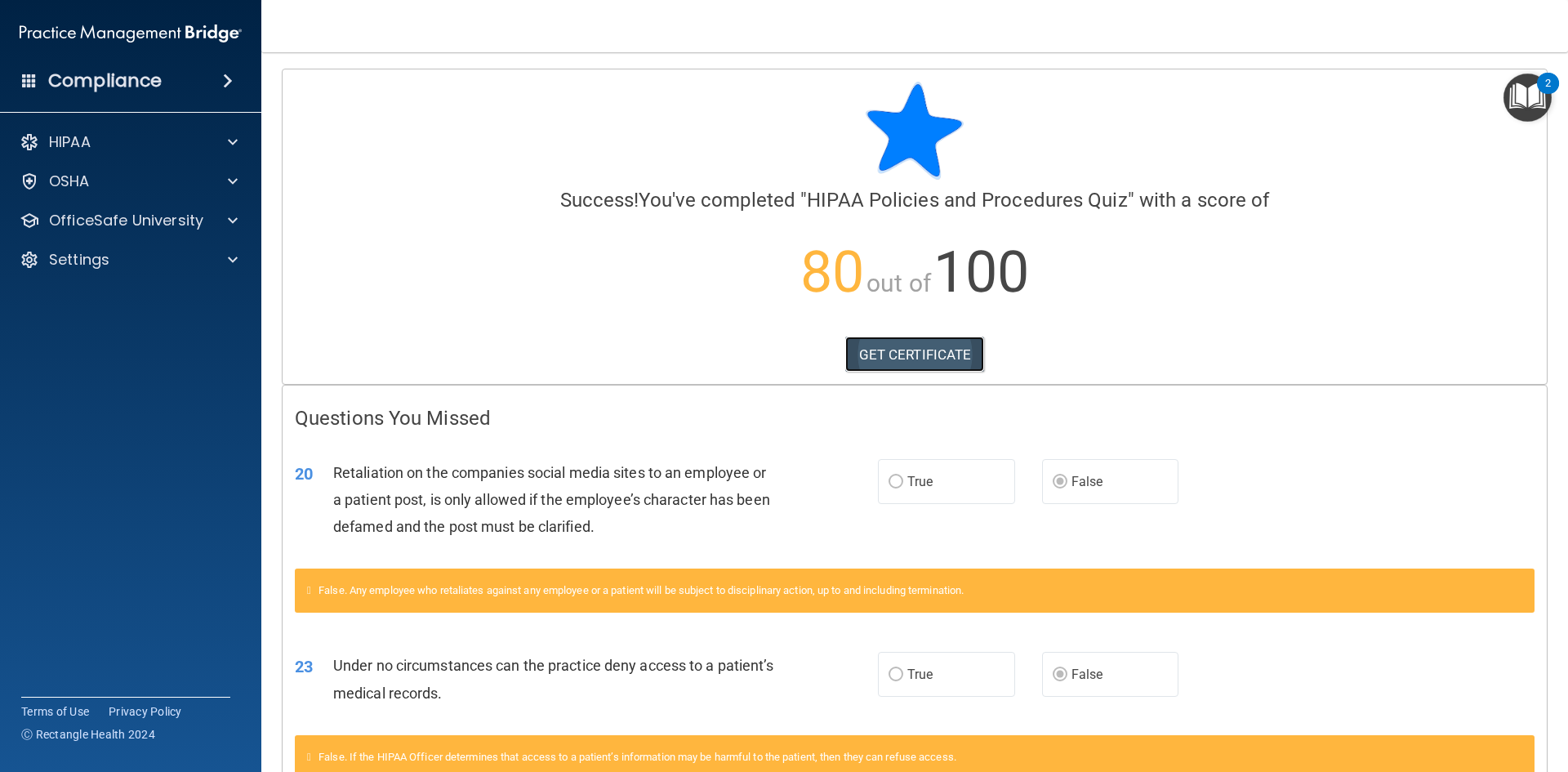
click at [957, 365] on link "GET CERTIFICATE" at bounding box center [916, 354] width 140 height 36
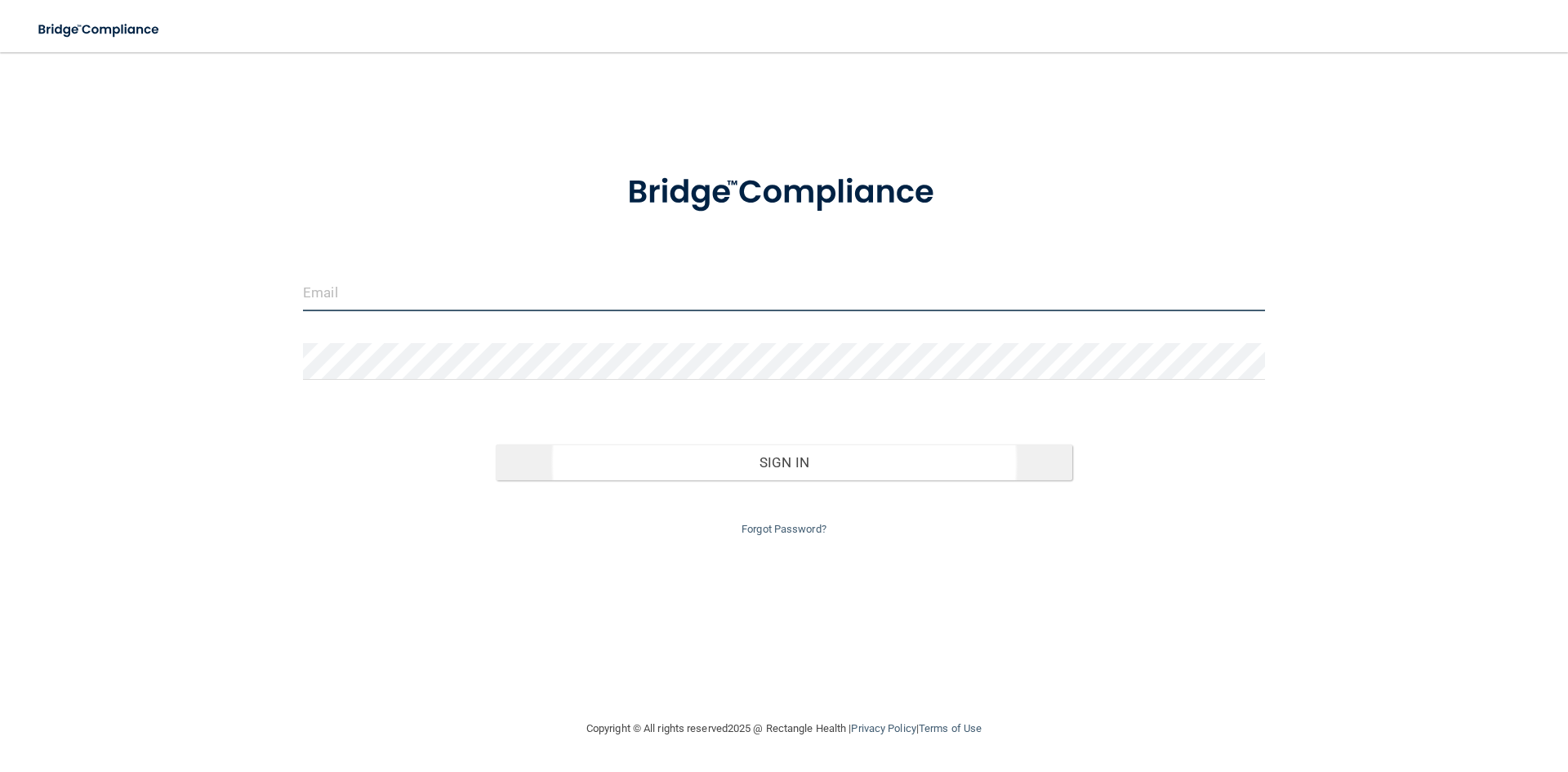
type input "[EMAIL_ADDRESS][DOMAIN_NAME]"
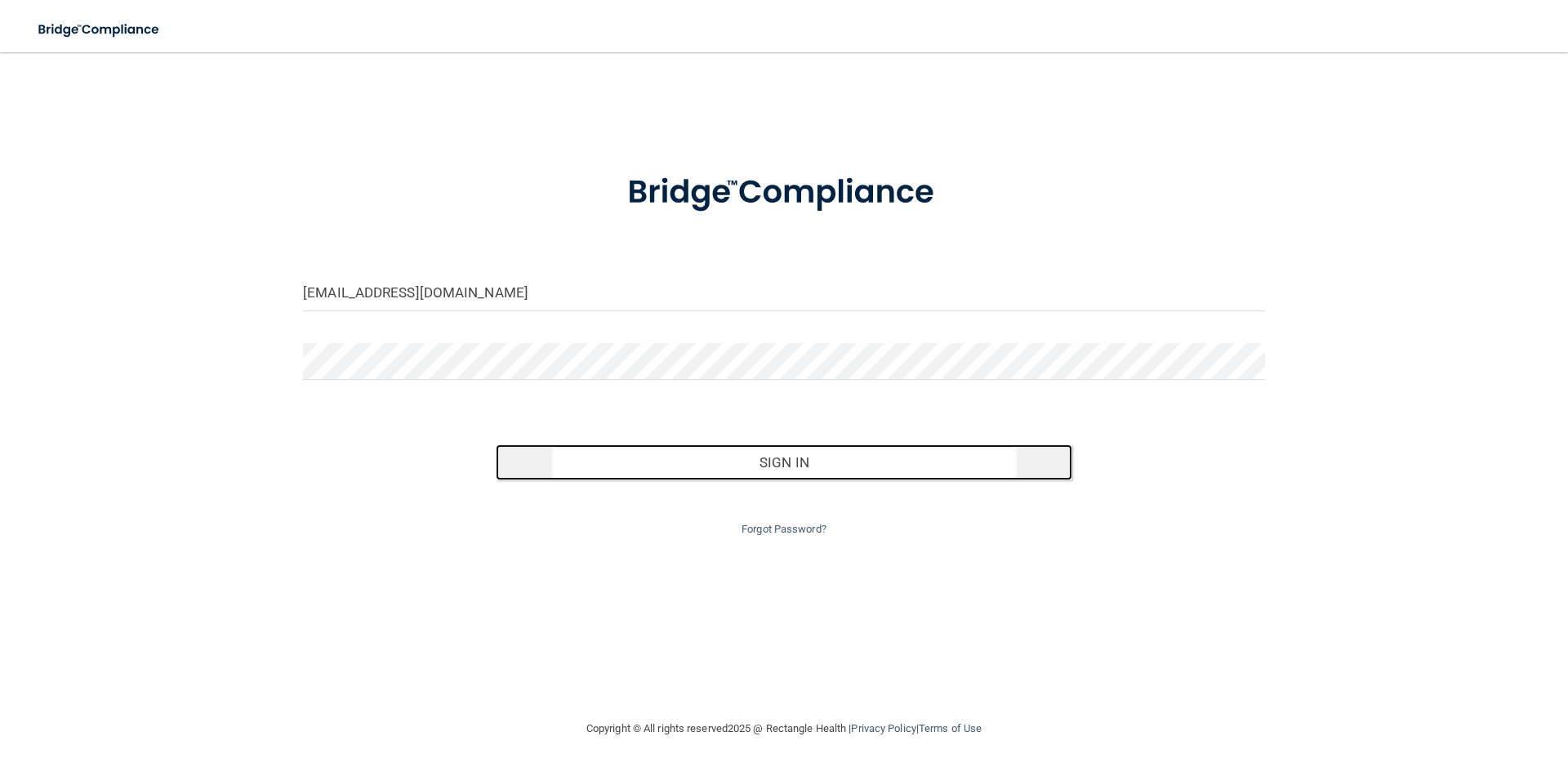
click at [683, 461] on button "Sign In" at bounding box center [785, 462] width 577 height 36
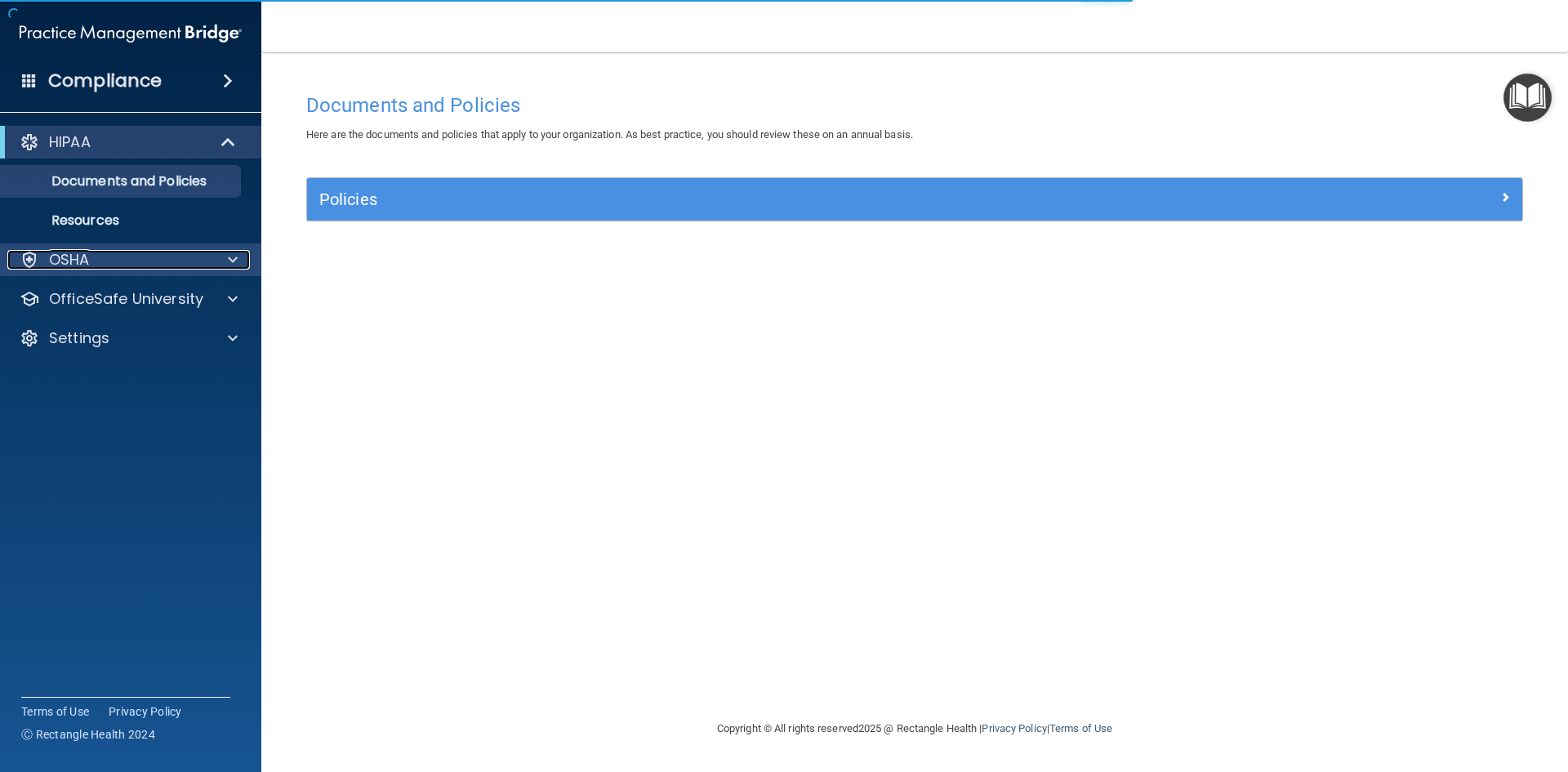
click at [235, 254] on span at bounding box center [232, 260] width 9 height 20
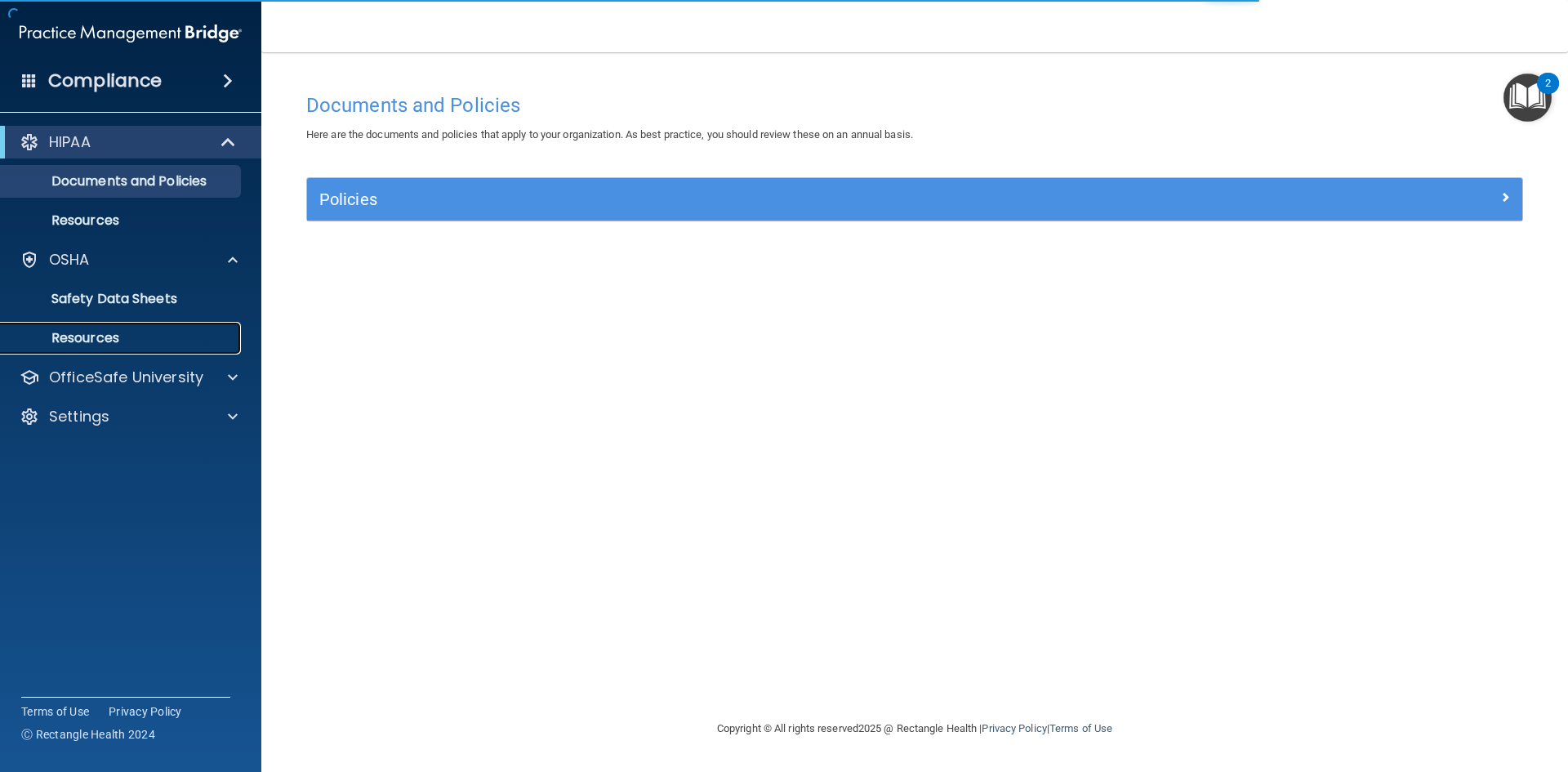
click at [235, 341] on link "Resources" at bounding box center [112, 338] width 257 height 32
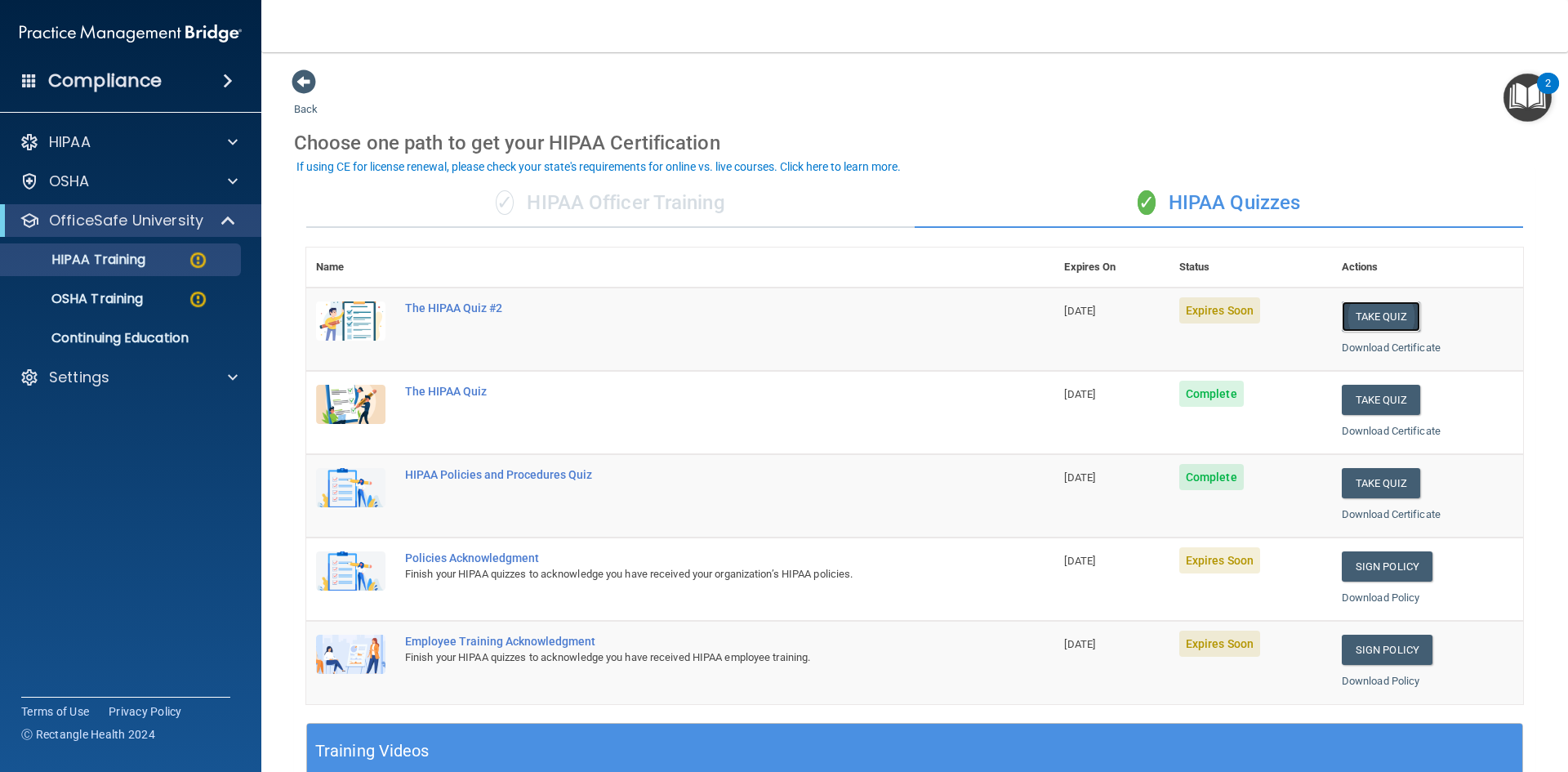
click at [1373, 327] on button "Take Quiz" at bounding box center [1381, 316] width 79 height 30
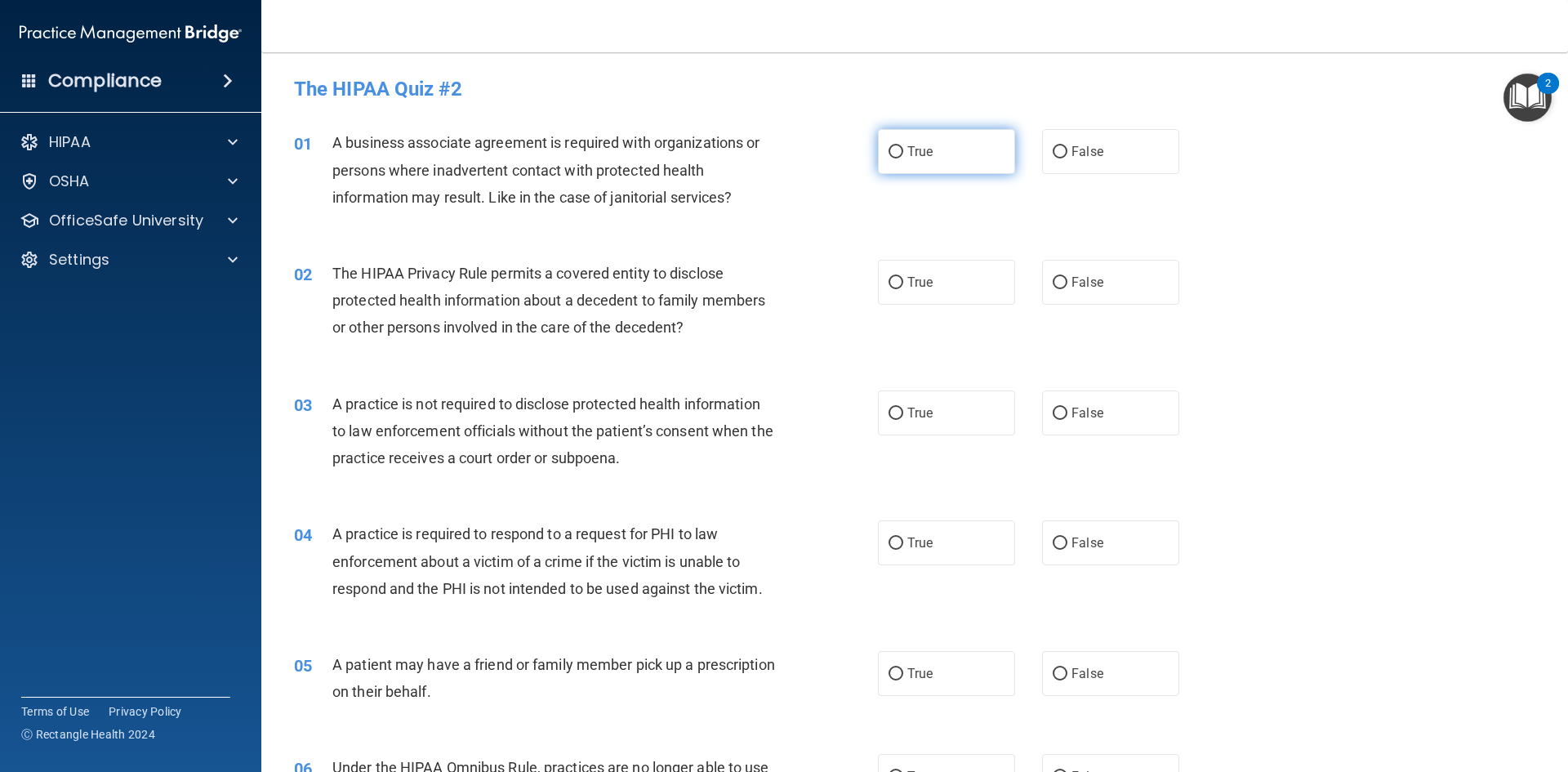
click at [911, 163] on label "True" at bounding box center [946, 151] width 137 height 45
click at [904, 159] on input "True" at bounding box center [896, 152] width 15 height 12
radio input "true"
click at [913, 272] on label "True" at bounding box center [946, 282] width 137 height 45
click at [944, 289] on label "True" at bounding box center [946, 282] width 137 height 45
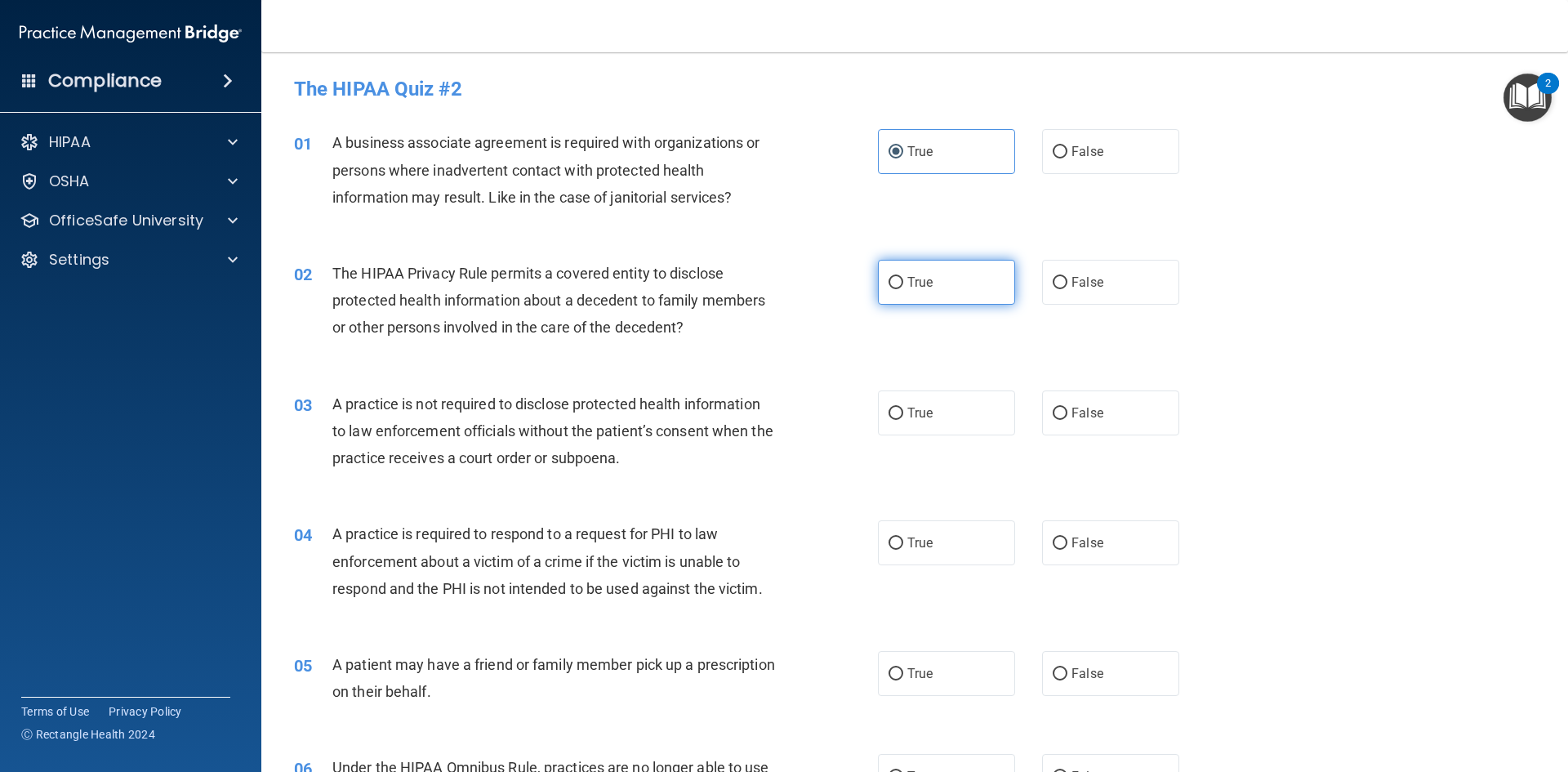
click at [904, 289] on input "True" at bounding box center [896, 283] width 15 height 12
radio input "true"
click at [1117, 401] on label "False" at bounding box center [1110, 412] width 137 height 45
click at [1068, 407] on input "False" at bounding box center [1060, 413] width 15 height 12
radio input "true"
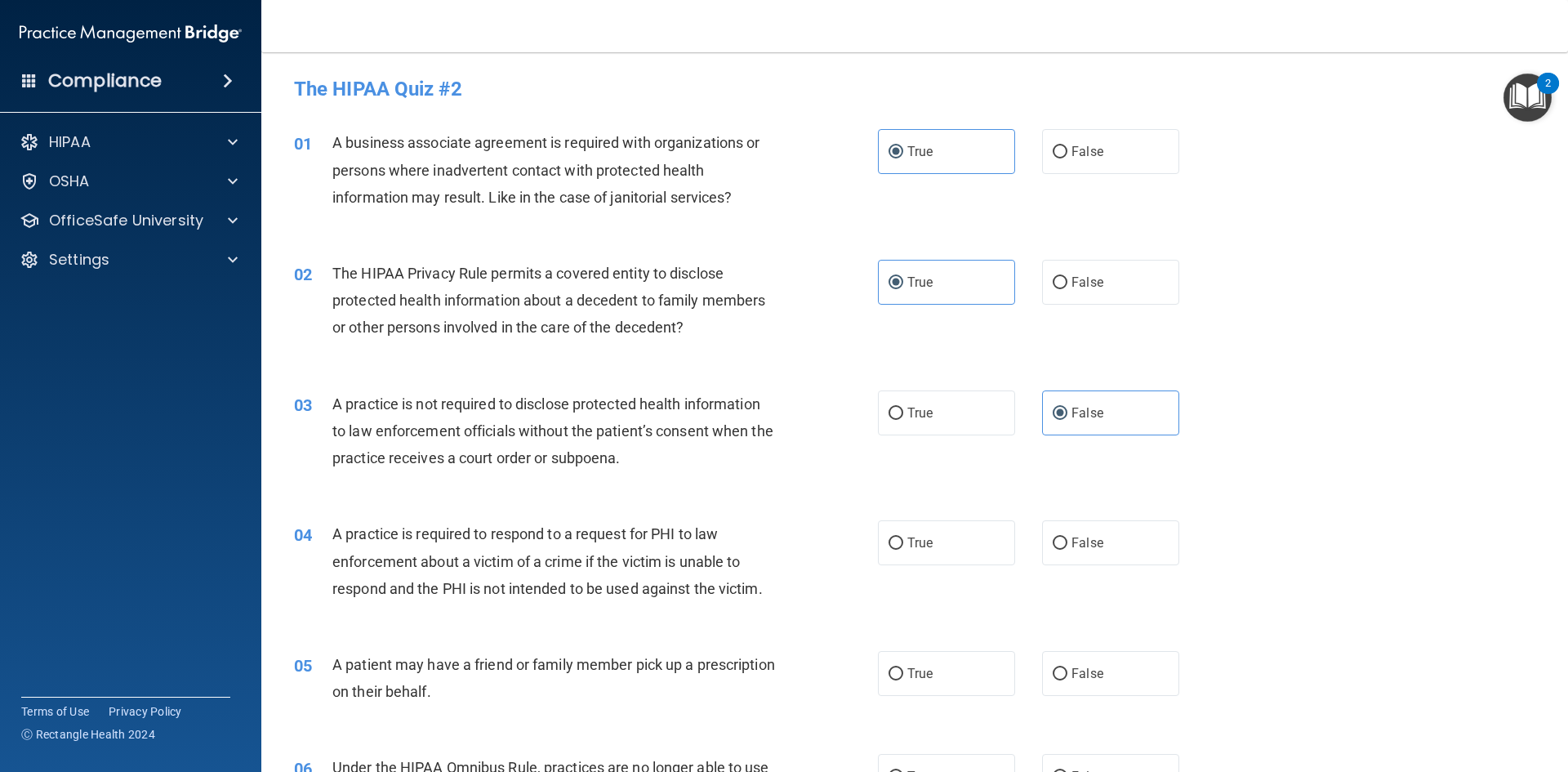
scroll to position [245, 0]
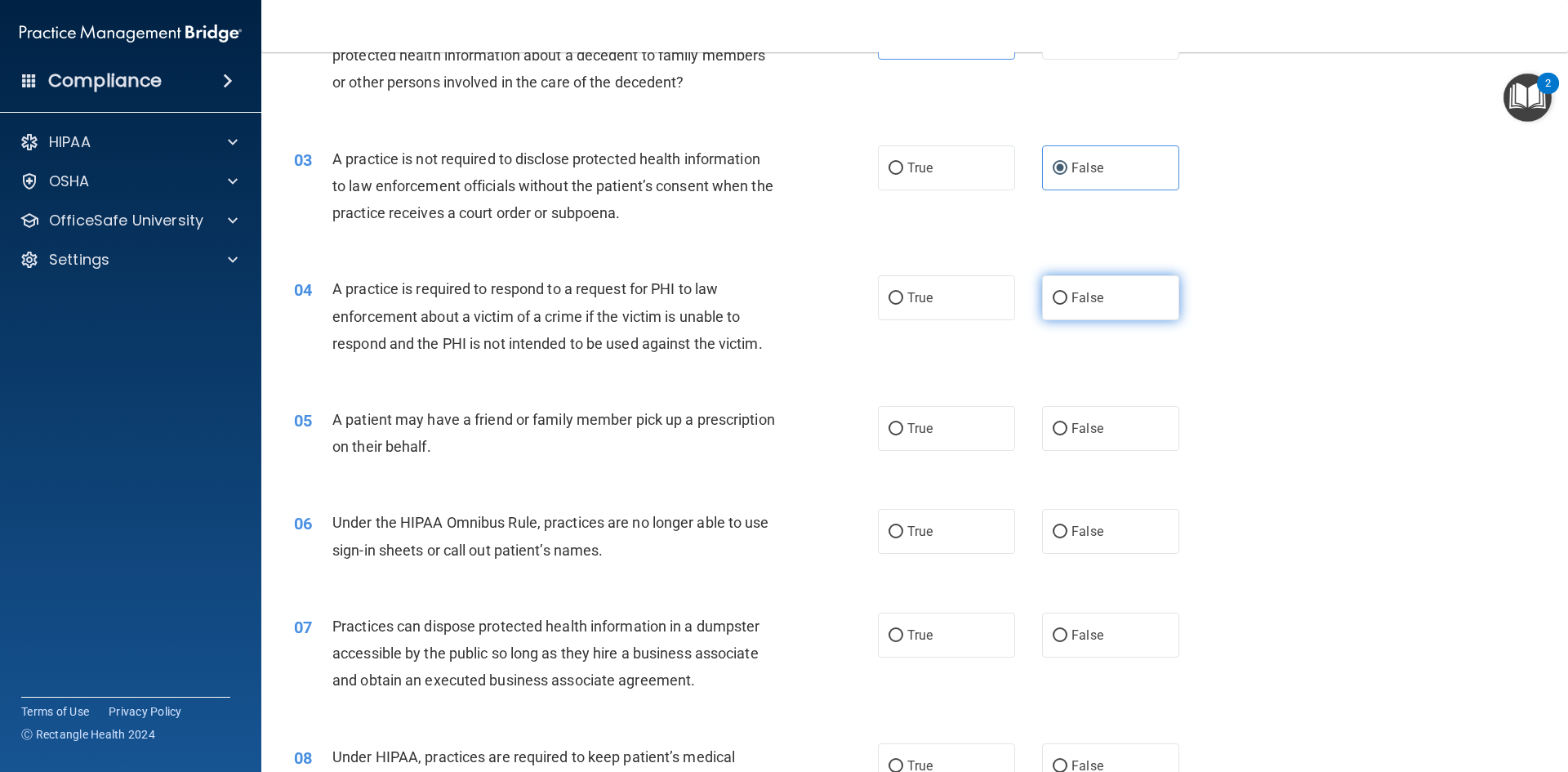
click at [1086, 309] on label "False" at bounding box center [1110, 297] width 137 height 45
click at [1068, 305] on input "False" at bounding box center [1060, 298] width 15 height 12
radio input "true"
click at [1063, 426] on label "False" at bounding box center [1110, 428] width 137 height 45
click at [1063, 426] on input "False" at bounding box center [1060, 429] width 15 height 12
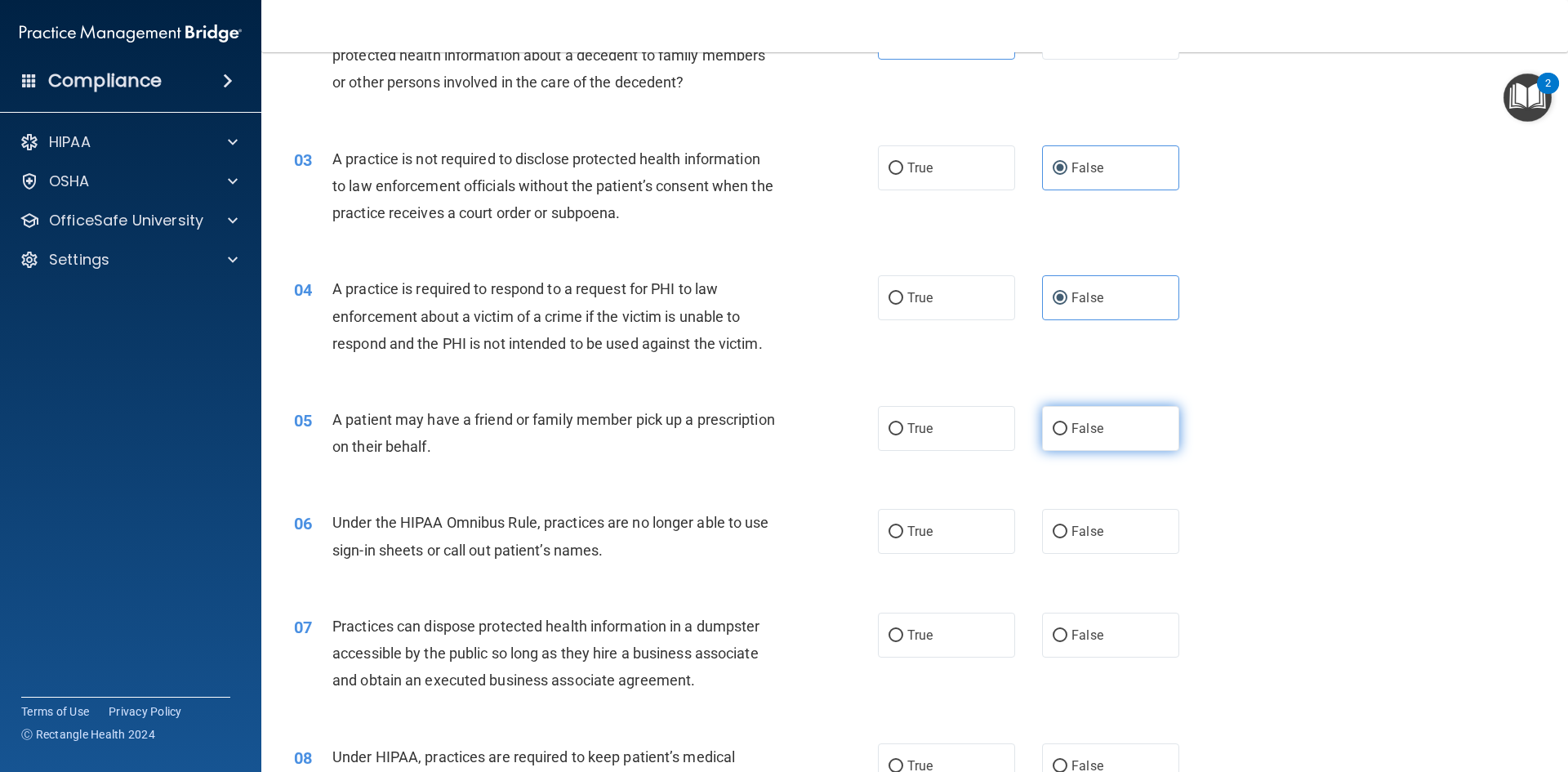
radio input "true"
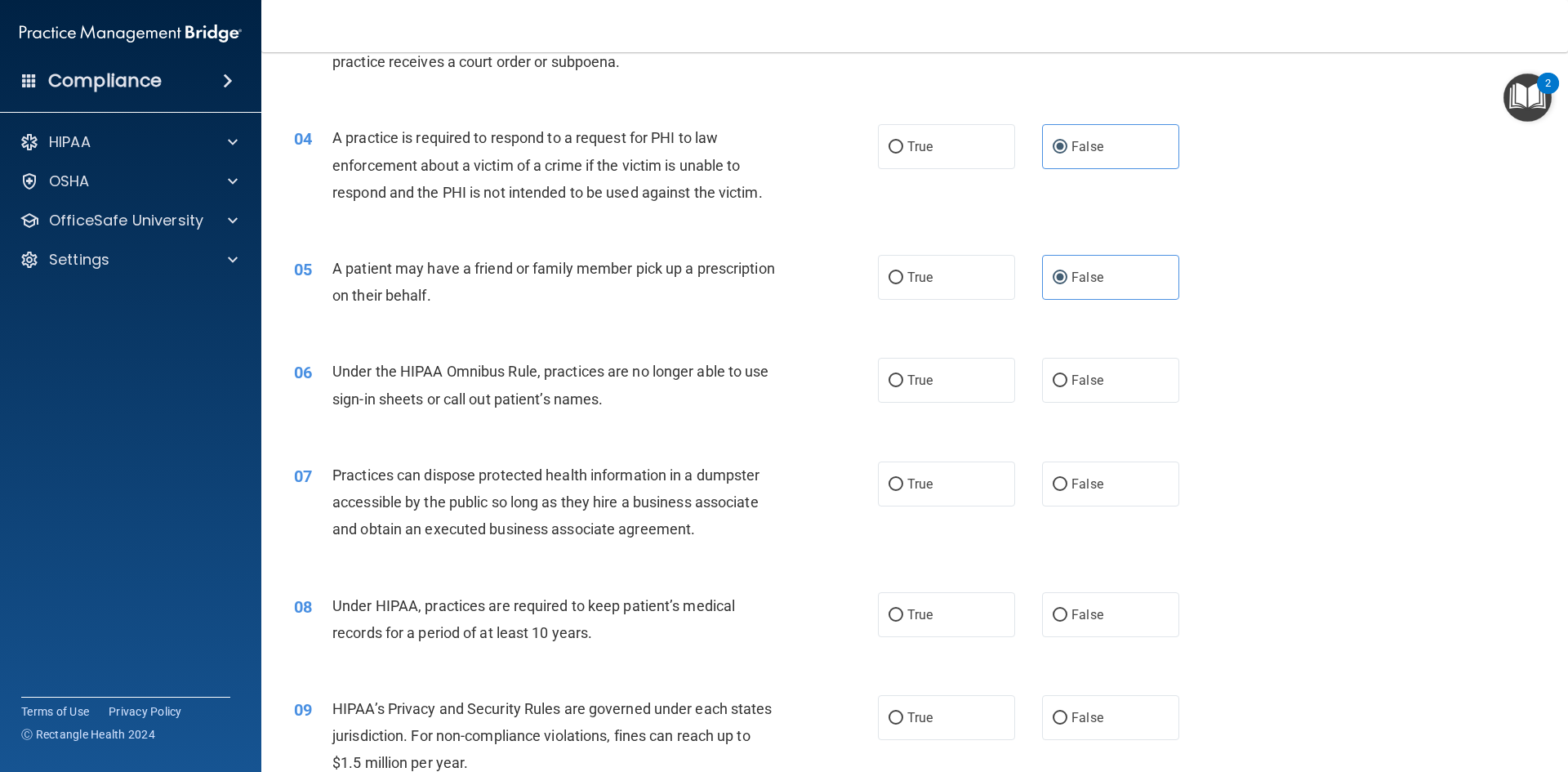
scroll to position [408, 0]
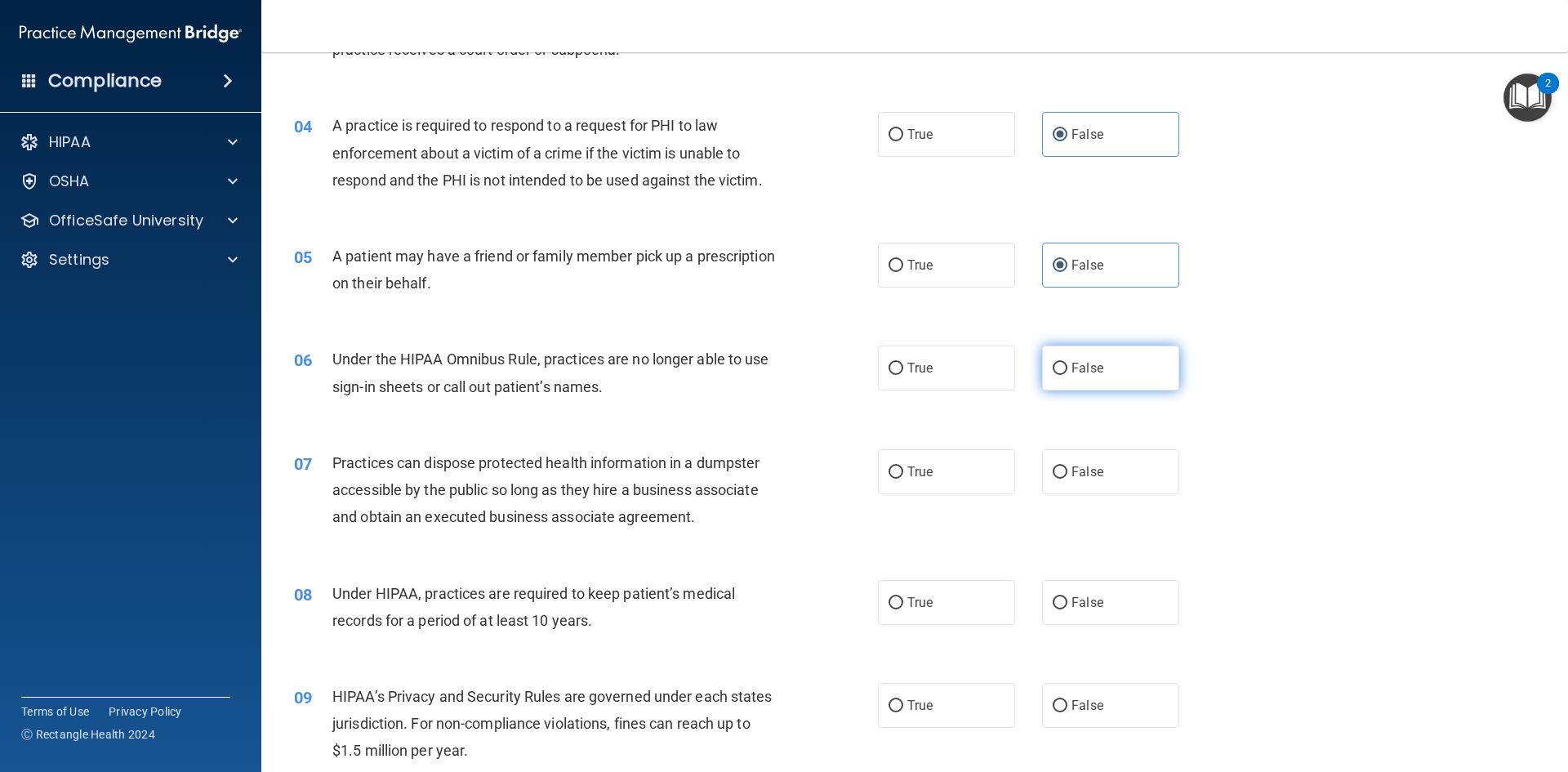
click at [1090, 360] on label "False" at bounding box center [1110, 368] width 137 height 45
click at [1068, 363] on input "False" at bounding box center [1060, 369] width 15 height 12
radio input "true"
click at [1107, 486] on label "False" at bounding box center [1110, 471] width 137 height 45
click at [1068, 478] on input "False" at bounding box center [1060, 472] width 15 height 12
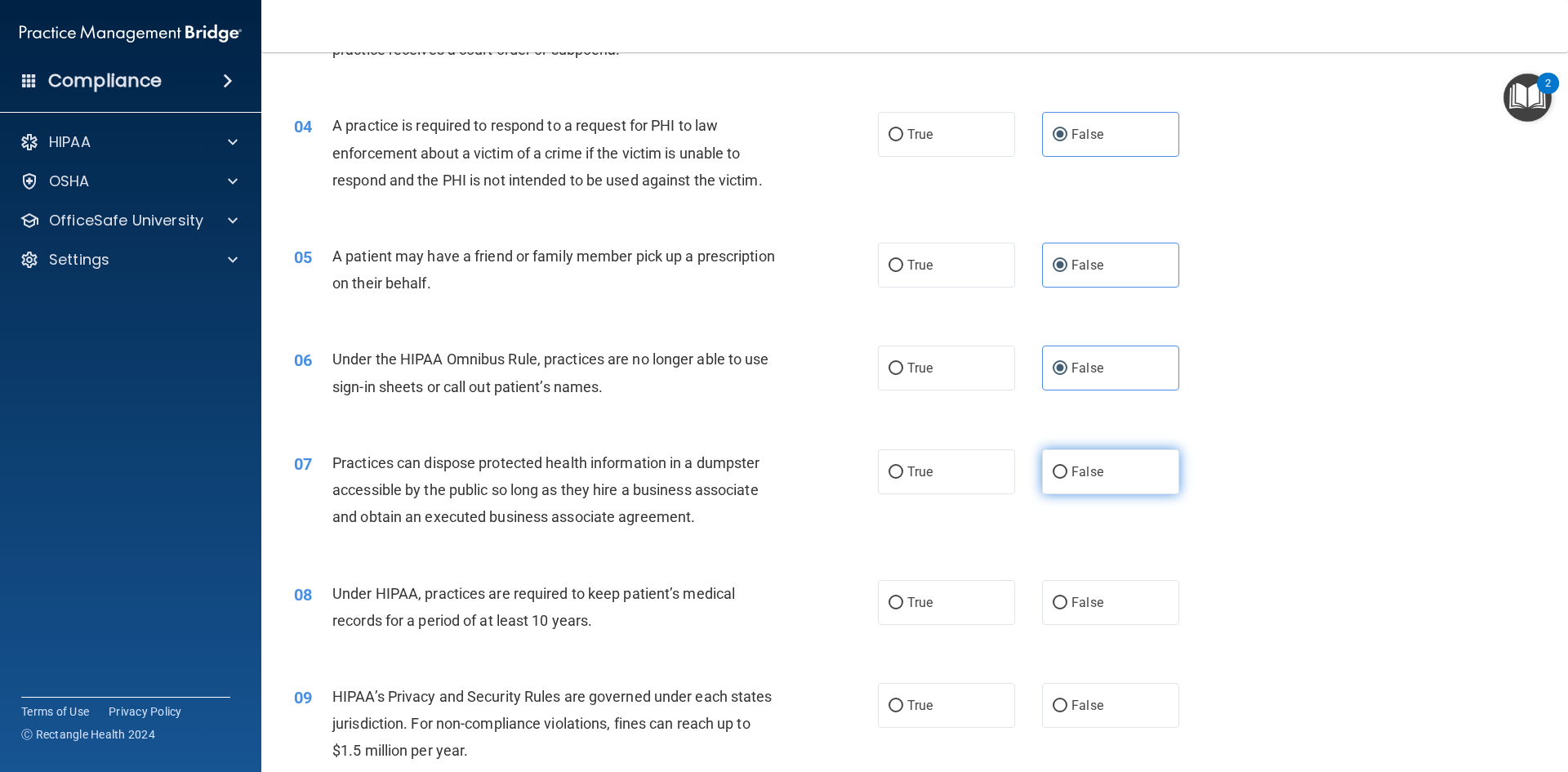
radio input "true"
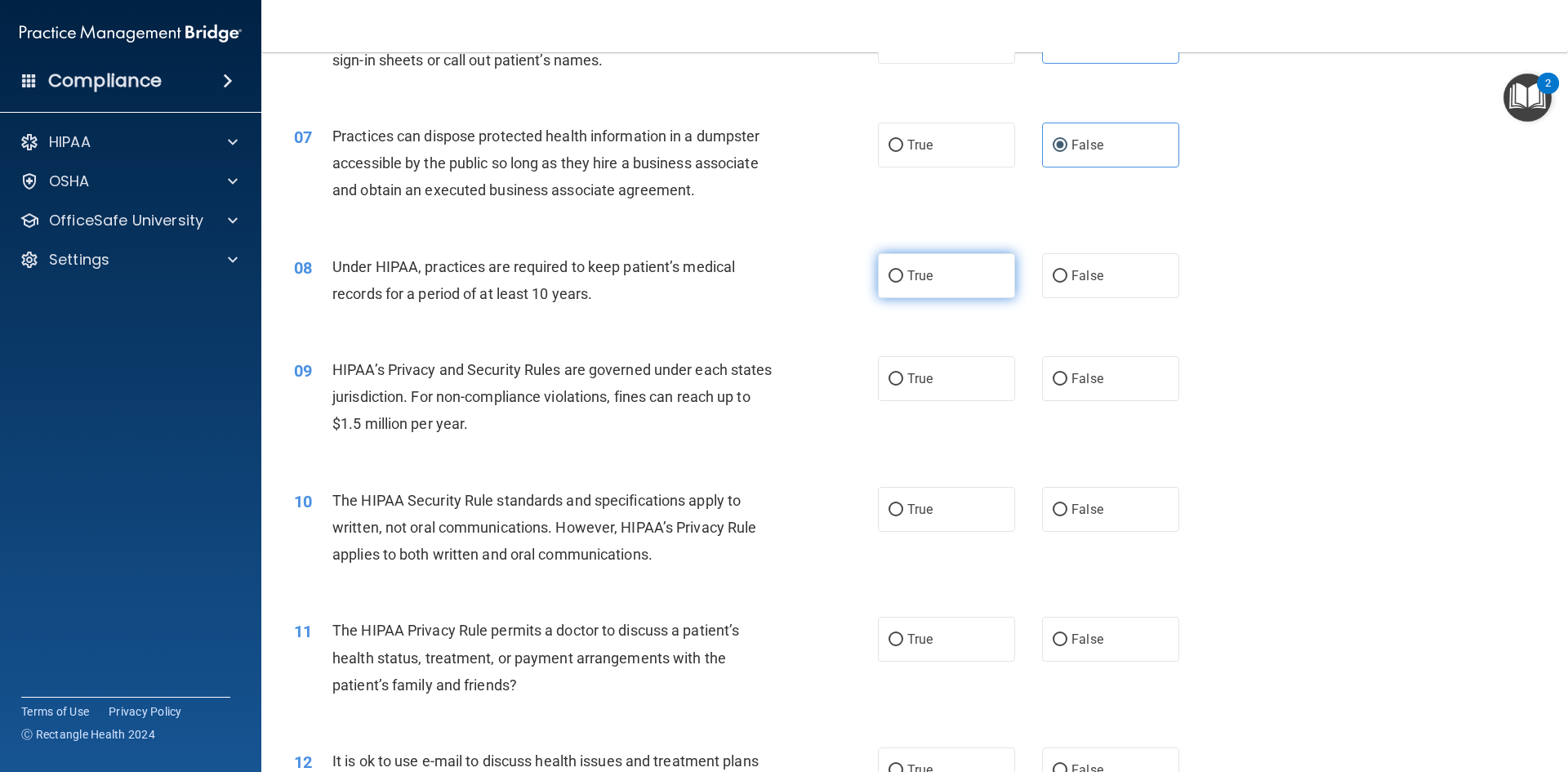
click at [966, 280] on label "True" at bounding box center [946, 275] width 137 height 45
click at [904, 280] on input "True" at bounding box center [896, 277] width 15 height 12
radio input "true"
click at [890, 387] on label "True" at bounding box center [946, 378] width 137 height 45
click at [890, 385] on input "True" at bounding box center [896, 379] width 15 height 12
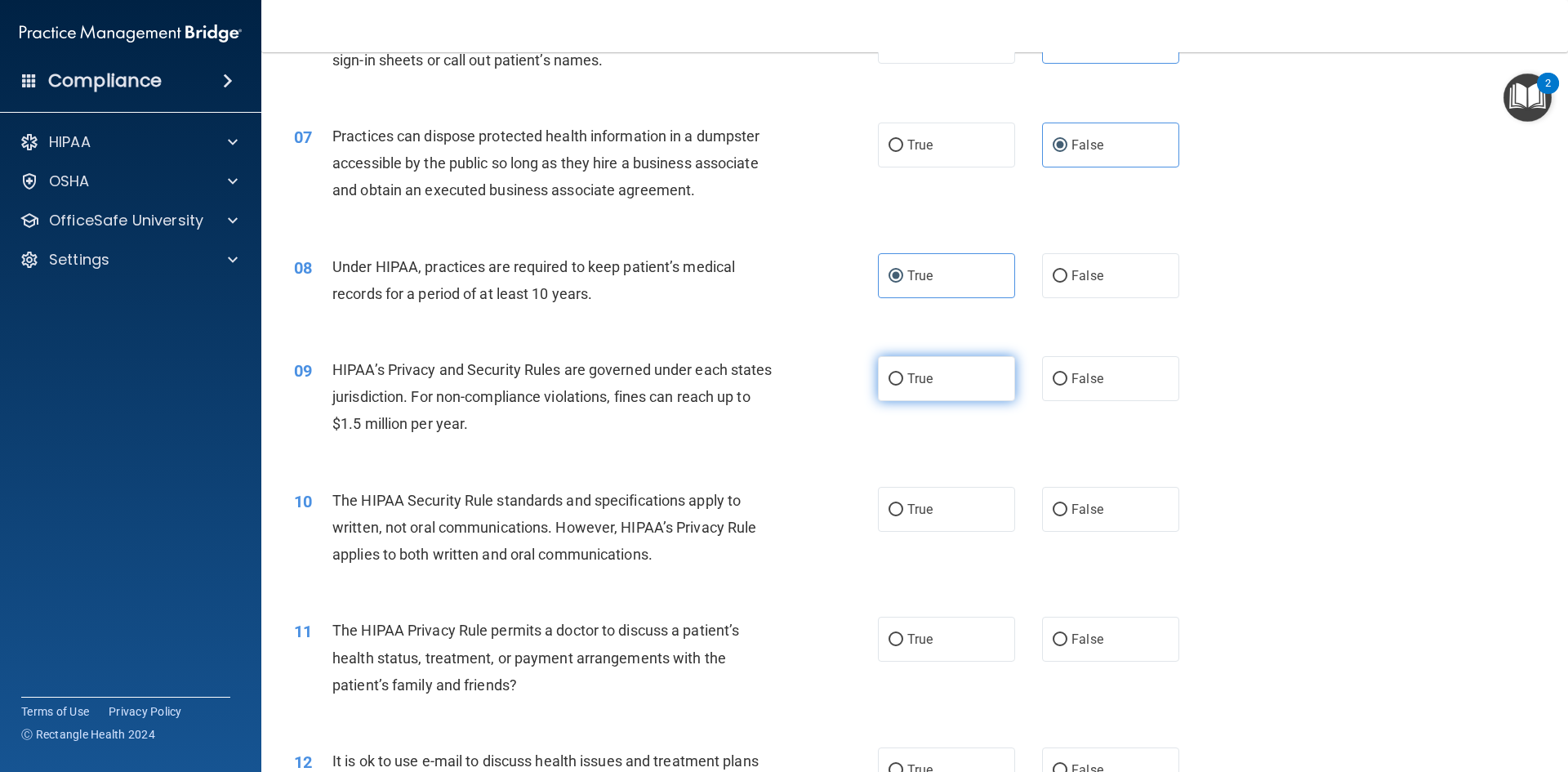
radio input "true"
click at [911, 515] on span "True" at bounding box center [921, 509] width 26 height 15
click at [889, 515] on input "True" at bounding box center [896, 510] width 15 height 12
radio input "true"
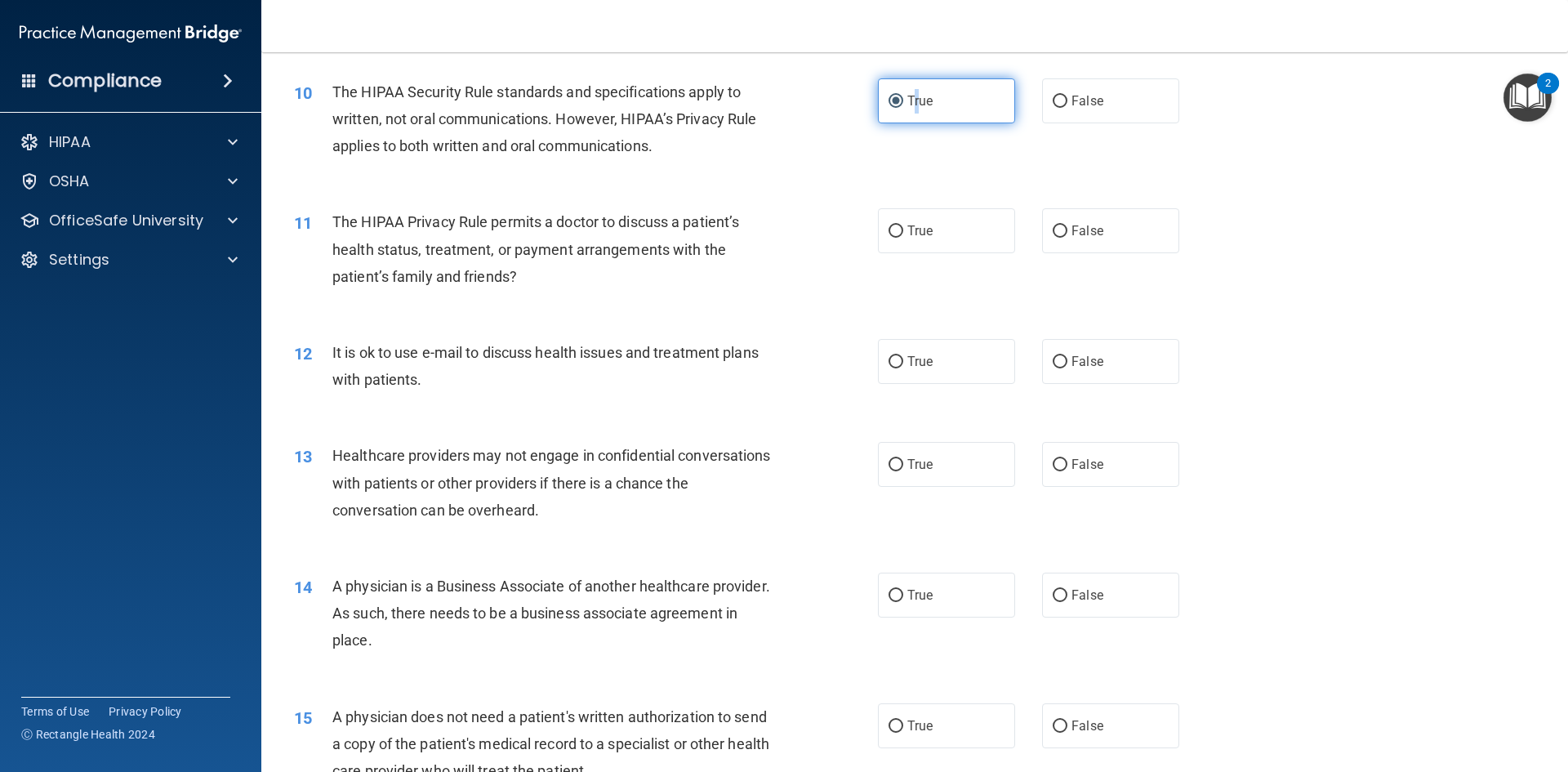
scroll to position [1225, 0]
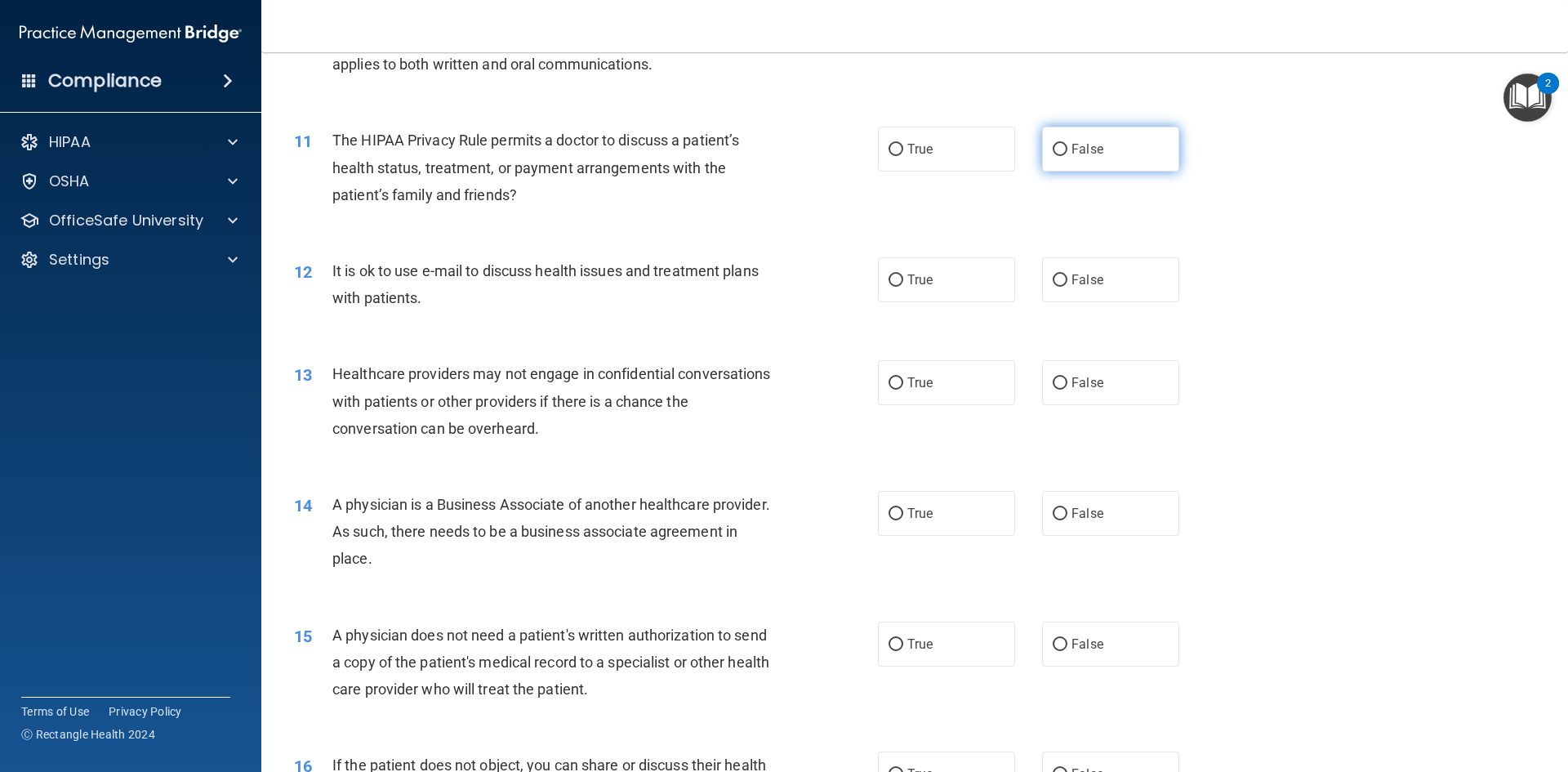
click at [1116, 164] on label "False" at bounding box center [1110, 149] width 137 height 45
click at [1068, 156] on input "False" at bounding box center [1060, 149] width 15 height 12
radio input "true"
click at [1081, 290] on label "False" at bounding box center [1110, 279] width 137 height 45
click at [1068, 287] on input "False" at bounding box center [1060, 280] width 15 height 12
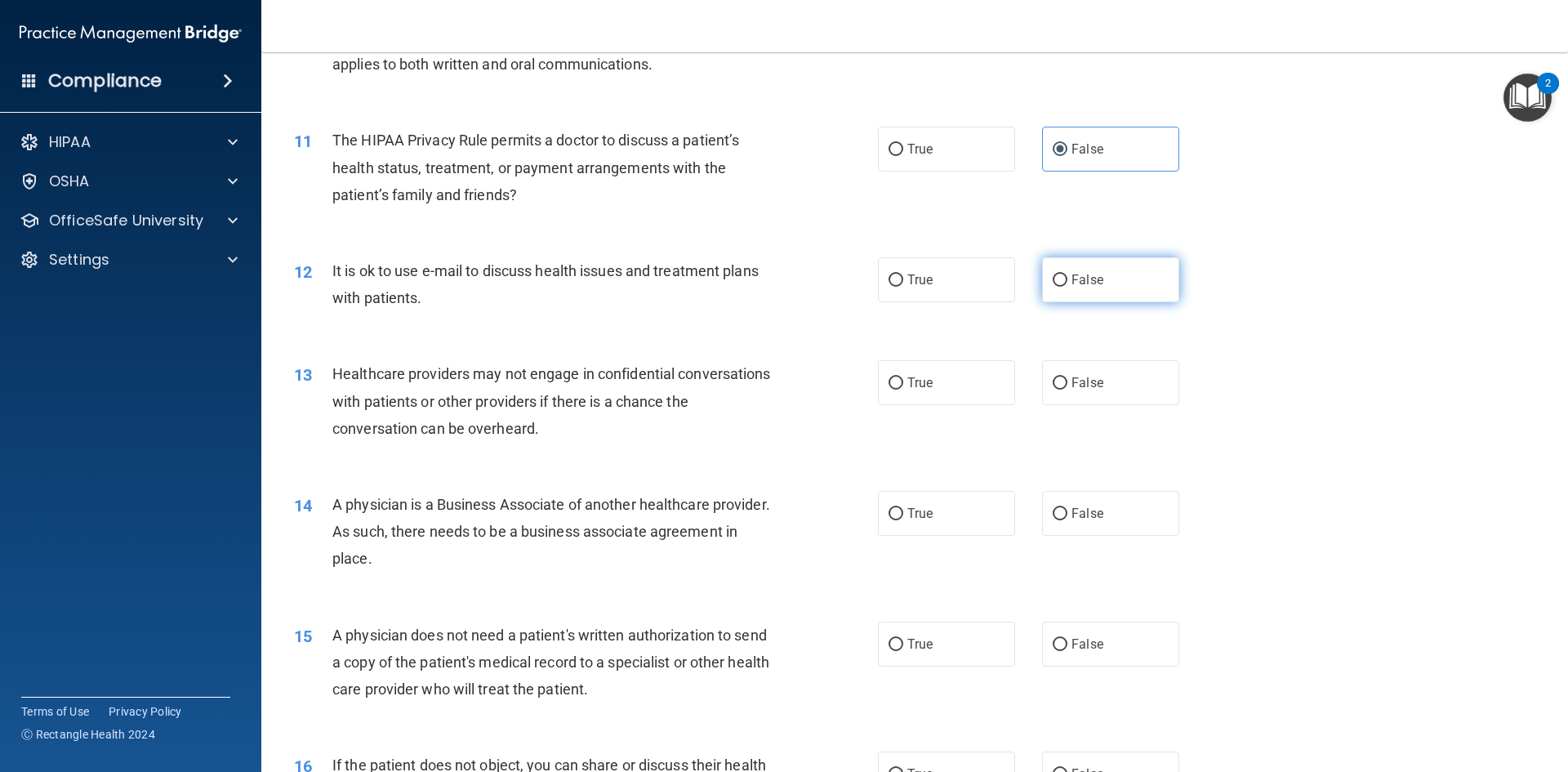
radio input "true"
click at [938, 301] on label "True" at bounding box center [946, 279] width 137 height 45
click at [904, 287] on input "True" at bounding box center [896, 280] width 15 height 12
radio input "true"
click at [1088, 276] on span "False" at bounding box center [1087, 279] width 32 height 15
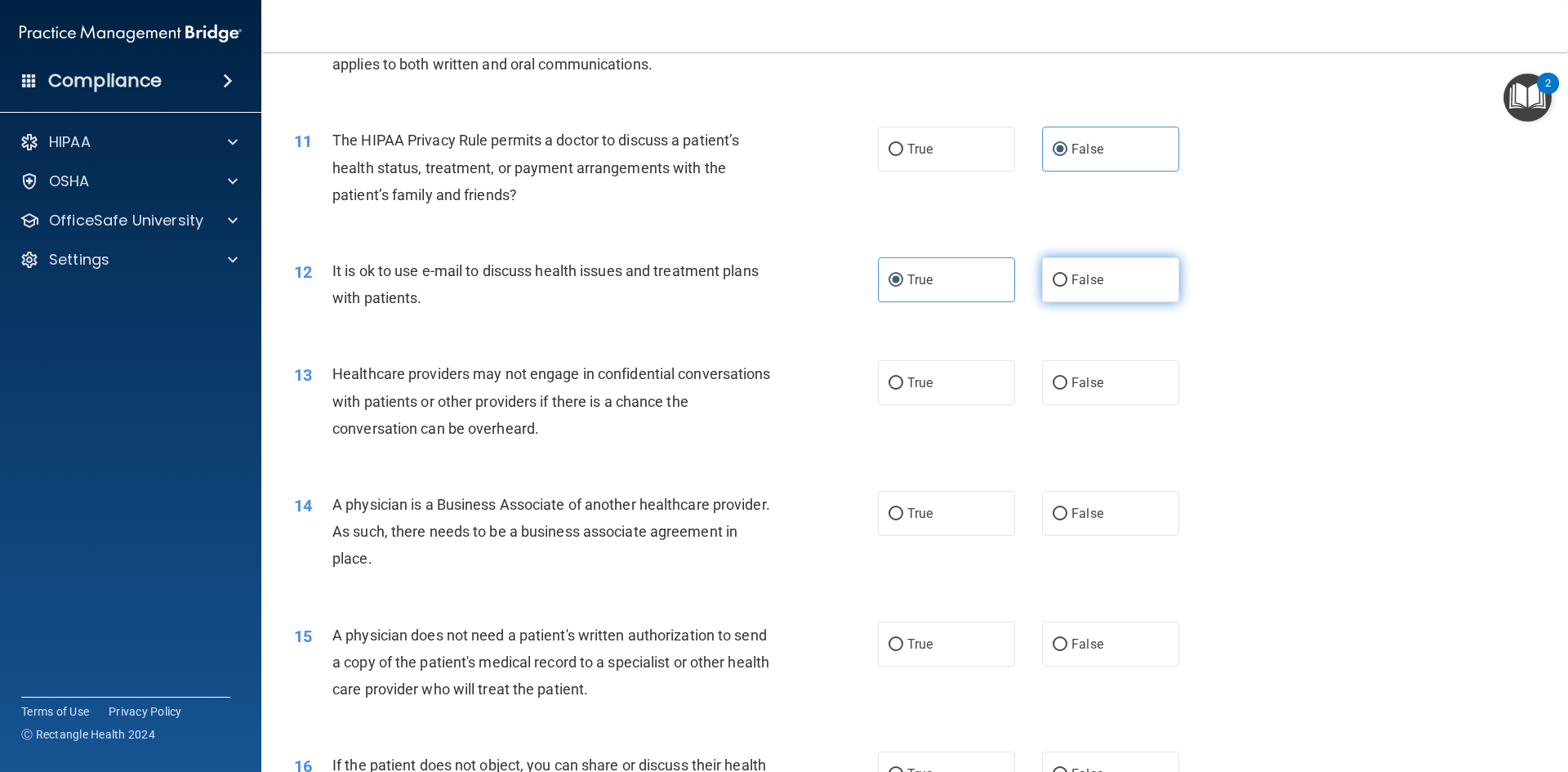
click at [1068, 276] on input "False" at bounding box center [1060, 280] width 15 height 12
radio input "true"
radio input "false"
click at [957, 406] on div "13 Healthcare providers may not engage in confidential conversations with patie…" at bounding box center [915, 405] width 1266 height 131
click at [956, 403] on label "True" at bounding box center [946, 383] width 137 height 45
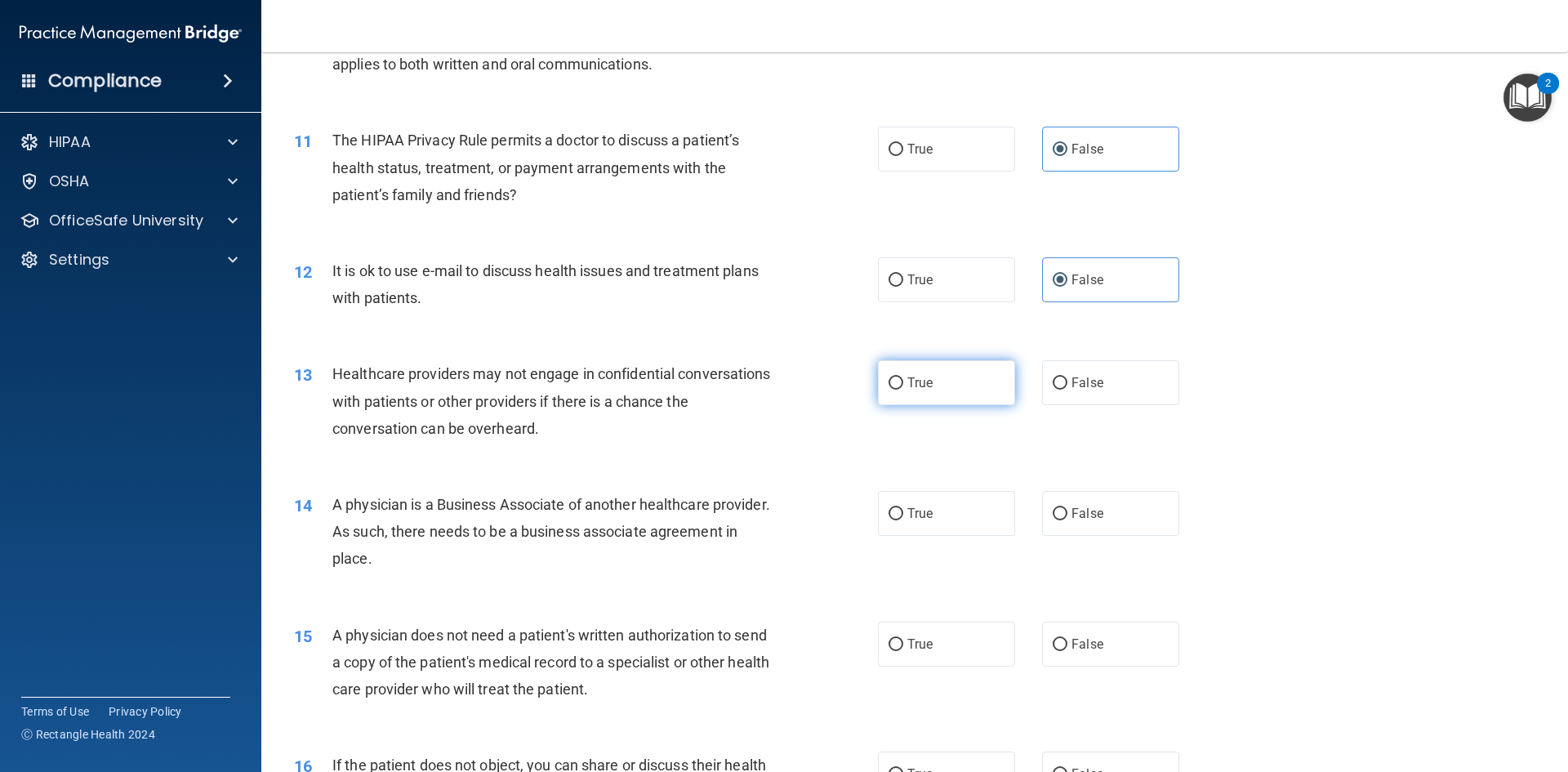
click at [904, 389] on input "True" at bounding box center [896, 383] width 15 height 12
radio input "true"
click at [915, 501] on label "True" at bounding box center [946, 513] width 137 height 45
click at [904, 508] on input "True" at bounding box center [896, 514] width 15 height 12
radio input "true"
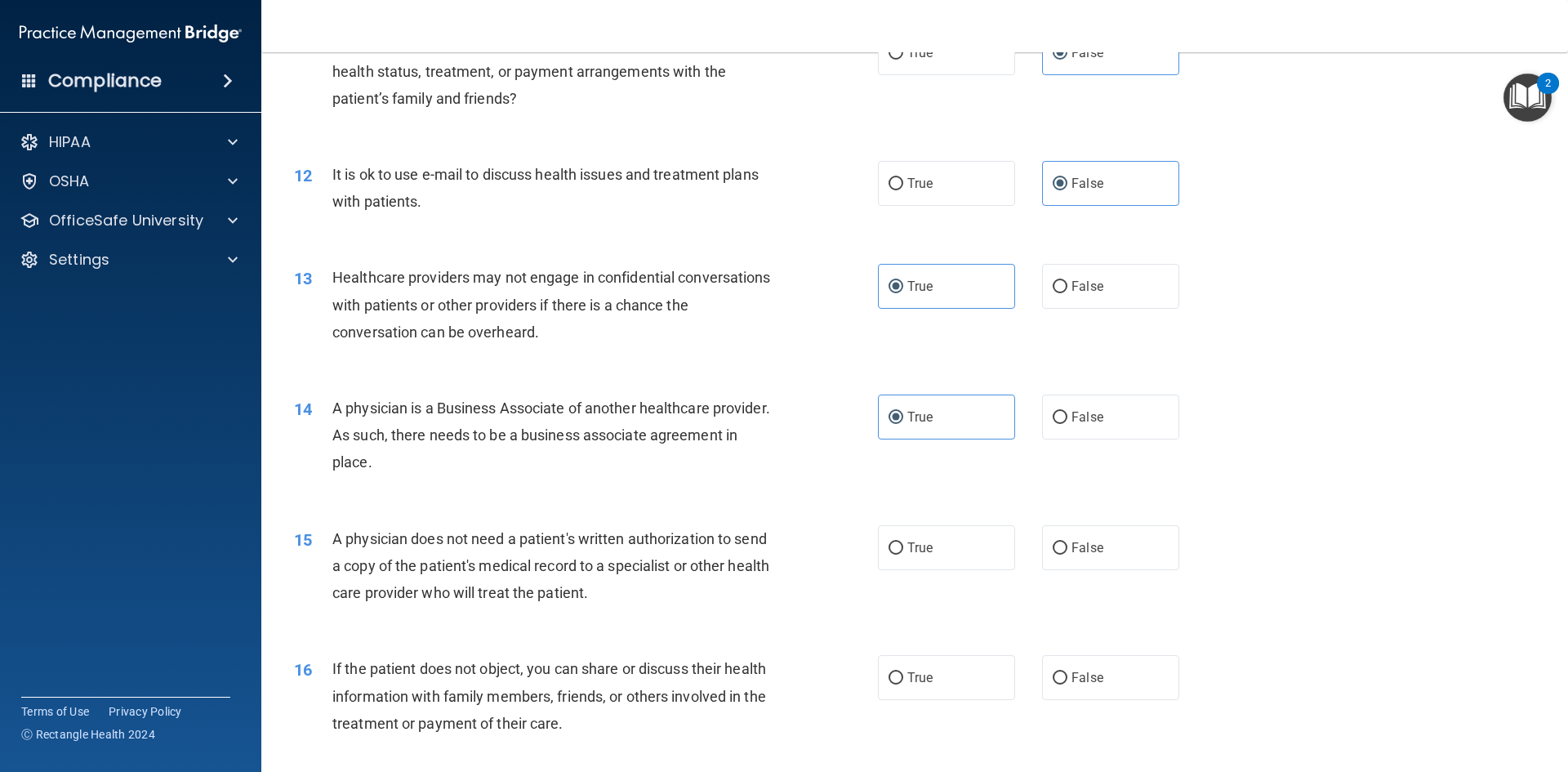
scroll to position [1552, 0]
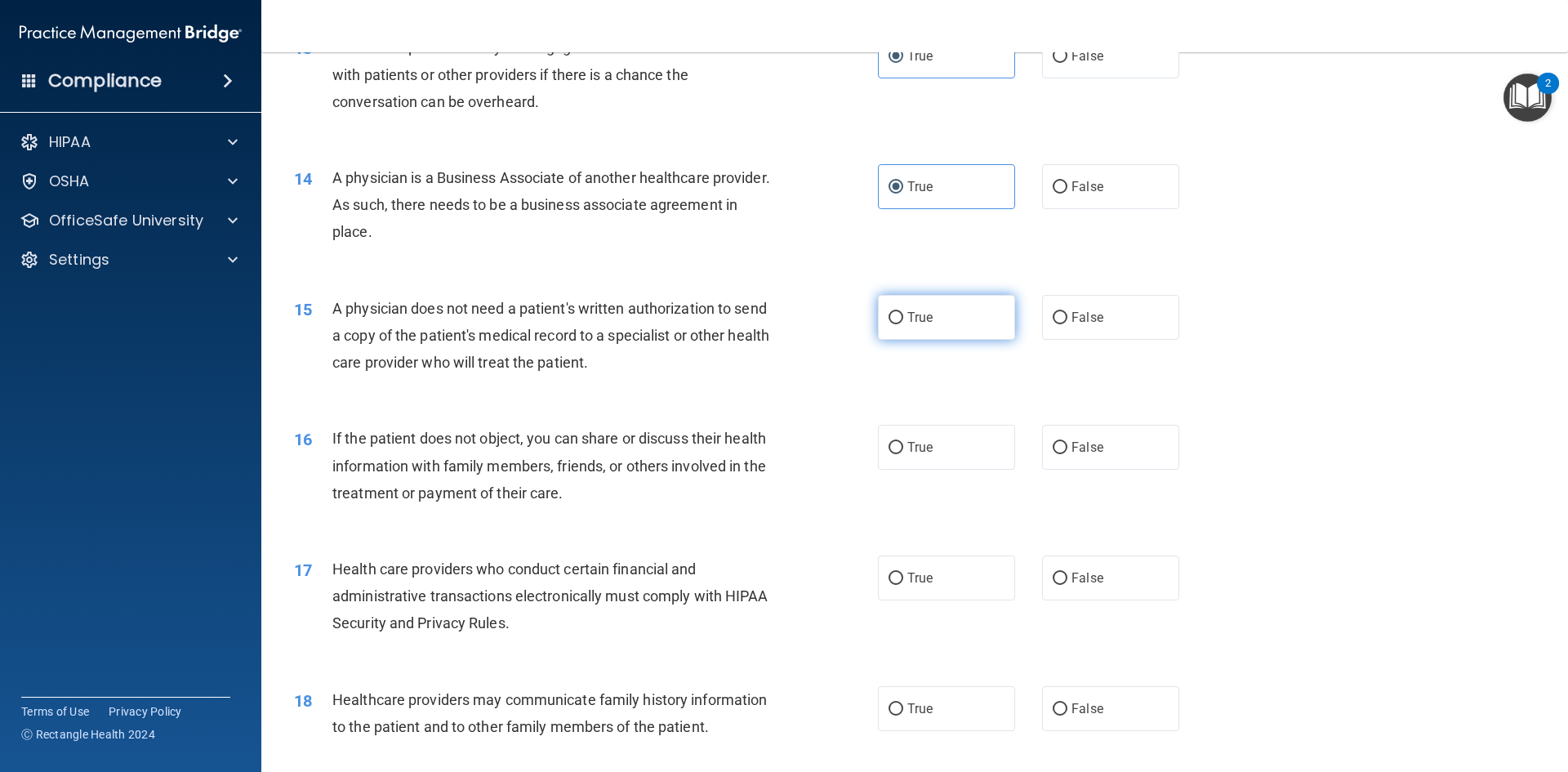
click at [928, 324] on label "True" at bounding box center [946, 317] width 137 height 45
click at [904, 324] on input "True" at bounding box center [896, 318] width 15 height 12
radio input "true"
click at [964, 460] on label "True" at bounding box center [946, 447] width 137 height 45
click at [904, 454] on input "True" at bounding box center [896, 447] width 15 height 12
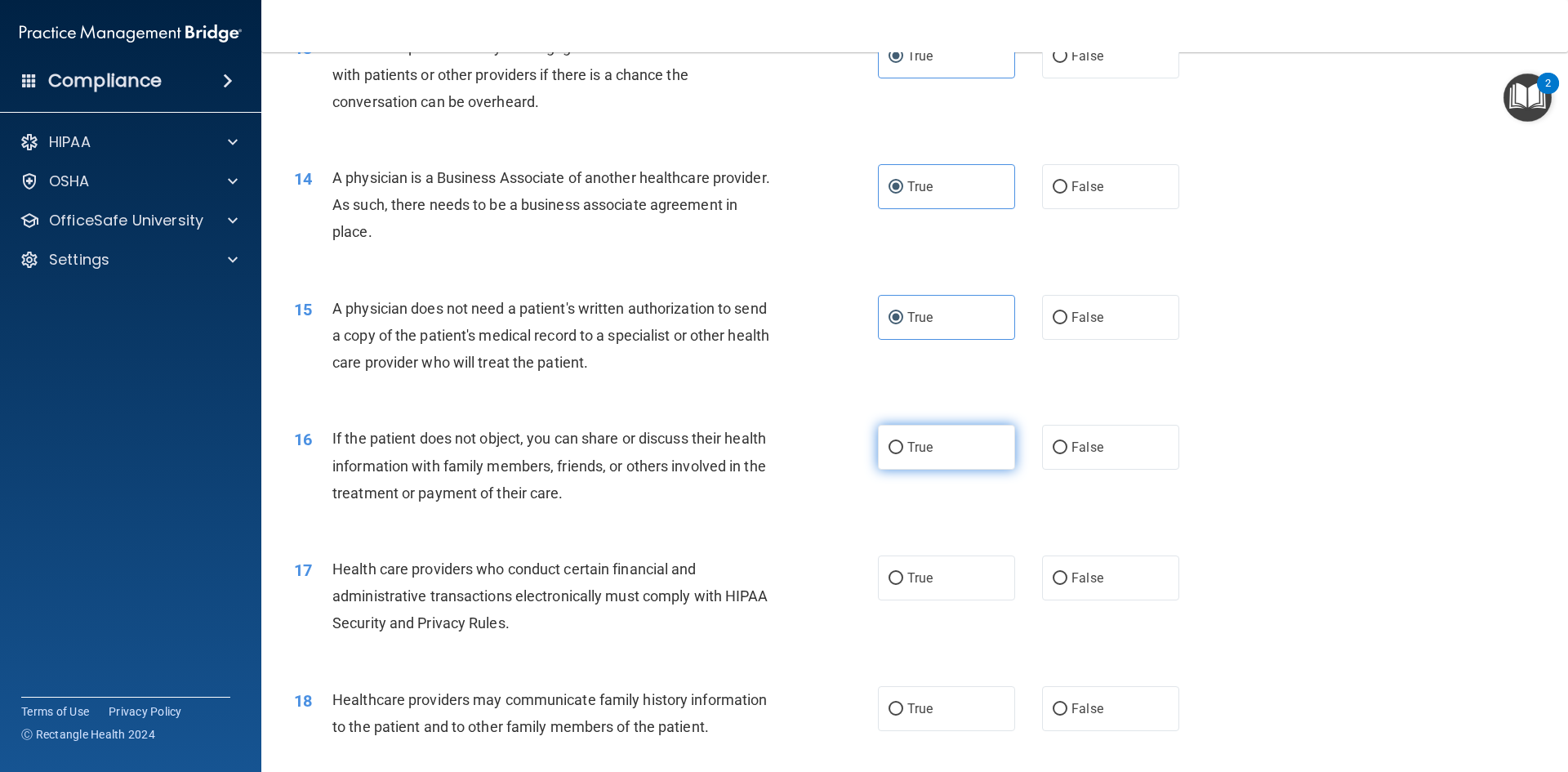
radio input "true"
click at [898, 569] on label "True" at bounding box center [946, 577] width 137 height 45
click at [898, 572] on input "True" at bounding box center [896, 578] width 15 height 12
radio input "true"
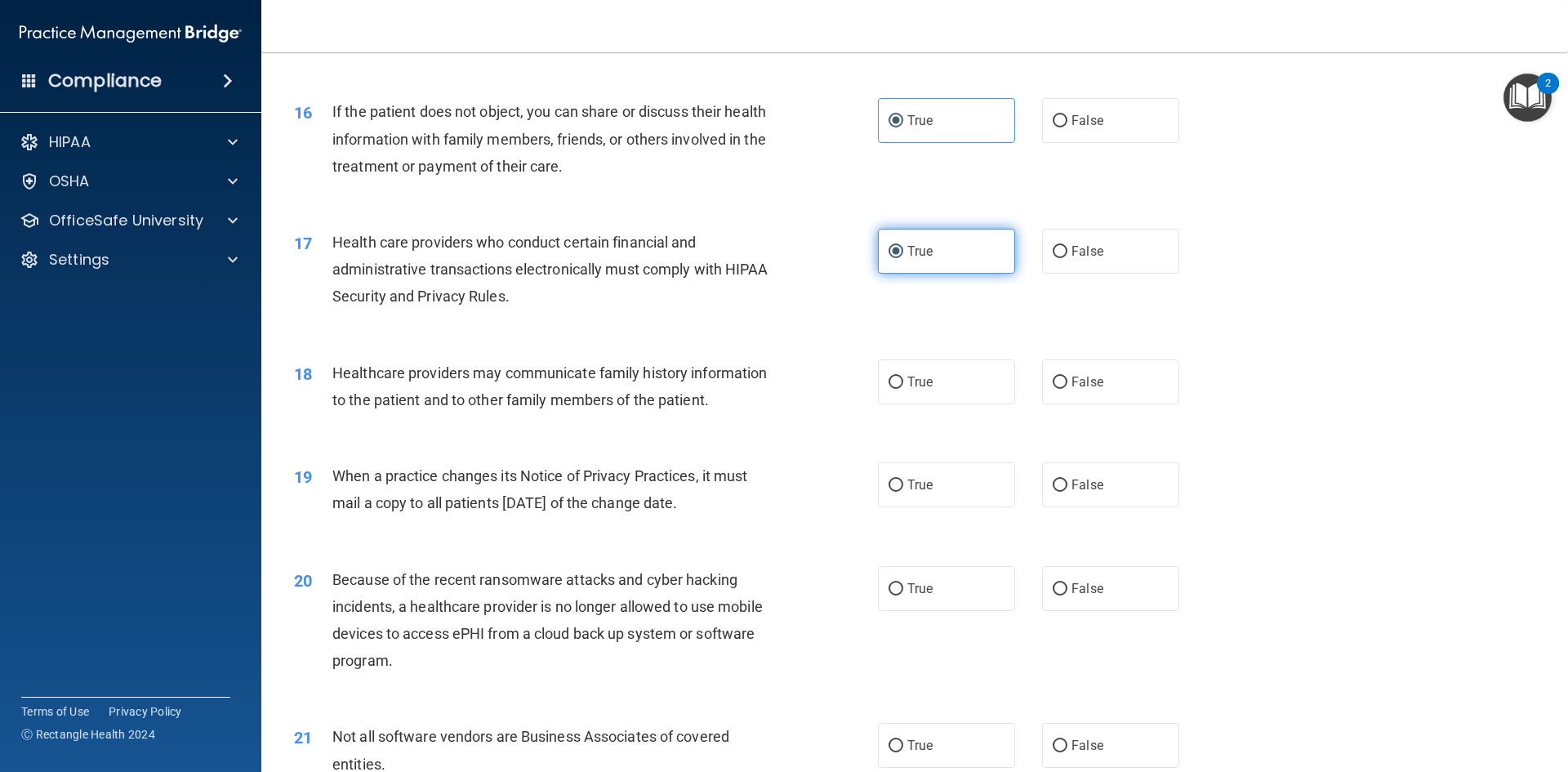
scroll to position [1960, 0]
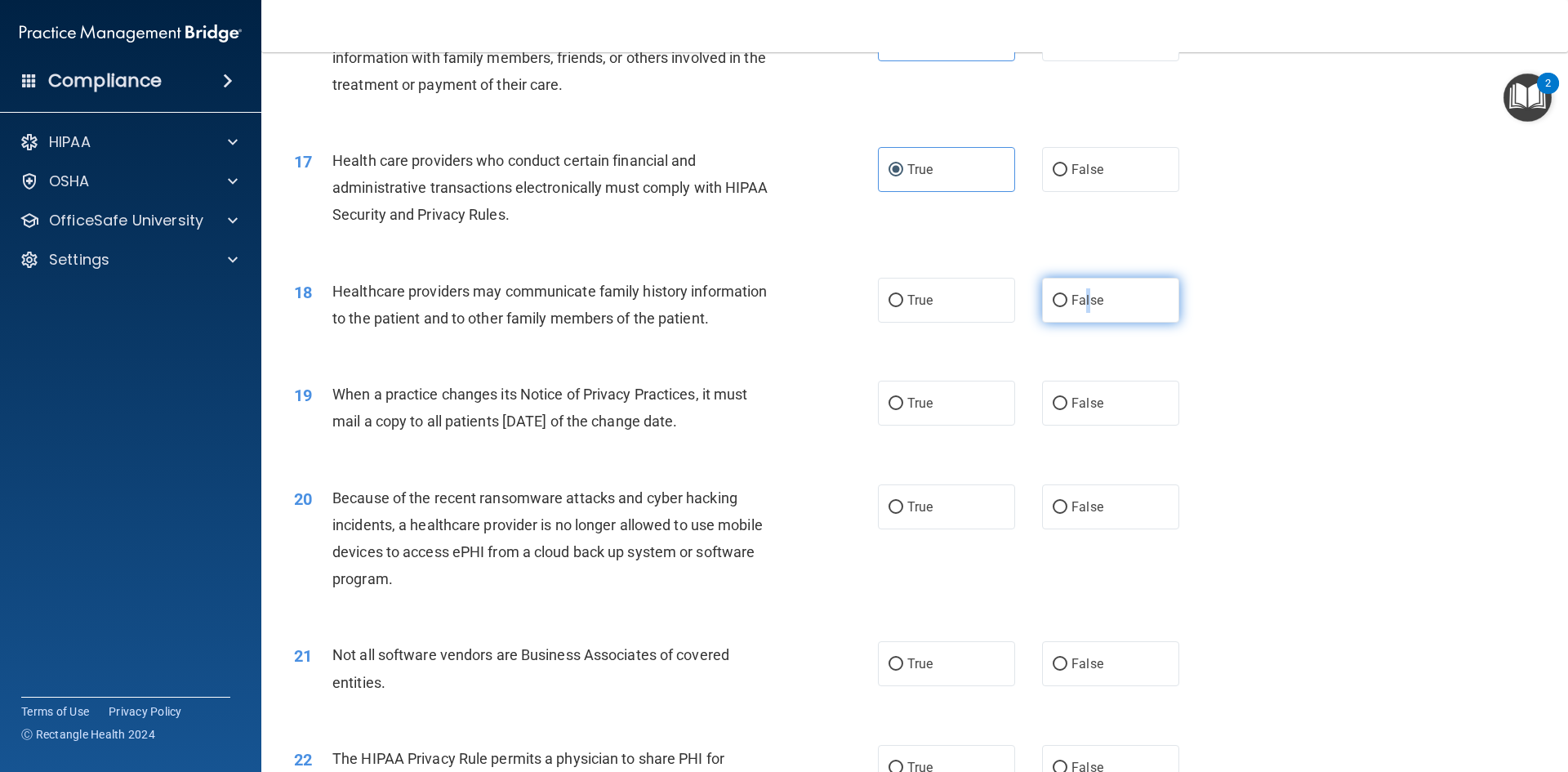
click at [1082, 298] on span "False" at bounding box center [1087, 300] width 32 height 15
click at [1072, 306] on span "False" at bounding box center [1087, 300] width 32 height 15
click at [1065, 306] on input "False" at bounding box center [1060, 301] width 15 height 12
radio input "true"
click at [971, 397] on label "True" at bounding box center [946, 403] width 137 height 45
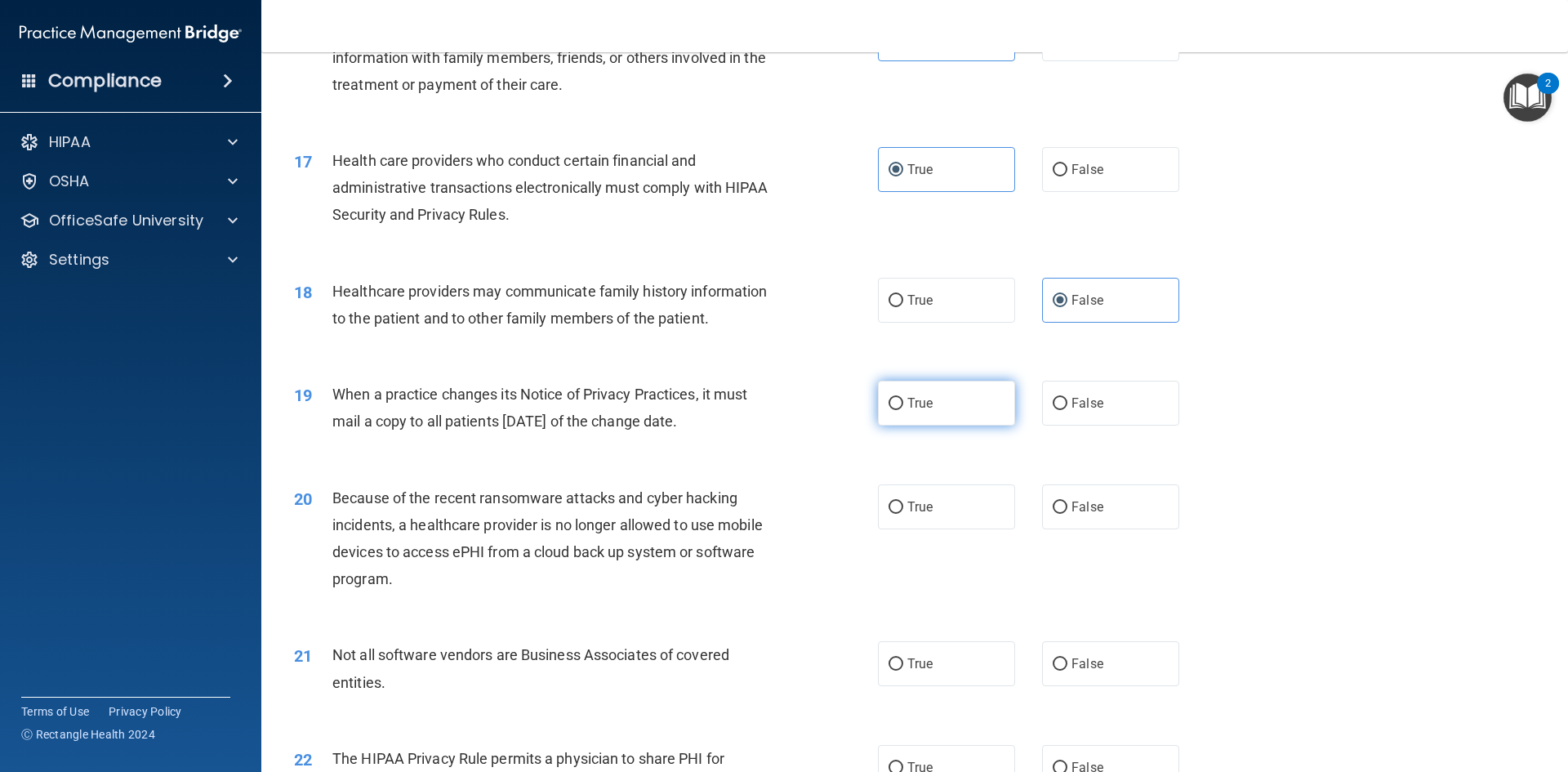
click at [904, 398] on input "True" at bounding box center [896, 404] width 15 height 12
radio input "true"
click at [898, 517] on label "True" at bounding box center [946, 506] width 137 height 45
click at [898, 514] on input "True" at bounding box center [896, 507] width 15 height 12
radio input "true"
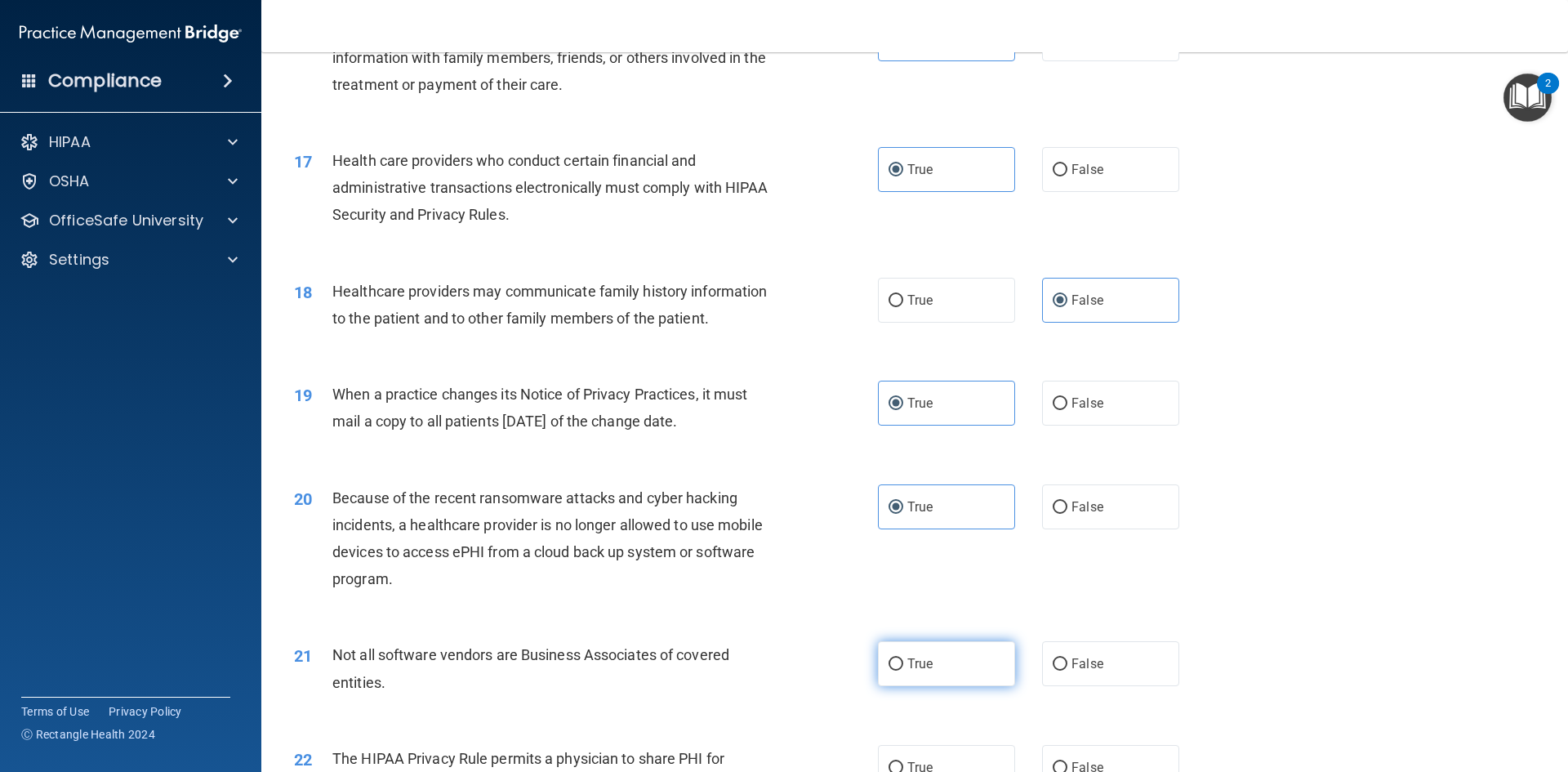
click at [939, 661] on label "True" at bounding box center [946, 664] width 137 height 45
click at [904, 661] on input "True" at bounding box center [896, 664] width 15 height 12
radio input "true"
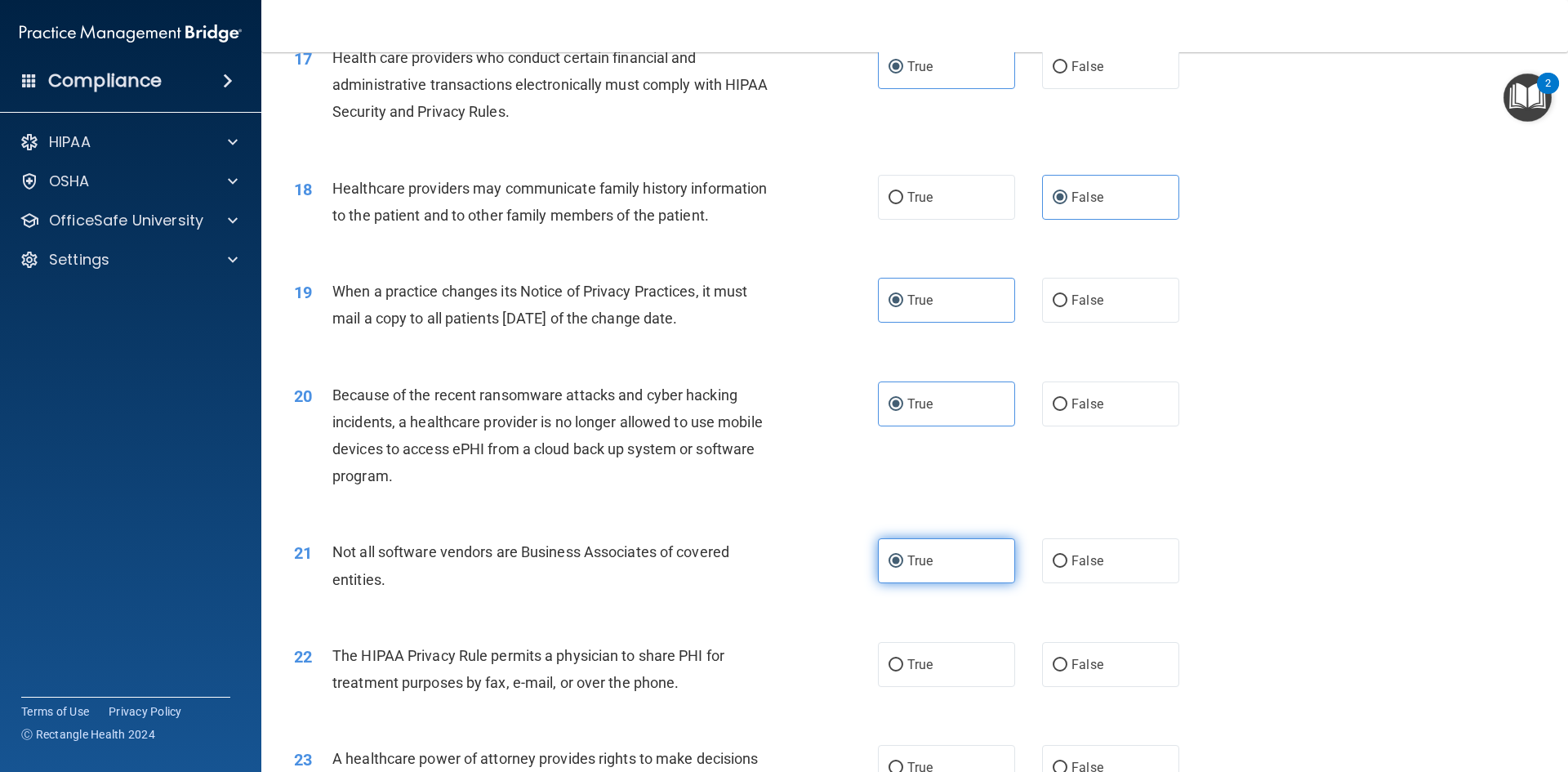
scroll to position [2287, 0]
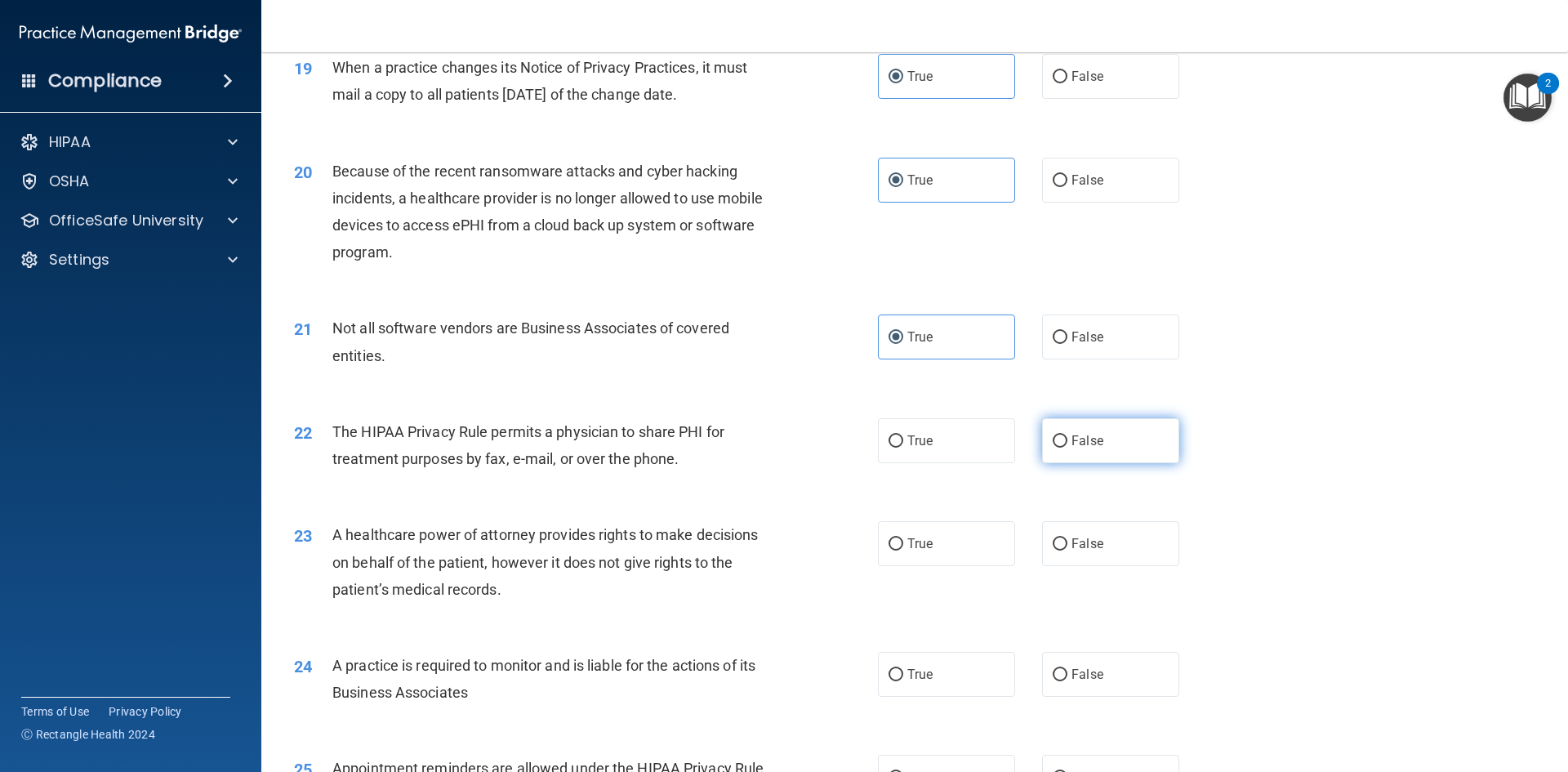
click at [1092, 431] on label "False" at bounding box center [1110, 441] width 137 height 45
click at [1068, 436] on input "False" at bounding box center [1060, 442] width 15 height 12
radio input "true"
click at [1144, 547] on label "False" at bounding box center [1110, 543] width 137 height 45
click at [1068, 547] on input "False" at bounding box center [1060, 544] width 15 height 12
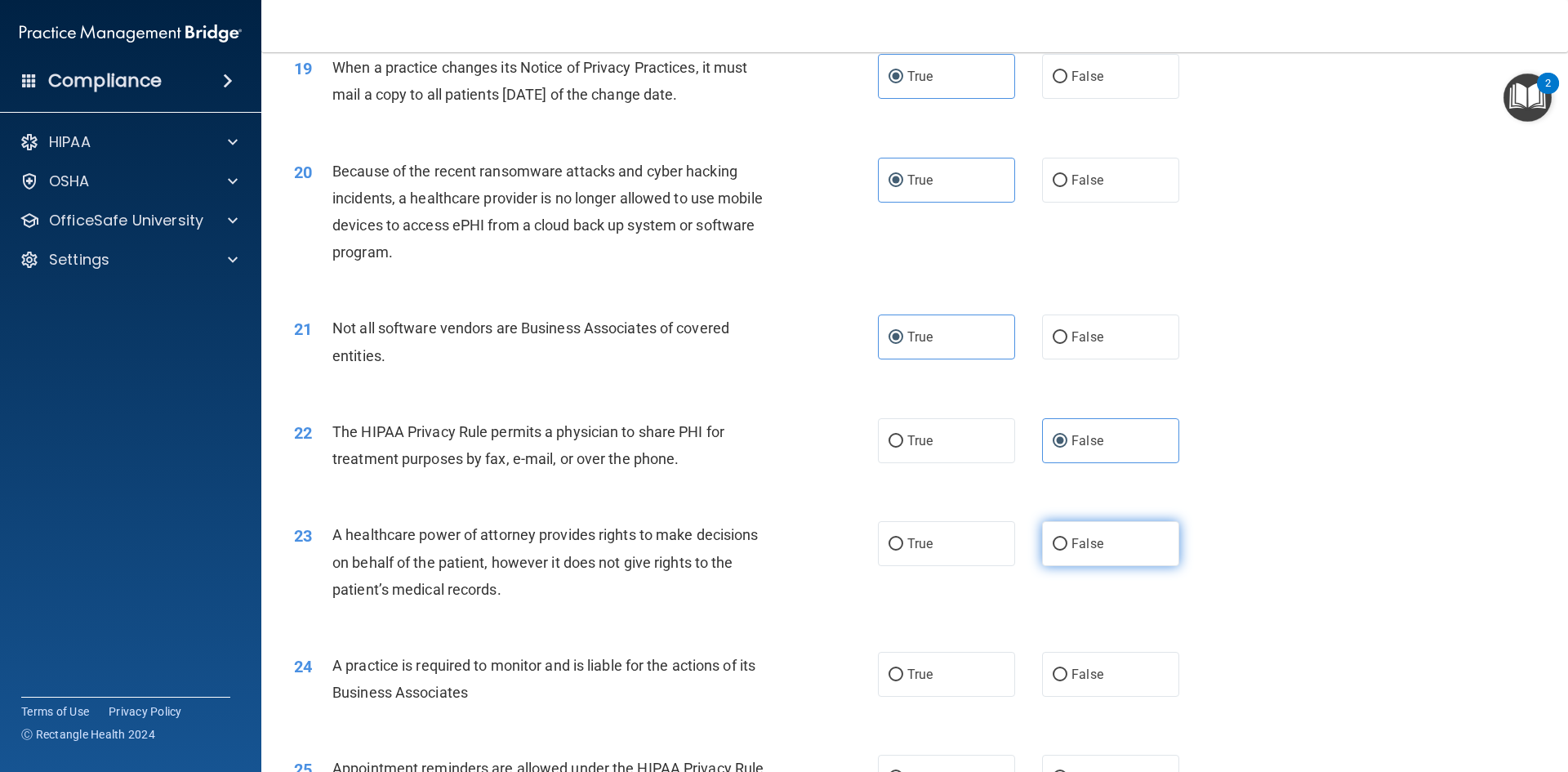
radio input "true"
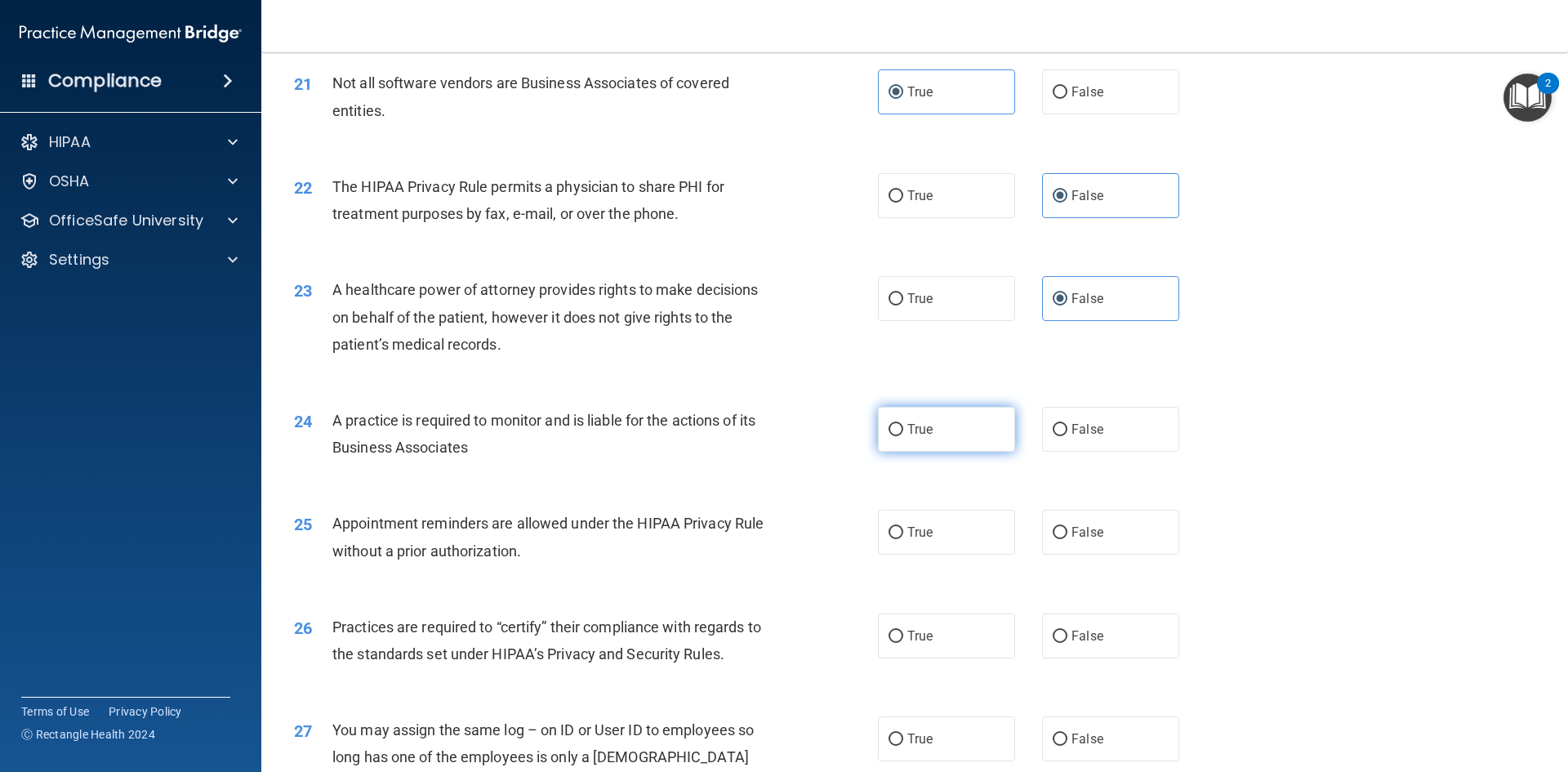
click at [916, 429] on span "True" at bounding box center [921, 429] width 26 height 15
click at [904, 429] on input "True" at bounding box center [896, 430] width 15 height 12
radio input "true"
click at [923, 526] on span "True" at bounding box center [921, 532] width 26 height 15
click at [904, 527] on input "True" at bounding box center [896, 533] width 15 height 12
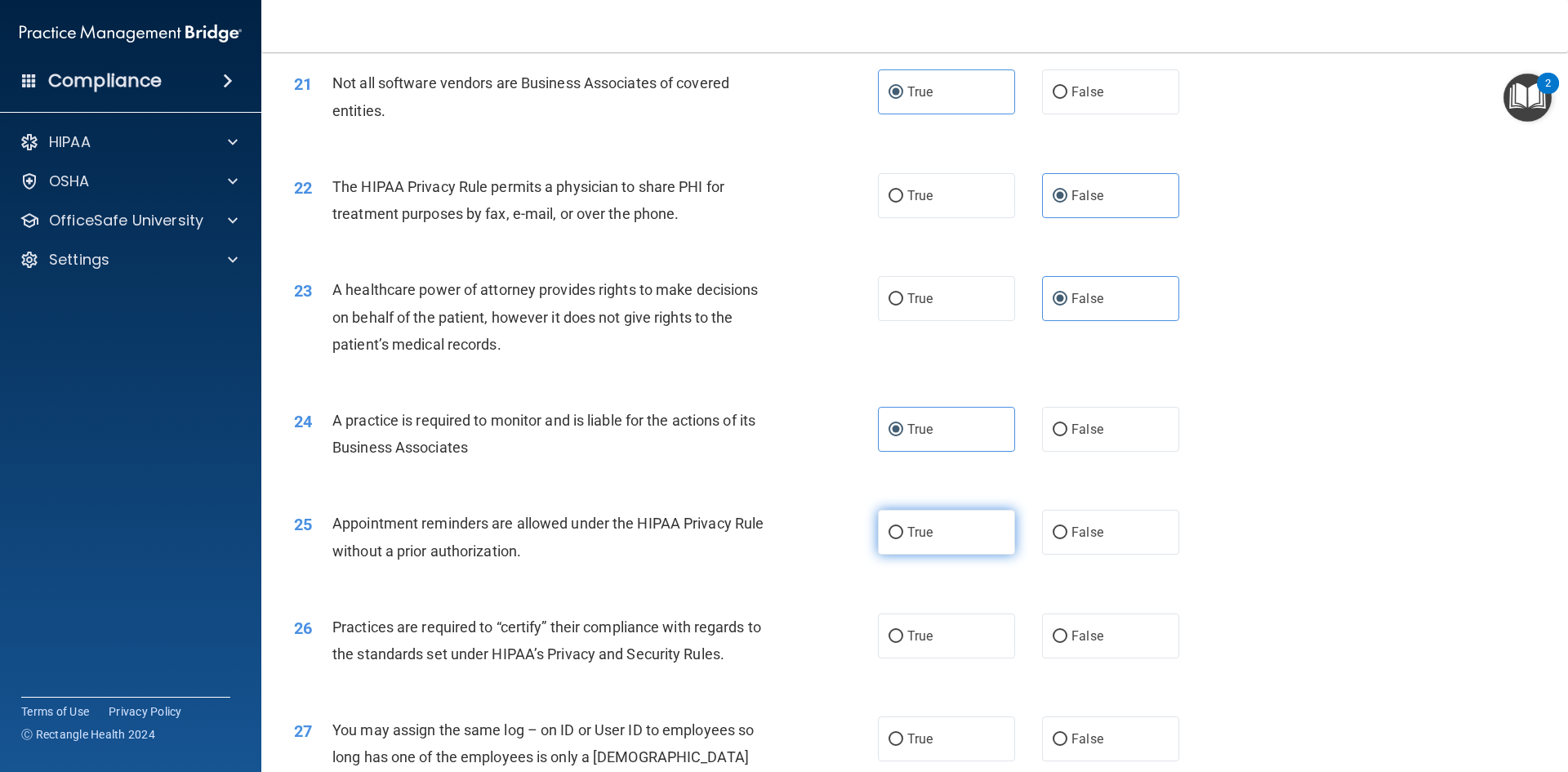
radio input "true"
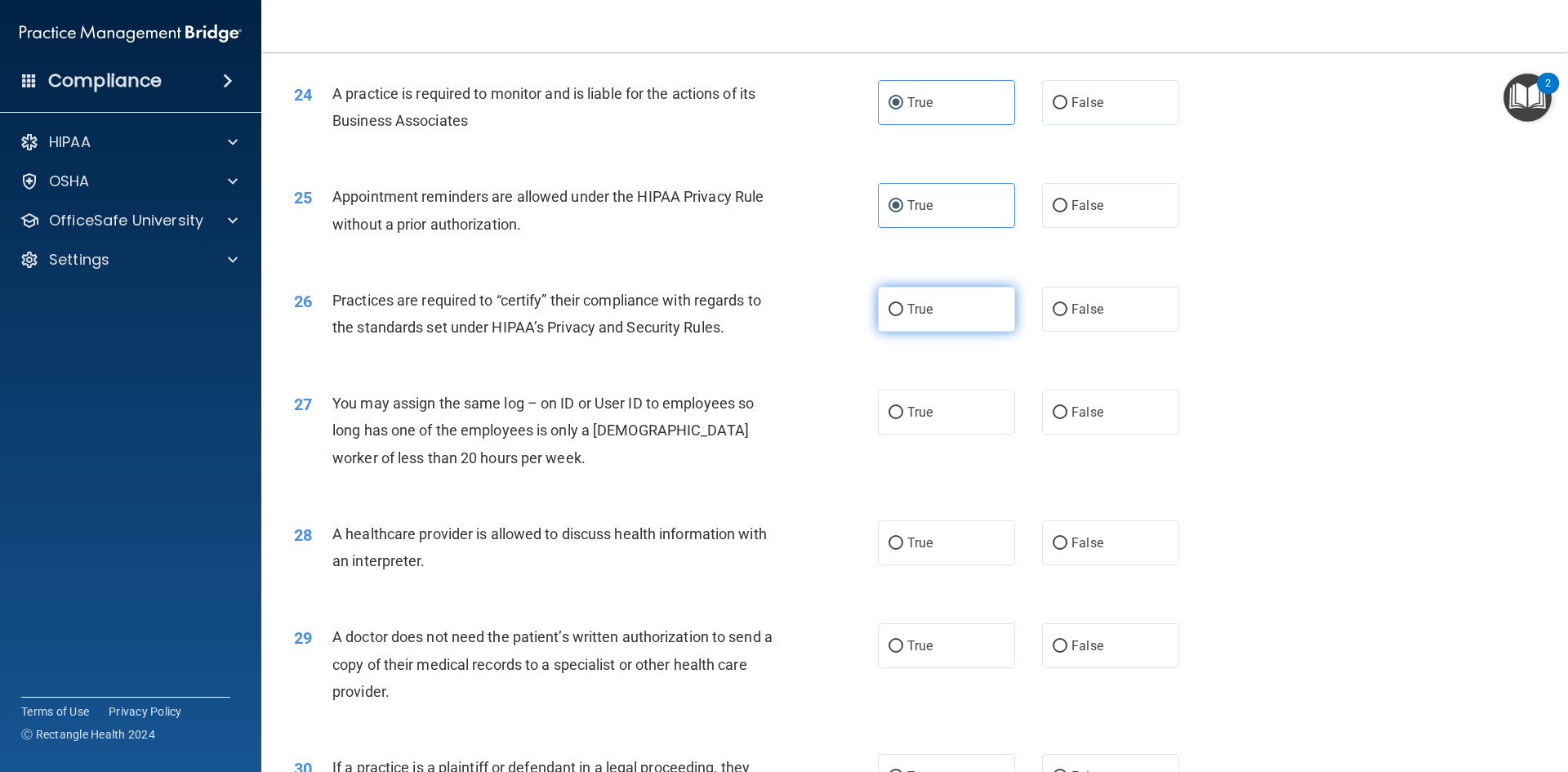
click at [939, 317] on label "True" at bounding box center [946, 309] width 137 height 45
click at [904, 316] on input "True" at bounding box center [896, 310] width 15 height 12
radio input "true"
click at [1059, 401] on label "False" at bounding box center [1110, 412] width 137 height 45
click at [1059, 406] on input "False" at bounding box center [1060, 412] width 15 height 12
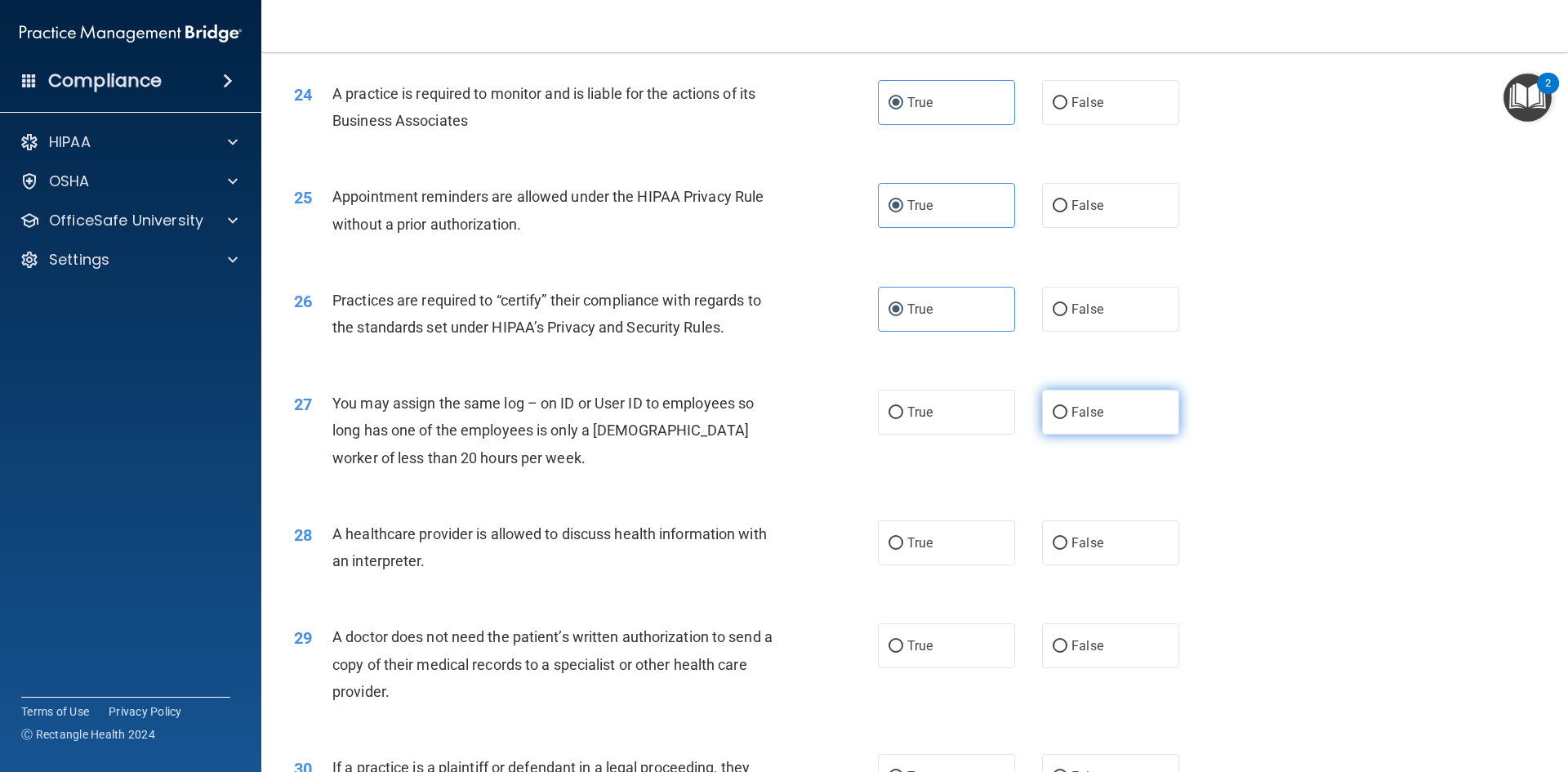
radio input "true"
click at [892, 547] on input "True" at bounding box center [896, 543] width 15 height 12
radio input "true"
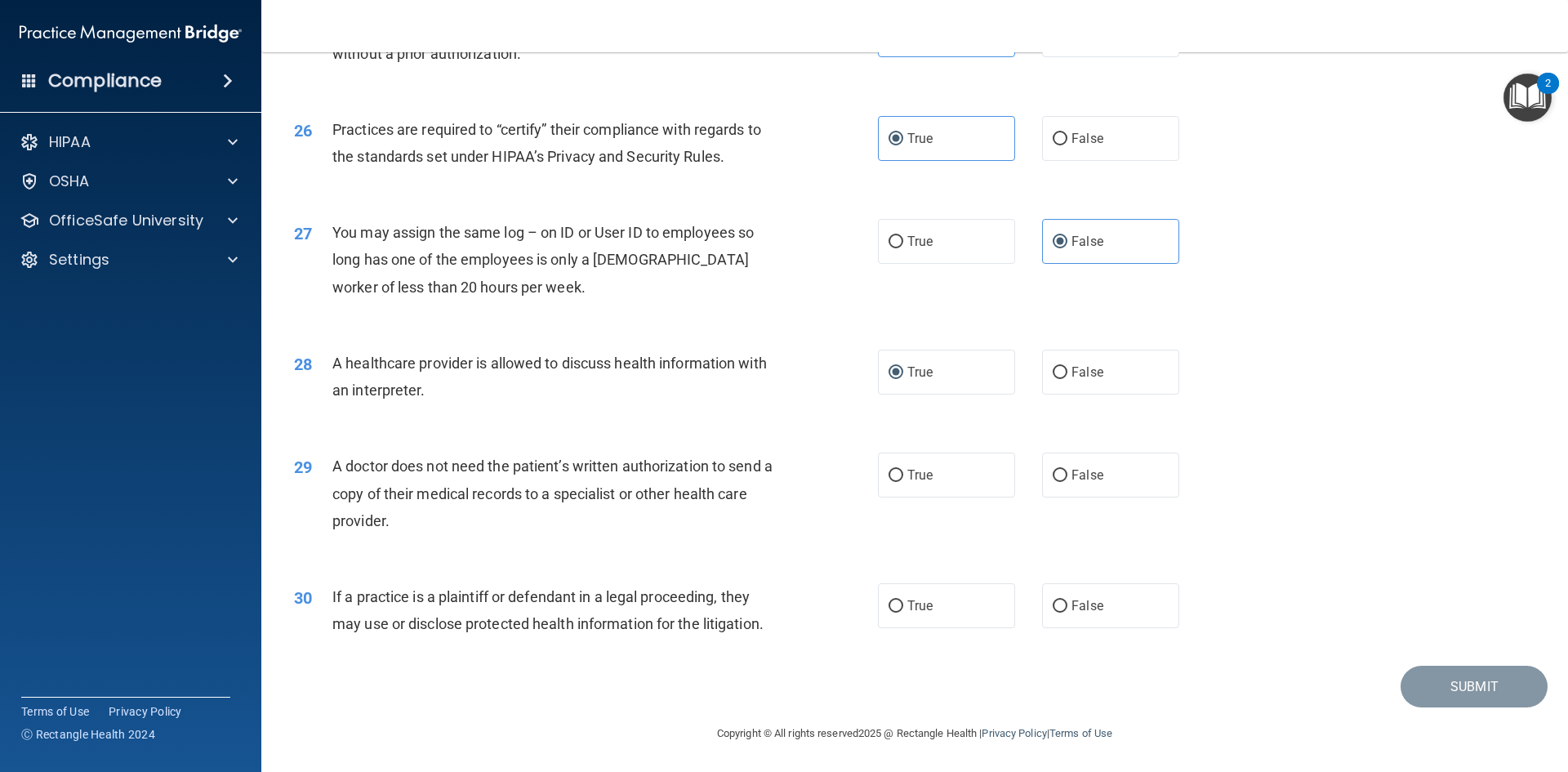
scroll to position [3030, 0]
click at [952, 491] on label "True" at bounding box center [946, 474] width 137 height 45
click at [904, 481] on input "True" at bounding box center [896, 475] width 15 height 12
radio input "true"
click at [996, 617] on label "True" at bounding box center [946, 605] width 137 height 45
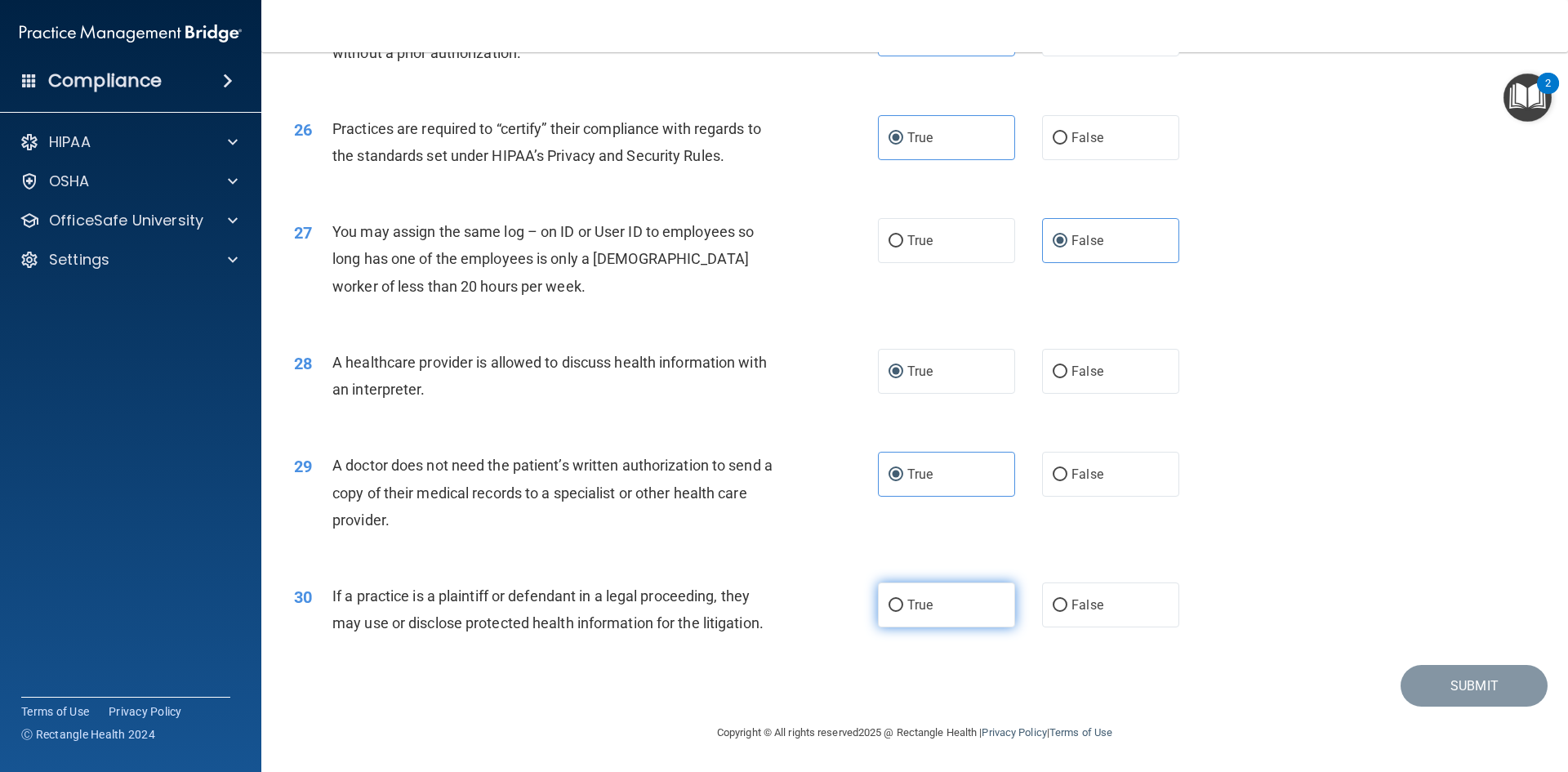
click at [904, 611] on input "True" at bounding box center [896, 605] width 15 height 12
radio input "true"
click at [1496, 671] on button "Submit" at bounding box center [1474, 685] width 147 height 42
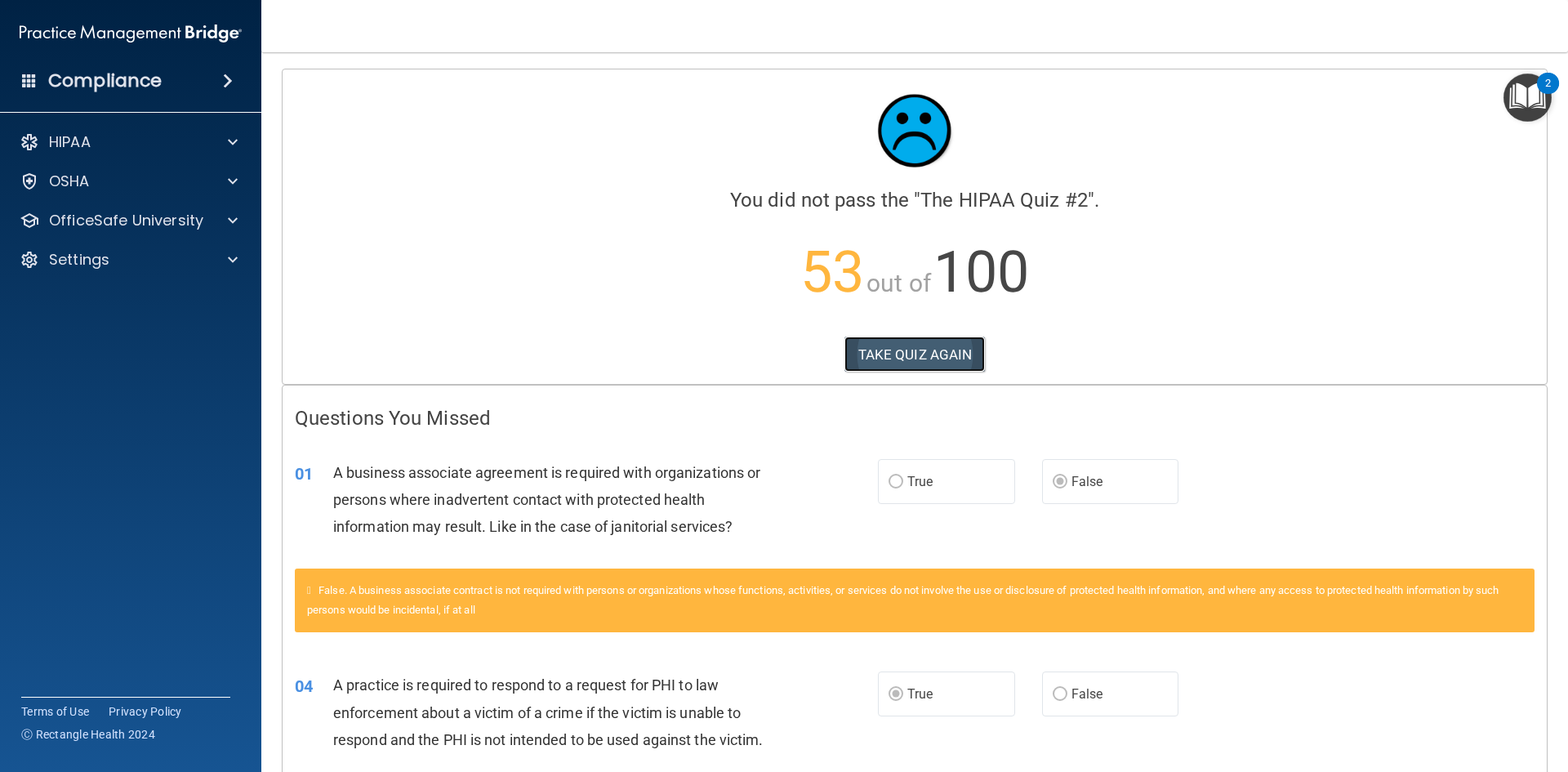
click at [952, 359] on button "TAKE QUIZ AGAIN" at bounding box center [915, 354] width 141 height 36
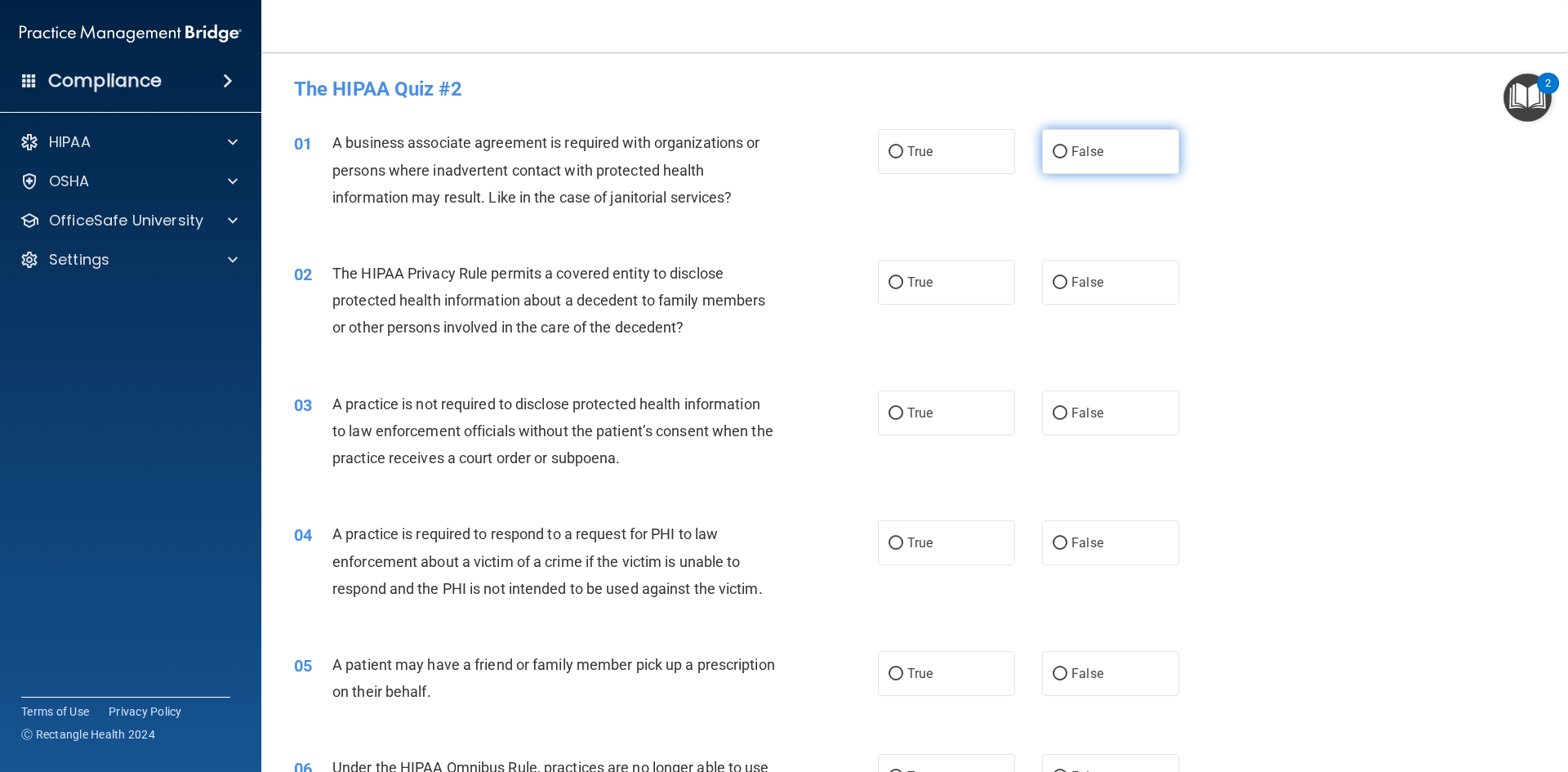
click at [1115, 156] on label "False" at bounding box center [1110, 151] width 137 height 45
click at [1068, 156] on input "False" at bounding box center [1060, 152] width 15 height 12
radio input "true"
click at [910, 283] on span "True" at bounding box center [921, 282] width 26 height 15
click at [904, 283] on input "True" at bounding box center [896, 283] width 15 height 12
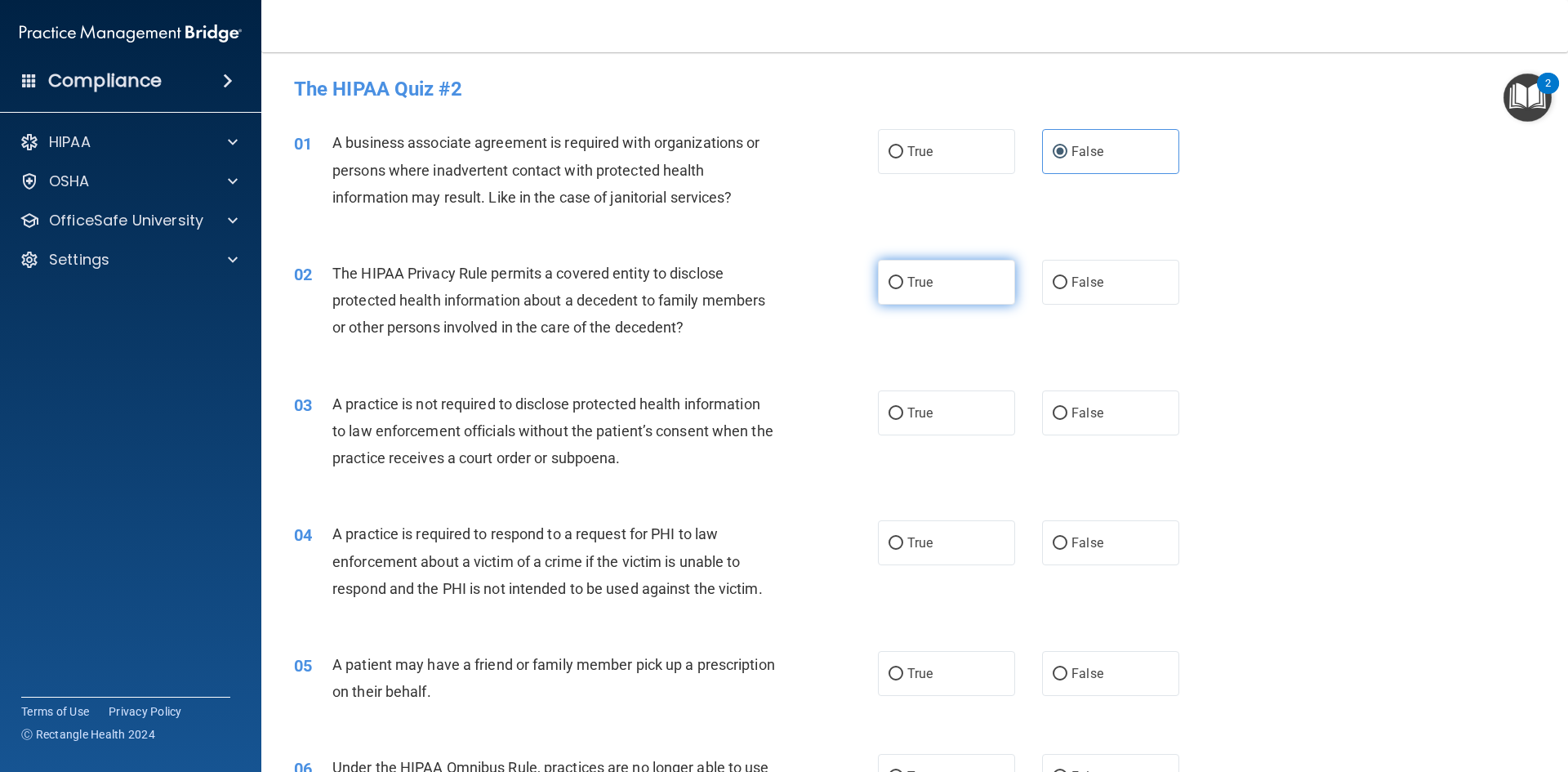
radio input "true"
click at [1076, 547] on span "False" at bounding box center [1087, 542] width 32 height 15
click at [1068, 547] on input "False" at bounding box center [1060, 543] width 15 height 12
radio input "true"
click at [908, 544] on span "True" at bounding box center [921, 542] width 26 height 15
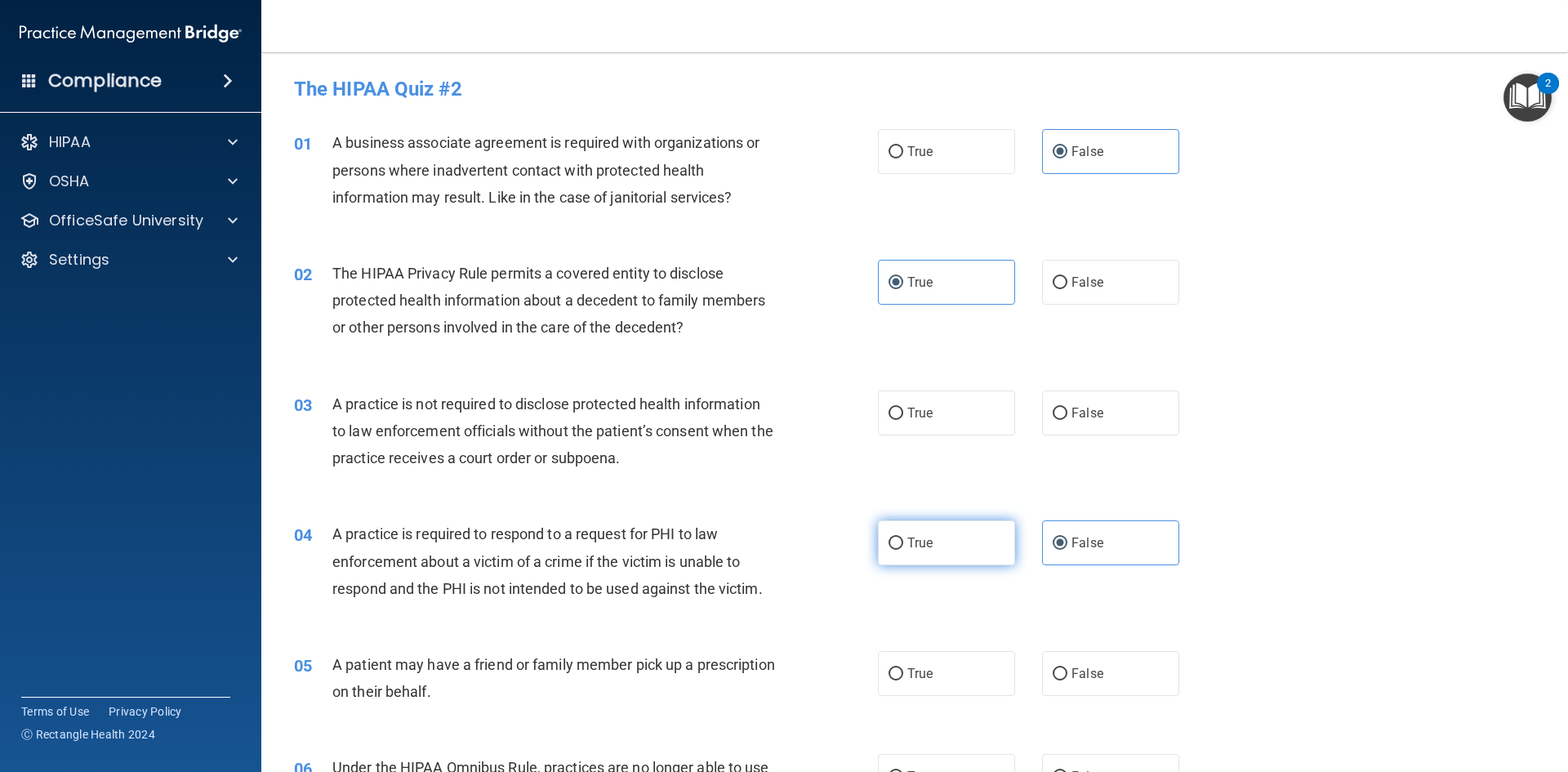
click at [904, 544] on input "True" at bounding box center [896, 543] width 15 height 12
radio input "true"
radio input "false"
click at [922, 664] on label "True" at bounding box center [946, 673] width 137 height 45
click at [904, 668] on input "True" at bounding box center [896, 674] width 15 height 12
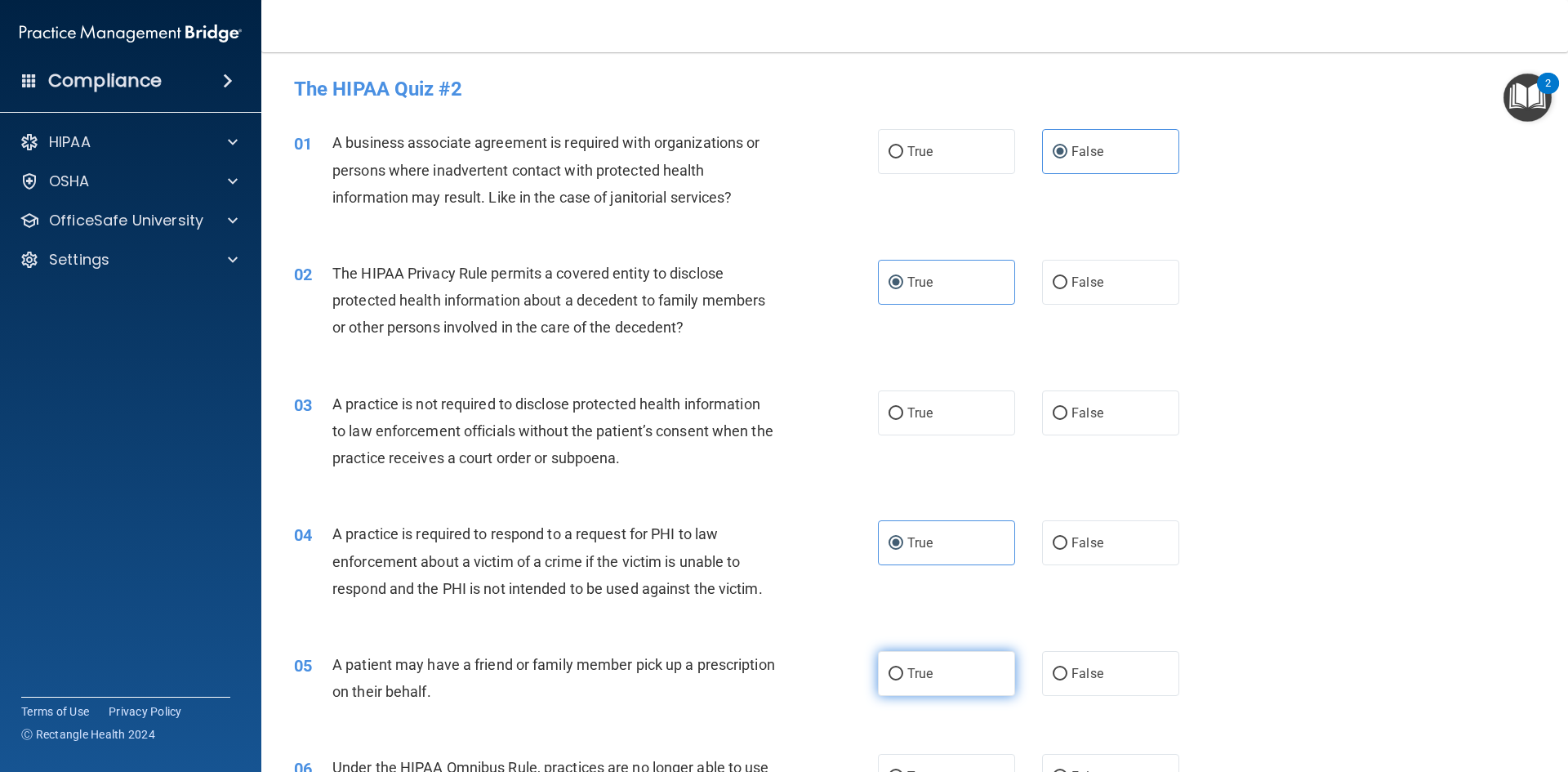
radio input "true"
click at [908, 421] on label "True" at bounding box center [946, 412] width 137 height 45
click at [904, 420] on input "True" at bounding box center [896, 413] width 15 height 12
radio input "true"
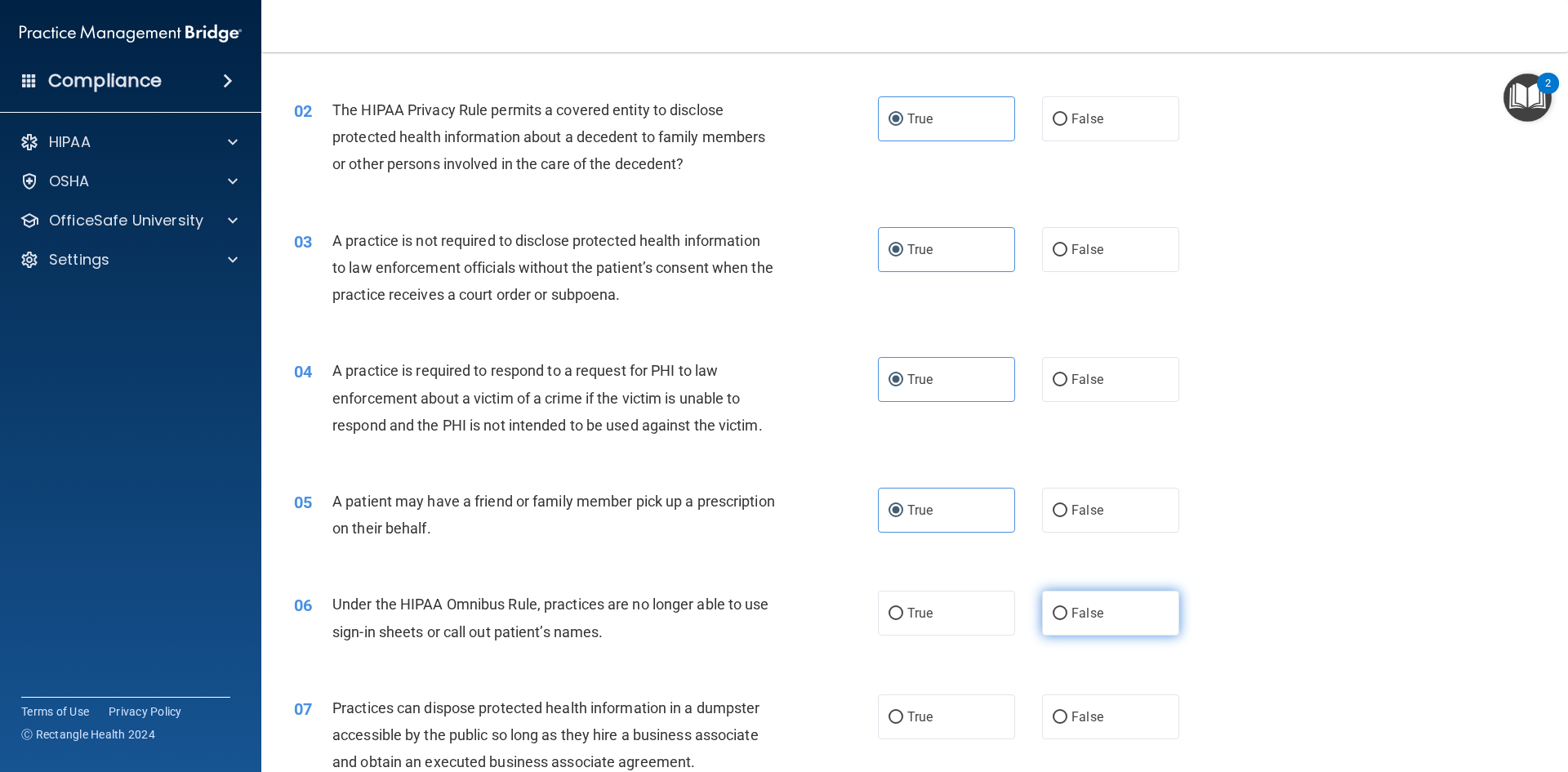
click at [1072, 612] on span "False" at bounding box center [1087, 613] width 32 height 15
click at [1068, 612] on input "False" at bounding box center [1060, 614] width 15 height 12
radio input "true"
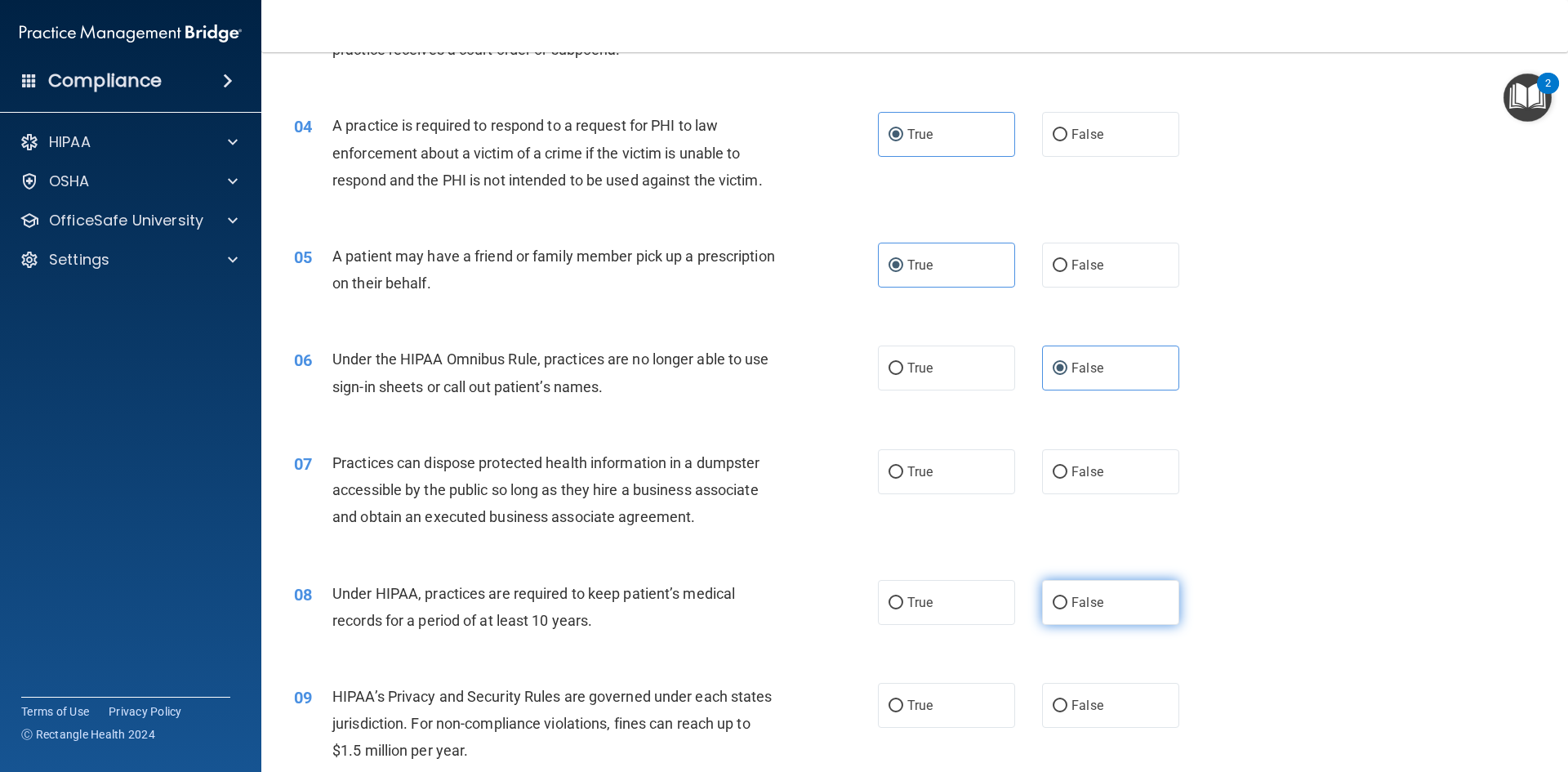
click at [1142, 615] on label "False" at bounding box center [1110, 602] width 137 height 45
click at [1068, 609] on input "False" at bounding box center [1060, 603] width 15 height 12
radio input "true"
click at [1095, 694] on label "False" at bounding box center [1110, 705] width 137 height 45
click at [1068, 700] on input "False" at bounding box center [1060, 706] width 15 height 12
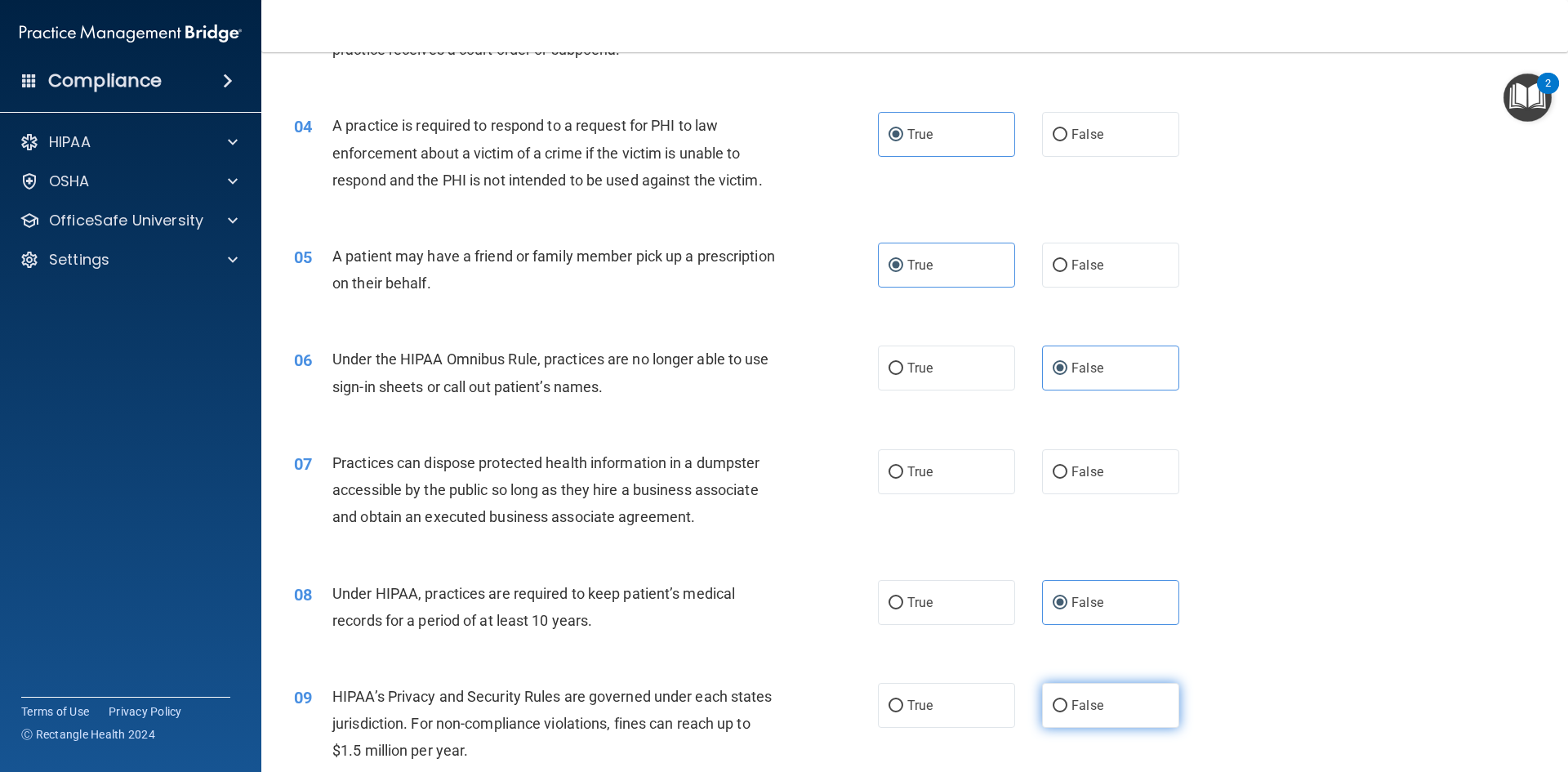
radio input "true"
click at [1076, 466] on span "False" at bounding box center [1087, 471] width 32 height 15
click at [1068, 466] on input "False" at bounding box center [1060, 472] width 15 height 12
radio input "true"
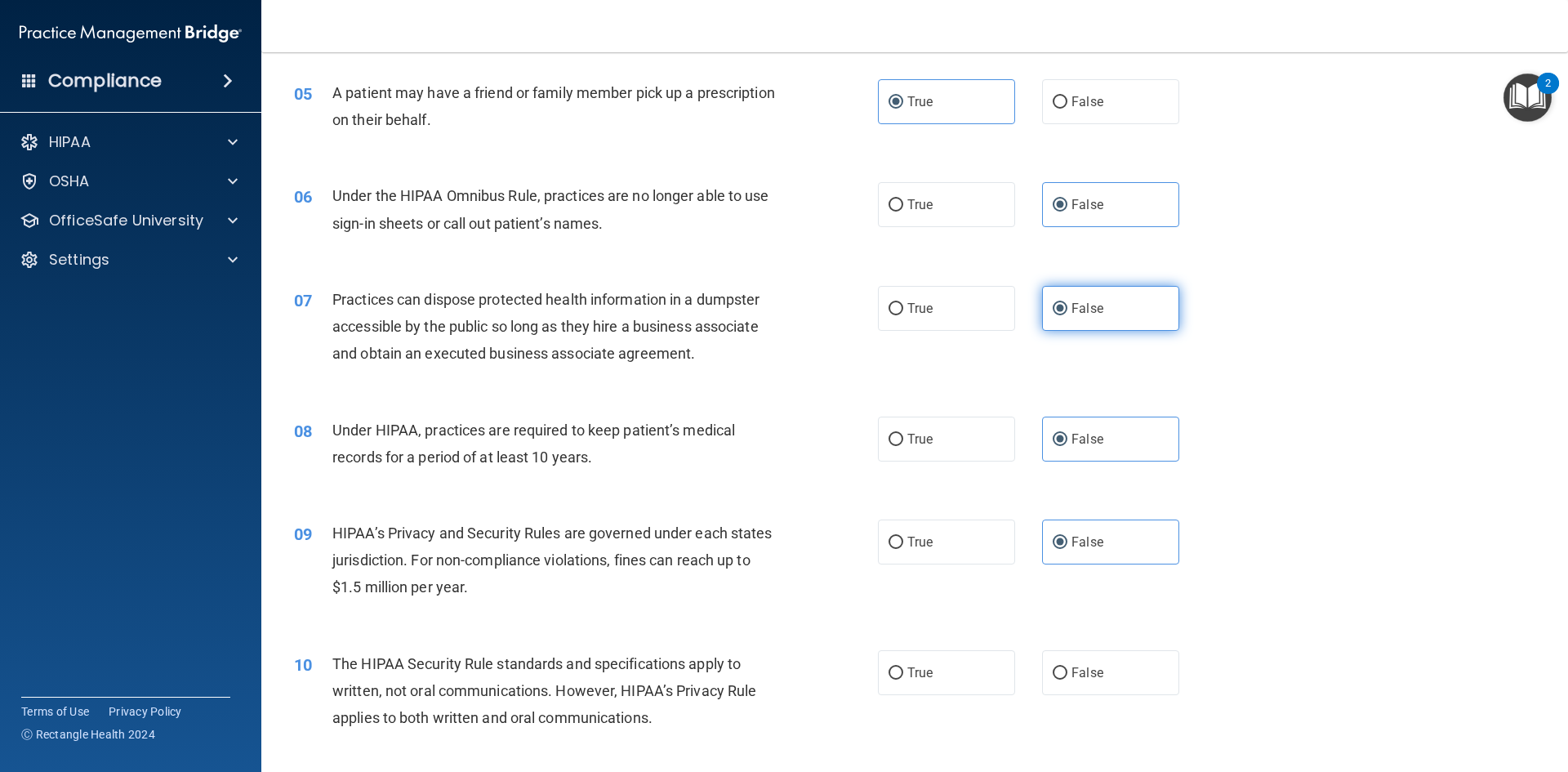
scroll to position [653, 0]
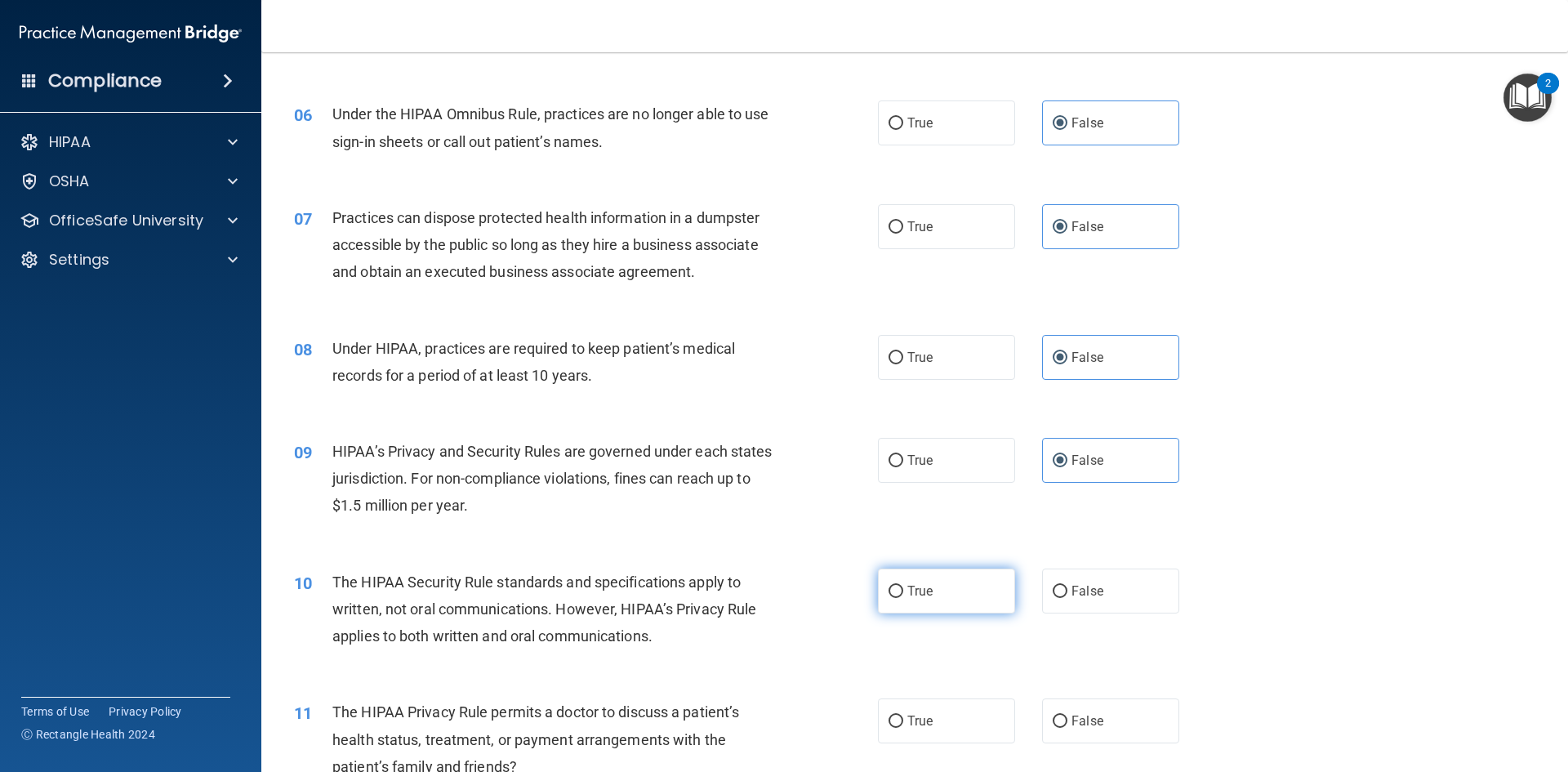
click at [957, 584] on label "True" at bounding box center [946, 591] width 137 height 45
click at [904, 586] on input "True" at bounding box center [896, 592] width 15 height 12
radio input "true"
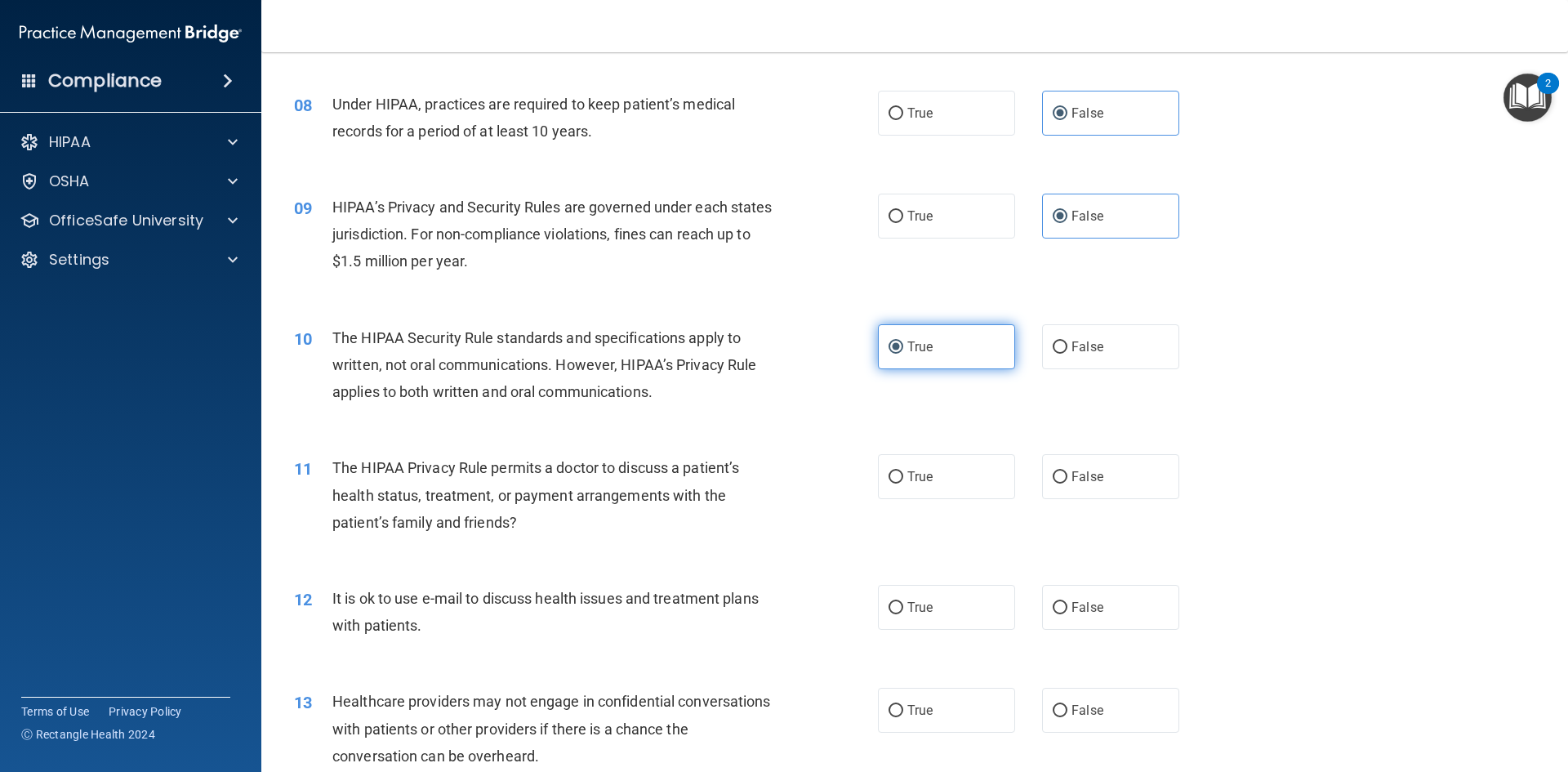
scroll to position [898, 0]
click at [887, 488] on label "True" at bounding box center [946, 476] width 137 height 45
click at [889, 482] on input "True" at bounding box center [896, 477] width 15 height 12
radio input "true"
click at [1013, 594] on div "True False" at bounding box center [1042, 606] width 329 height 45
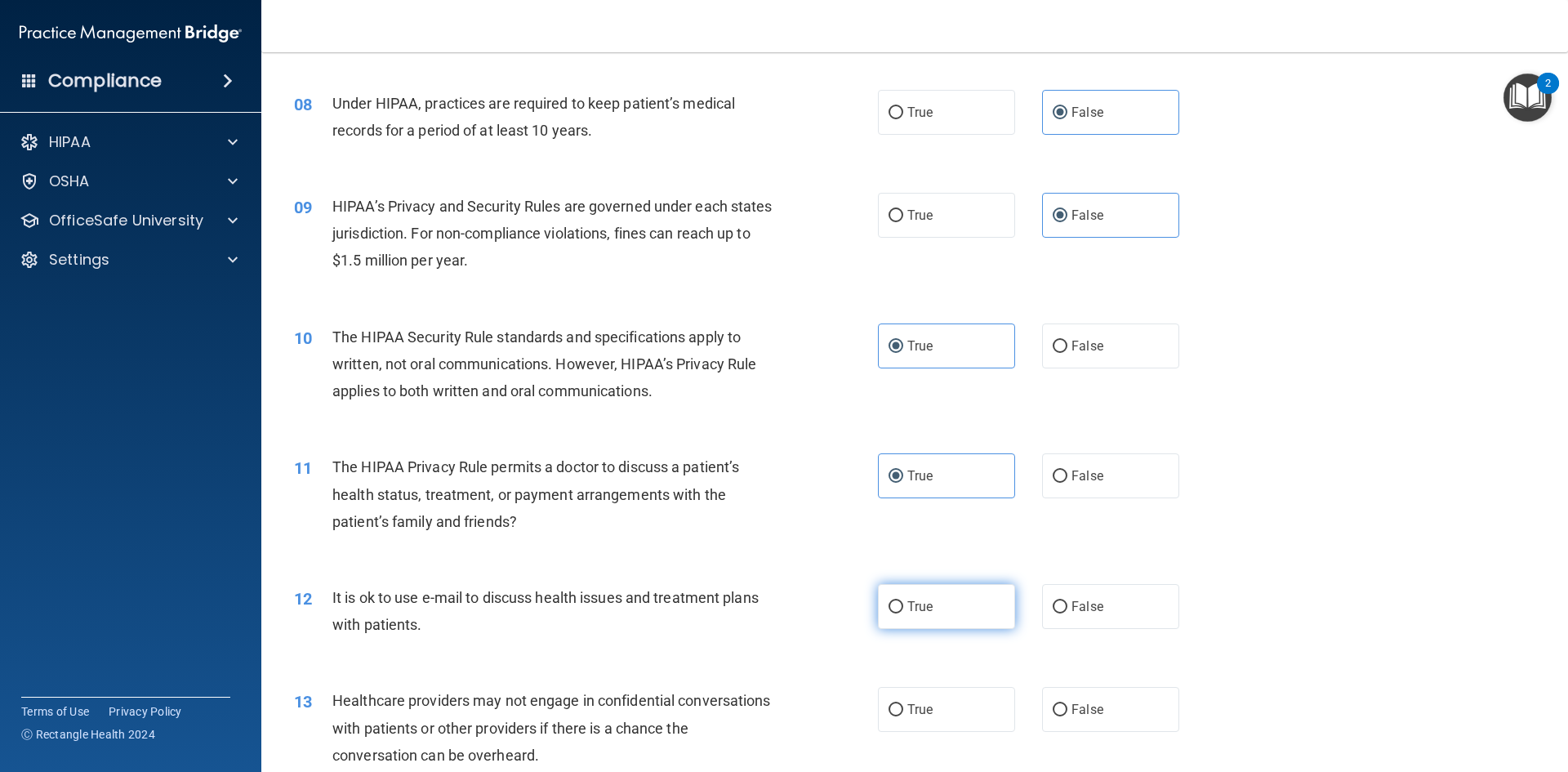
click at [919, 599] on label "True" at bounding box center [946, 606] width 137 height 45
click at [904, 601] on input "True" at bounding box center [896, 607] width 15 height 12
radio input "true"
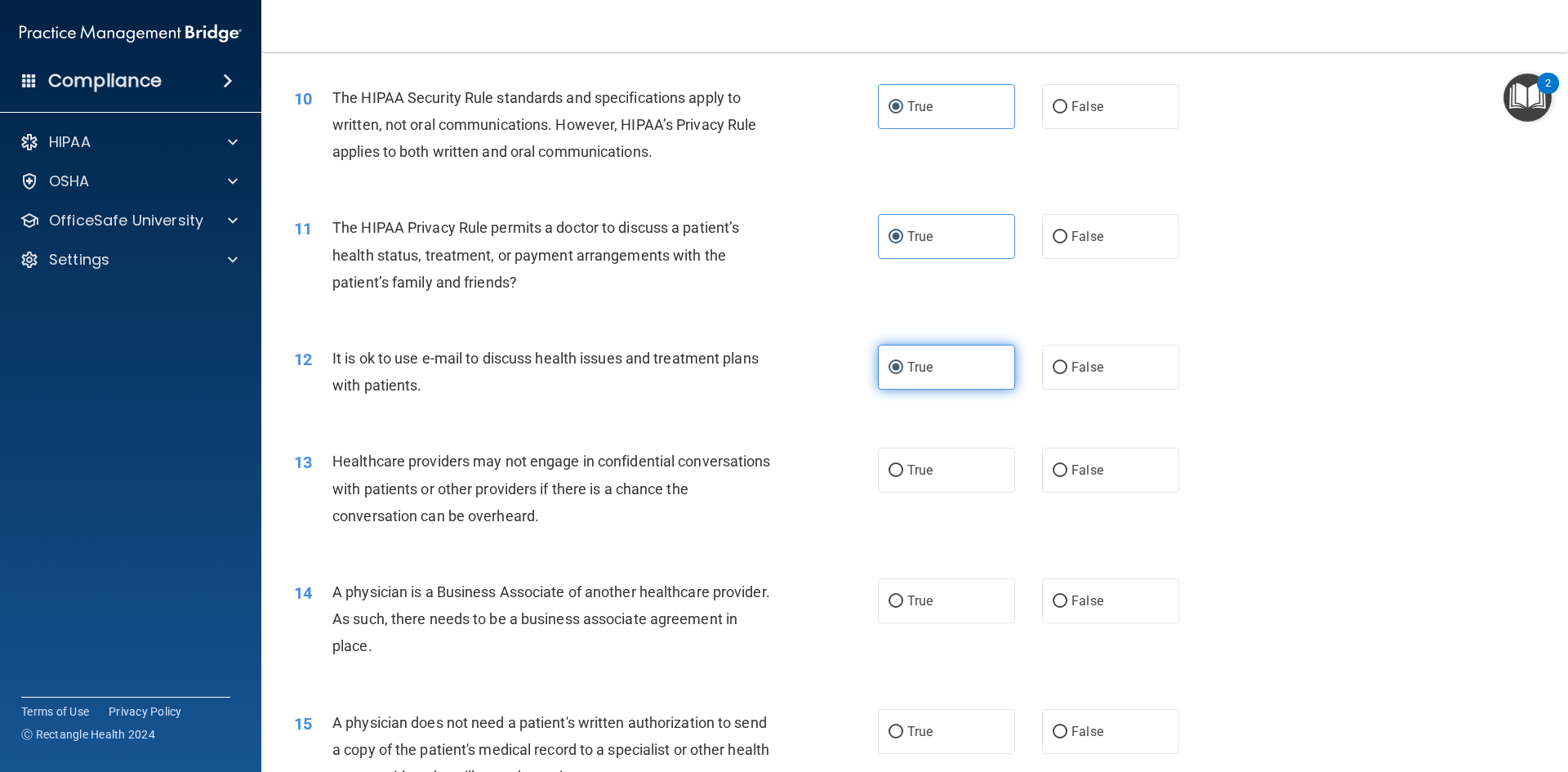
scroll to position [1143, 0]
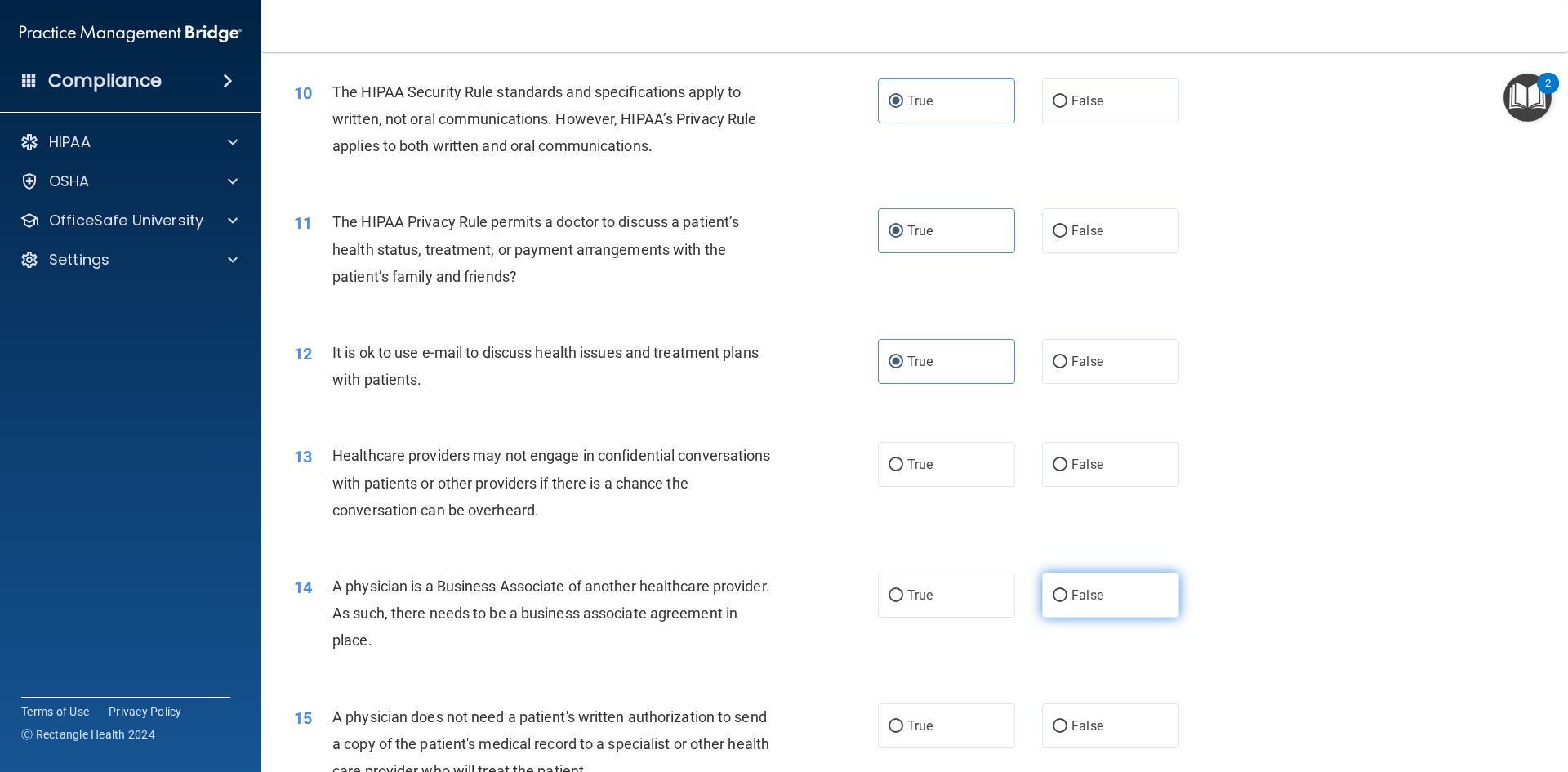
click at [1090, 593] on span "False" at bounding box center [1087, 595] width 32 height 15
click at [1068, 593] on input "False" at bounding box center [1060, 595] width 15 height 12
radio input "true"
click at [1131, 471] on label "False" at bounding box center [1110, 464] width 137 height 45
click at [1068, 471] on input "False" at bounding box center [1060, 465] width 15 height 12
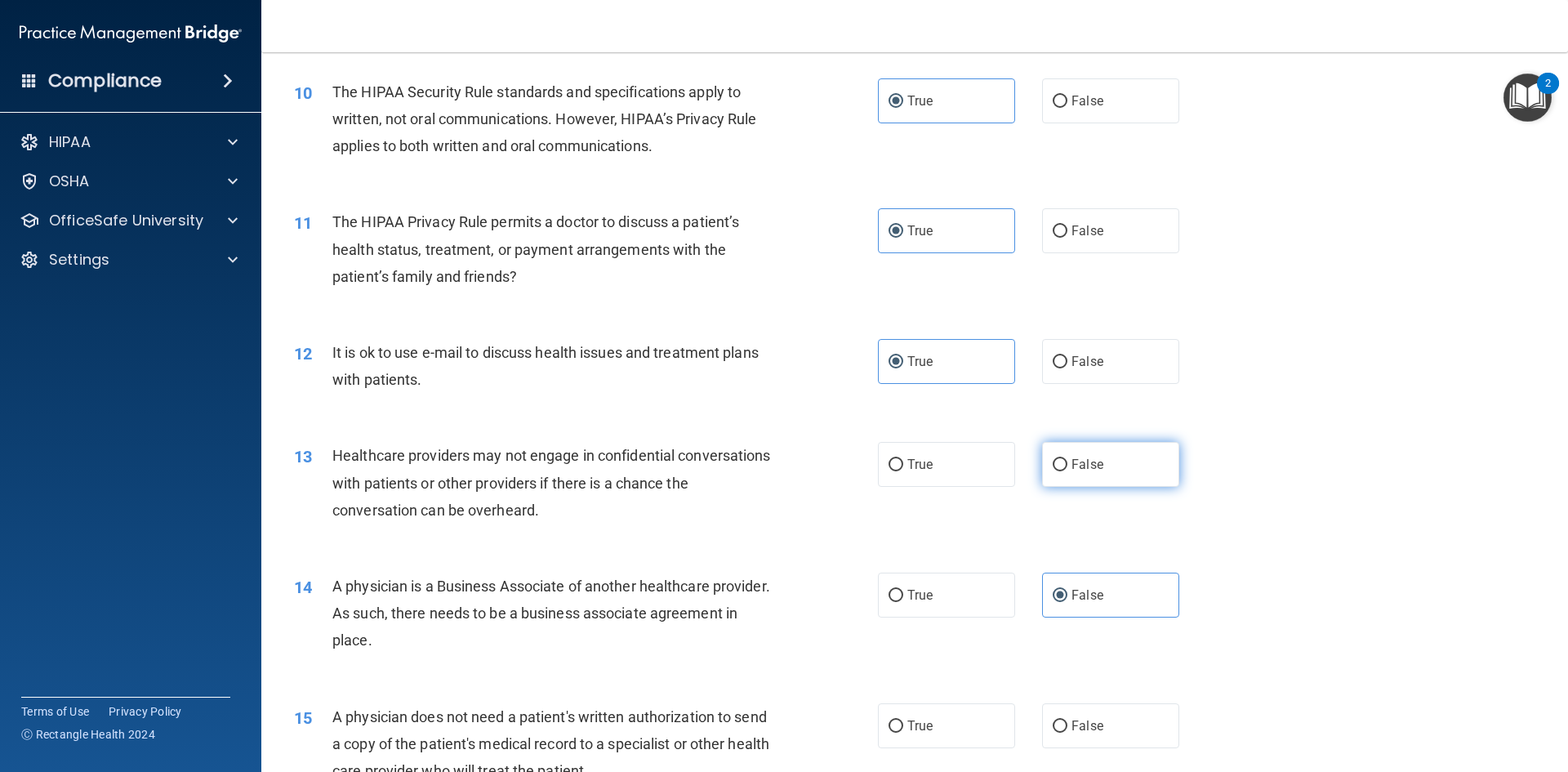
radio input "true"
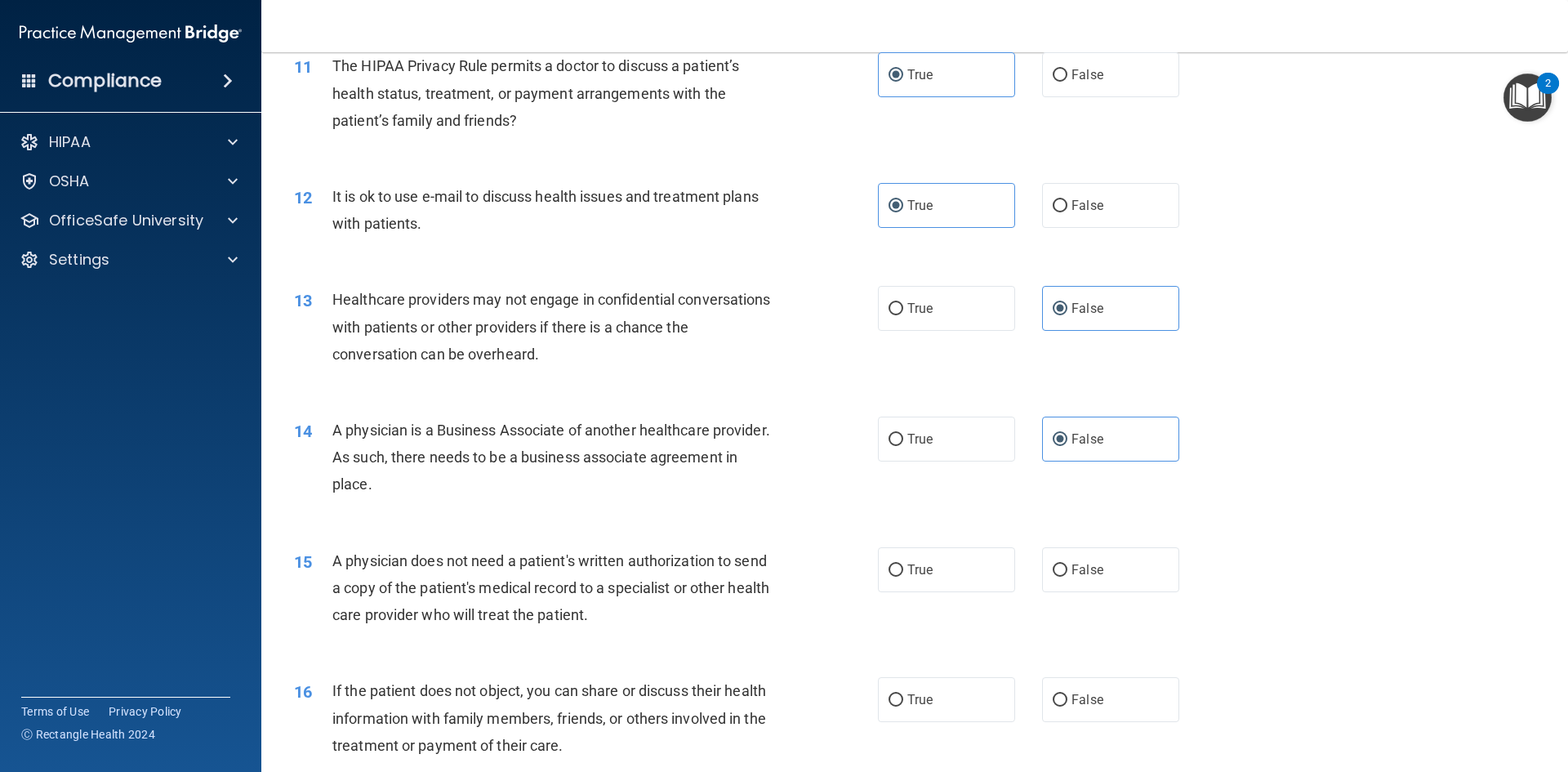
scroll to position [1307, 0]
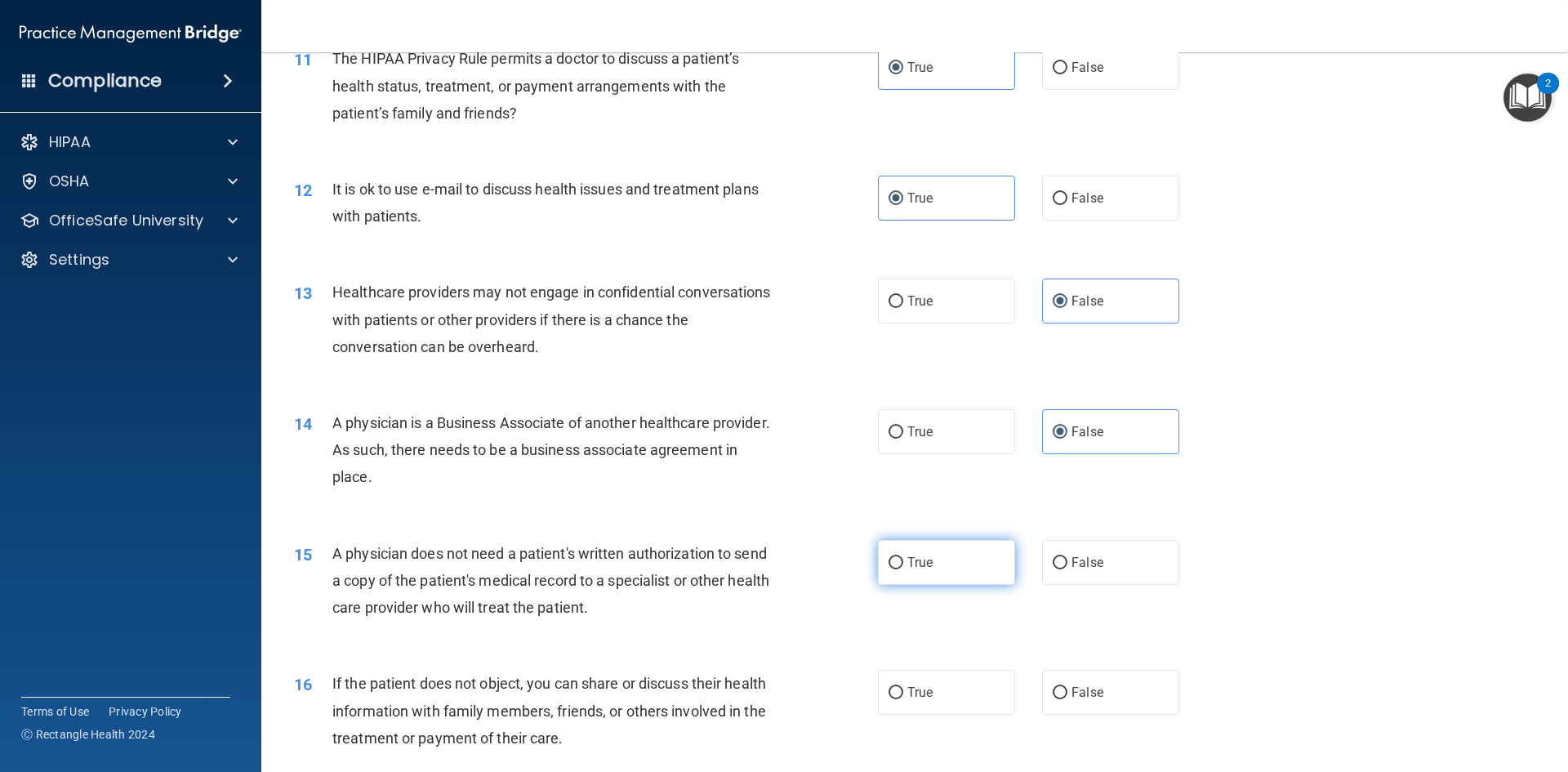
click at [944, 568] on label "True" at bounding box center [946, 562] width 137 height 45
click at [904, 568] on input "True" at bounding box center [896, 563] width 15 height 12
radio input "true"
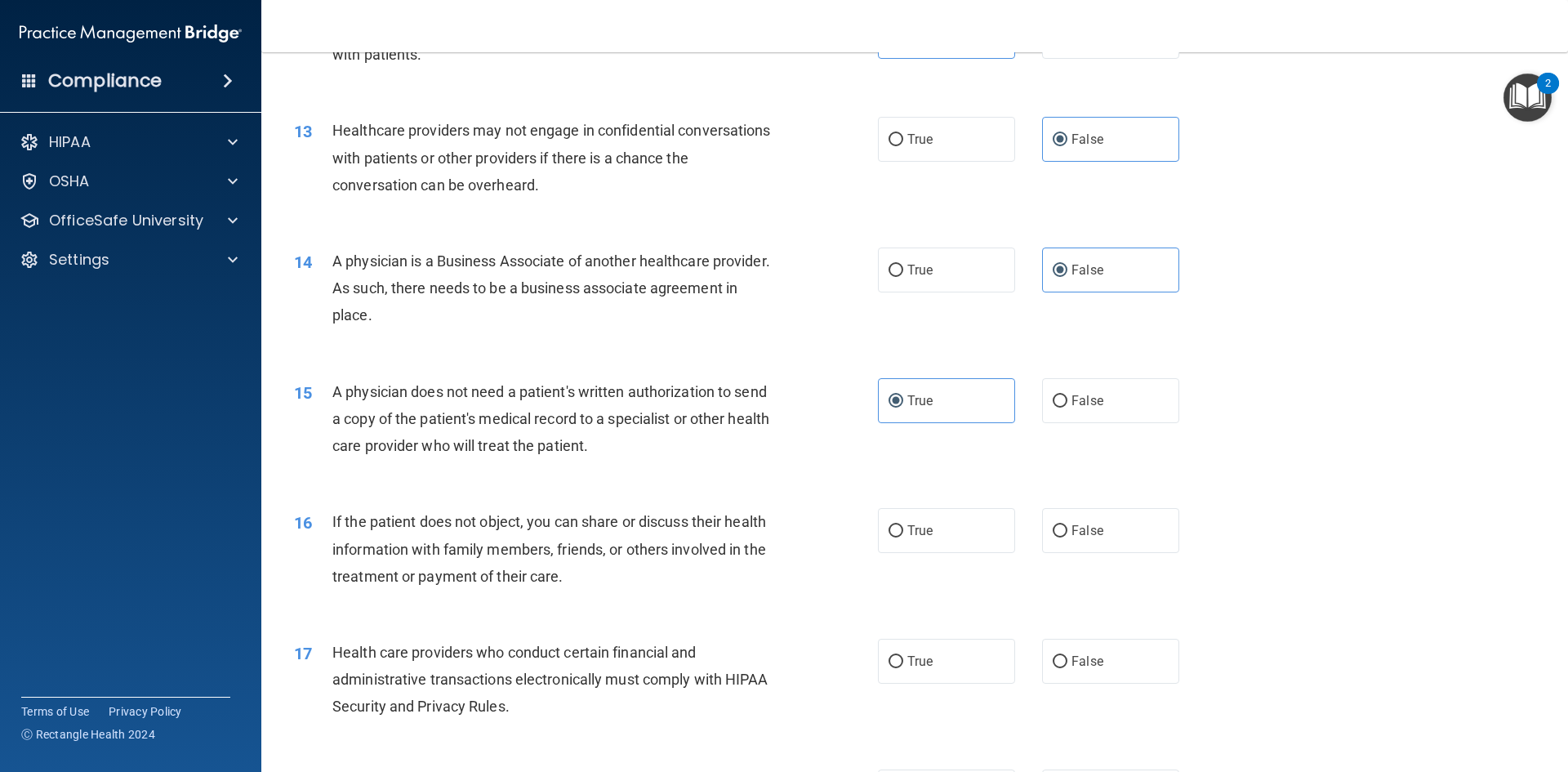
scroll to position [1470, 0]
click at [948, 547] on label "True" at bounding box center [946, 529] width 137 height 45
click at [904, 535] on input "True" at bounding box center [896, 529] width 15 height 12
radio input "true"
click at [1054, 547] on label "False" at bounding box center [1110, 529] width 137 height 45
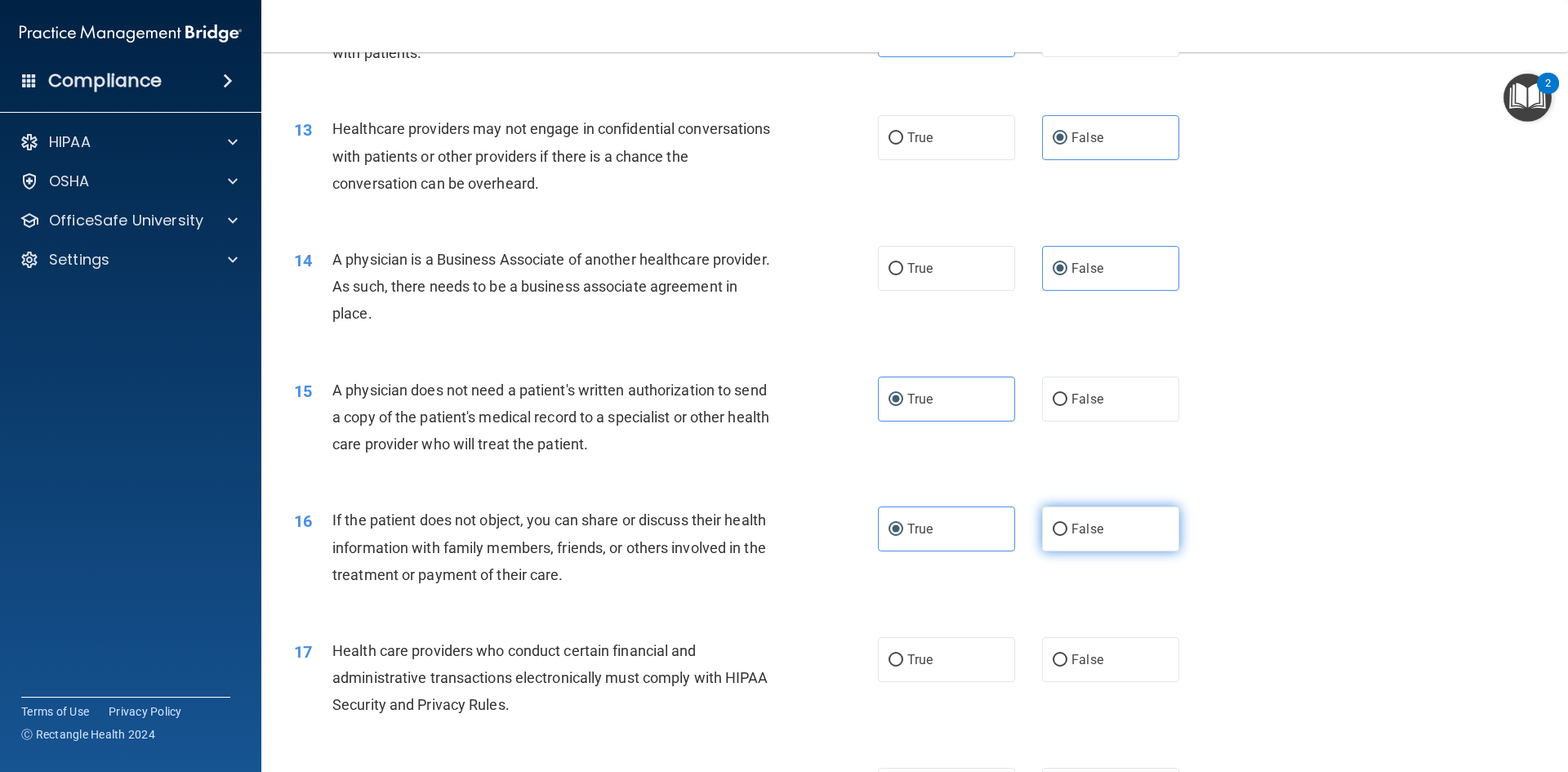
click at [1054, 535] on input "False" at bounding box center [1060, 529] width 15 height 12
radio input "true"
radio input "false"
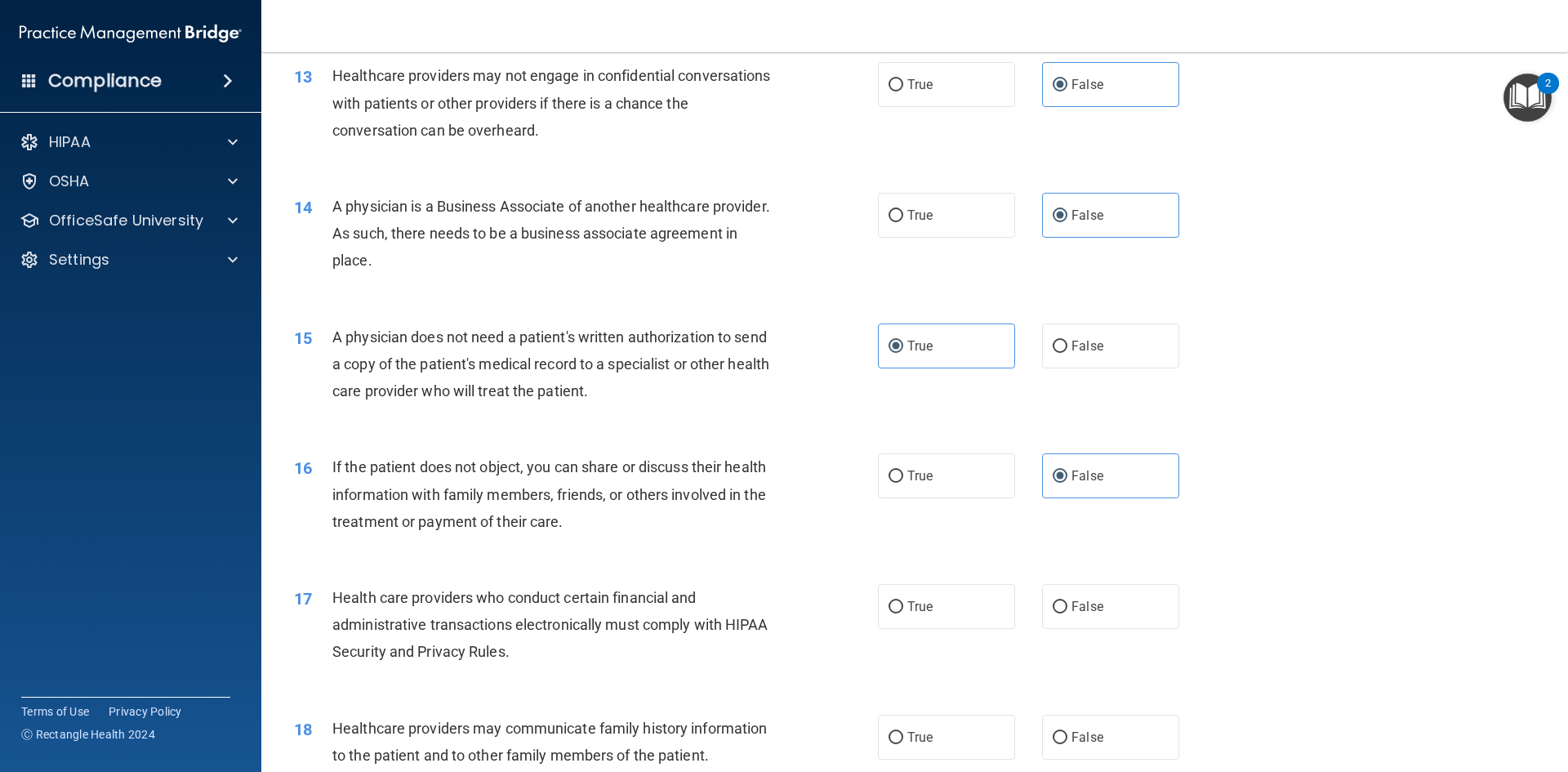
scroll to position [1552, 0]
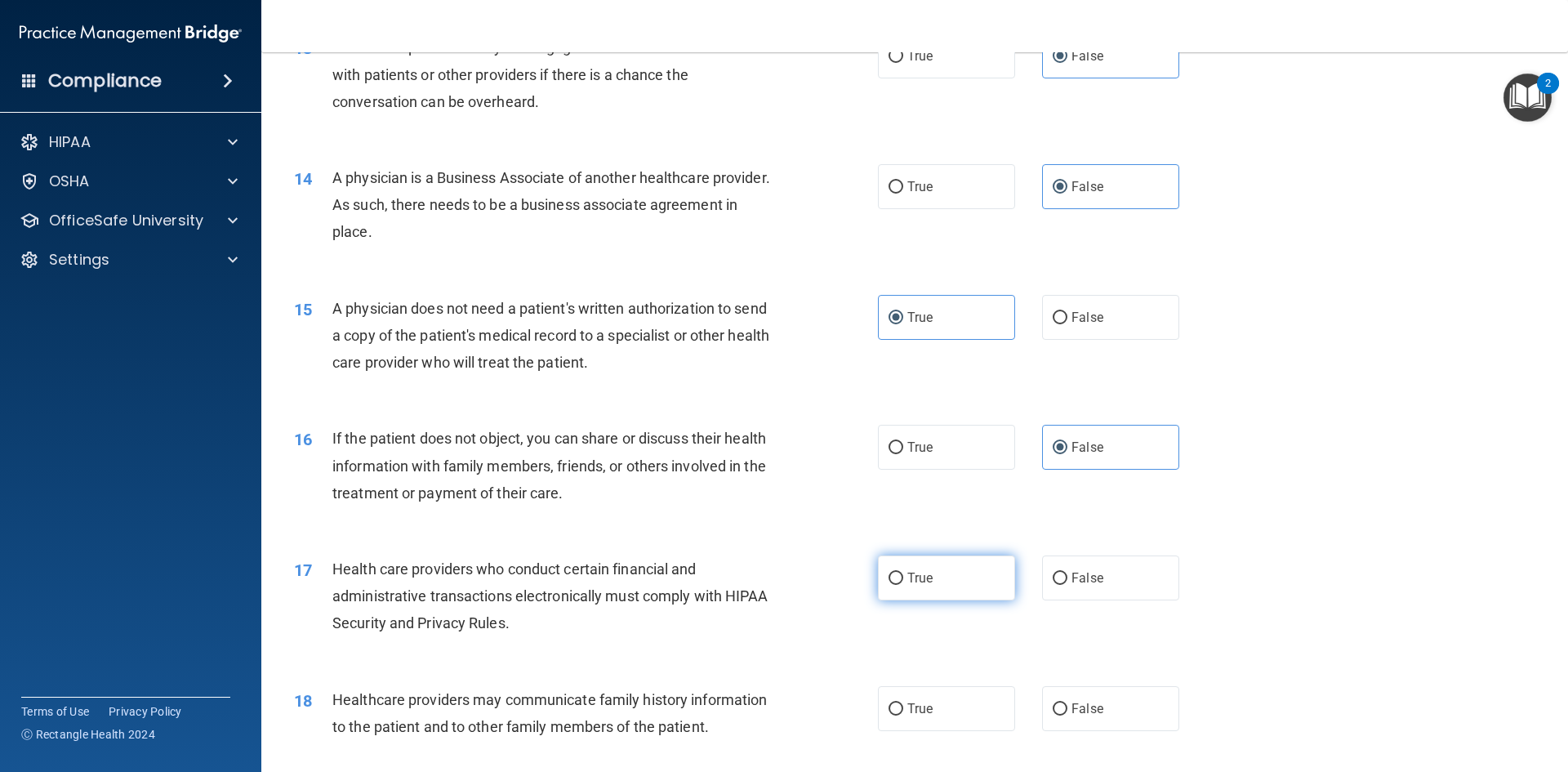
click at [921, 589] on label "True" at bounding box center [946, 577] width 137 height 45
click at [904, 585] on input "True" at bounding box center [896, 578] width 15 height 12
radio input "true"
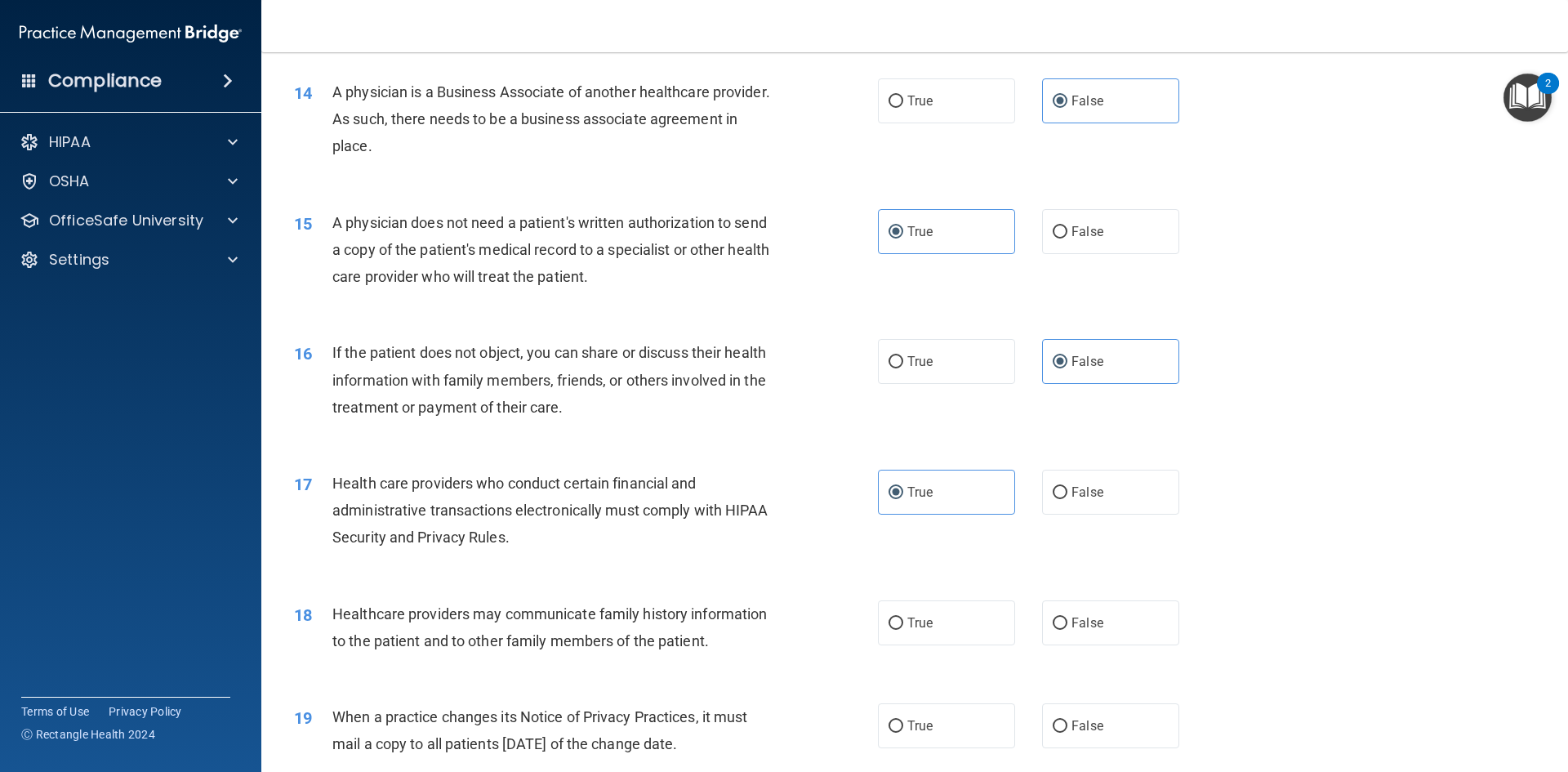
scroll to position [1715, 0]
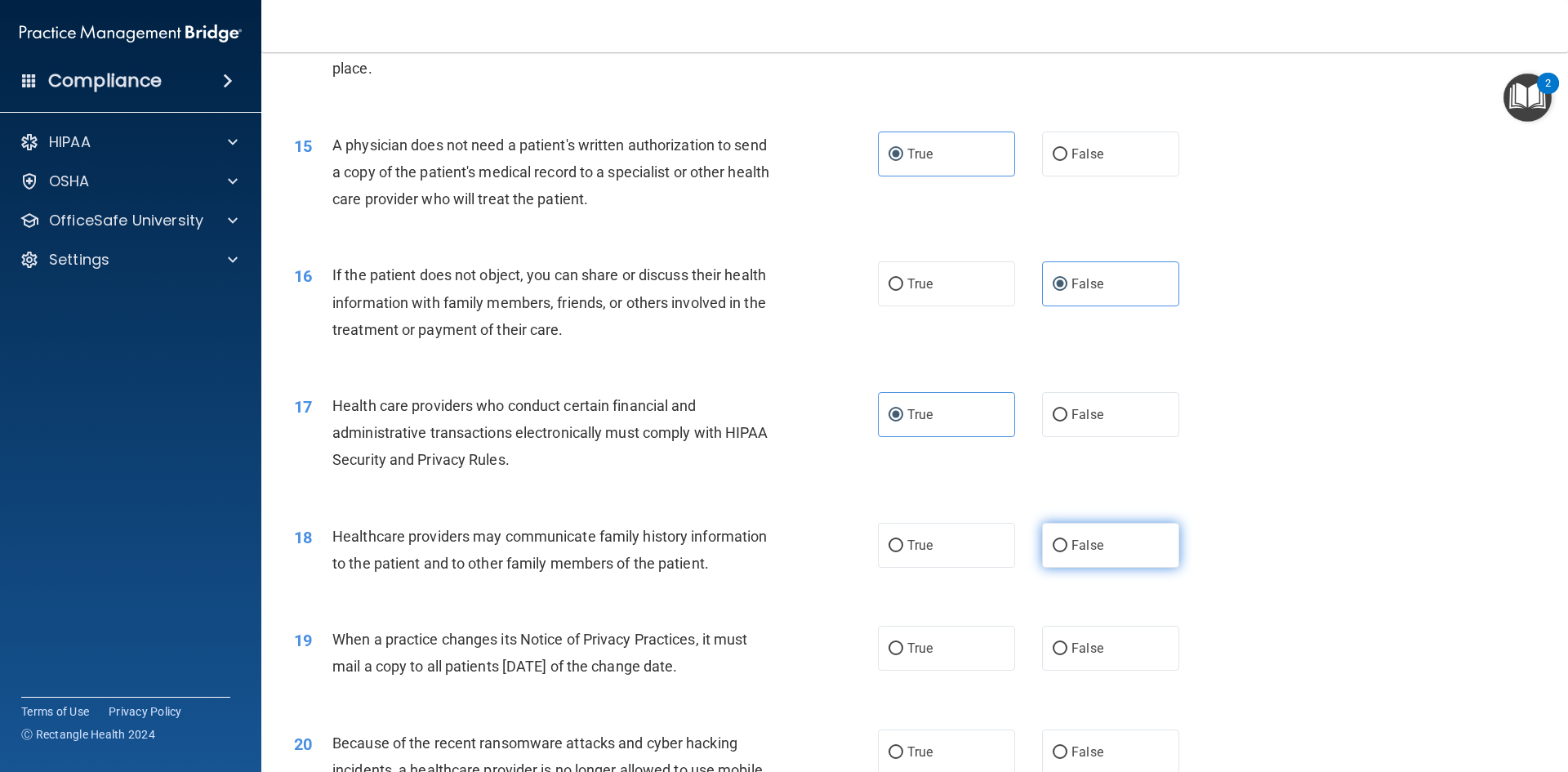
click at [1116, 548] on label "False" at bounding box center [1110, 545] width 137 height 45
click at [1068, 548] on input "False" at bounding box center [1060, 546] width 15 height 12
radio input "true"
click at [1072, 642] on span "False" at bounding box center [1087, 648] width 32 height 15
click at [1068, 643] on input "False" at bounding box center [1060, 649] width 15 height 12
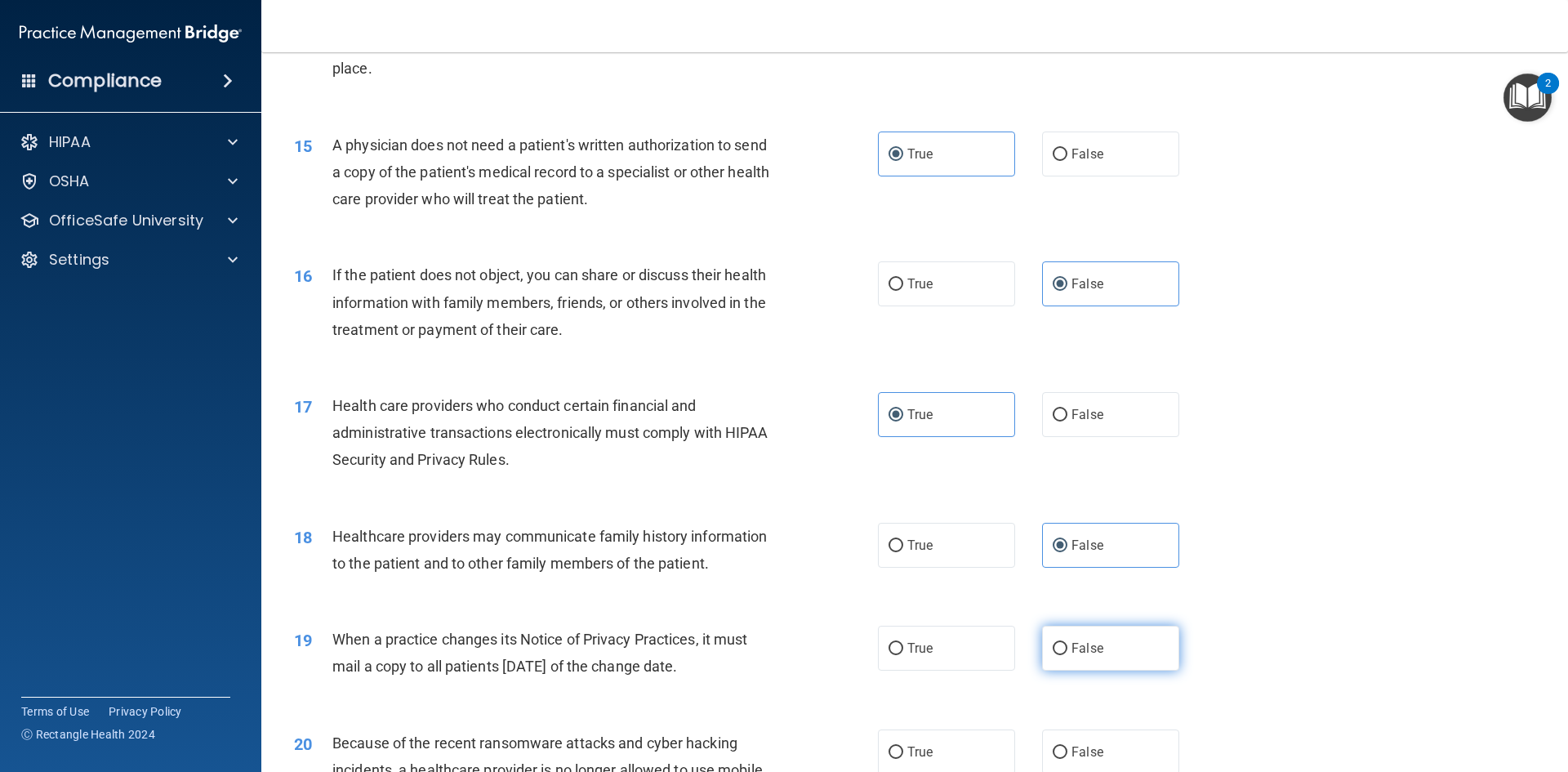
radio input "true"
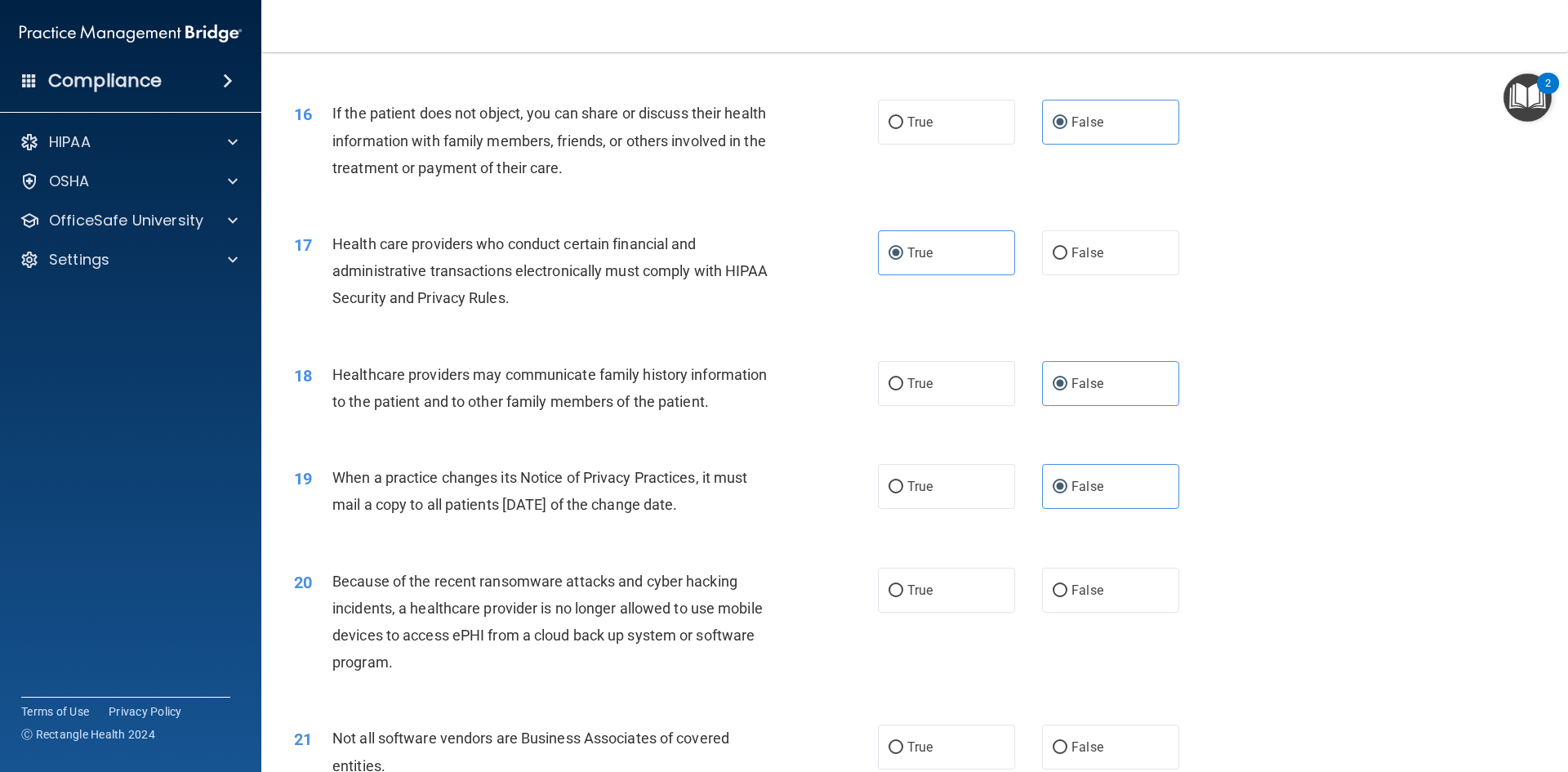
scroll to position [1879, 0]
click at [1092, 599] on label "False" at bounding box center [1110, 588] width 137 height 45
click at [1068, 595] on input "False" at bounding box center [1060, 589] width 15 height 12
radio input "true"
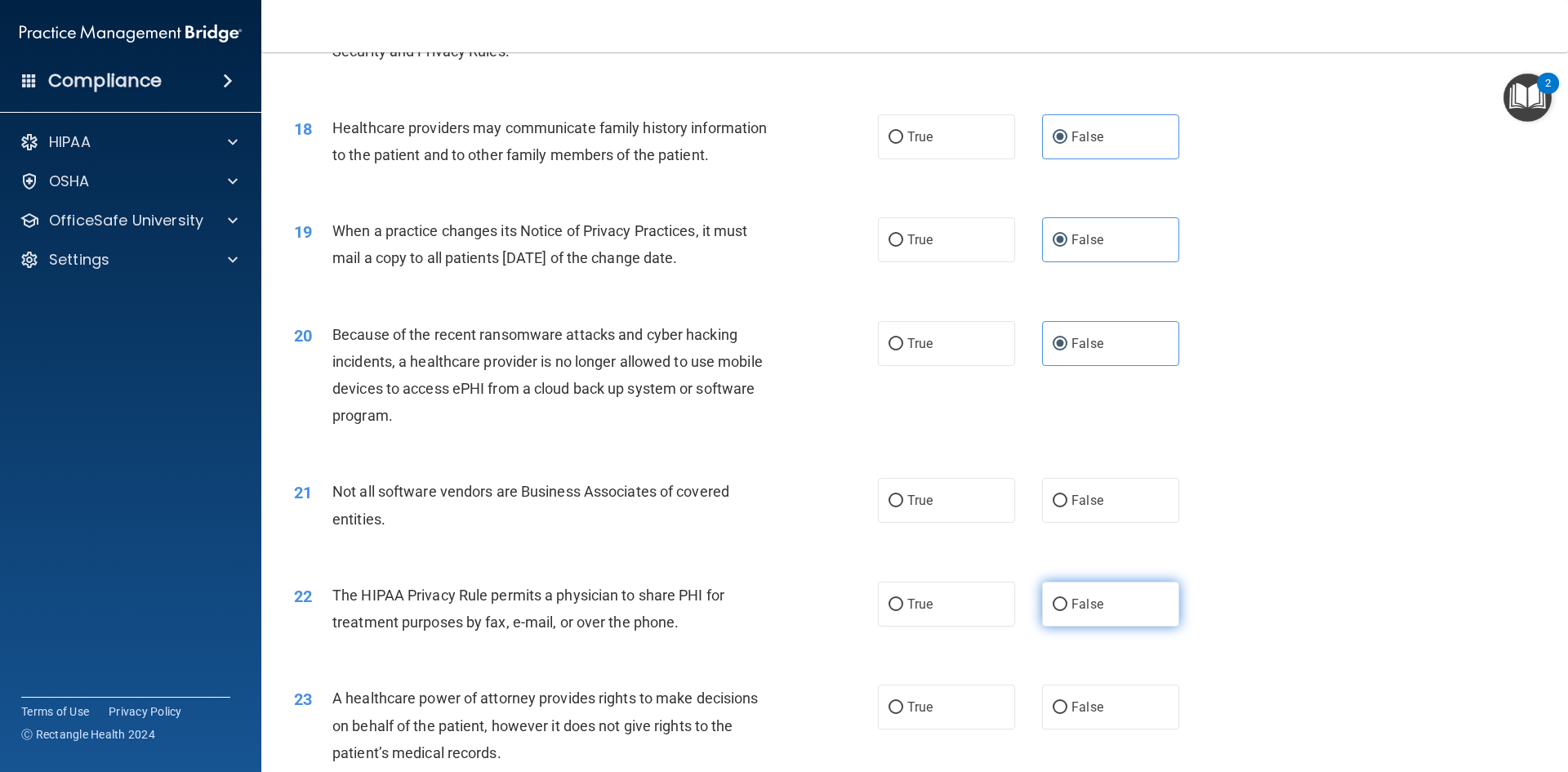
click at [1135, 600] on label "False" at bounding box center [1110, 604] width 137 height 45
click at [1068, 600] on input "False" at bounding box center [1060, 605] width 15 height 12
radio input "true"
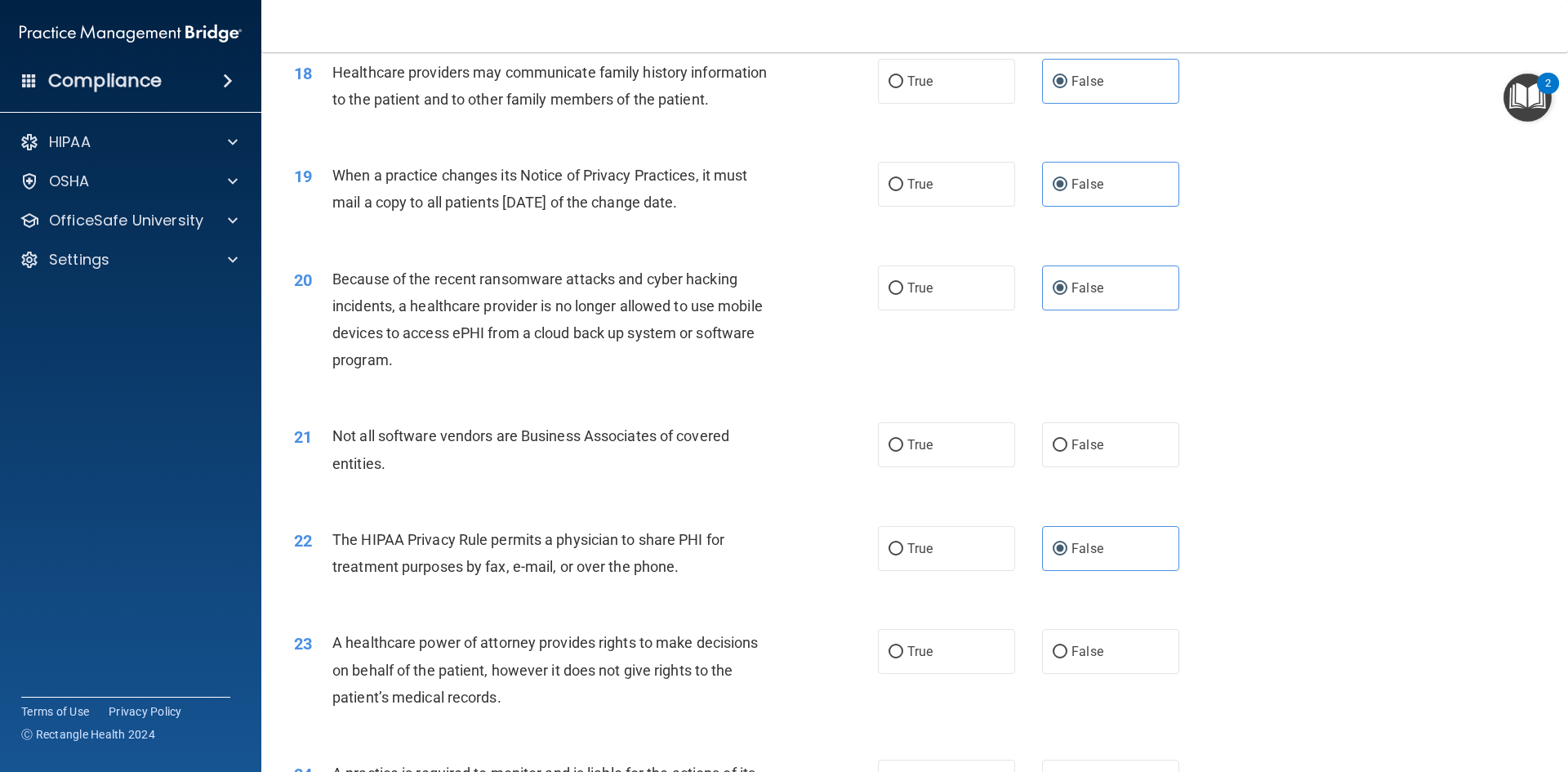
scroll to position [2287, 0]
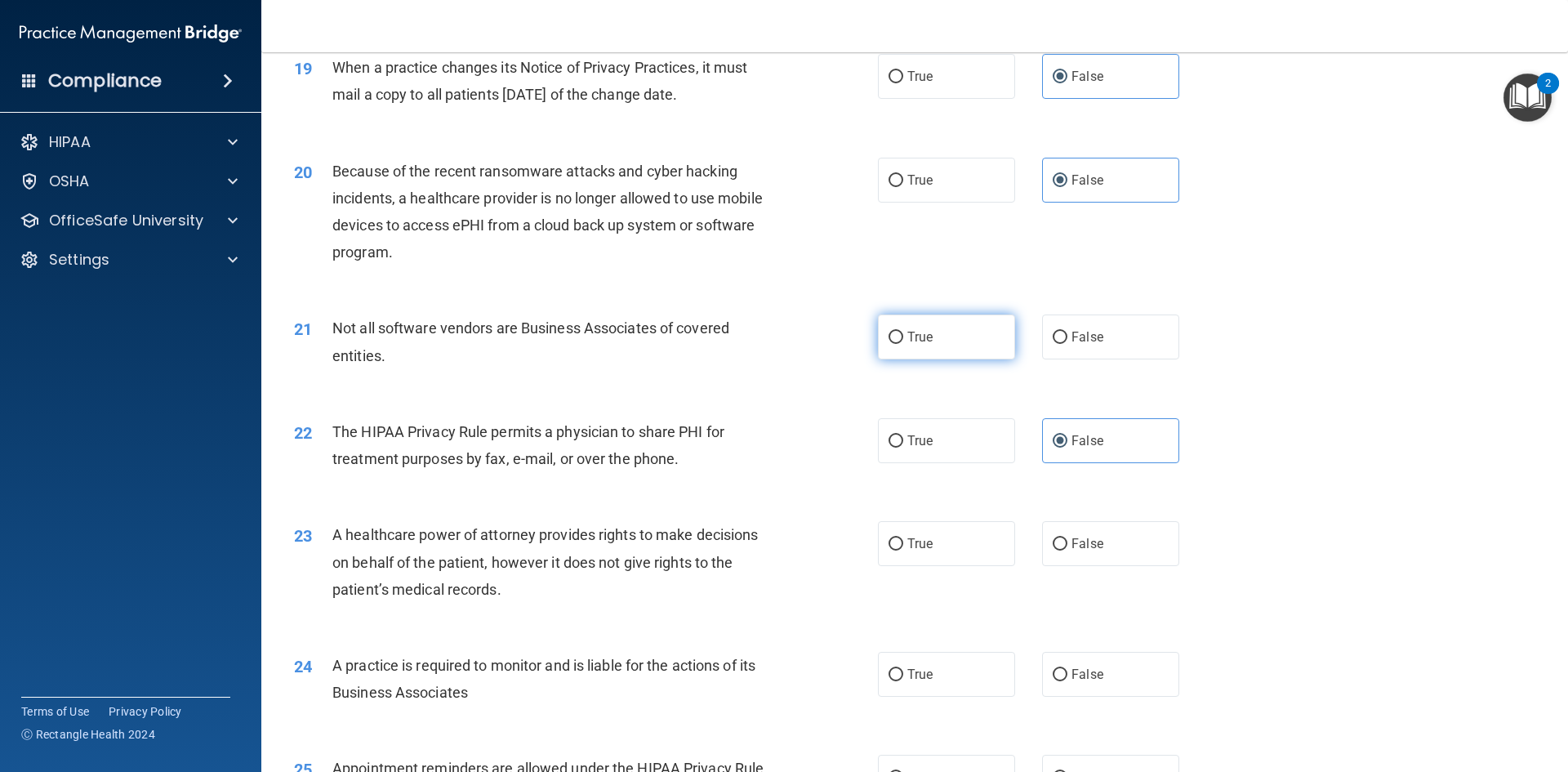
click at [966, 344] on label "True" at bounding box center [946, 336] width 137 height 45
click at [904, 344] on input "True" at bounding box center [896, 337] width 15 height 12
radio input "true"
click at [1098, 675] on label "False" at bounding box center [1110, 674] width 137 height 45
click at [1068, 675] on input "False" at bounding box center [1060, 675] width 15 height 12
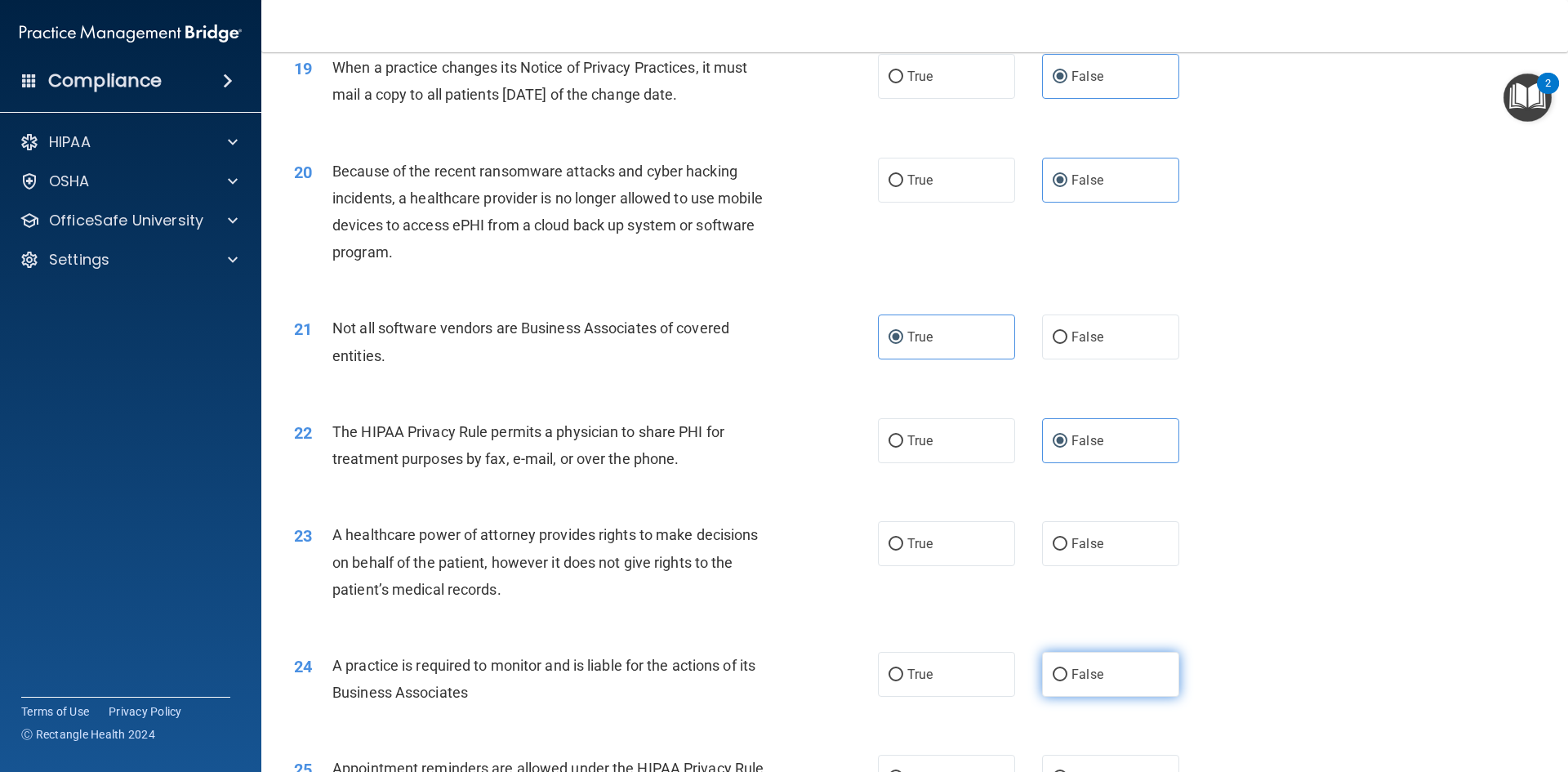
radio input "true"
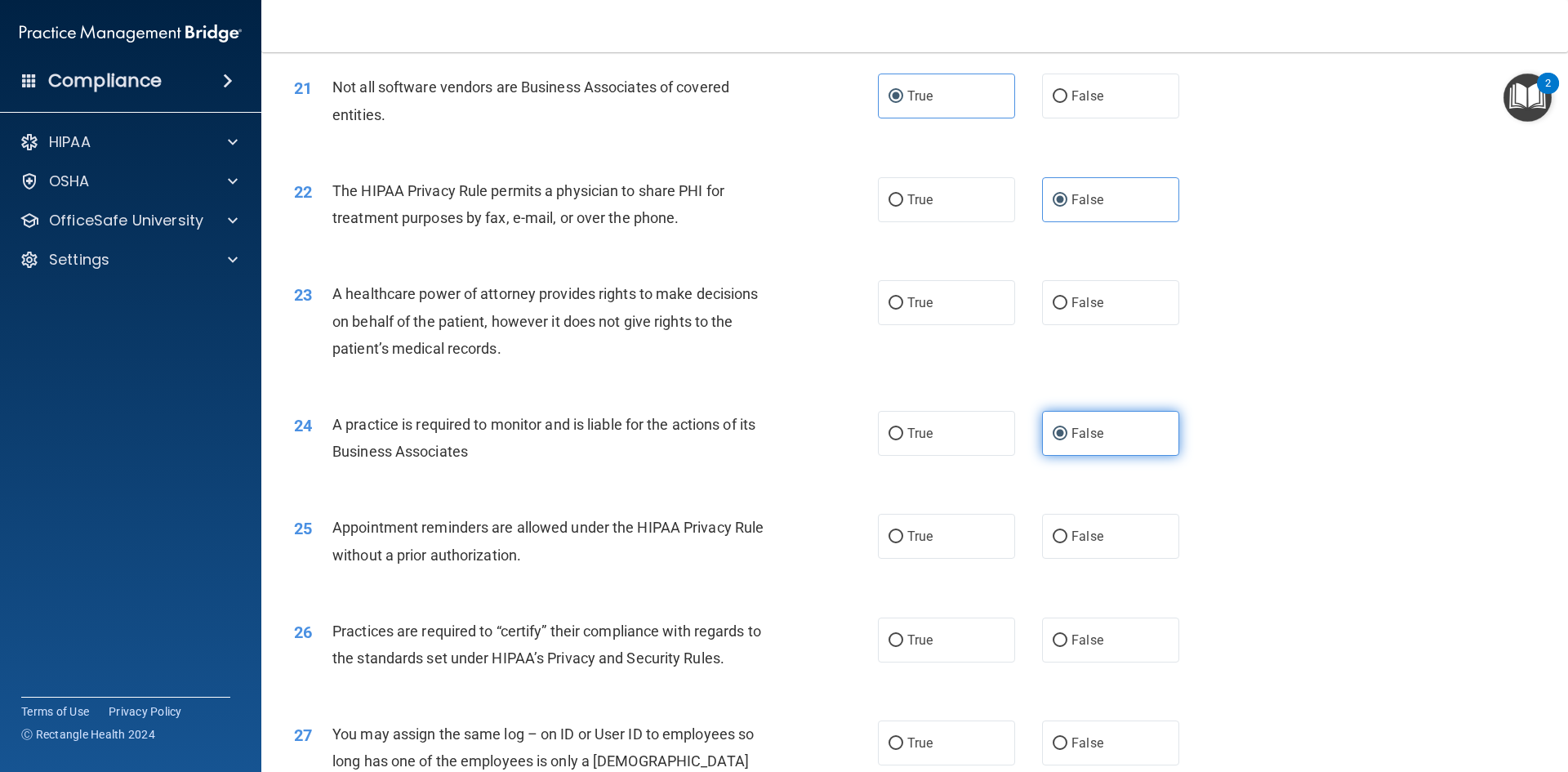
scroll to position [2532, 0]
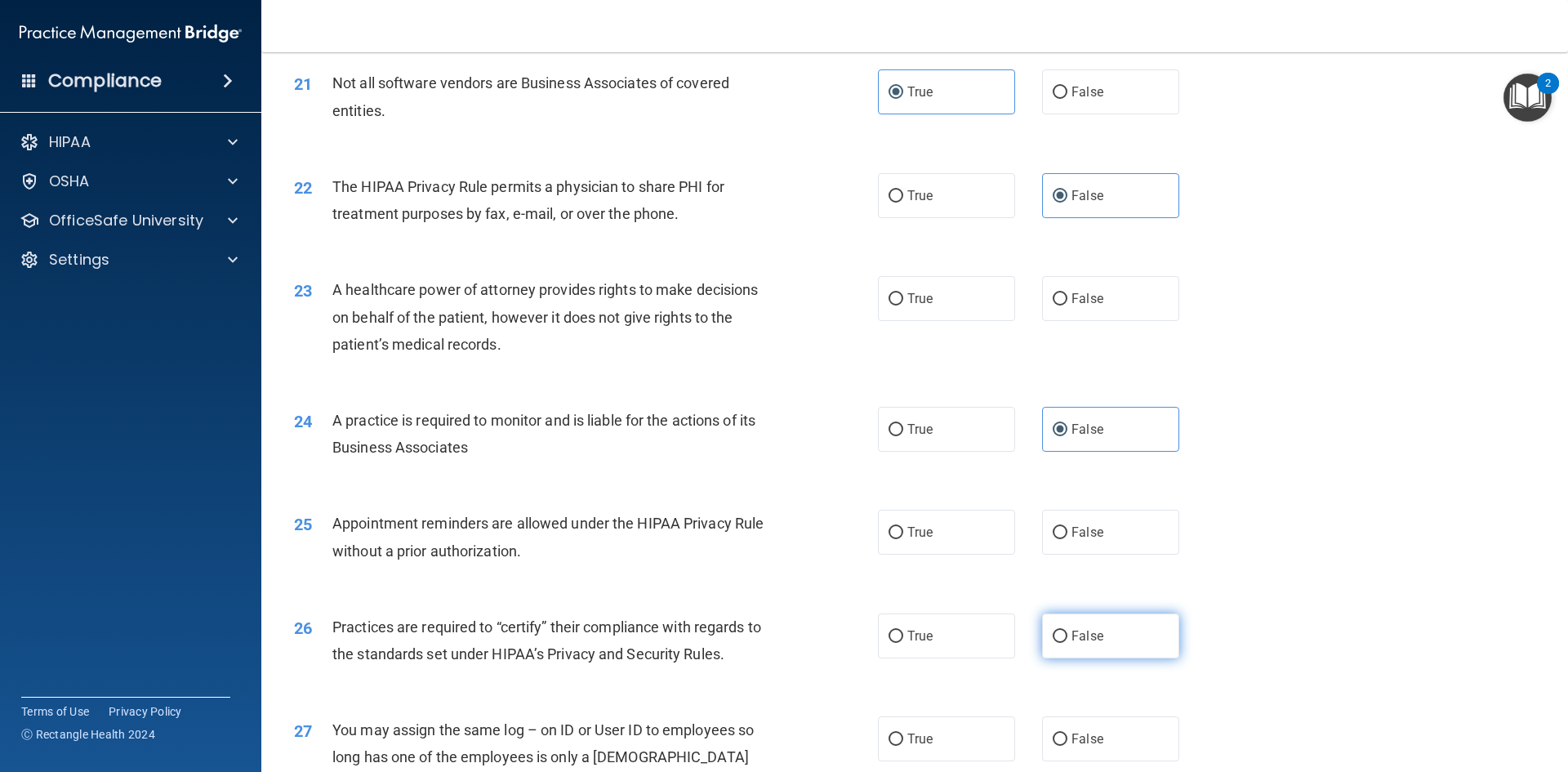
click at [1108, 648] on label "False" at bounding box center [1110, 635] width 137 height 45
click at [1068, 643] on input "False" at bounding box center [1060, 636] width 15 height 12
radio input "true"
click at [914, 527] on span "True" at bounding box center [921, 532] width 26 height 15
click at [904, 527] on input "True" at bounding box center [896, 533] width 15 height 12
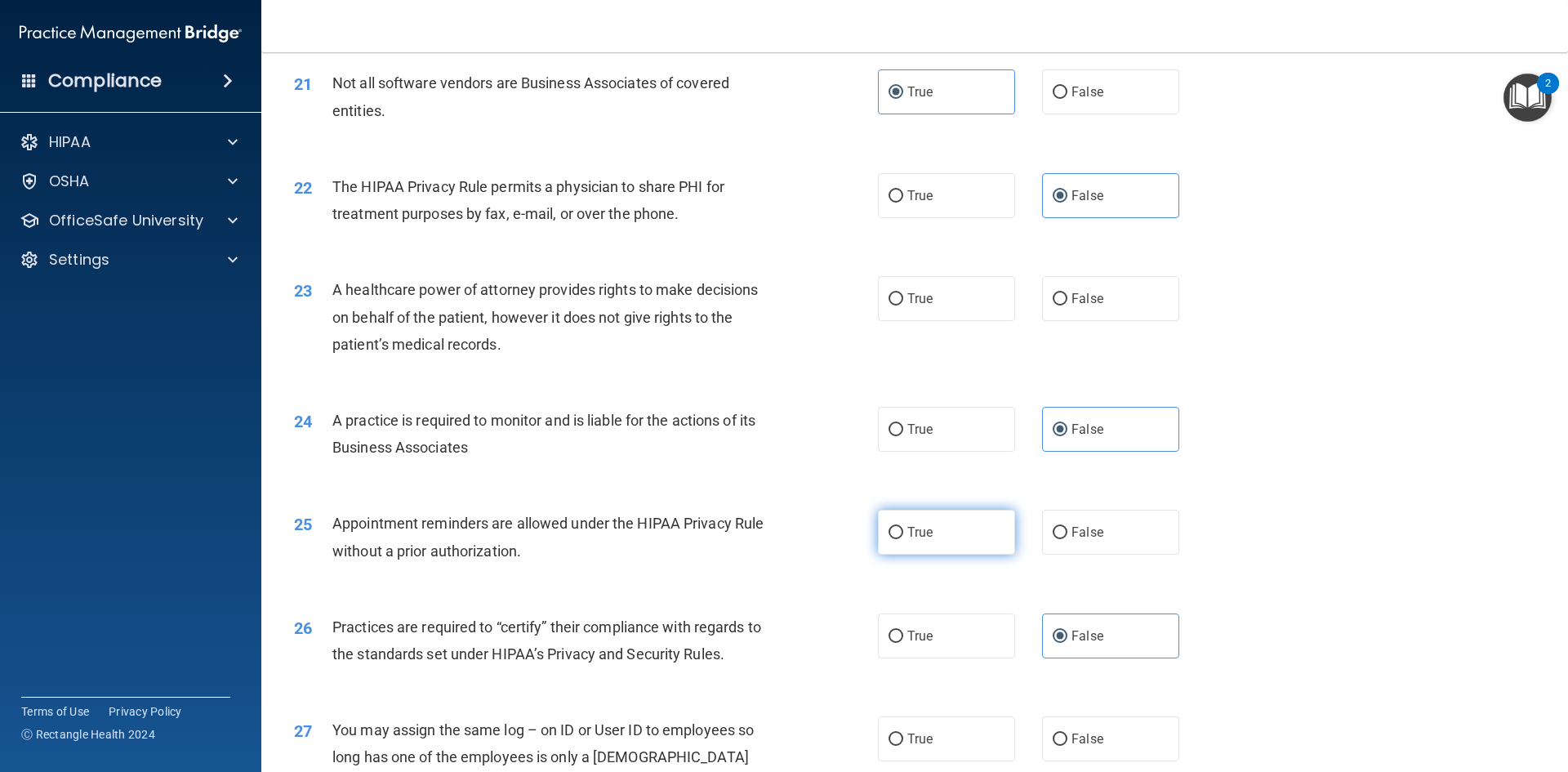
radio input "true"
click at [951, 320] on label "True" at bounding box center [946, 298] width 137 height 45
click at [904, 306] on input "True" at bounding box center [896, 299] width 15 height 12
radio input "true"
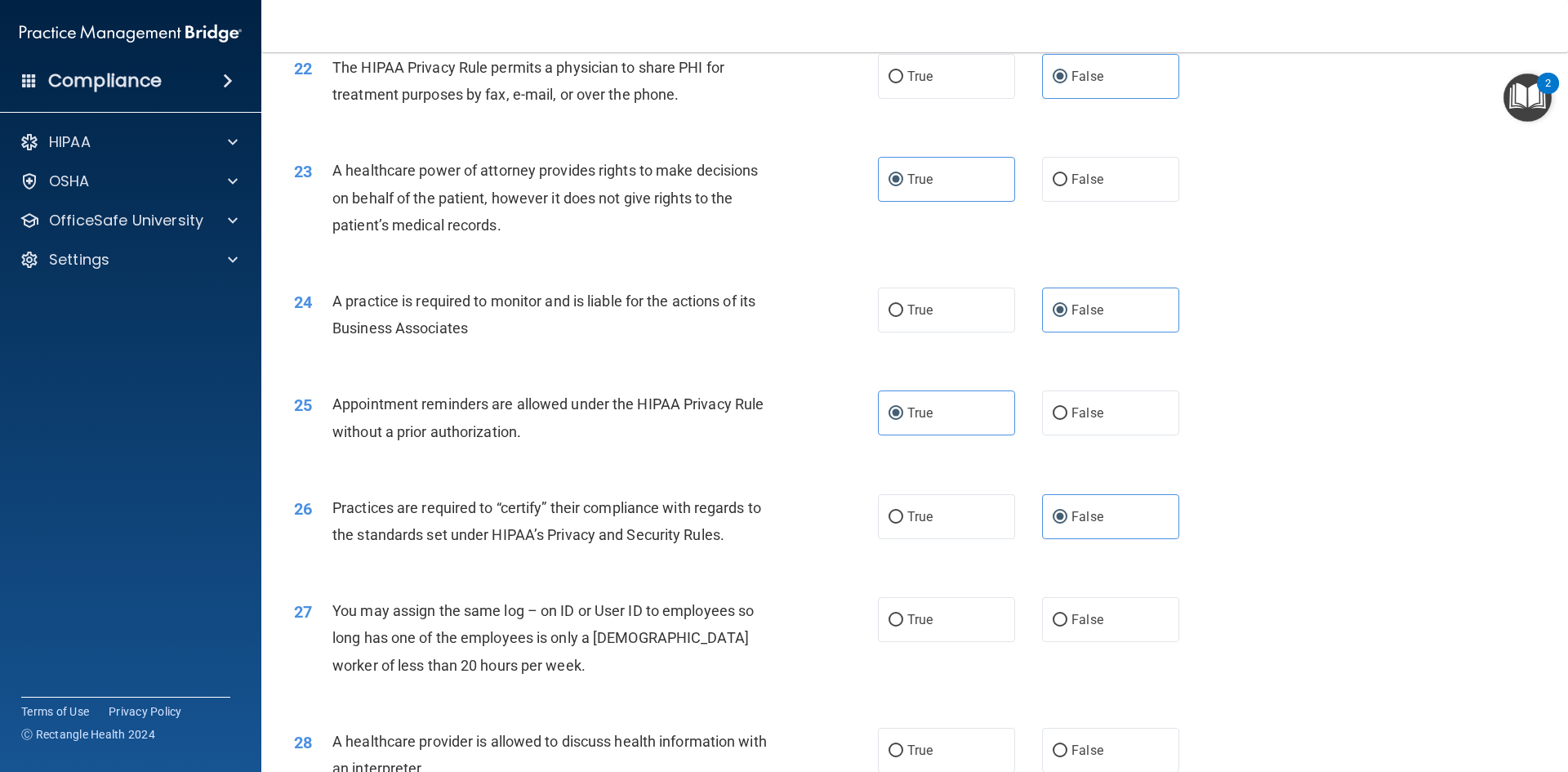
scroll to position [2777, 0]
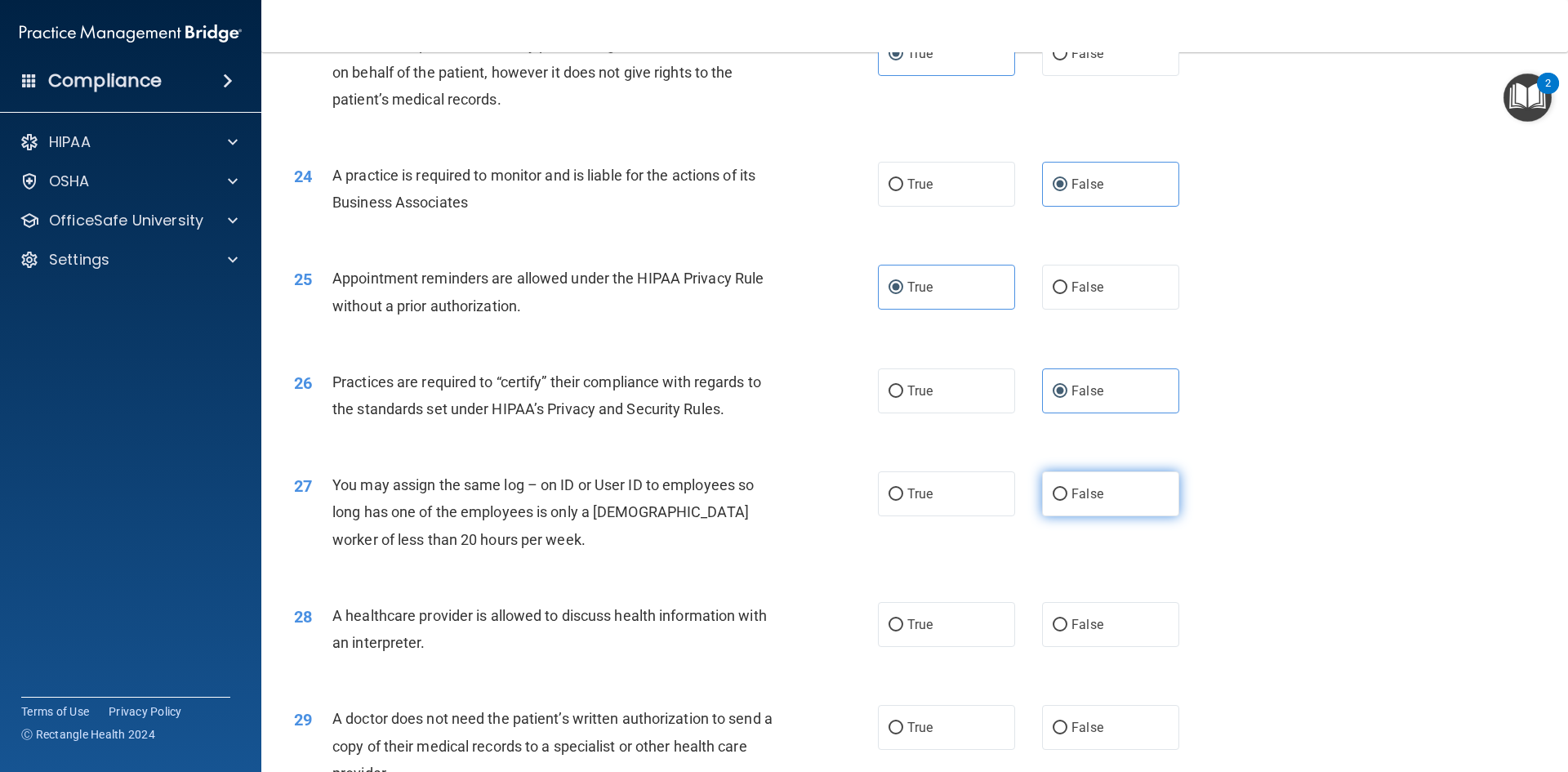
click at [1097, 498] on label "False" at bounding box center [1110, 494] width 137 height 45
click at [1068, 498] on input "False" at bounding box center [1060, 494] width 15 height 12
radio input "true"
click at [888, 615] on label "True" at bounding box center [946, 624] width 137 height 45
click at [889, 619] on input "True" at bounding box center [896, 625] width 15 height 12
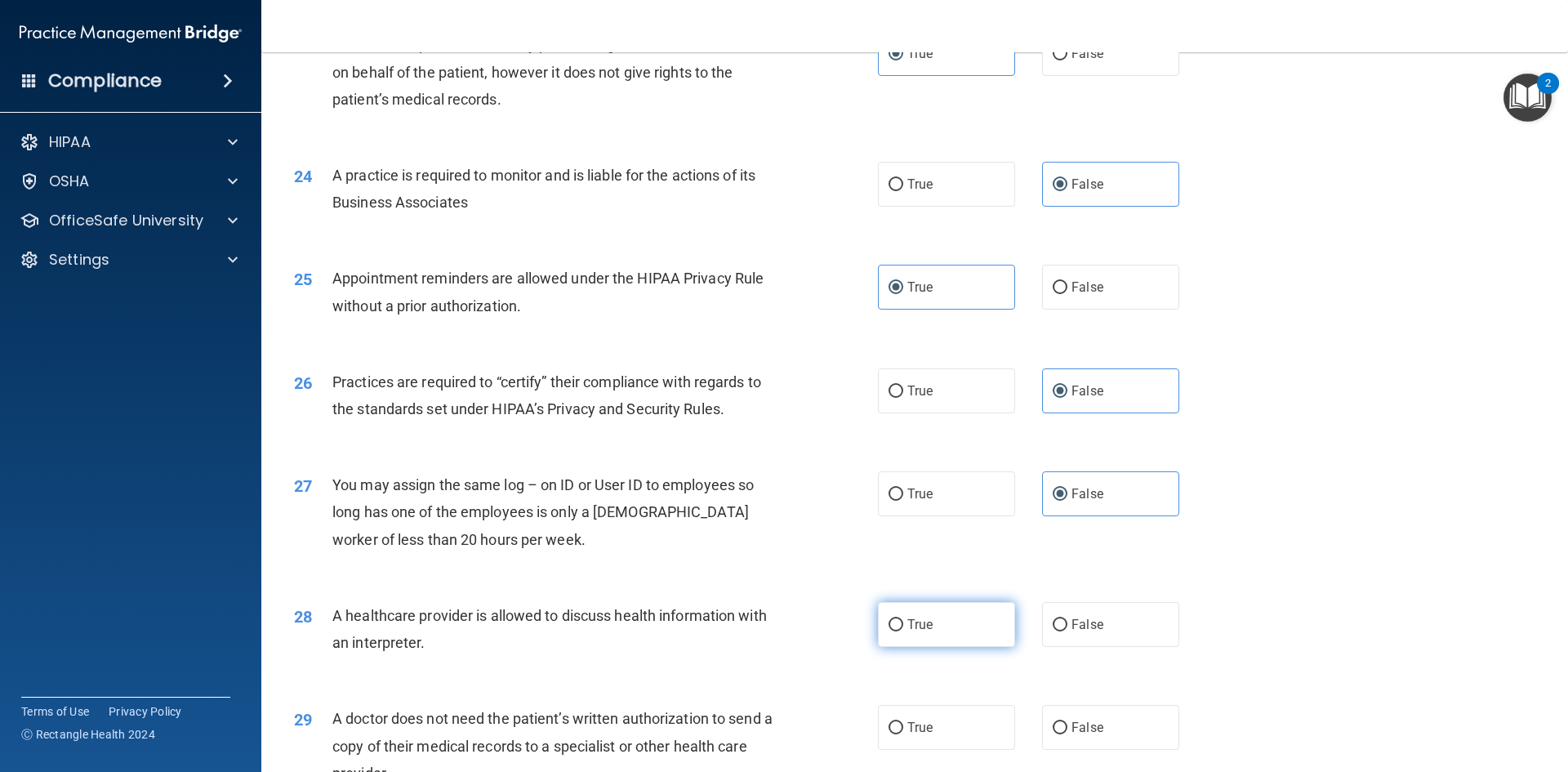
radio input "true"
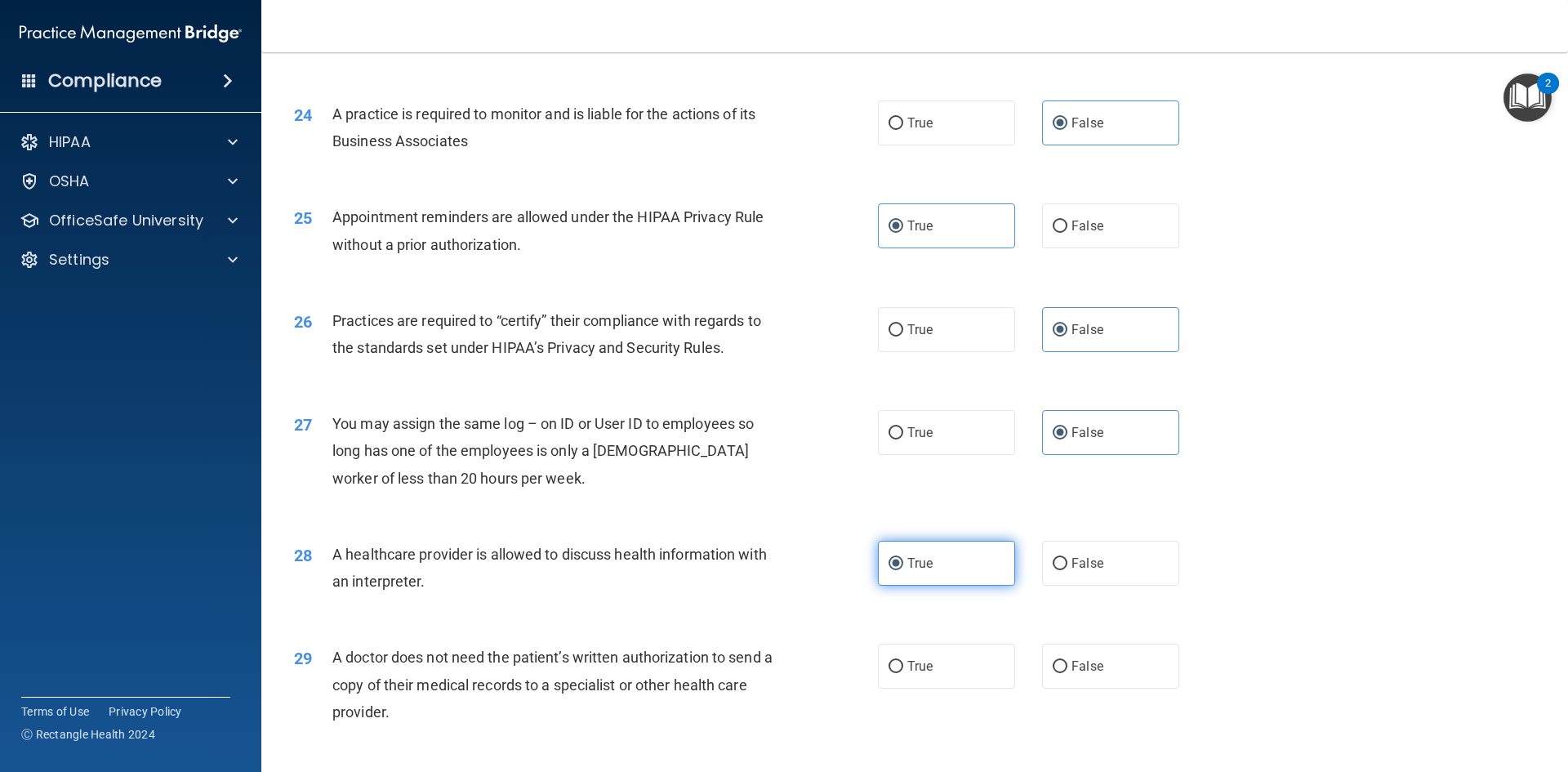
scroll to position [2940, 0]
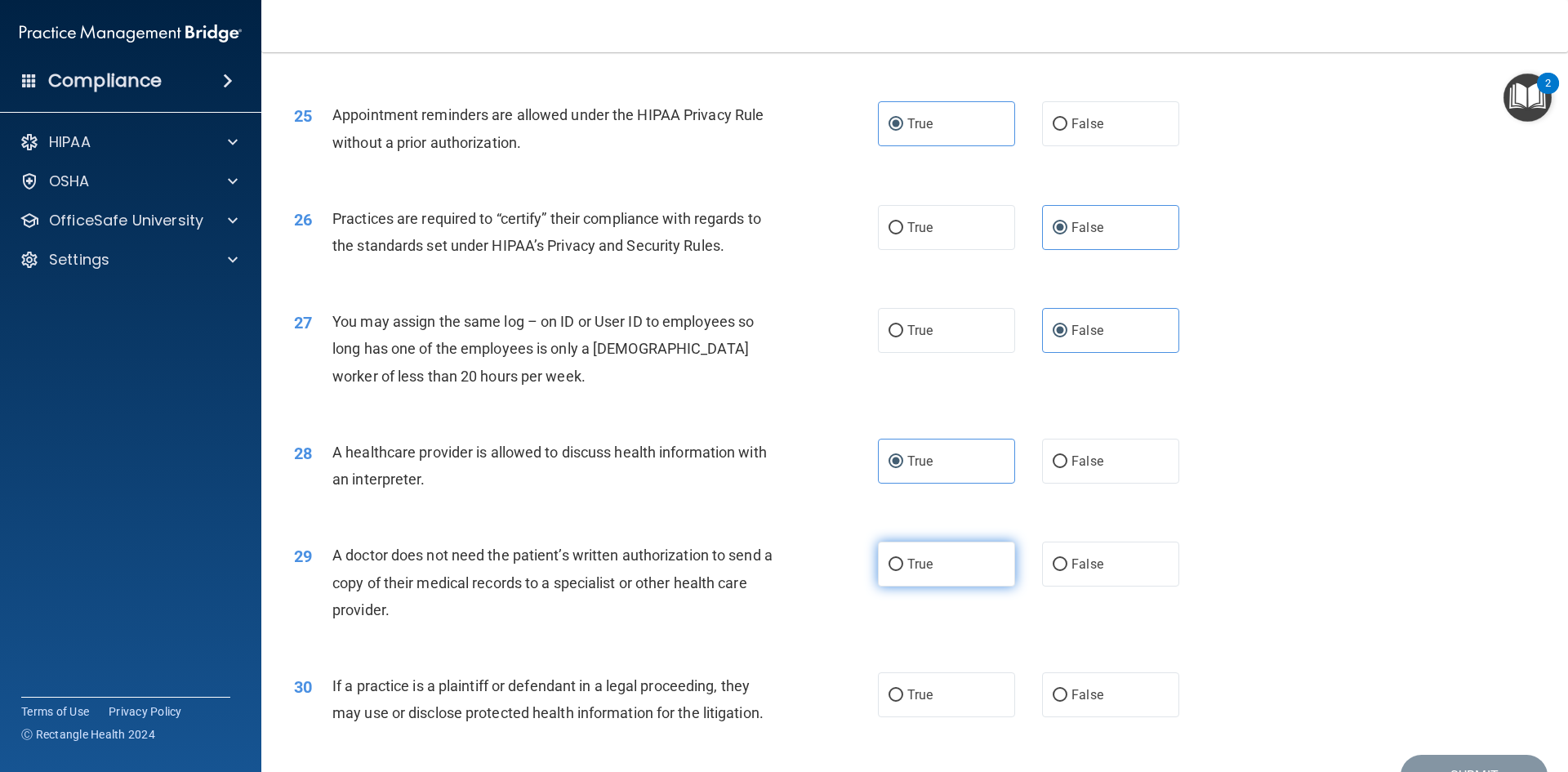
click at [914, 558] on span "True" at bounding box center [921, 564] width 26 height 15
click at [904, 559] on input "True" at bounding box center [896, 564] width 15 height 12
radio input "true"
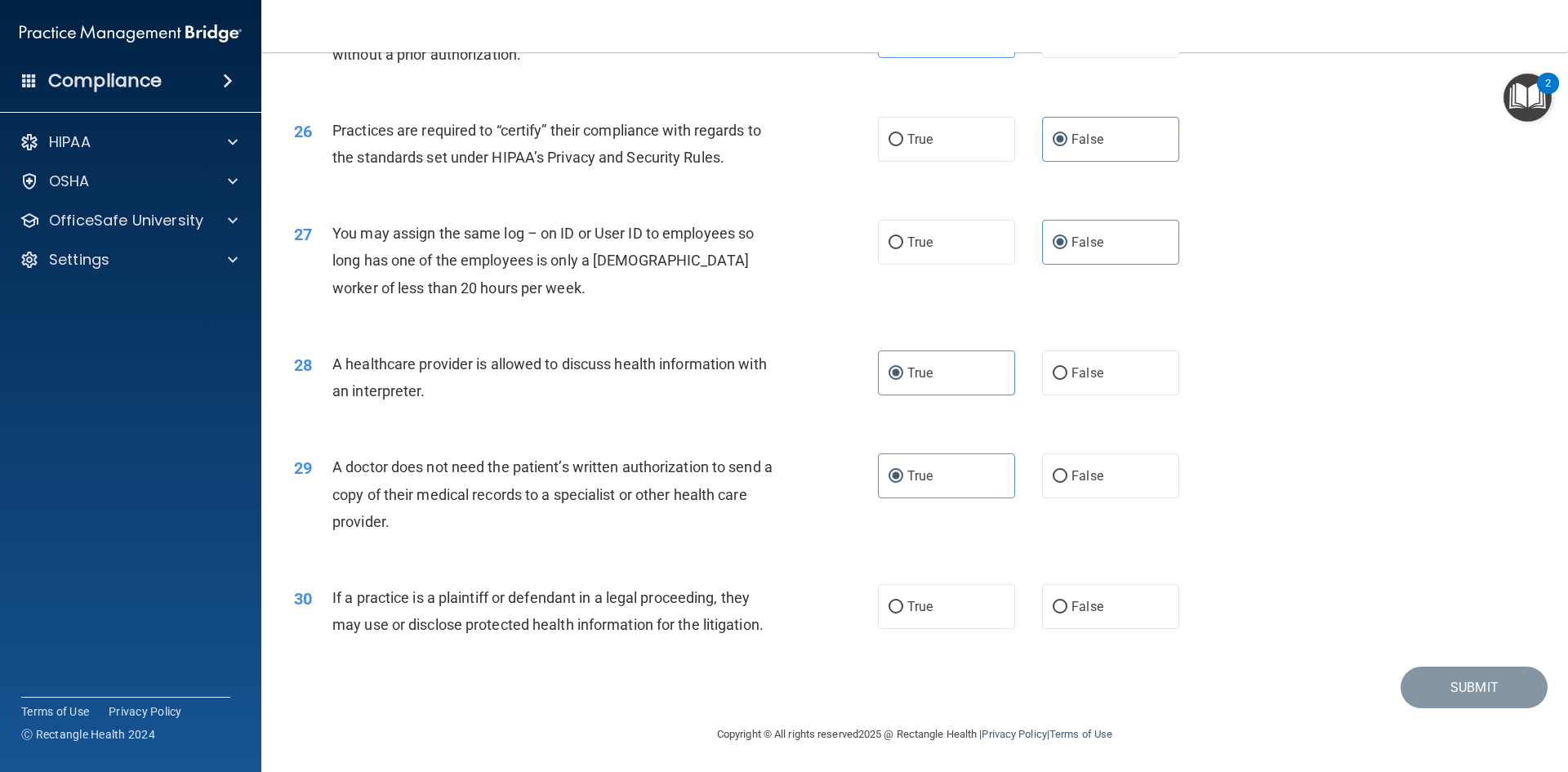
scroll to position [3030, 0]
click at [945, 608] on label "True" at bounding box center [946, 605] width 137 height 45
click at [904, 608] on input "True" at bounding box center [896, 605] width 15 height 12
radio input "true"
click at [1456, 676] on button "Submit" at bounding box center [1474, 685] width 147 height 42
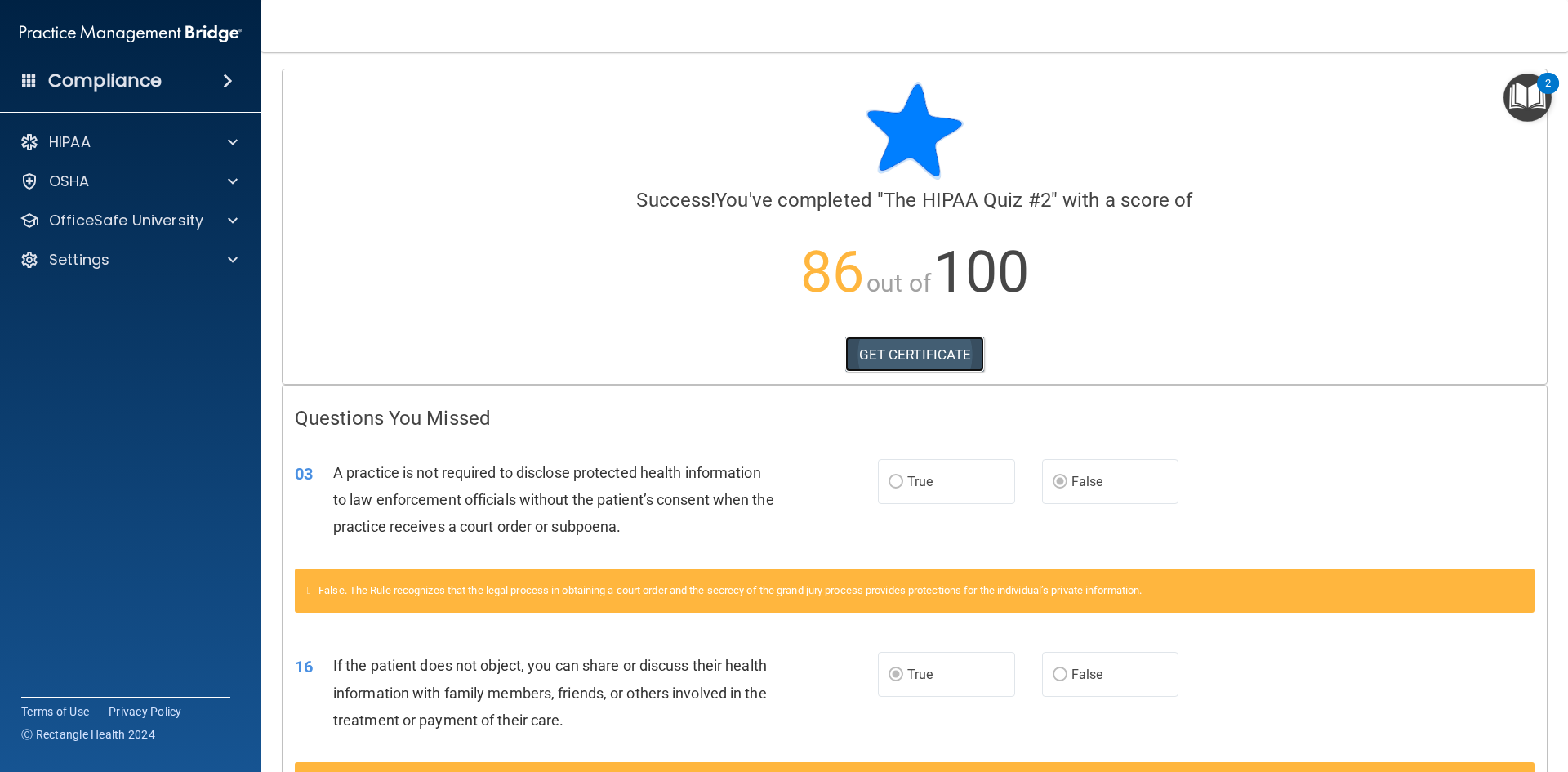
click at [896, 341] on link "GET CERTIFICATE" at bounding box center [916, 354] width 140 height 36
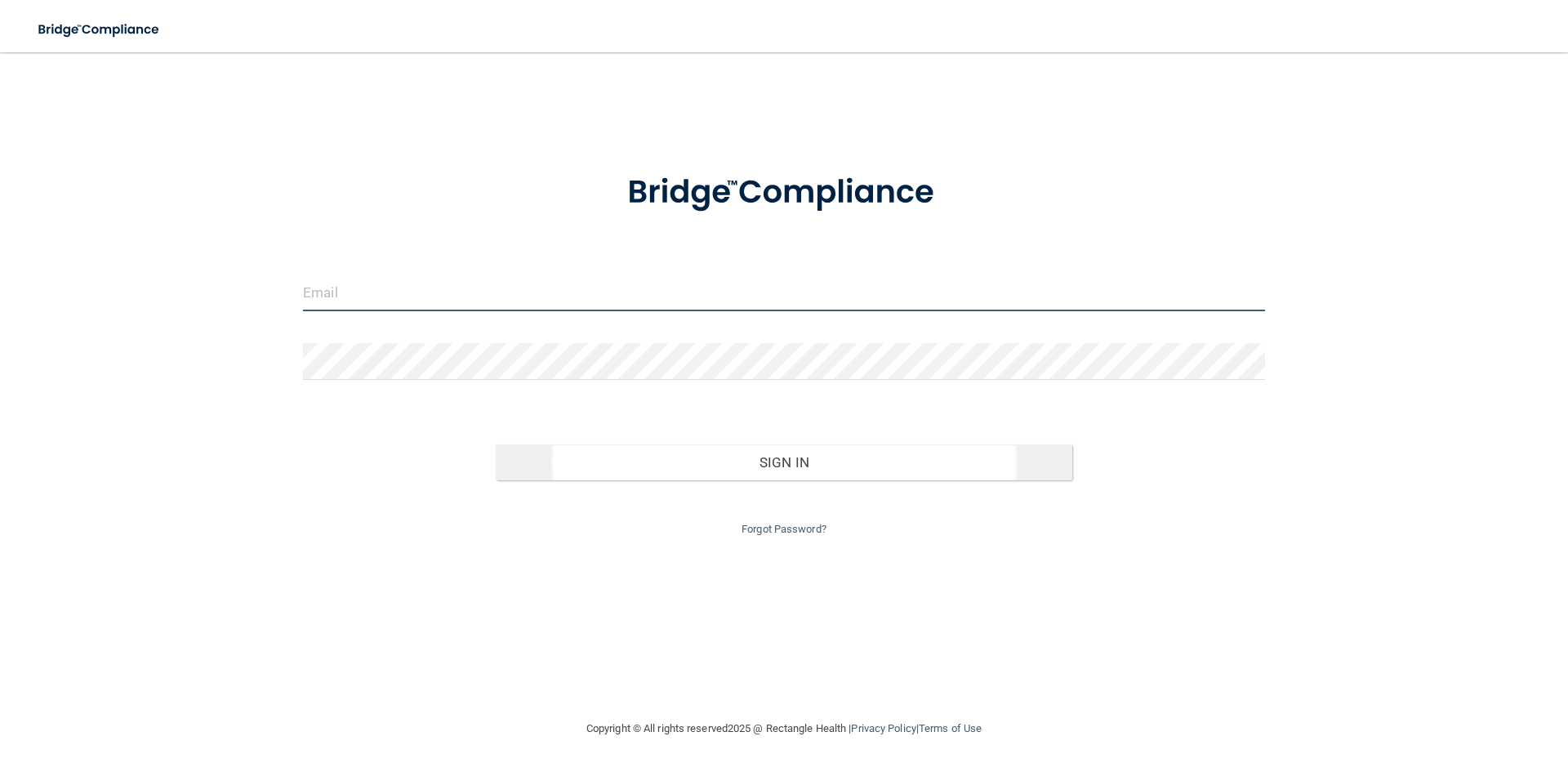
type input "[EMAIL_ADDRESS][DOMAIN_NAME]"
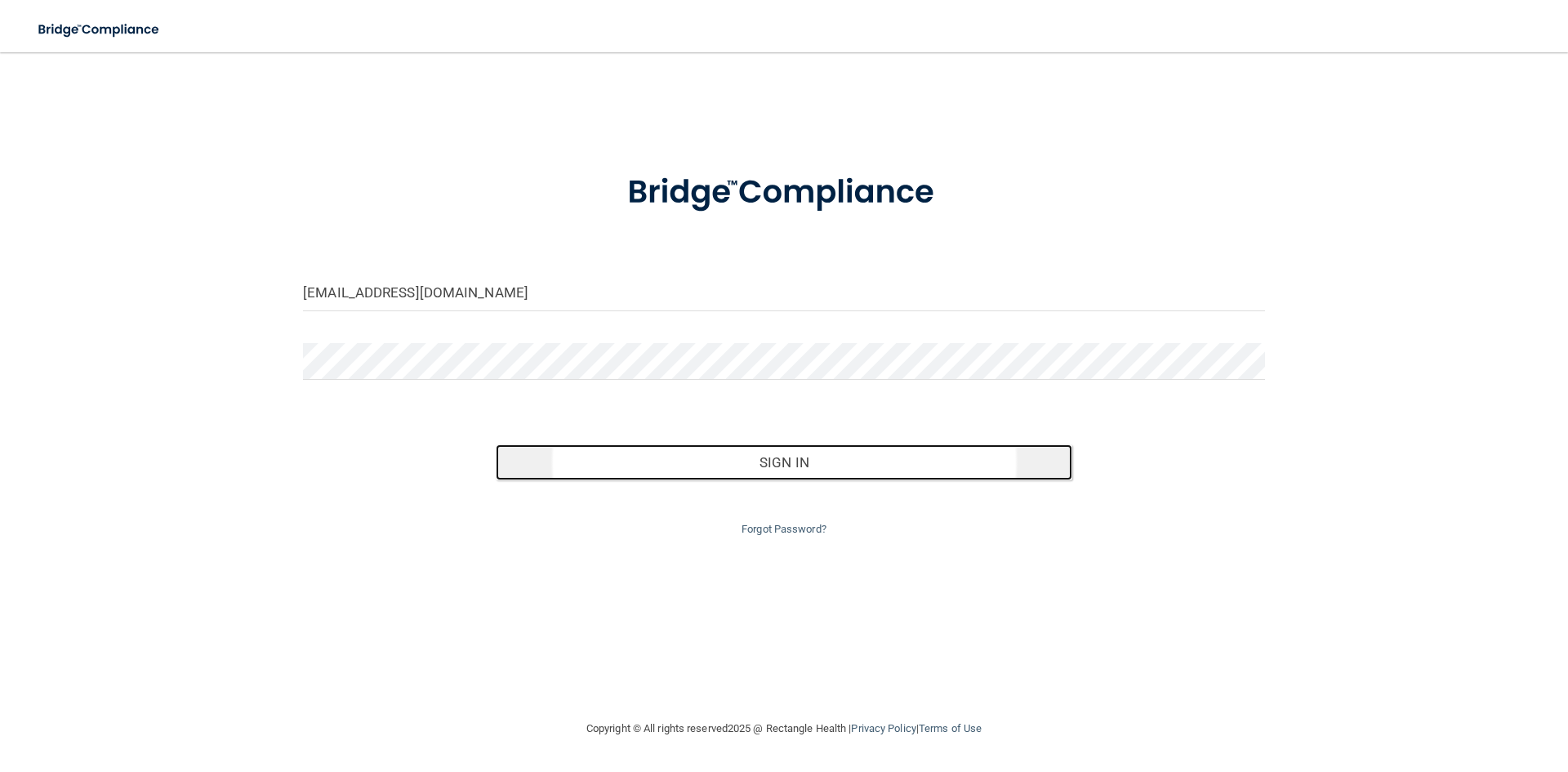
click at [886, 445] on button "Sign In" at bounding box center [785, 462] width 577 height 36
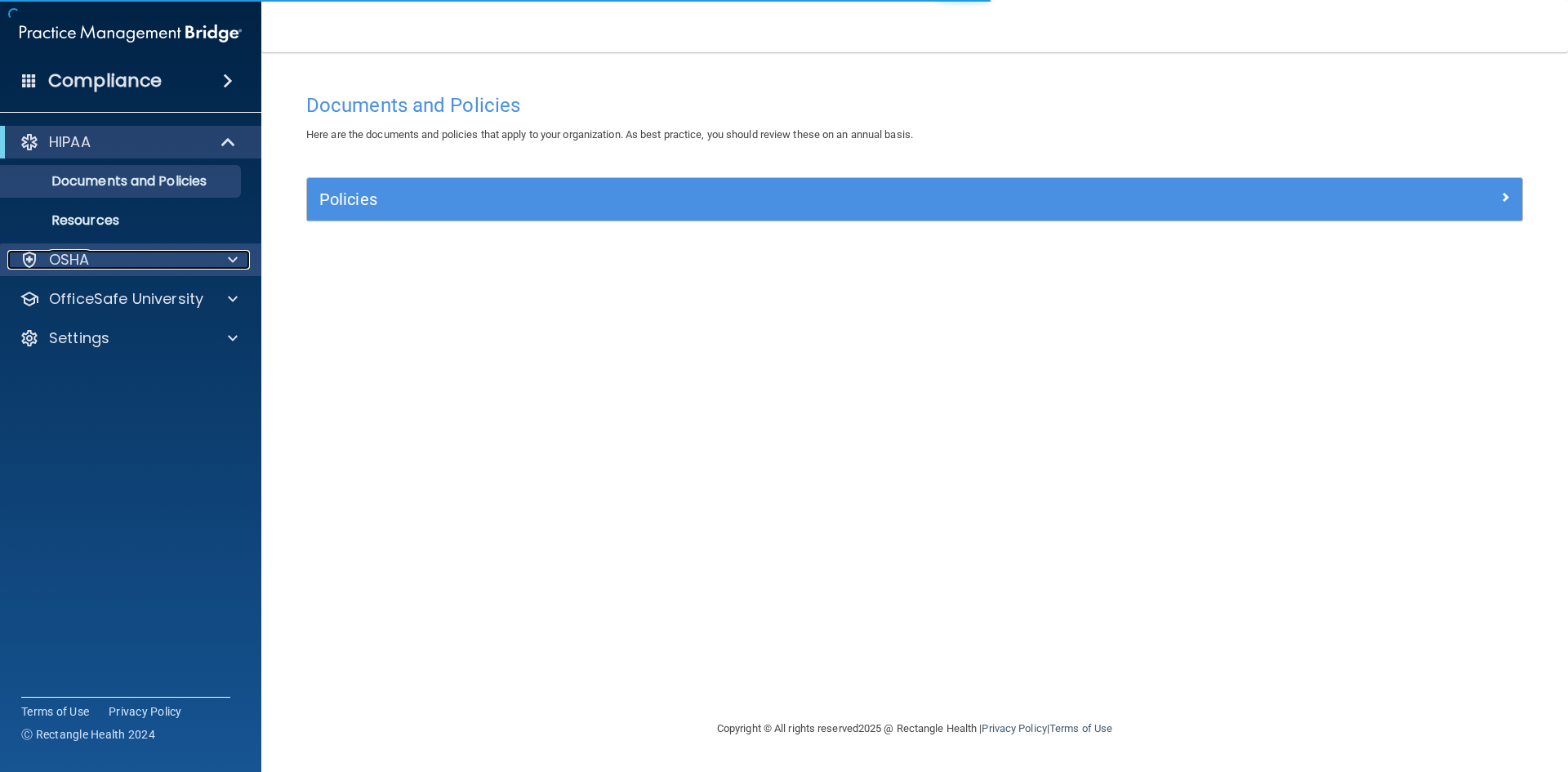
click at [144, 260] on div "OSHA" at bounding box center [108, 260] width 202 height 20
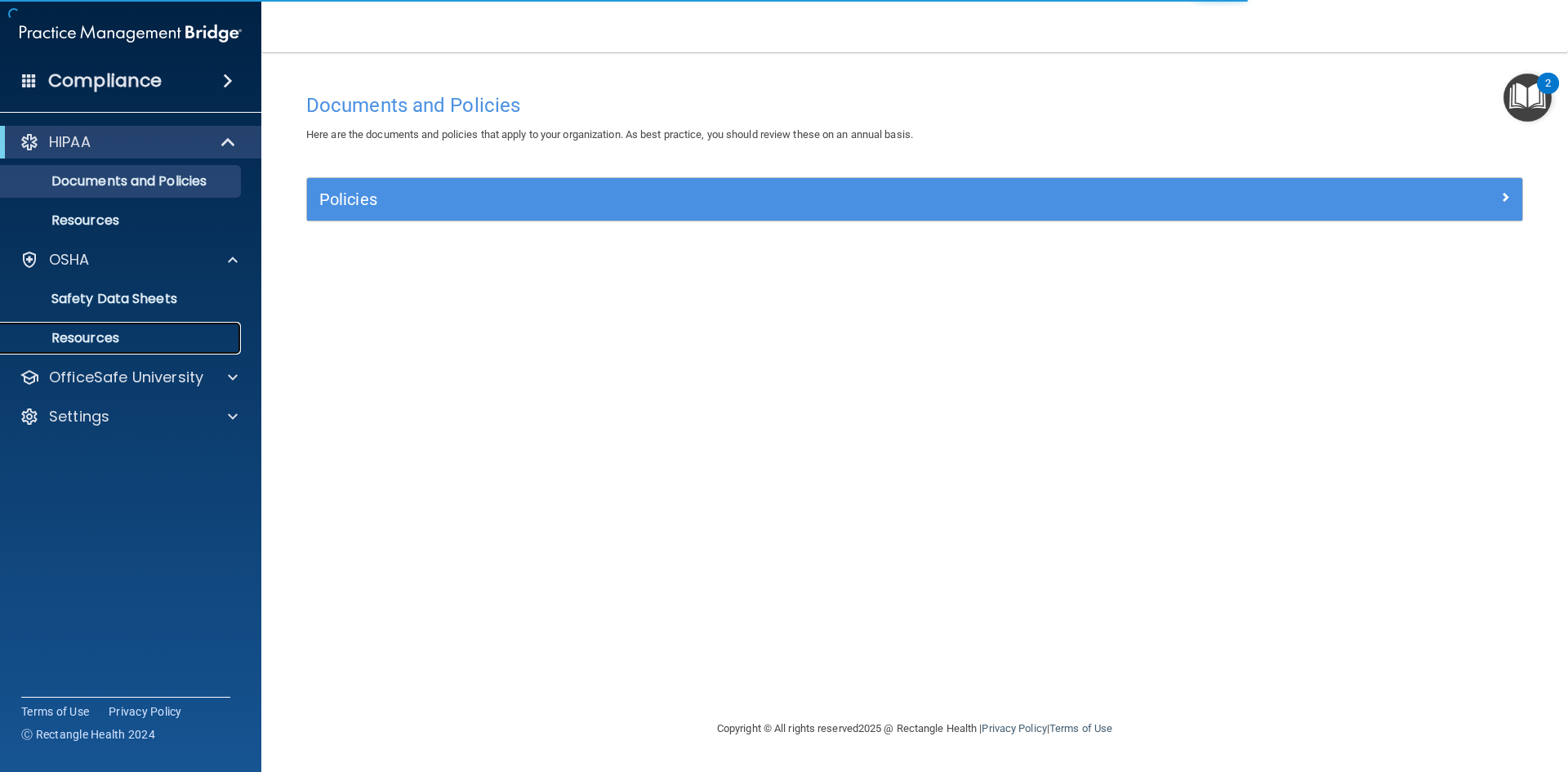
click at [140, 330] on p "Resources" at bounding box center [121, 337] width 223 height 16
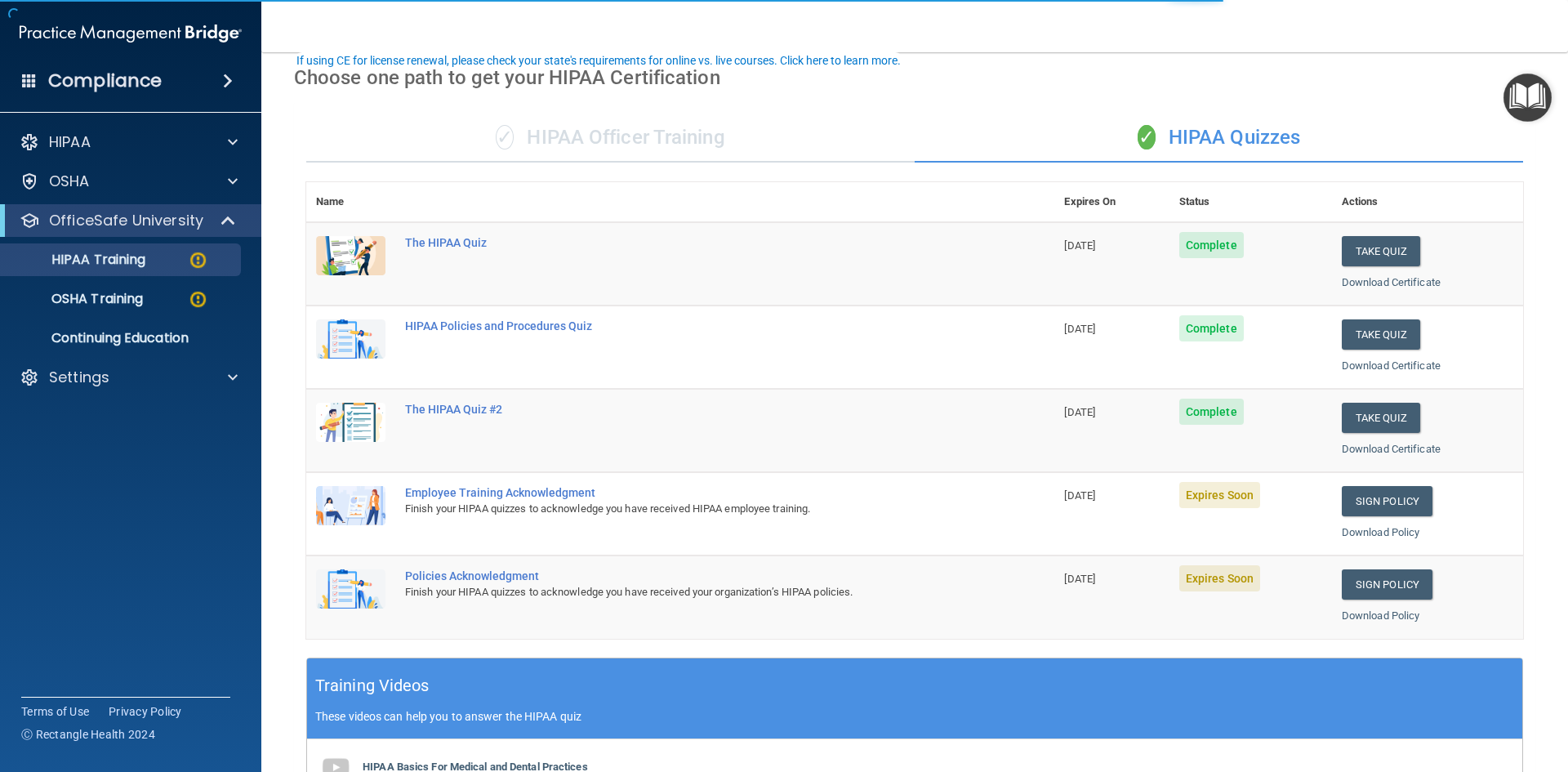
scroll to position [163, 0]
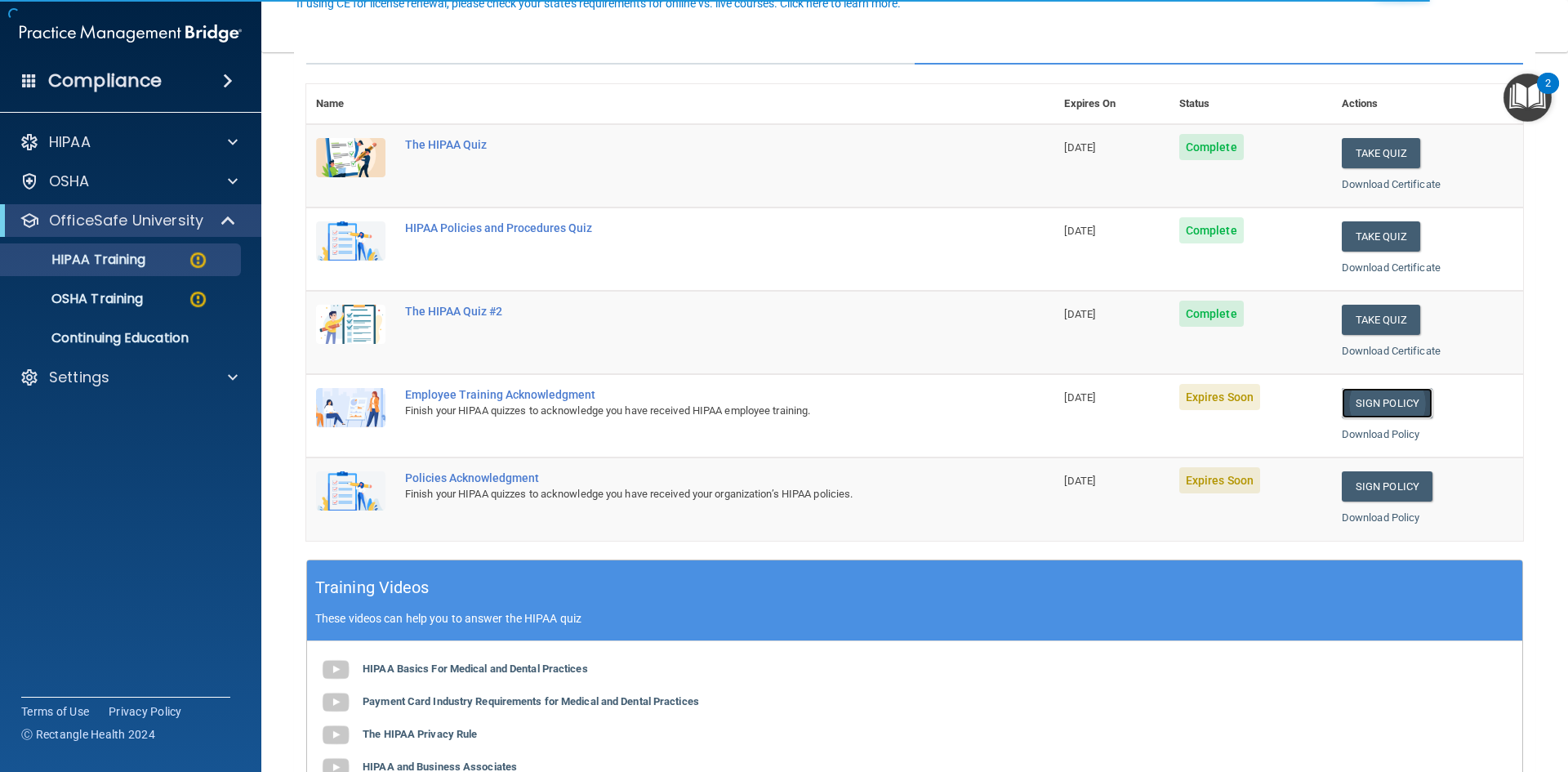
click at [1419, 394] on link "Sign Policy" at bounding box center [1387, 402] width 91 height 30
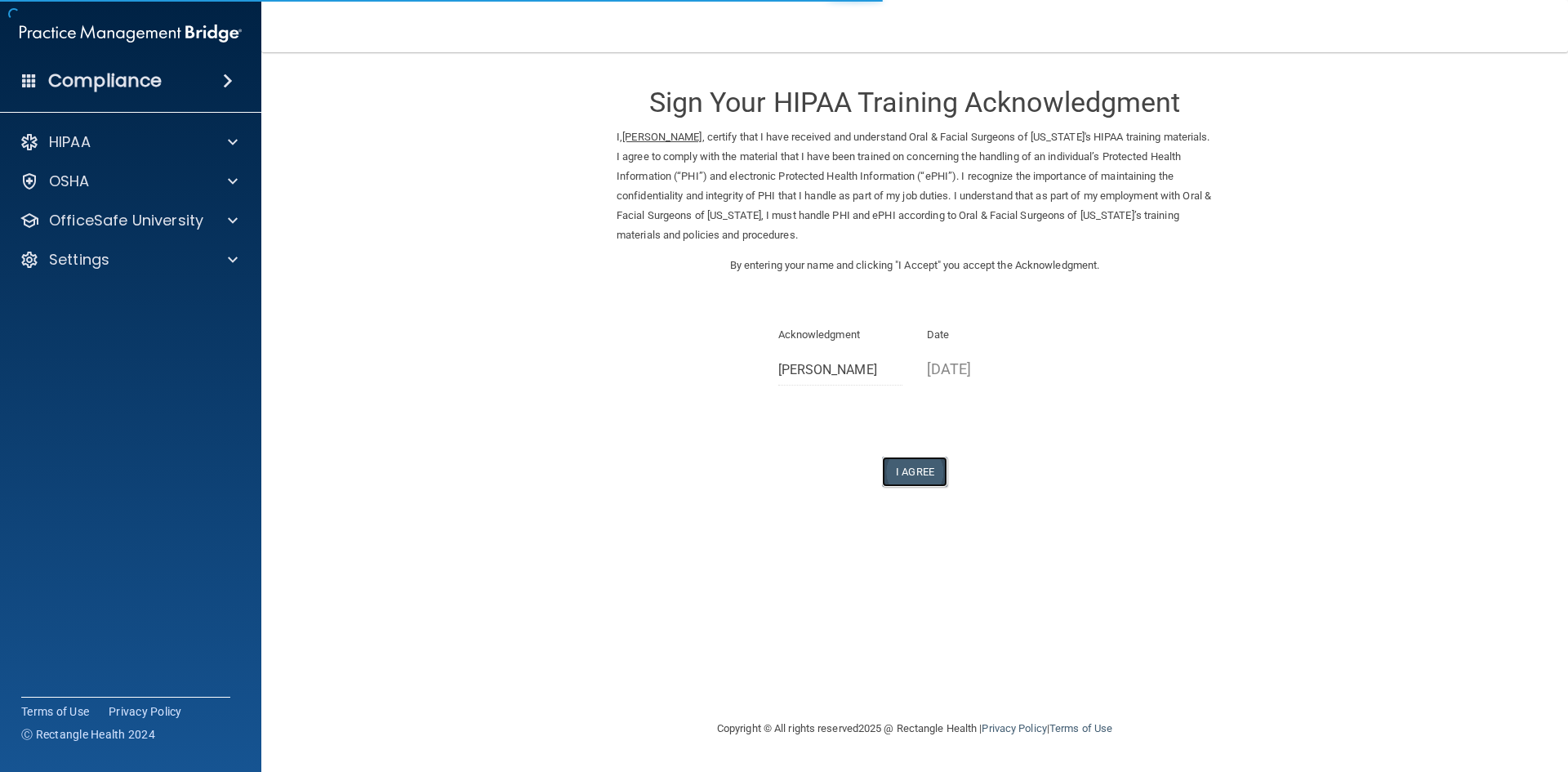
click at [899, 462] on button "I Agree" at bounding box center [915, 471] width 66 height 30
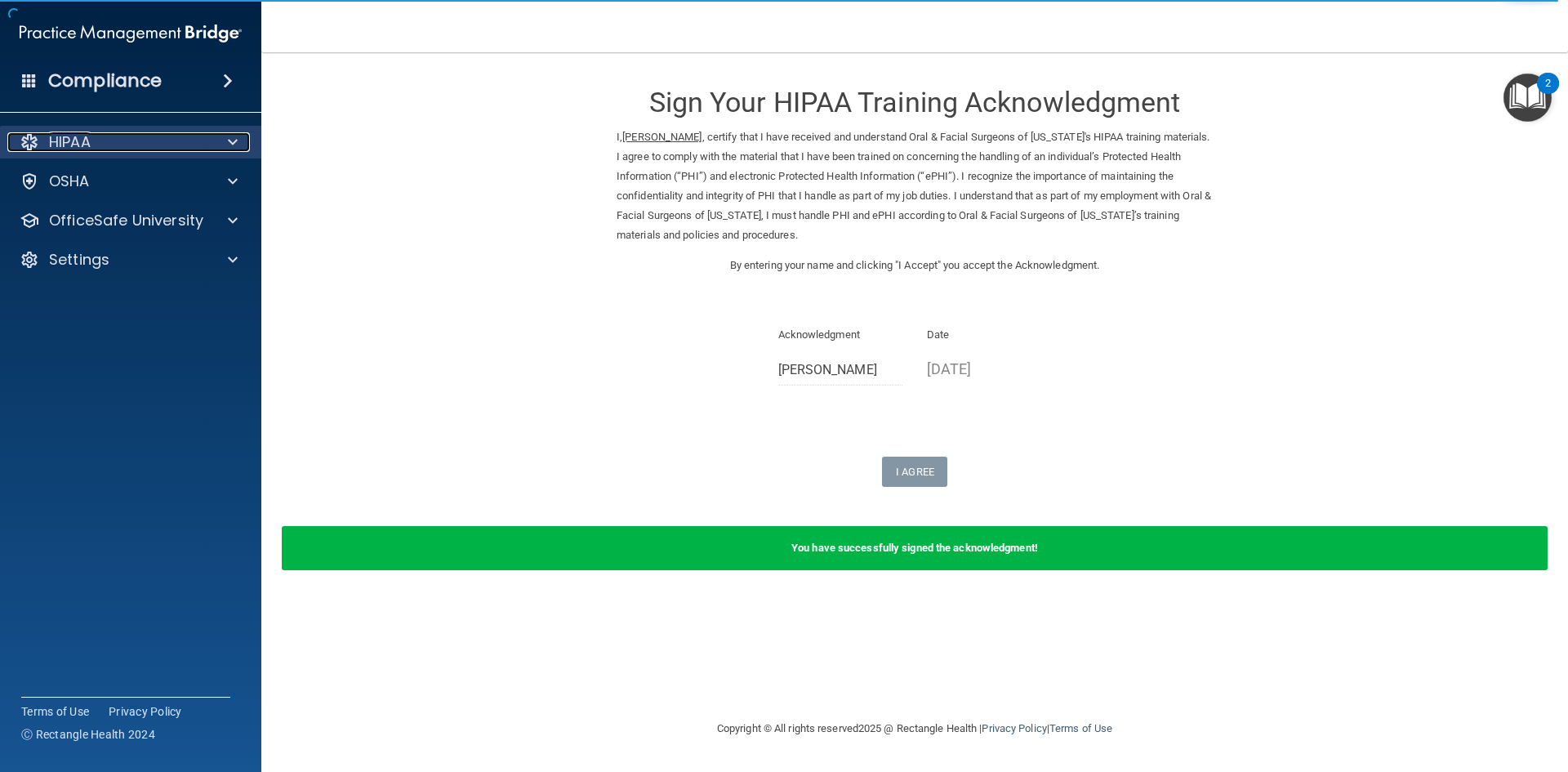
click at [101, 139] on div "HIPAA" at bounding box center [108, 142] width 202 height 20
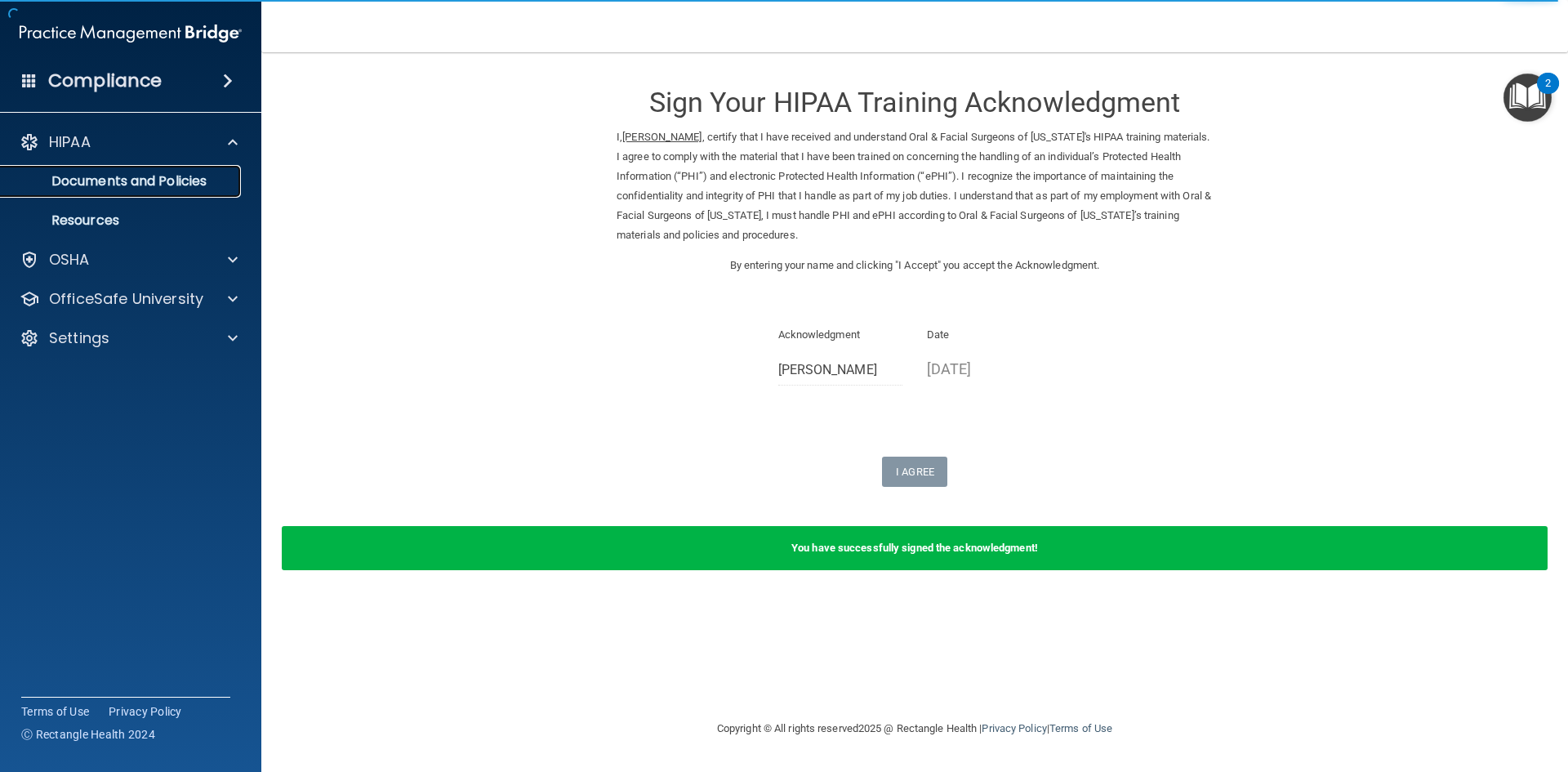
click at [140, 185] on p "Documents and Policies" at bounding box center [121, 181] width 223 height 16
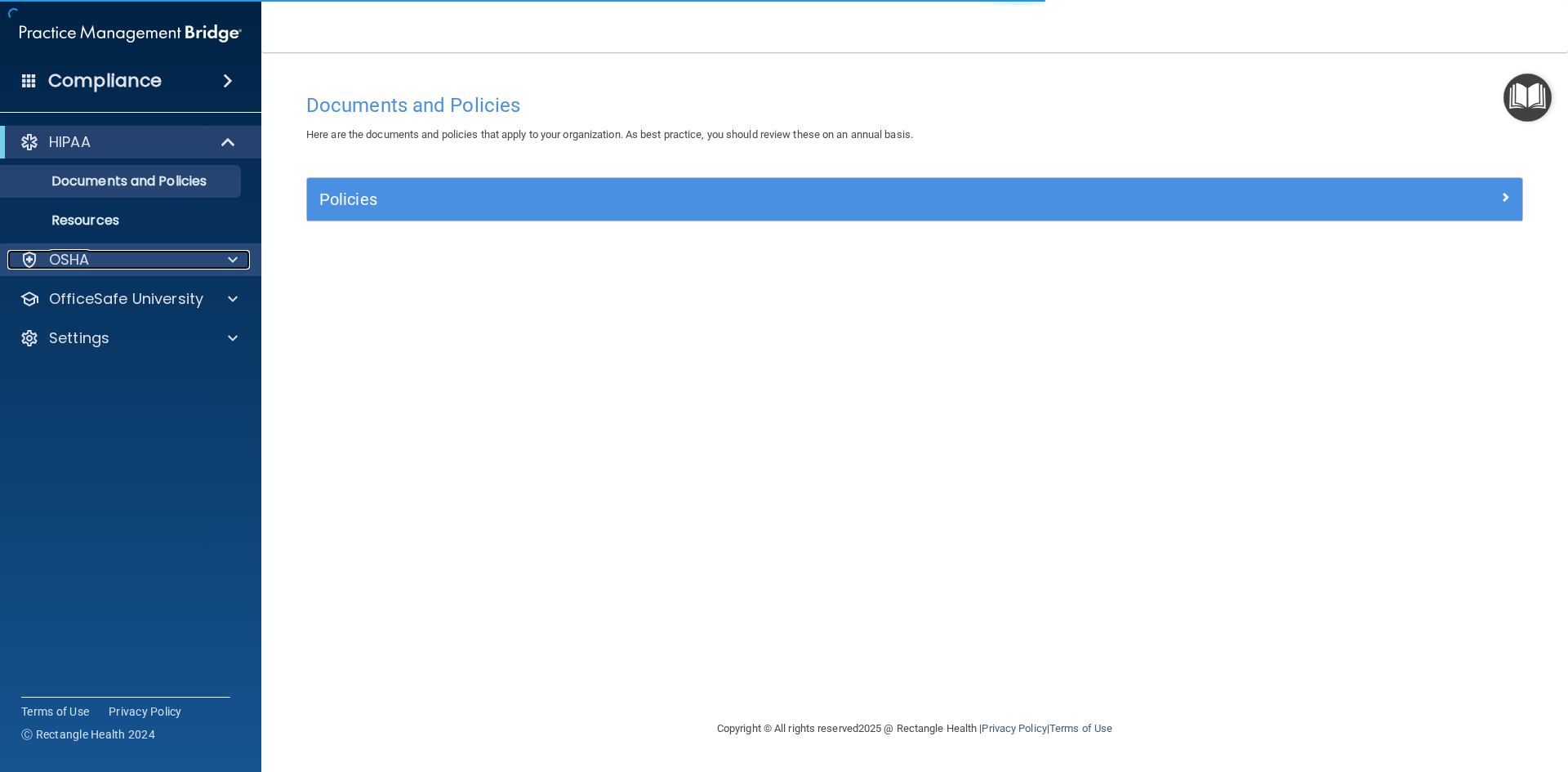
click at [126, 255] on div "OSHA" at bounding box center [108, 260] width 202 height 20
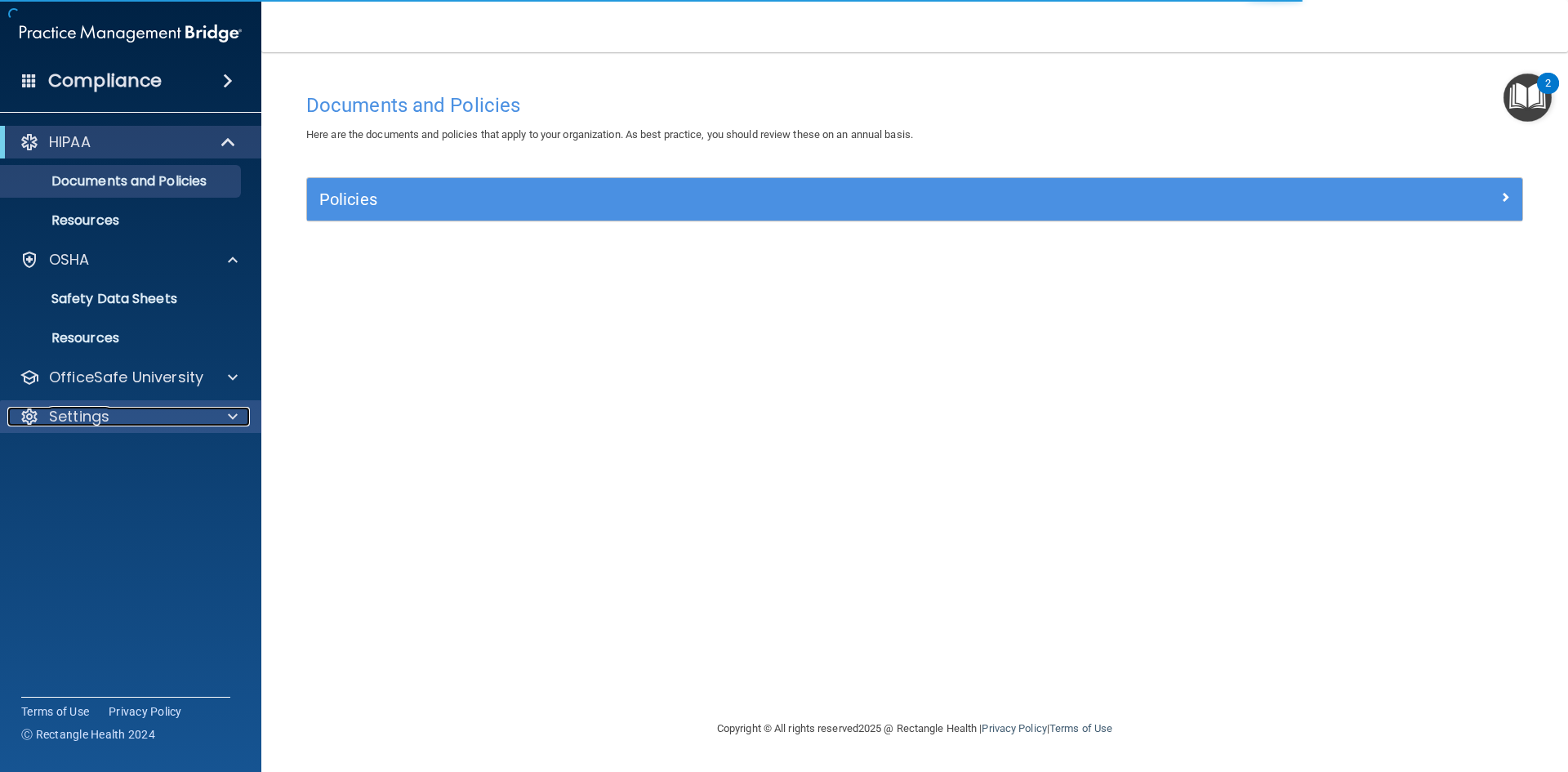
click at [122, 418] on div "Settings" at bounding box center [108, 416] width 202 height 20
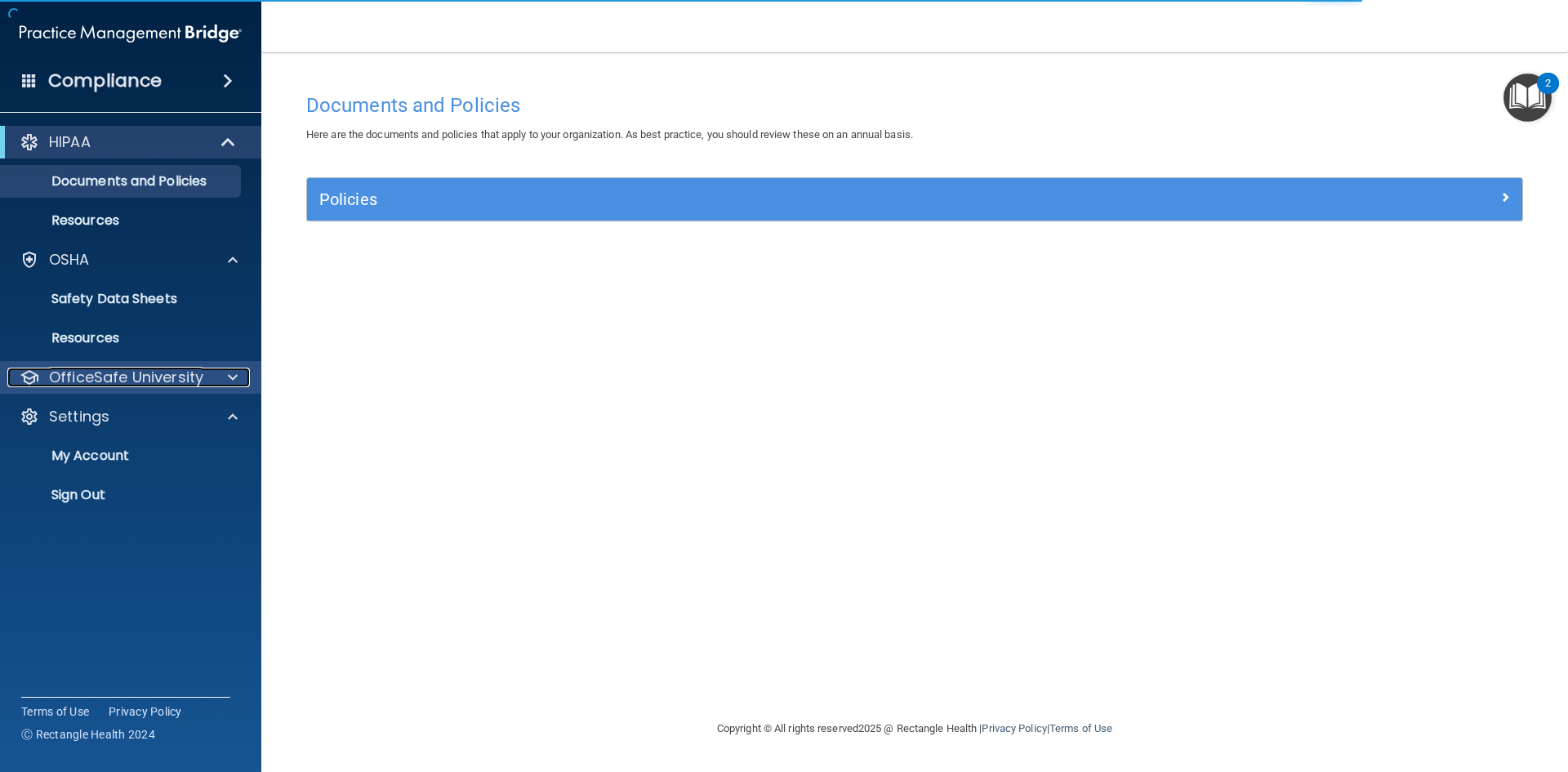
click at [180, 367] on p "OfficeSafe University" at bounding box center [126, 377] width 155 height 20
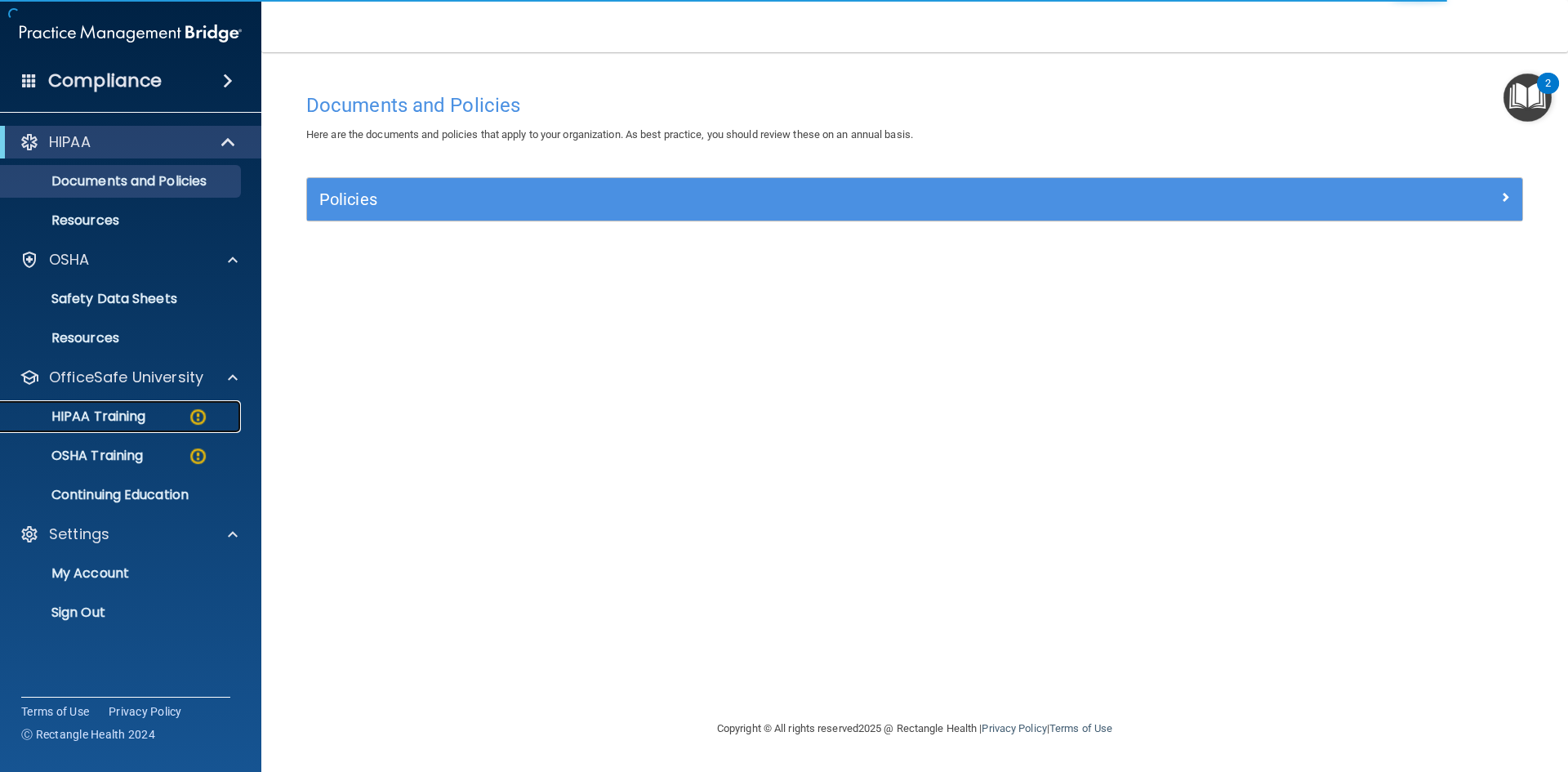
click at [193, 428] on link "HIPAA Training" at bounding box center [112, 417] width 257 height 32
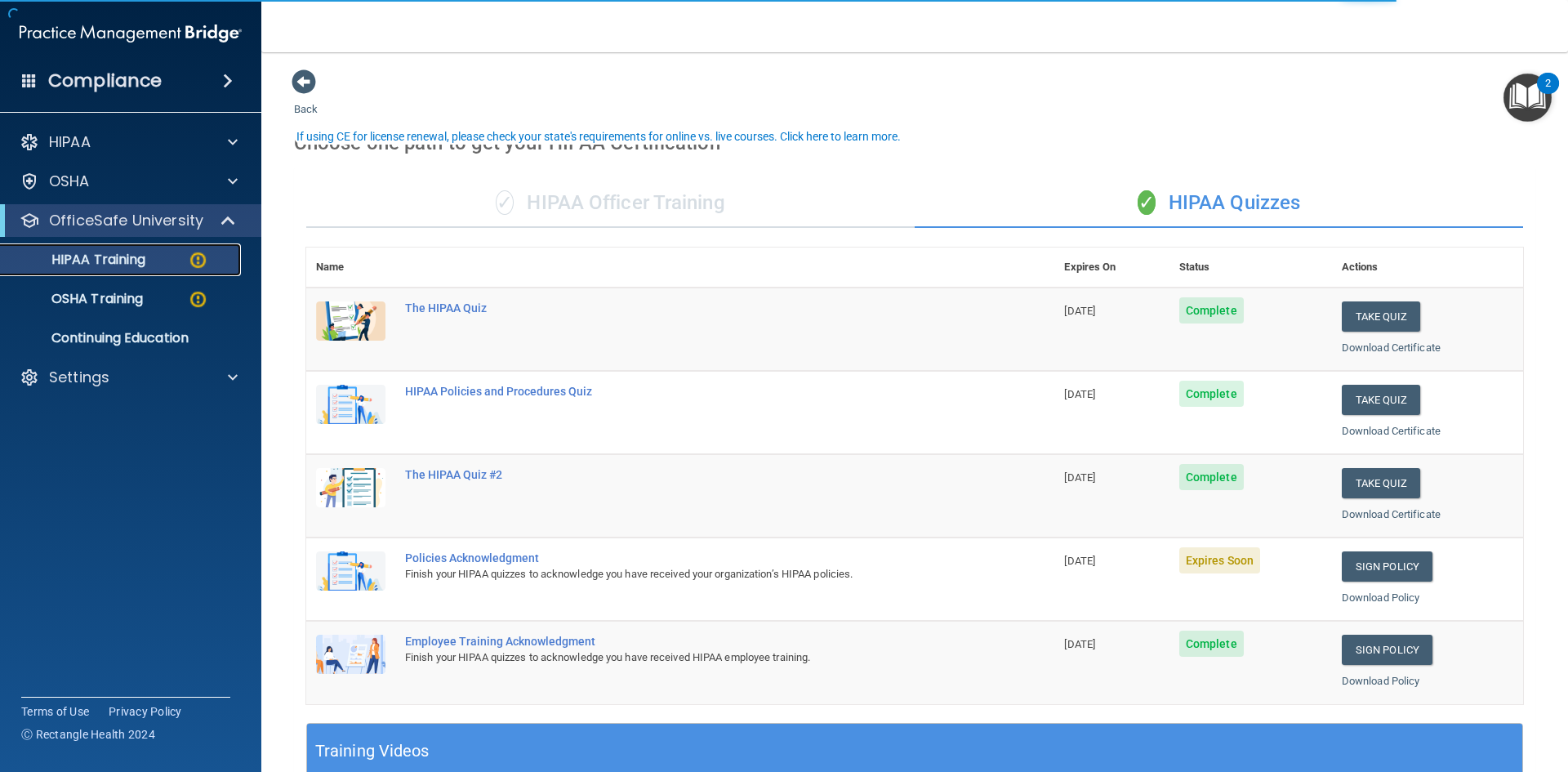
scroll to position [327, 0]
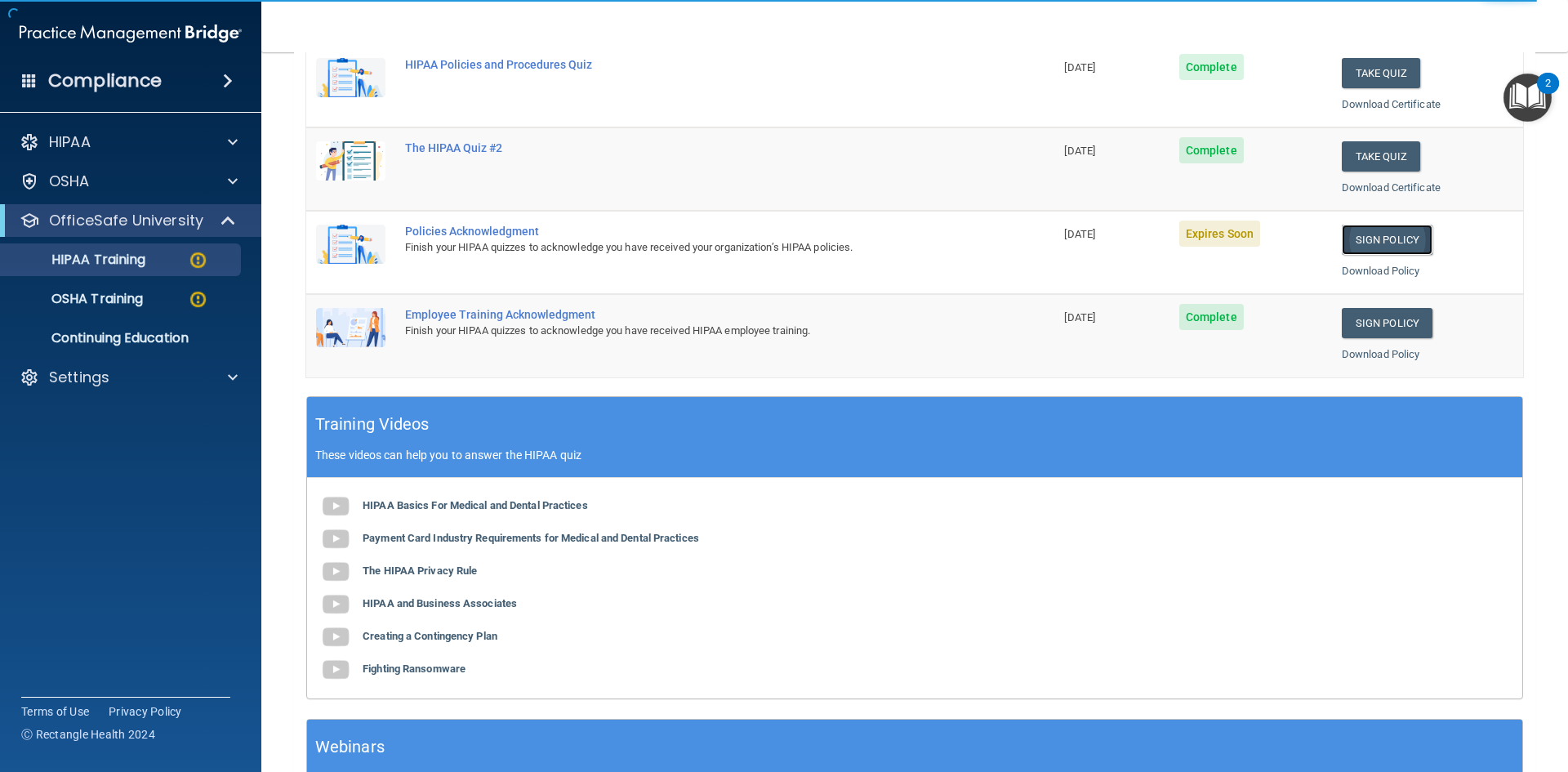
click at [1372, 231] on link "Sign Policy" at bounding box center [1387, 239] width 91 height 30
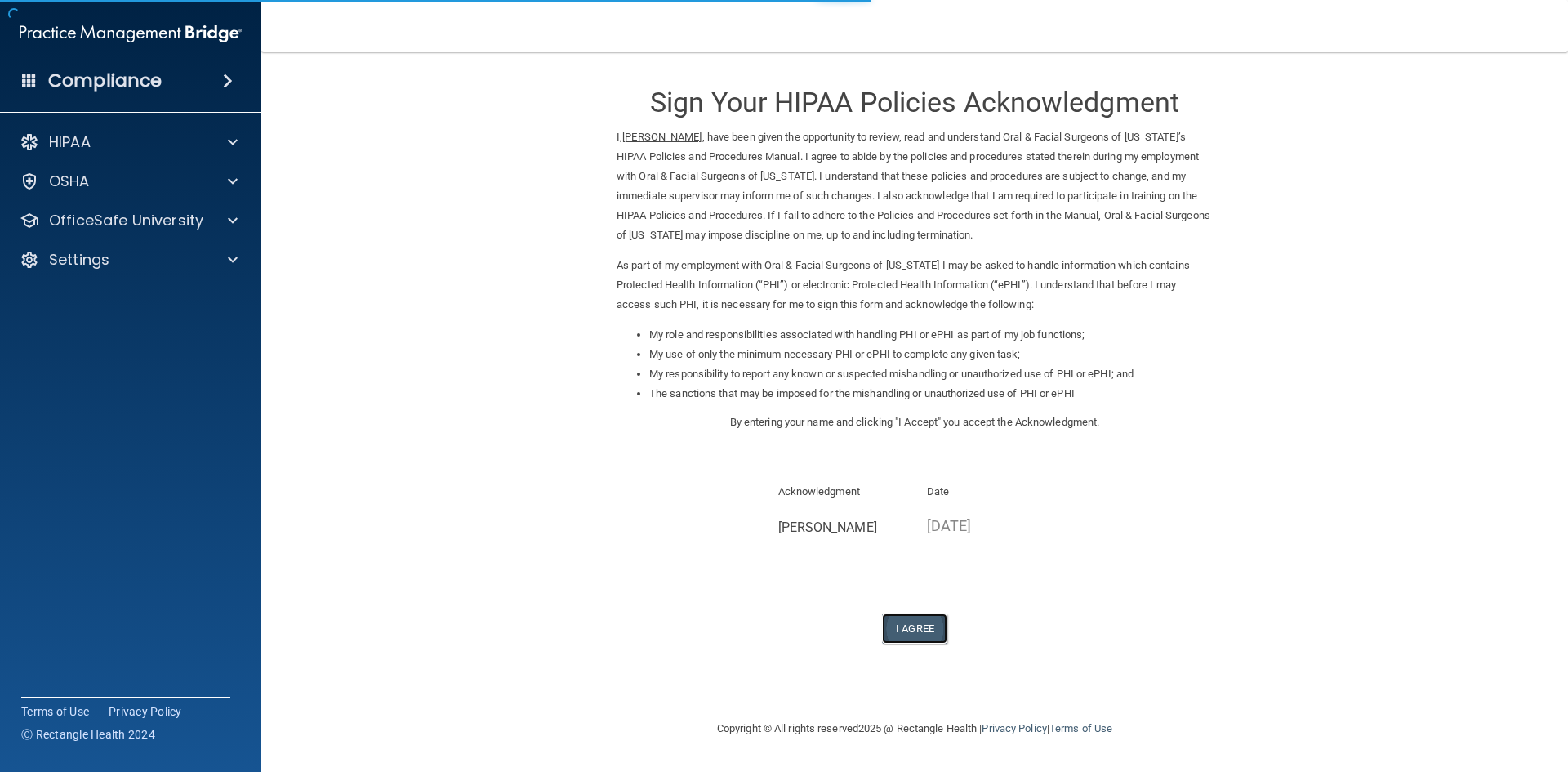
click at [914, 625] on button "I Agree" at bounding box center [915, 628] width 66 height 30
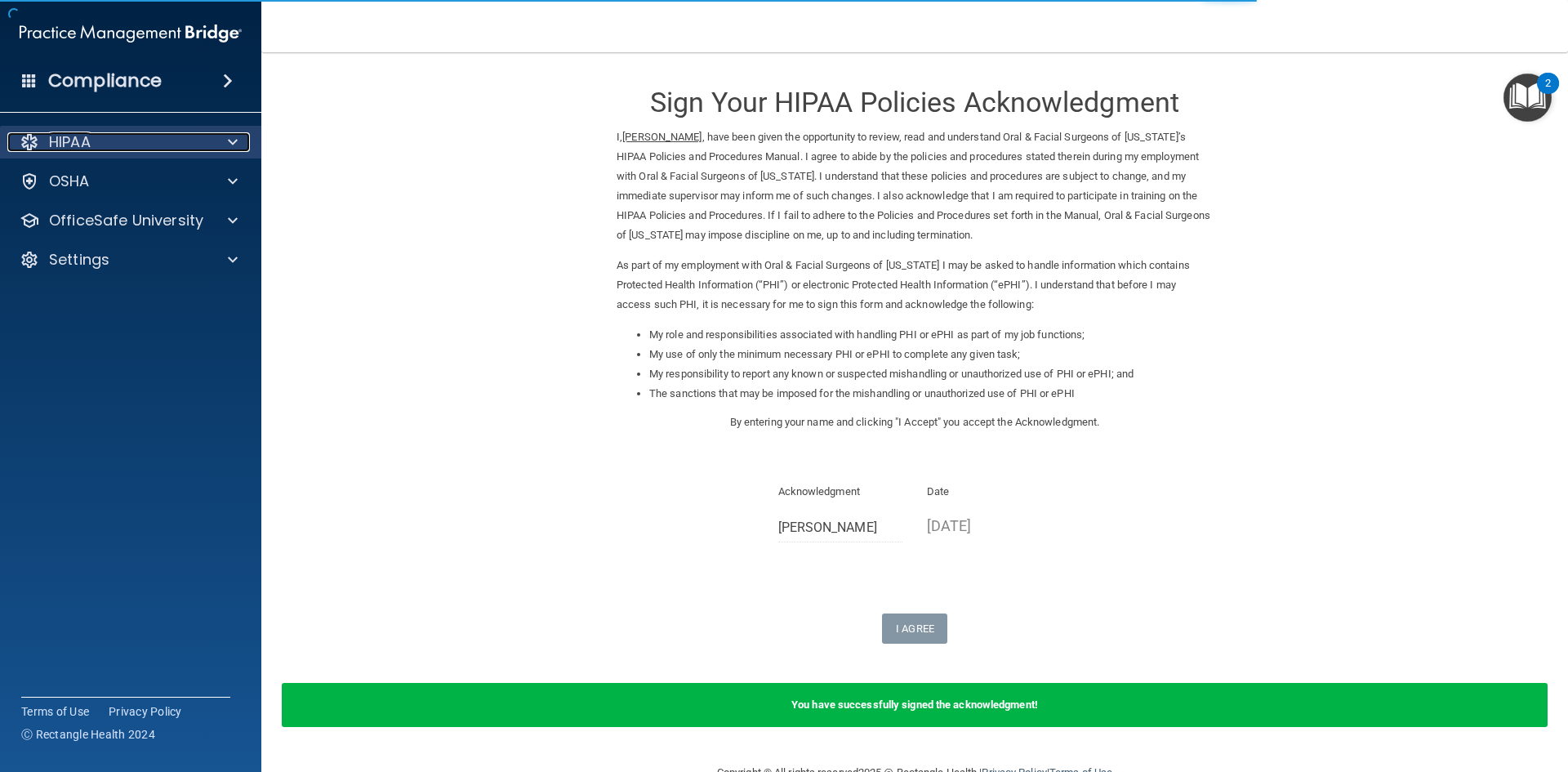
click at [93, 147] on div "HIPAA" at bounding box center [108, 142] width 202 height 20
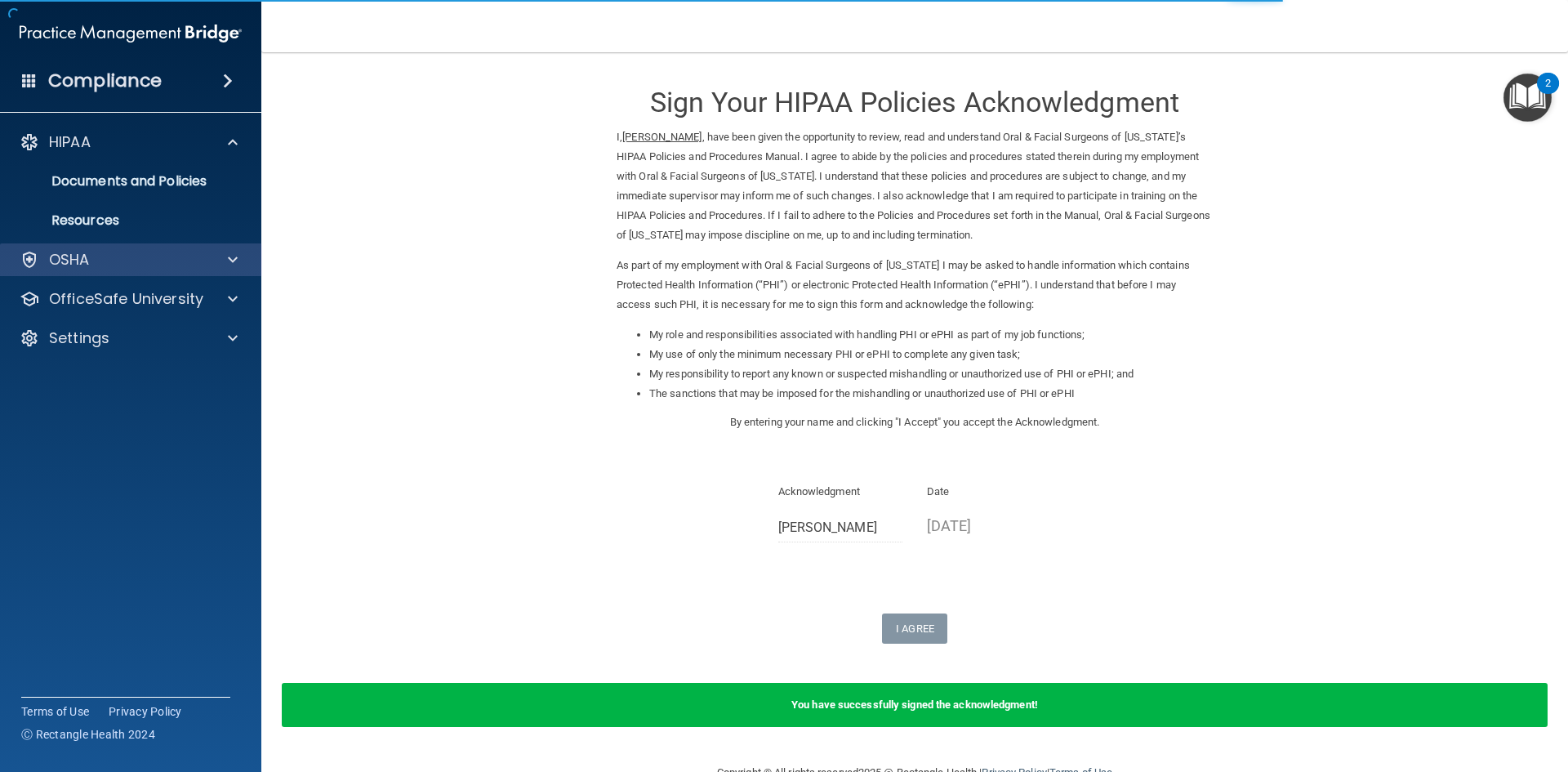
click at [170, 249] on div "OSHA" at bounding box center [131, 260] width 262 height 32
click at [168, 260] on div "OSHA" at bounding box center [108, 260] width 202 height 20
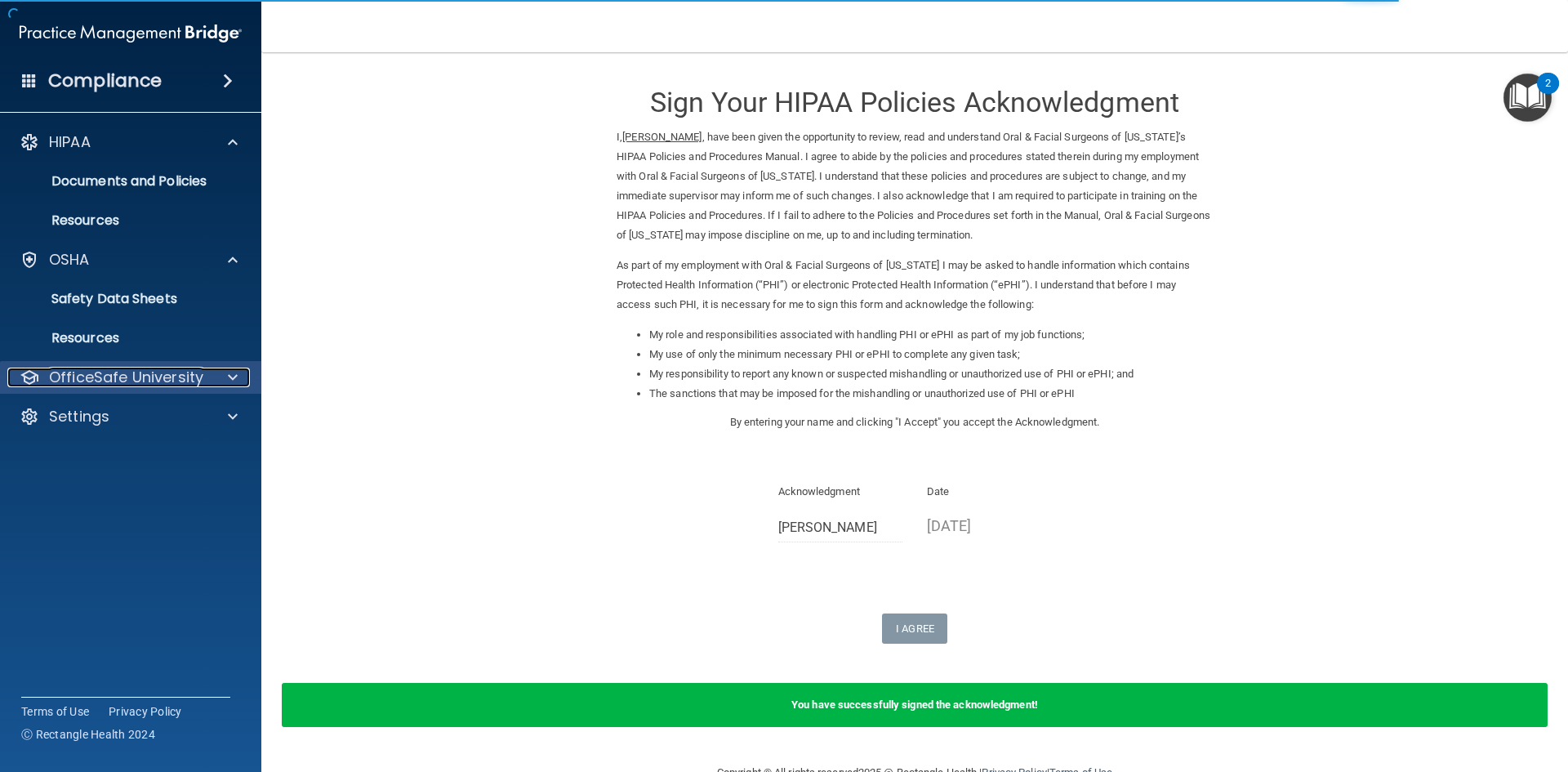
click at [208, 383] on div "OfficeSafe University" at bounding box center [108, 377] width 202 height 20
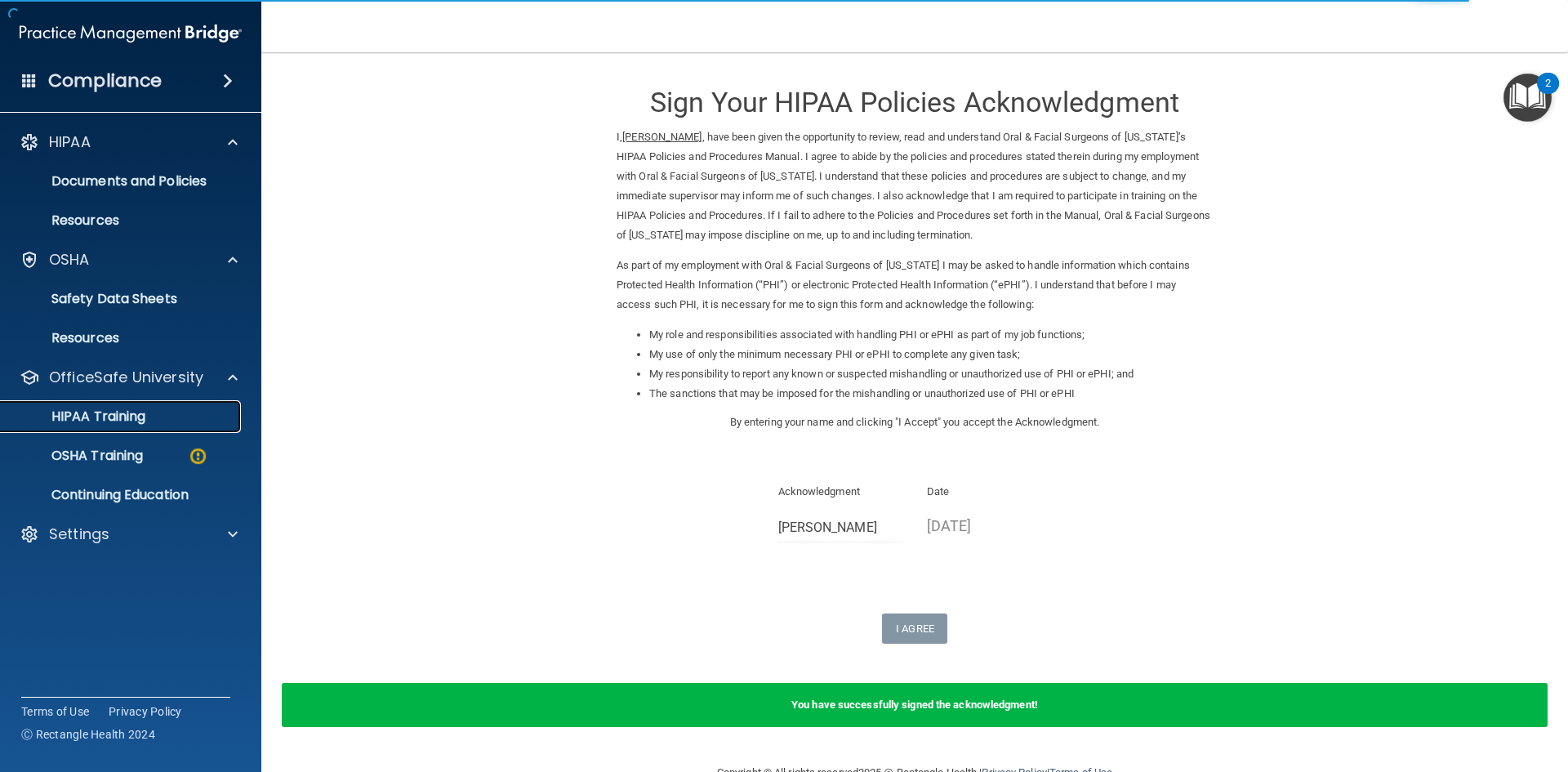
click at [214, 431] on link "HIPAA Training" at bounding box center [112, 417] width 257 height 32
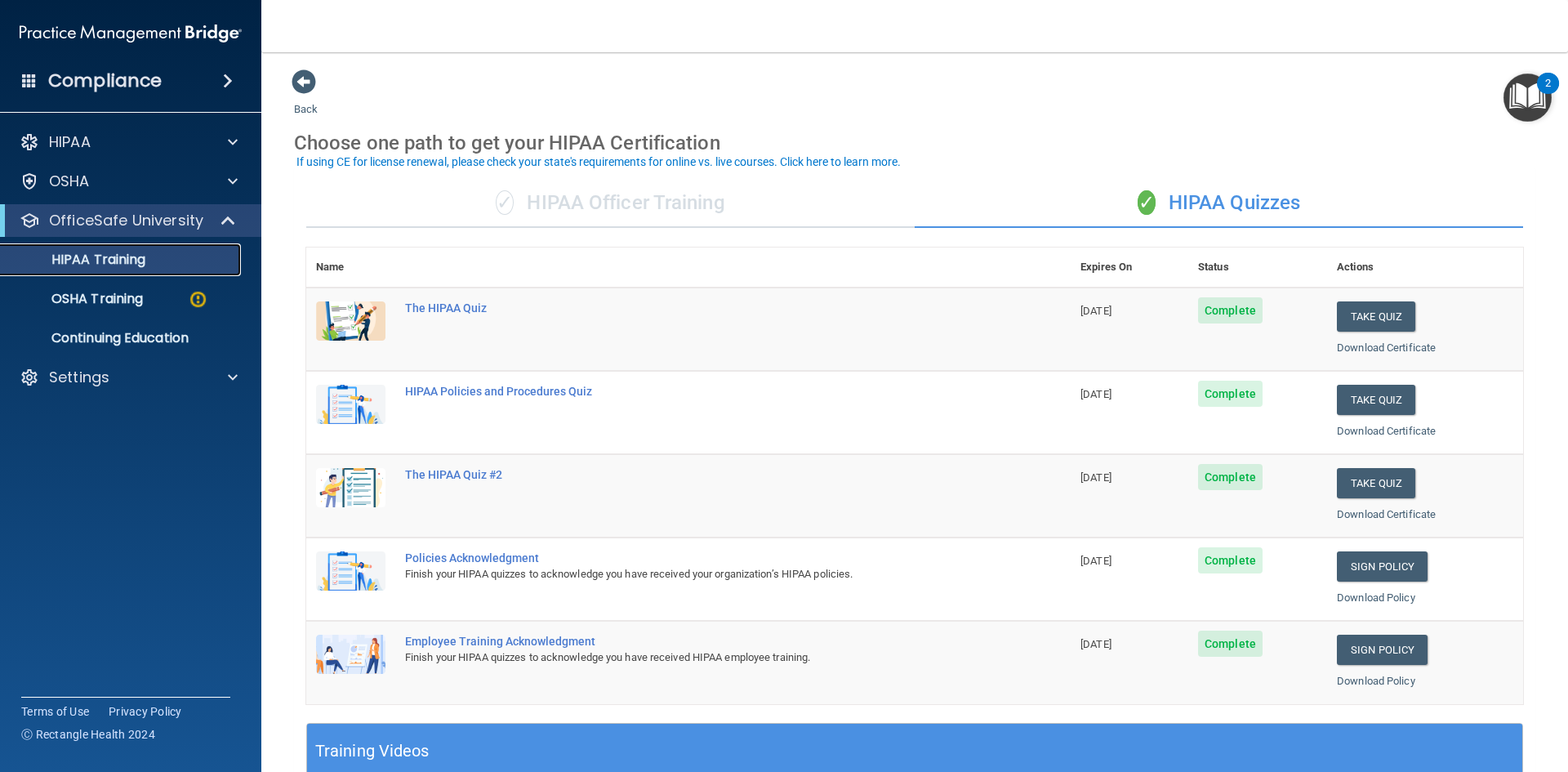
scroll to position [82, 0]
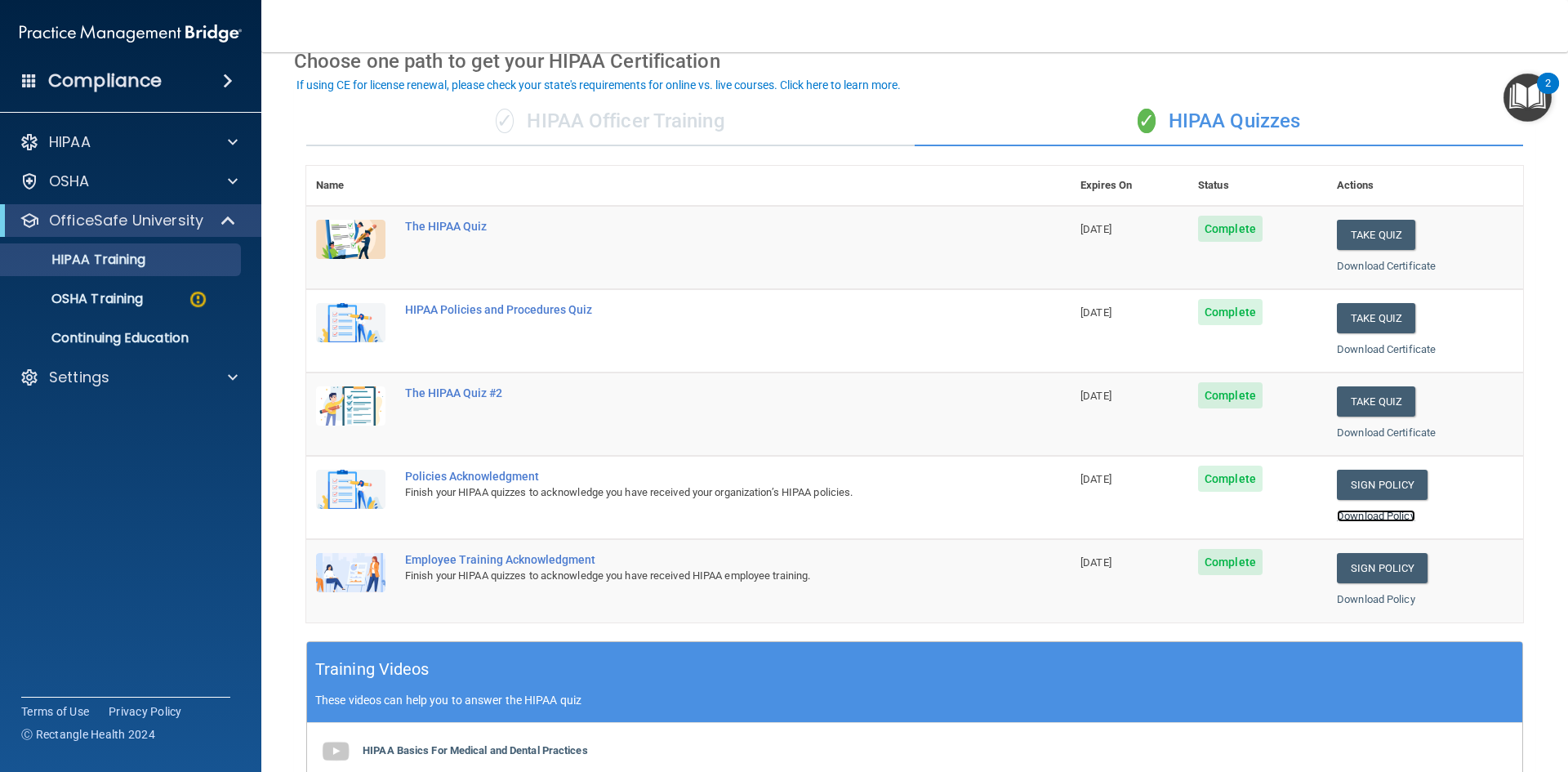
click at [1369, 520] on link "Download Policy" at bounding box center [1377, 516] width 79 height 12
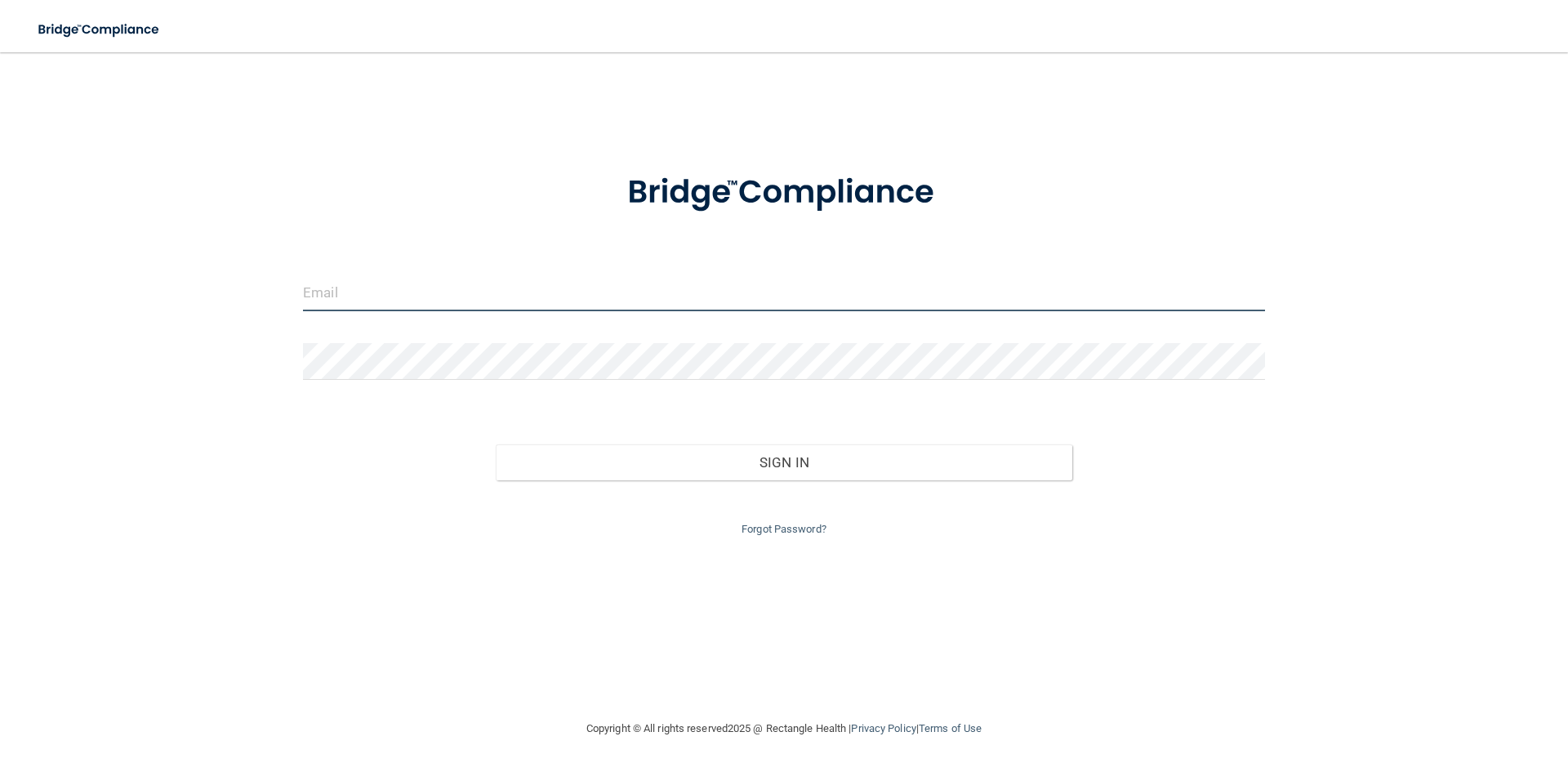
type input "[EMAIL_ADDRESS][DOMAIN_NAME]"
click at [672, 440] on div "Sign In" at bounding box center [783, 446] width 986 height 68
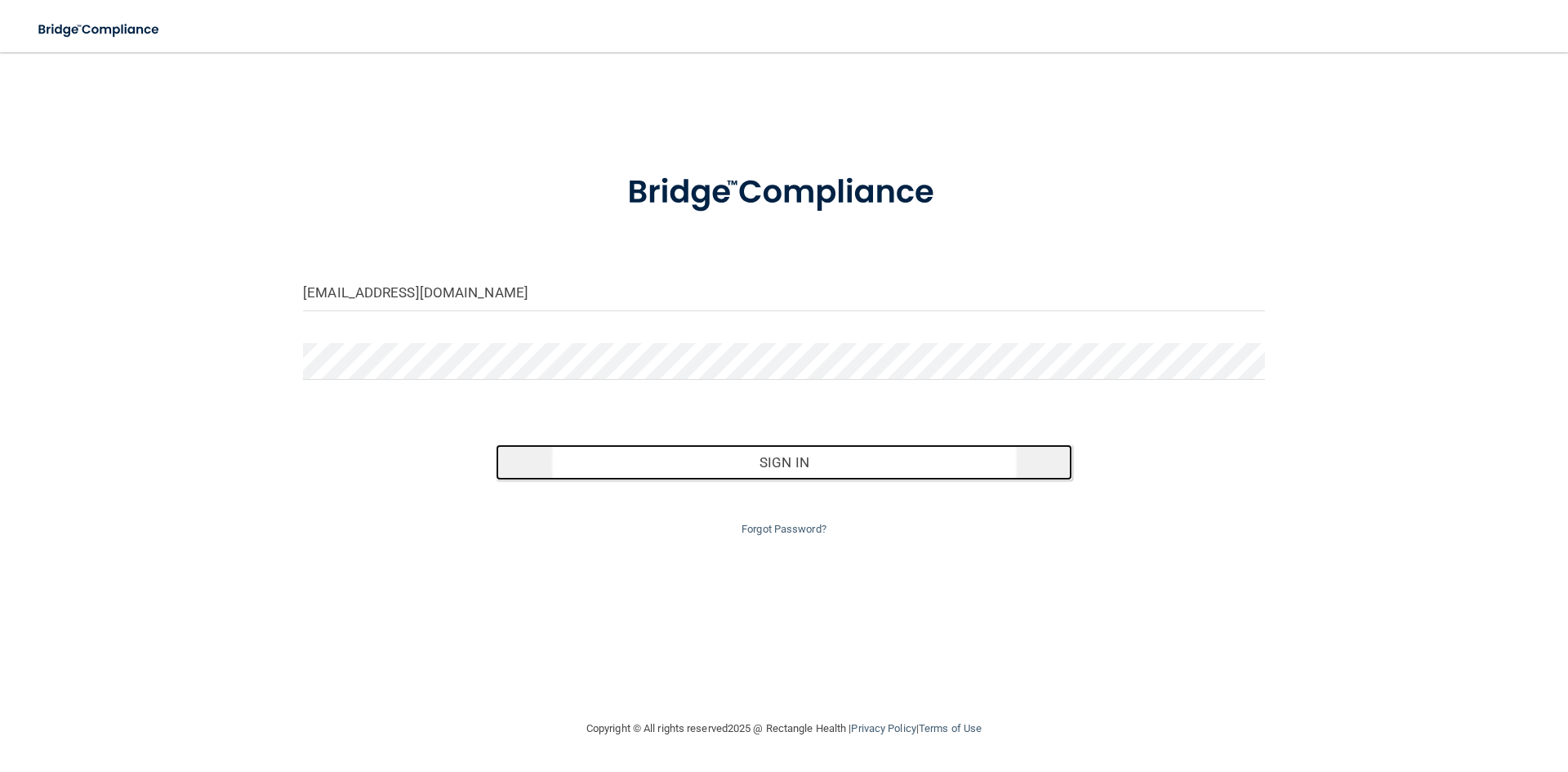
click at [670, 452] on button "Sign In" at bounding box center [785, 462] width 577 height 36
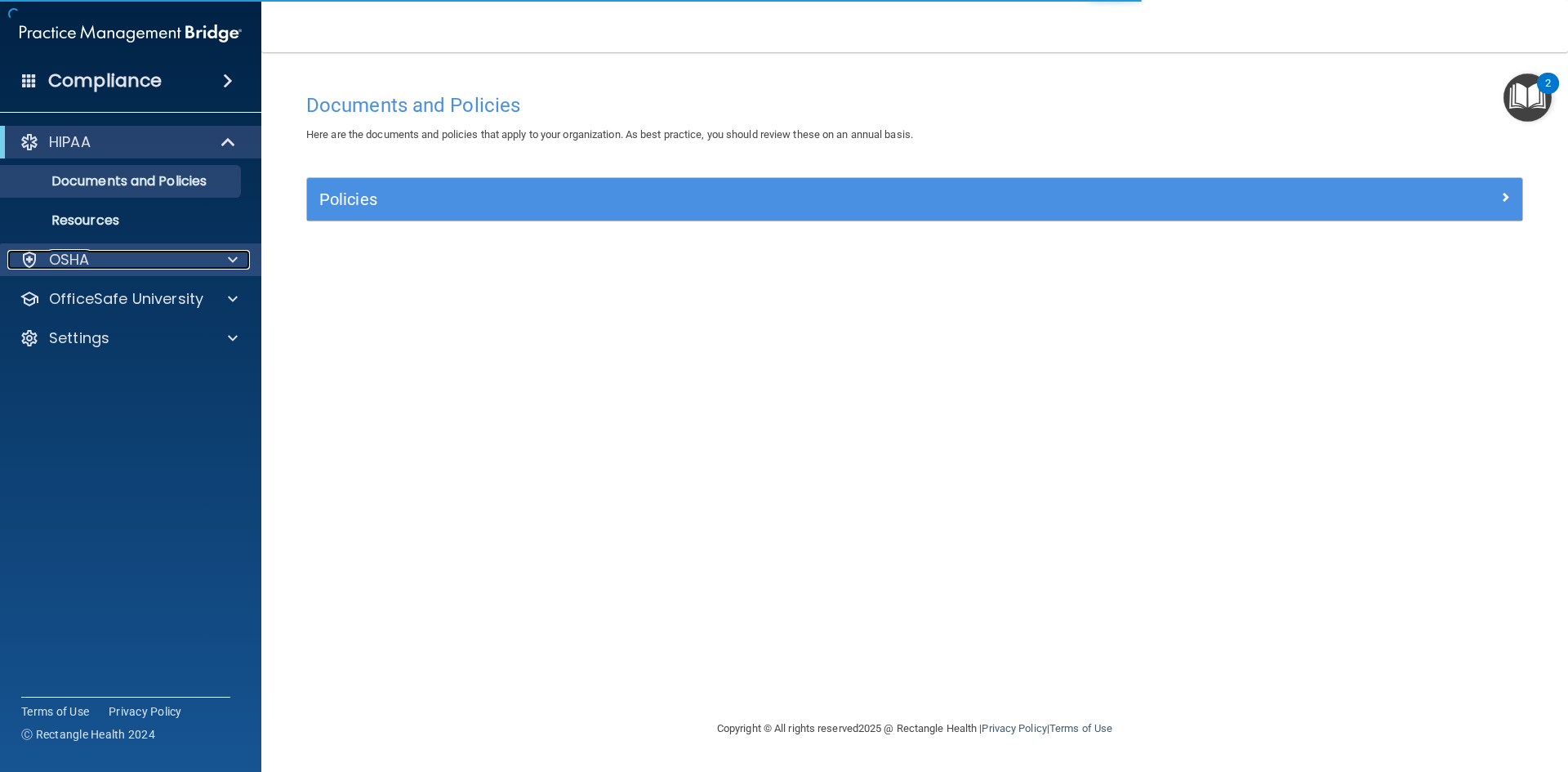
click at [76, 265] on p "OSHA" at bounding box center [69, 260] width 41 height 20
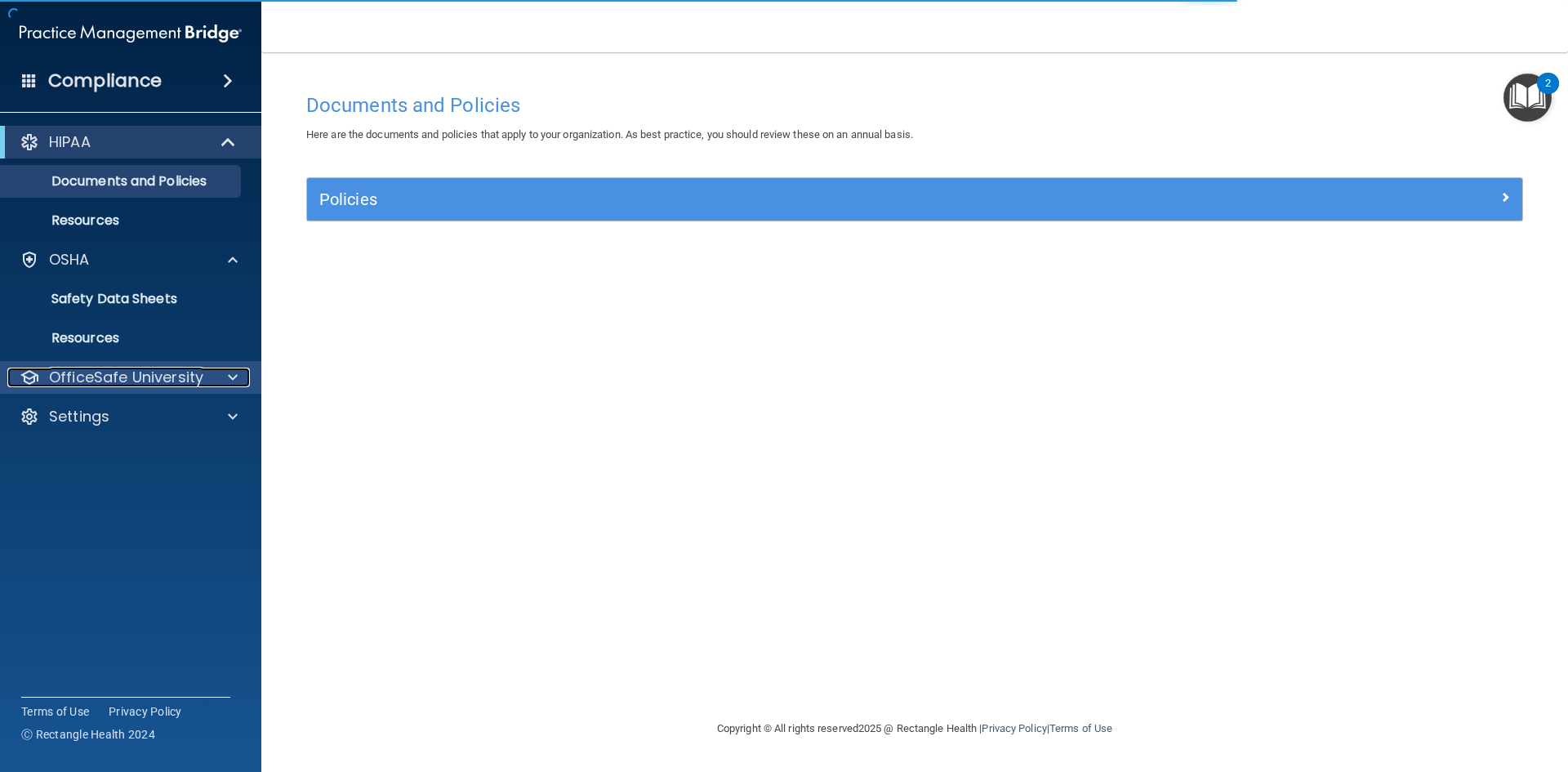
click at [90, 383] on p "OfficeSafe University" at bounding box center [126, 377] width 155 height 20
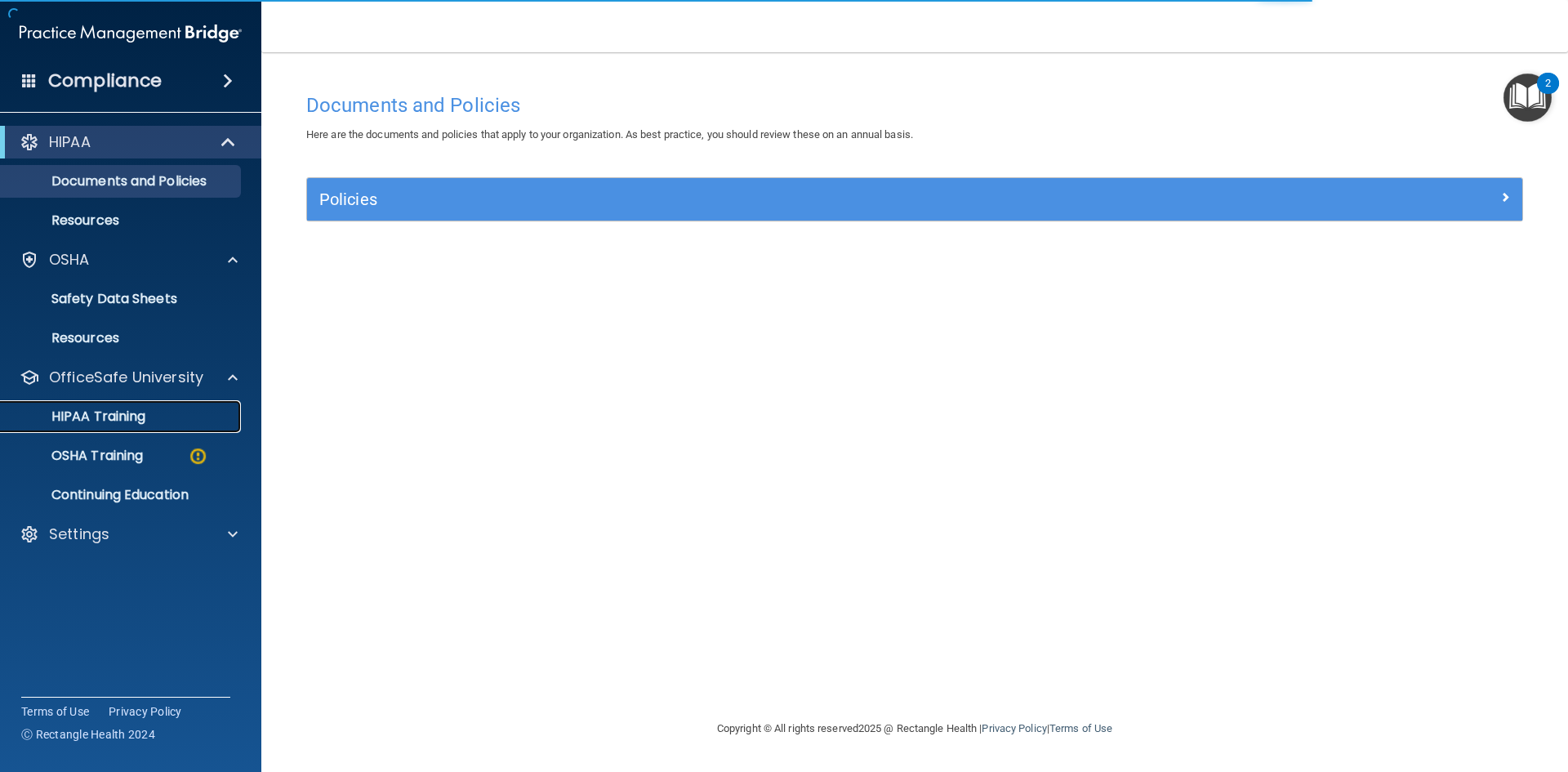
click at [108, 425] on link "HIPAA Training" at bounding box center [112, 417] width 257 height 32
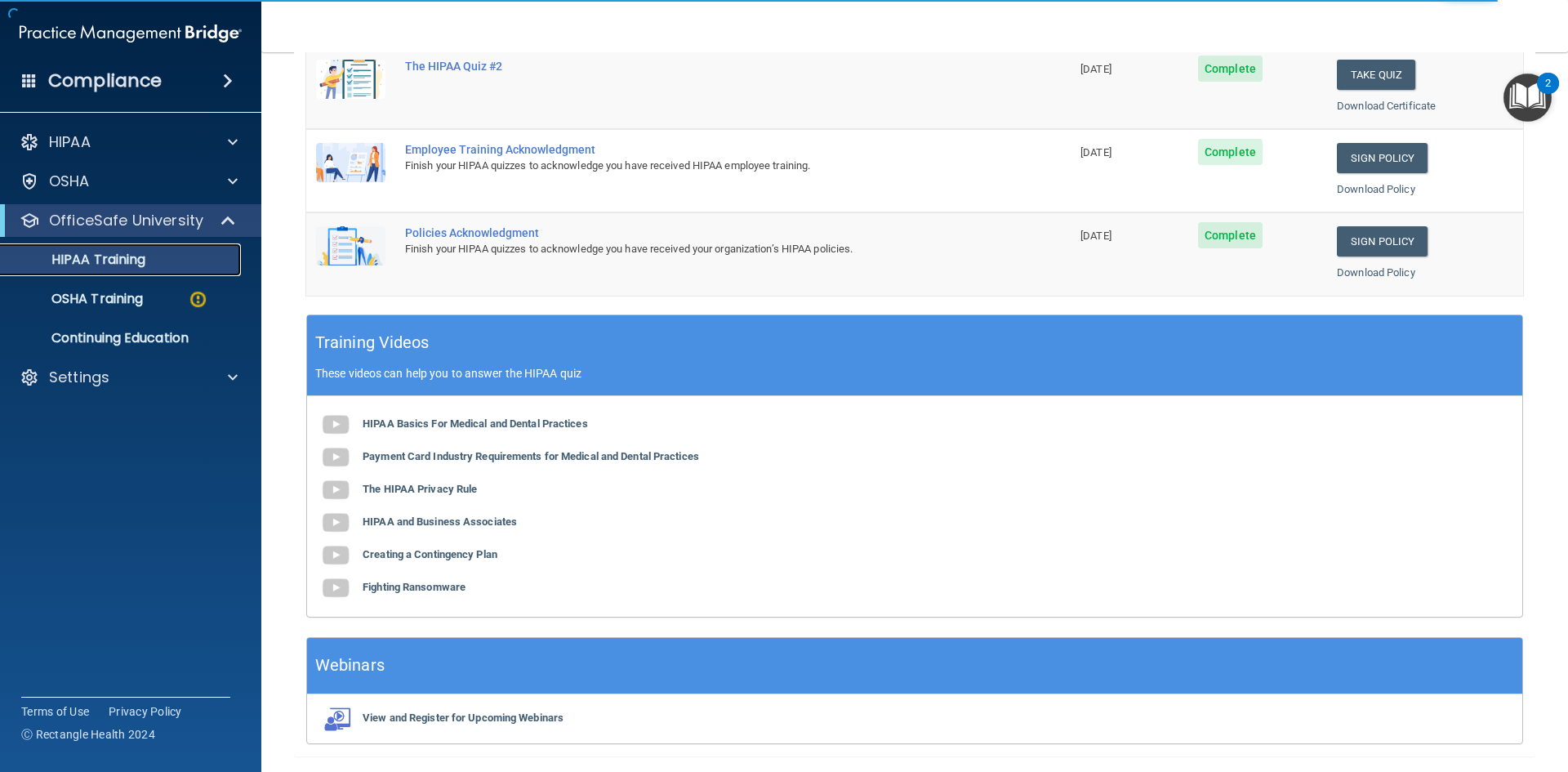
scroll to position [82, 0]
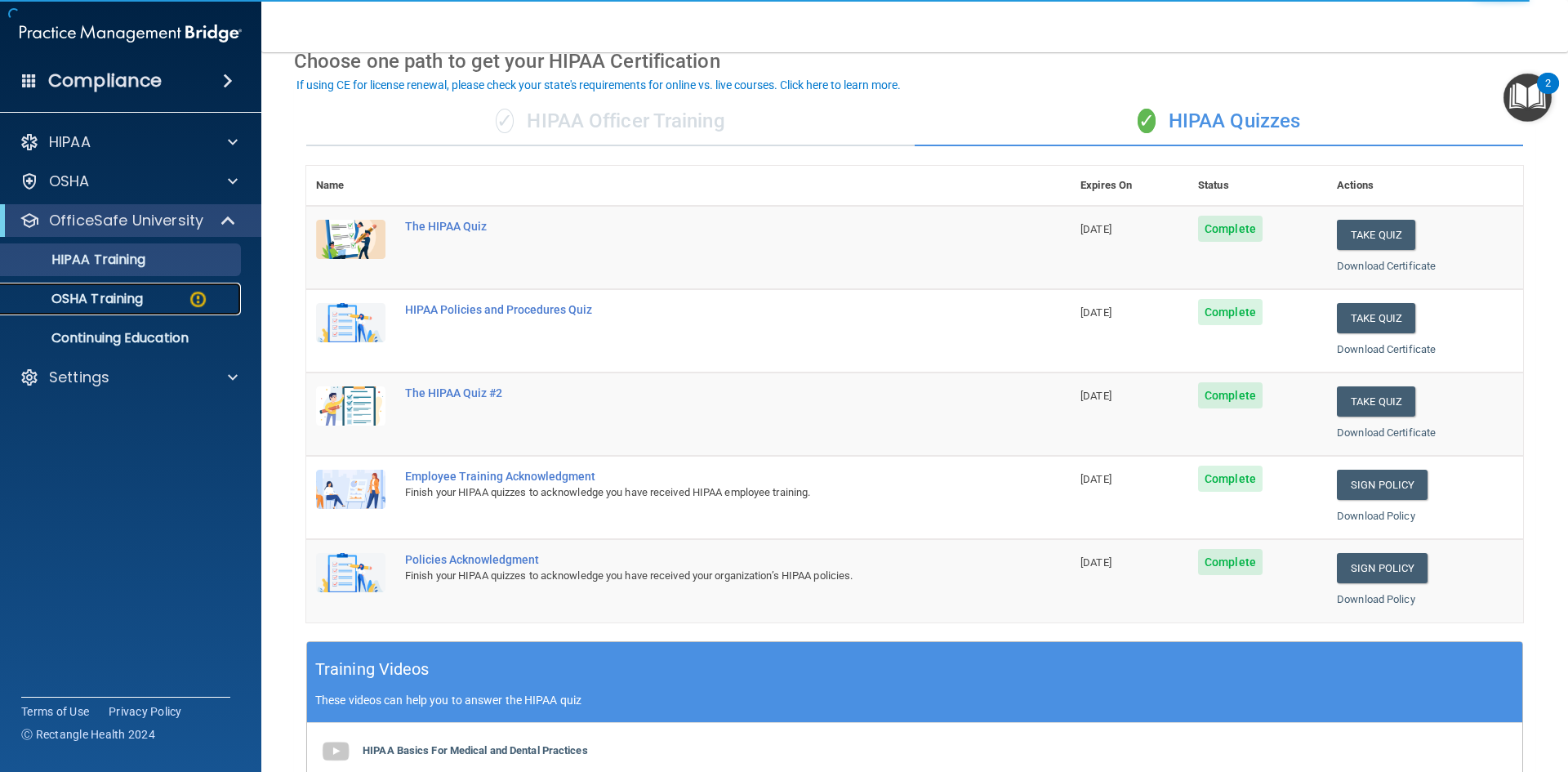
click at [132, 306] on p "OSHA Training" at bounding box center [76, 298] width 132 height 16
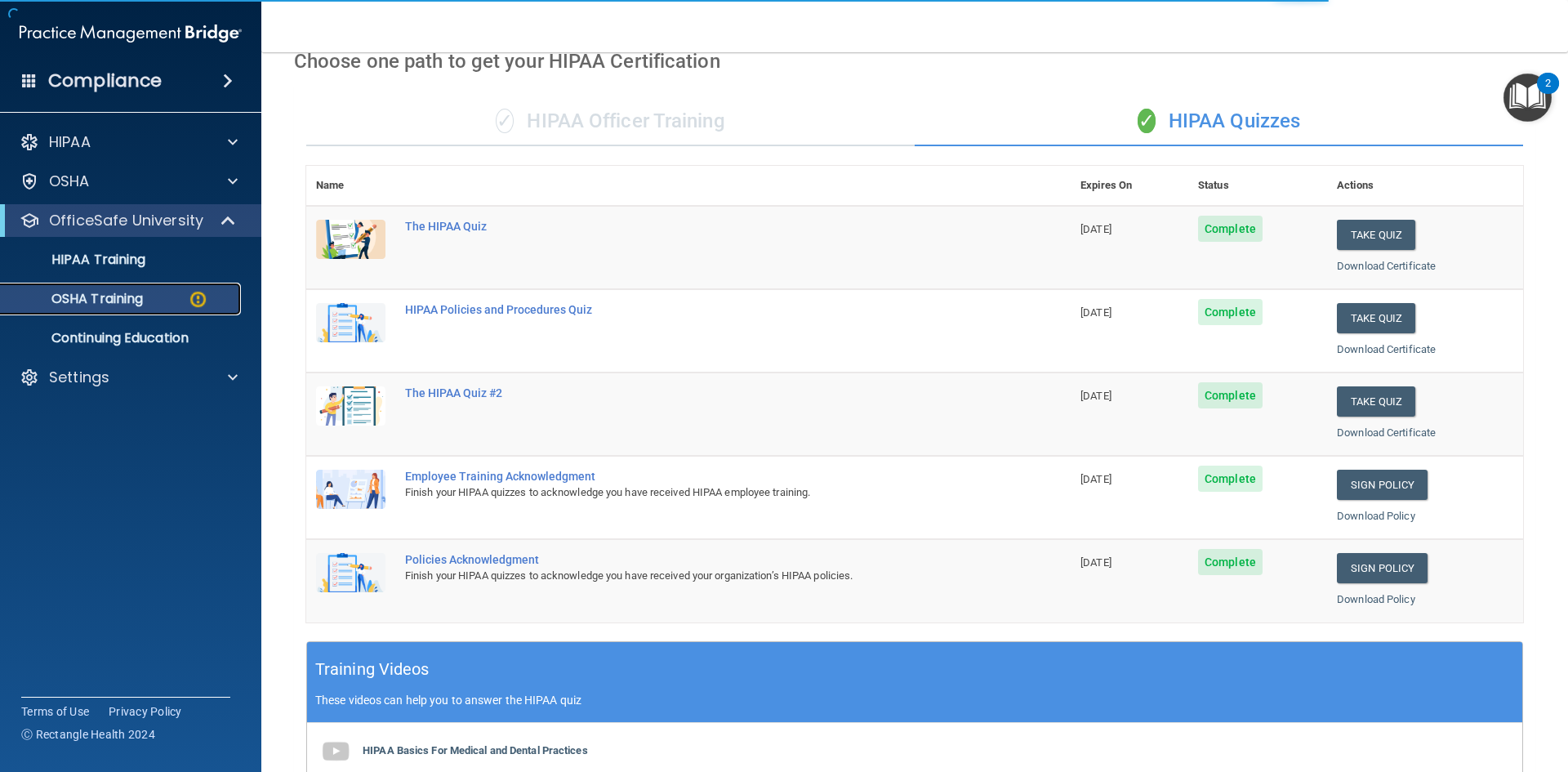
click at [132, 306] on p "OSHA Training" at bounding box center [76, 298] width 132 height 16
click at [115, 303] on p "OSHA Training" at bounding box center [76, 298] width 132 height 16
click at [113, 302] on p "OSHA Training" at bounding box center [76, 298] width 132 height 16
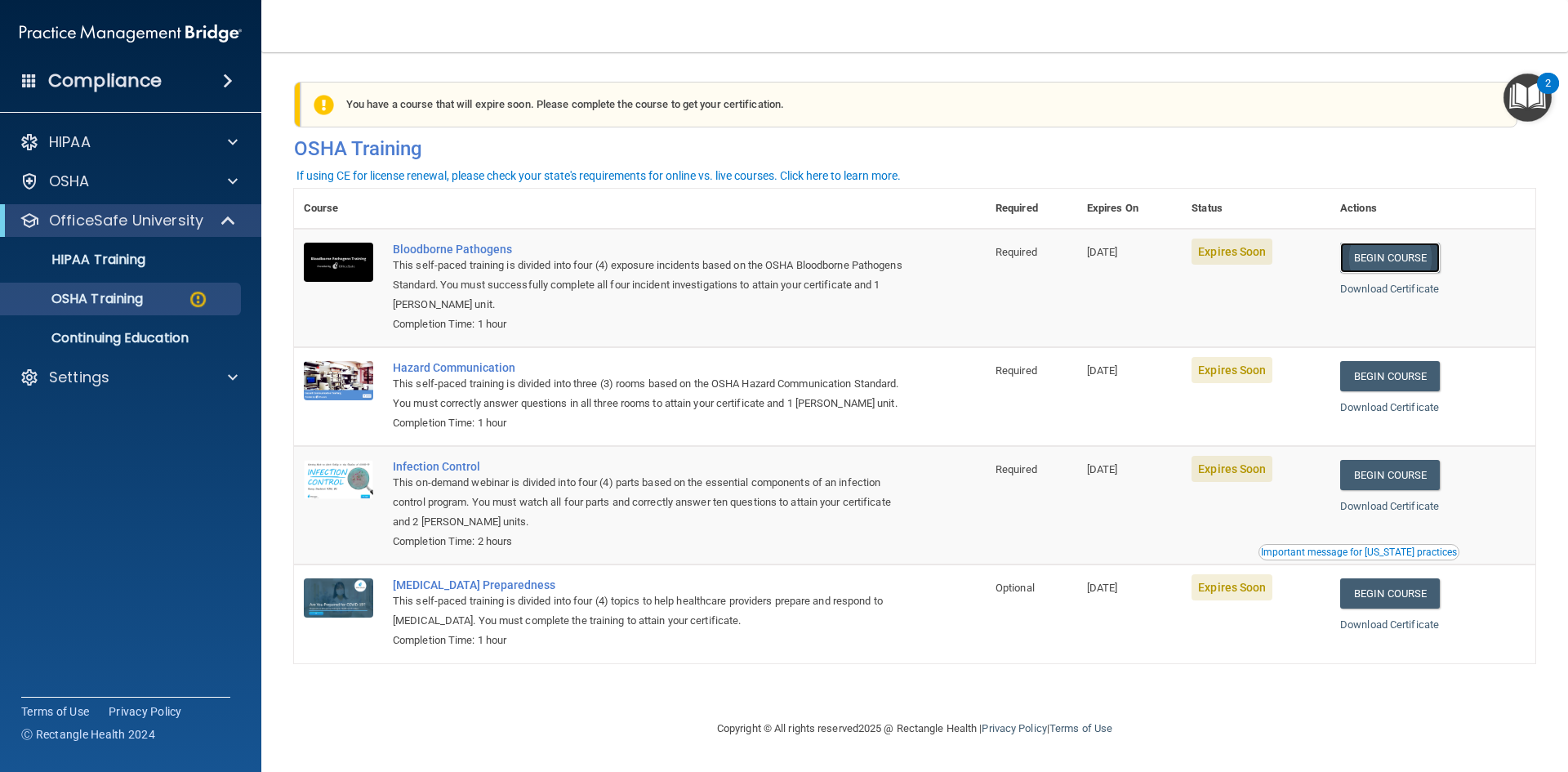
click at [1419, 254] on link "Begin Course" at bounding box center [1390, 257] width 100 height 30
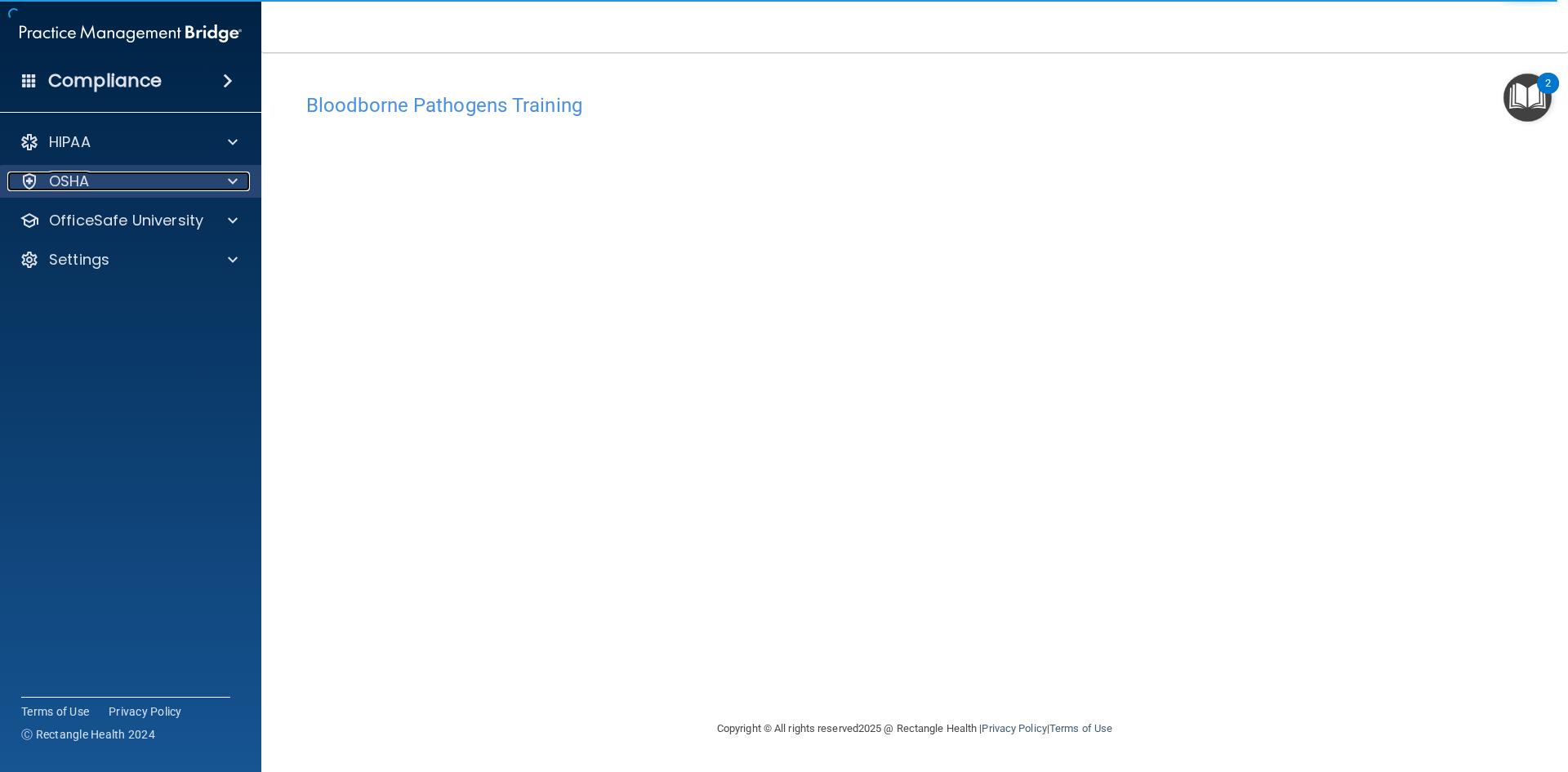
click at [85, 187] on p "OSHA" at bounding box center [69, 181] width 41 height 20
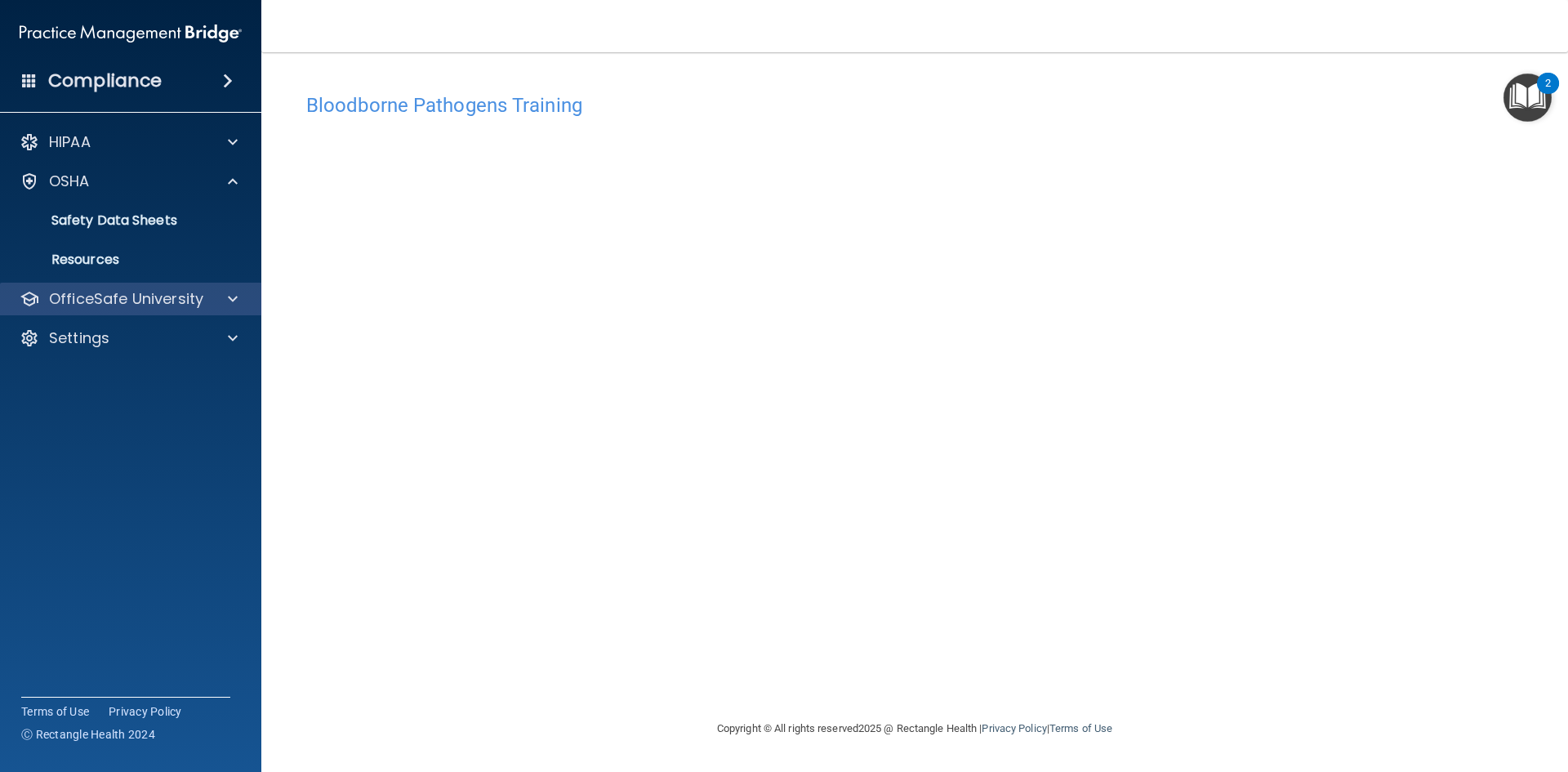
click at [101, 313] on div "OfficeSafe University" at bounding box center [131, 299] width 262 height 32
click at [91, 333] on p "Settings" at bounding box center [79, 337] width 61 height 20
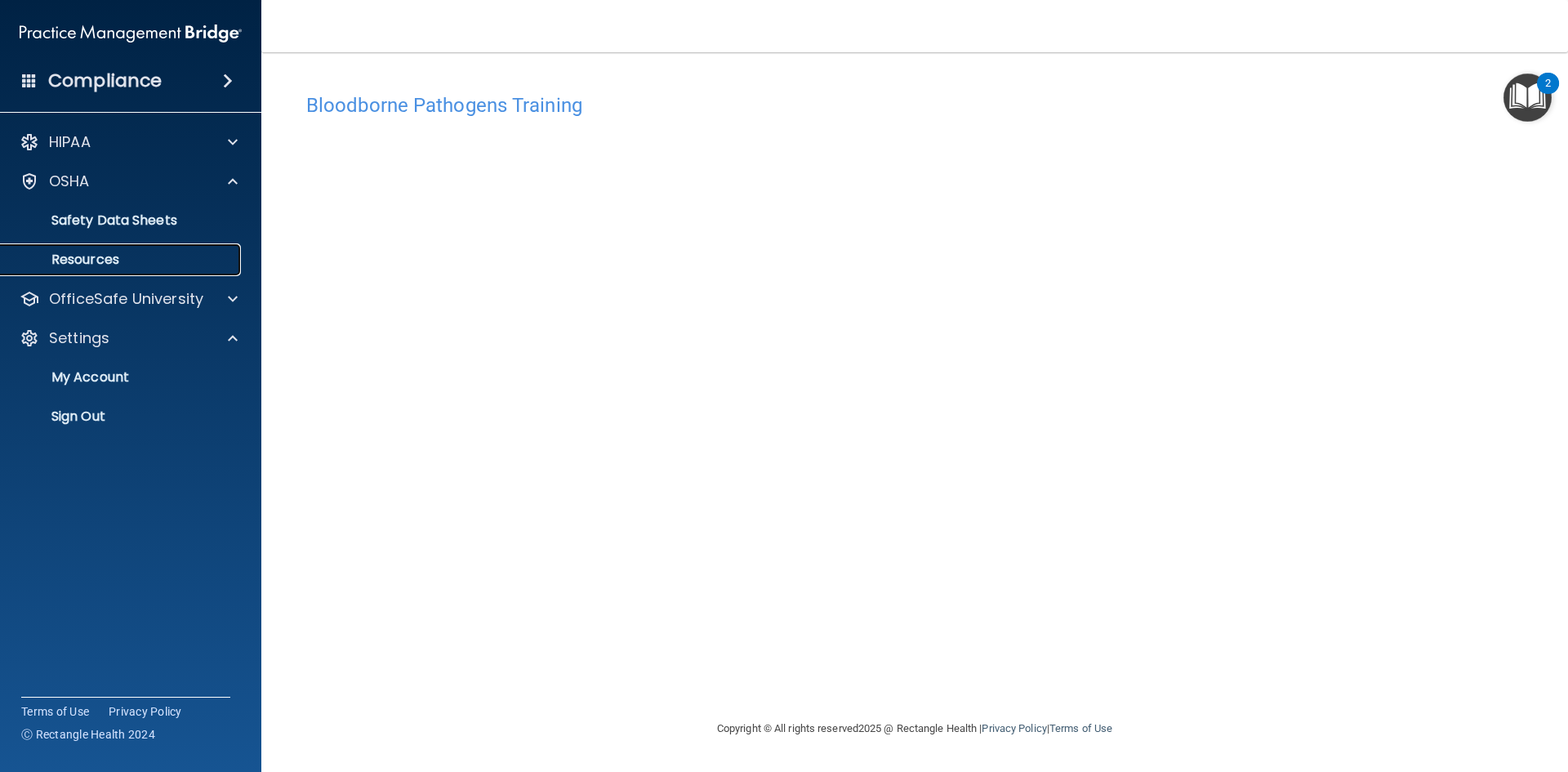
click at [196, 259] on p "Resources" at bounding box center [121, 260] width 223 height 16
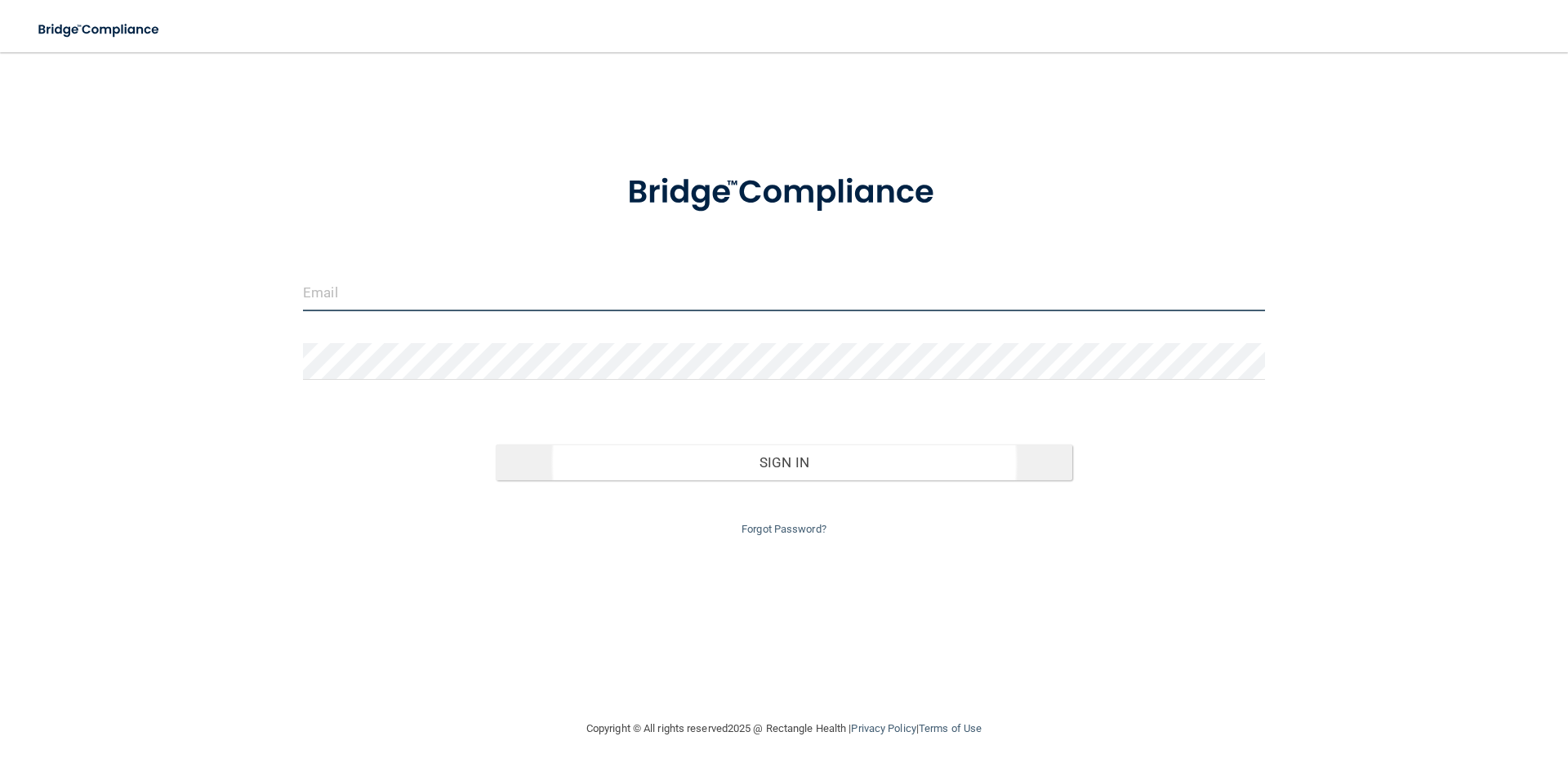
type input "[EMAIL_ADDRESS][DOMAIN_NAME]"
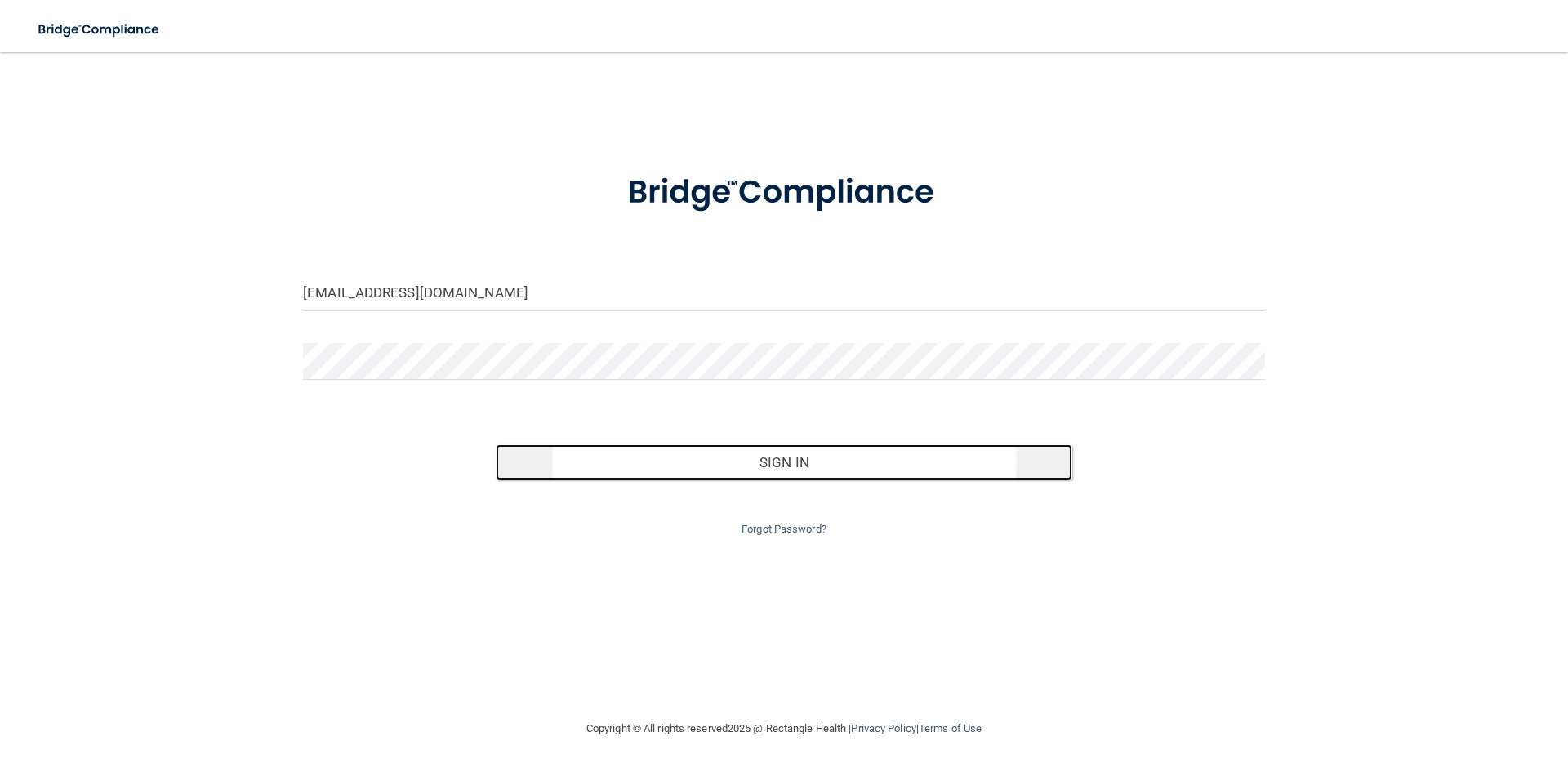
click at [707, 464] on button "Sign In" at bounding box center [785, 462] width 577 height 36
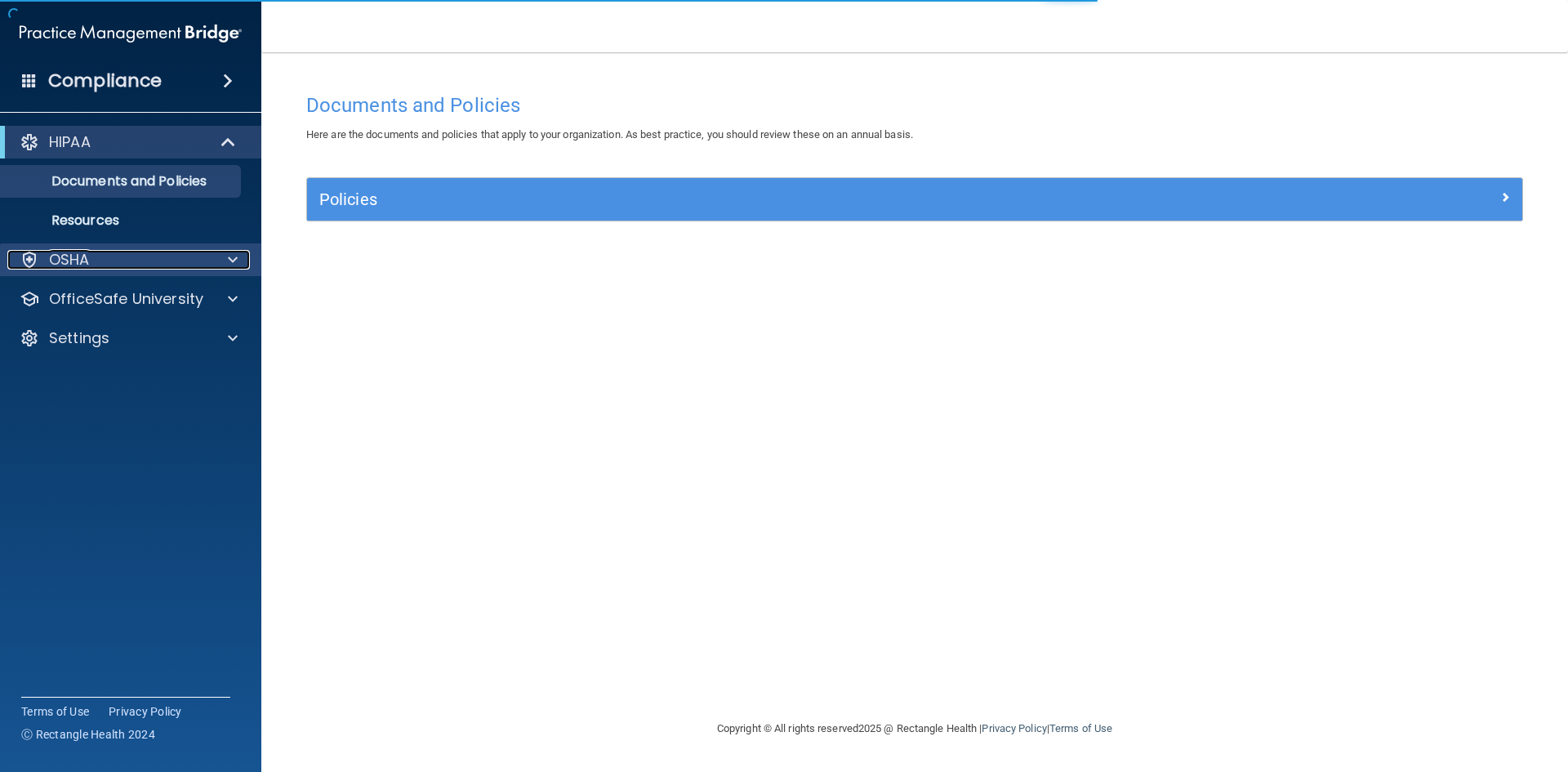
click at [42, 253] on div "OSHA" at bounding box center [108, 260] width 202 height 20
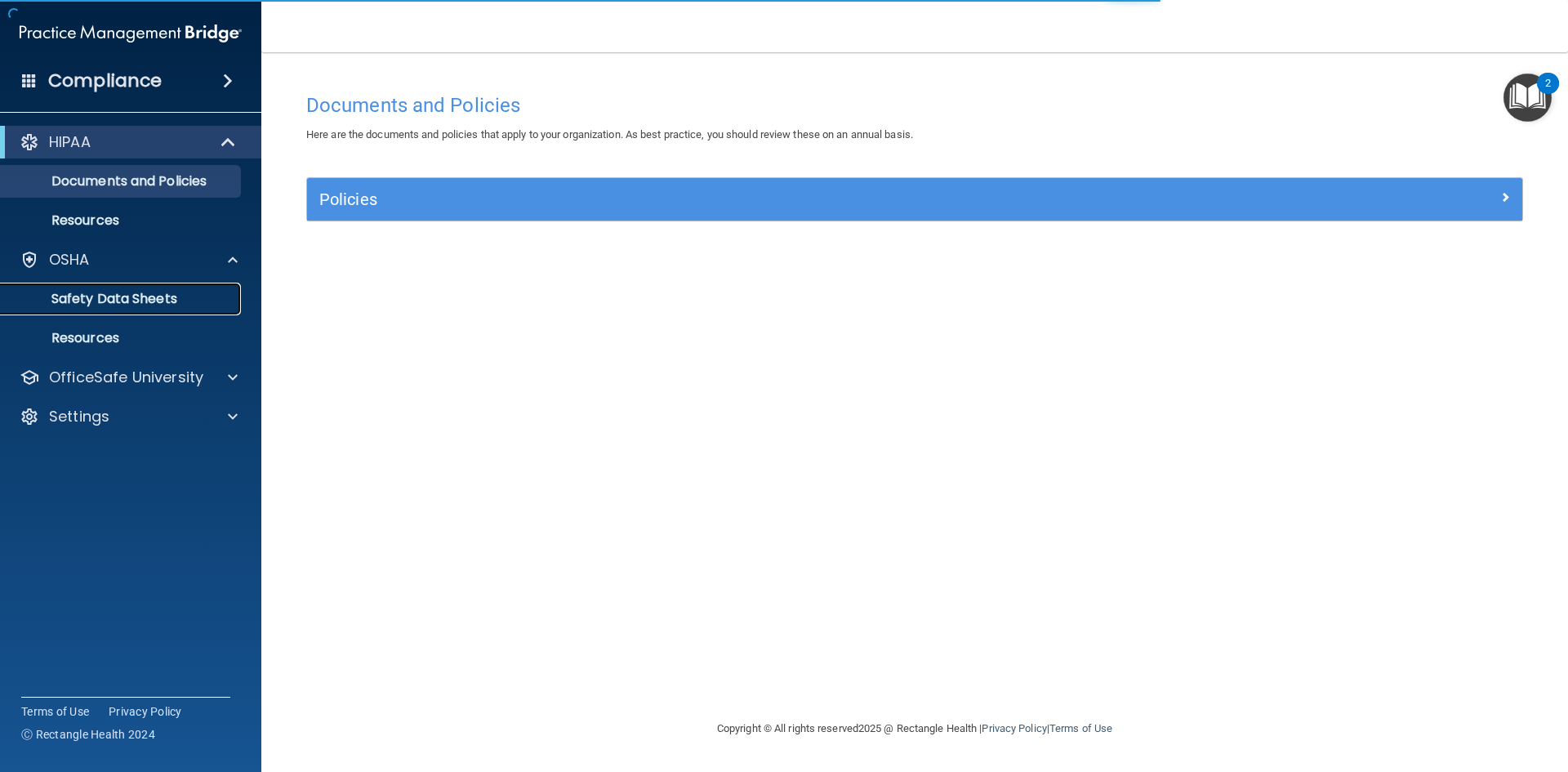
click at [143, 290] on p "Safety Data Sheets" at bounding box center [121, 298] width 223 height 16
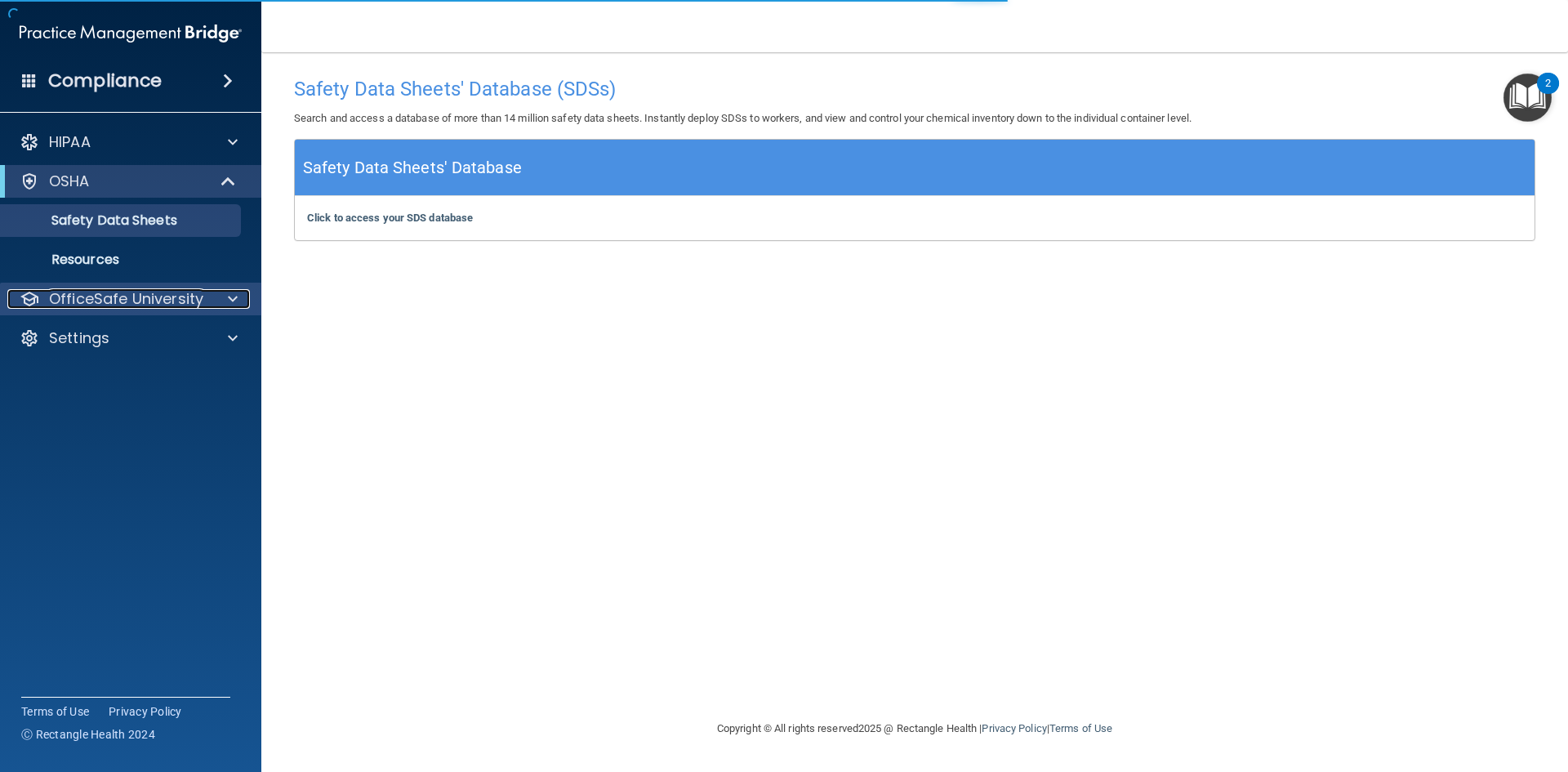
click at [116, 300] on p "OfficeSafe University" at bounding box center [126, 299] width 155 height 20
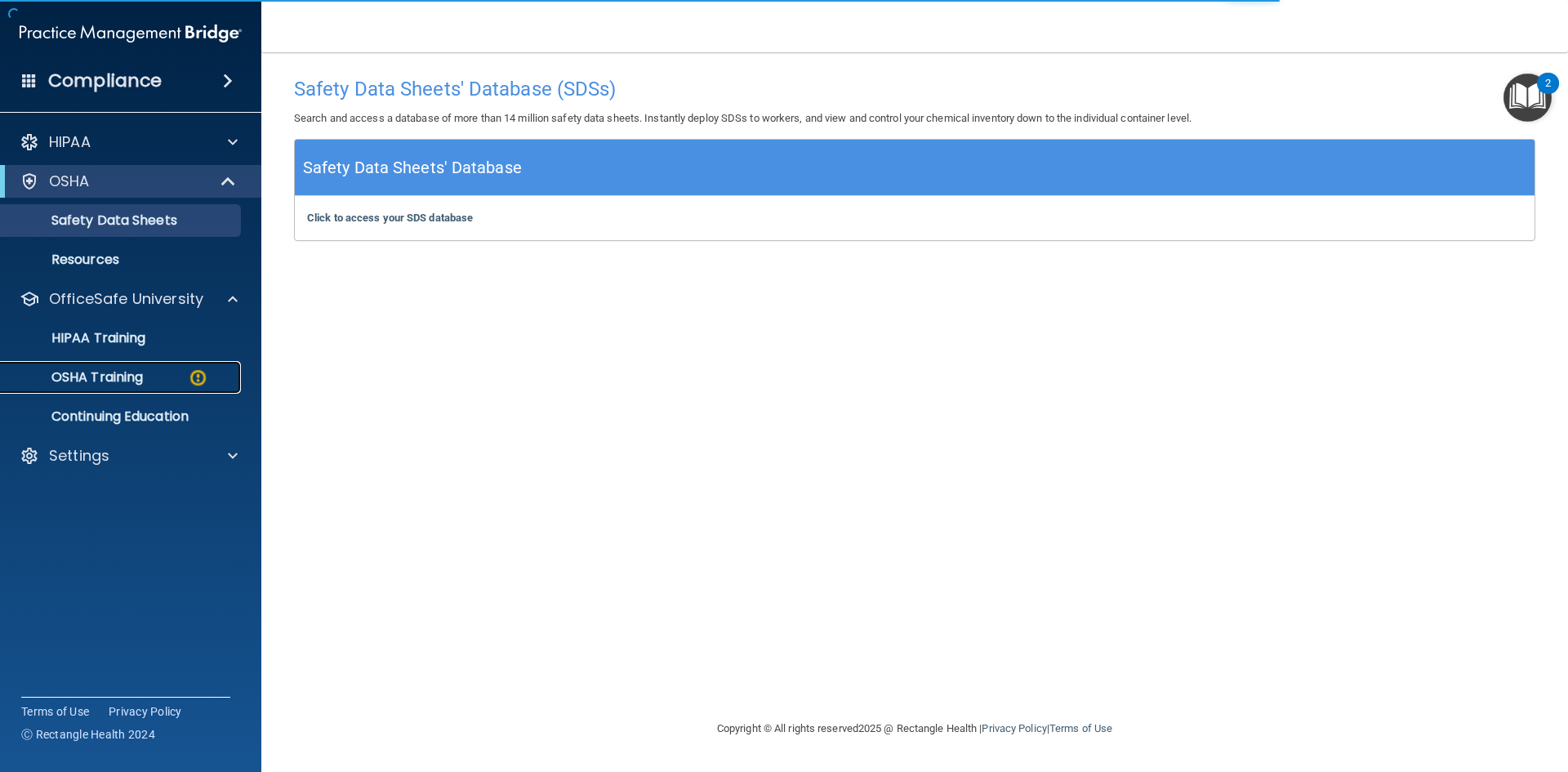
click at [147, 383] on div "OSHA Training" at bounding box center [121, 377] width 223 height 16
click at [147, 383] on ul "HIPAA Training OSHA Training Continuing Education" at bounding box center [132, 374] width 295 height 118
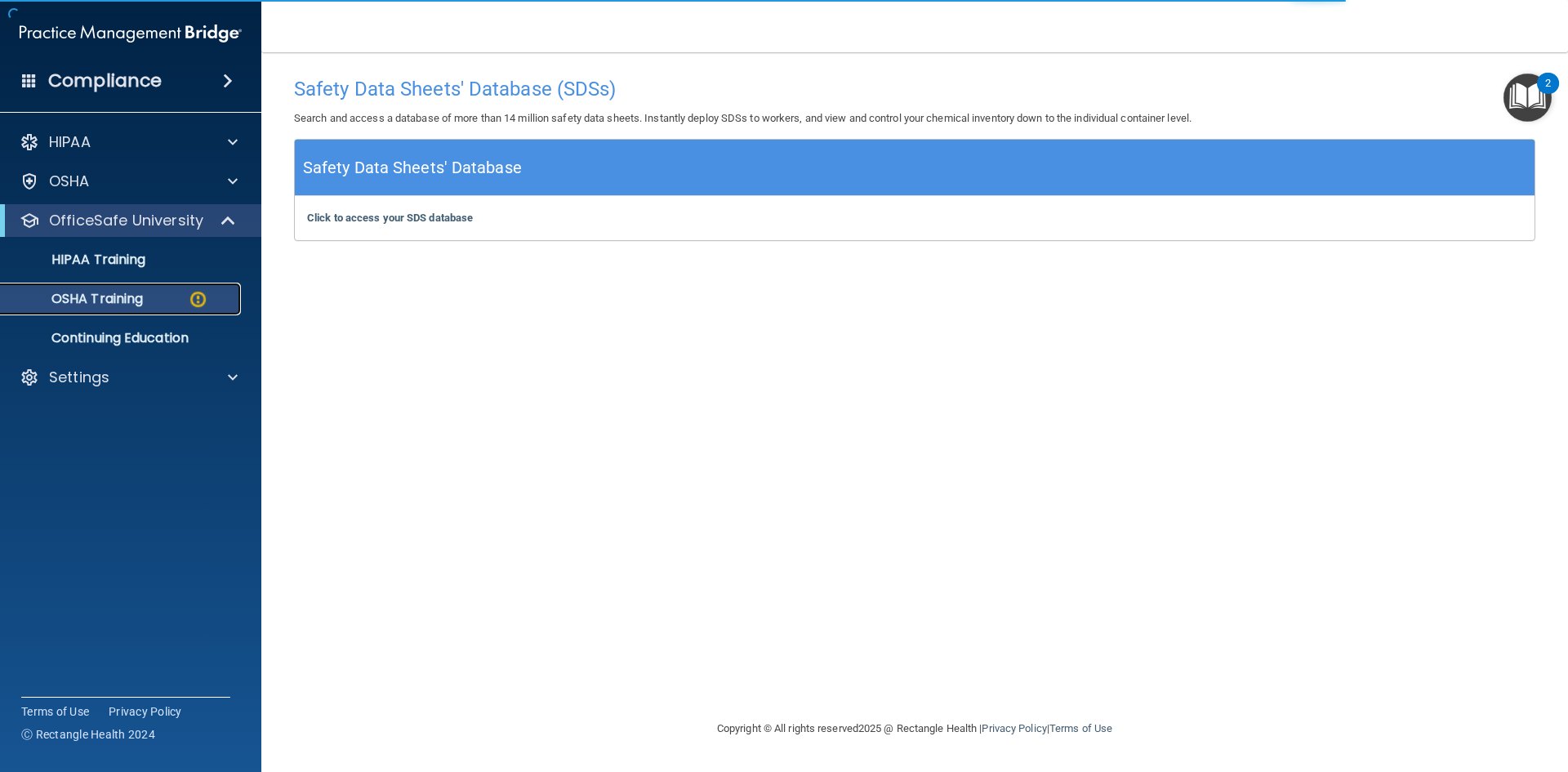
click at [194, 294] on img at bounding box center [198, 300] width 20 height 20
click at [116, 330] on p "Continuing Education" at bounding box center [121, 337] width 223 height 16
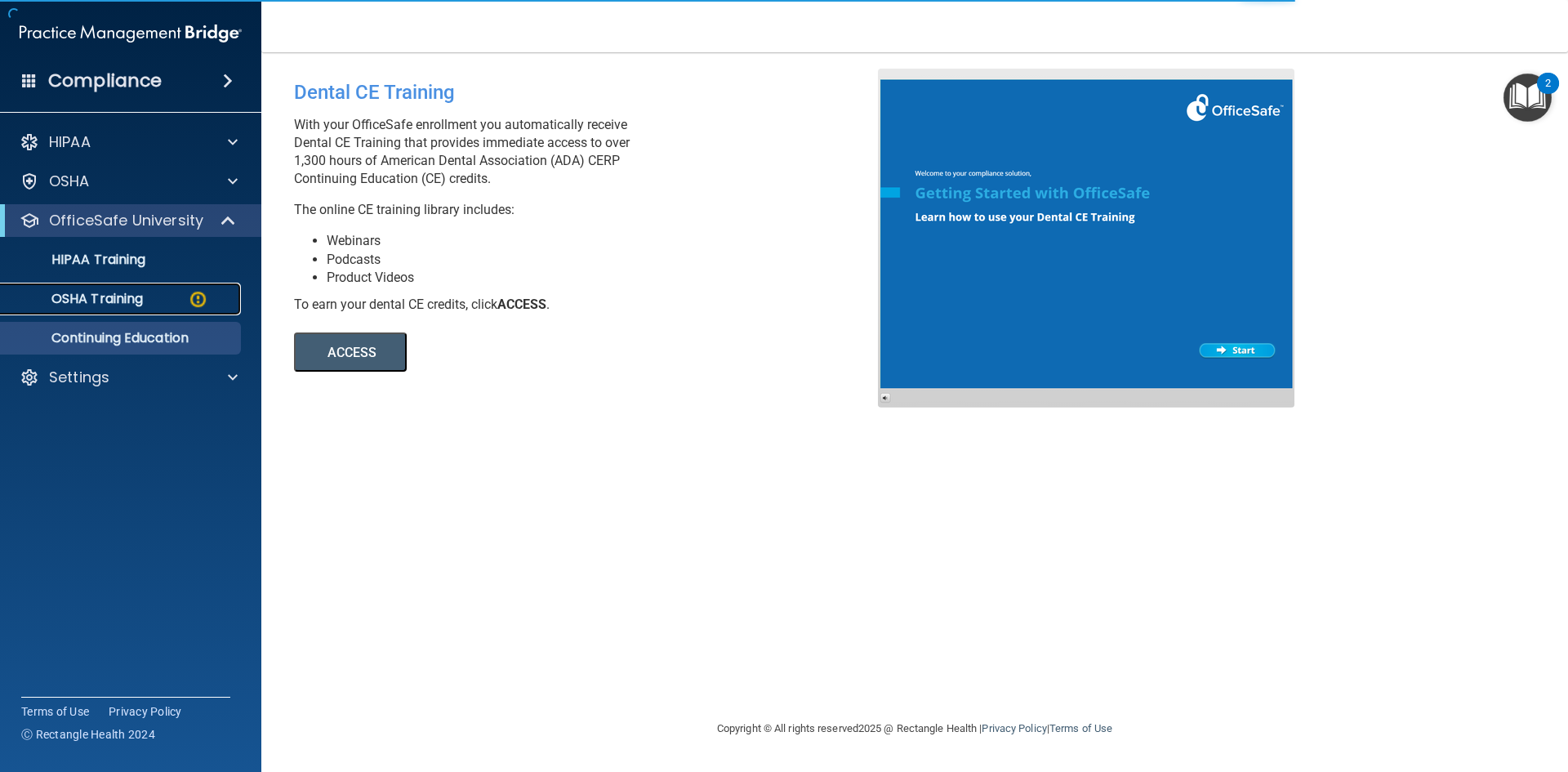
click at [116, 305] on p "OSHA Training" at bounding box center [76, 298] width 132 height 16
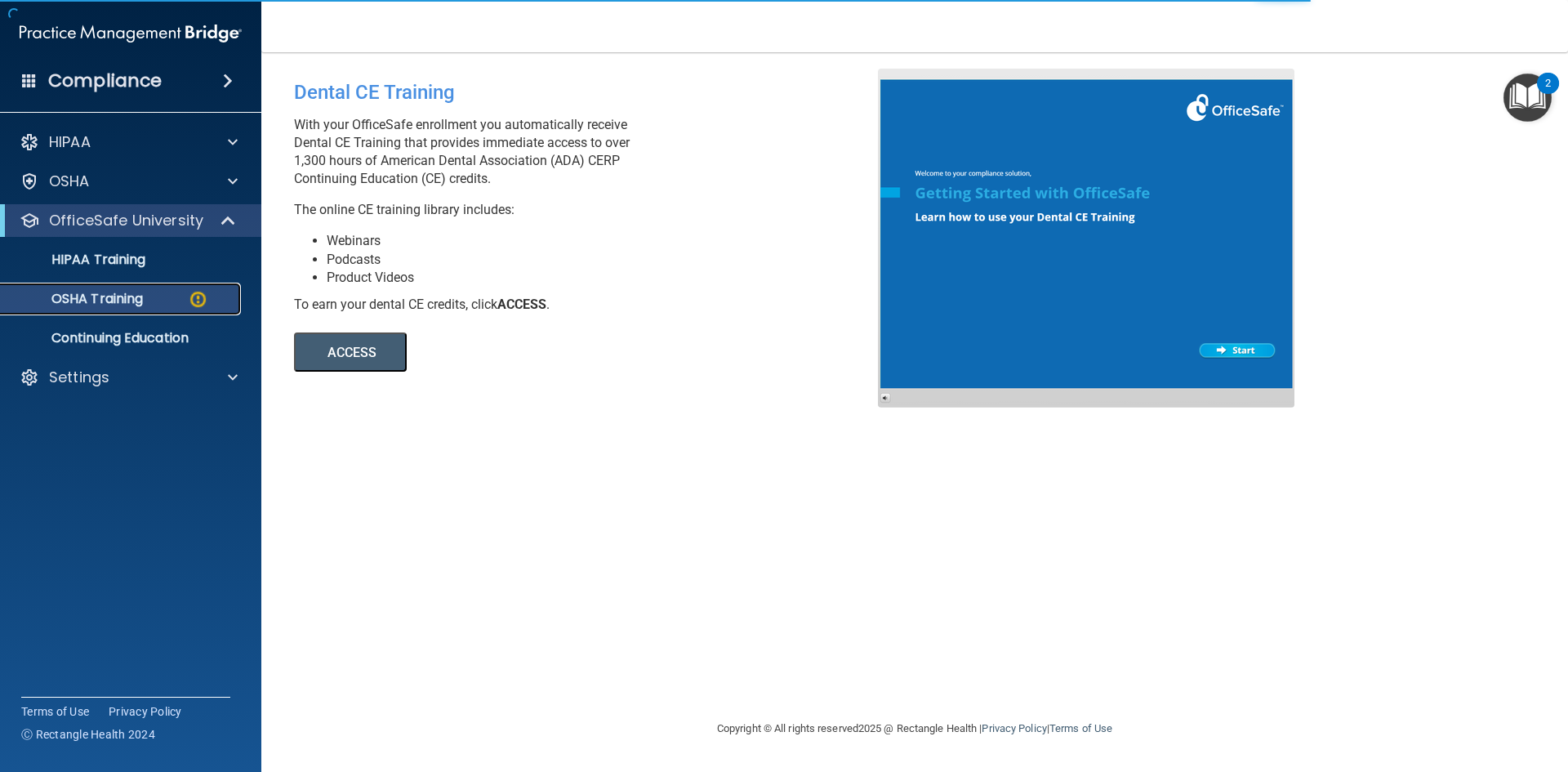
click at [116, 290] on p "OSHA Training" at bounding box center [76, 298] width 132 height 16
click at [96, 285] on link "OSHA Training" at bounding box center [112, 299] width 257 height 32
click at [84, 293] on p "OSHA Training" at bounding box center [76, 298] width 132 height 16
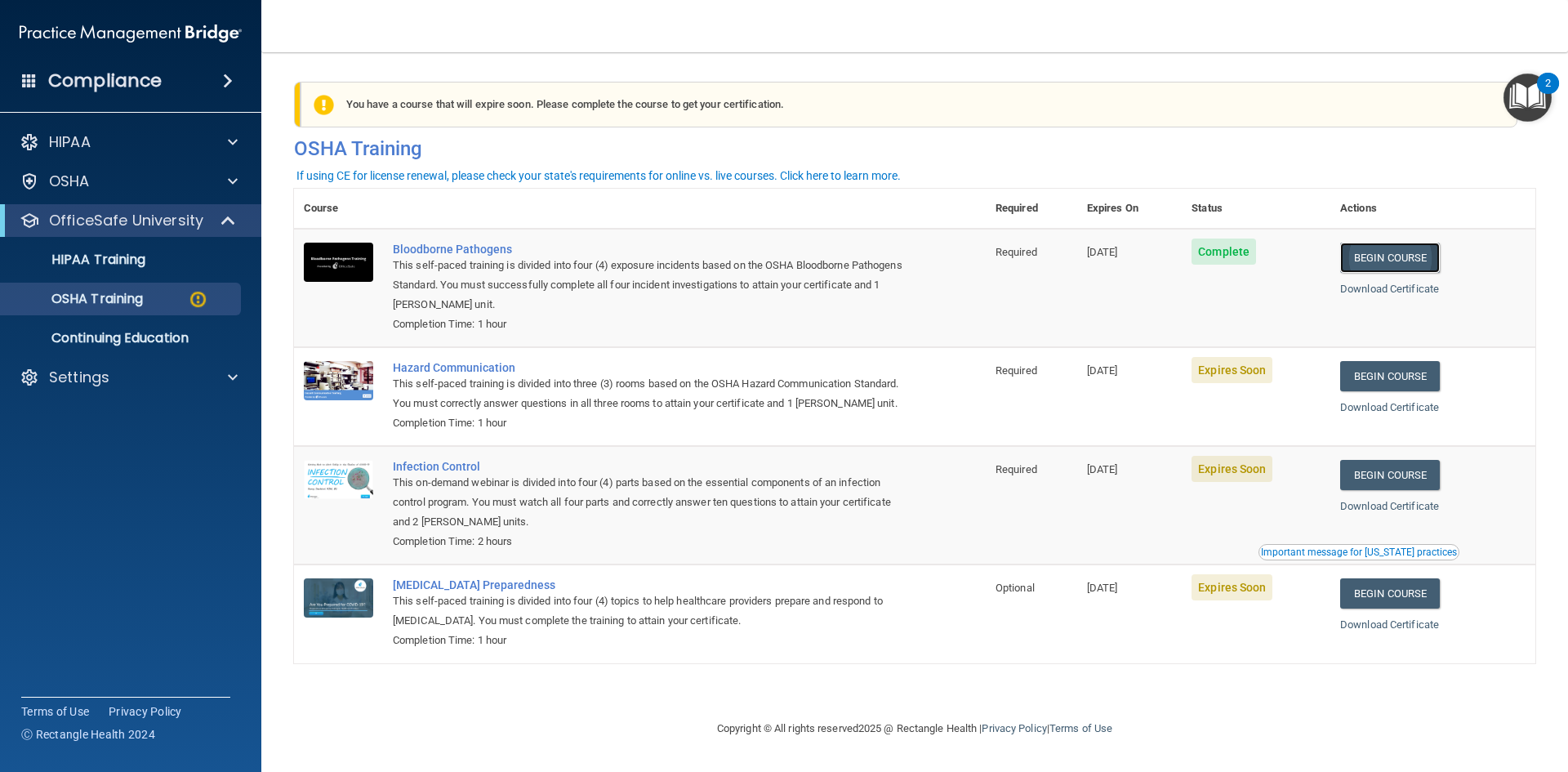
click at [1409, 261] on link "Begin Course" at bounding box center [1390, 257] width 100 height 30
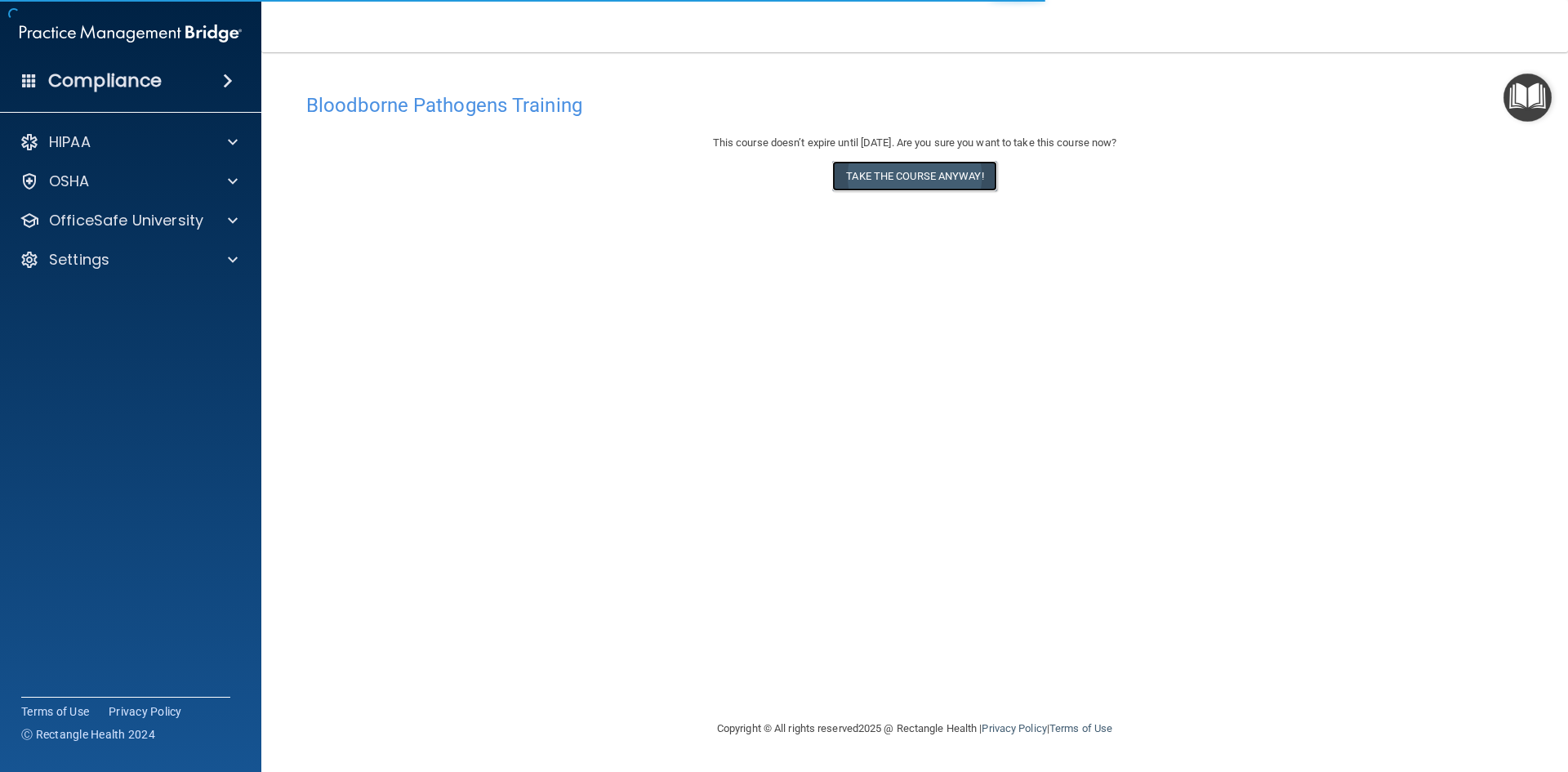
click at [991, 185] on button "Take the course anyway!" at bounding box center [915, 175] width 164 height 30
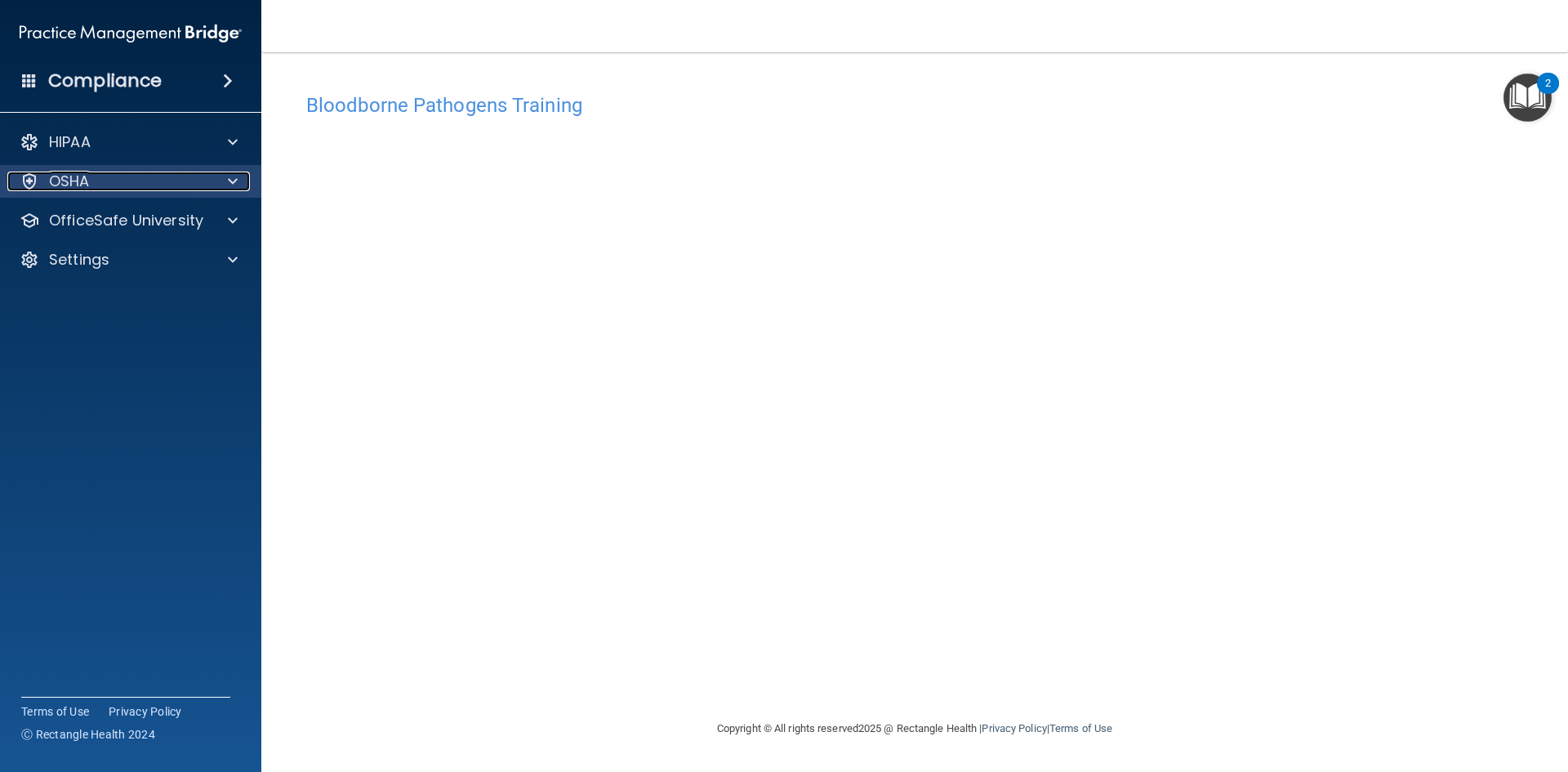
click at [92, 190] on div "OSHA" at bounding box center [108, 181] width 202 height 20
click at [241, 184] on div at bounding box center [231, 181] width 41 height 20
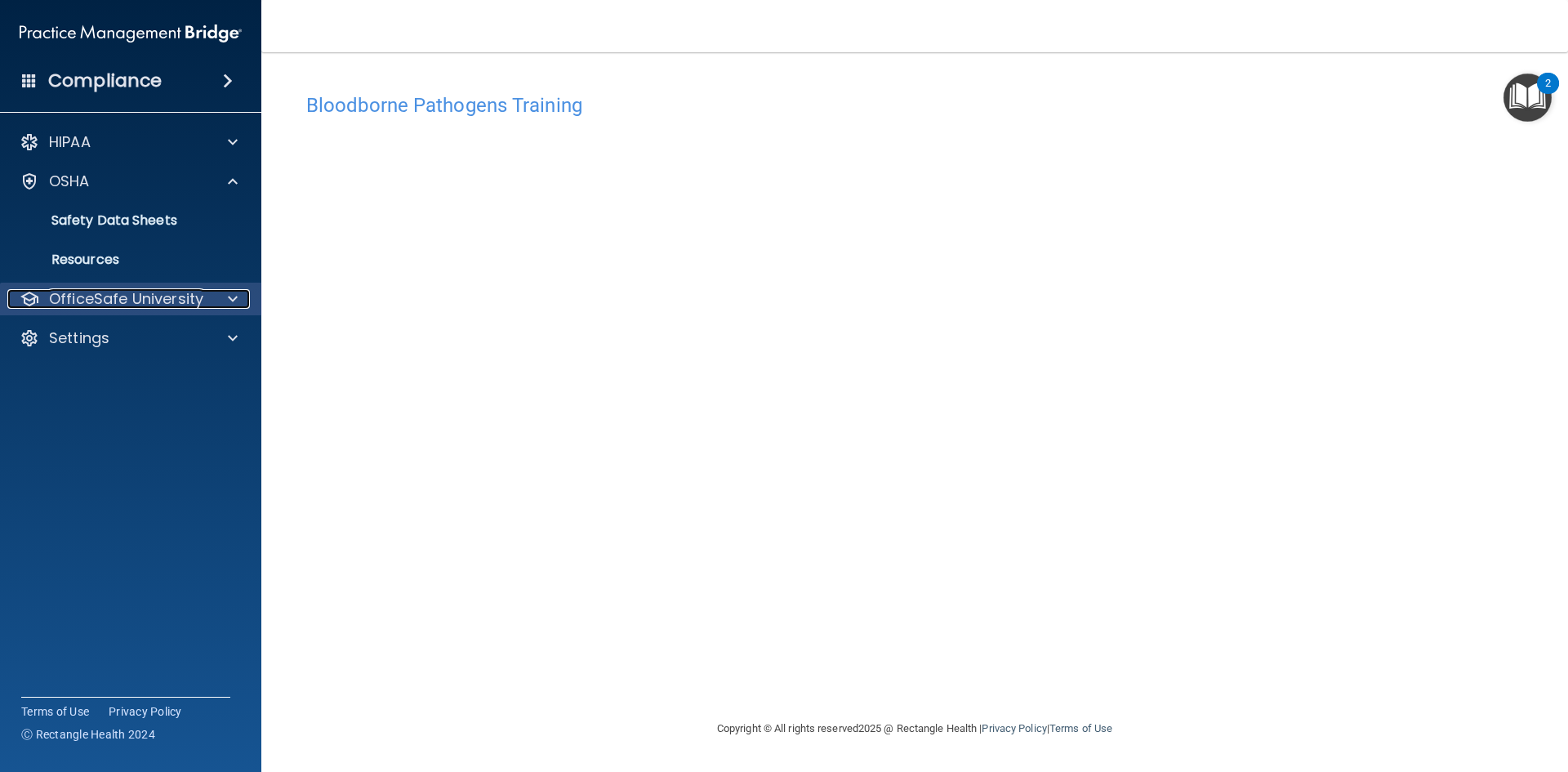
click at [215, 305] on div at bounding box center [231, 299] width 41 height 20
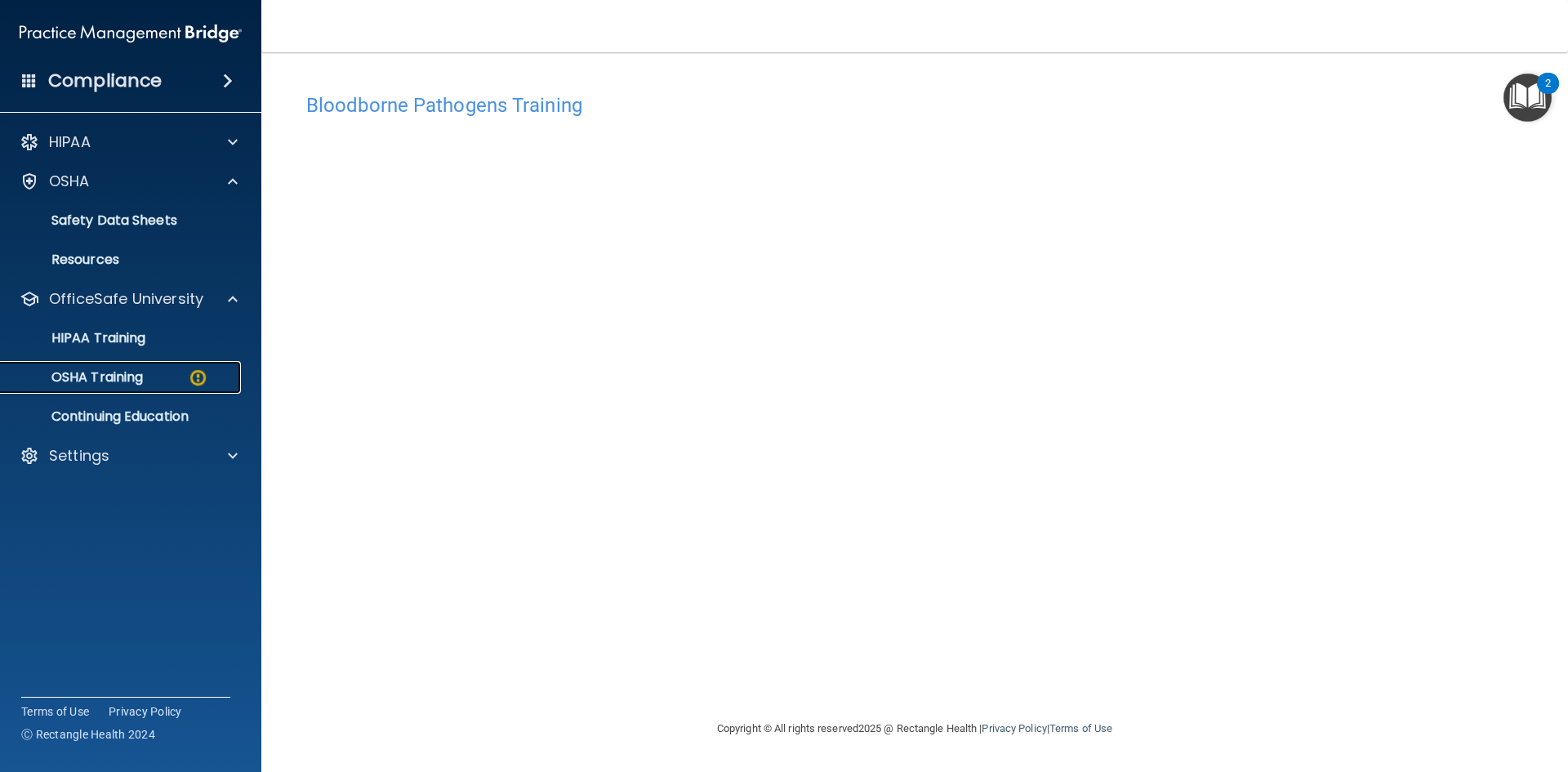
drag, startPoint x: 196, startPoint y: 375, endPoint x: 195, endPoint y: 383, distance: 8.1
click at [195, 375] on img at bounding box center [198, 377] width 20 height 20
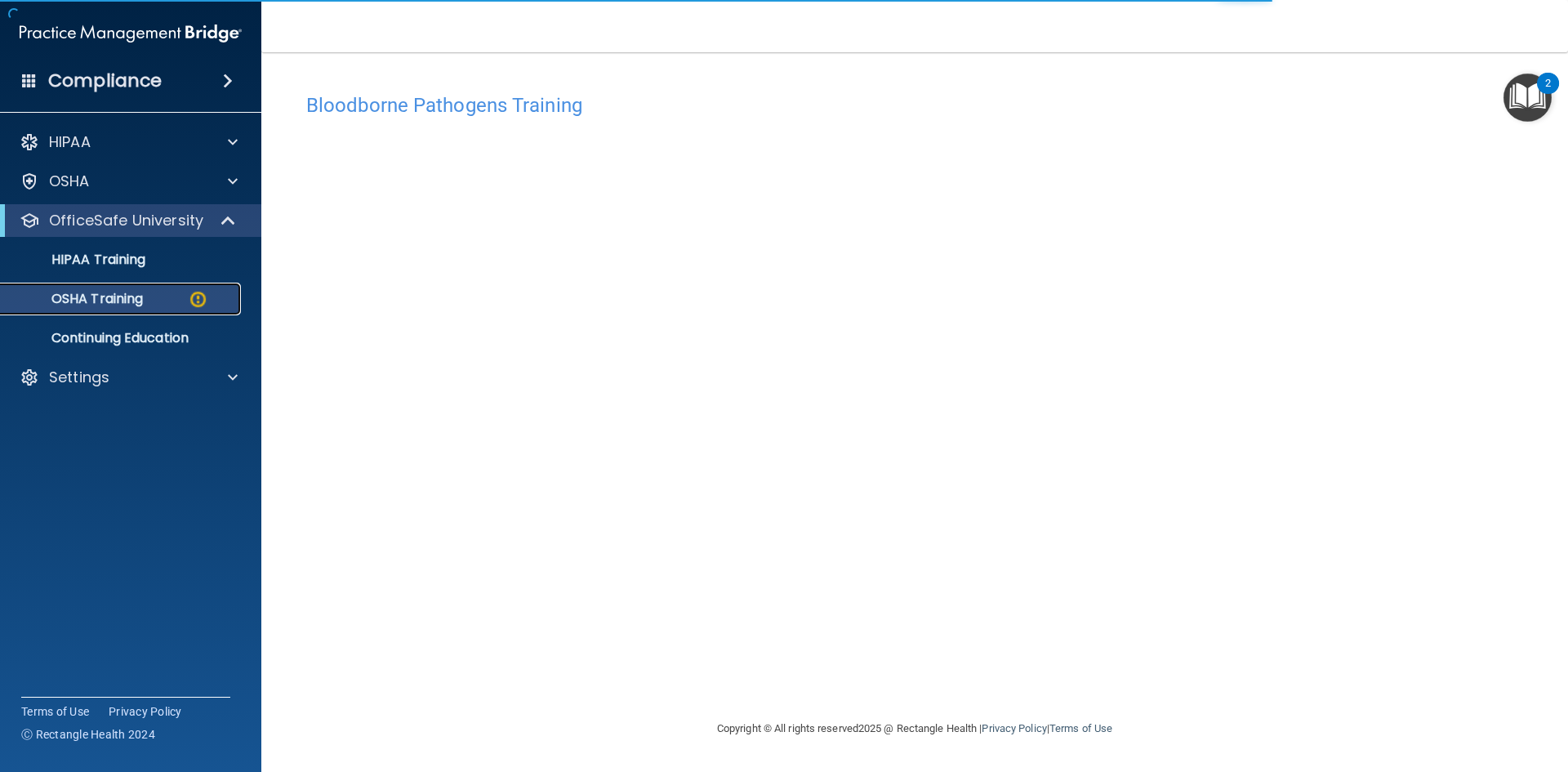
click at [132, 293] on p "OSHA Training" at bounding box center [76, 298] width 132 height 16
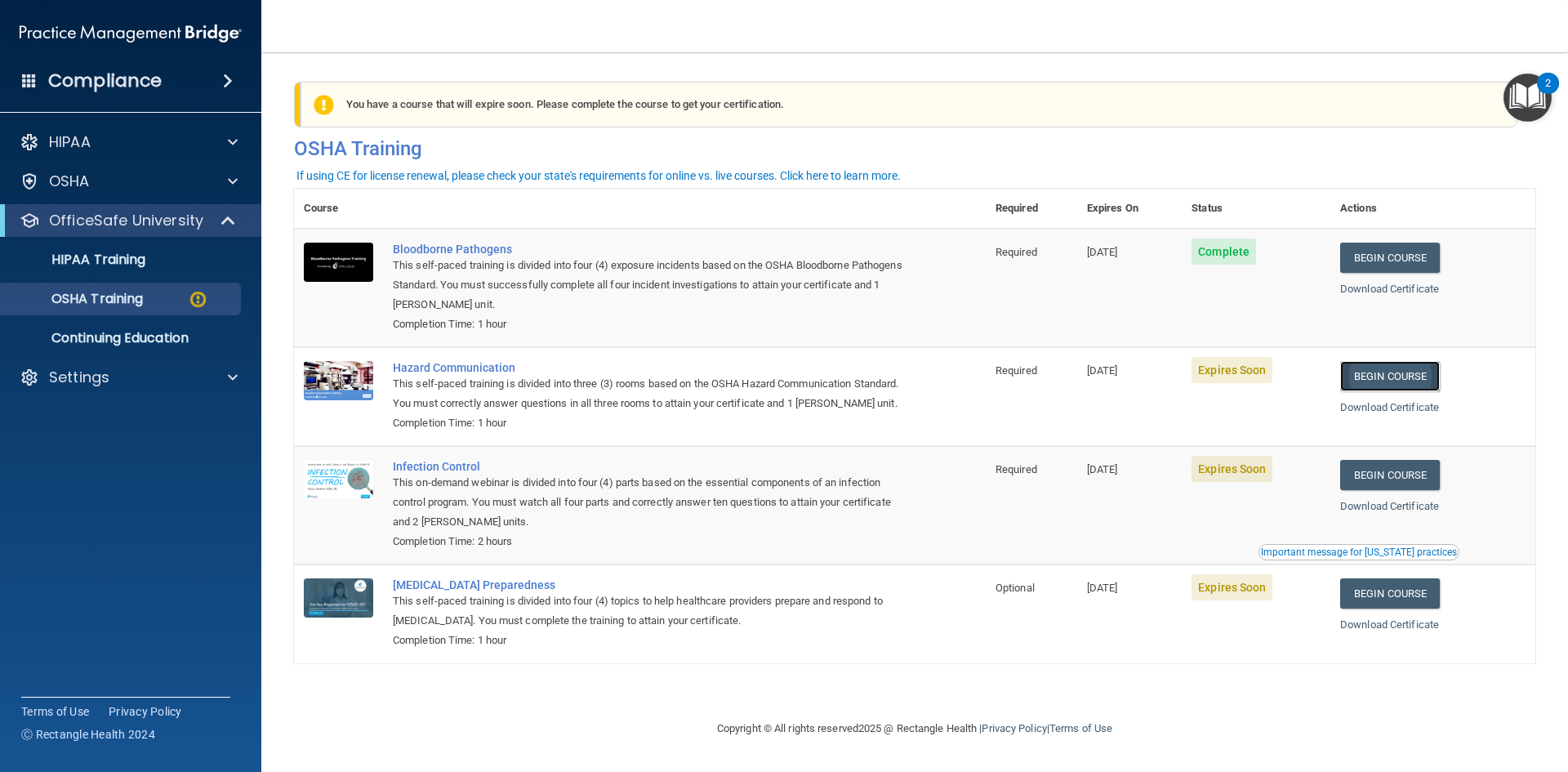
click at [1394, 378] on link "Begin Course" at bounding box center [1390, 376] width 100 height 30
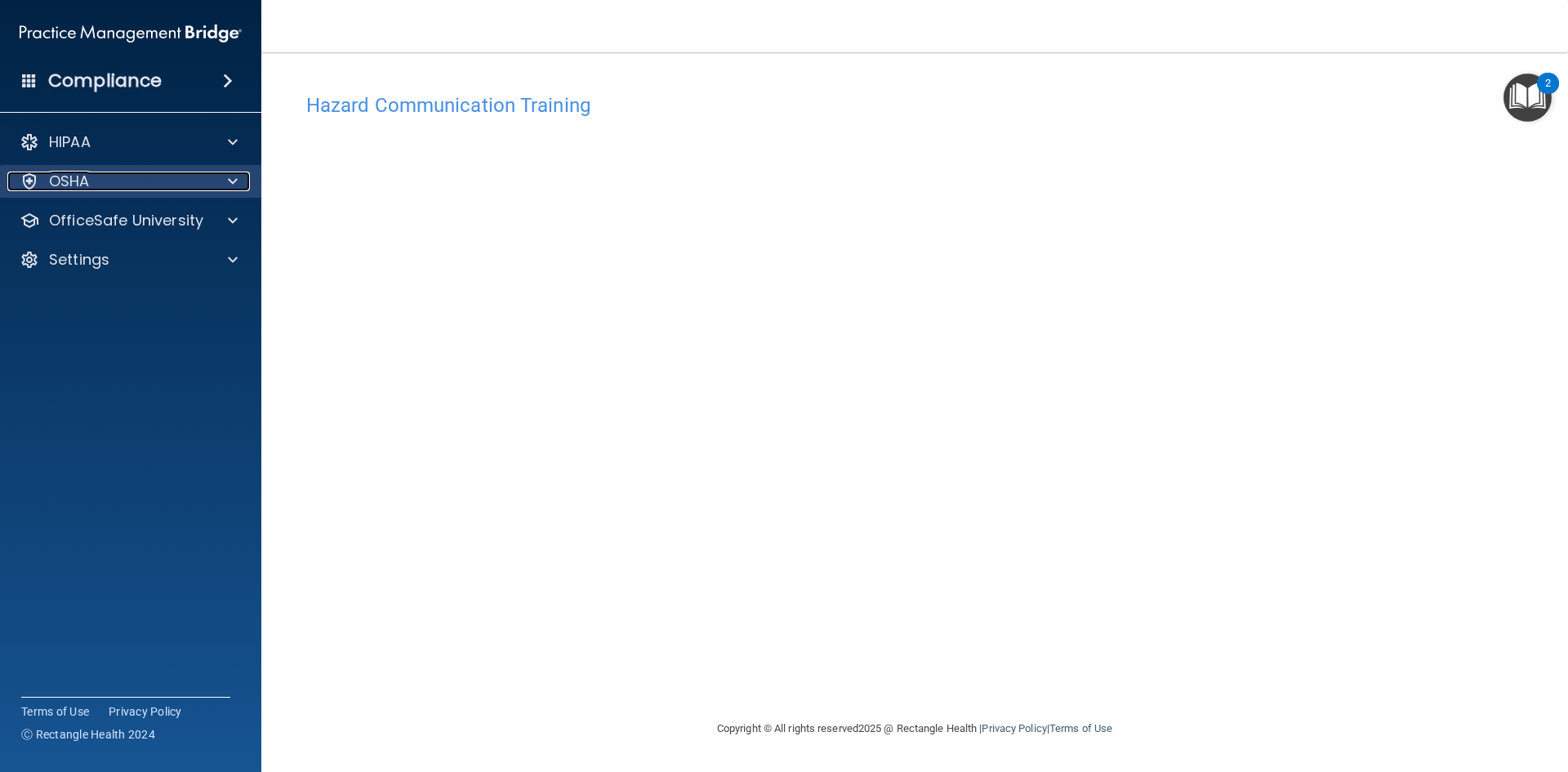
click at [67, 178] on p "OSHA" at bounding box center [69, 181] width 41 height 20
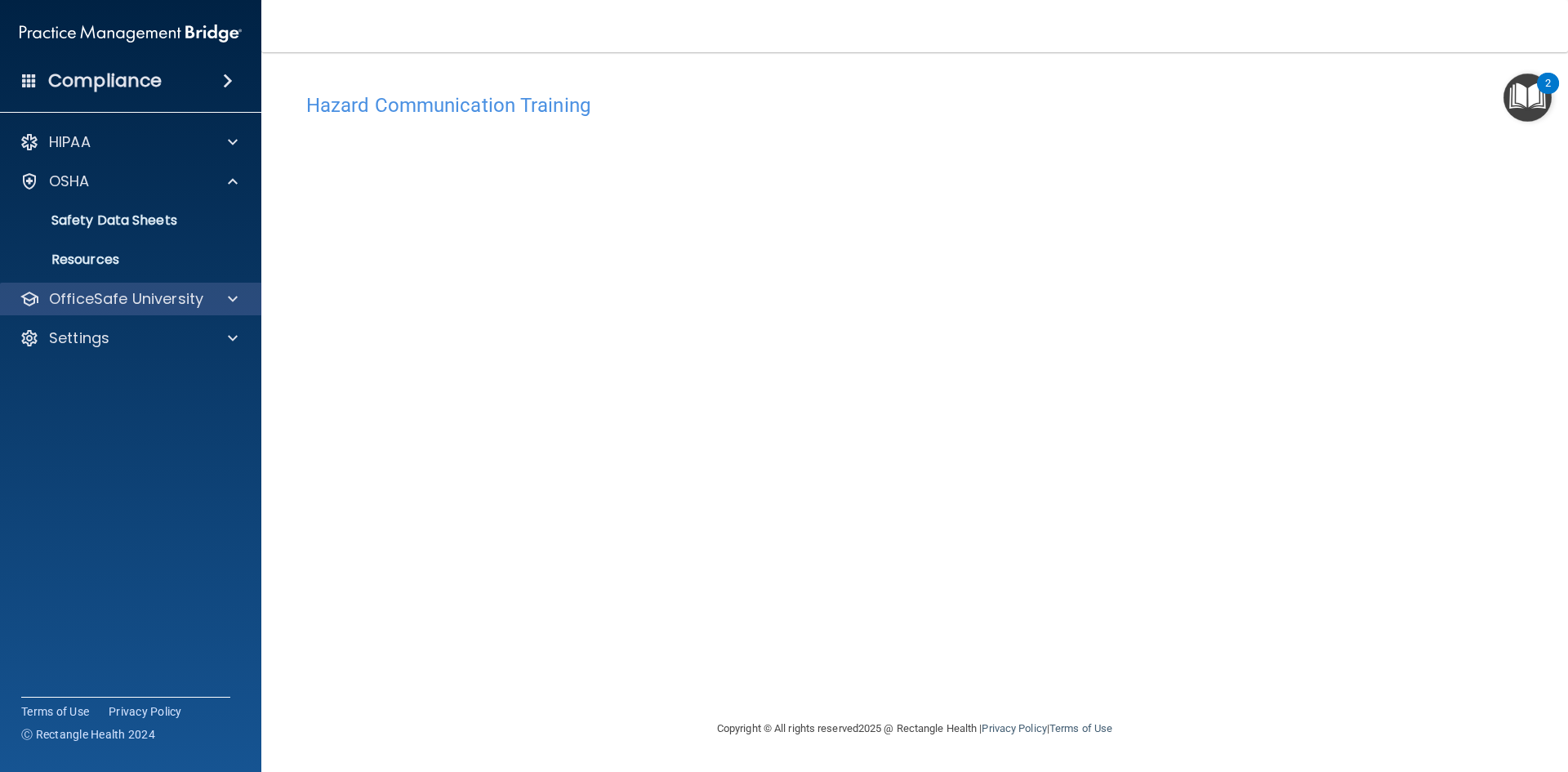
drag, startPoint x: 110, startPoint y: 311, endPoint x: 115, endPoint y: 321, distance: 11.2
click at [112, 312] on div "OfficeSafe University" at bounding box center [131, 299] width 262 height 32
click at [116, 327] on div "Settings" at bounding box center [131, 338] width 262 height 32
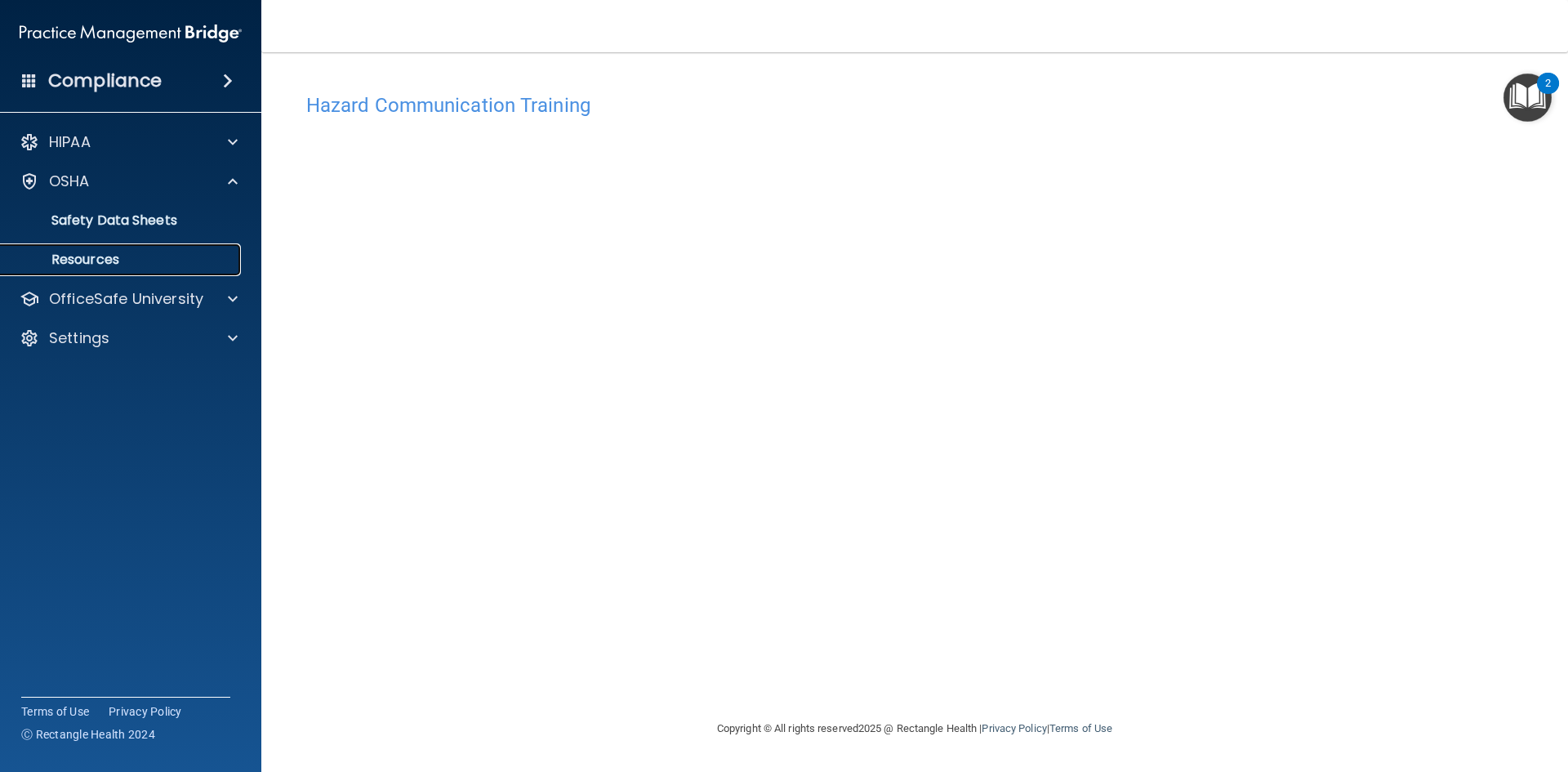
click at [129, 272] on link "Resources" at bounding box center [112, 260] width 257 height 32
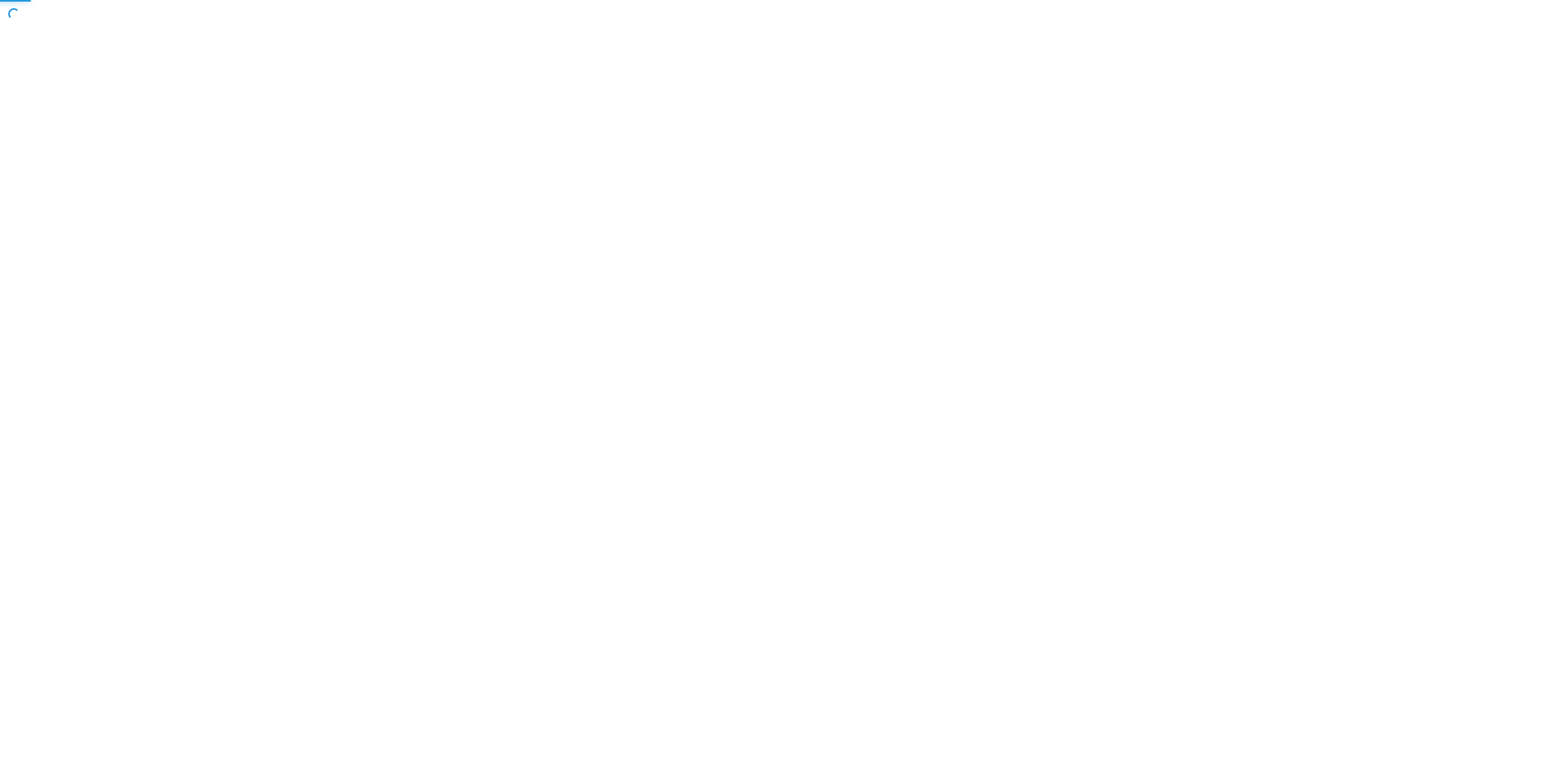
click at [163, 180] on body "Toggle navigation Manage My Enterprise Manage My Location Copyright © All right…" at bounding box center [784, 386] width 1568 height 772
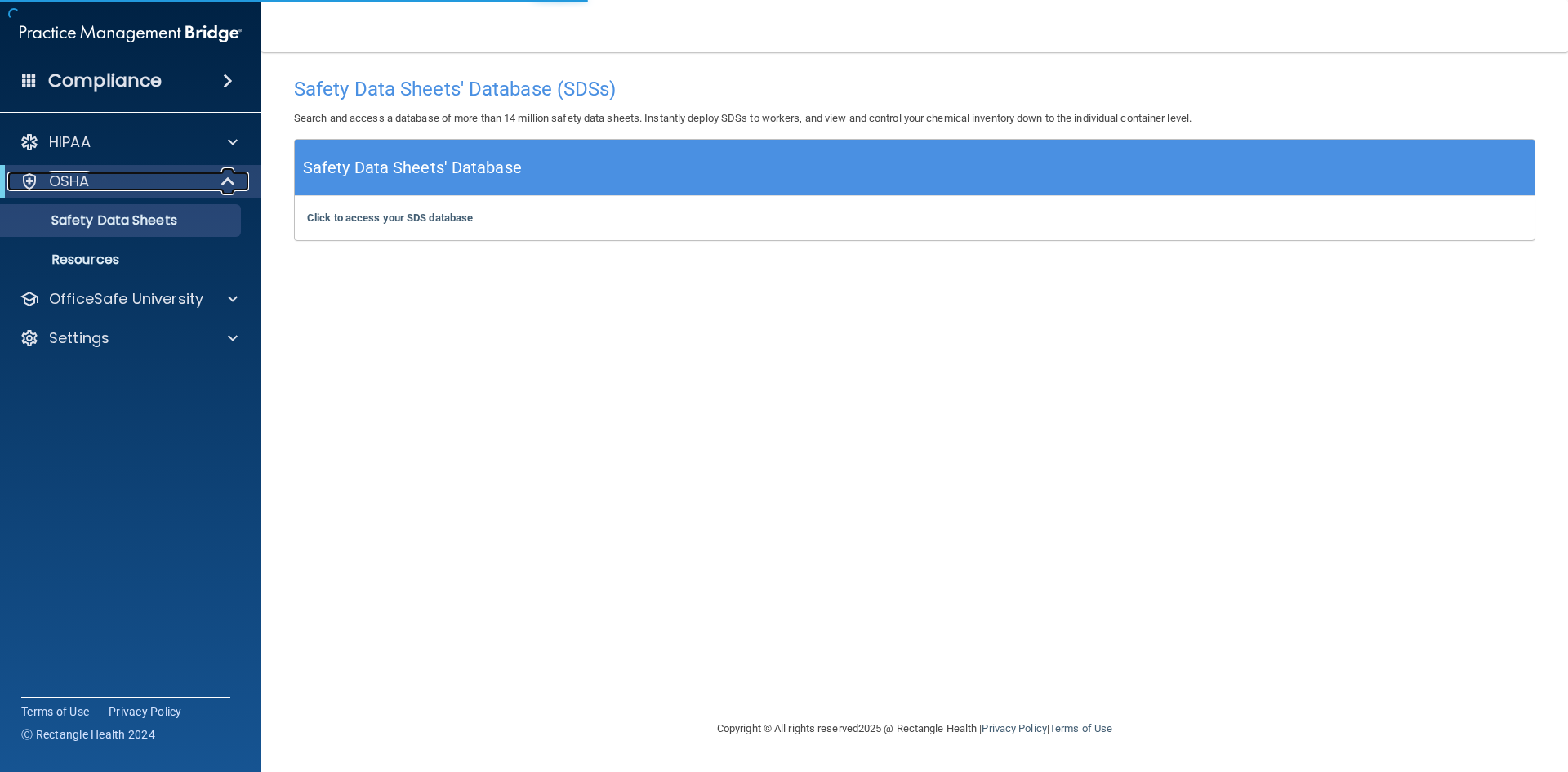
click at [159, 181] on div "OSHA" at bounding box center [108, 181] width 202 height 20
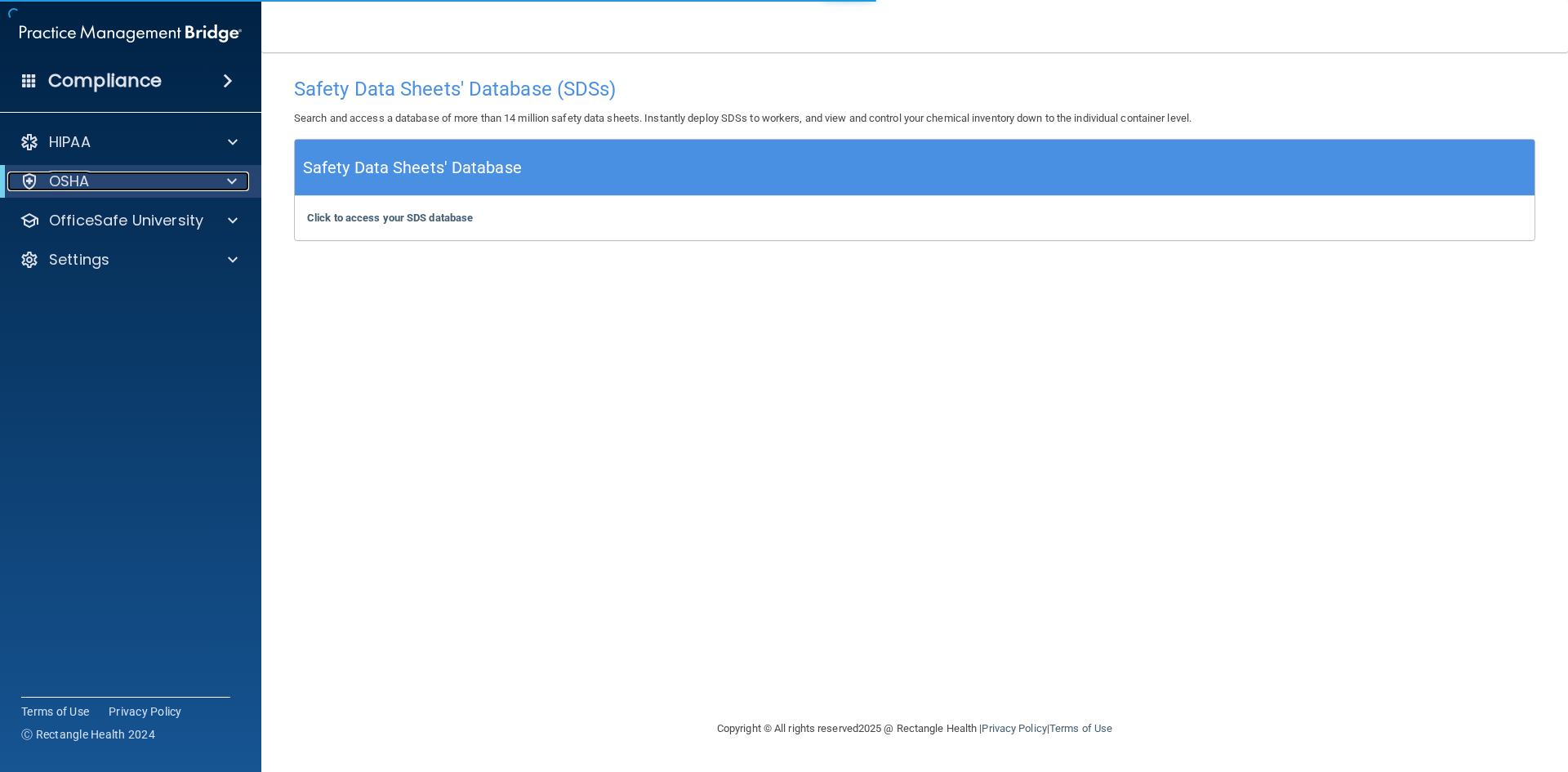
click at [157, 182] on div "OSHA" at bounding box center [108, 181] width 202 height 20
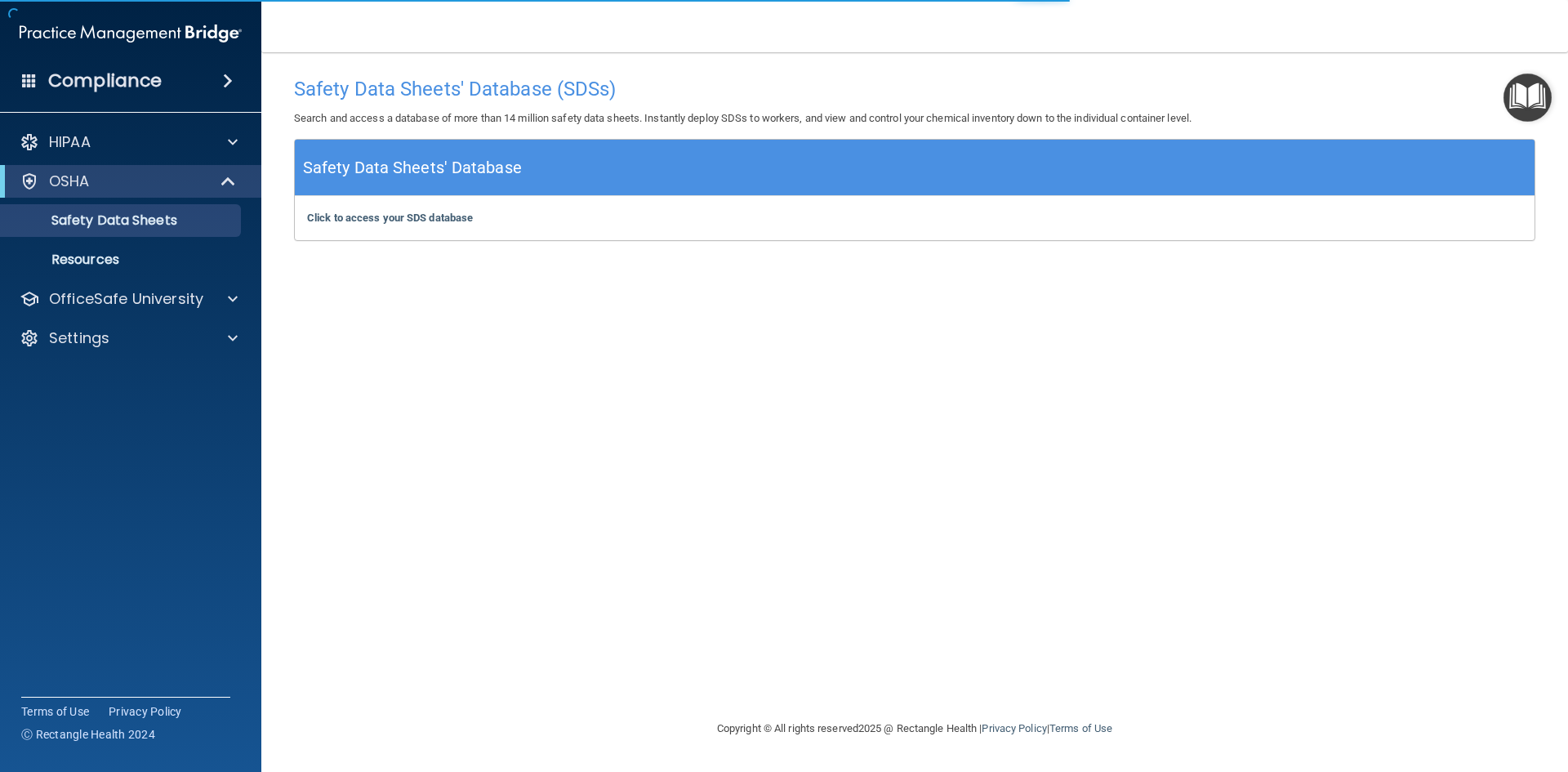
click at [198, 281] on div "HIPAA Documents and Policies Report an Incident Business Associates Emergency P…" at bounding box center [131, 243] width 262 height 249
click at [208, 315] on div "HIPAA Documents and Policies Report an Incident Business Associates Emergency P…" at bounding box center [131, 243] width 262 height 249
click at [230, 344] on span at bounding box center [232, 337] width 9 height 20
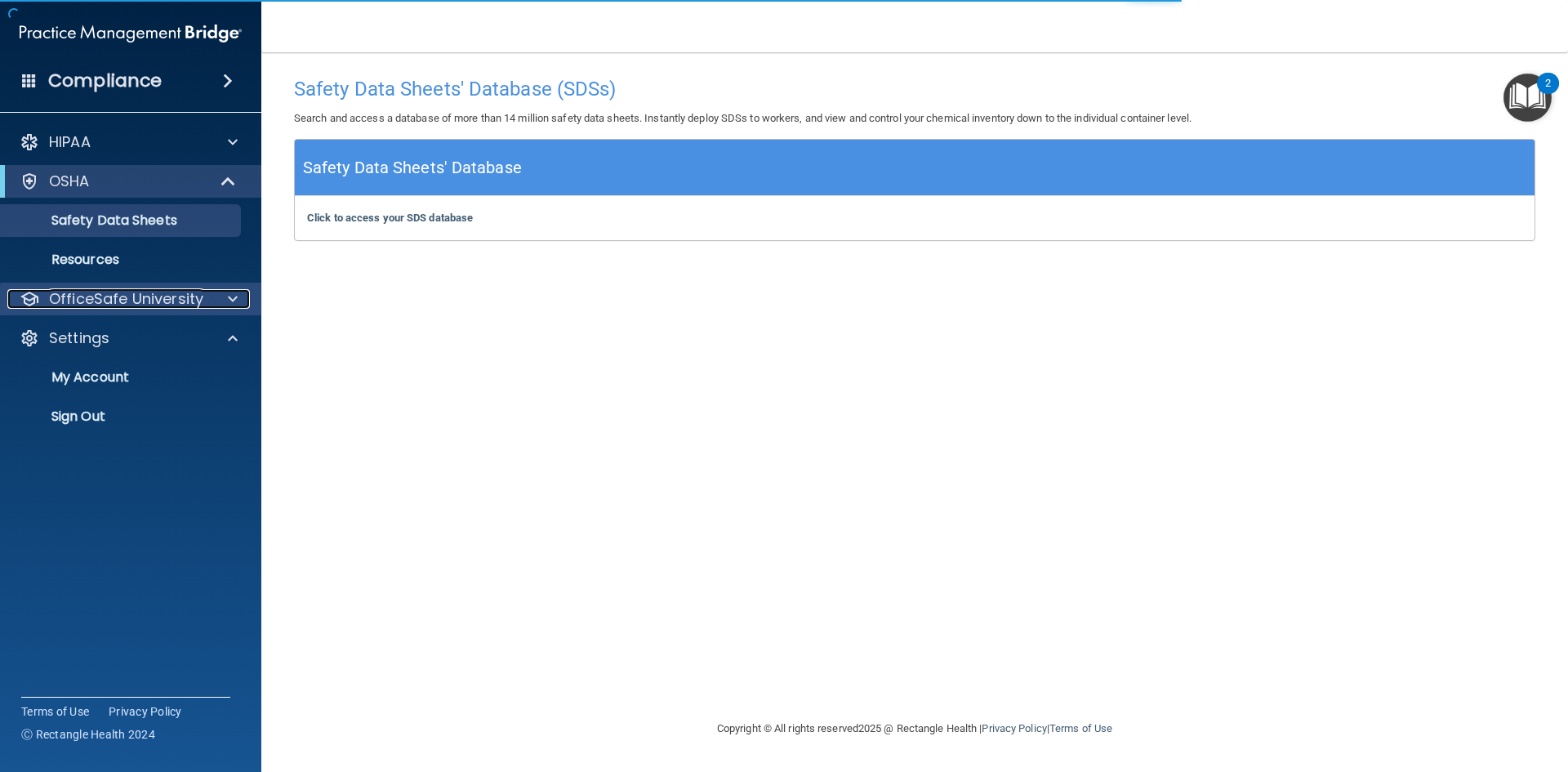
click at [239, 297] on div at bounding box center [231, 299] width 41 height 20
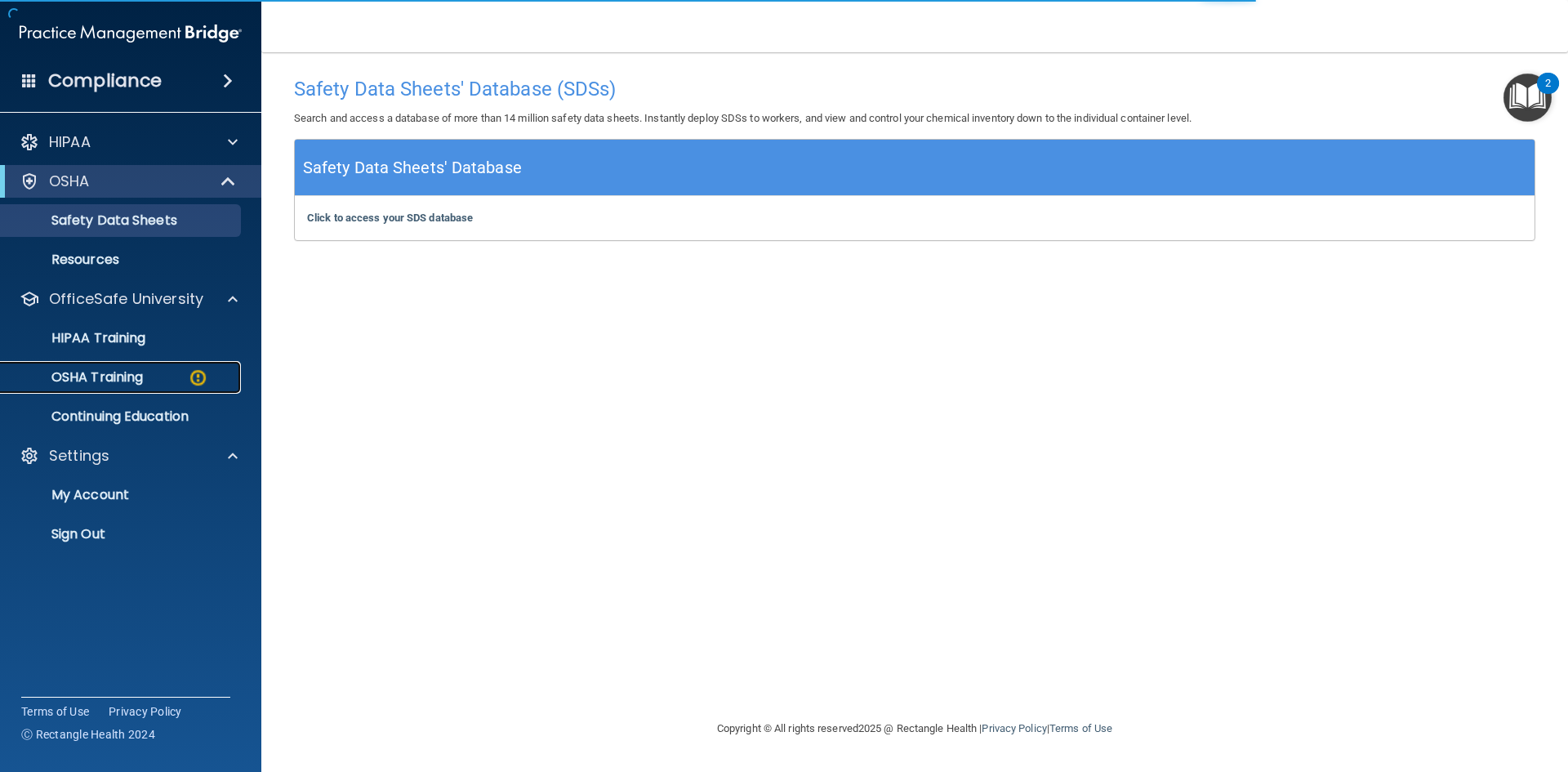
click at [212, 383] on div "OSHA Training" at bounding box center [121, 377] width 223 height 16
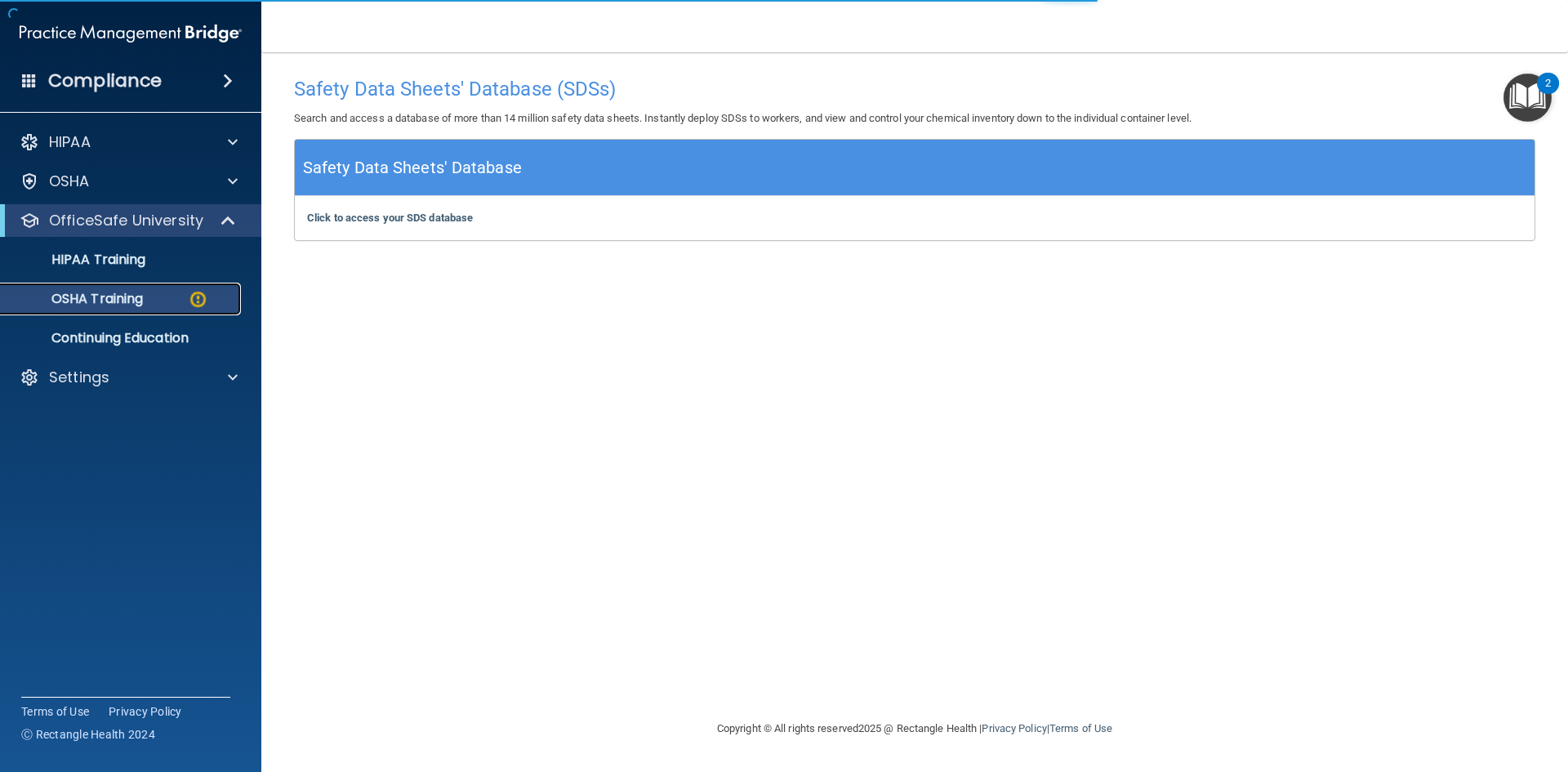
click at [196, 304] on img at bounding box center [198, 300] width 20 height 20
click at [131, 319] on ul "HIPAA Training OSHA Training Continuing Education" at bounding box center [132, 295] width 295 height 118
click at [121, 302] on p "OSHA Training" at bounding box center [76, 298] width 132 height 16
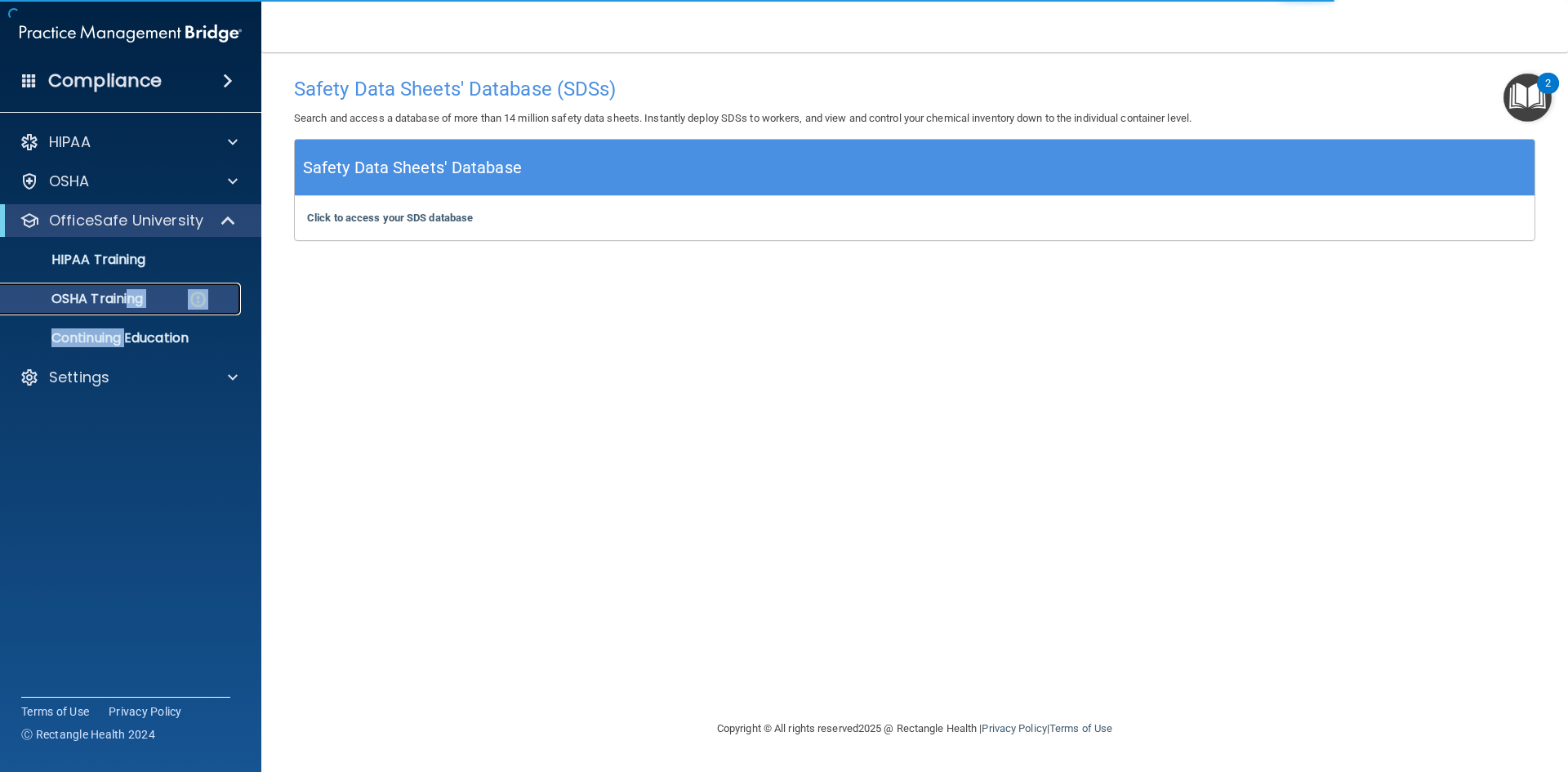
click at [150, 298] on div "OSHA Training" at bounding box center [121, 298] width 223 height 16
click at [195, 291] on img at bounding box center [198, 300] width 20 height 20
click at [175, 331] on p "Continuing Education" at bounding box center [121, 337] width 223 height 16
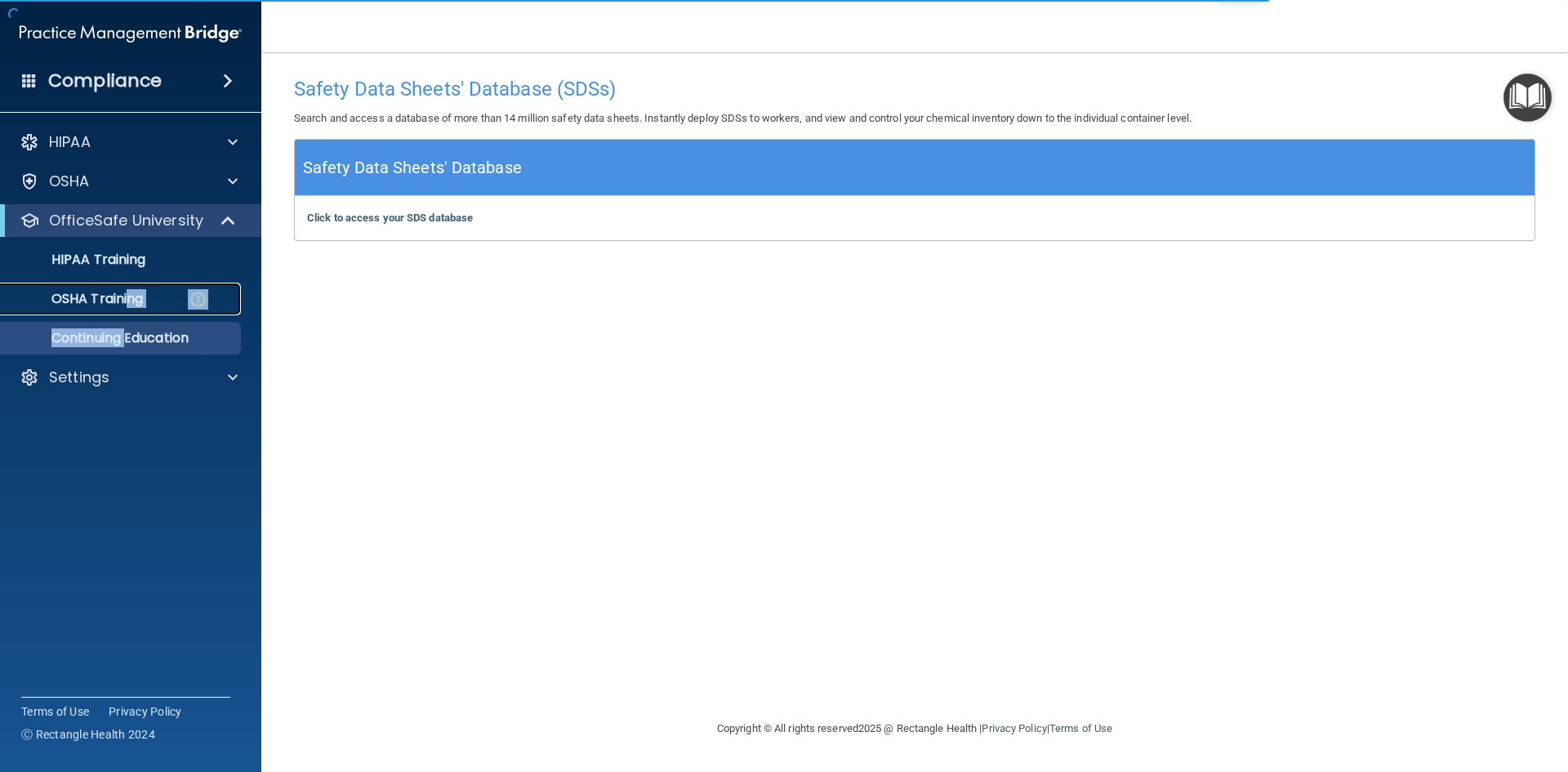
click at [200, 285] on link "OSHA Training" at bounding box center [112, 299] width 257 height 32
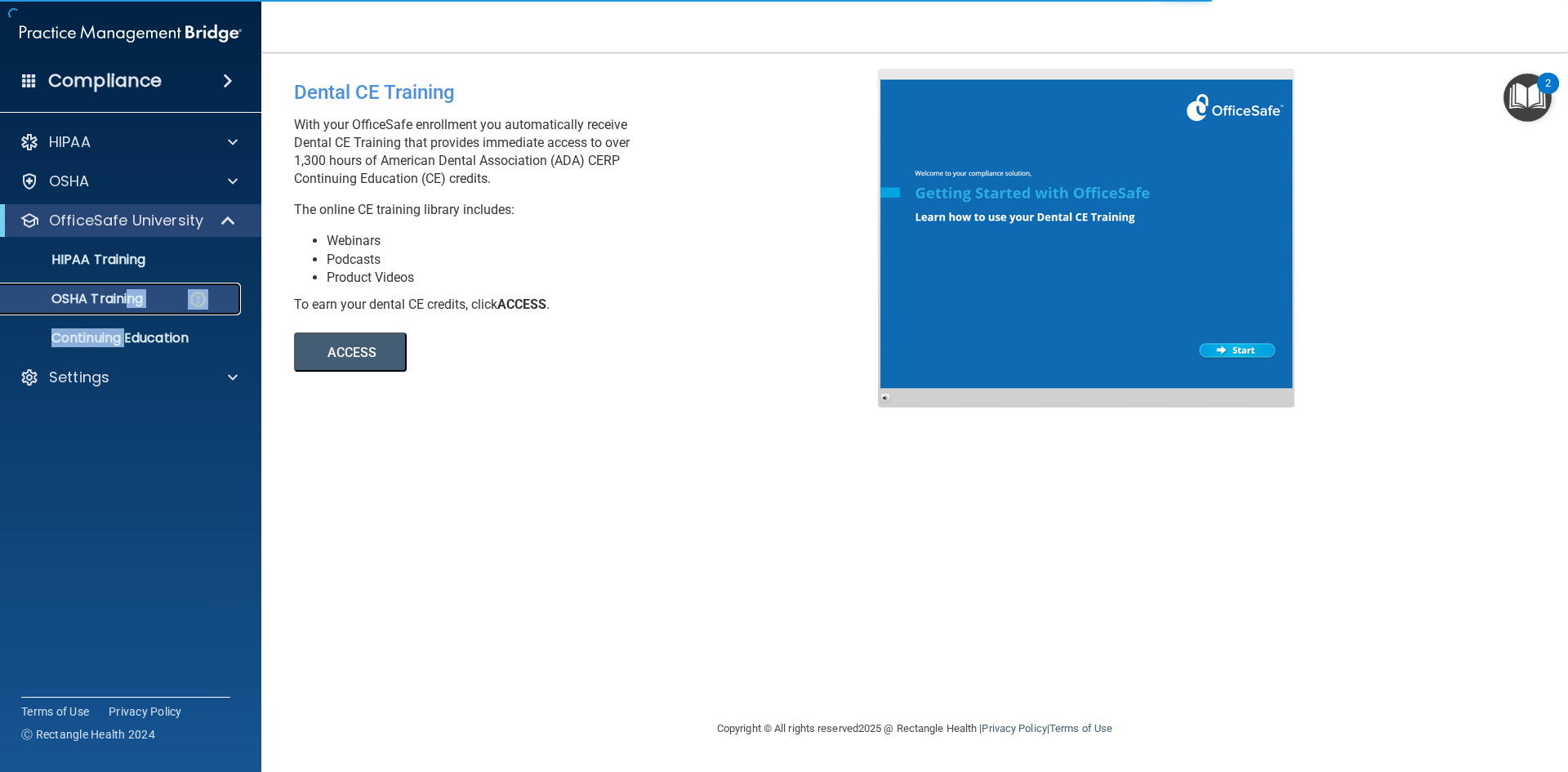
click at [118, 293] on p "OSHA Training" at bounding box center [76, 298] width 132 height 16
drag, startPoint x: 120, startPoint y: 289, endPoint x: 111, endPoint y: 288, distance: 9.1
click at [120, 288] on link "OSHA Training" at bounding box center [112, 299] width 257 height 32
click at [132, 296] on p "OSHA Training" at bounding box center [76, 298] width 132 height 16
click at [118, 229] on p "OfficeSafe University" at bounding box center [126, 220] width 155 height 20
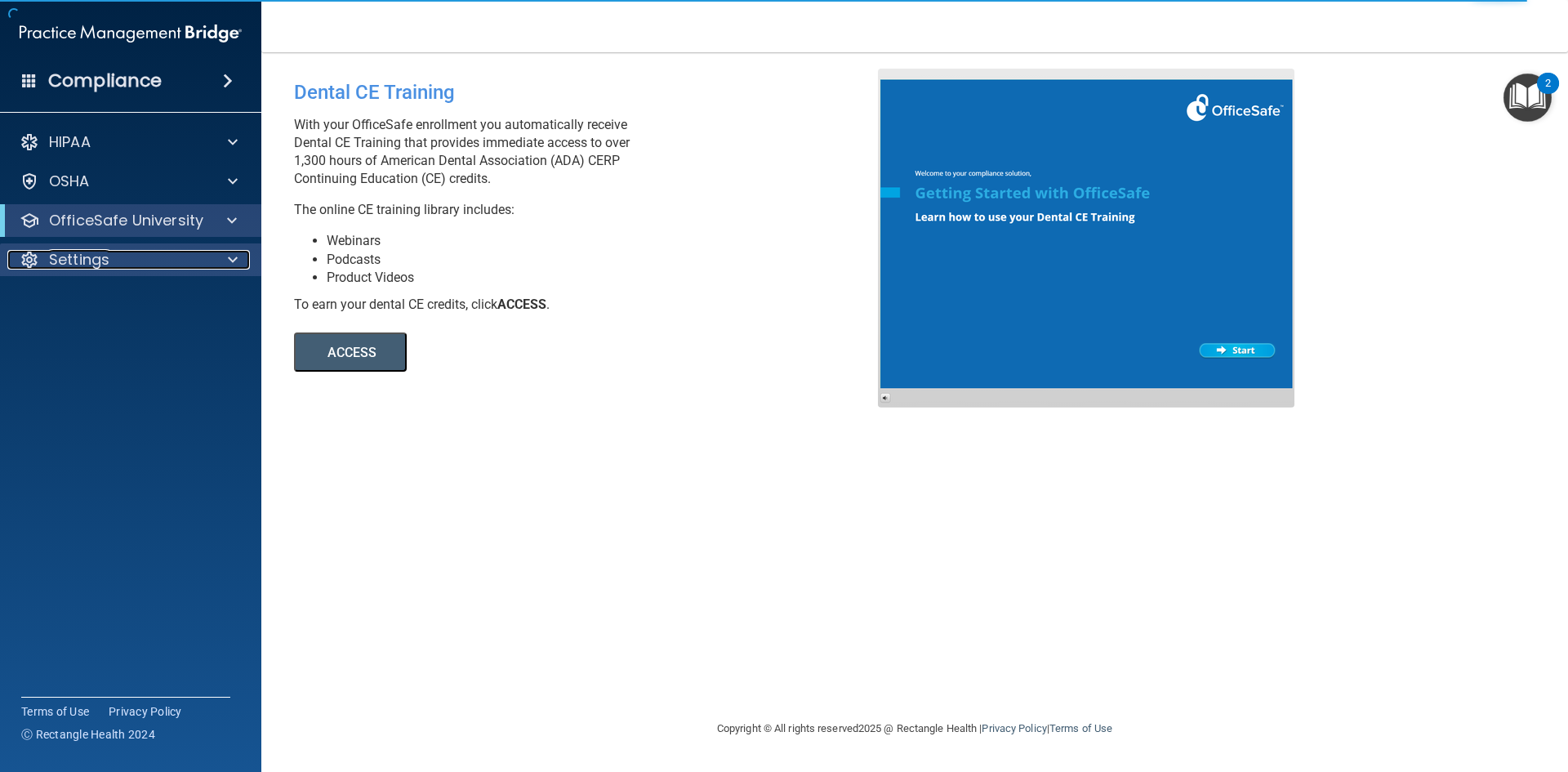
click at [124, 264] on div "Settings" at bounding box center [108, 260] width 202 height 20
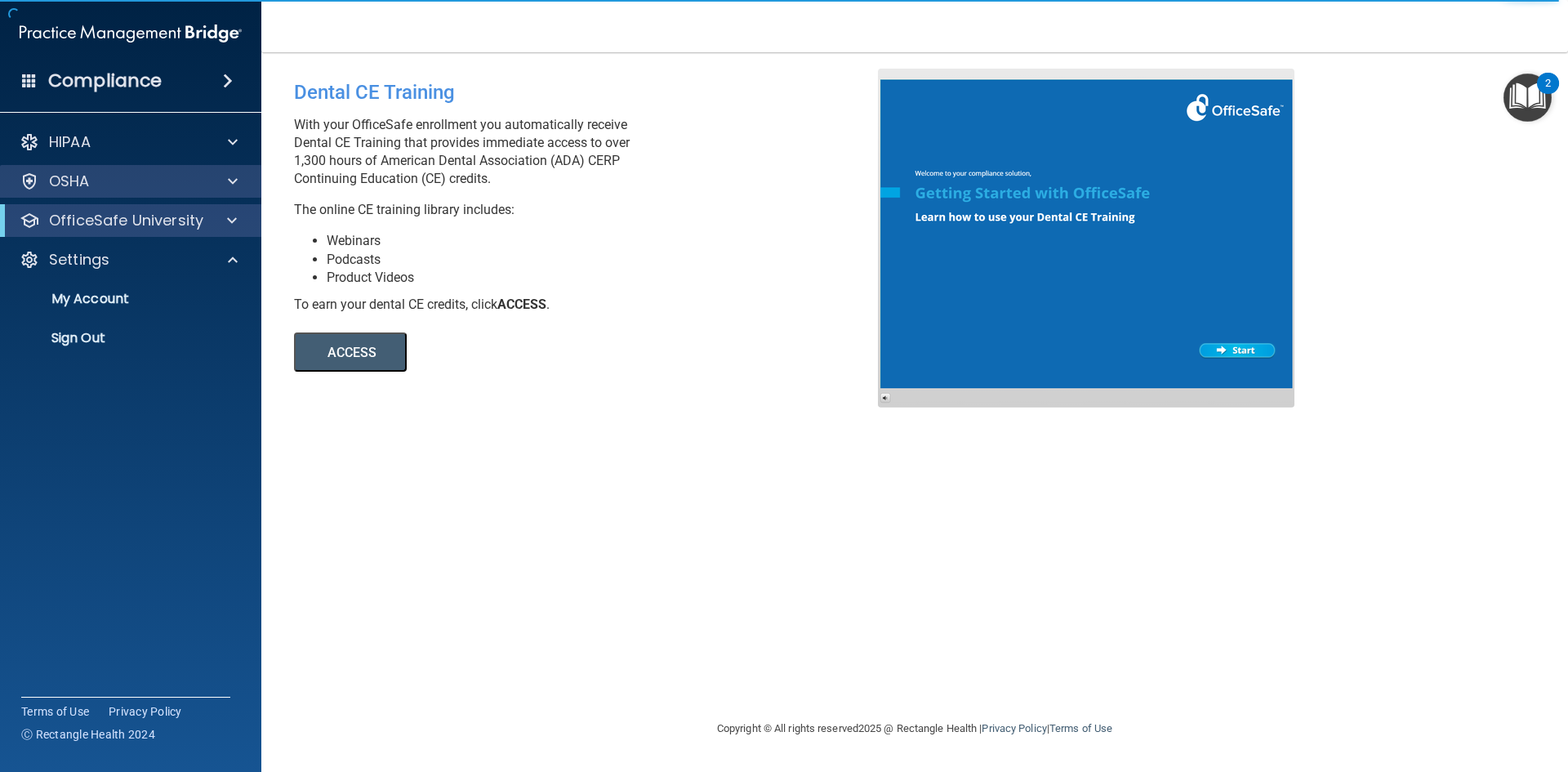
click at [183, 196] on div "OSHA" at bounding box center [131, 181] width 262 height 32
click at [219, 191] on div "OSHA" at bounding box center [131, 181] width 262 height 32
click at [218, 180] on div at bounding box center [231, 181] width 41 height 20
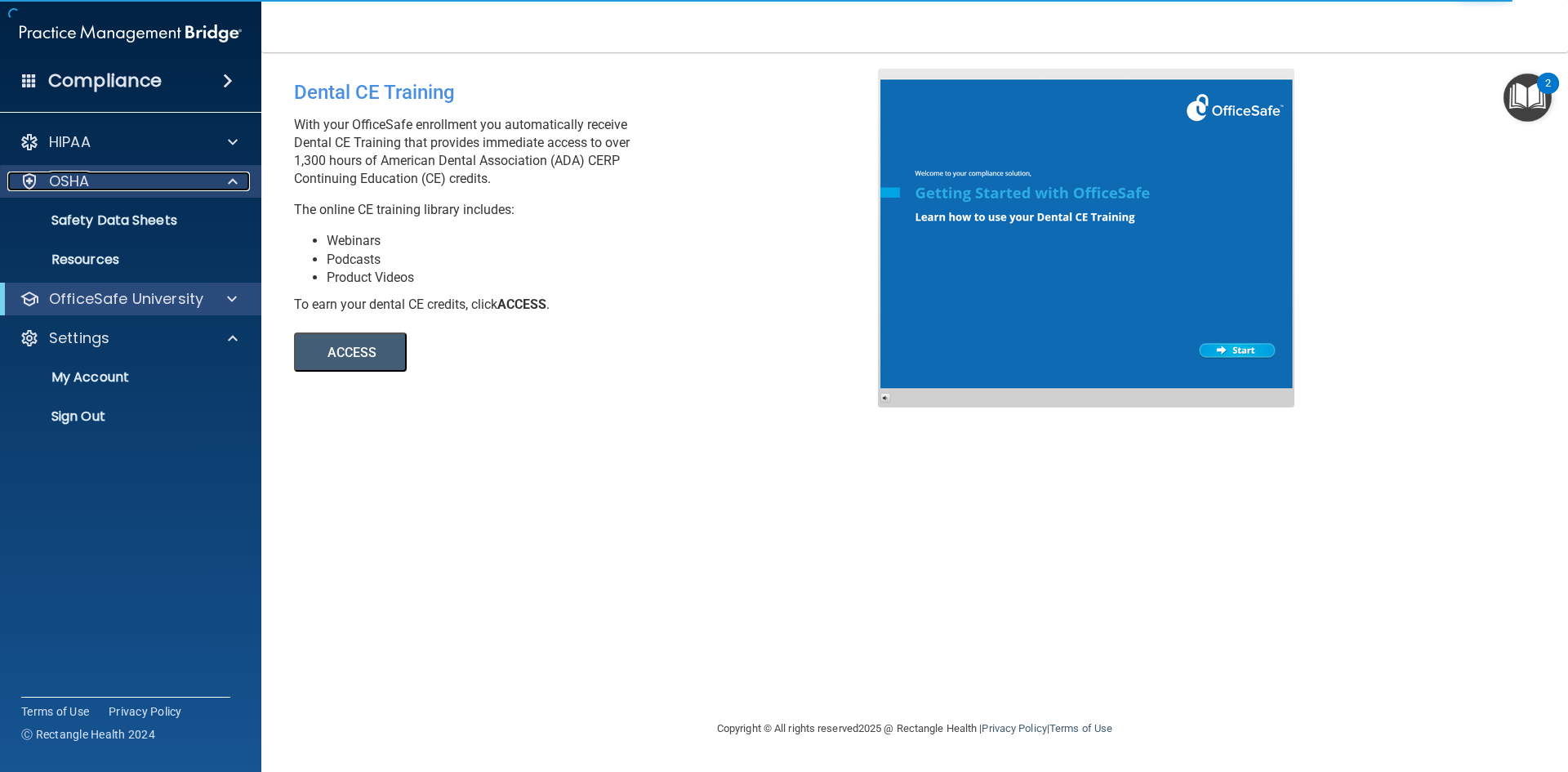
click at [218, 180] on div at bounding box center [231, 181] width 41 height 20
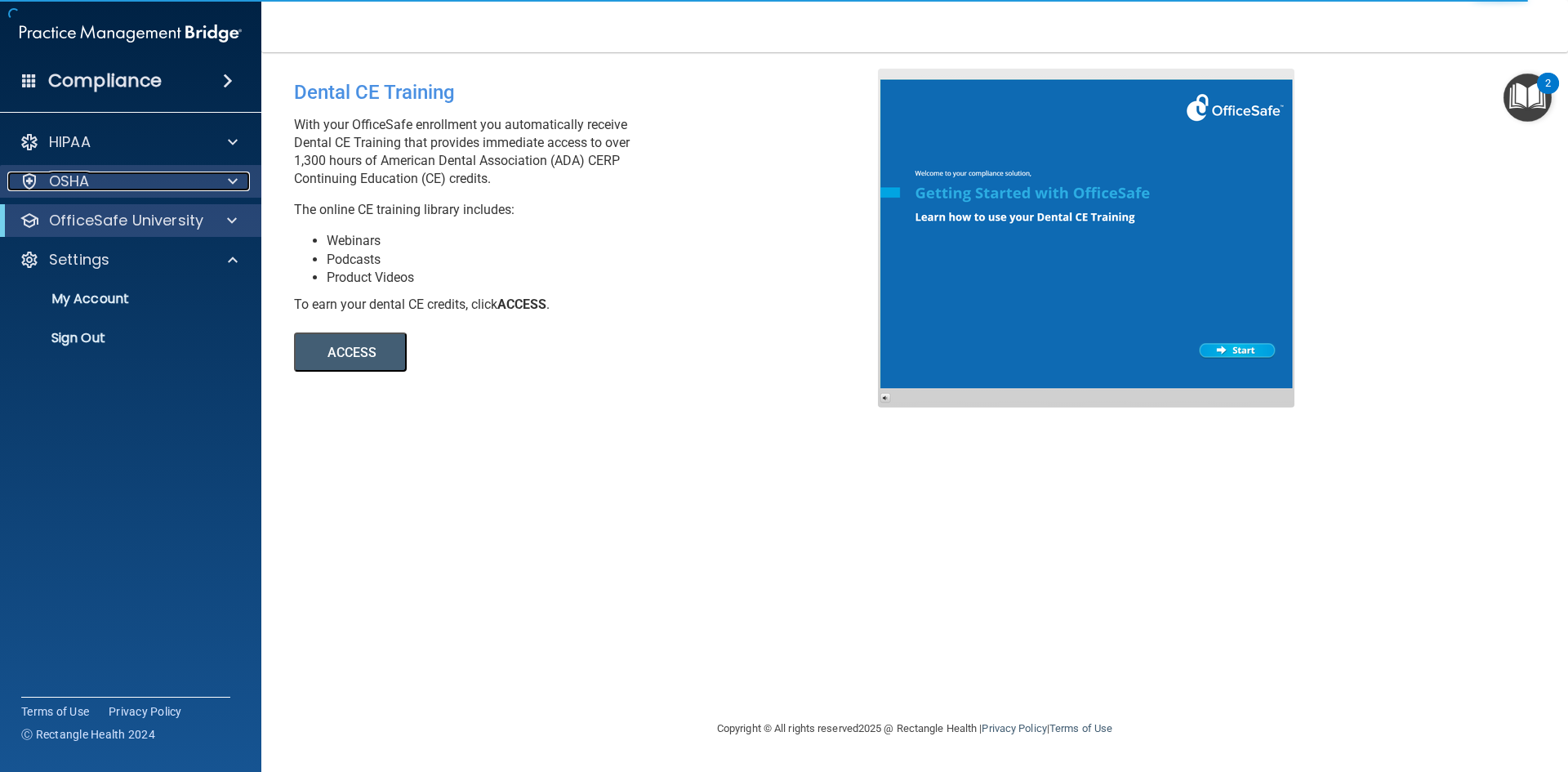
click at [218, 180] on div at bounding box center [231, 181] width 41 height 20
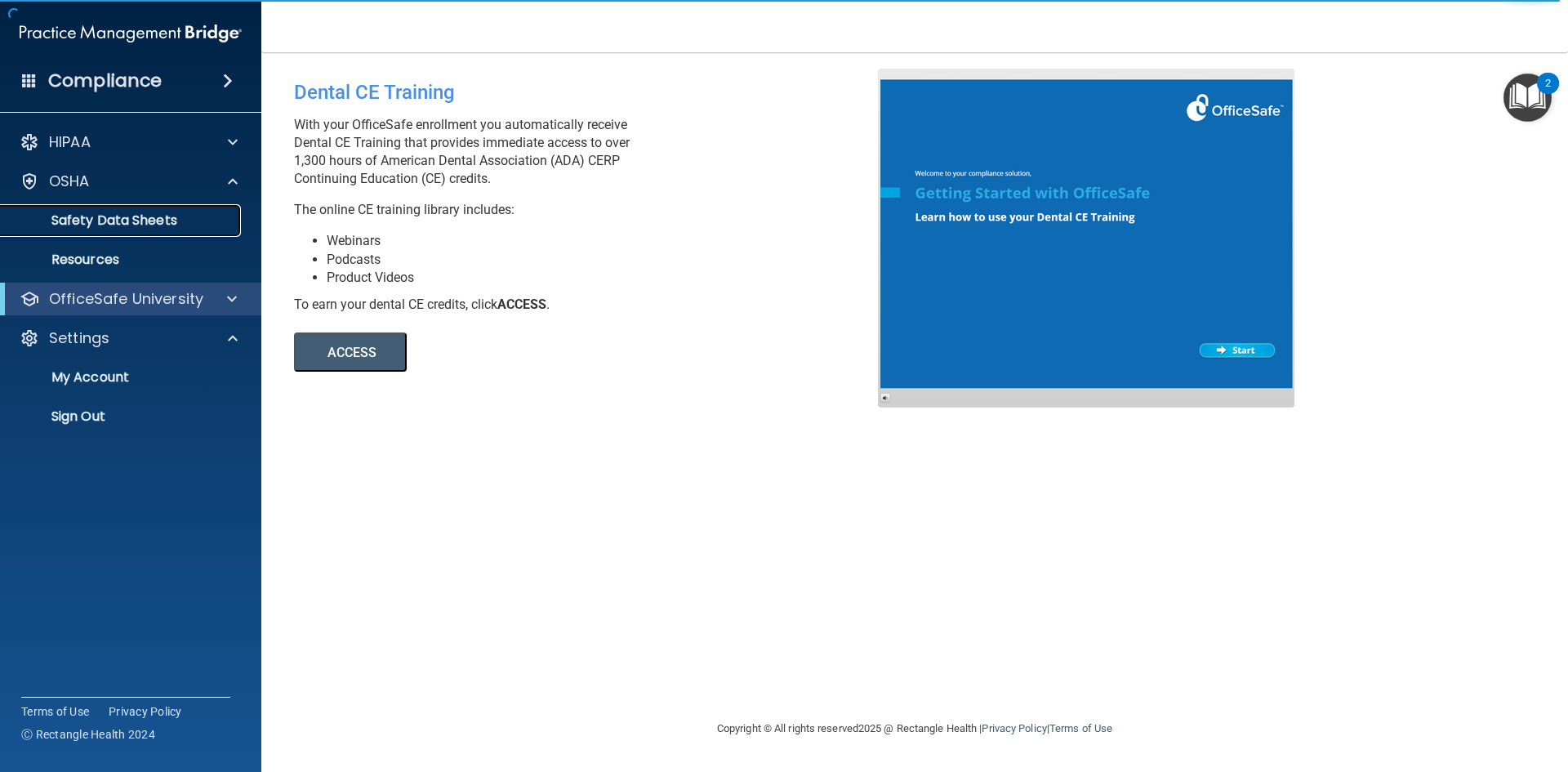
click at [204, 231] on link "Safety Data Sheets" at bounding box center [112, 220] width 257 height 32
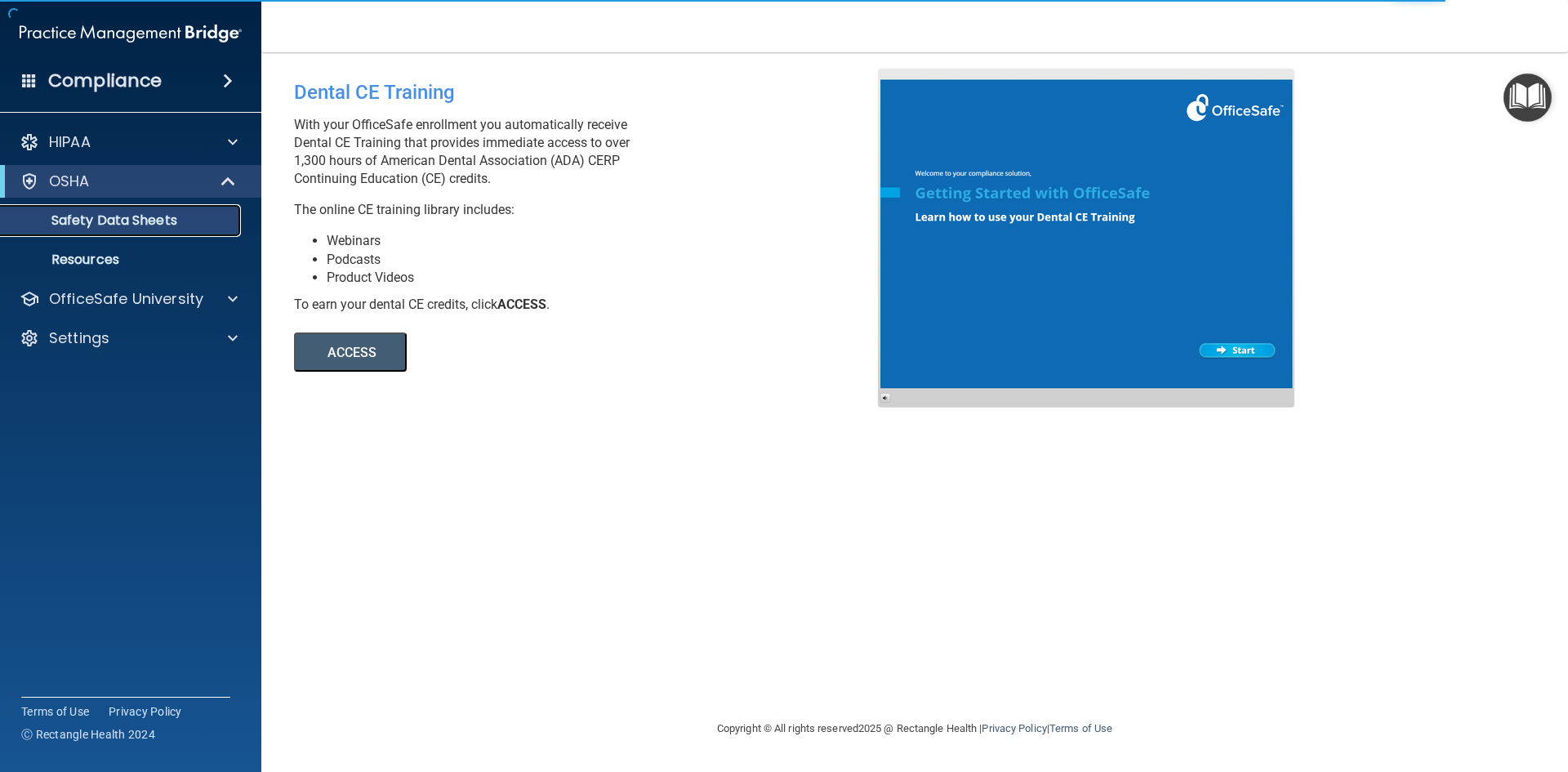
click at [204, 231] on link "Safety Data Sheets" at bounding box center [112, 220] width 257 height 32
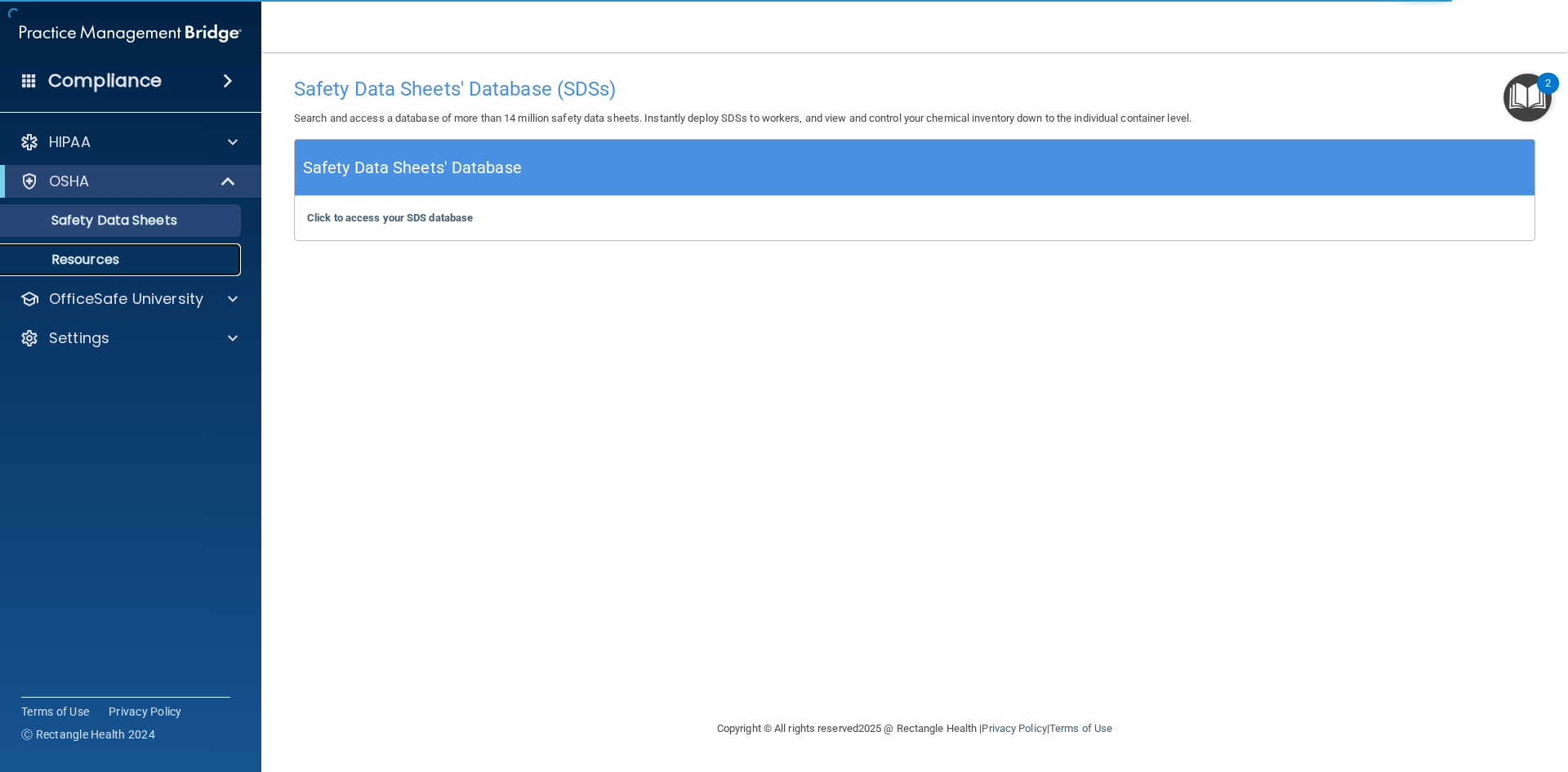
click at [149, 261] on p "Resources" at bounding box center [121, 260] width 223 height 16
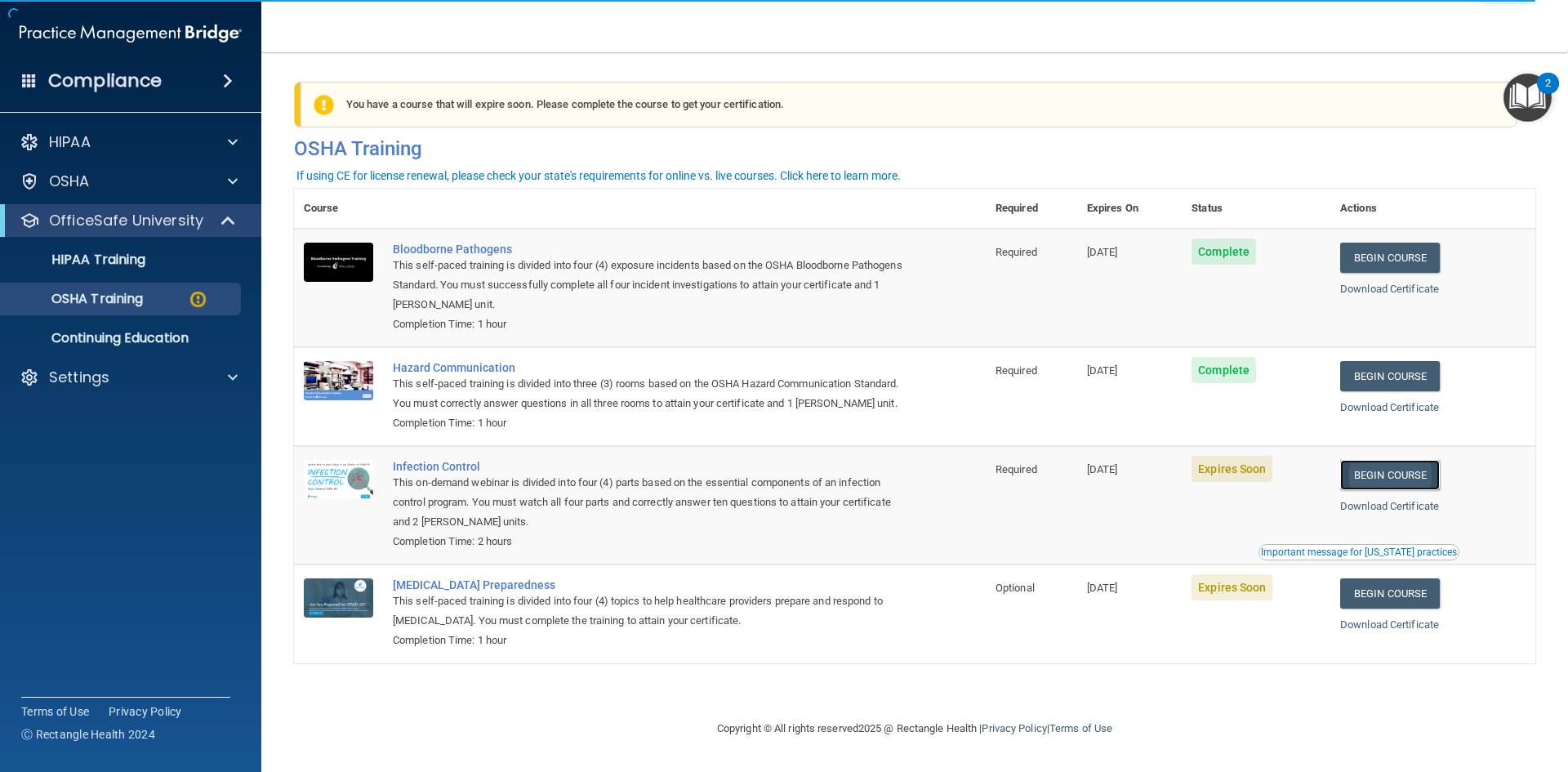
click at [1429, 490] on link "Begin Course" at bounding box center [1390, 474] width 100 height 30
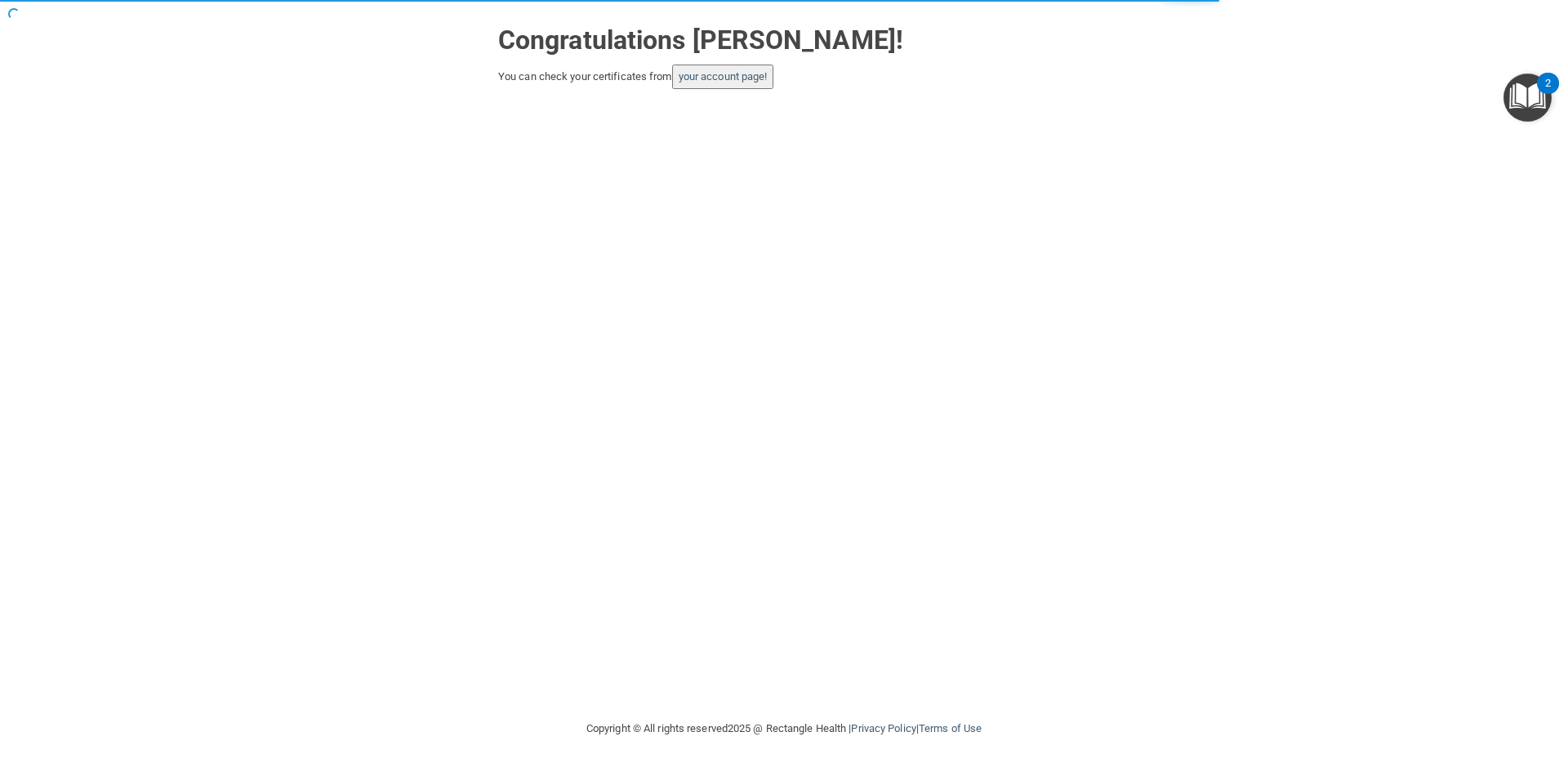
click at [735, 85] on button "your account page!" at bounding box center [723, 77] width 102 height 25
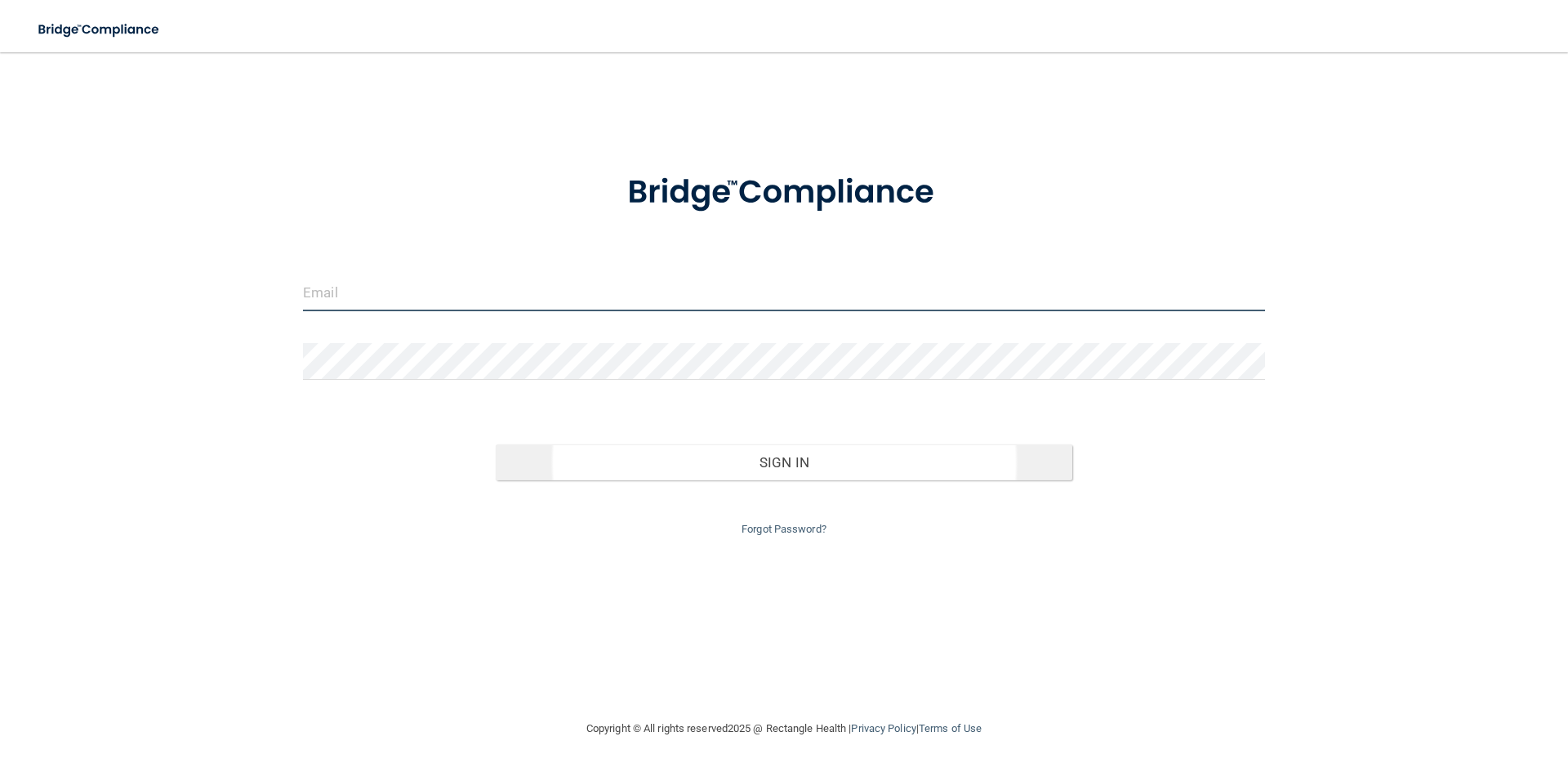
type input "[EMAIL_ADDRESS][DOMAIN_NAME]"
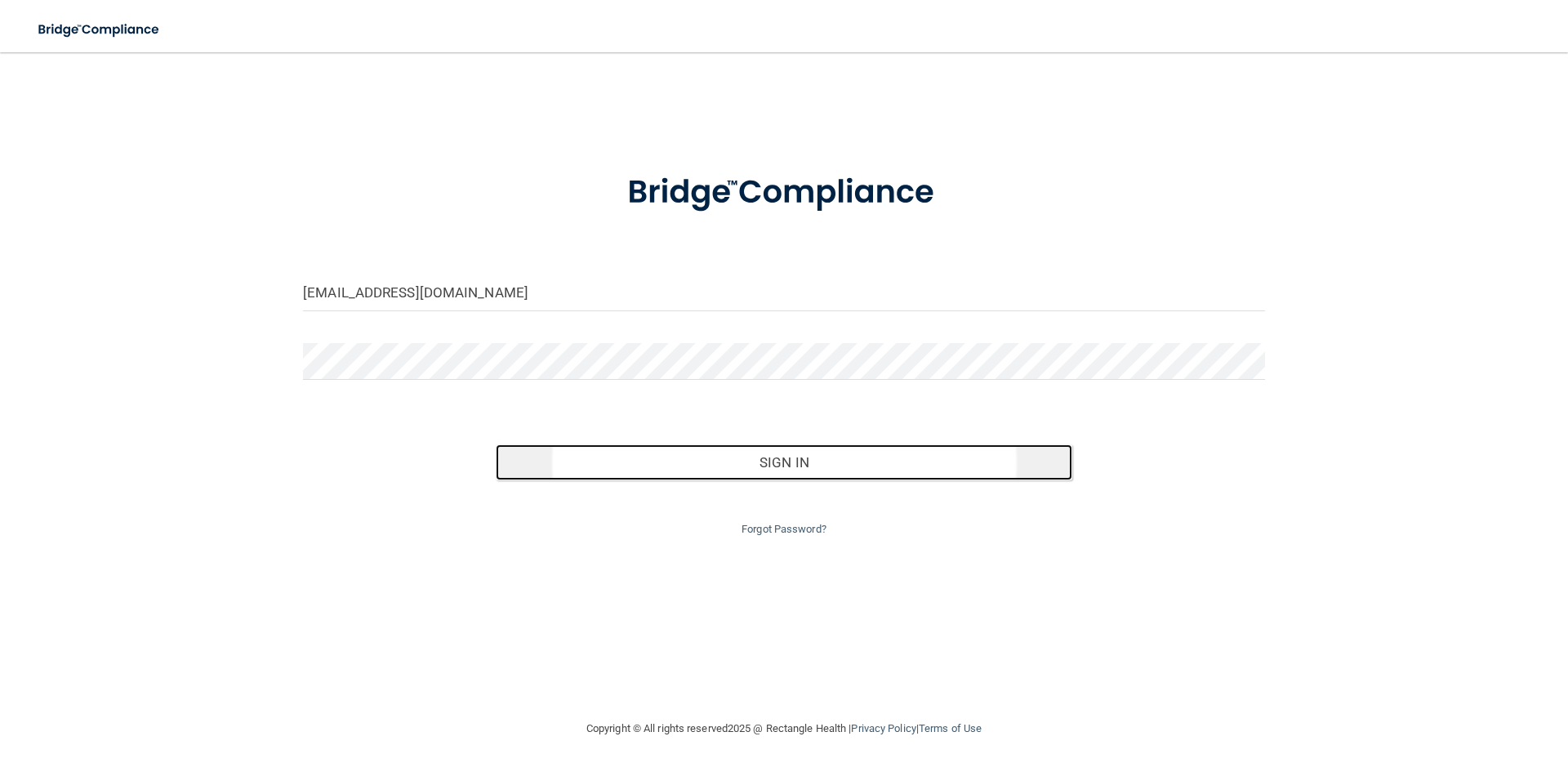
click at [612, 465] on button "Sign In" at bounding box center [785, 462] width 577 height 36
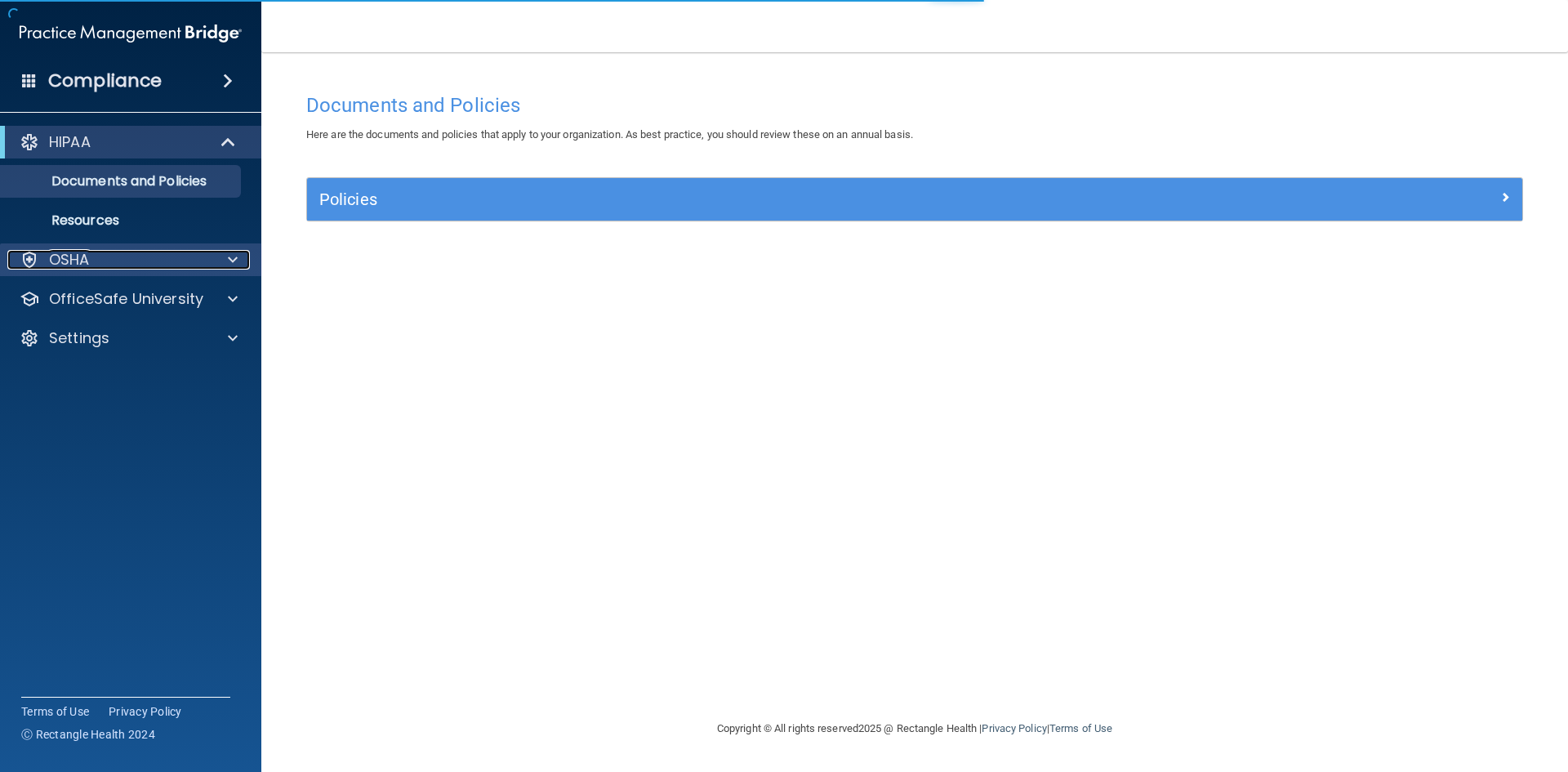
click at [92, 257] on div "OSHA" at bounding box center [108, 260] width 202 height 20
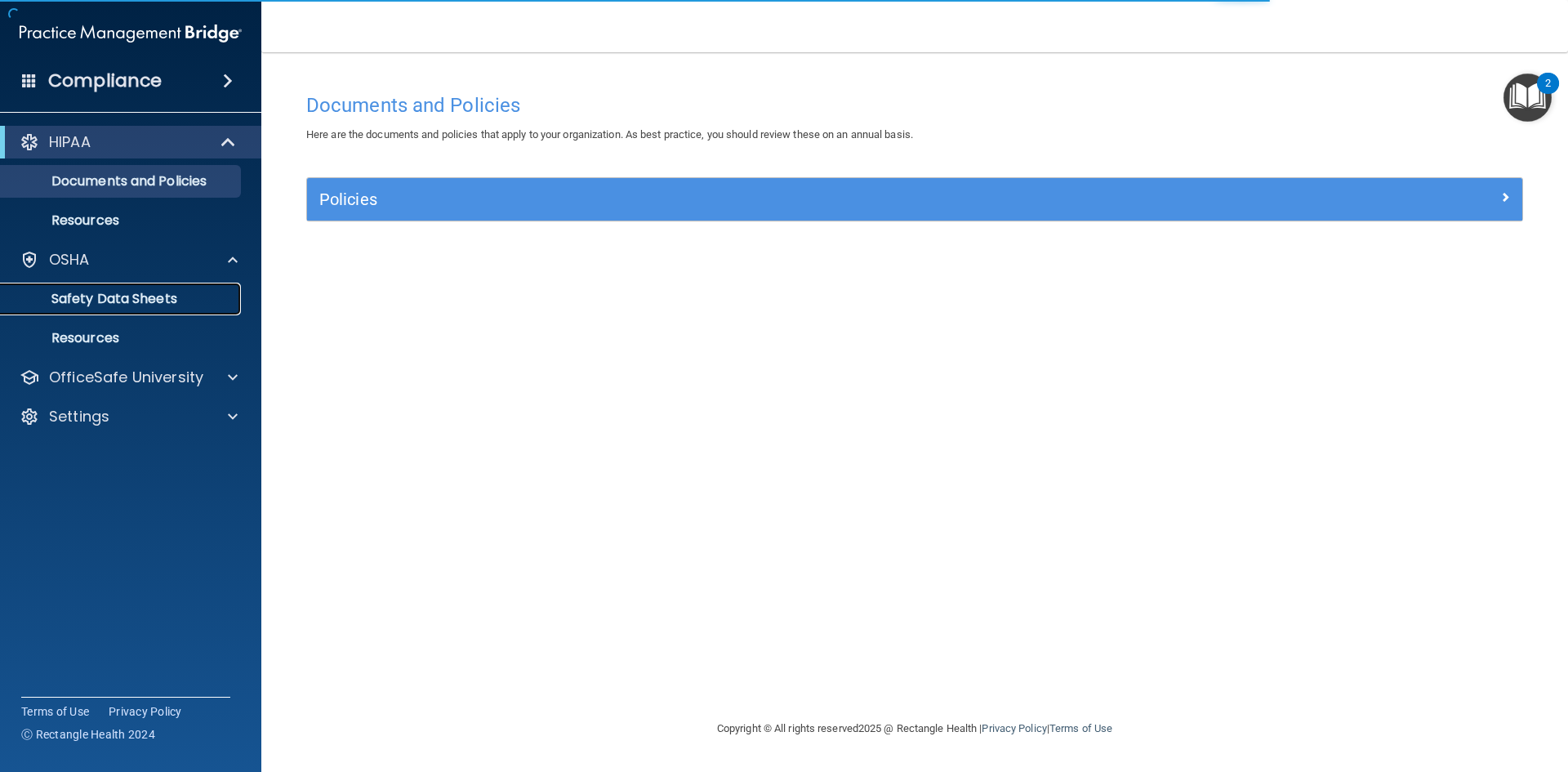
click at [221, 292] on p "Safety Data Sheets" at bounding box center [121, 298] width 223 height 16
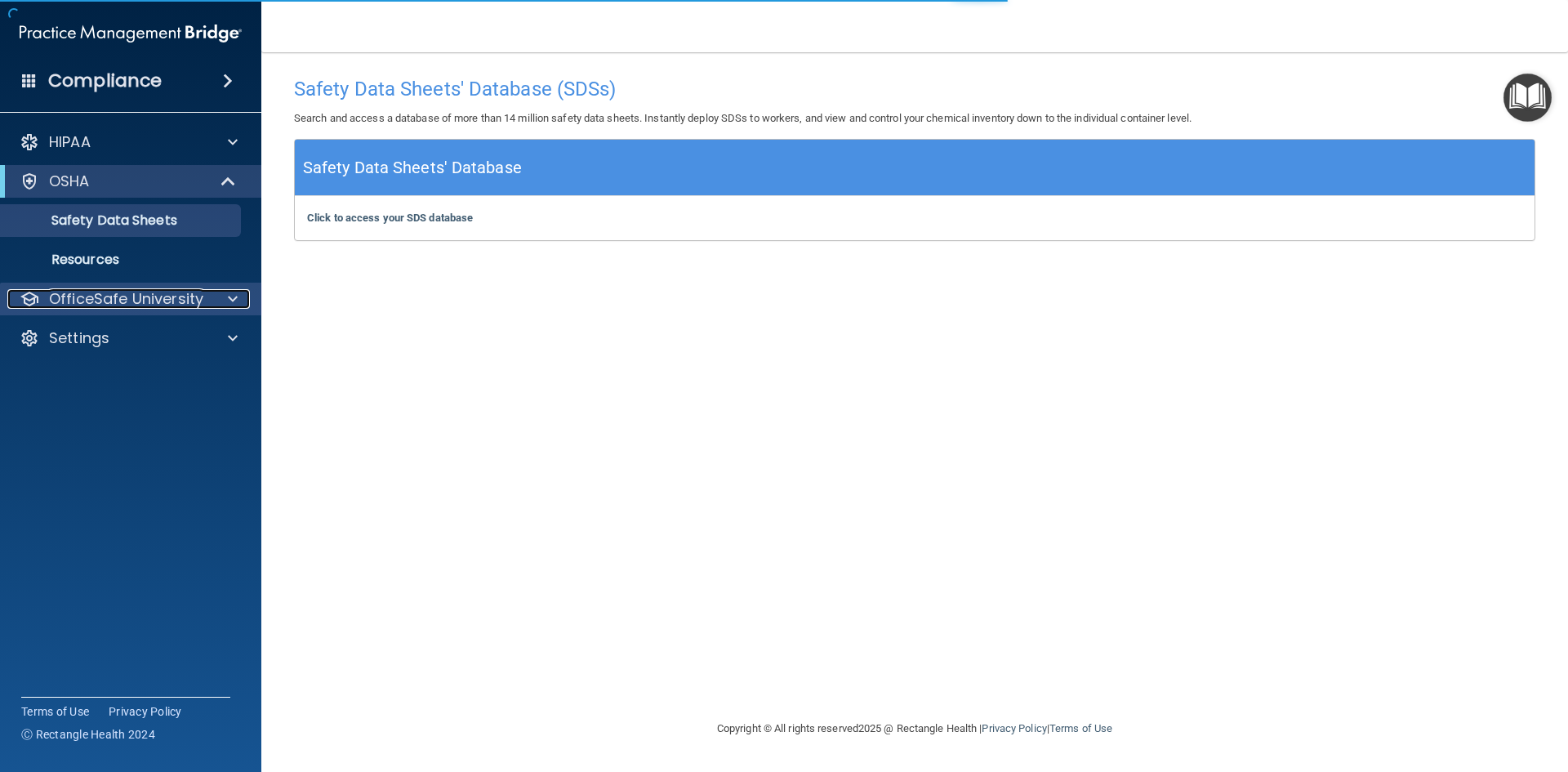
click at [221, 303] on div at bounding box center [231, 299] width 41 height 20
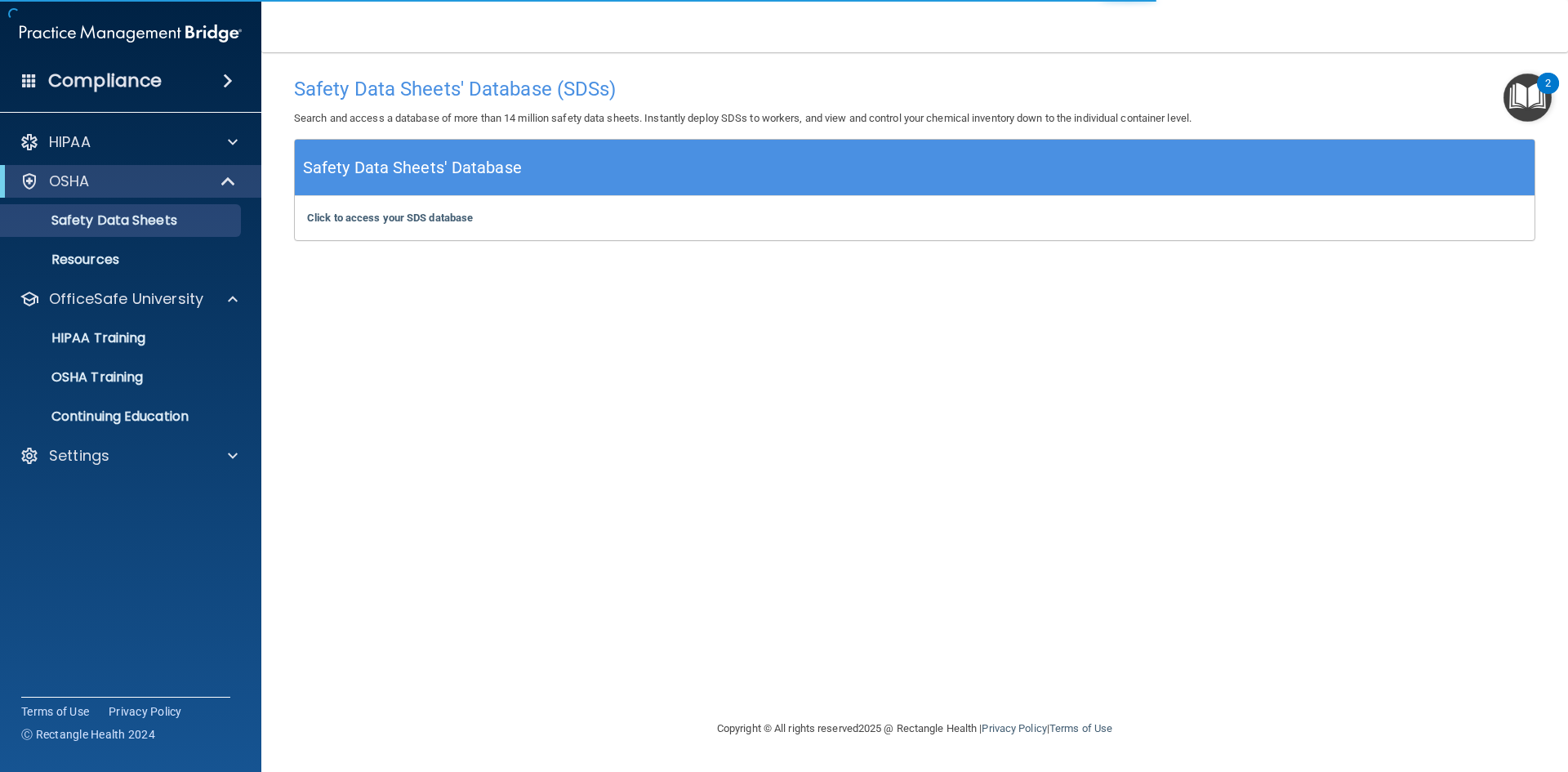
click at [225, 281] on div "HIPAA Documents and Policies Report an Incident Business Associates Emergency P…" at bounding box center [131, 302] width 262 height 366
click at [145, 373] on div "OSHA Training" at bounding box center [121, 377] width 223 height 16
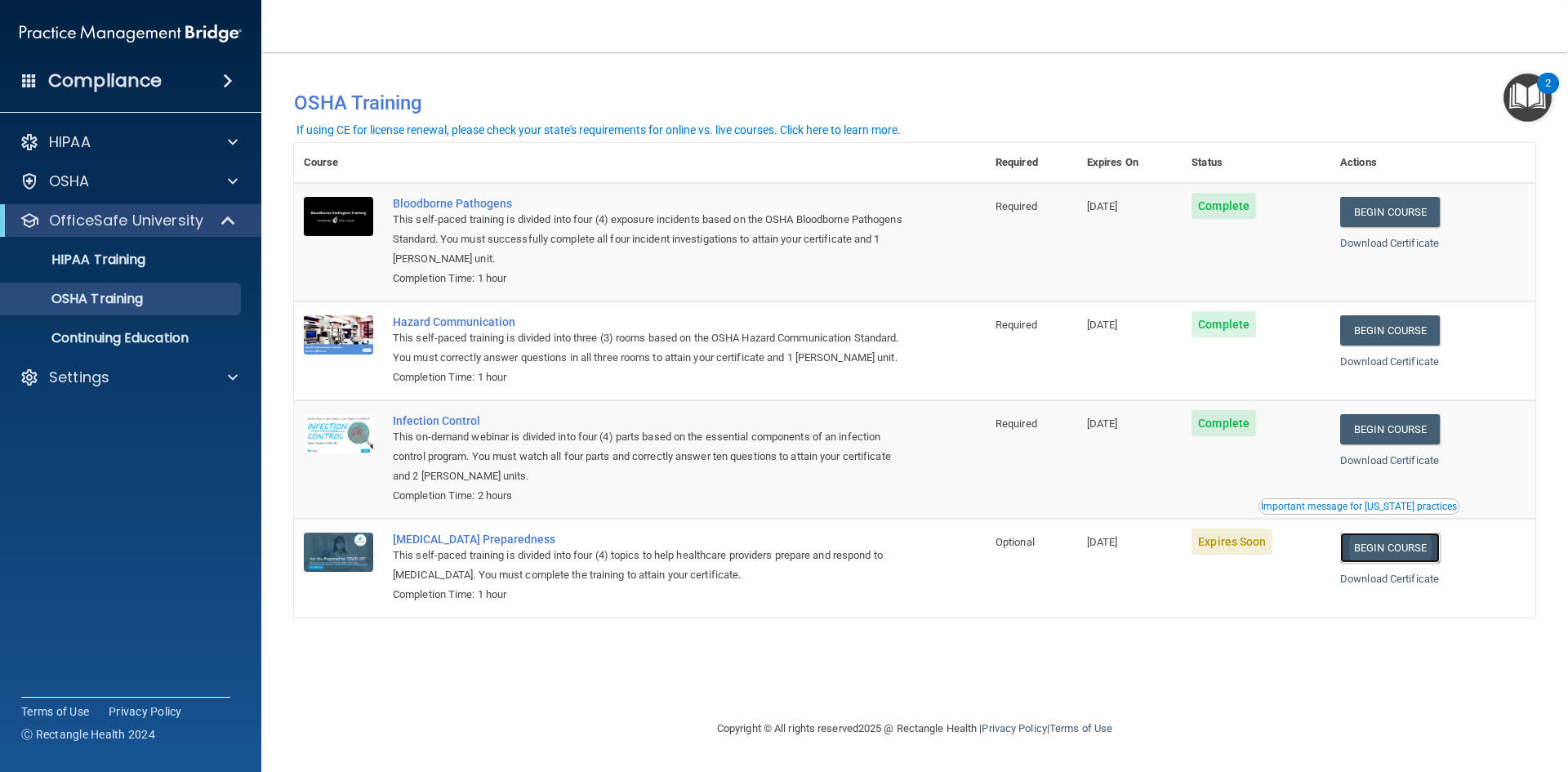
click at [1419, 563] on link "Begin Course" at bounding box center [1390, 547] width 100 height 30
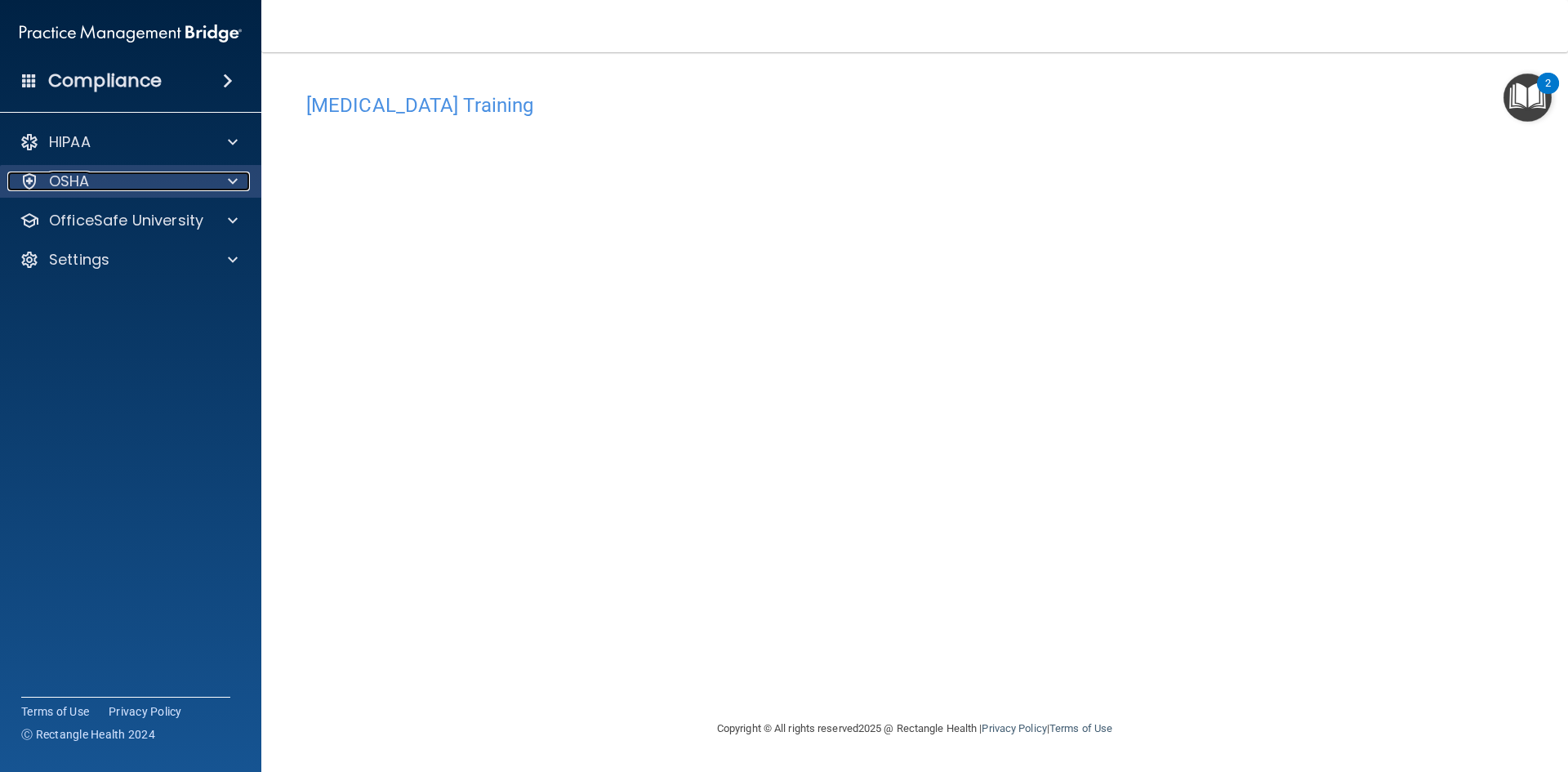
click at [94, 180] on div "OSHA" at bounding box center [108, 181] width 202 height 20
click at [230, 187] on span at bounding box center [232, 181] width 9 height 20
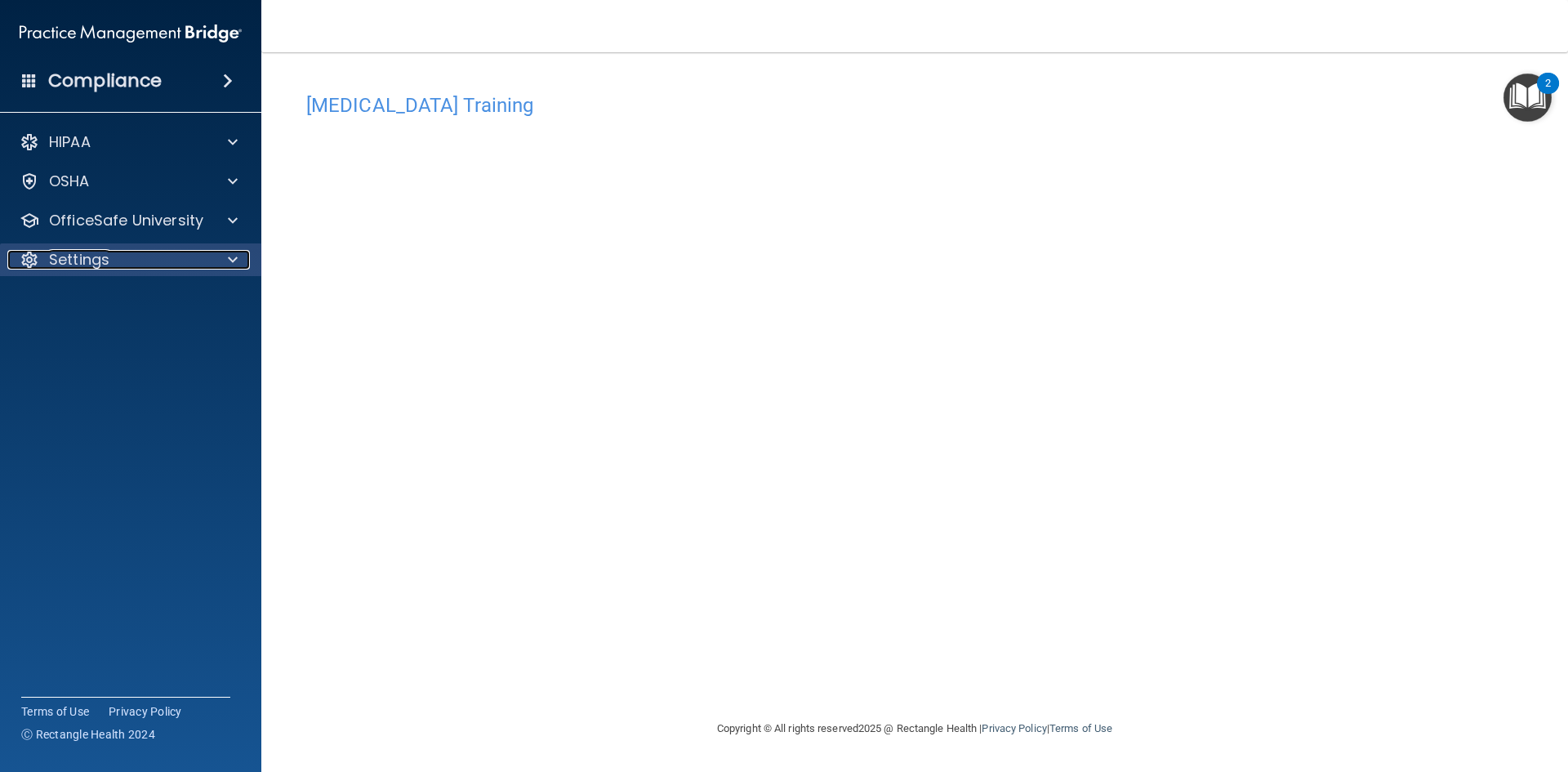
click at [88, 272] on div "Settings" at bounding box center [131, 260] width 262 height 32
click at [90, 195] on div "OSHA" at bounding box center [131, 181] width 262 height 32
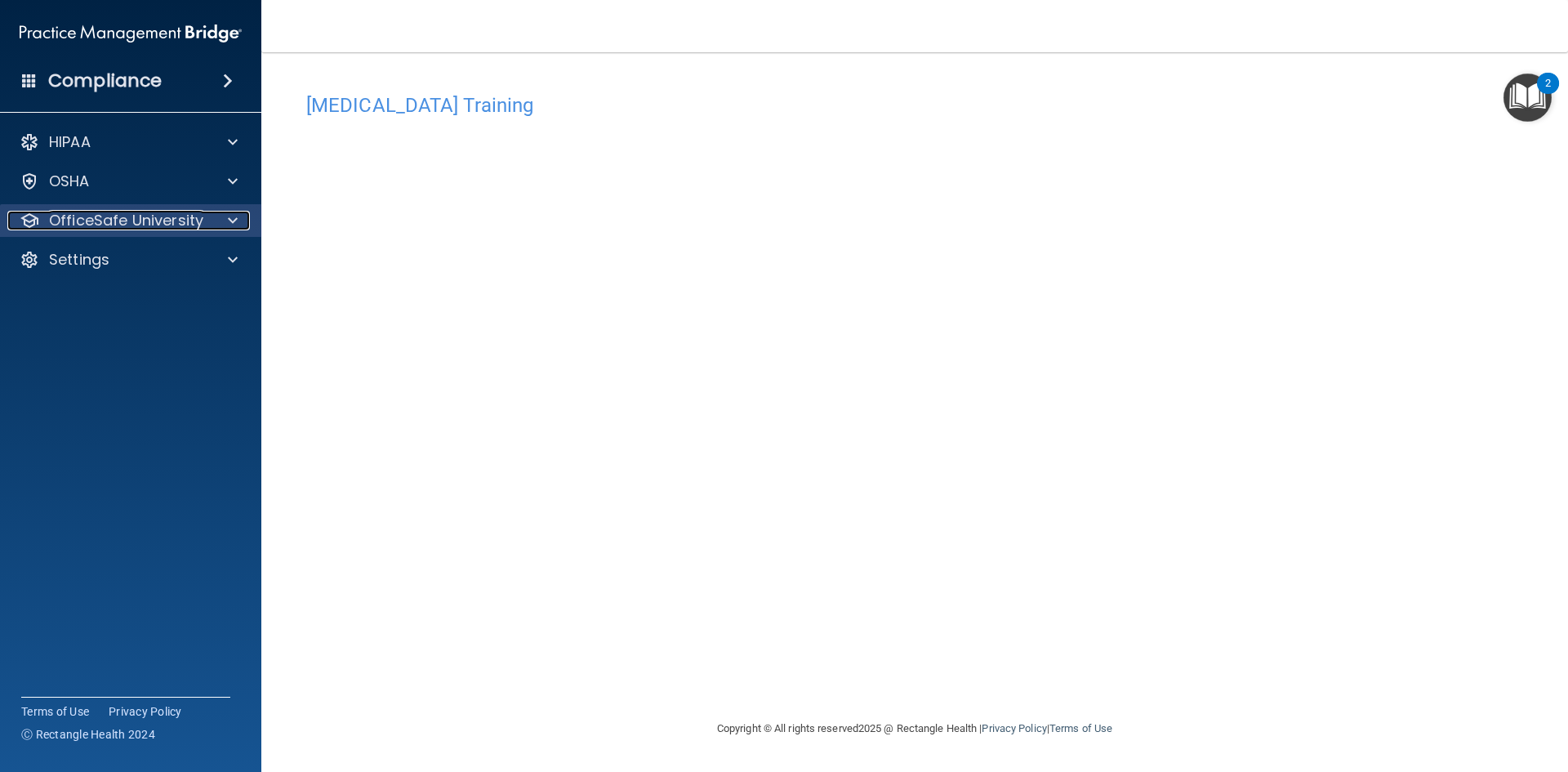
click at [96, 224] on p "OfficeSafe University" at bounding box center [126, 220] width 155 height 20
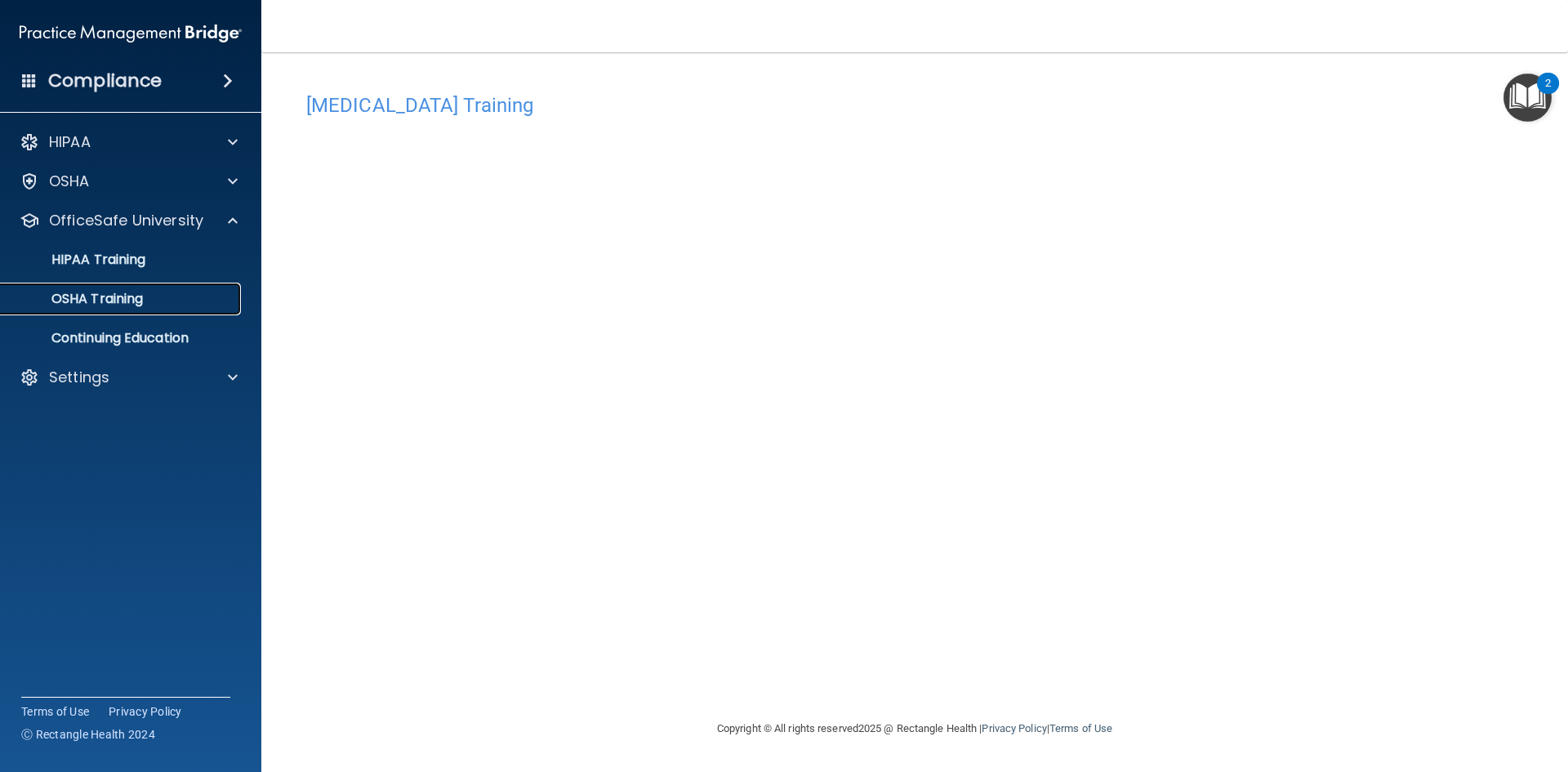
click at [88, 307] on p "OSHA Training" at bounding box center [76, 298] width 132 height 16
